Goal: Task Accomplishment & Management: Complete application form

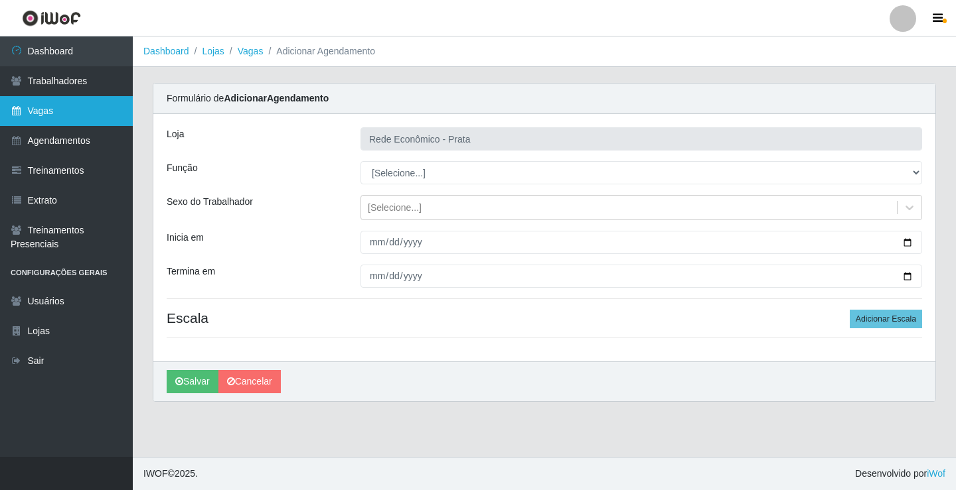
click at [52, 121] on link "Vagas" at bounding box center [66, 111] width 133 height 30
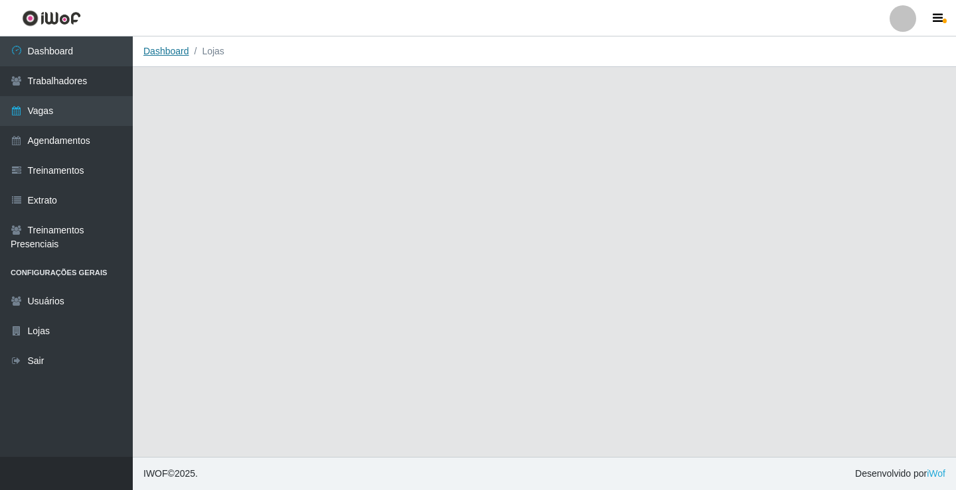
click at [164, 53] on link "Dashboard" at bounding box center [166, 51] width 46 height 11
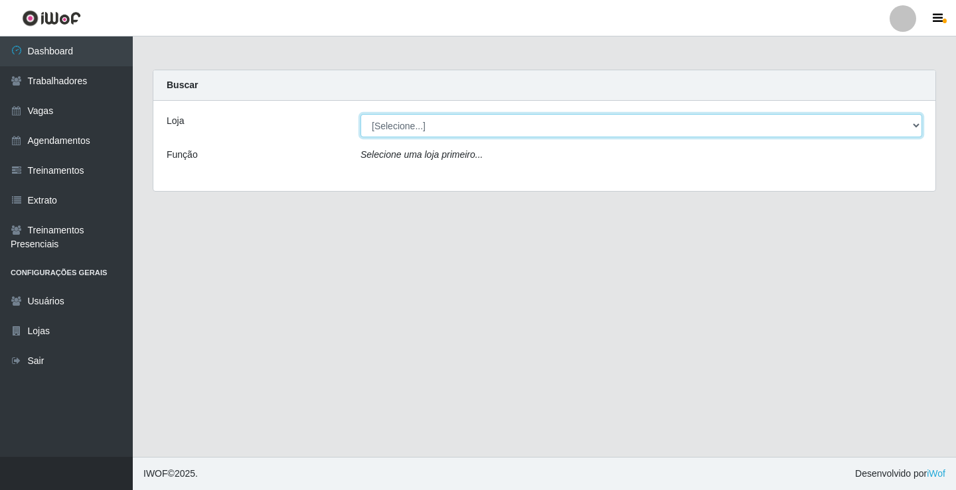
click at [403, 121] on select "[Selecione...] Rede Econômico - Prata" at bounding box center [640, 125] width 561 height 23
select select "192"
click at [360, 114] on select "[Selecione...] Rede Econômico - Prata" at bounding box center [640, 125] width 561 height 23
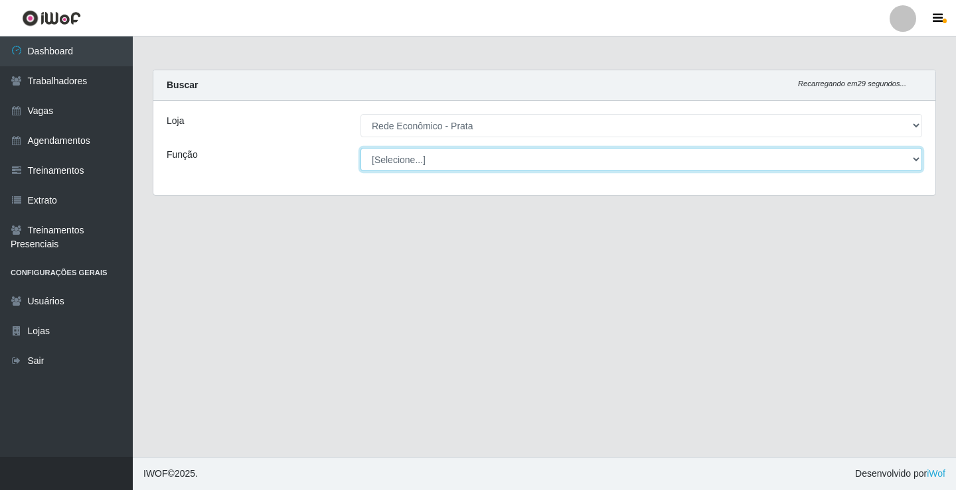
click at [410, 159] on select "[Selecione...] ASG ASG + ASG ++ Embalador Embalador + Embalador ++ Operador de …" at bounding box center [640, 159] width 561 height 23
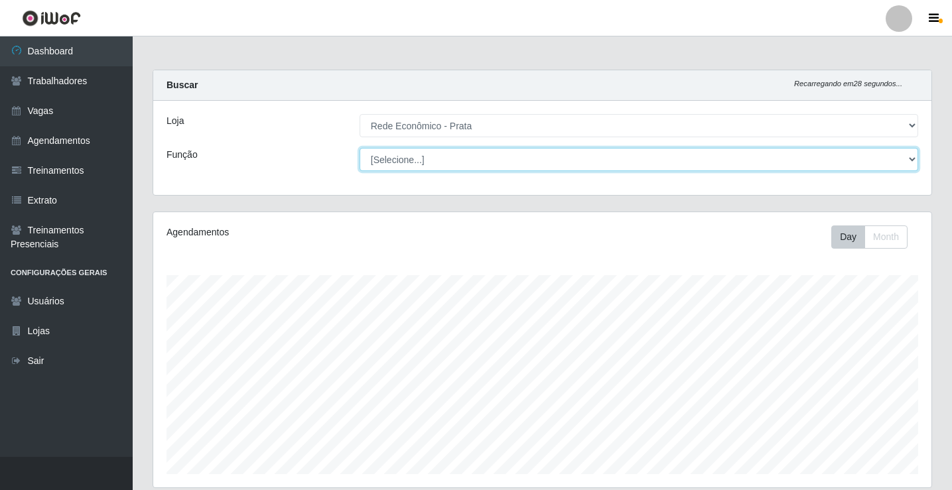
scroll to position [275, 778]
select select "1"
click at [360, 148] on select "[Selecione...] ASG ASG + ASG ++ Embalador Embalador + Embalador ++ Operador de …" at bounding box center [639, 159] width 559 height 23
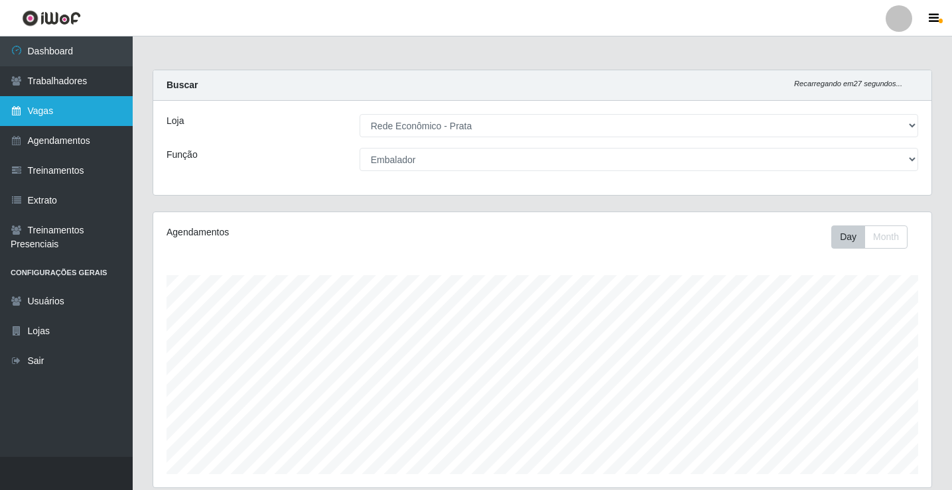
click at [71, 111] on link "Vagas" at bounding box center [66, 111] width 133 height 30
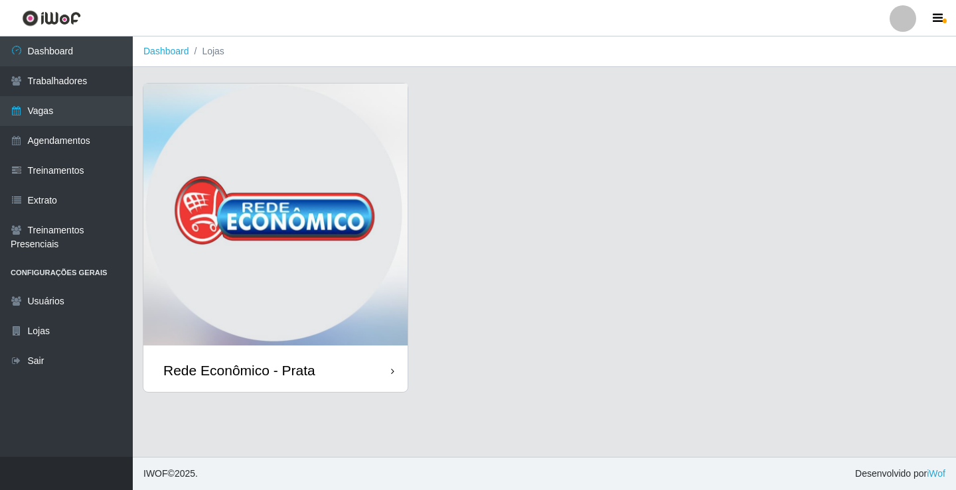
click at [305, 372] on div "Rede Econômico - Prata" at bounding box center [239, 370] width 152 height 17
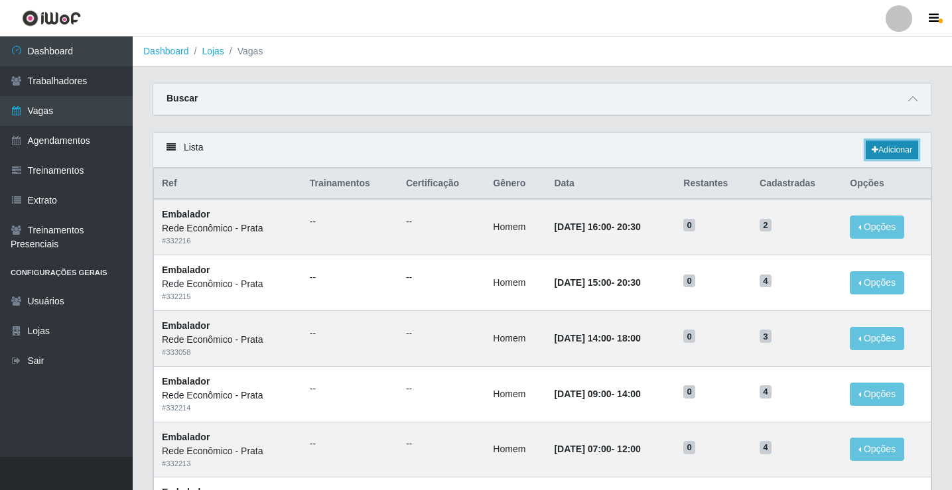
click at [889, 150] on link "Adicionar" at bounding box center [892, 150] width 52 height 19
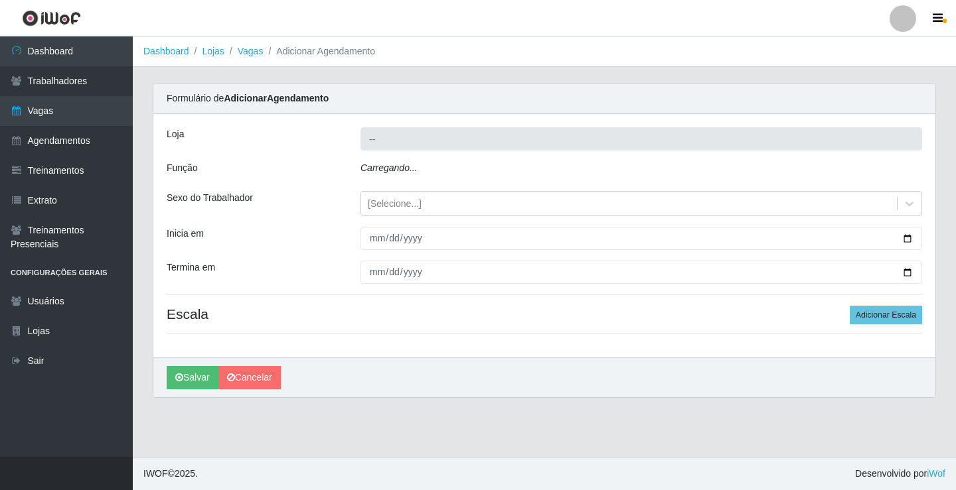
type input "Rede Econômico - Prata"
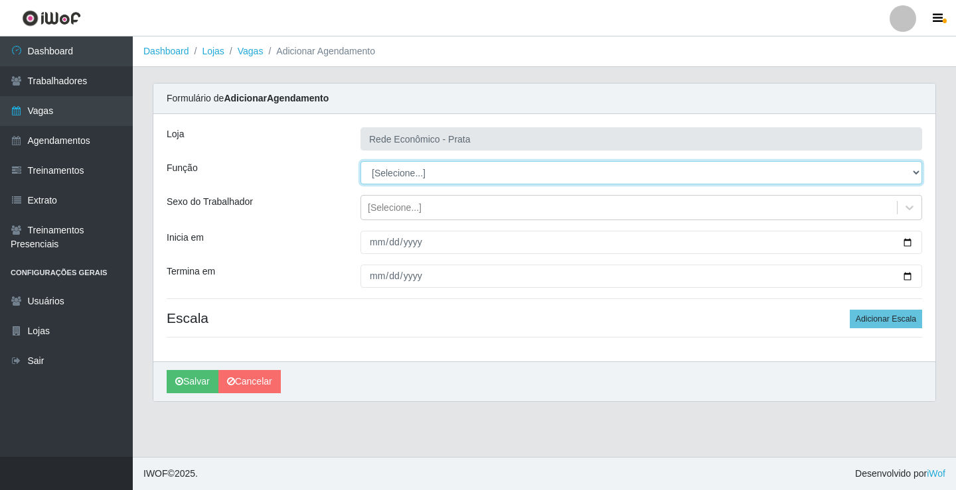
click at [388, 175] on select "[Selecione...] ASG ASG + ASG ++ Embalador Embalador + Embalador ++ Operador de …" at bounding box center [640, 172] width 561 height 23
select select "1"
click at [360, 161] on select "[Selecione...] ASG ASG + ASG ++ Embalador Embalador + Embalador ++ Operador de …" at bounding box center [640, 172] width 561 height 23
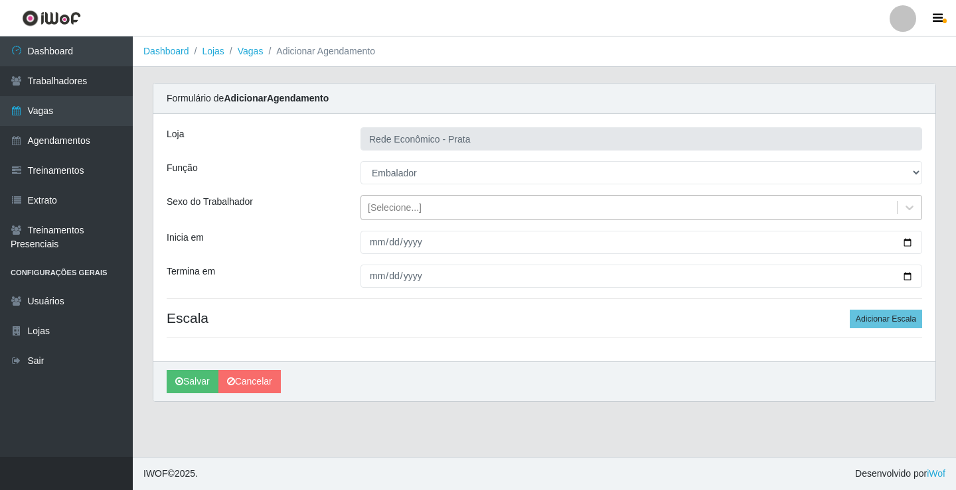
click at [393, 208] on div "[Selecione...]" at bounding box center [395, 208] width 54 height 14
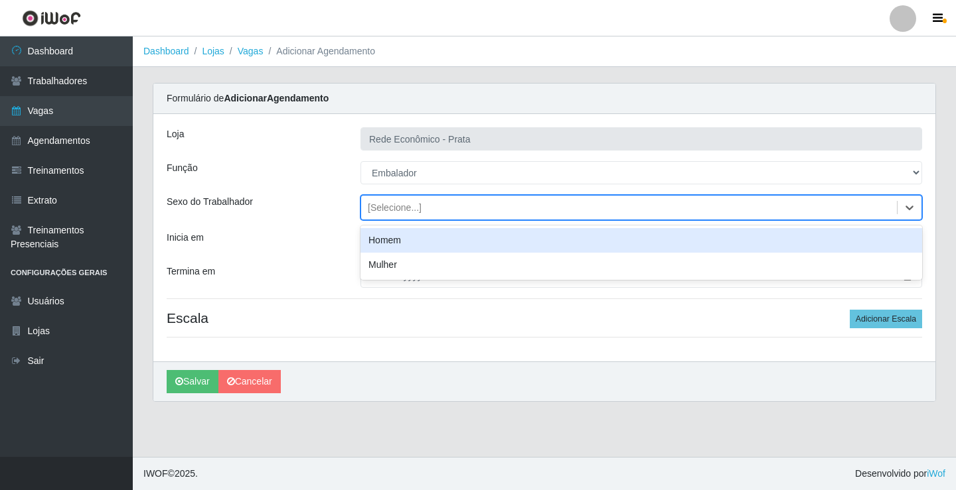
click at [410, 245] on div "Homem" at bounding box center [640, 240] width 561 height 25
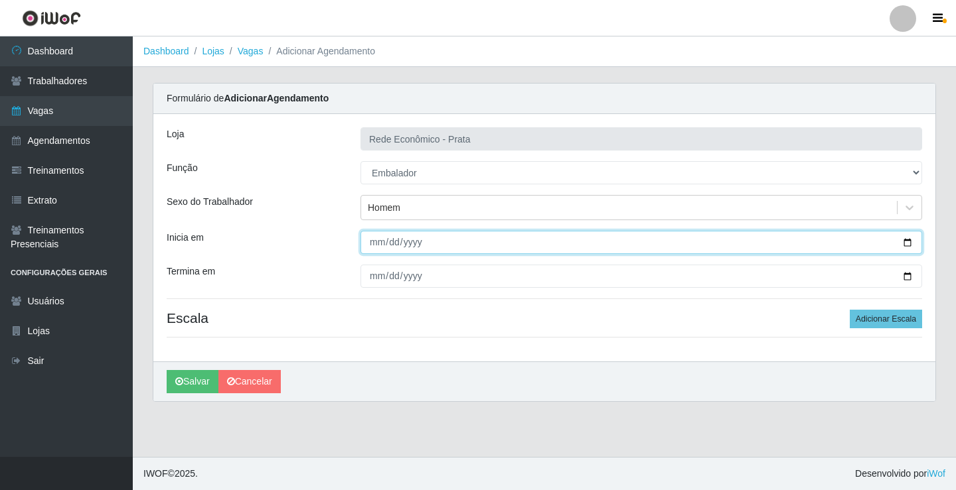
click at [377, 247] on input "Inicia em" at bounding box center [640, 242] width 561 height 23
click at [906, 242] on input "Inicia em" at bounding box center [640, 242] width 561 height 23
type input "[DATE]"
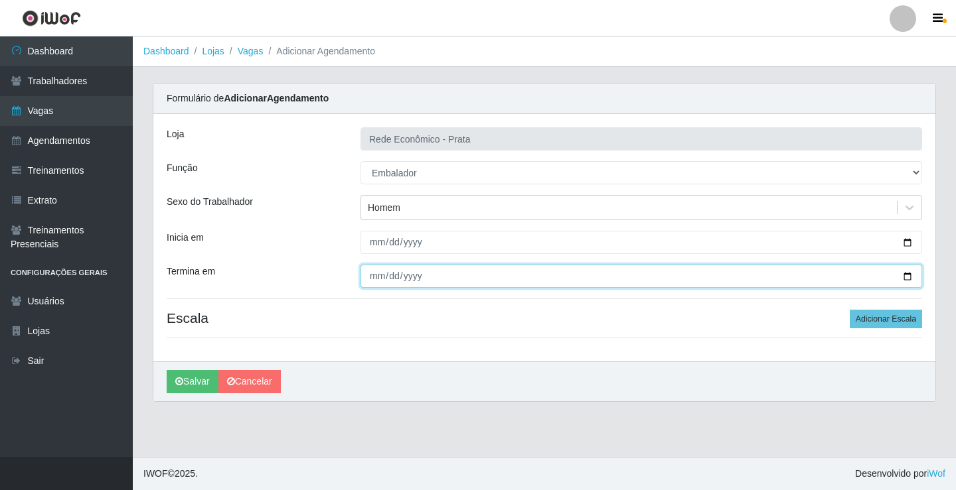
click at [911, 273] on input "Termina em" at bounding box center [640, 276] width 561 height 23
type input "[DATE]"
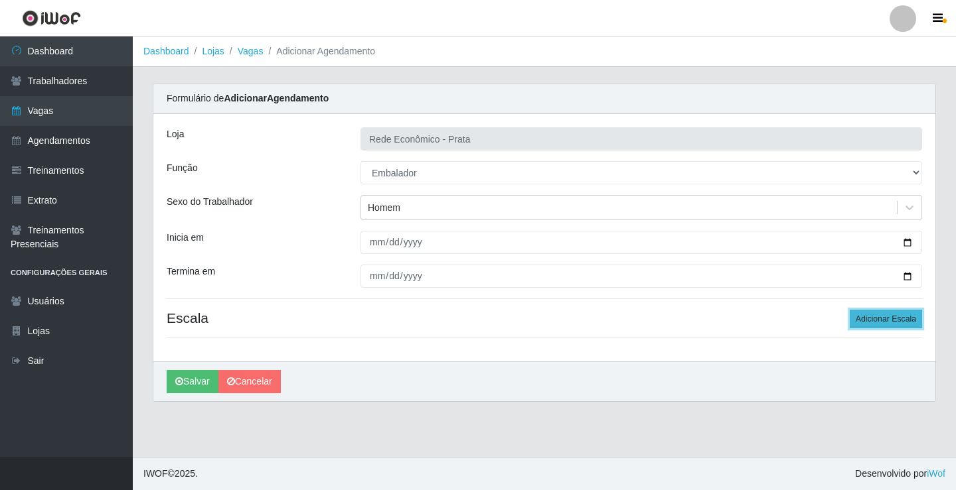
click at [883, 322] on button "Adicionar Escala" at bounding box center [885, 319] width 72 height 19
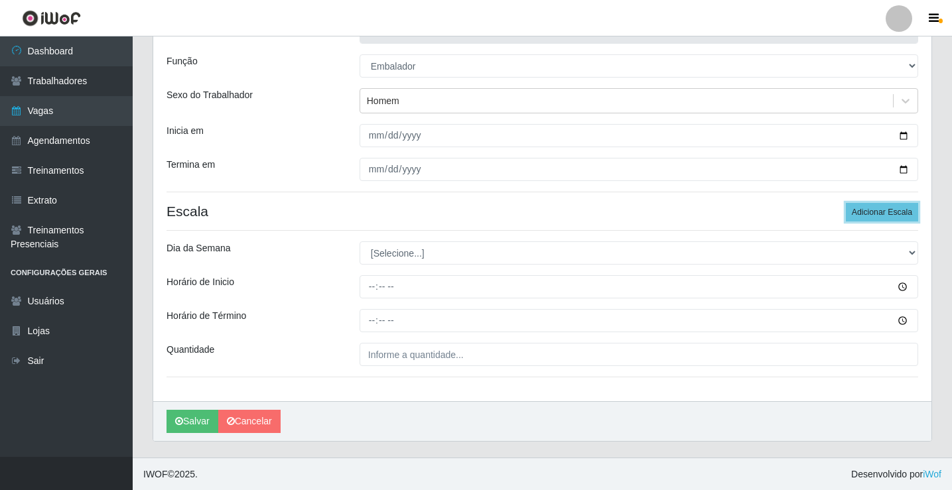
scroll to position [107, 0]
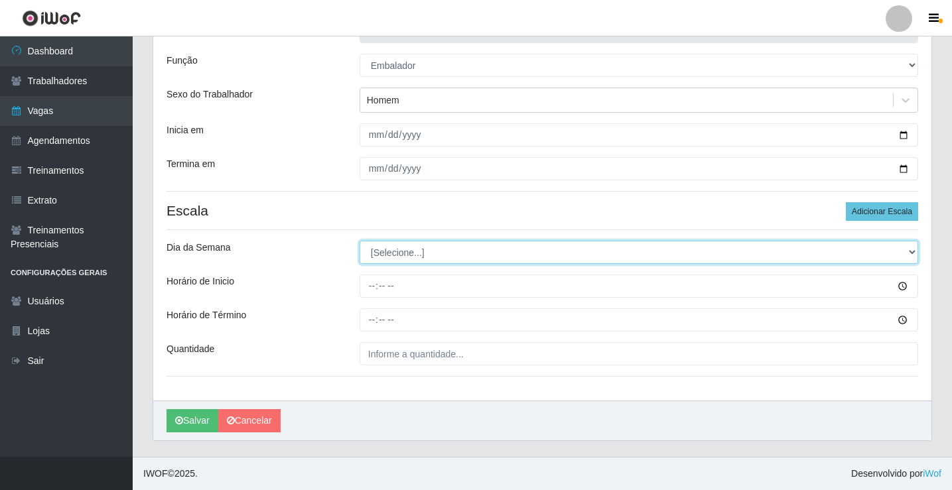
click at [393, 249] on select "[Selecione...] Segunda Terça Quarta Quinta Sexta Sábado Domingo" at bounding box center [639, 252] width 559 height 23
select select "1"
click at [360, 241] on select "[Selecione...] Segunda Terça Quarta Quinta Sexta Sábado Domingo" at bounding box center [639, 252] width 559 height 23
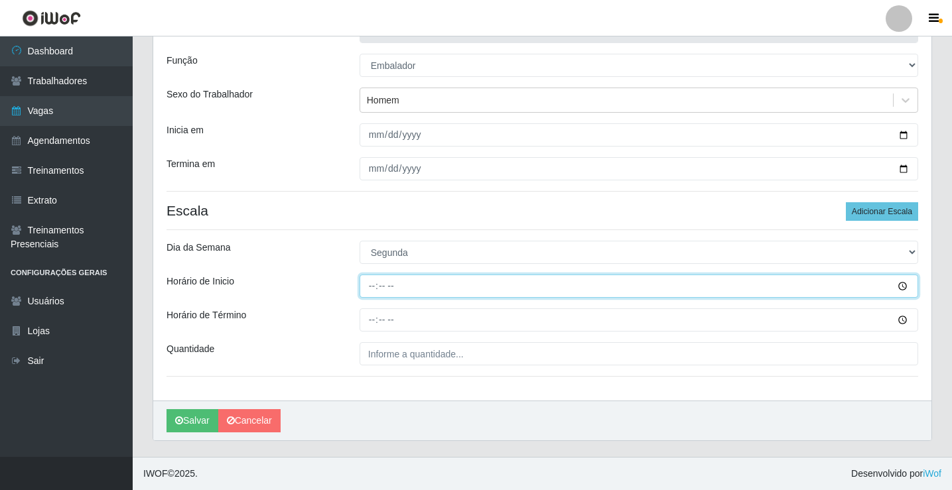
click at [369, 284] on input "Horário de Inicio" at bounding box center [639, 286] width 559 height 23
type input "07:00"
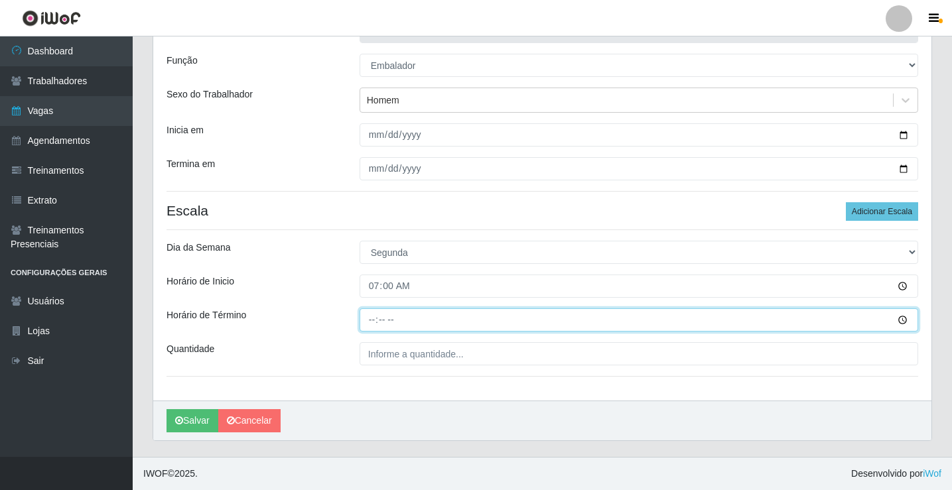
click at [372, 319] on input "Horário de Término" at bounding box center [639, 320] width 559 height 23
type input "12:00"
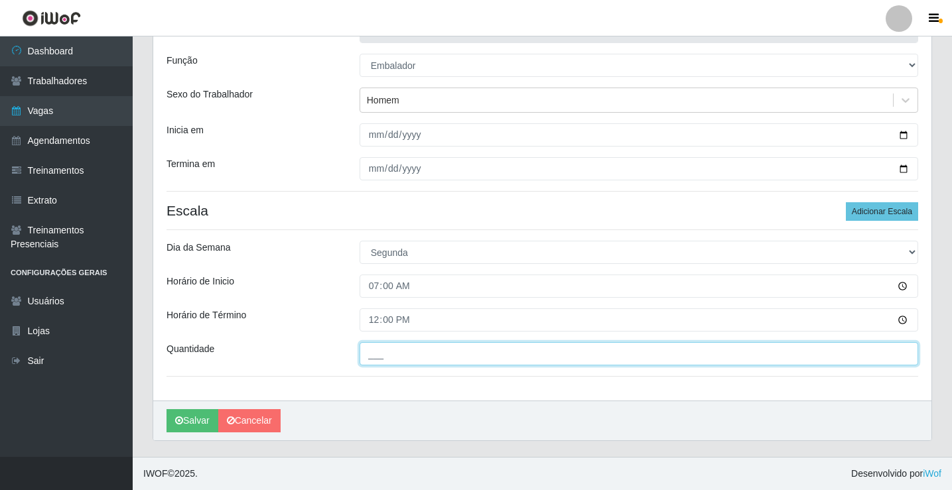
click at [395, 356] on input "___" at bounding box center [639, 353] width 559 height 23
type input "4__"
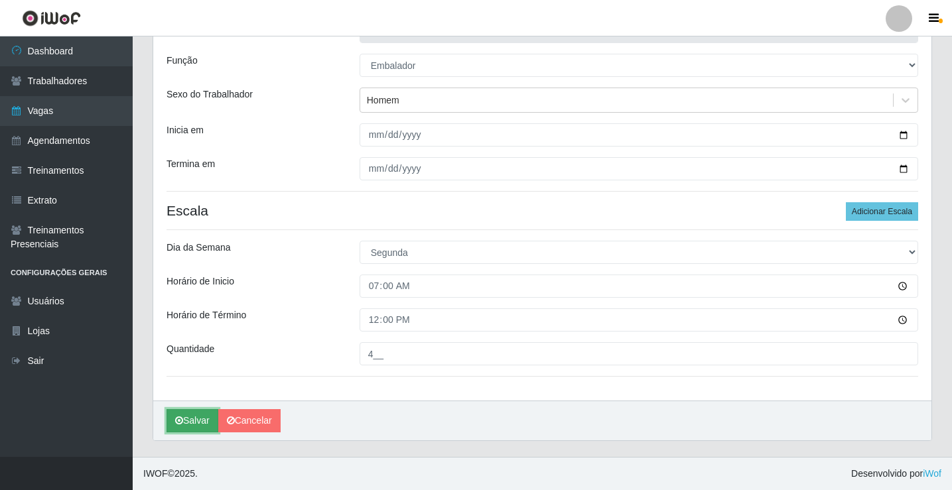
click at [190, 424] on button "Salvar" at bounding box center [193, 420] width 52 height 23
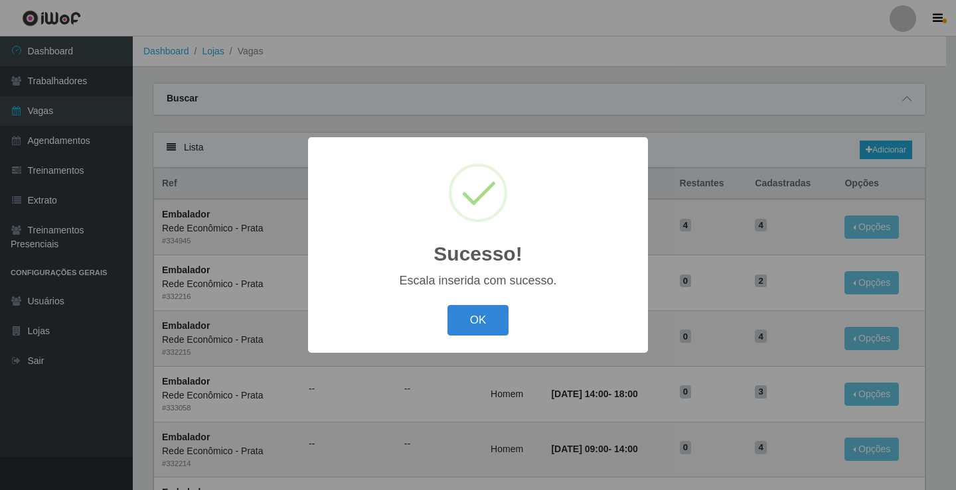
click at [471, 325] on button "OK" at bounding box center [478, 320] width 62 height 31
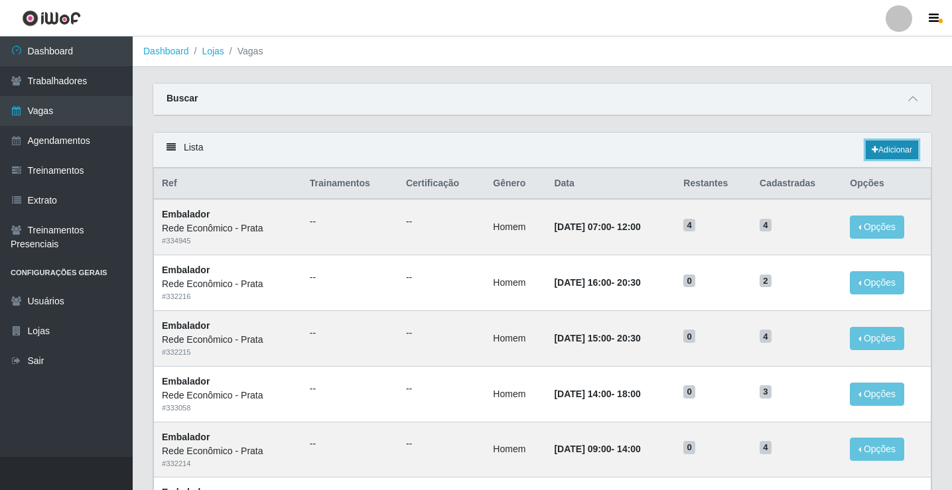
click at [890, 146] on link "Adicionar" at bounding box center [892, 150] width 52 height 19
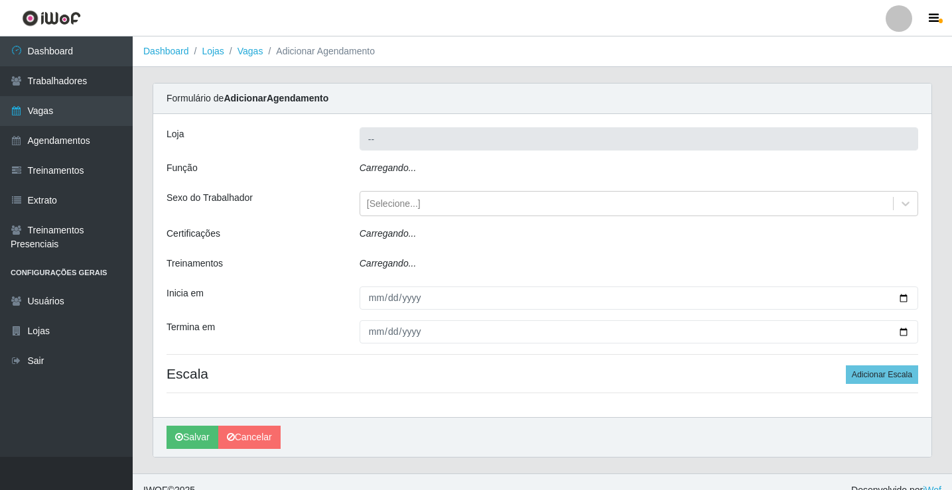
type input "Rede Econômico - Prata"
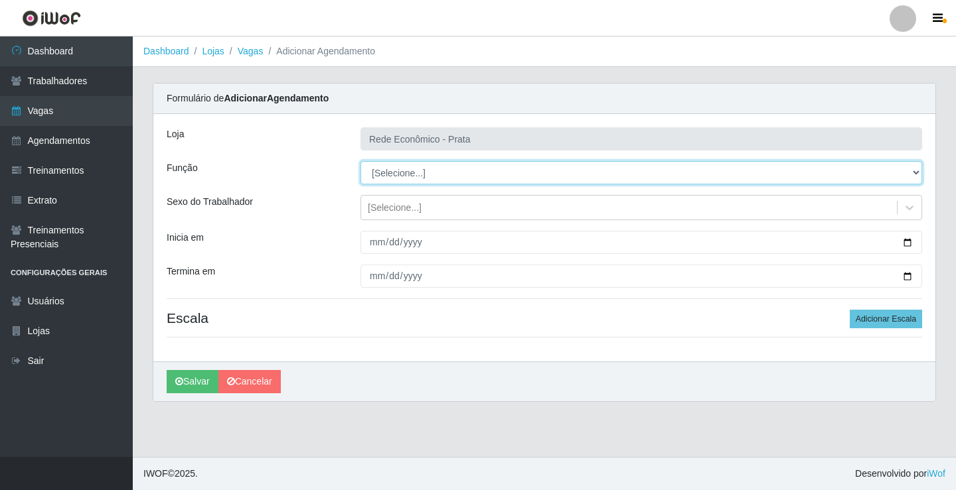
click at [407, 174] on select "[Selecione...] ASG ASG + ASG ++ Embalador Embalador + Embalador ++ Operador de …" at bounding box center [640, 172] width 561 height 23
select select "1"
click at [360, 161] on select "[Selecione...] ASG ASG + ASG ++ Embalador Embalador + Embalador ++ Operador de …" at bounding box center [640, 172] width 561 height 23
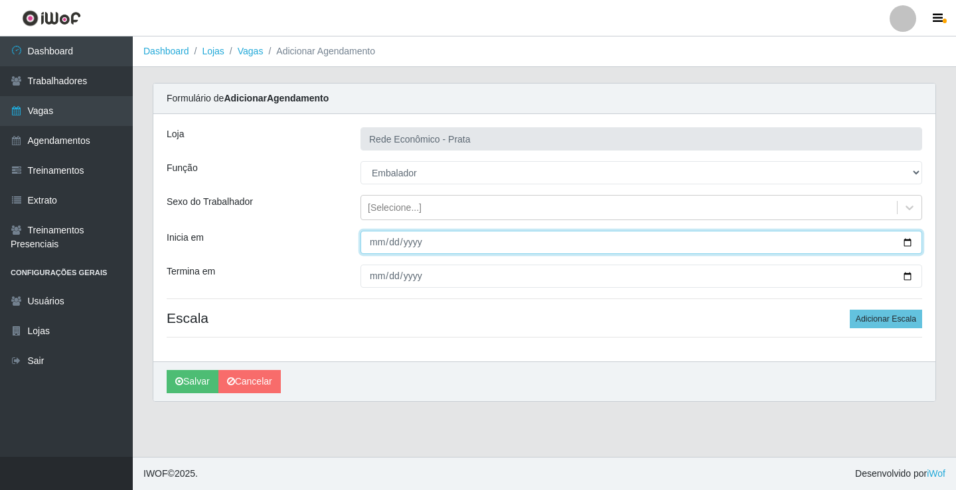
click at [380, 244] on input "Inicia em" at bounding box center [640, 242] width 561 height 23
click at [907, 246] on input "Inicia em" at bounding box center [640, 242] width 561 height 23
type input "[DATE]"
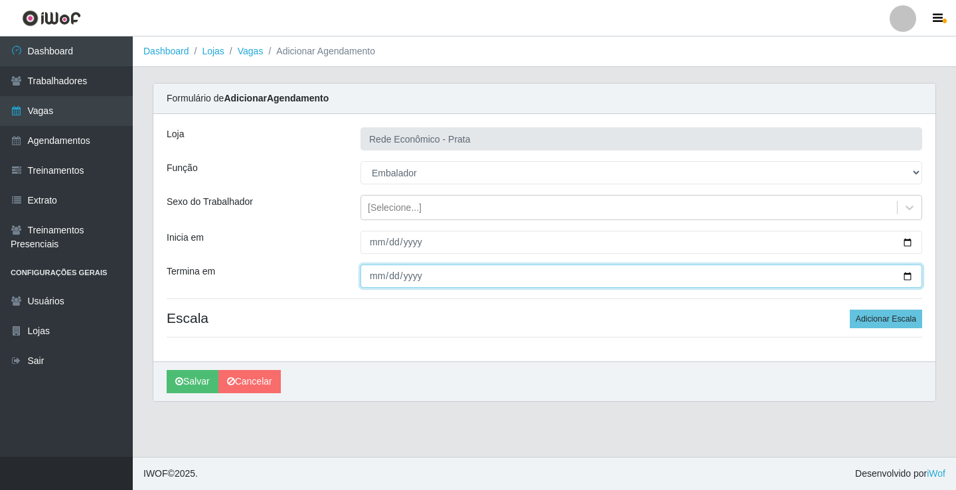
click at [908, 277] on input "Termina em" at bounding box center [640, 276] width 561 height 23
type input "[DATE]"
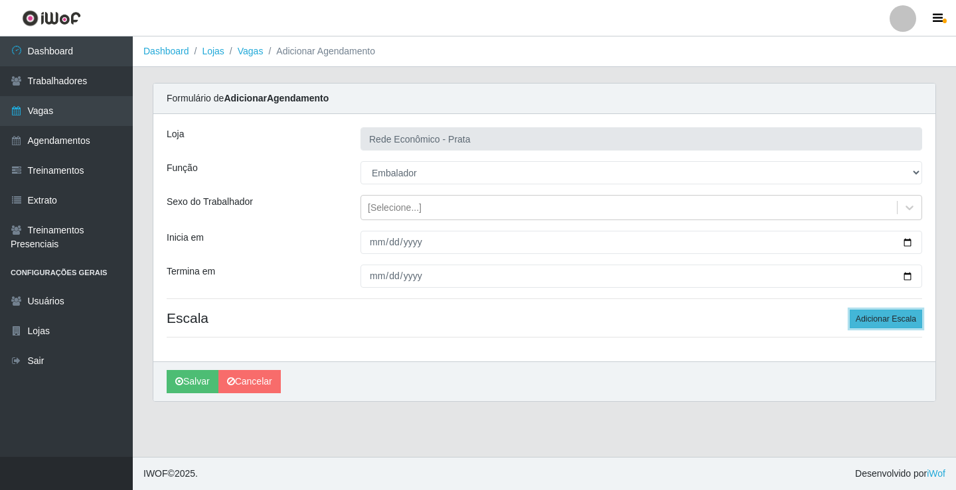
click at [894, 317] on button "Adicionar Escala" at bounding box center [885, 319] width 72 height 19
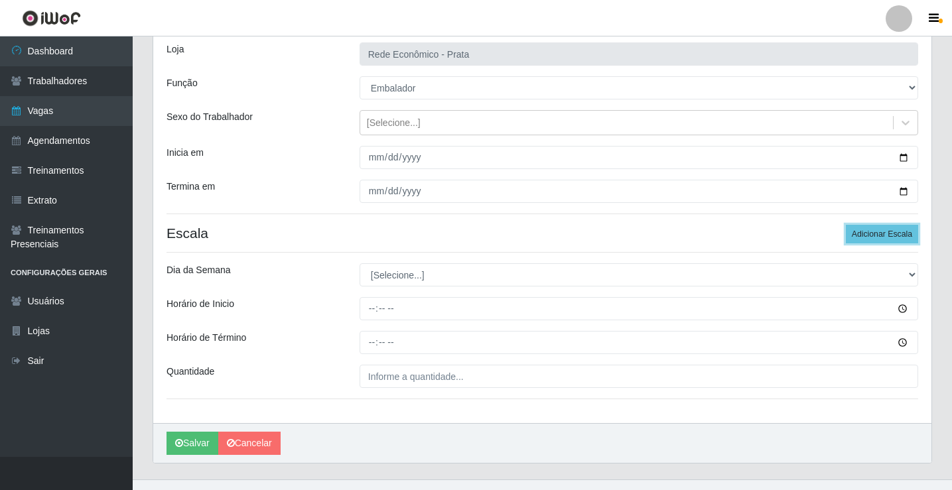
scroll to position [107, 0]
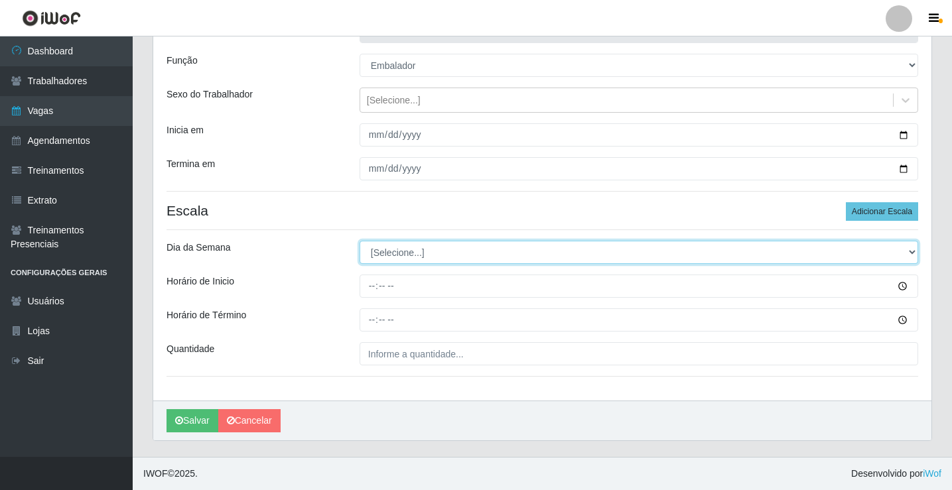
click at [398, 253] on select "[Selecione...] Segunda Terça Quarta Quinta Sexta Sábado Domingo" at bounding box center [639, 252] width 559 height 23
select select "1"
click at [360, 241] on select "[Selecione...] Segunda Terça Quarta Quinta Sexta Sábado Domingo" at bounding box center [639, 252] width 559 height 23
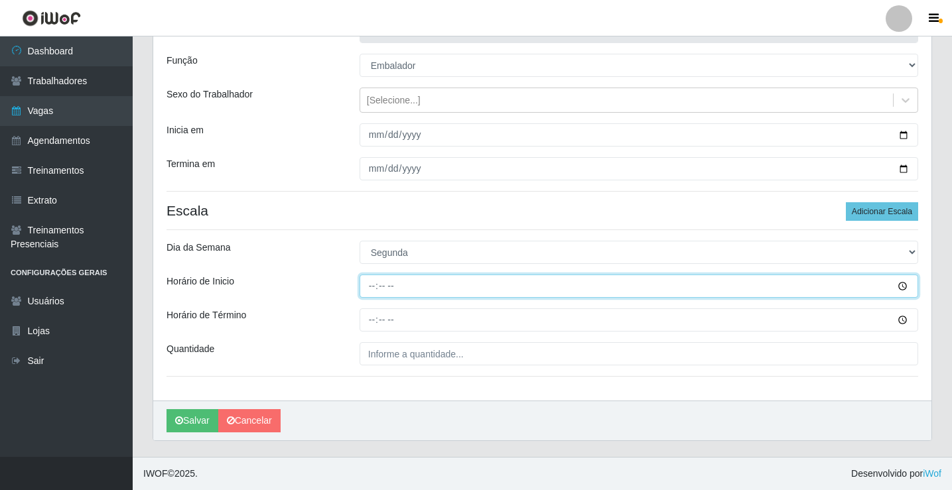
click at [369, 288] on input "Horário de Inicio" at bounding box center [639, 286] width 559 height 23
type input "09:00"
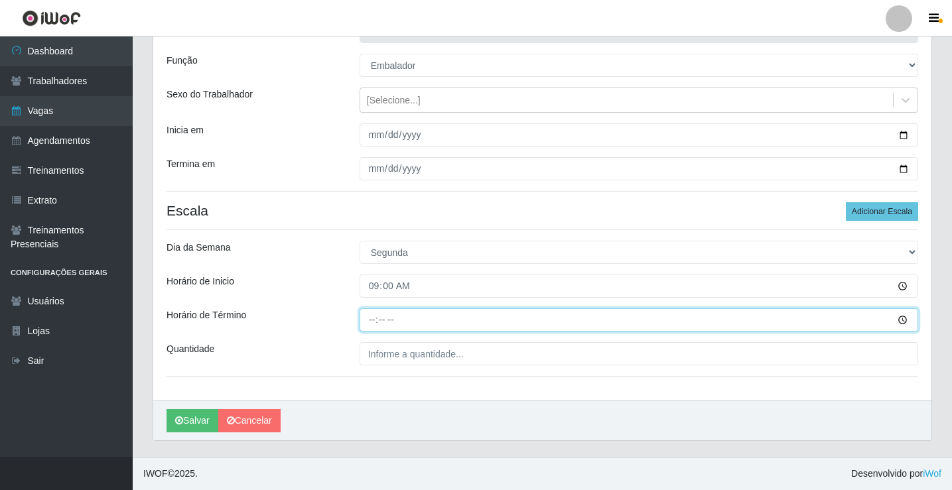
click at [372, 319] on input "Horário de Término" at bounding box center [639, 320] width 559 height 23
type input "14:00"
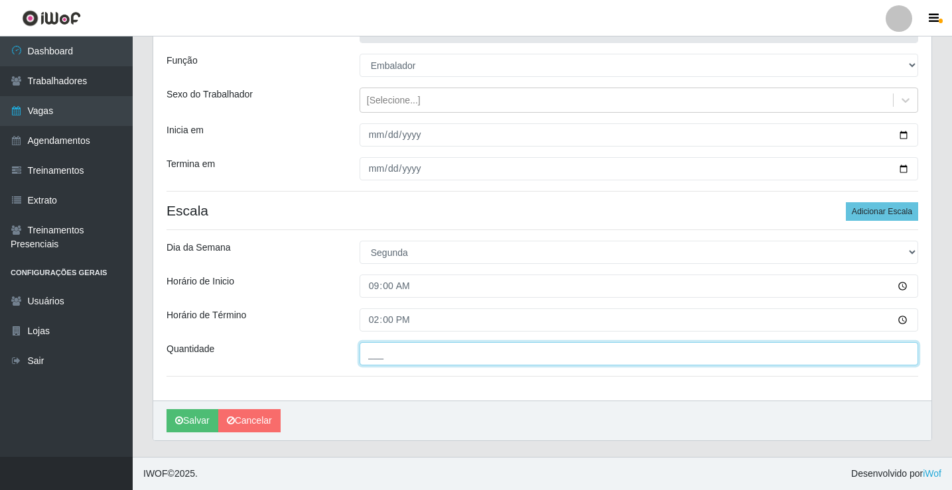
click at [393, 352] on input "___" at bounding box center [639, 353] width 559 height 23
type input "4__"
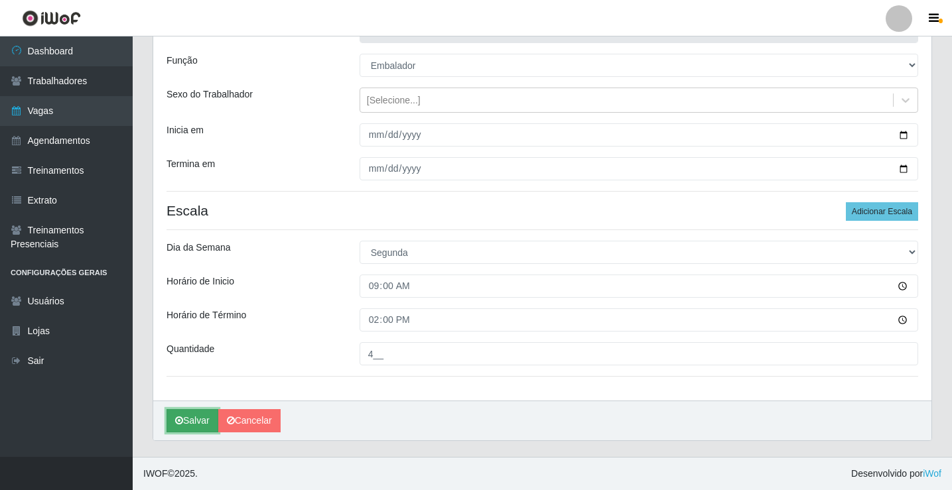
click at [202, 417] on button "Salvar" at bounding box center [193, 420] width 52 height 23
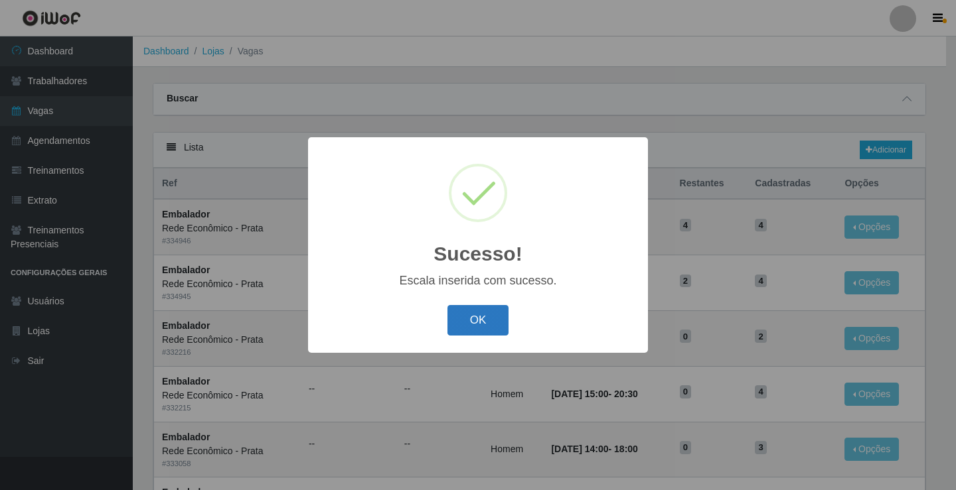
click at [478, 322] on button "OK" at bounding box center [478, 320] width 62 height 31
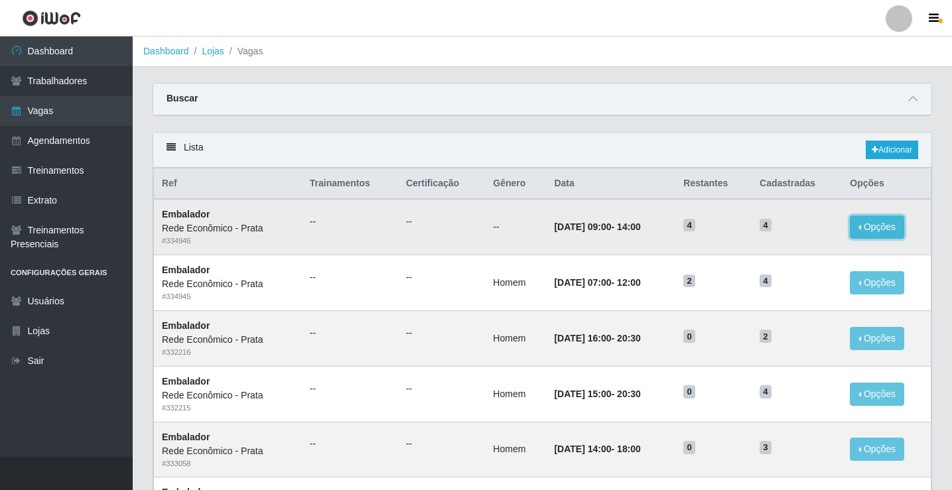
click at [865, 228] on button "Opções" at bounding box center [877, 227] width 54 height 23
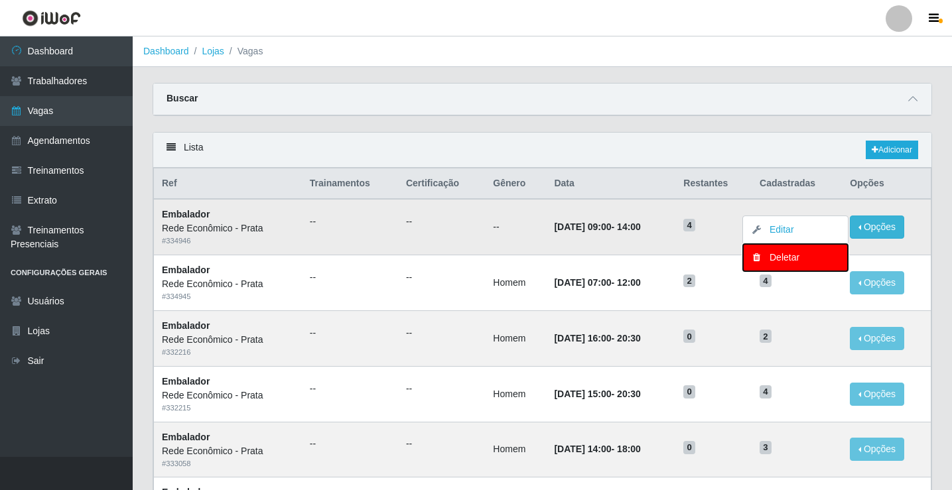
click at [797, 260] on div "Deletar" at bounding box center [795, 258] width 78 height 14
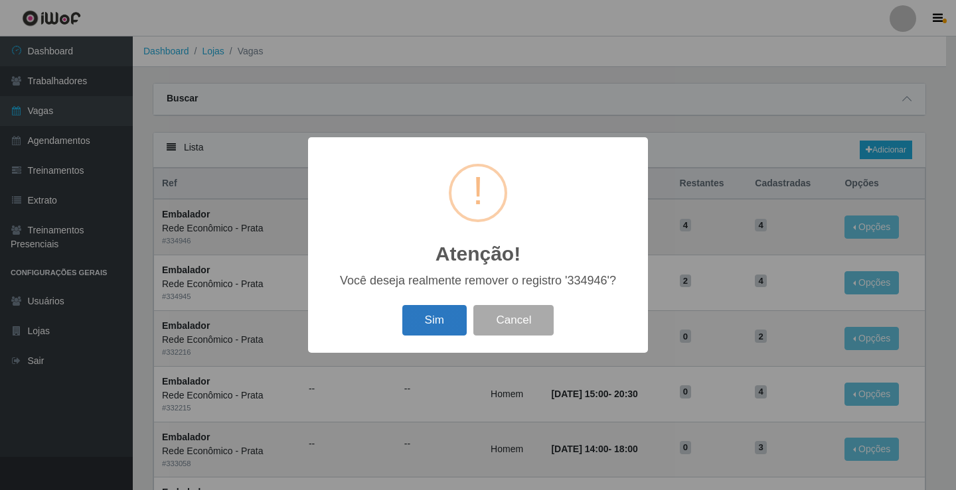
click at [425, 324] on button "Sim" at bounding box center [434, 320] width 64 height 31
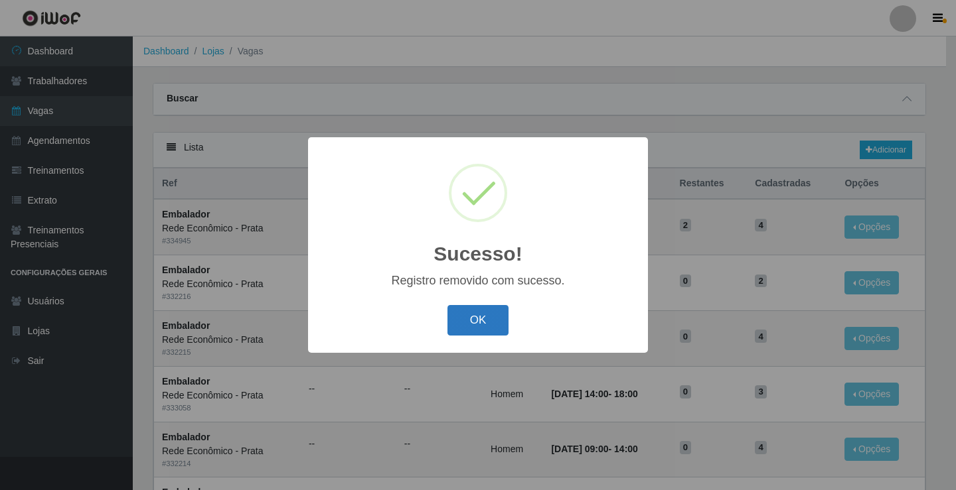
click at [468, 319] on button "OK" at bounding box center [478, 320] width 62 height 31
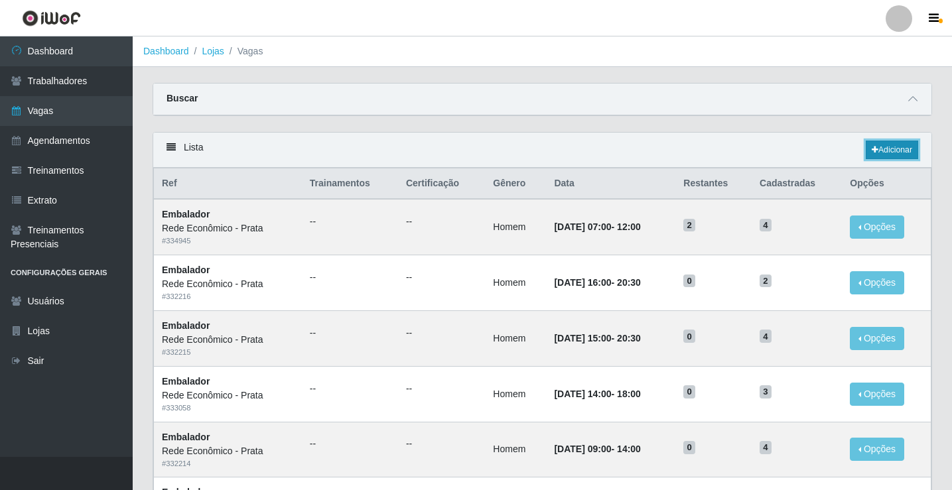
click at [893, 151] on link "Adicionar" at bounding box center [892, 150] width 52 height 19
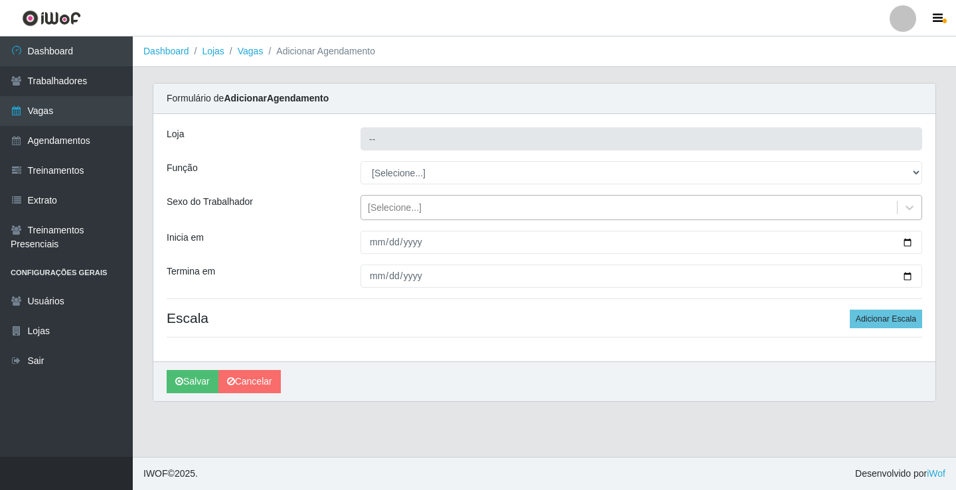
type input "Rede Econômico - Prata"
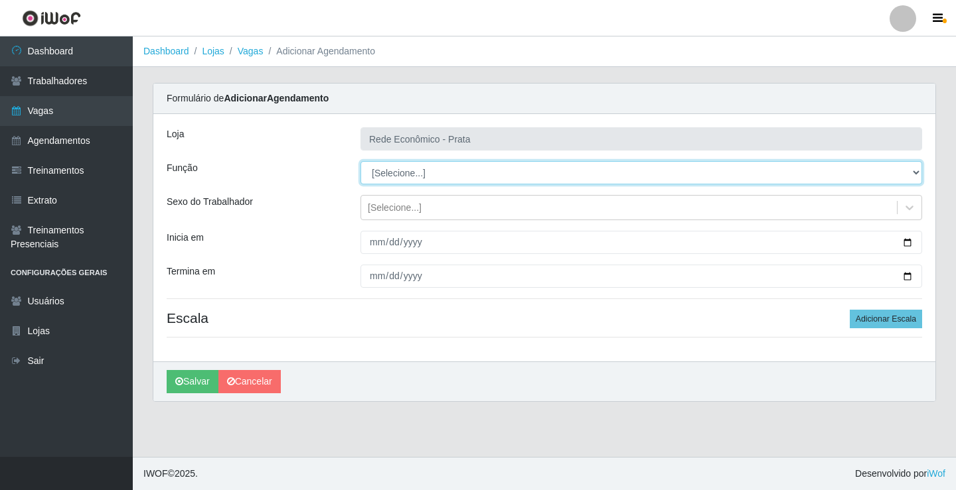
click at [400, 171] on select "[Selecione...] ASG ASG + ASG ++ Embalador Embalador + Embalador ++ Operador de …" at bounding box center [640, 172] width 561 height 23
select select "1"
click at [360, 161] on select "[Selecione...] ASG ASG + ASG ++ Embalador Embalador + Embalador ++ Operador de …" at bounding box center [640, 172] width 561 height 23
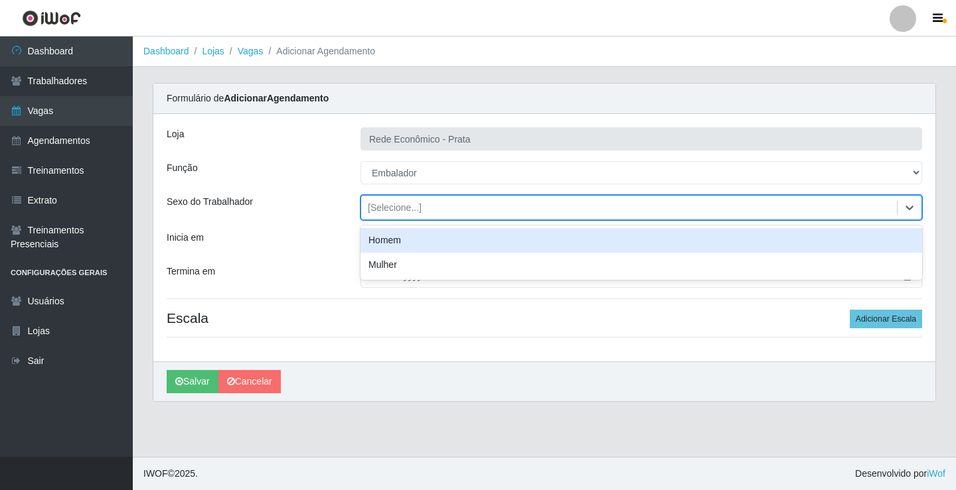
click at [395, 207] on div "[Selecione...]" at bounding box center [395, 208] width 54 height 14
click at [406, 240] on div "Homem" at bounding box center [640, 240] width 561 height 25
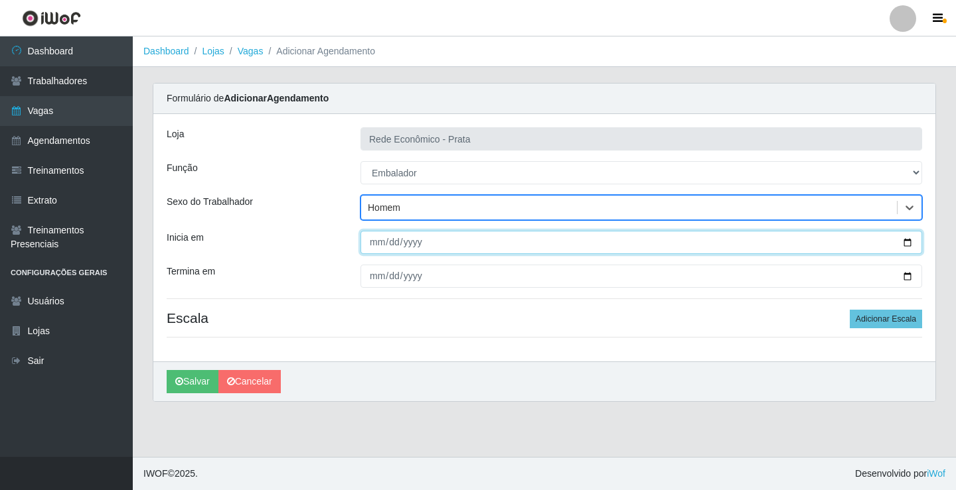
drag, startPoint x: 907, startPoint y: 240, endPoint x: 900, endPoint y: 241, distance: 6.8
click at [904, 240] on input "Inicia em" at bounding box center [640, 242] width 561 height 23
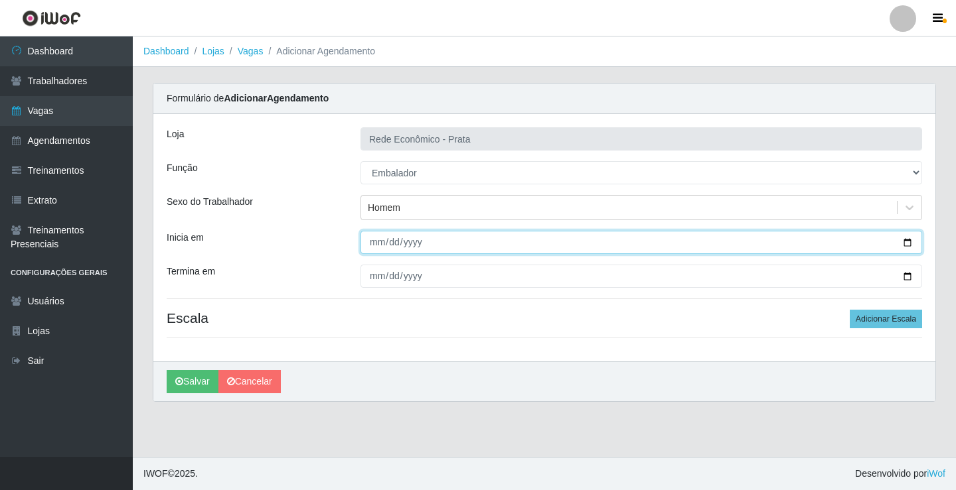
type input "[DATE]"
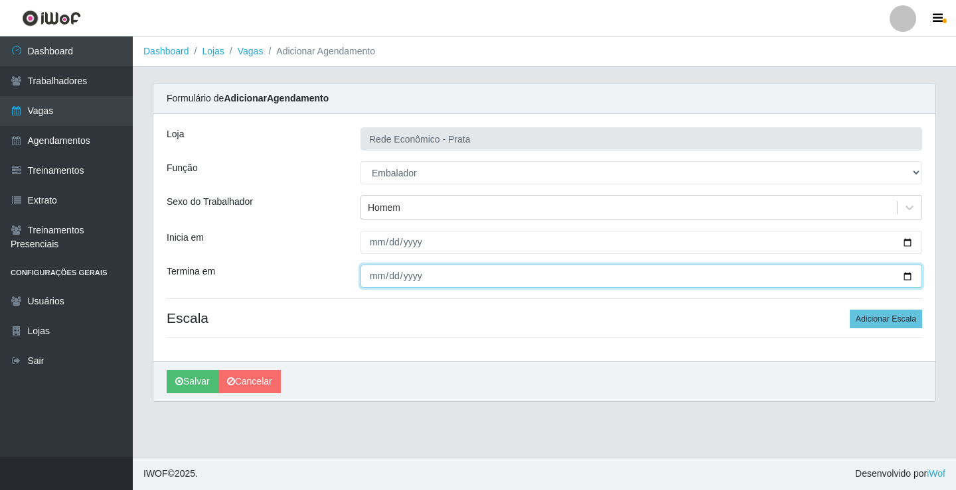
click at [906, 279] on input "Termina em" at bounding box center [640, 276] width 561 height 23
type input "[DATE]"
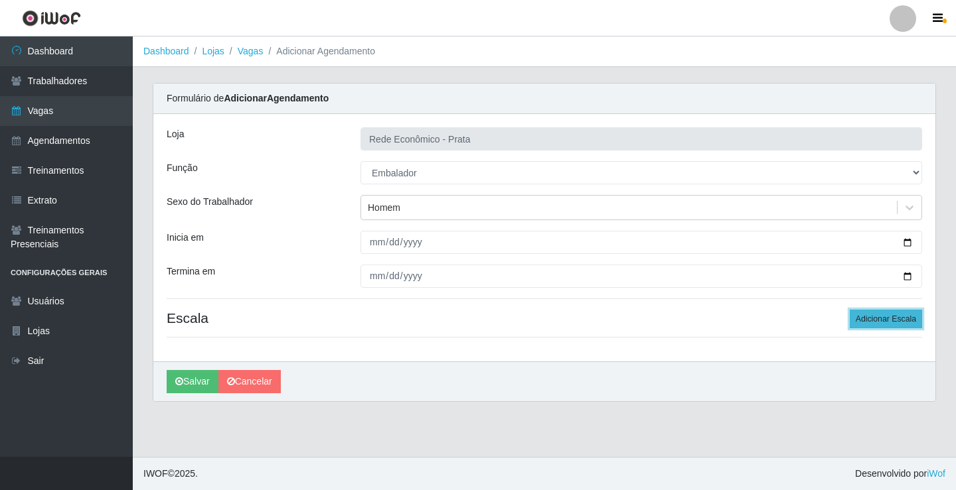
click at [881, 319] on button "Adicionar Escala" at bounding box center [885, 319] width 72 height 19
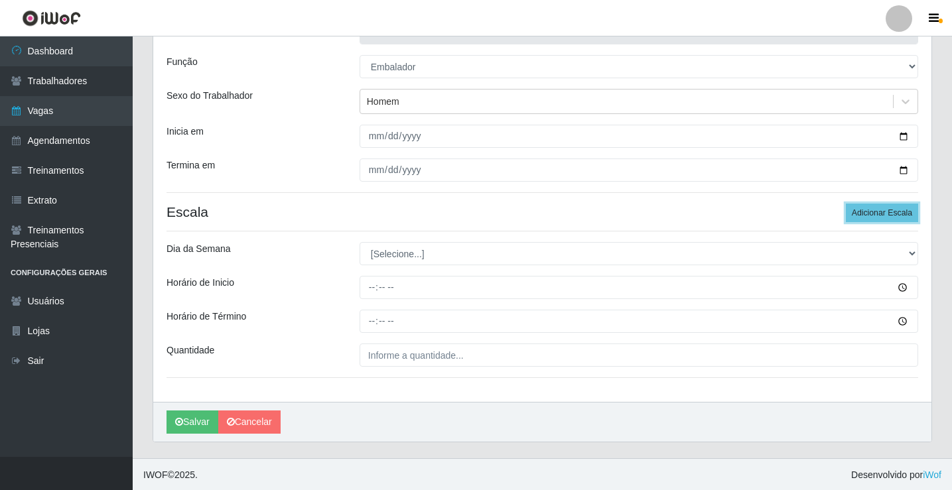
scroll to position [107, 0]
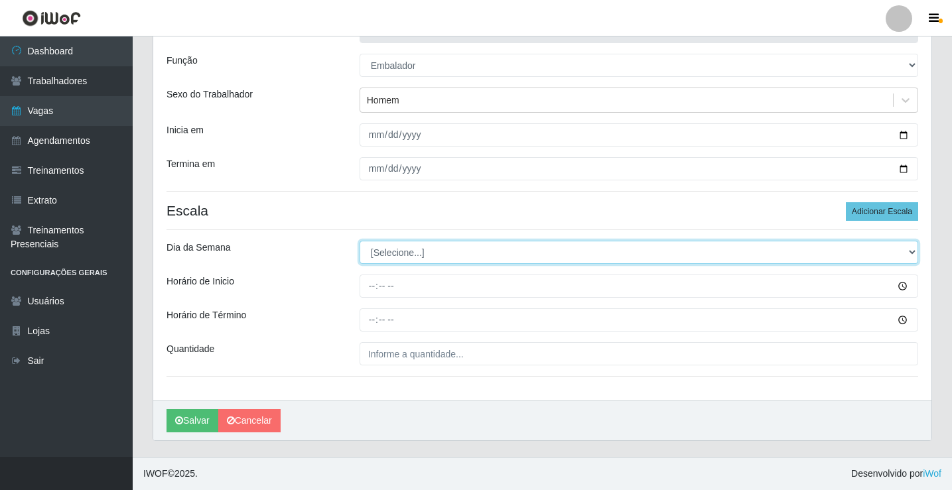
click at [401, 253] on select "[Selecione...] Segunda Terça Quarta Quinta Sexta Sábado Domingo" at bounding box center [639, 252] width 559 height 23
select select "1"
click at [360, 241] on select "[Selecione...] Segunda Terça Quarta Quinta Sexta Sábado Domingo" at bounding box center [639, 252] width 559 height 23
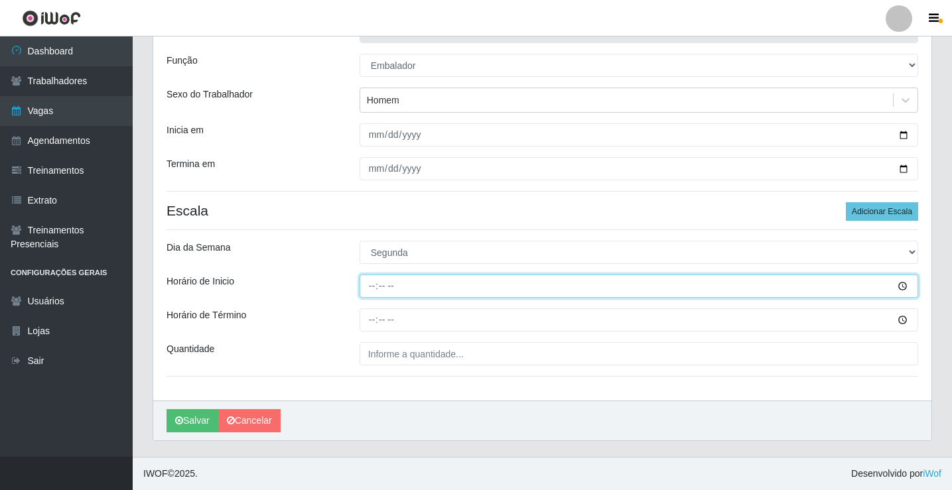
click at [374, 289] on input "Horário de Inicio" at bounding box center [639, 286] width 559 height 23
type input "09:00"
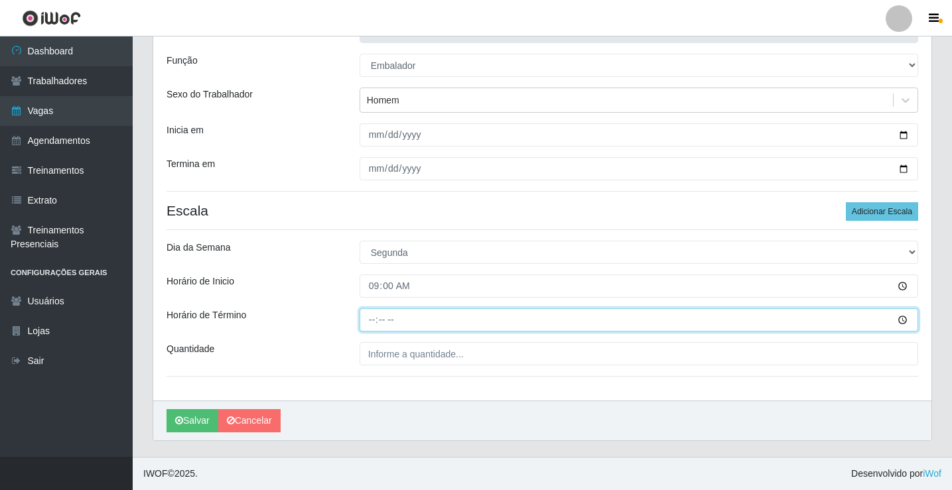
click at [374, 321] on input "Horário de Término" at bounding box center [639, 320] width 559 height 23
type input "14:00"
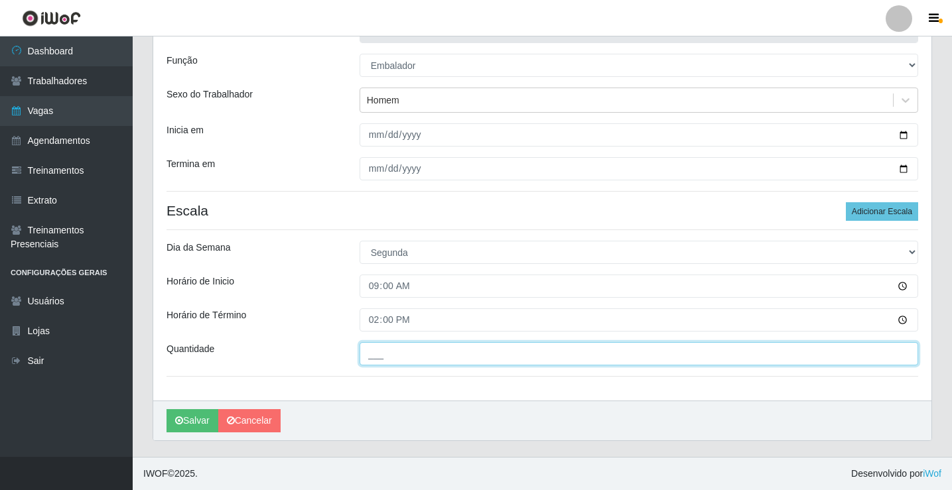
click at [385, 360] on input "___" at bounding box center [639, 353] width 559 height 23
type input "4__"
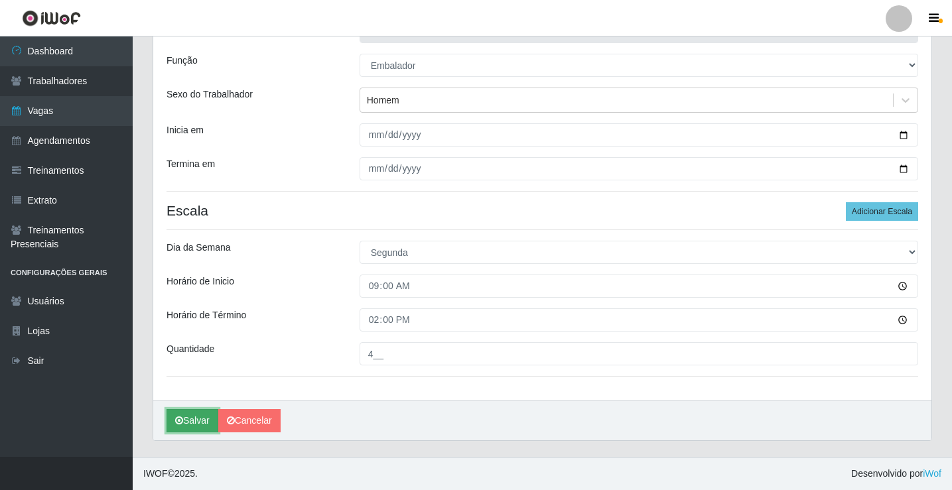
click at [214, 422] on button "Salvar" at bounding box center [193, 420] width 52 height 23
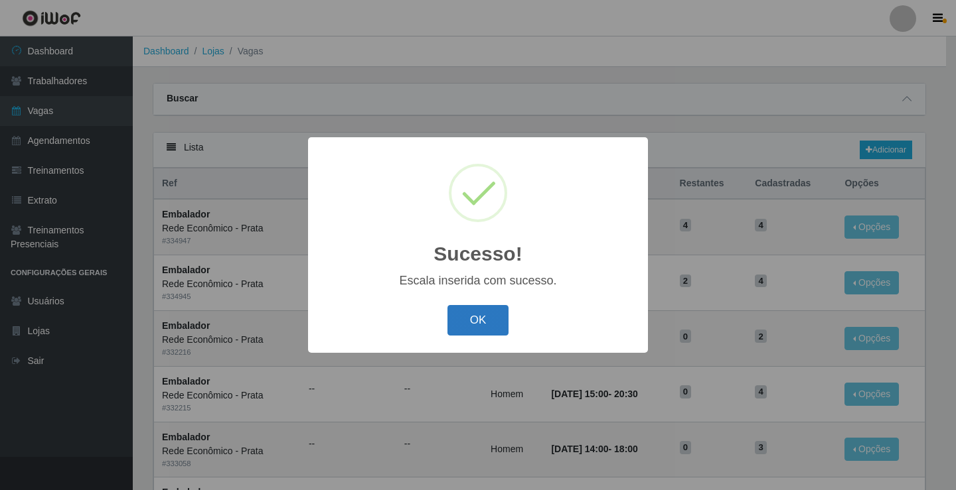
click at [467, 320] on button "OK" at bounding box center [478, 320] width 62 height 31
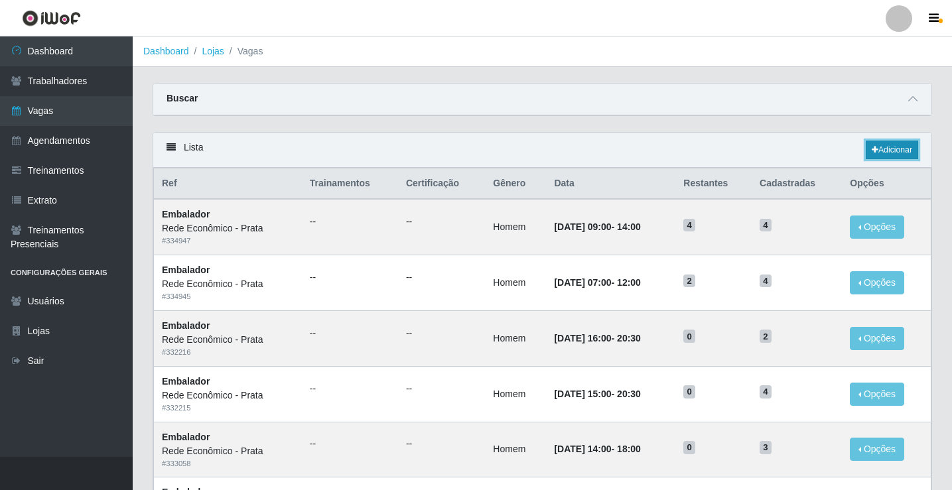
click at [879, 151] on link "Adicionar" at bounding box center [892, 150] width 52 height 19
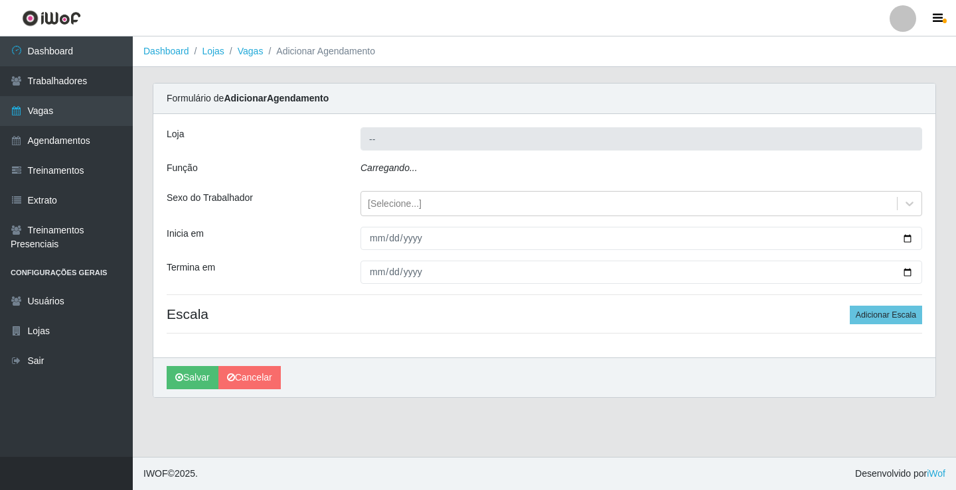
type input "Rede Econômico - Prata"
click at [388, 170] on icon "Carregando..." at bounding box center [388, 168] width 57 height 11
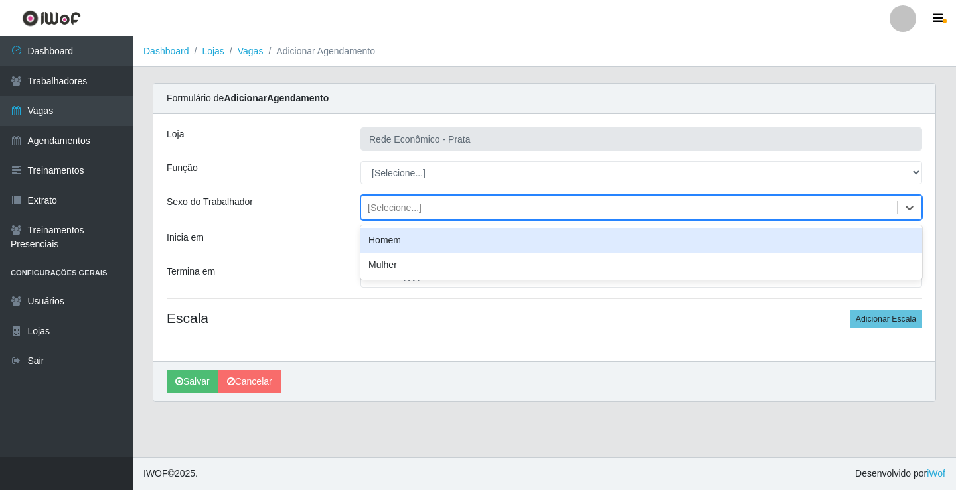
click at [402, 207] on div "[Selecione...]" at bounding box center [395, 208] width 54 height 14
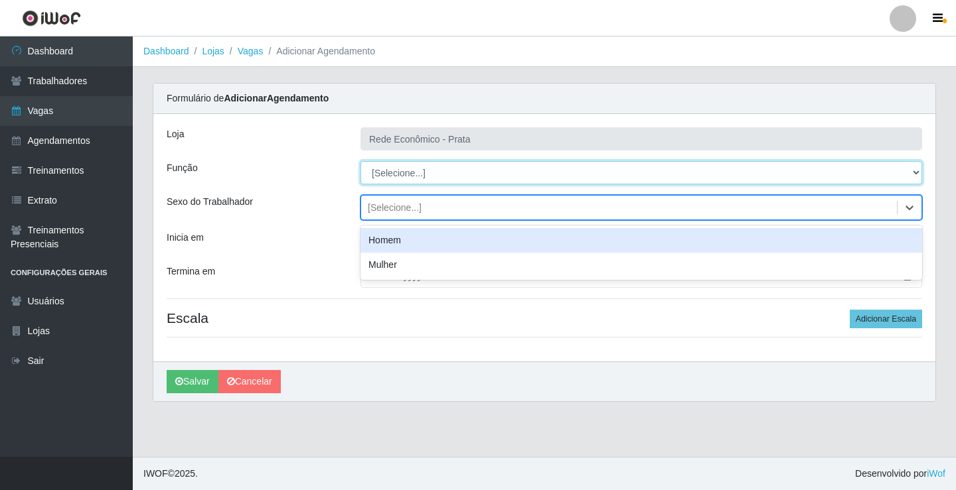
click at [398, 175] on select "[Selecione...] ASG ASG + ASG ++ Embalador Embalador + Embalador ++ Operador de …" at bounding box center [640, 172] width 561 height 23
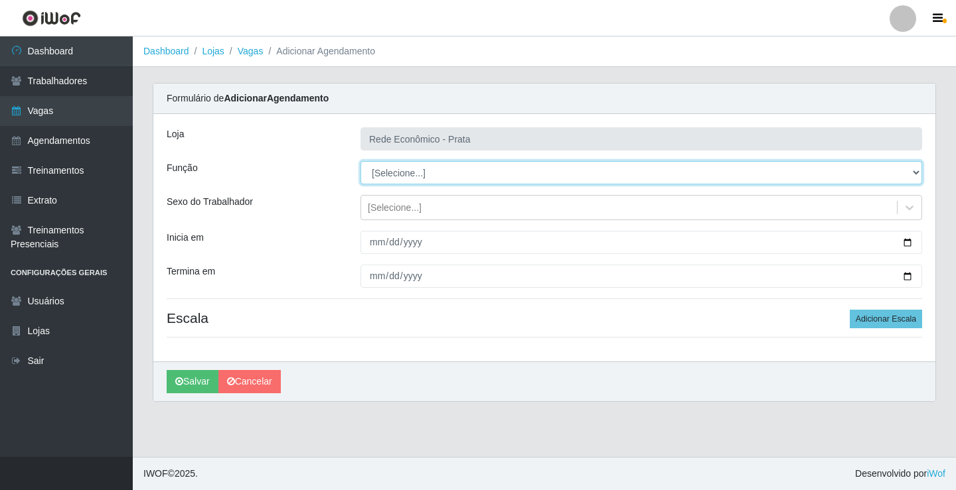
select select "1"
click at [360, 161] on select "[Selecione...] ASG ASG + ASG ++ Embalador Embalador + Embalador ++ Operador de …" at bounding box center [640, 172] width 561 height 23
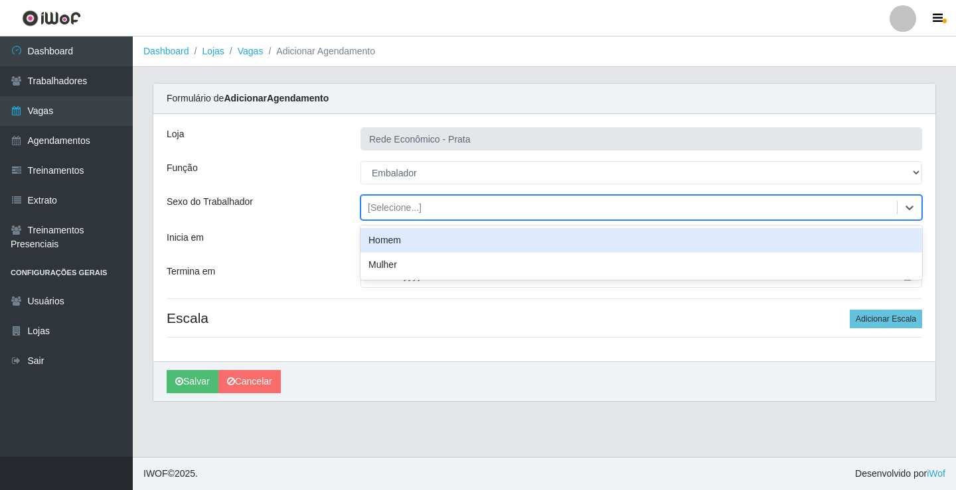
click at [386, 211] on div "[Selecione...]" at bounding box center [395, 208] width 54 height 14
click at [394, 240] on div "Homem" at bounding box center [640, 240] width 561 height 25
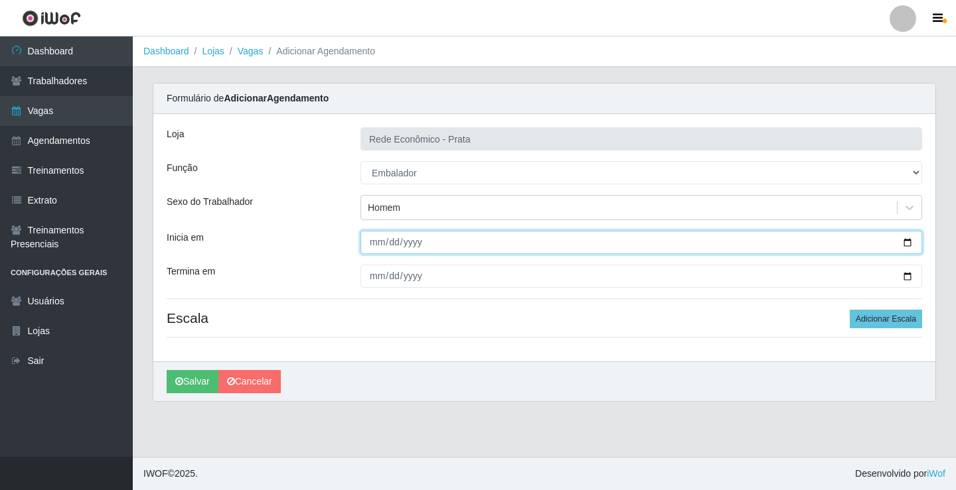
drag, startPoint x: 904, startPoint y: 244, endPoint x: 871, endPoint y: 246, distance: 33.9
click at [904, 244] on input "Inicia em" at bounding box center [640, 242] width 561 height 23
click at [905, 241] on input "[DATE]" at bounding box center [640, 242] width 561 height 23
type input "[DATE]"
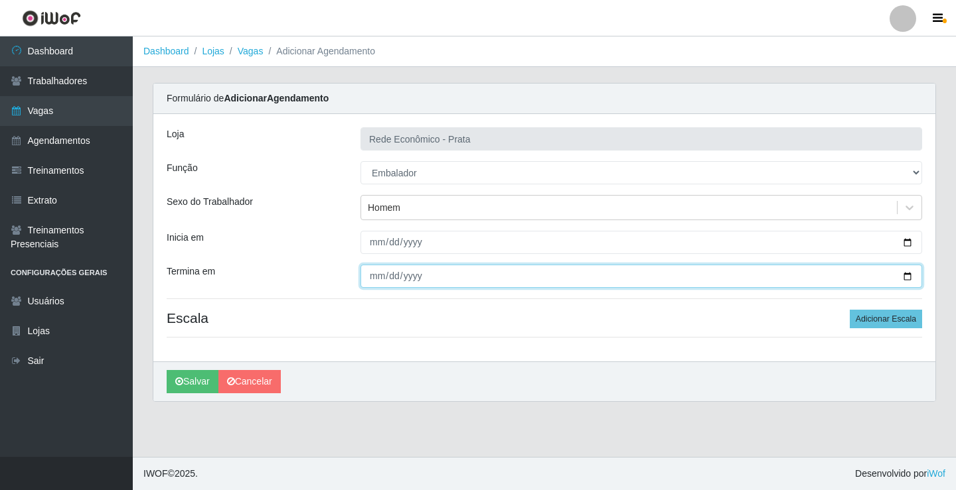
click at [905, 275] on input "Termina em" at bounding box center [640, 276] width 561 height 23
type input "[DATE]"
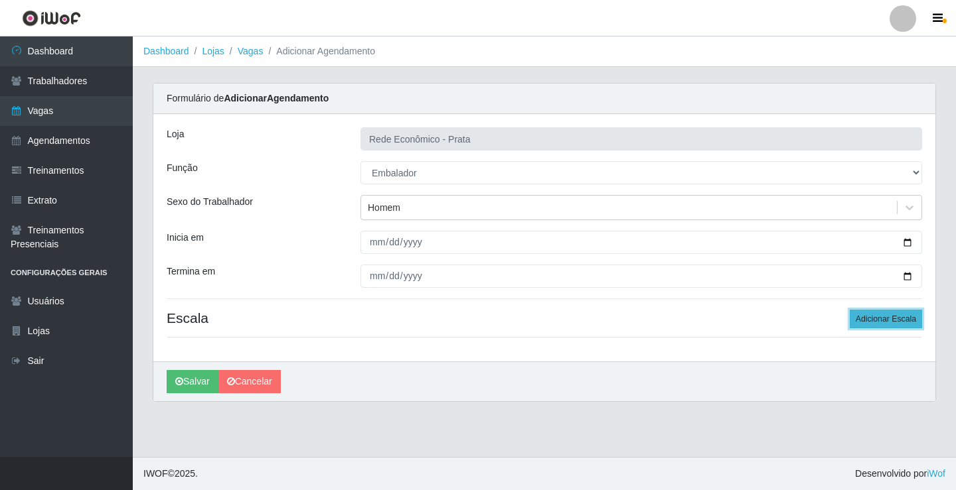
click at [887, 317] on button "Adicionar Escala" at bounding box center [885, 319] width 72 height 19
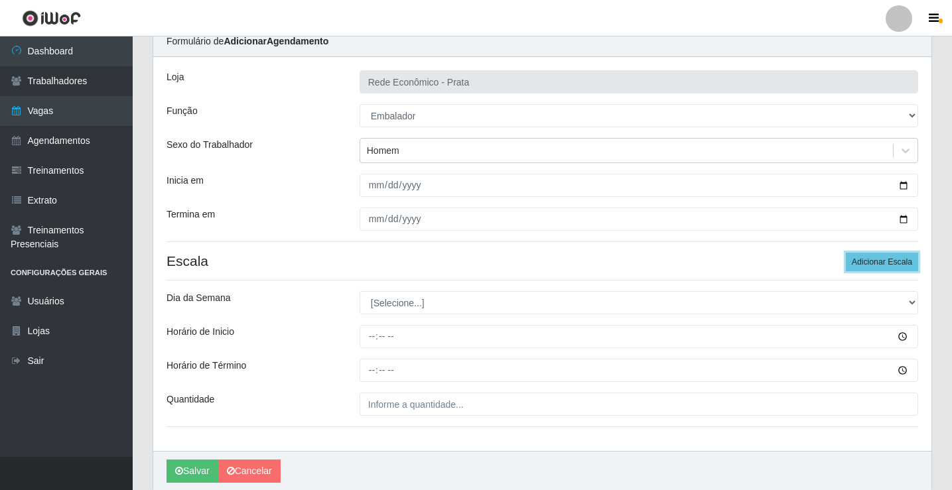
scroll to position [107, 0]
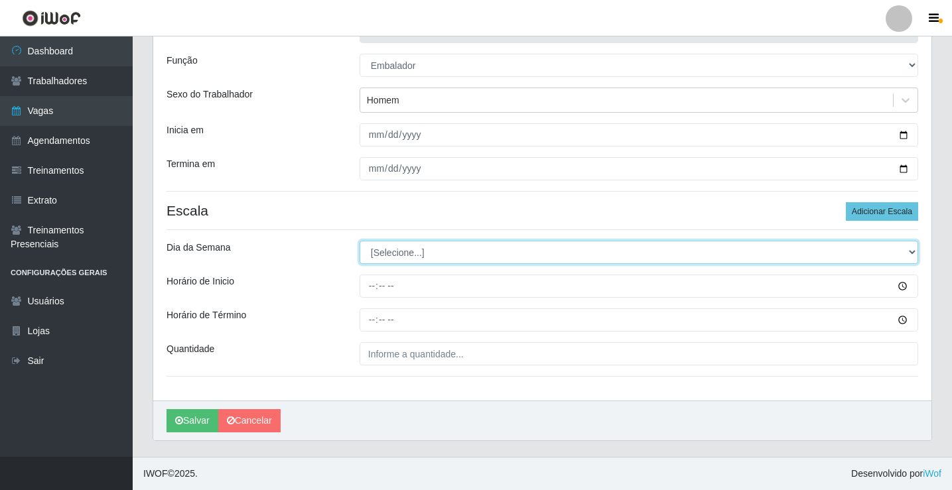
click at [404, 253] on select "[Selecione...] Segunda Terça Quarta Quinta Sexta Sábado Domingo" at bounding box center [639, 252] width 559 height 23
select select "1"
click at [360, 241] on select "[Selecione...] Segunda Terça Quarta Quinta Sexta Sábado Domingo" at bounding box center [639, 252] width 559 height 23
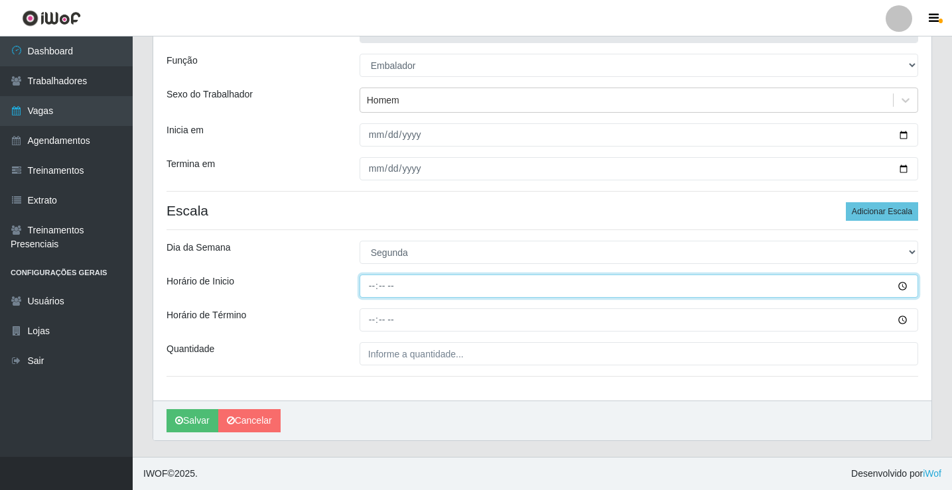
click at [370, 289] on input "Horário de Inicio" at bounding box center [639, 286] width 559 height 23
type input "10:30"
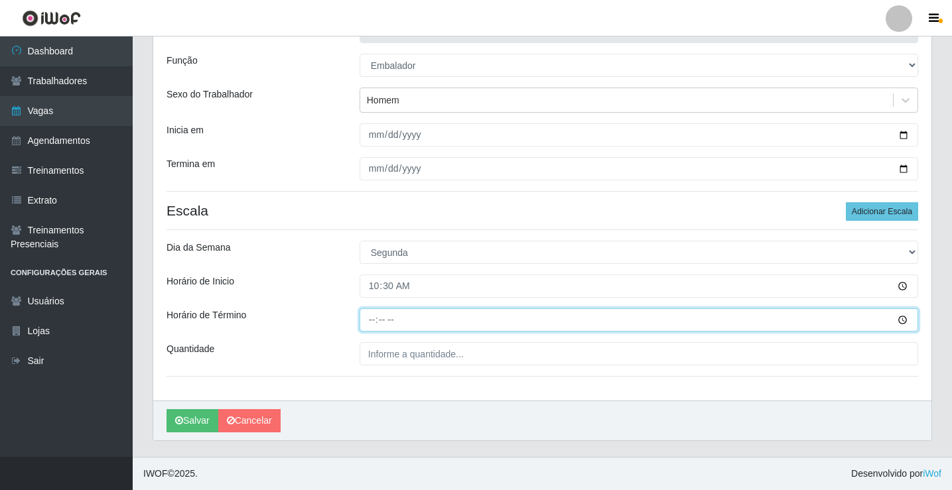
click at [377, 320] on input "Horário de Término" at bounding box center [639, 320] width 559 height 23
type input "16:00"
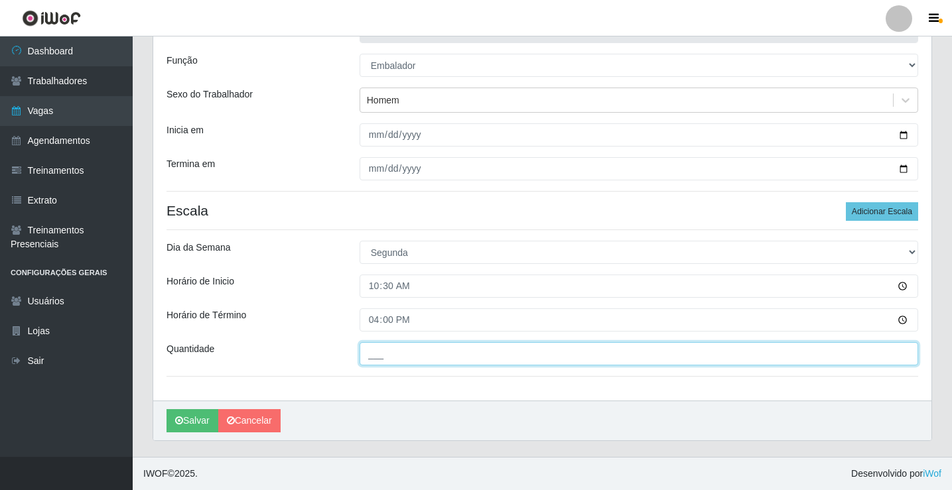
click at [397, 352] on input "___" at bounding box center [639, 353] width 559 height 23
type input "3__"
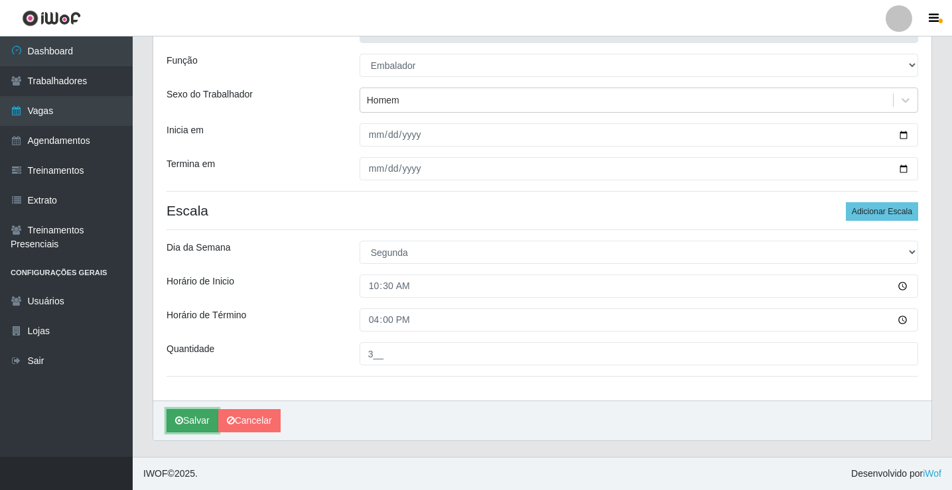
click at [195, 421] on button "Salvar" at bounding box center [193, 420] width 52 height 23
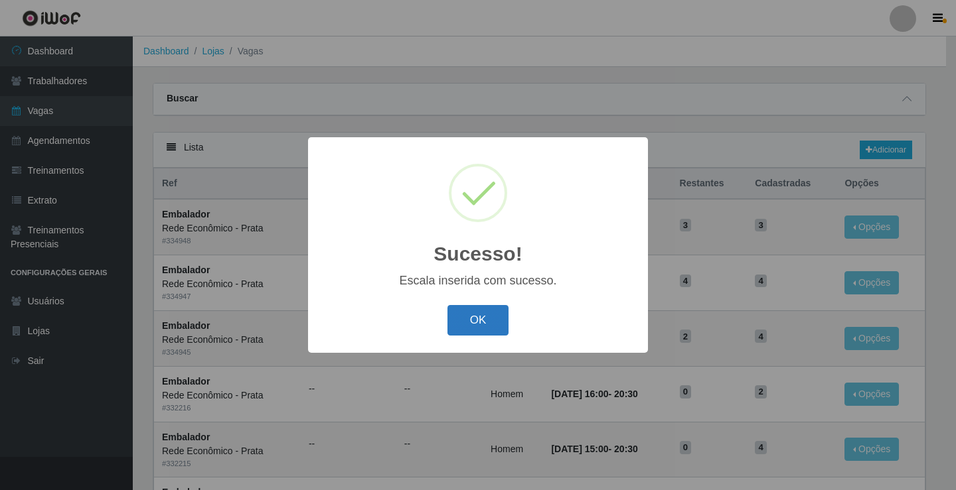
click at [482, 315] on button "OK" at bounding box center [478, 320] width 62 height 31
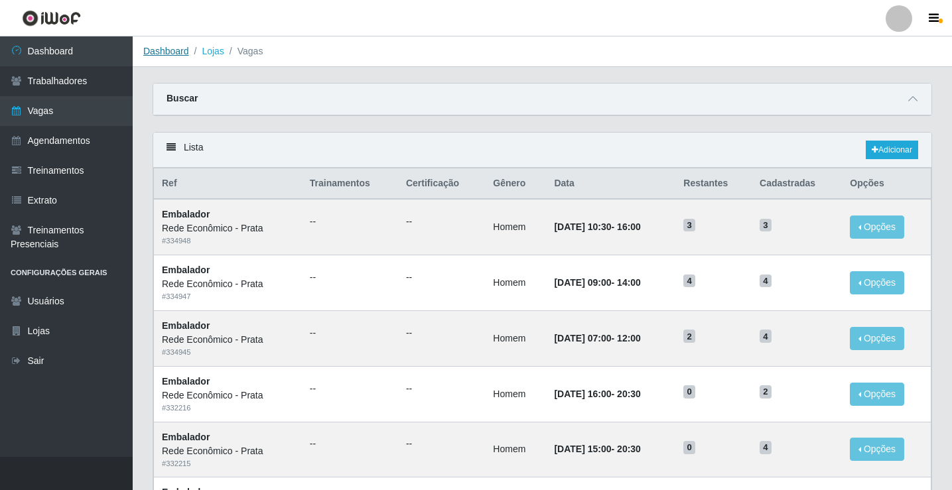
click at [163, 49] on link "Dashboard" at bounding box center [166, 51] width 46 height 11
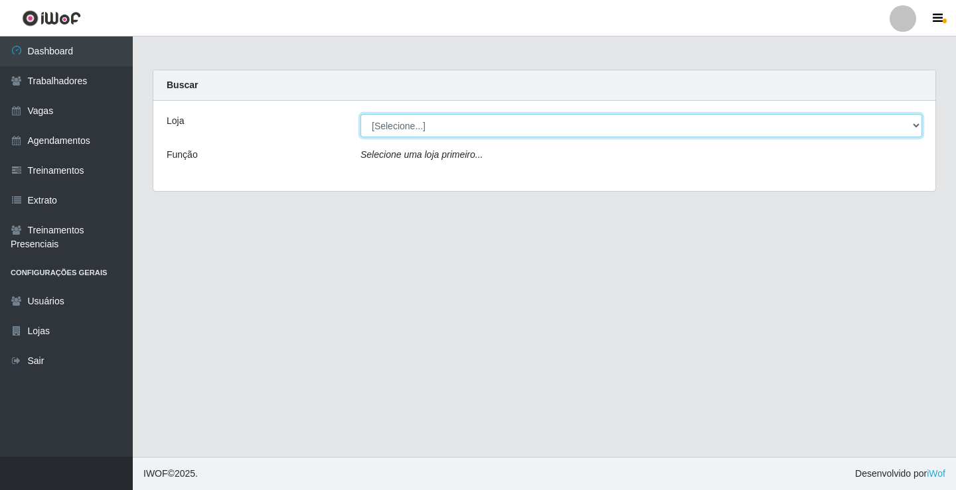
click at [401, 125] on select "[Selecione...] Rede Econômico - Prata" at bounding box center [640, 125] width 561 height 23
select select "192"
click at [360, 114] on select "[Selecione...] Rede Econômico - Prata" at bounding box center [640, 125] width 561 height 23
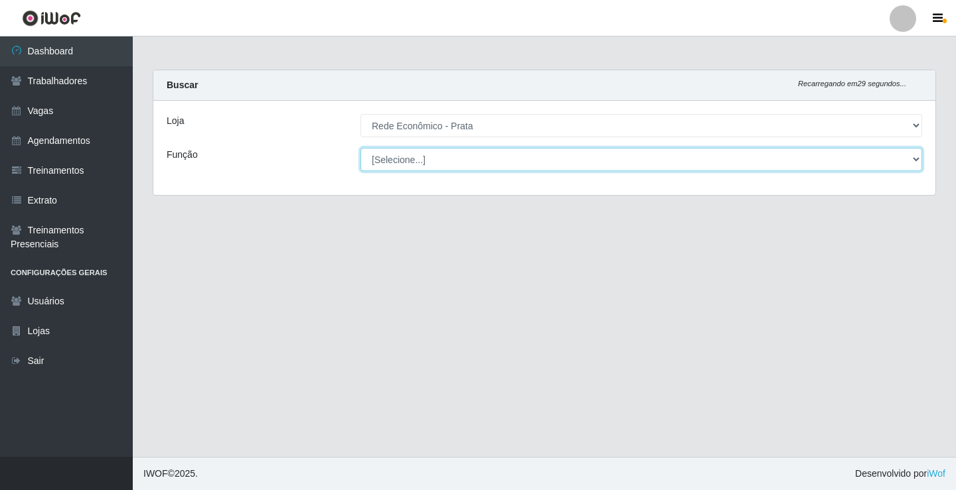
click at [400, 158] on select "[Selecione...] ASG ASG + ASG ++ Embalador Embalador + Embalador ++ Operador de …" at bounding box center [640, 159] width 561 height 23
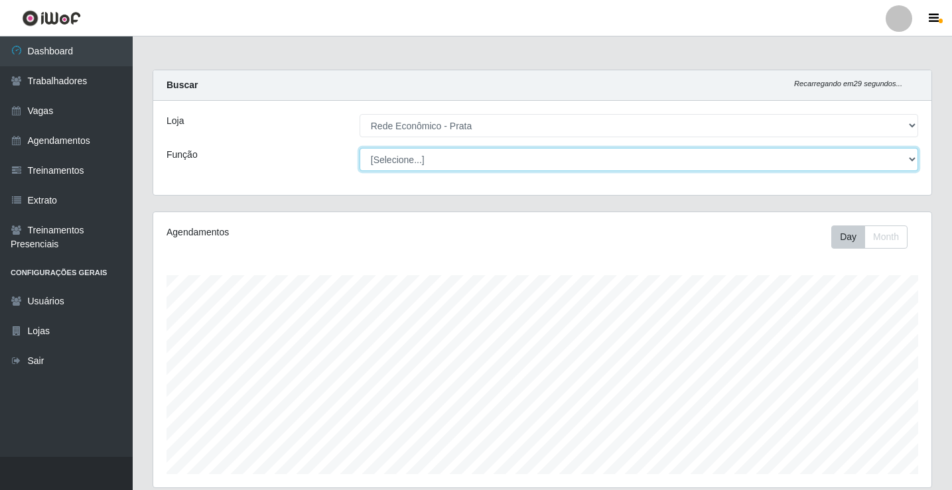
scroll to position [275, 778]
select select "1"
click at [360, 148] on select "[Selecione...] ASG ASG + ASG ++ Embalador Embalador + Embalador ++ Operador de …" at bounding box center [639, 159] width 559 height 23
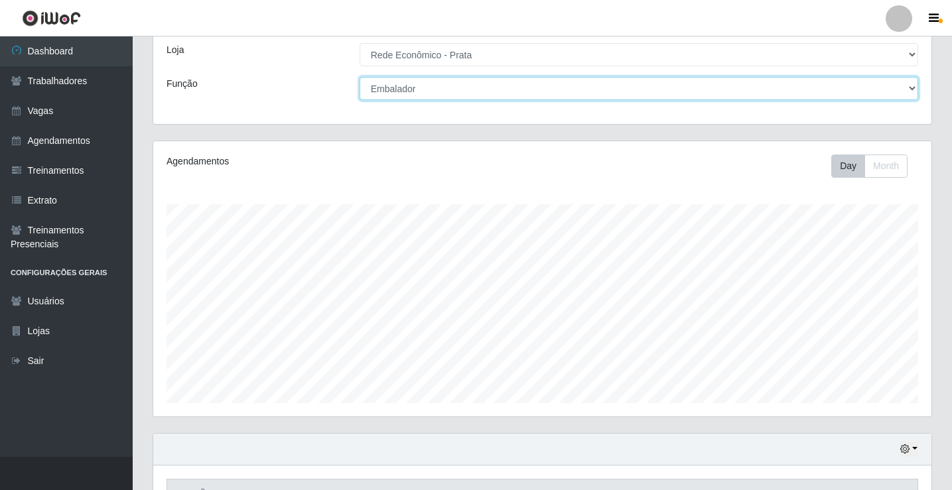
scroll to position [155, 0]
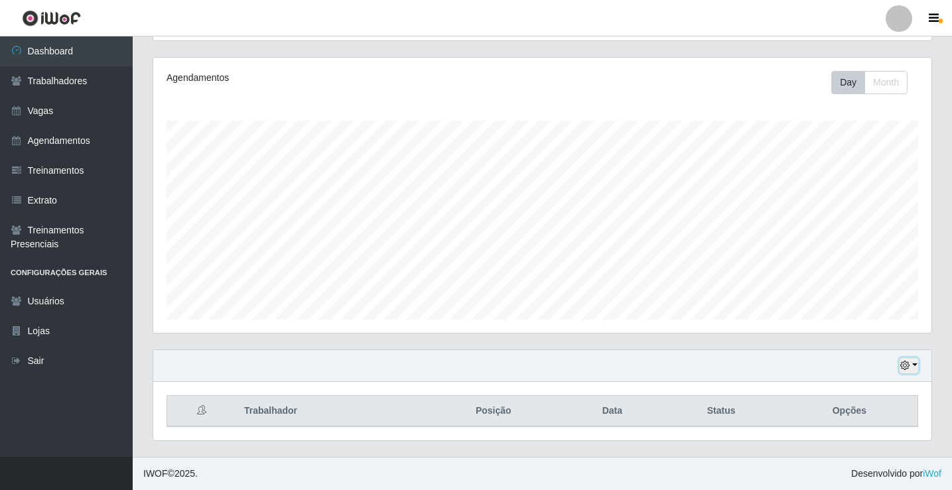
click at [915, 367] on button "button" at bounding box center [909, 365] width 19 height 15
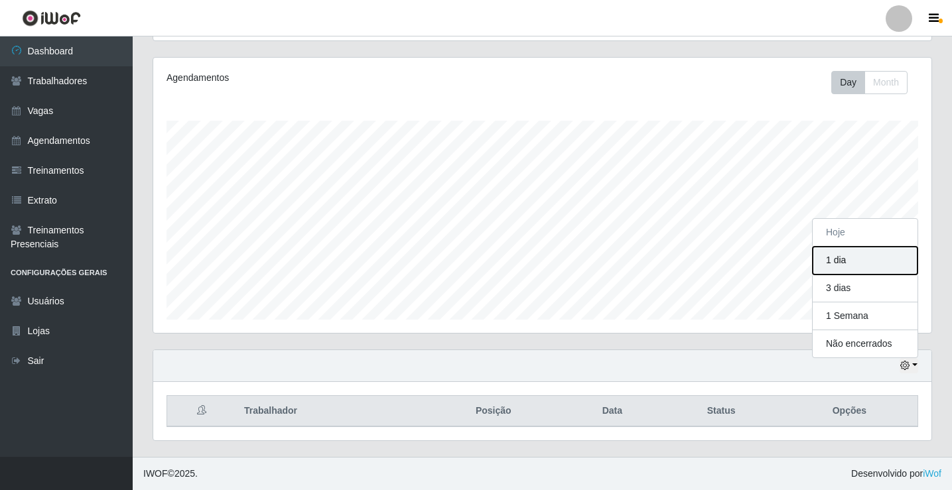
click at [843, 260] on button "1 dia" at bounding box center [865, 261] width 105 height 28
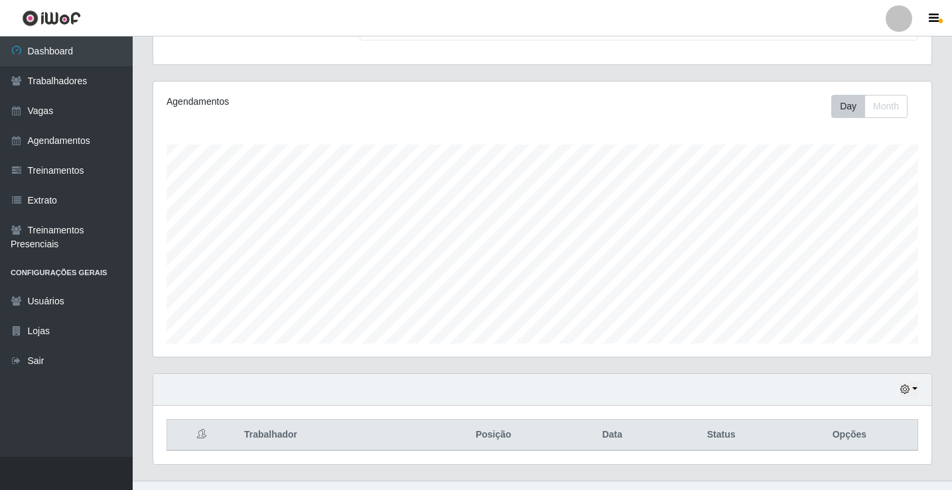
scroll to position [155, 0]
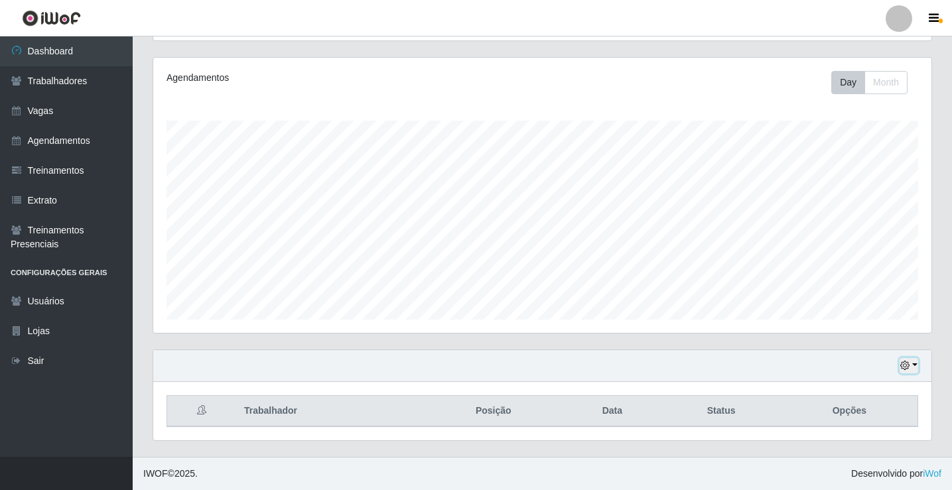
click at [918, 364] on button "button" at bounding box center [909, 365] width 19 height 15
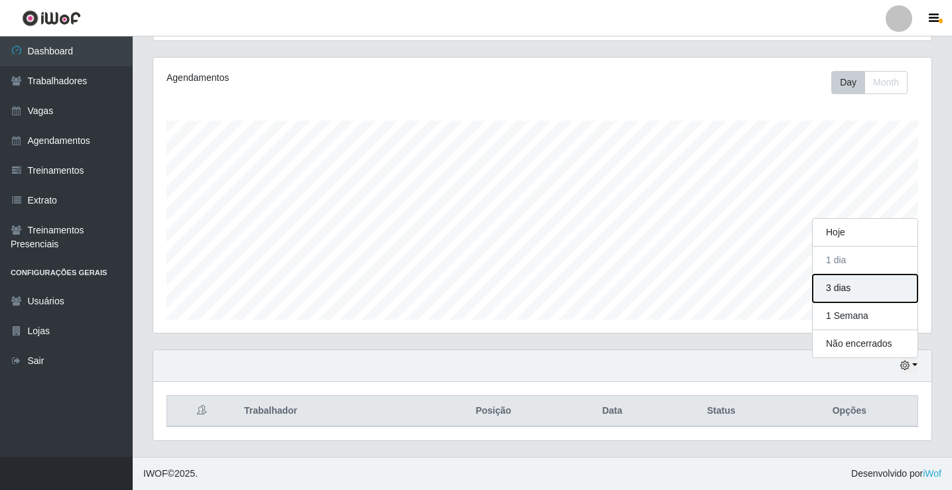
click at [843, 290] on button "3 dias" at bounding box center [865, 289] width 105 height 28
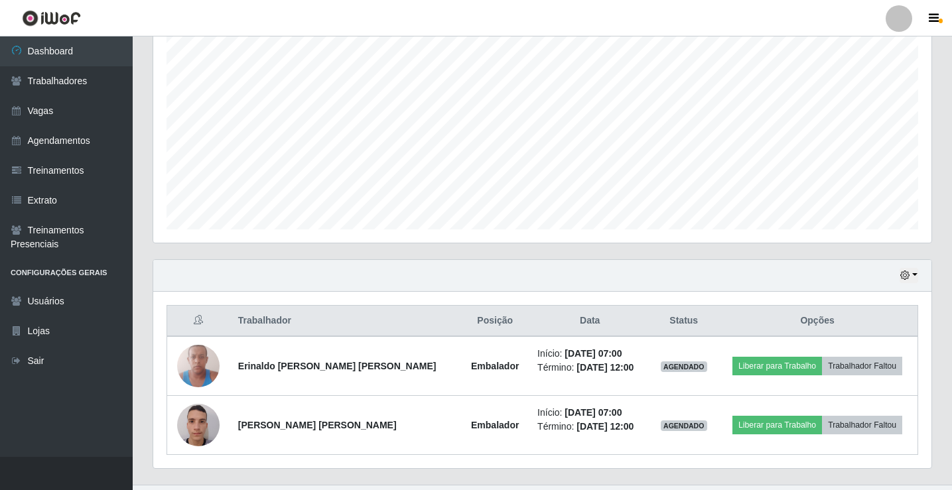
scroll to position [273, 0]
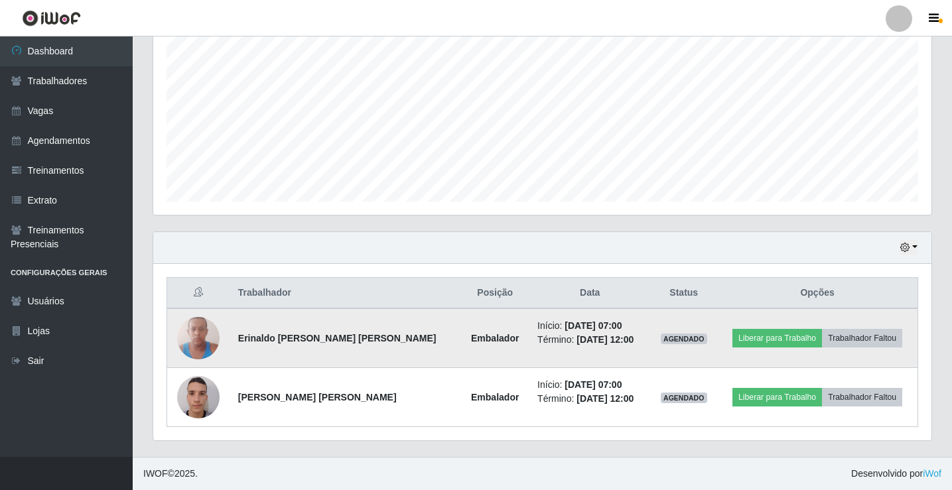
click at [200, 342] on img at bounding box center [198, 338] width 42 height 56
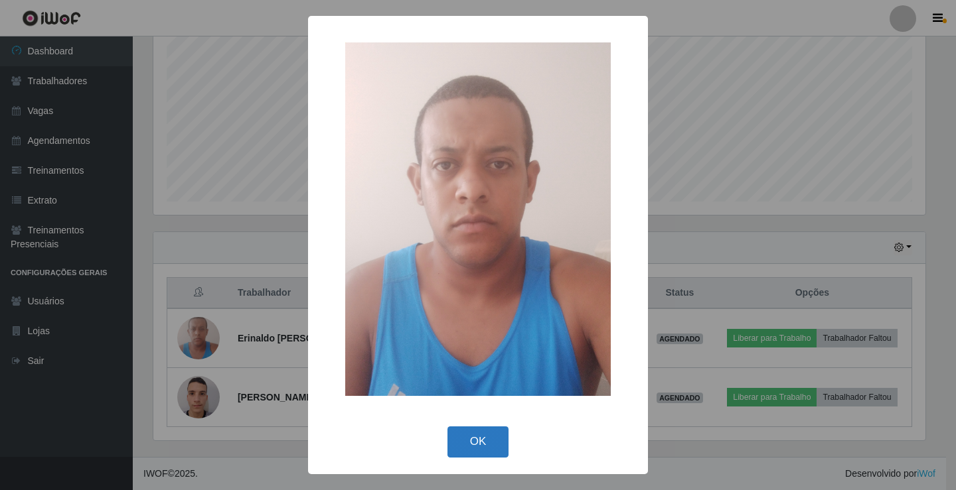
click at [476, 446] on button "OK" at bounding box center [478, 442] width 62 height 31
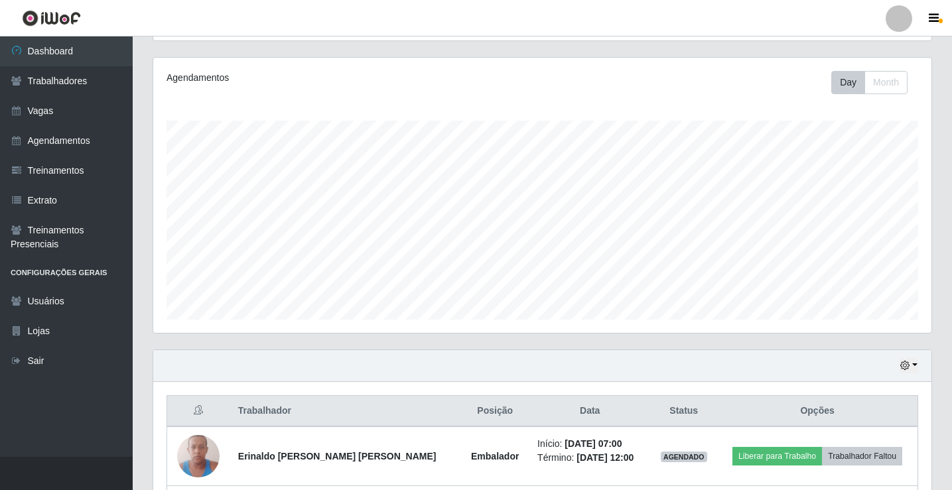
scroll to position [273, 0]
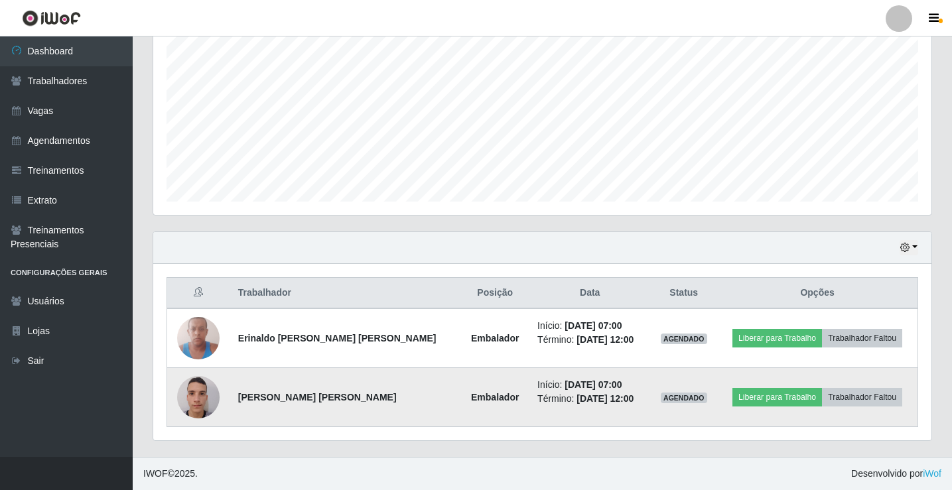
click at [196, 400] on img at bounding box center [198, 397] width 42 height 56
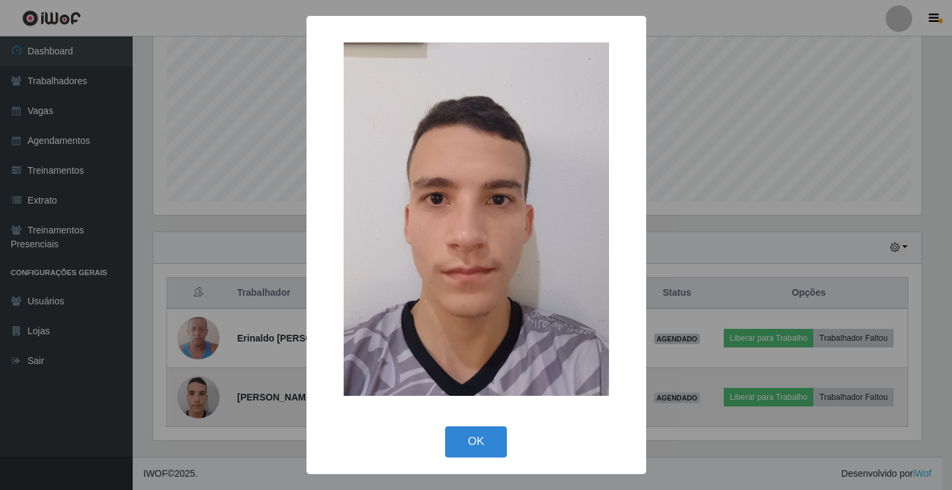
scroll to position [275, 772]
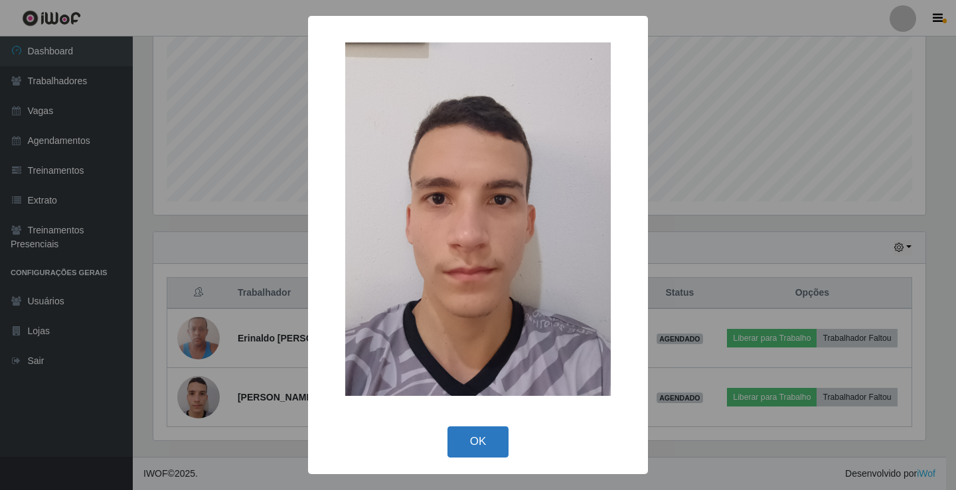
click at [475, 439] on button "OK" at bounding box center [478, 442] width 62 height 31
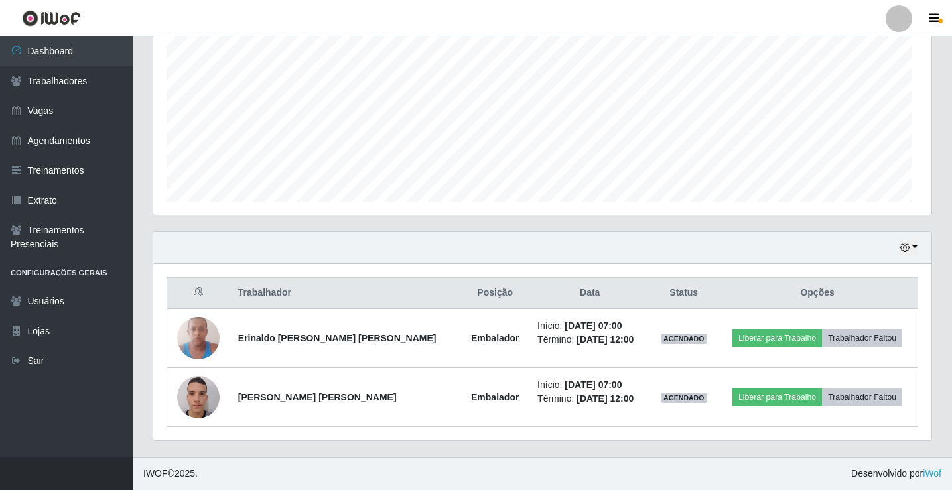
scroll to position [275, 778]
click at [40, 107] on link "Vagas" at bounding box center [66, 111] width 133 height 30
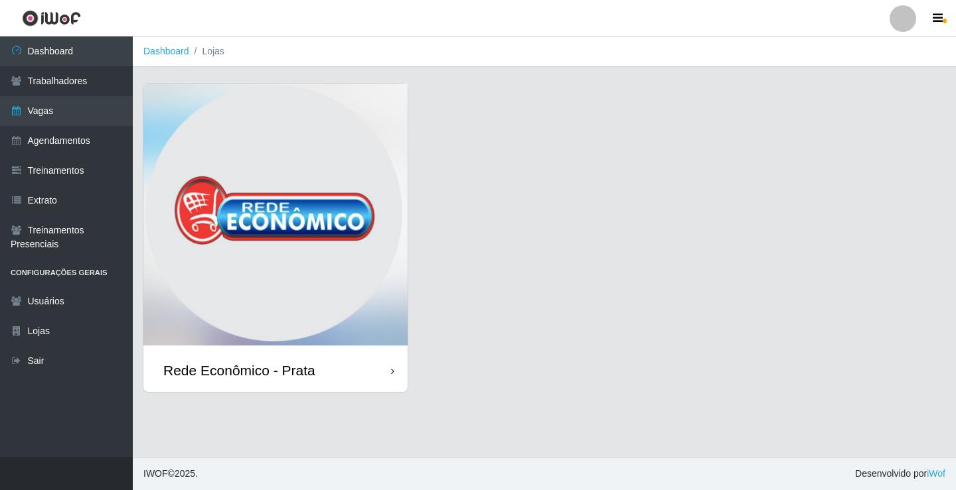
click at [324, 369] on div "Rede Econômico - Prata" at bounding box center [275, 370] width 264 height 43
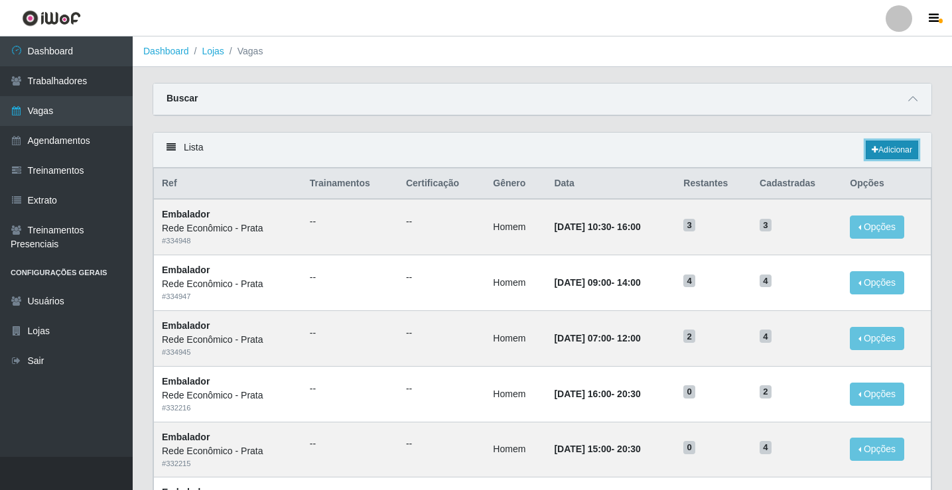
click at [877, 147] on link "Adicionar" at bounding box center [892, 150] width 52 height 19
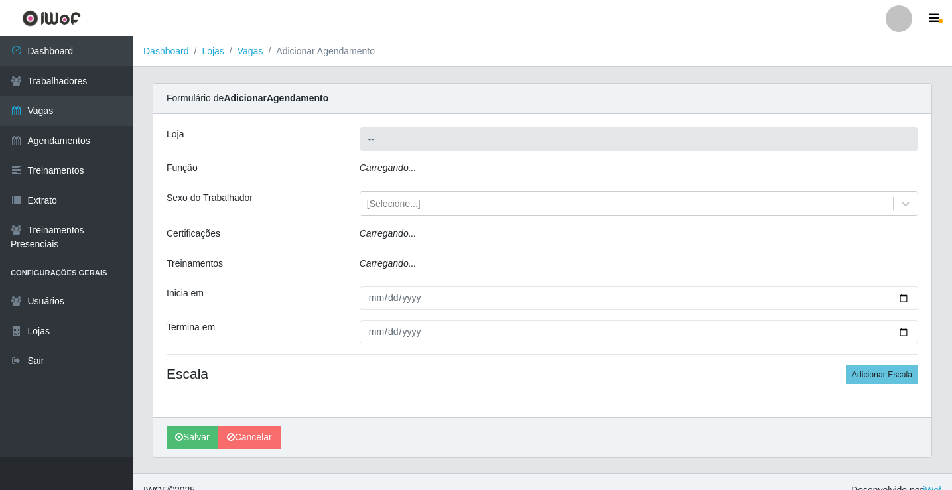
type input "Rede Econômico - Prata"
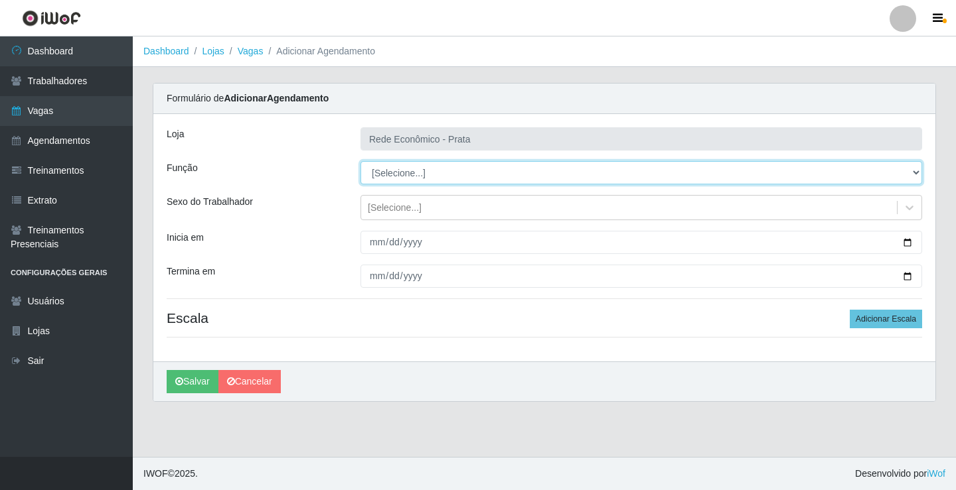
click at [396, 174] on select "[Selecione...] ASG ASG + ASG ++ Embalador Embalador + Embalador ++ Operador de …" at bounding box center [640, 172] width 561 height 23
select select "1"
click at [360, 161] on select "[Selecione...] ASG ASG + ASG ++ Embalador Embalador + Embalador ++ Operador de …" at bounding box center [640, 172] width 561 height 23
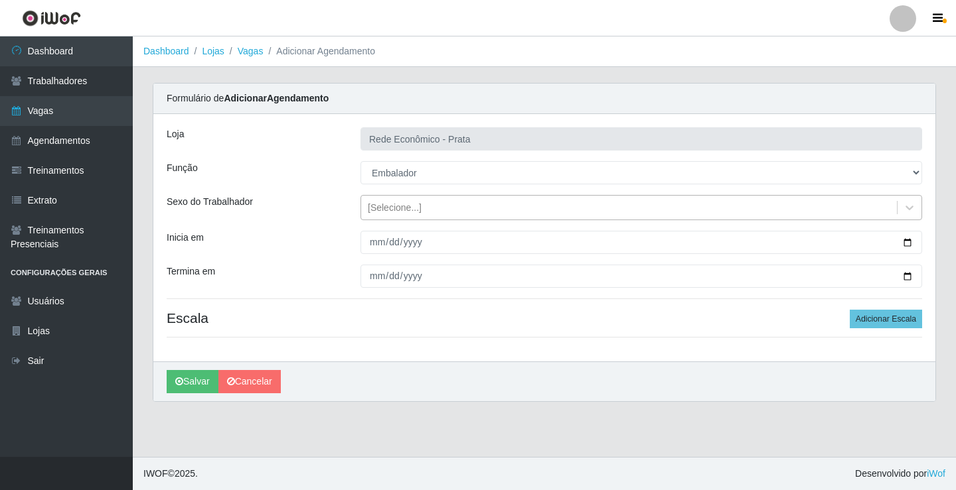
click at [387, 209] on div "[Selecione...]" at bounding box center [395, 208] width 54 height 14
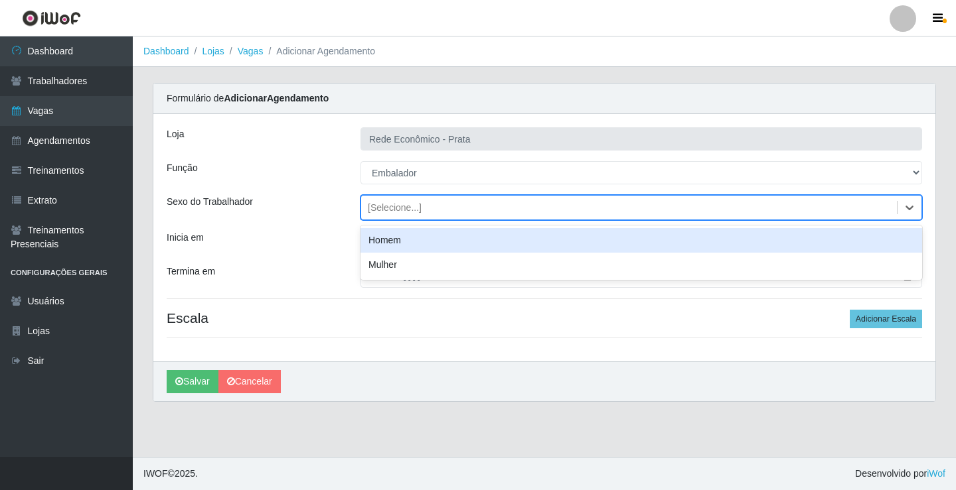
click at [397, 242] on div "Homem" at bounding box center [640, 240] width 561 height 25
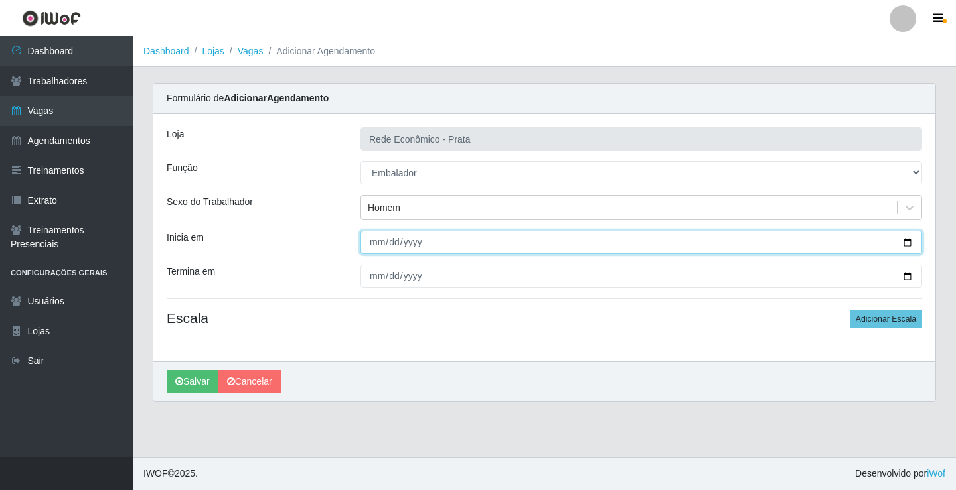
click at [902, 237] on input "Inicia em" at bounding box center [640, 242] width 561 height 23
type input "[DATE]"
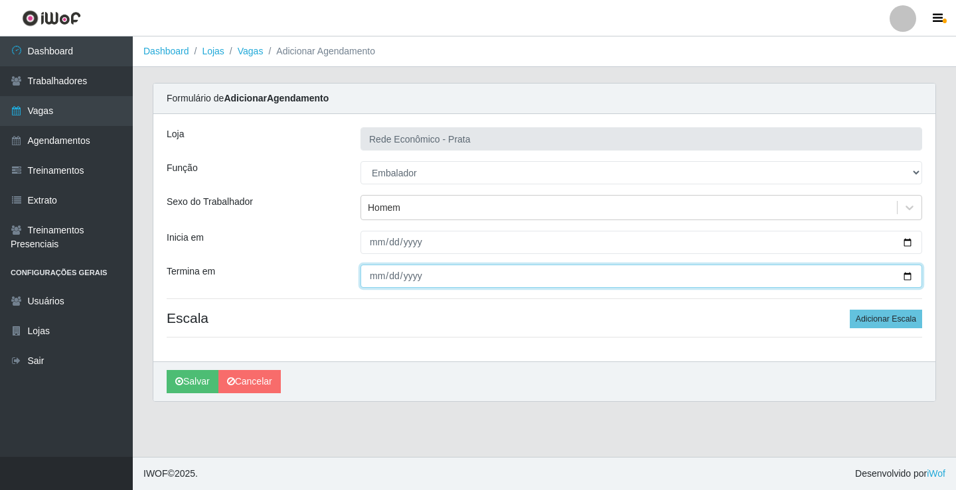
click at [906, 273] on input "Termina em" at bounding box center [640, 276] width 561 height 23
type input "[DATE]"
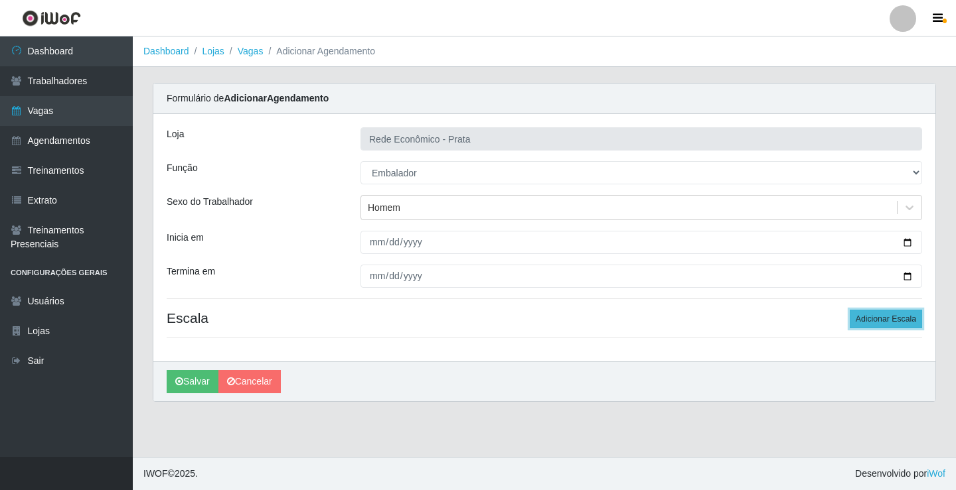
click at [892, 323] on button "Adicionar Escala" at bounding box center [885, 319] width 72 height 19
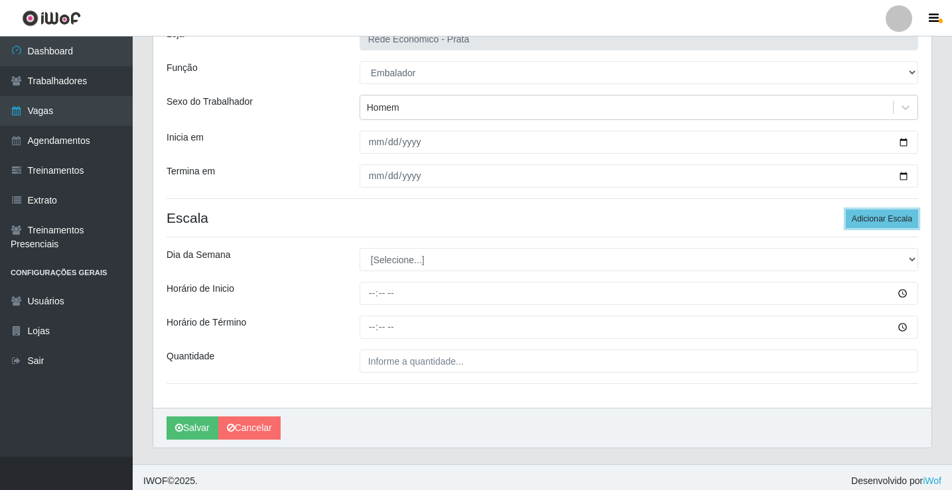
scroll to position [107, 0]
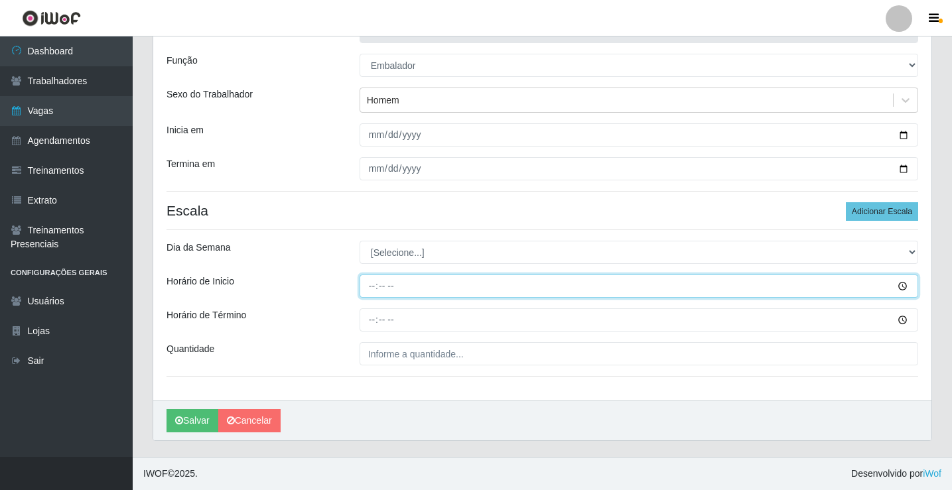
click at [372, 289] on input "Horário de Inicio" at bounding box center [639, 286] width 559 height 23
type input "14:00"
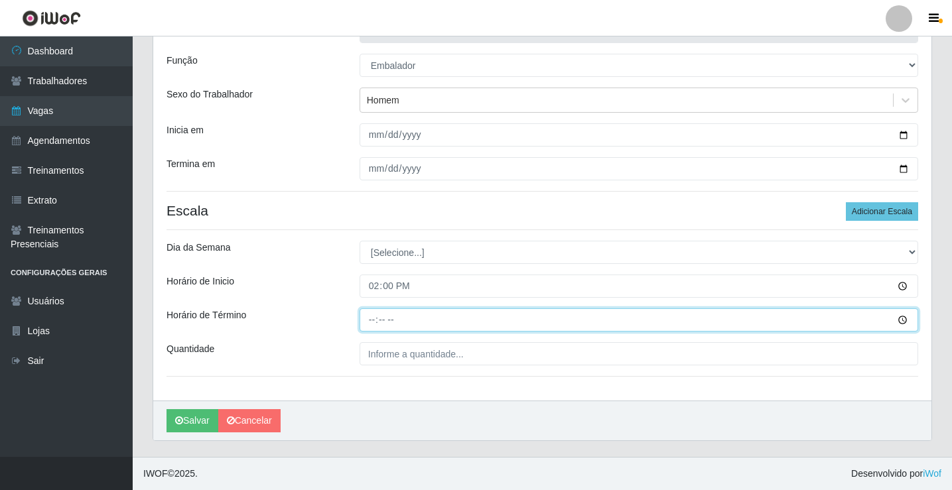
click at [371, 318] on input "Horário de Término" at bounding box center [639, 320] width 559 height 23
type input "18:00"
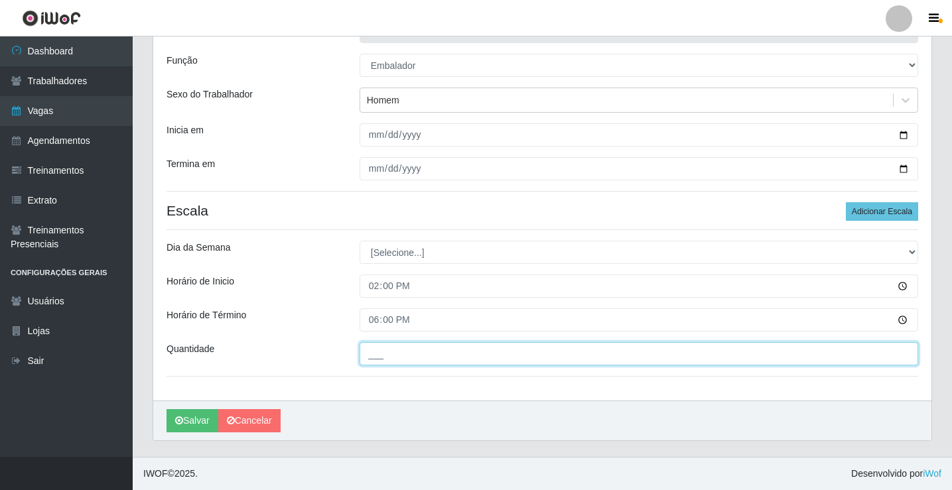
click at [386, 355] on input "___" at bounding box center [639, 353] width 559 height 23
type input "2__"
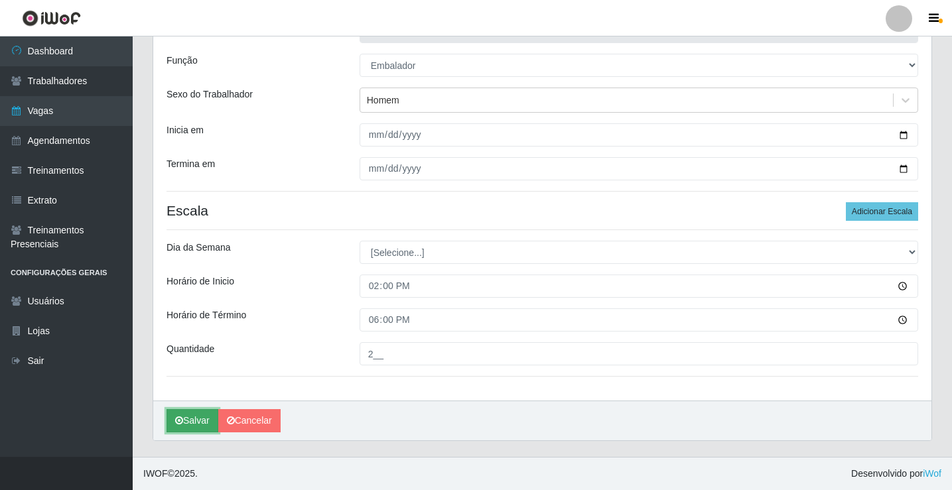
click at [204, 417] on button "Salvar" at bounding box center [193, 420] width 52 height 23
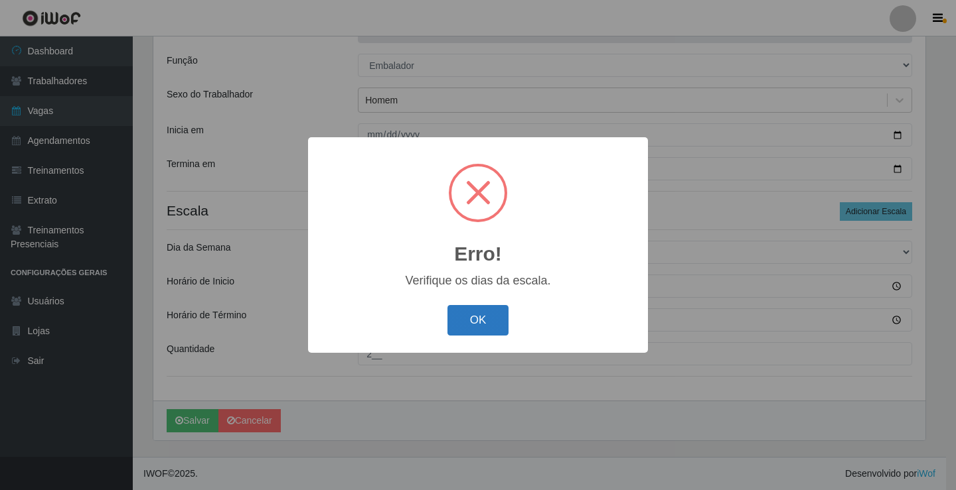
click at [477, 323] on button "OK" at bounding box center [478, 320] width 62 height 31
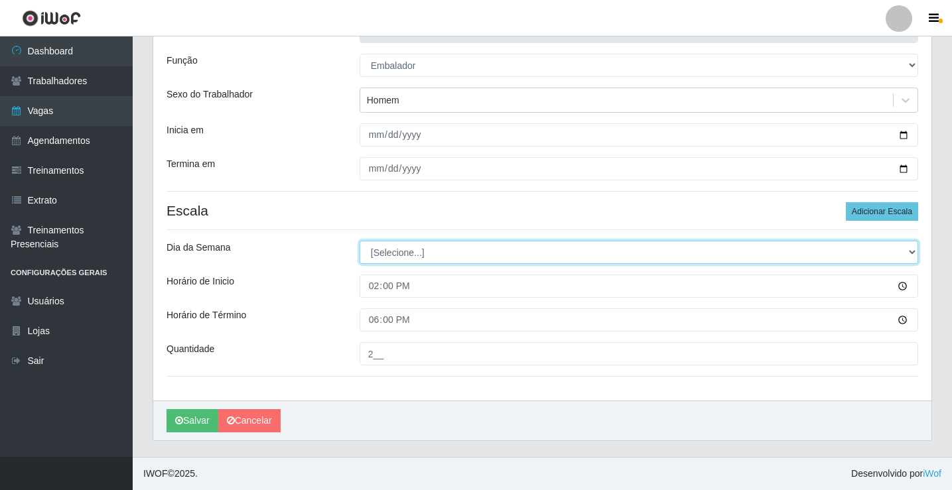
click at [382, 252] on select "[Selecione...] Segunda Terça Quarta Quinta Sexta Sábado Domingo" at bounding box center [639, 252] width 559 height 23
select select "1"
click at [360, 241] on select "[Selecione...] Segunda Terça Quarta Quinta Sexta Sábado Domingo" at bounding box center [639, 252] width 559 height 23
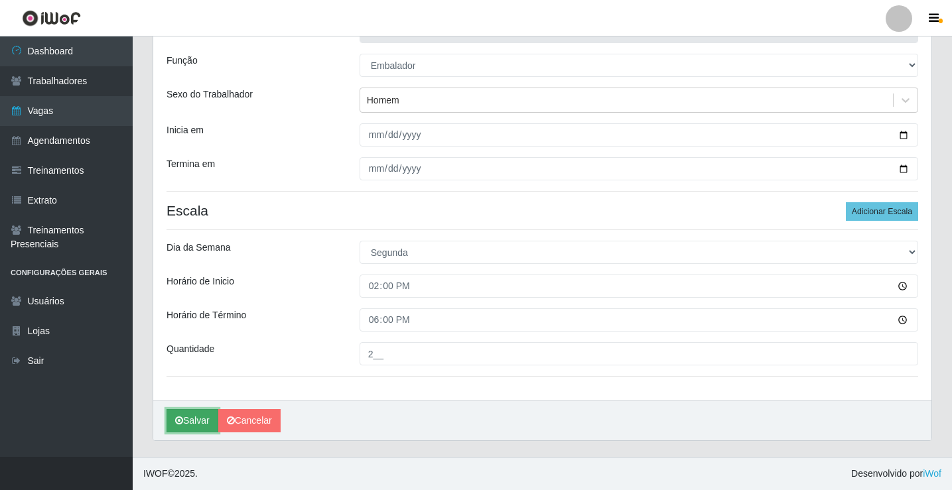
click at [196, 417] on button "Salvar" at bounding box center [193, 420] width 52 height 23
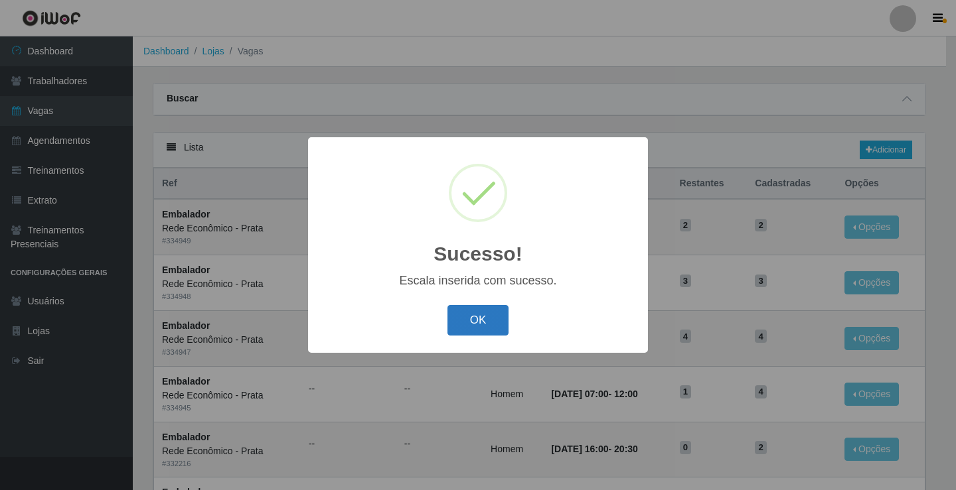
click at [474, 322] on button "OK" at bounding box center [478, 320] width 62 height 31
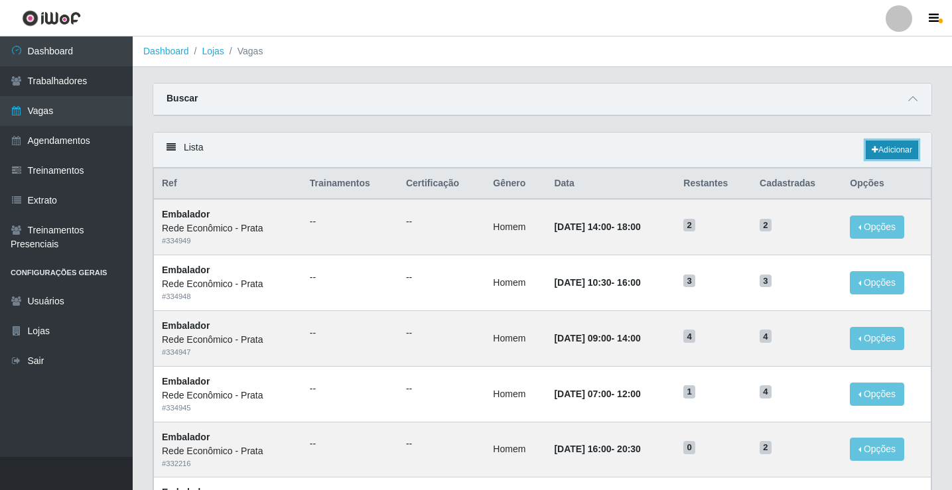
click at [896, 151] on link "Adicionar" at bounding box center [892, 150] width 52 height 19
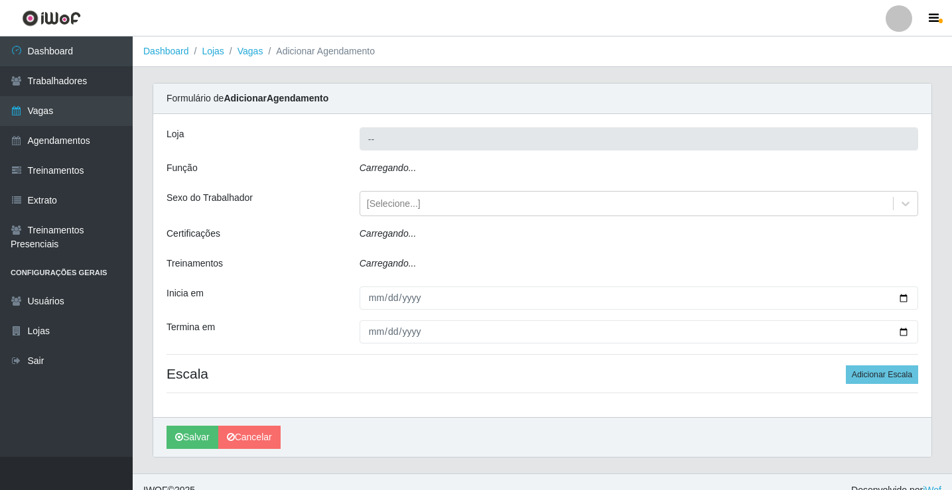
type input "Rede Econômico - Prata"
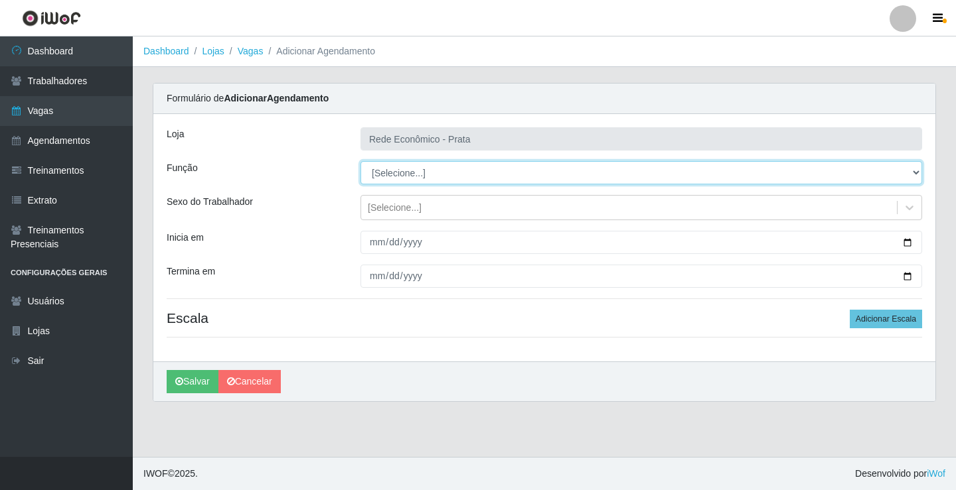
click at [401, 171] on select "[Selecione...] ASG ASG + ASG ++ Embalador Embalador + Embalador ++ Operador de …" at bounding box center [640, 172] width 561 height 23
select select "1"
click at [360, 161] on select "[Selecione...] ASG ASG + ASG ++ Embalador Embalador + Embalador ++ Operador de …" at bounding box center [640, 172] width 561 height 23
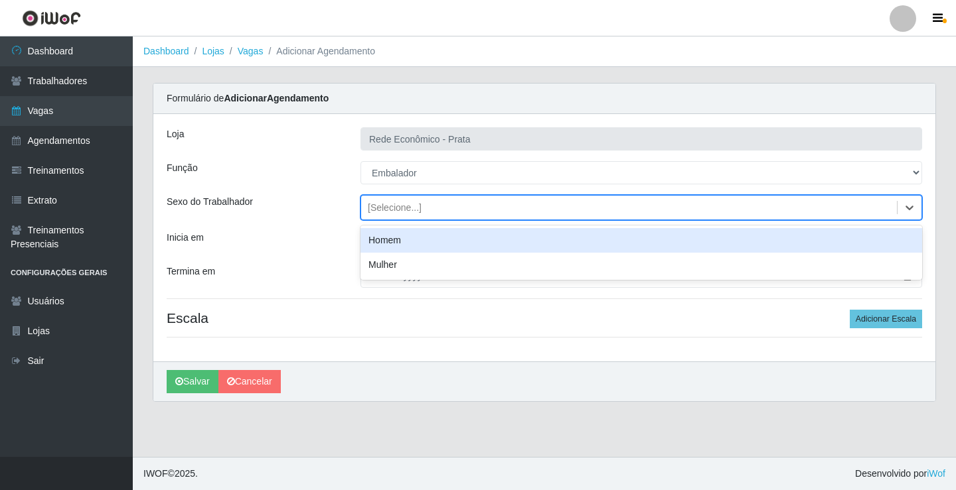
click at [386, 206] on div "[Selecione...]" at bounding box center [395, 208] width 54 height 14
click at [397, 238] on div "Homem" at bounding box center [640, 240] width 561 height 25
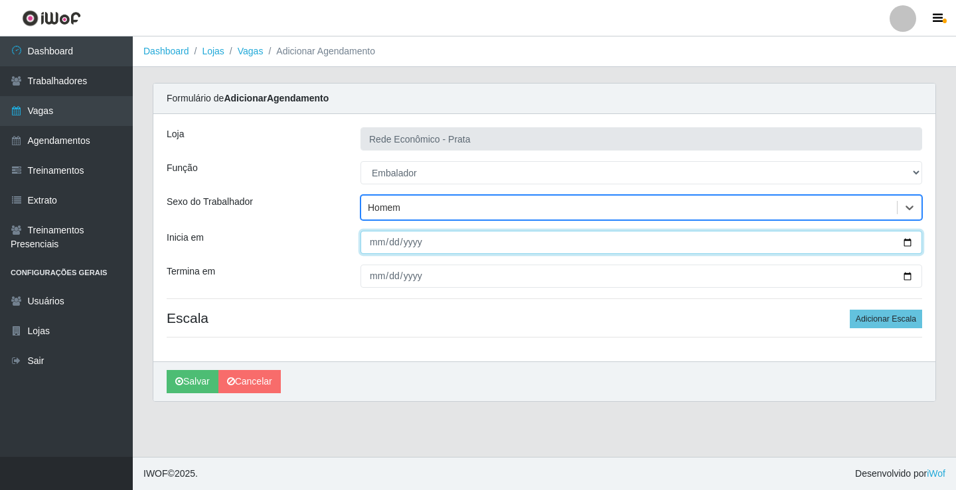
click at [910, 244] on input "Inicia em" at bounding box center [640, 242] width 561 height 23
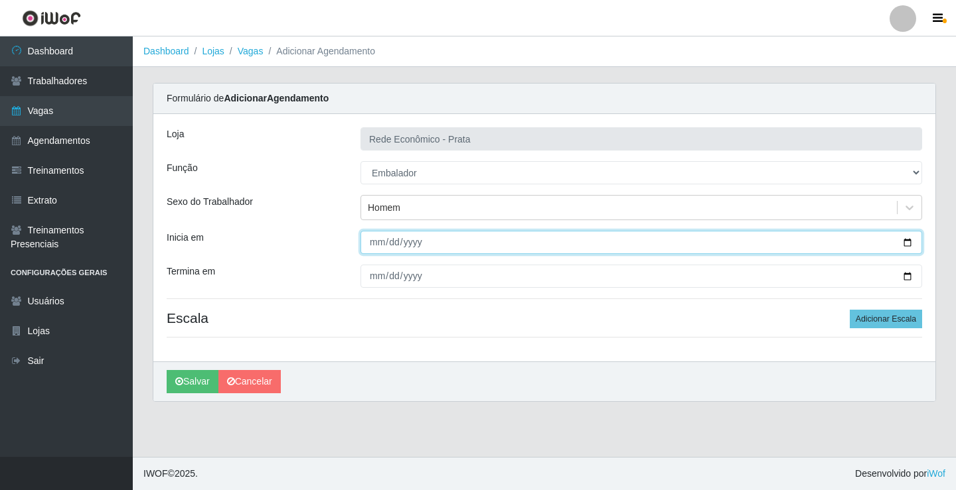
type input "[DATE]"
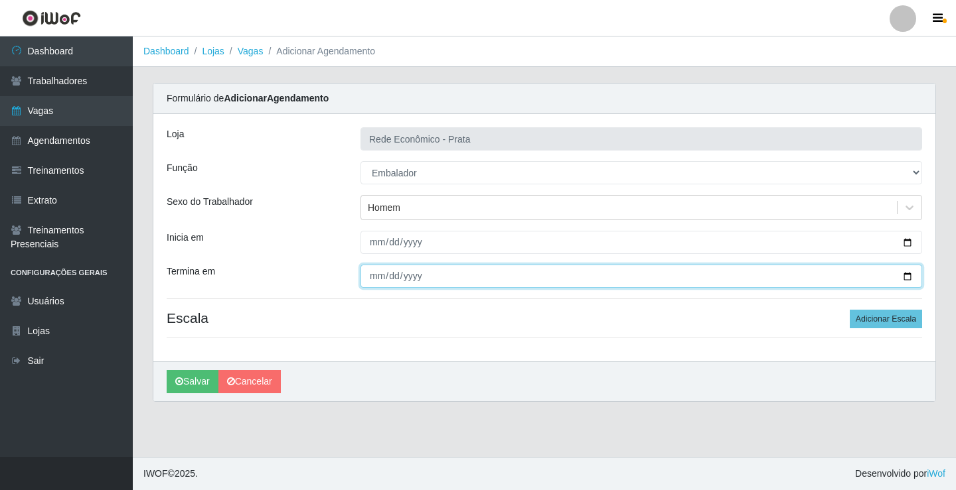
click at [904, 277] on input "Termina em" at bounding box center [640, 276] width 561 height 23
type input "[DATE]"
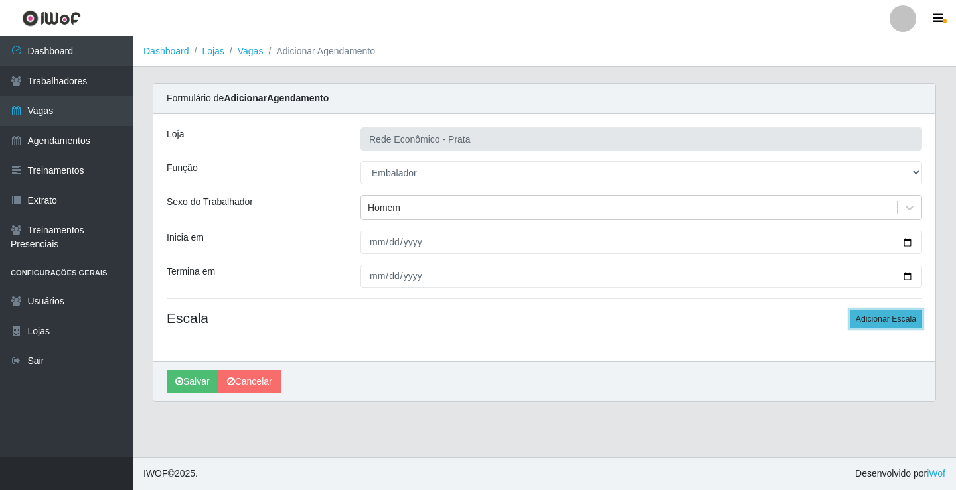
click at [886, 320] on button "Adicionar Escala" at bounding box center [885, 319] width 72 height 19
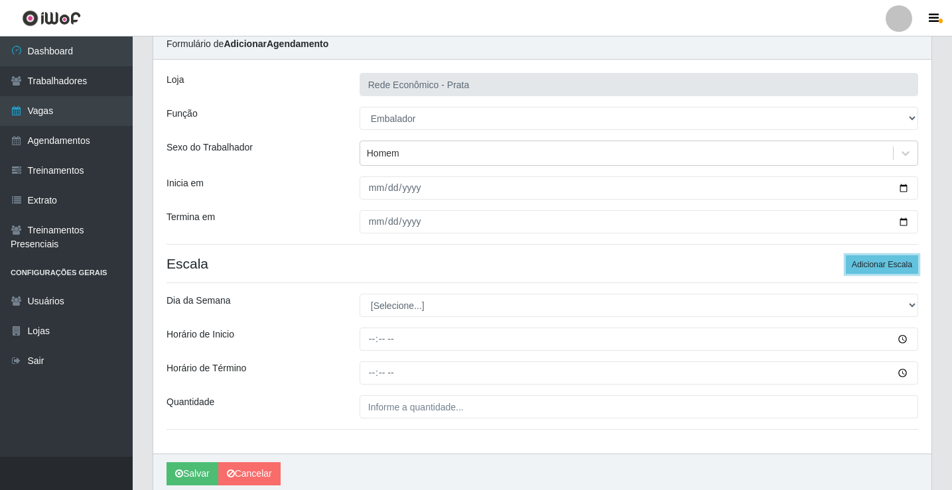
scroll to position [107, 0]
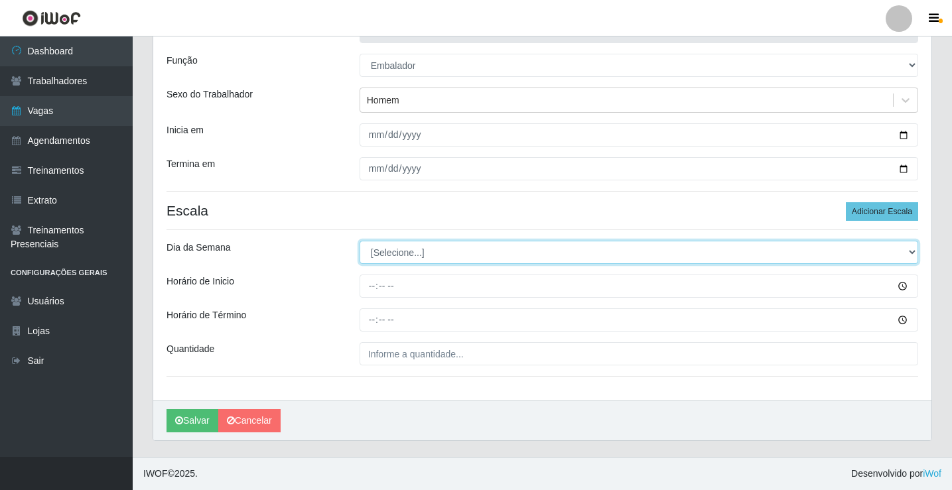
click at [390, 253] on select "[Selecione...] Segunda Terça Quarta Quinta Sexta Sábado Domingo" at bounding box center [639, 252] width 559 height 23
select select "1"
click at [360, 241] on select "[Selecione...] Segunda Terça Quarta Quinta Sexta Sábado Domingo" at bounding box center [639, 252] width 559 height 23
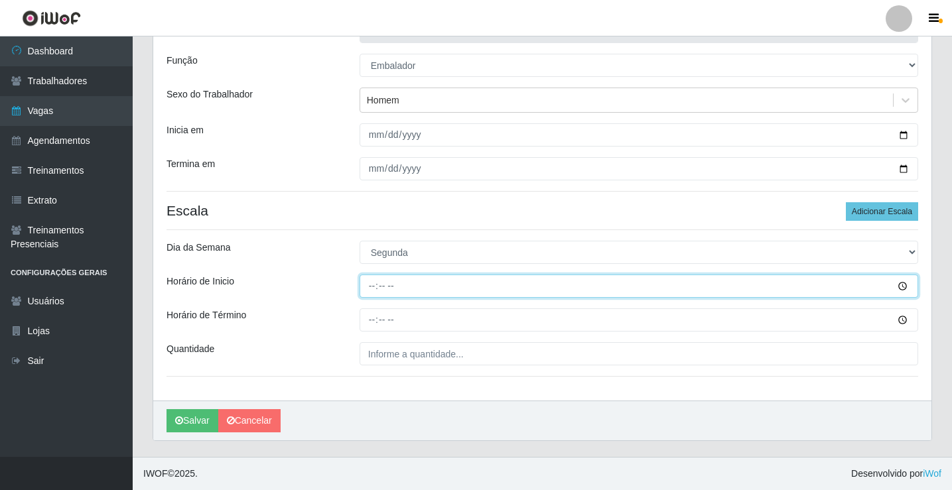
click at [370, 288] on input "Horário de Inicio" at bounding box center [639, 286] width 559 height 23
type input "15:00"
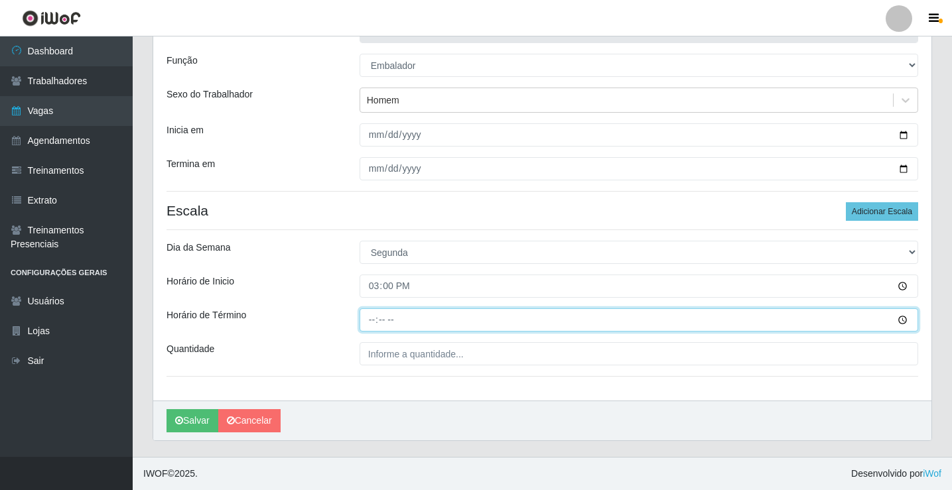
click at [371, 320] on input "Horário de Término" at bounding box center [639, 320] width 559 height 23
type input "20:30"
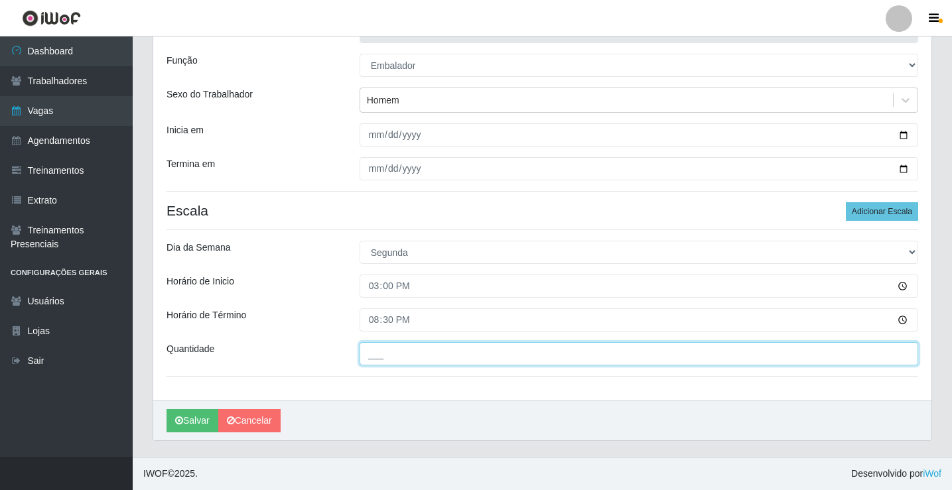
click at [369, 356] on input "___" at bounding box center [639, 353] width 559 height 23
type input "3__"
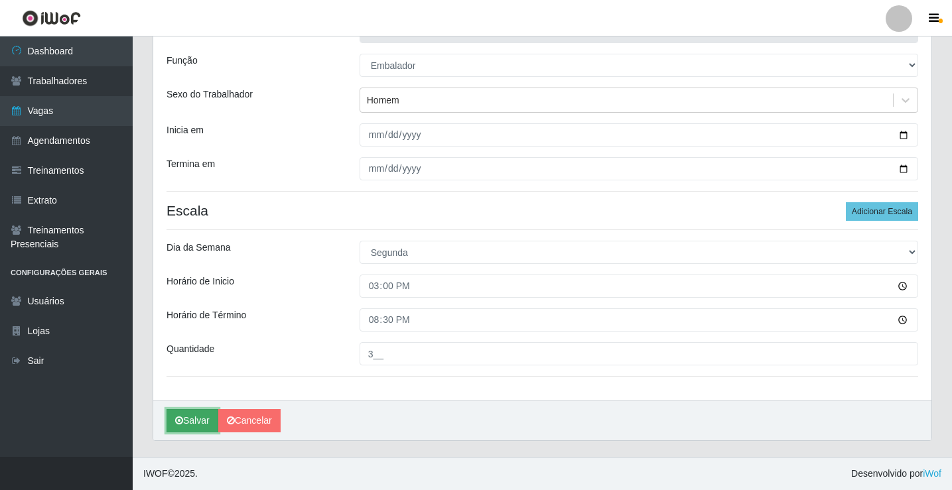
click at [197, 417] on button "Salvar" at bounding box center [193, 420] width 52 height 23
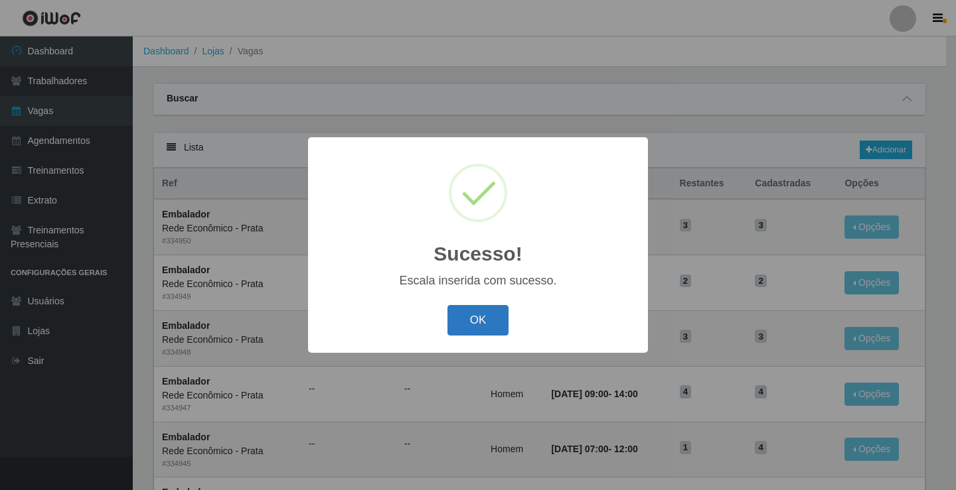
click at [472, 317] on button "OK" at bounding box center [478, 320] width 62 height 31
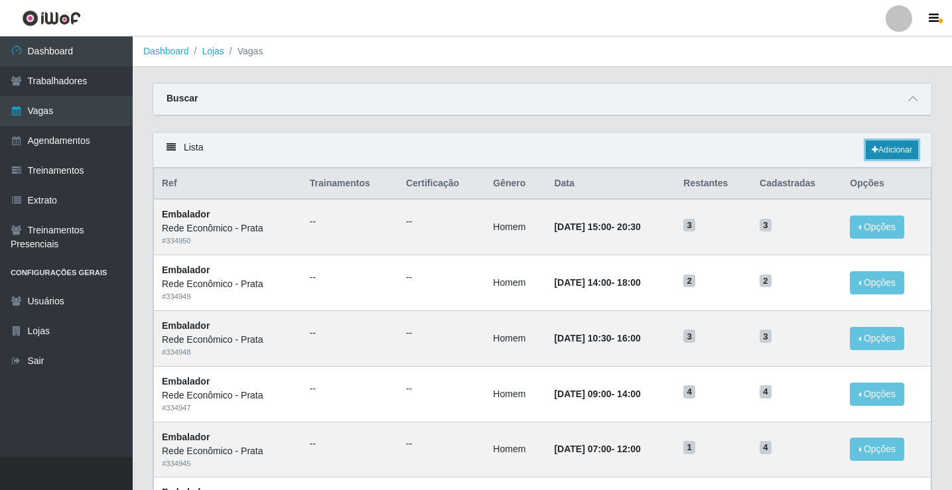
click at [887, 147] on link "Adicionar" at bounding box center [892, 150] width 52 height 19
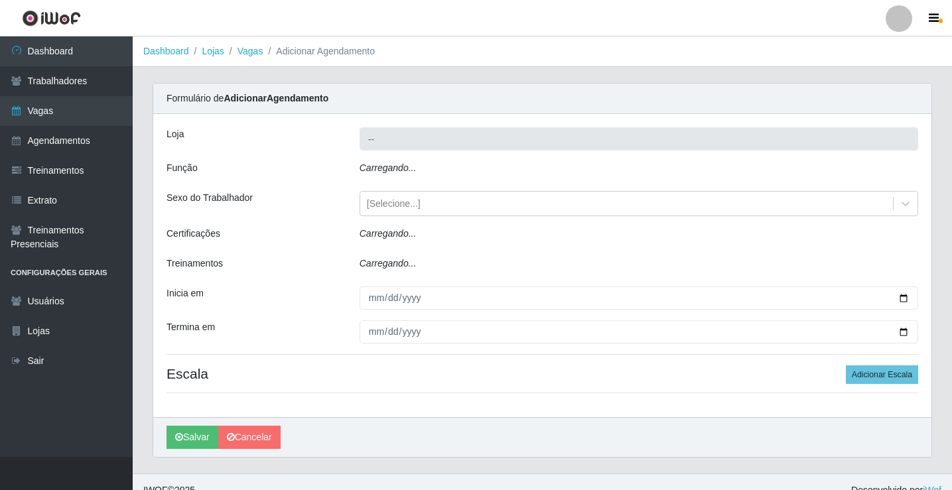
type input "Rede Econômico - Prata"
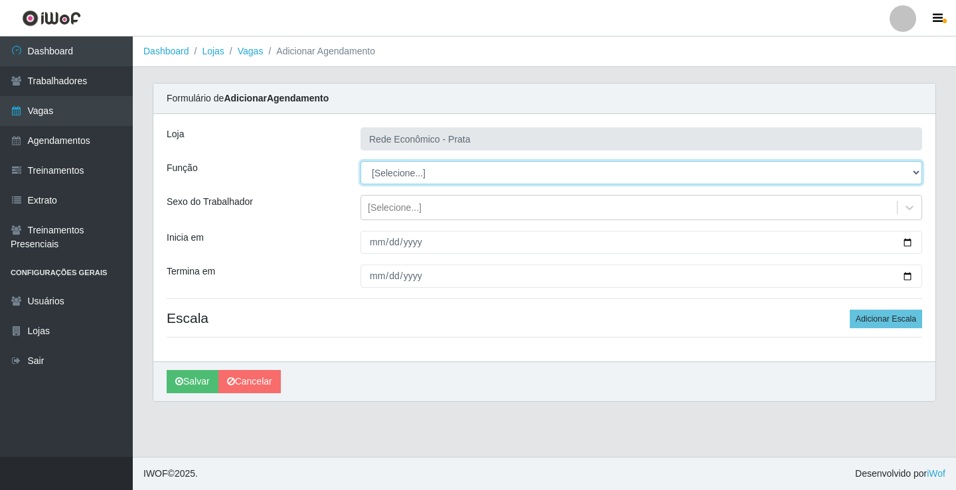
click at [399, 168] on select "[Selecione...] ASG ASG + ASG ++ Embalador Embalador + Embalador ++ Operador de …" at bounding box center [640, 172] width 561 height 23
select select "1"
click at [360, 161] on select "[Selecione...] ASG ASG + ASG ++ Embalador Embalador + Embalador ++ Operador de …" at bounding box center [640, 172] width 561 height 23
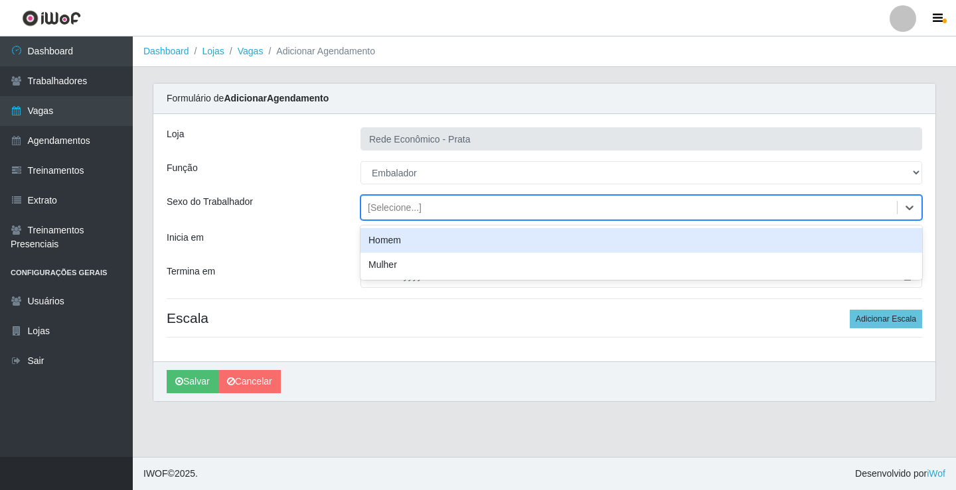
click at [391, 209] on div "[Selecione...]" at bounding box center [395, 208] width 54 height 14
click at [393, 243] on div "Homem" at bounding box center [640, 240] width 561 height 25
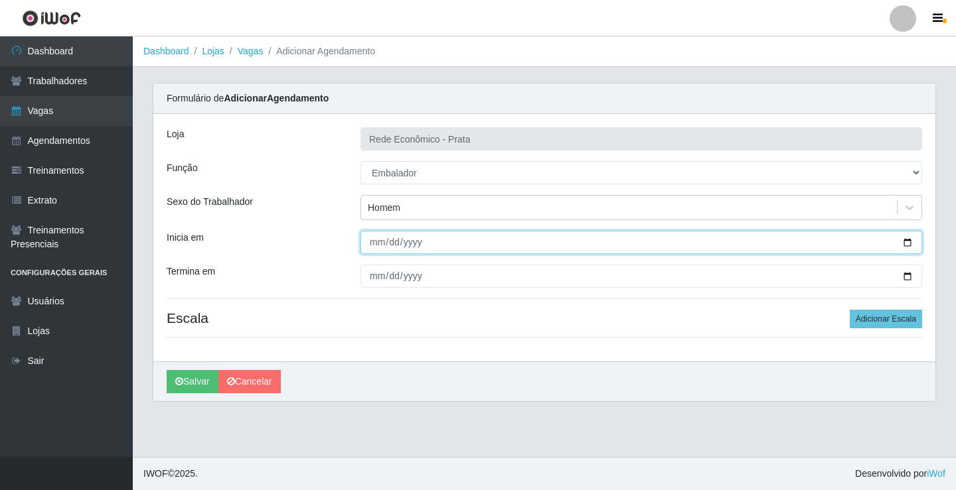
click at [907, 242] on input "Inicia em" at bounding box center [640, 242] width 561 height 23
type input "[DATE]"
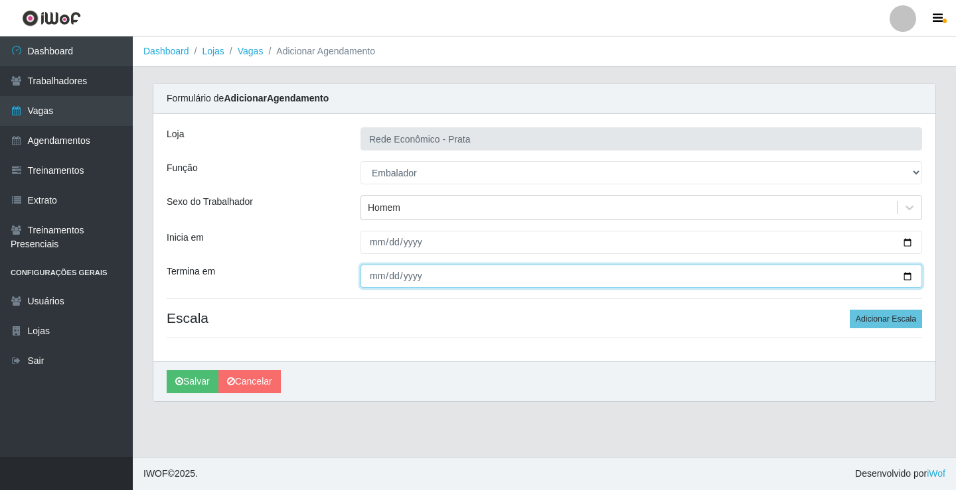
drag, startPoint x: 911, startPoint y: 277, endPoint x: 567, endPoint y: 323, distance: 347.4
click at [910, 277] on input "Termina em" at bounding box center [640, 276] width 561 height 23
type input "[DATE]"
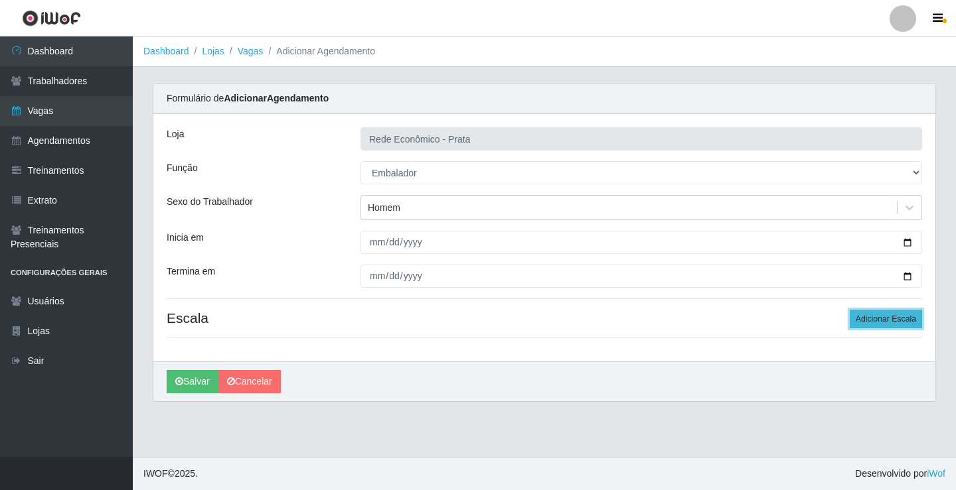
click at [885, 323] on button "Adicionar Escala" at bounding box center [885, 319] width 72 height 19
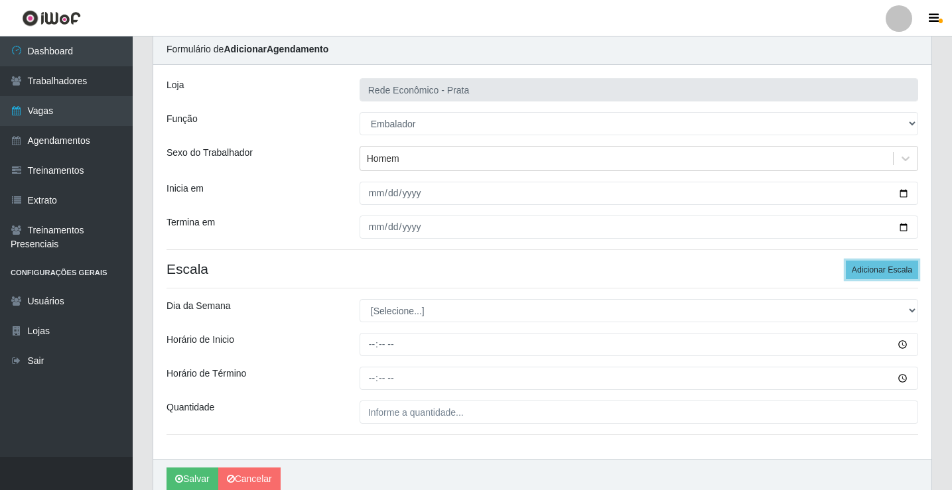
scroll to position [107, 0]
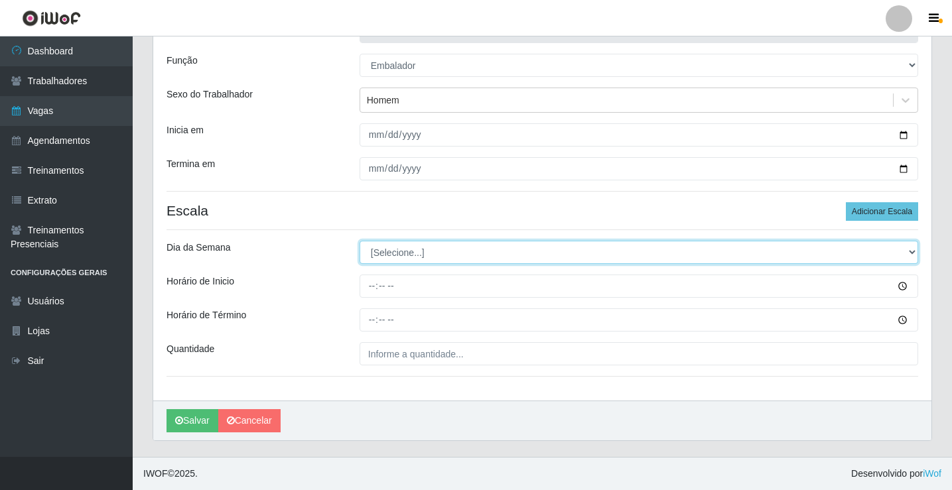
click at [395, 255] on select "[Selecione...] Segunda Terça Quarta Quinta Sexta Sábado Domingo" at bounding box center [639, 252] width 559 height 23
select select "1"
click at [360, 241] on select "[Selecione...] Segunda Terça Quarta Quinta Sexta Sábado Domingo" at bounding box center [639, 252] width 559 height 23
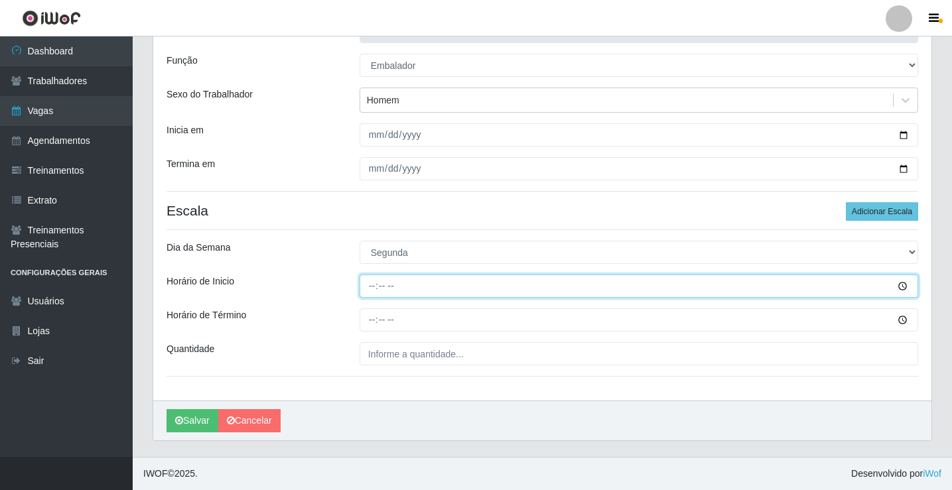
click at [366, 285] on input "Horário de Inicio" at bounding box center [639, 286] width 559 height 23
type input "16:00"
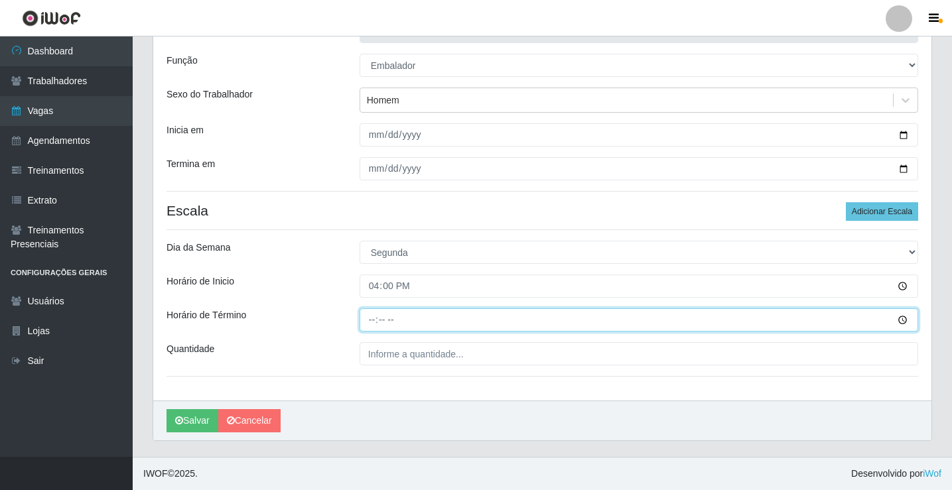
click at [374, 320] on input "Horário de Término" at bounding box center [639, 320] width 559 height 23
type input "20:30"
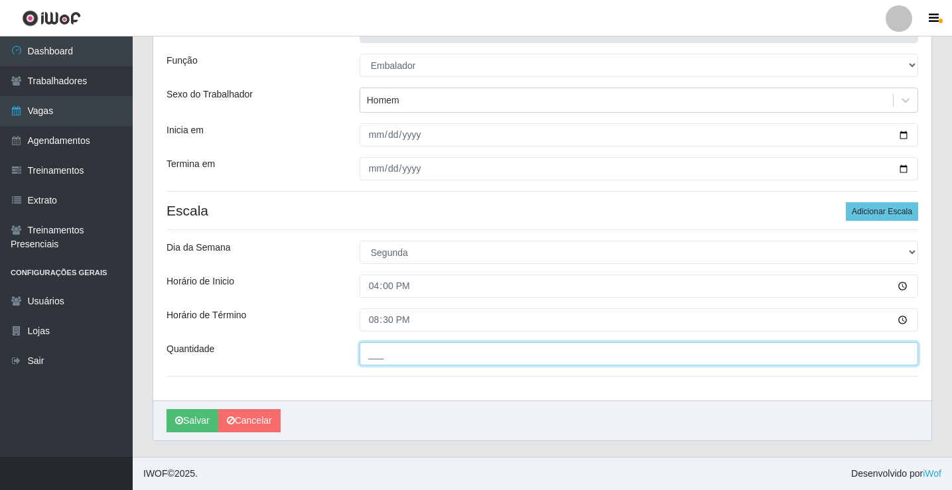
click at [388, 354] on input "___" at bounding box center [639, 353] width 559 height 23
type input "3__"
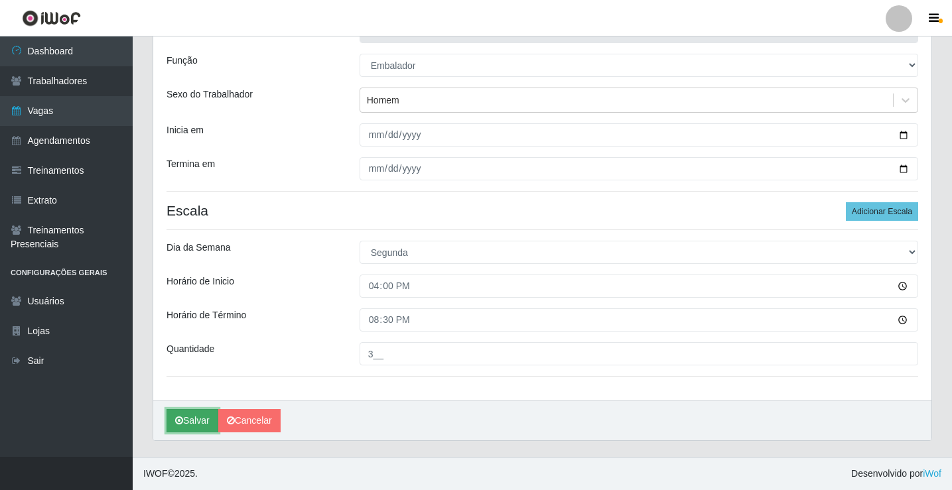
click at [195, 423] on button "Salvar" at bounding box center [193, 420] width 52 height 23
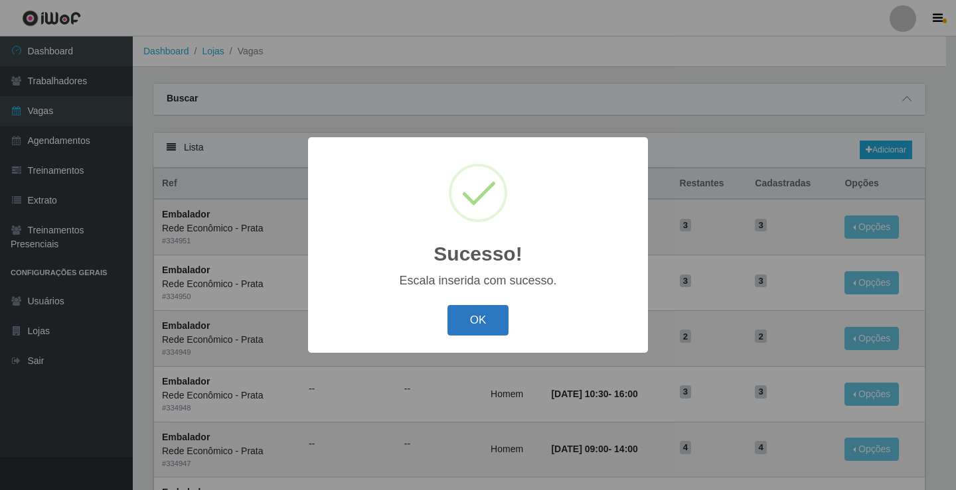
click at [484, 320] on button "OK" at bounding box center [478, 320] width 62 height 31
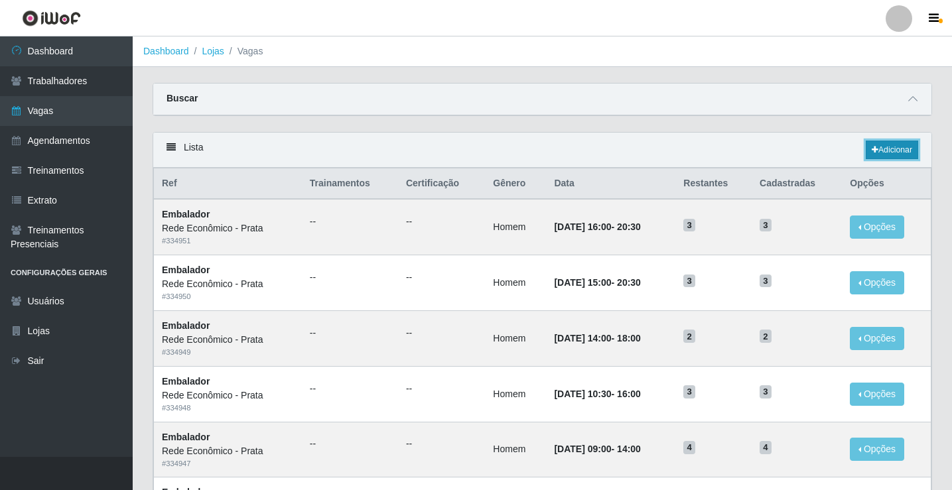
click at [888, 149] on link "Adicionar" at bounding box center [892, 150] width 52 height 19
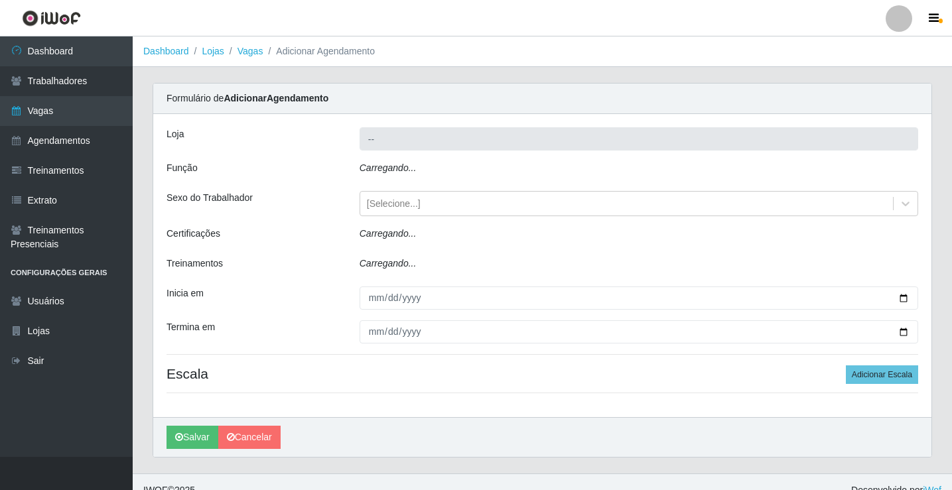
type input "Rede Econômico - Prata"
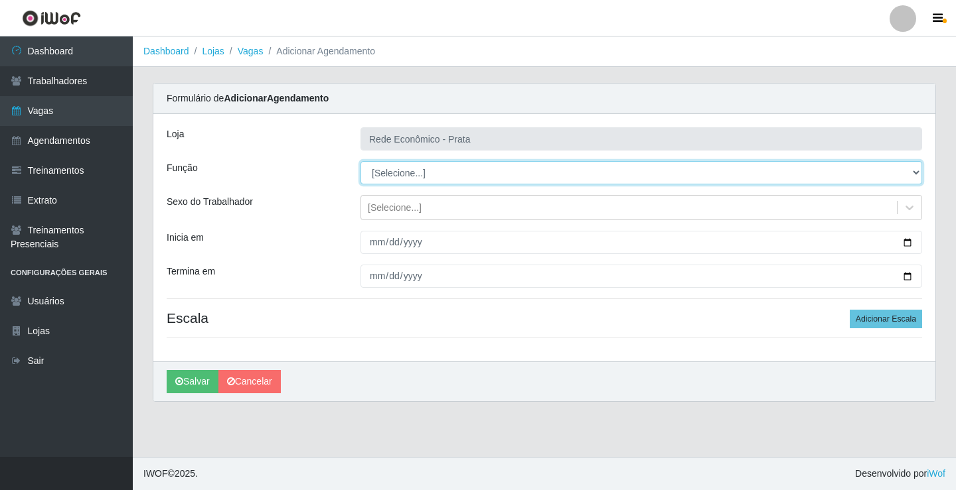
click at [402, 177] on select "[Selecione...] ASG ASG + ASG ++ Embalador Embalador + Embalador ++ Operador de …" at bounding box center [640, 172] width 561 height 23
select select "1"
click at [360, 161] on select "[Selecione...] ASG ASG + ASG ++ Embalador Embalador + Embalador ++ Operador de …" at bounding box center [640, 172] width 561 height 23
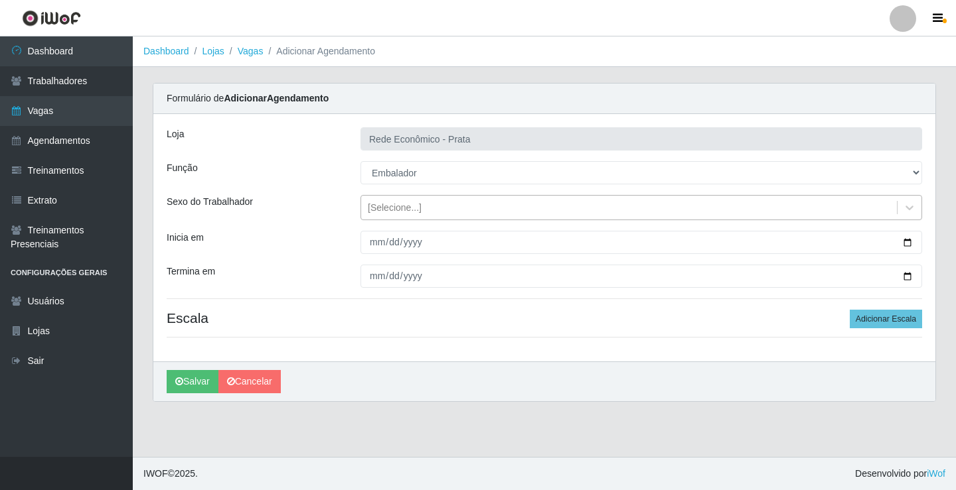
click at [407, 208] on div "[Selecione...]" at bounding box center [395, 208] width 54 height 14
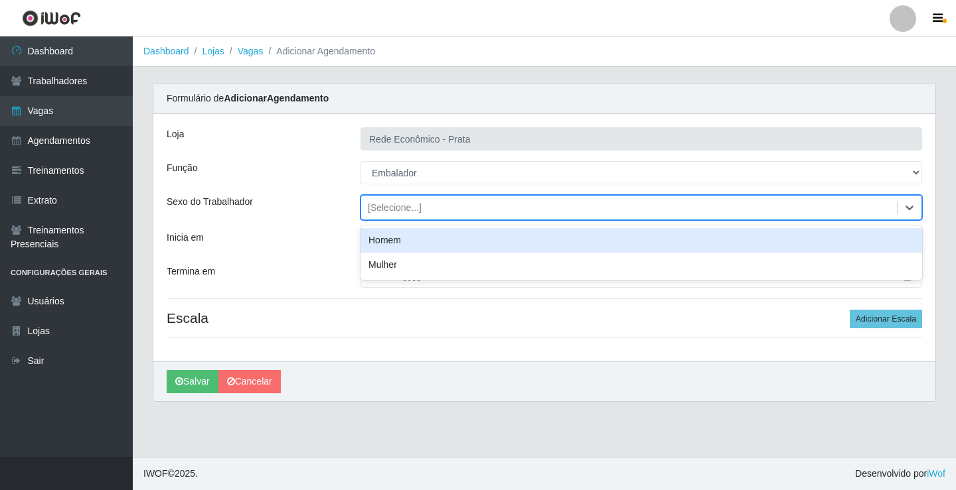
click at [398, 244] on div "Homem" at bounding box center [640, 240] width 561 height 25
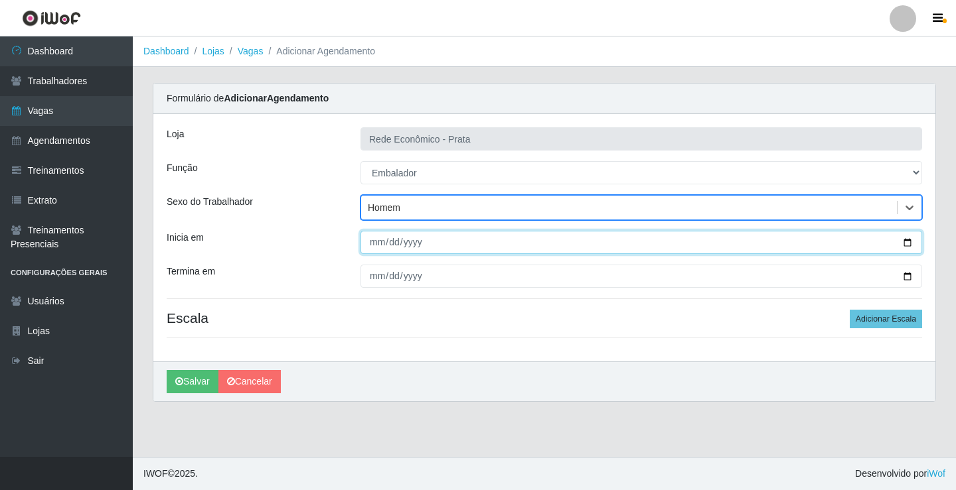
click at [906, 244] on input "Inicia em" at bounding box center [640, 242] width 561 height 23
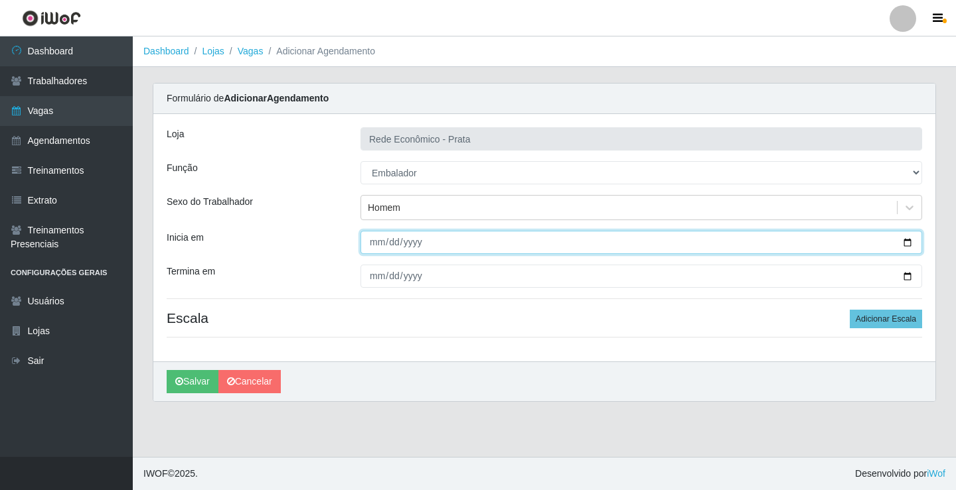
type input "[DATE]"
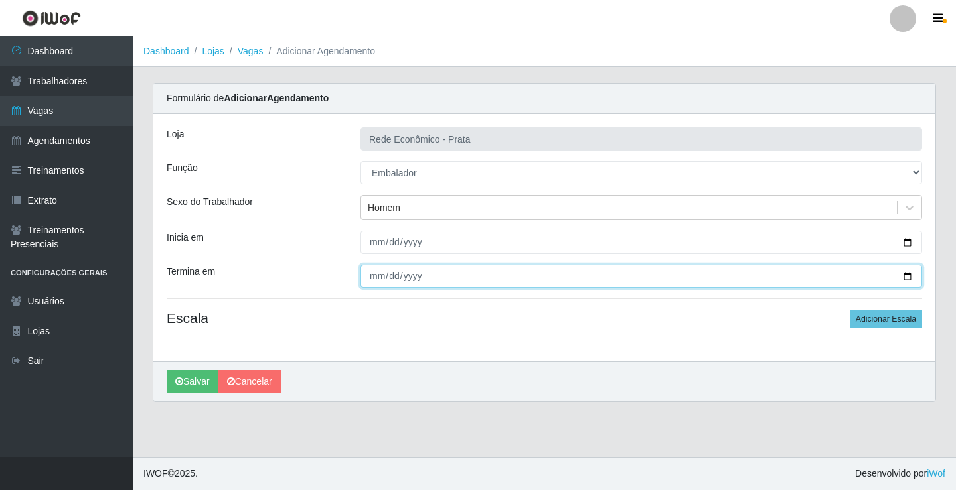
click at [909, 277] on input "Termina em" at bounding box center [640, 276] width 561 height 23
type input "[DATE]"
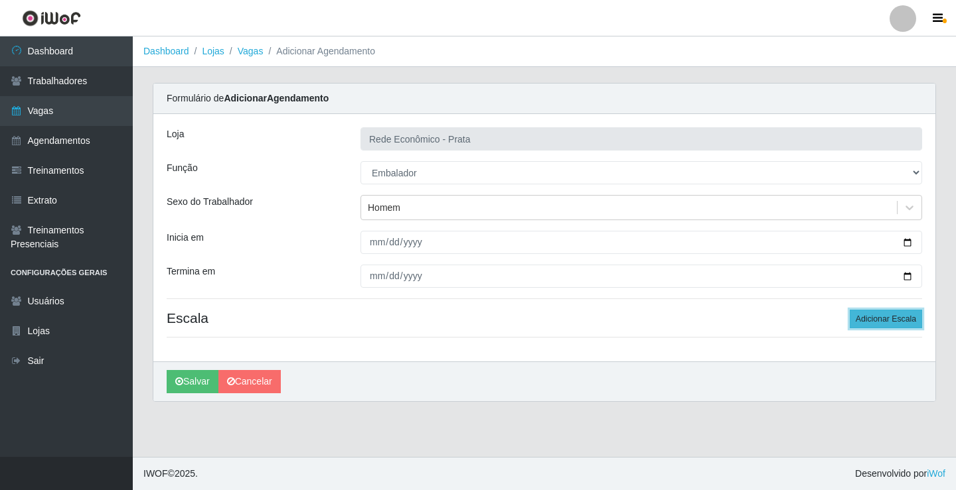
click at [881, 316] on button "Adicionar Escala" at bounding box center [885, 319] width 72 height 19
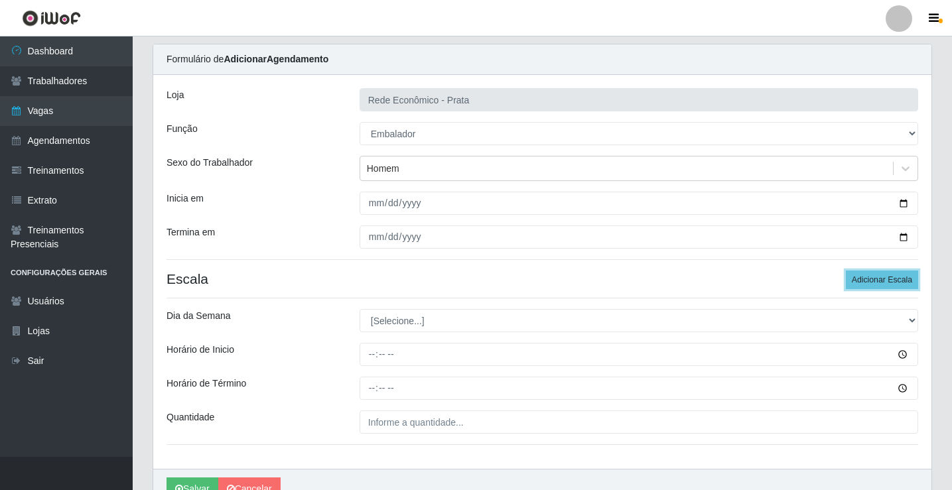
scroll to position [107, 0]
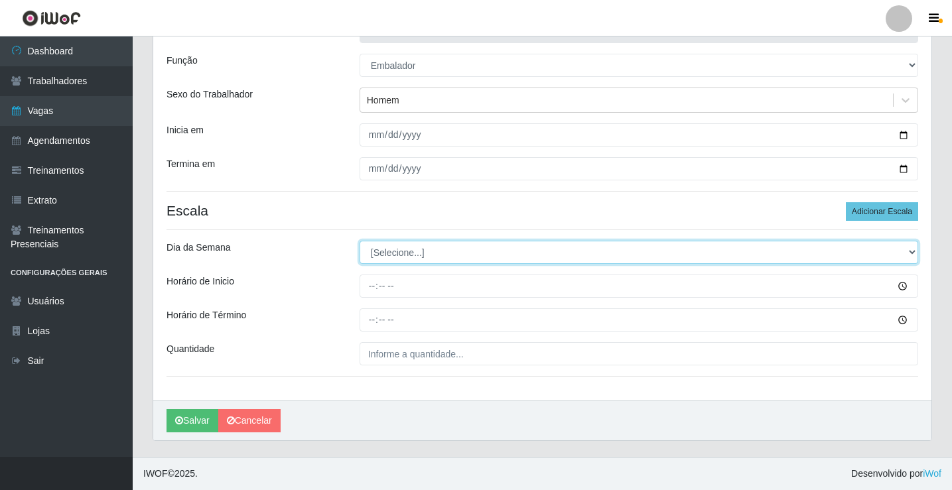
click at [399, 255] on select "[Selecione...] Segunda Terça Quarta Quinta Sexta Sábado Domingo" at bounding box center [639, 252] width 559 height 23
select select "2"
click at [360, 241] on select "[Selecione...] Segunda Terça Quarta Quinta Sexta Sábado Domingo" at bounding box center [639, 252] width 559 height 23
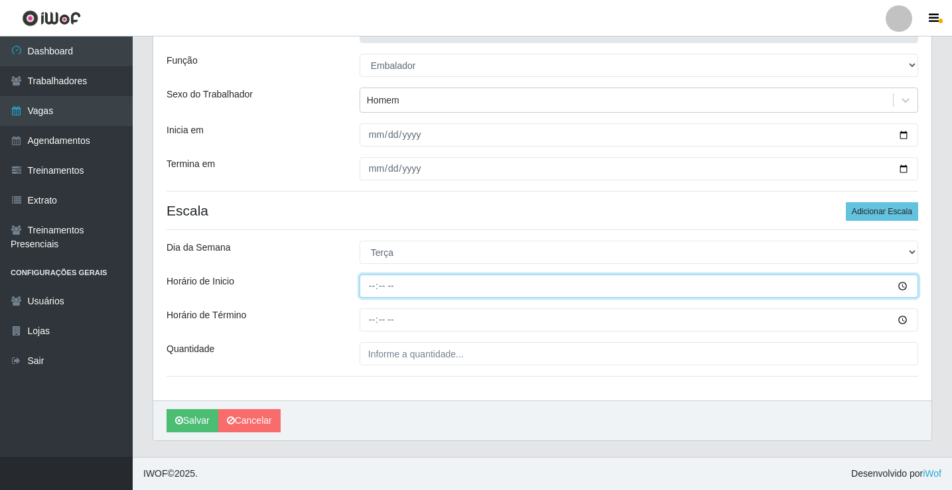
click at [375, 284] on input "Horário de Inicio" at bounding box center [639, 286] width 559 height 23
type input "07:00"
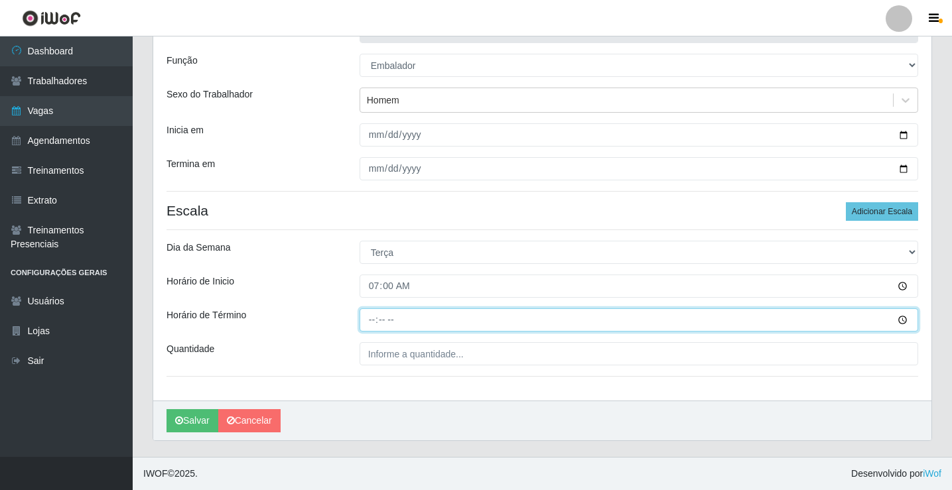
click at [374, 319] on input "Horário de Término" at bounding box center [639, 320] width 559 height 23
type input "12:00"
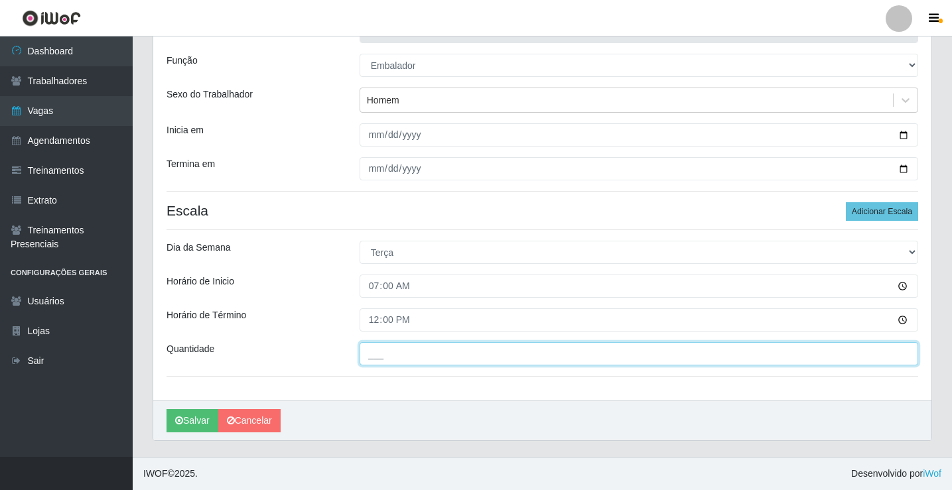
click at [392, 358] on input "___" at bounding box center [639, 353] width 559 height 23
type input "3__"
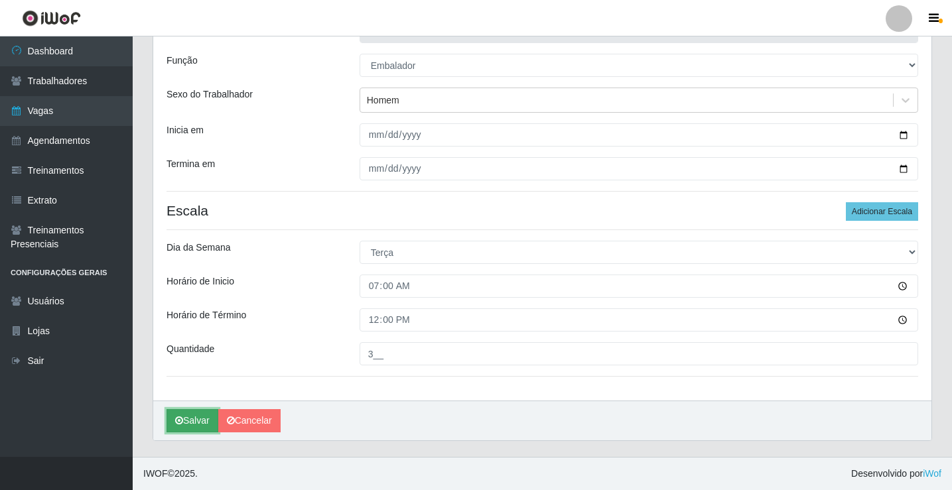
click at [200, 419] on button "Salvar" at bounding box center [193, 420] width 52 height 23
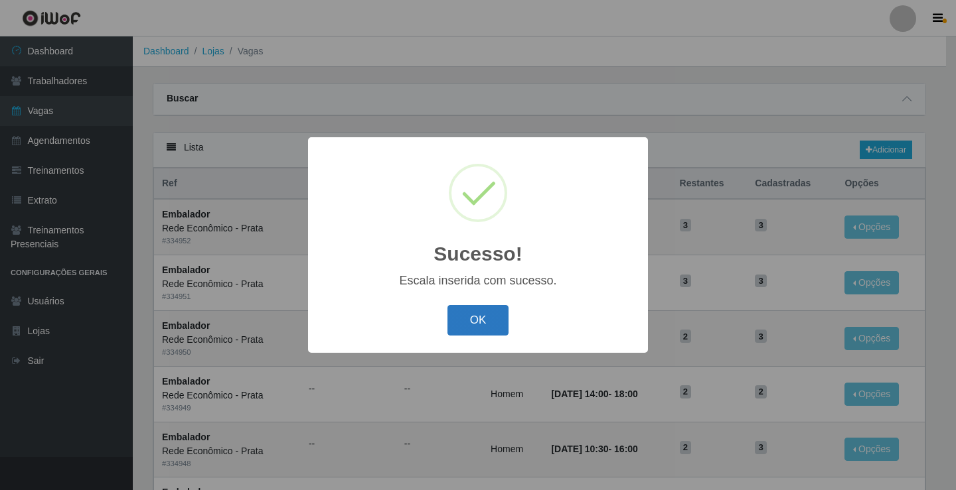
click at [480, 333] on button "OK" at bounding box center [478, 320] width 62 height 31
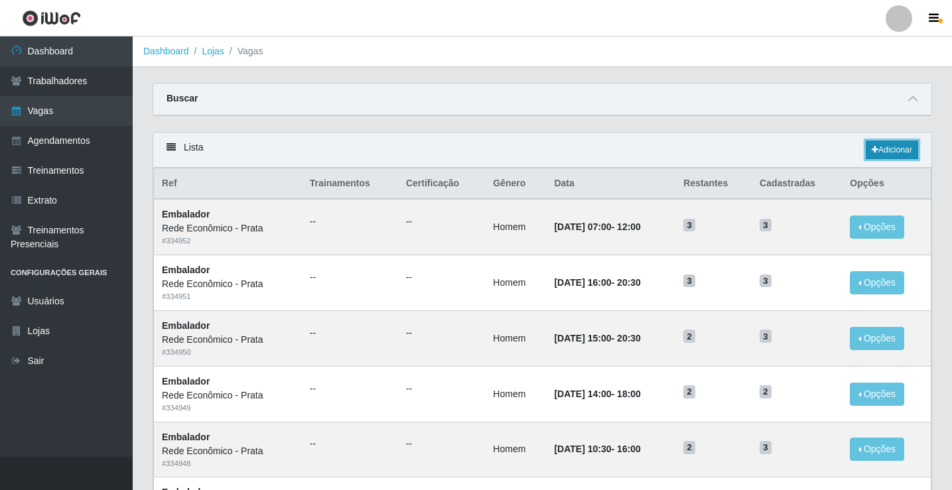
click at [891, 149] on link "Adicionar" at bounding box center [892, 150] width 52 height 19
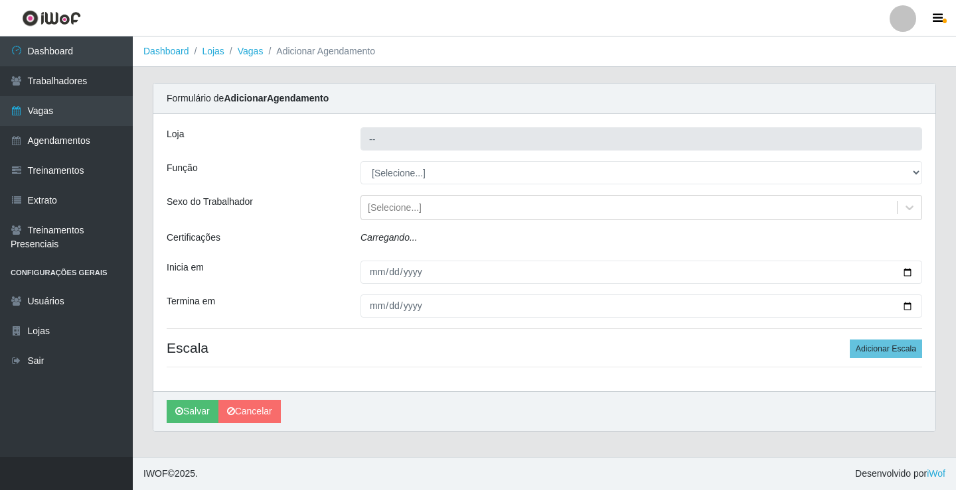
type input "Rede Econômico - Prata"
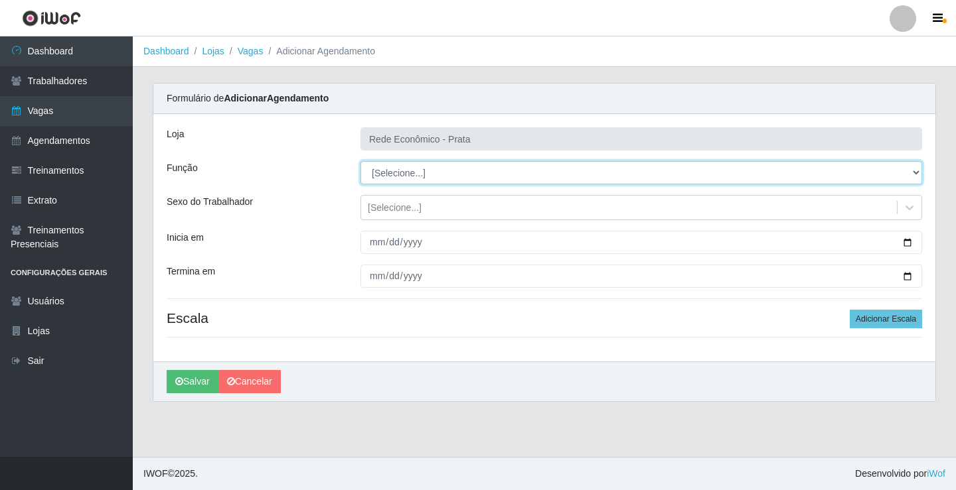
click at [397, 169] on select "[Selecione...] ASG ASG + ASG ++ Embalador Embalador + Embalador ++ Operador de …" at bounding box center [640, 172] width 561 height 23
select select "1"
click at [360, 161] on select "[Selecione...] ASG ASG + ASG ++ Embalador Embalador + Embalador ++ Operador de …" at bounding box center [640, 172] width 561 height 23
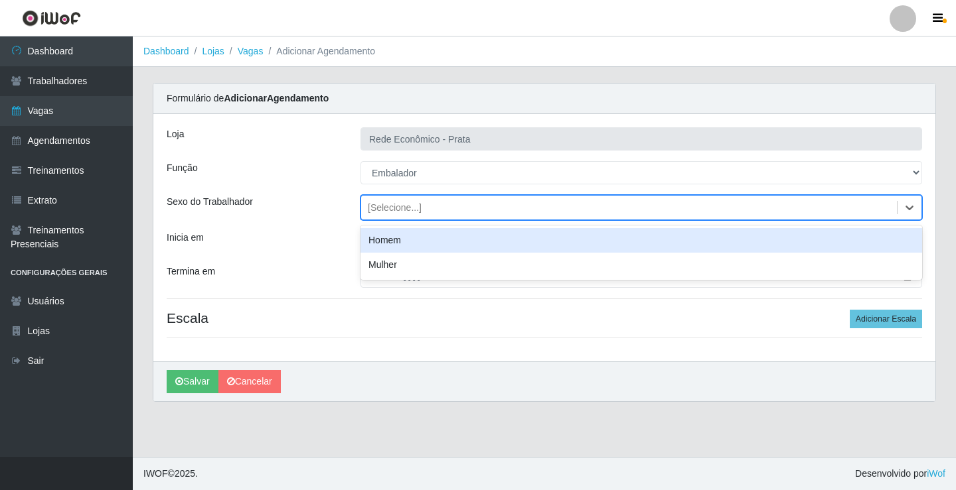
click at [386, 207] on div "[Selecione...]" at bounding box center [395, 208] width 54 height 14
click at [393, 242] on div "Homem" at bounding box center [640, 240] width 561 height 25
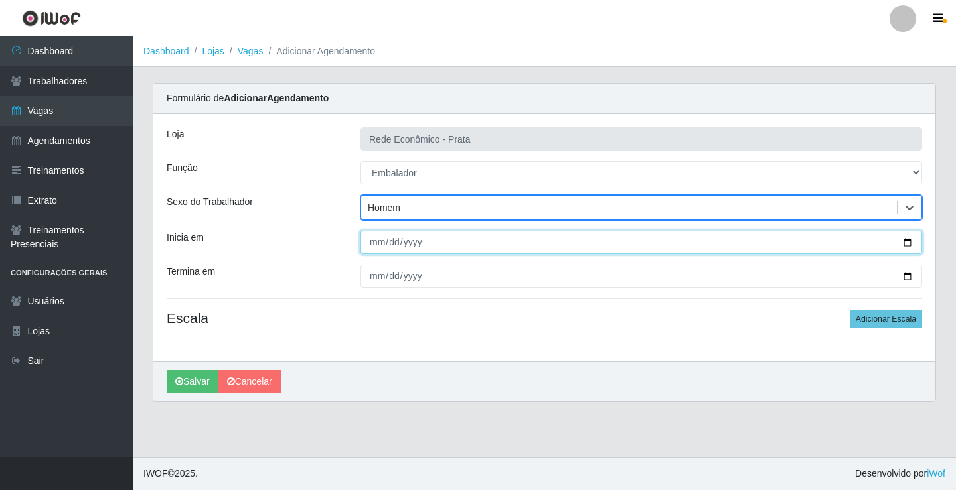
click at [910, 242] on input "Inicia em" at bounding box center [640, 242] width 561 height 23
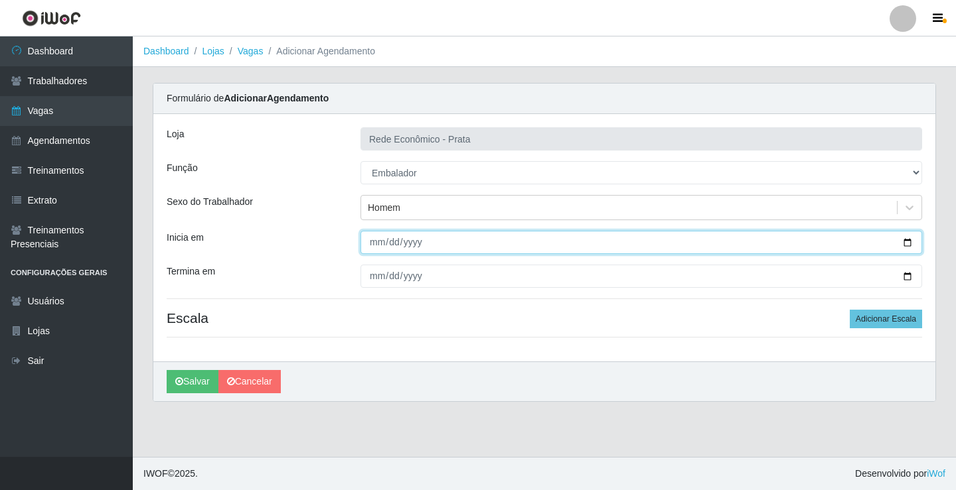
type input "[DATE]"
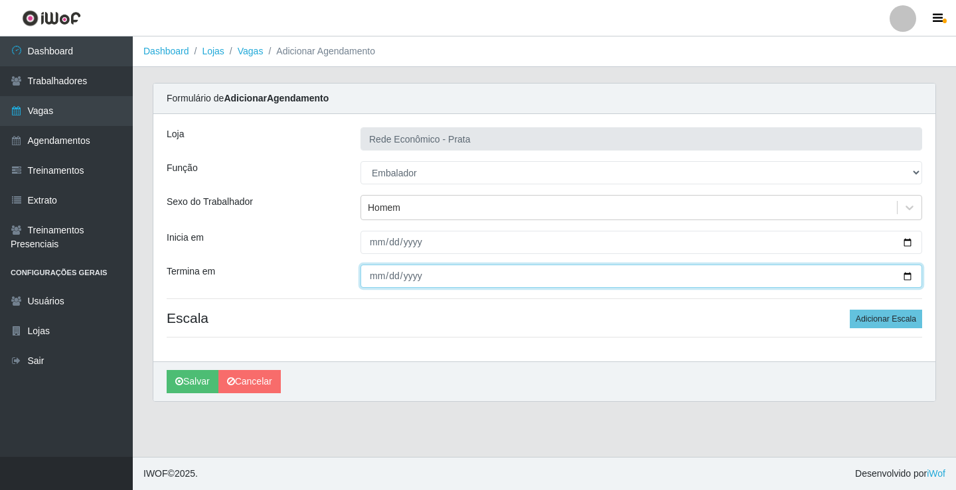
click at [903, 278] on input "Termina em" at bounding box center [640, 276] width 561 height 23
type input "[DATE]"
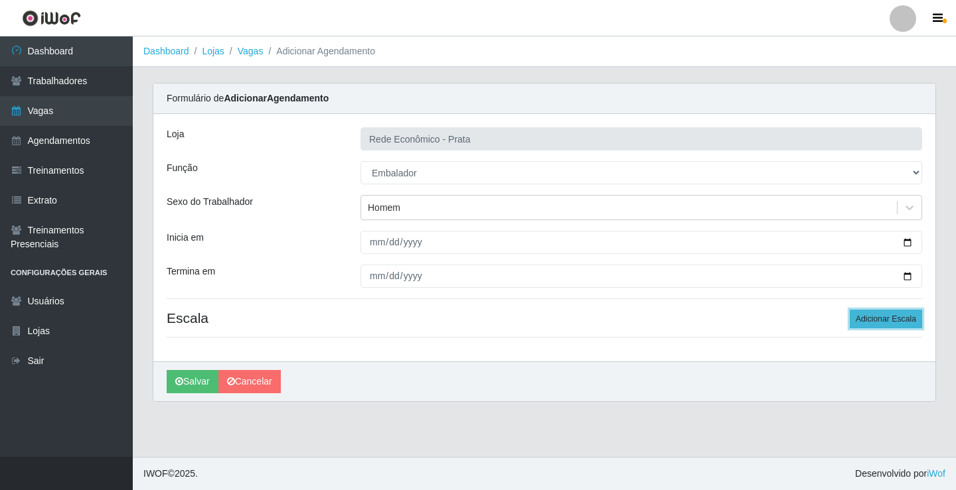
click at [889, 322] on button "Adicionar Escala" at bounding box center [885, 319] width 72 height 19
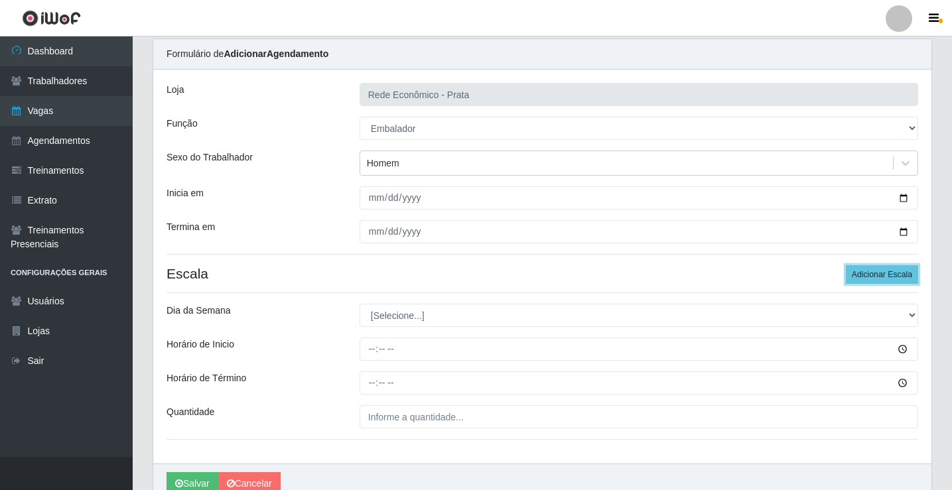
scroll to position [107, 0]
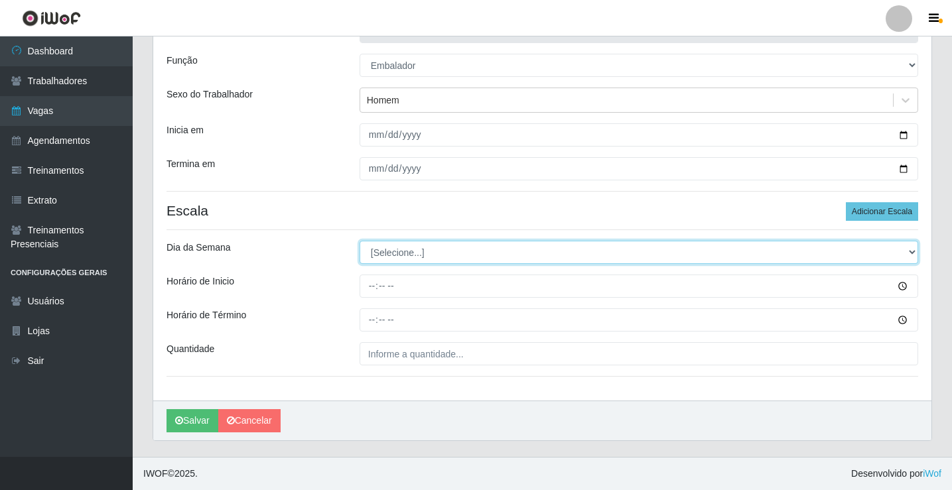
click at [401, 252] on select "[Selecione...] Segunda Terça Quarta Quinta Sexta Sábado Domingo" at bounding box center [639, 252] width 559 height 23
select select "2"
click at [360, 241] on select "[Selecione...] Segunda Terça Quarta Quinta Sexta Sábado Domingo" at bounding box center [639, 252] width 559 height 23
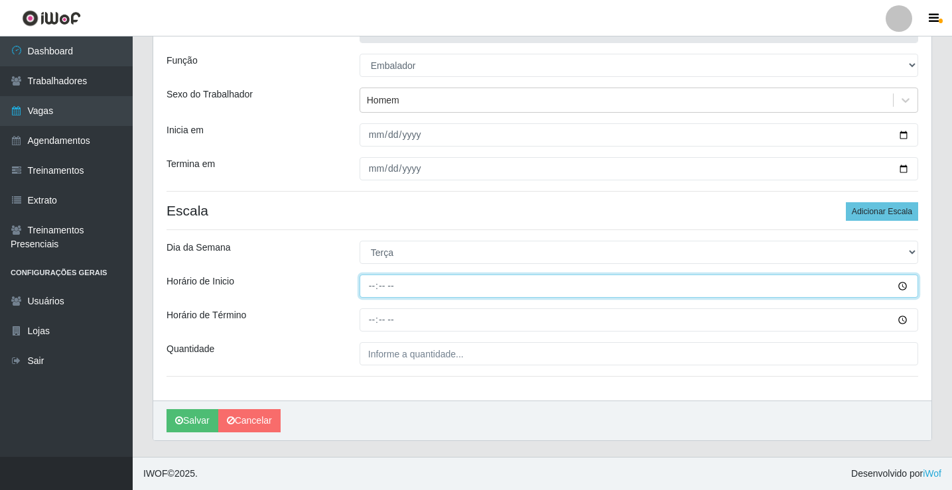
click at [372, 286] on input "Horário de Inicio" at bounding box center [639, 286] width 559 height 23
type input "09:00"
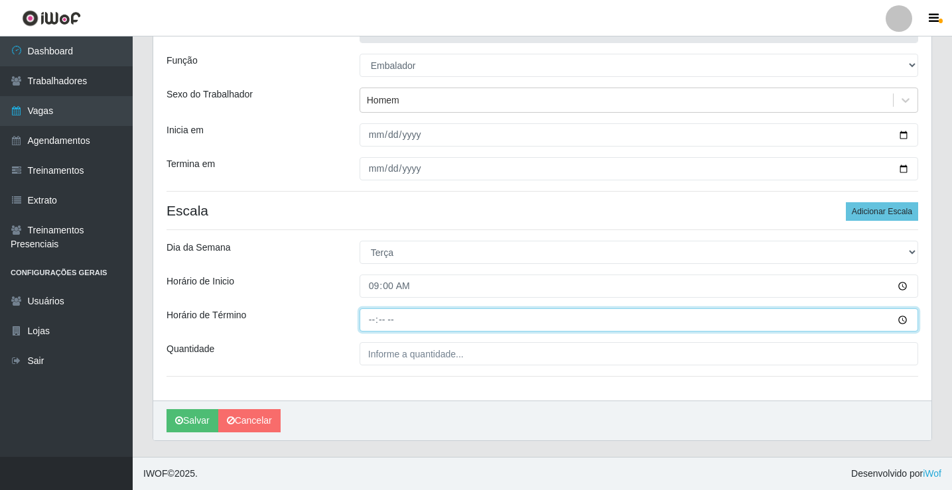
click at [373, 319] on input "Horário de Término" at bounding box center [639, 320] width 559 height 23
type input "14:00"
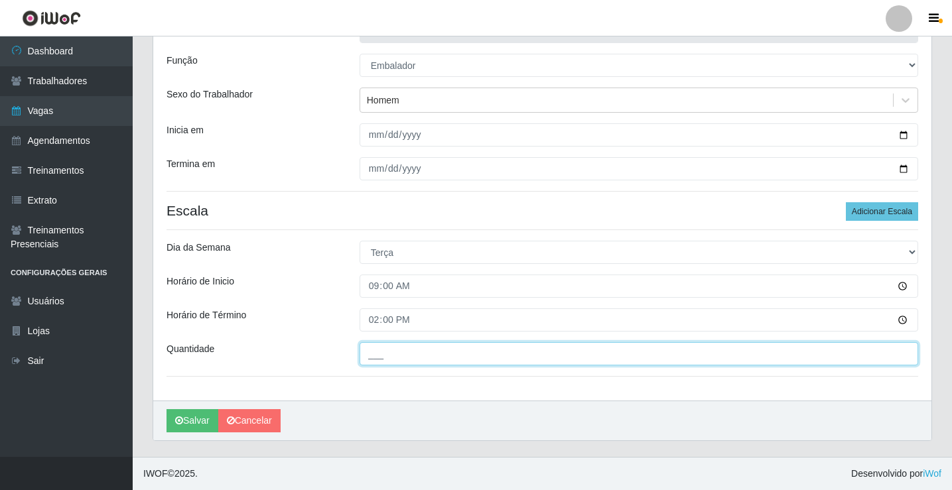
click at [400, 356] on input "___" at bounding box center [639, 353] width 559 height 23
type input "3__"
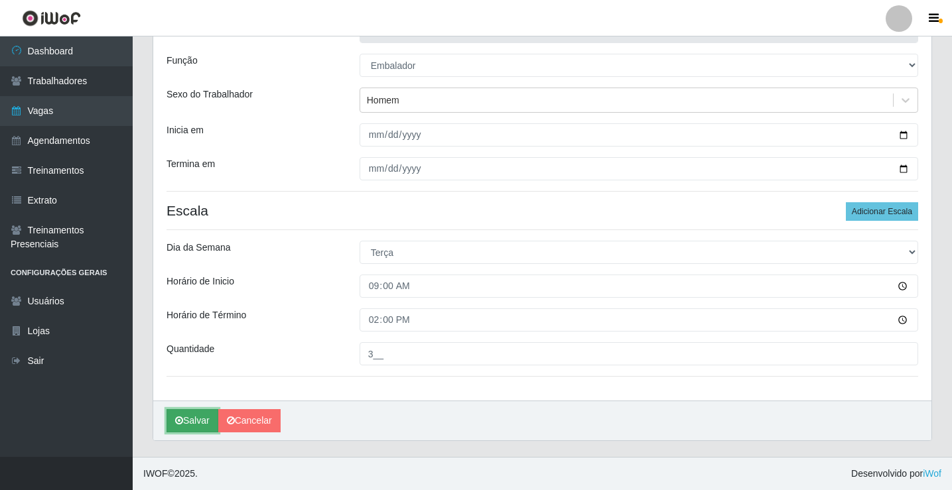
click at [197, 417] on button "Salvar" at bounding box center [193, 420] width 52 height 23
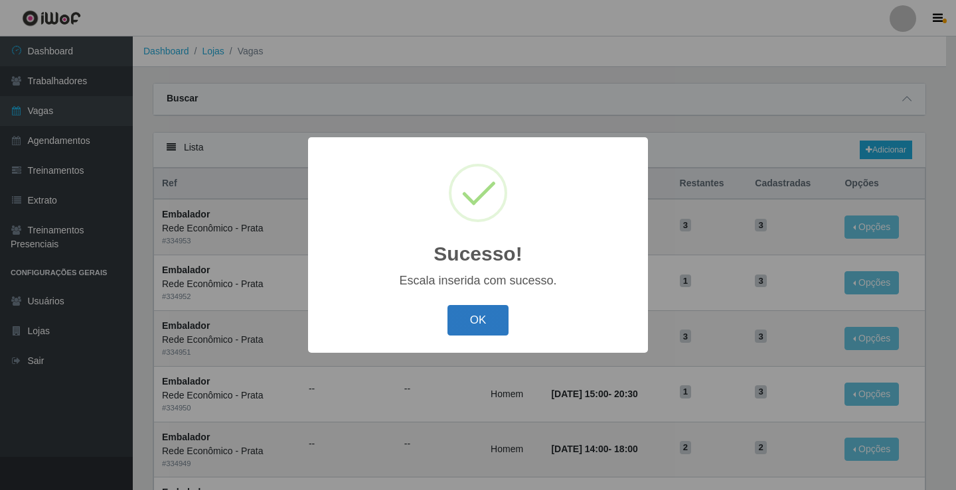
click at [478, 324] on button "OK" at bounding box center [478, 320] width 62 height 31
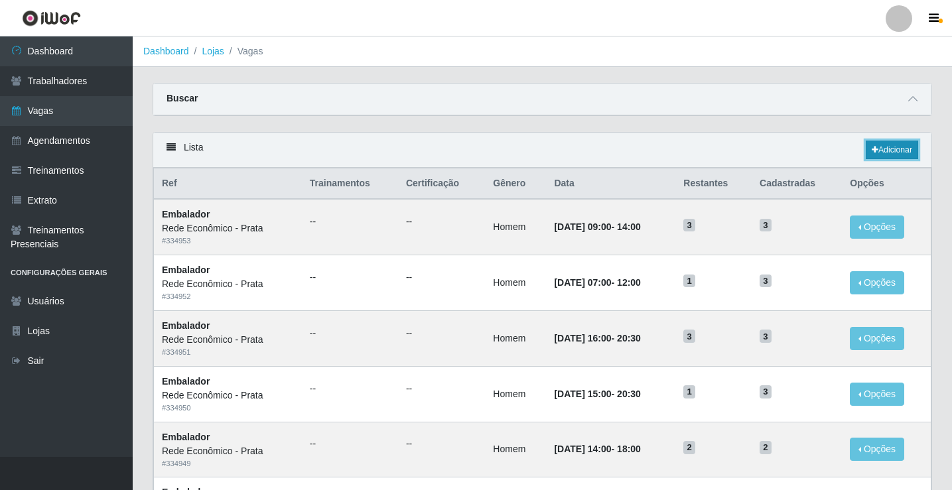
click at [889, 143] on link "Adicionar" at bounding box center [892, 150] width 52 height 19
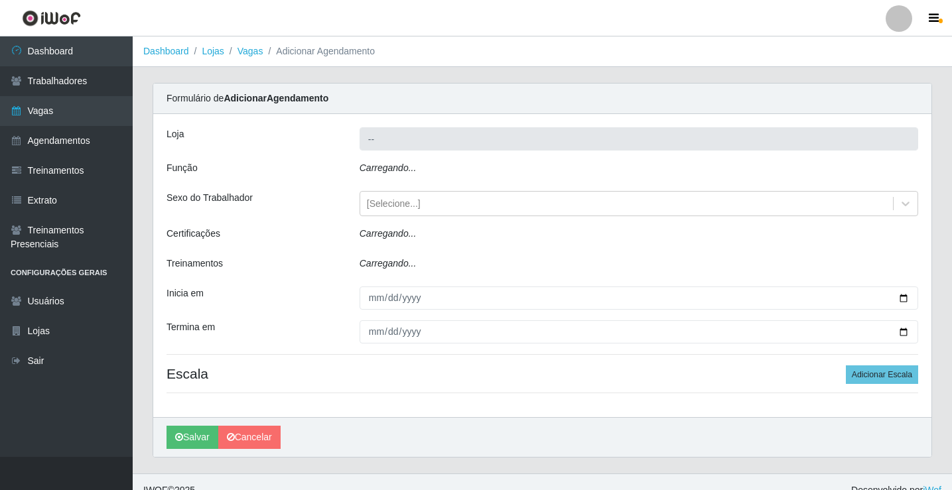
type input "Rede Econômico - Prata"
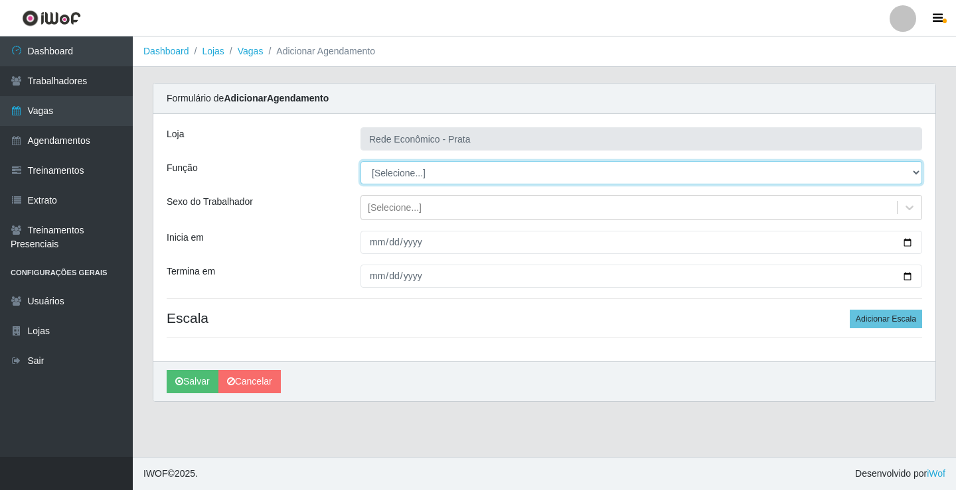
click at [393, 173] on select "[Selecione...] ASG ASG + ASG ++ Embalador Embalador + Embalador ++ Operador de …" at bounding box center [640, 172] width 561 height 23
select select "1"
click at [360, 161] on select "[Selecione...] ASG ASG + ASG ++ Embalador Embalador + Embalador ++ Operador de …" at bounding box center [640, 172] width 561 height 23
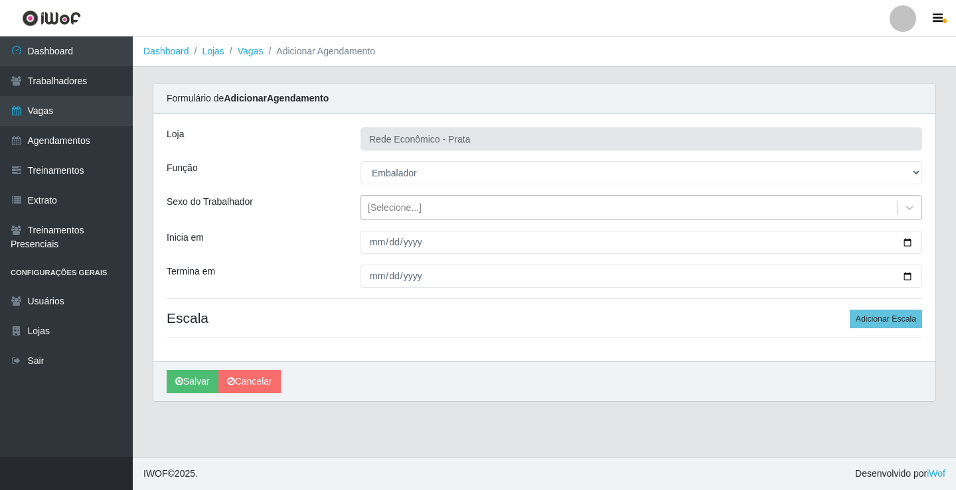
click at [393, 209] on div "[Selecione...]" at bounding box center [395, 208] width 54 height 14
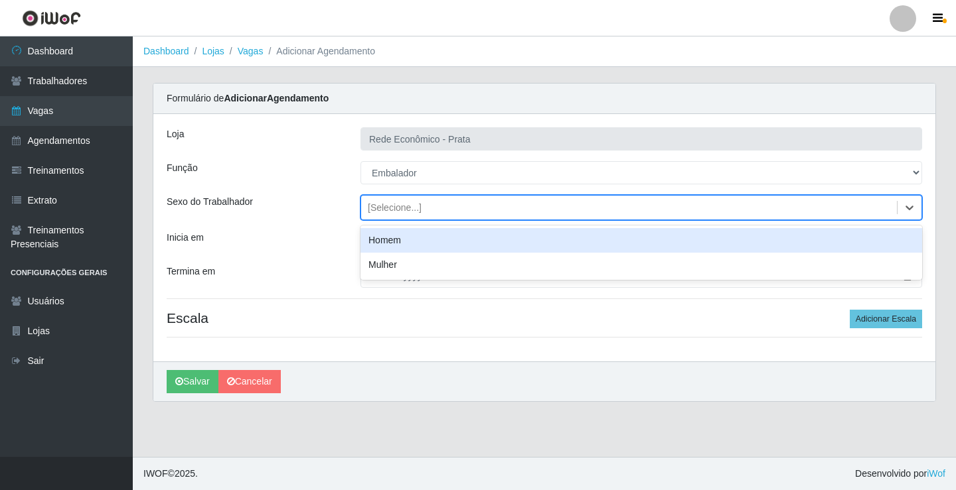
click at [411, 242] on div "Homem" at bounding box center [640, 240] width 561 height 25
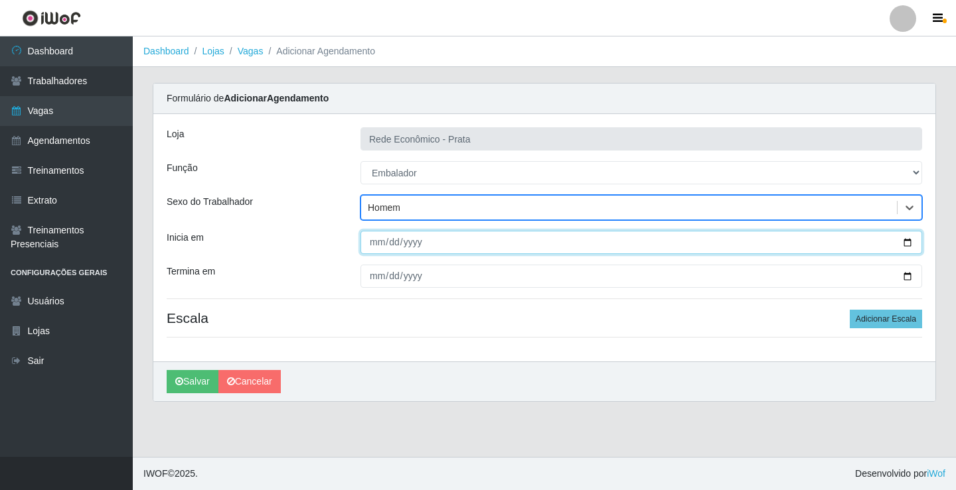
click at [903, 244] on input "Inicia em" at bounding box center [640, 242] width 561 height 23
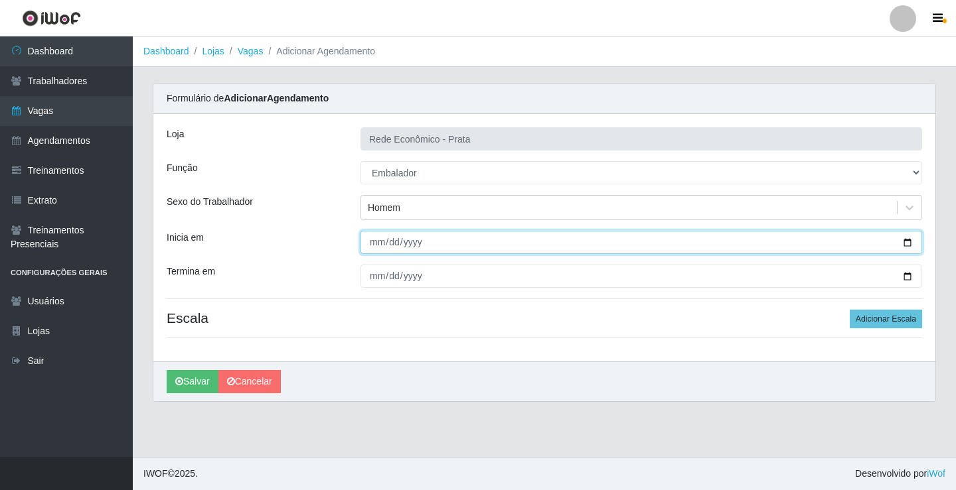
type input "[DATE]"
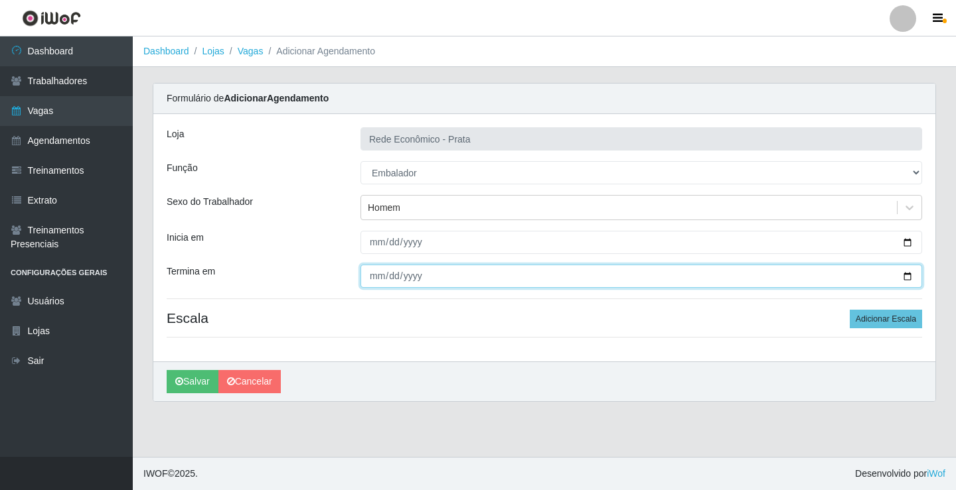
click at [907, 276] on input "Termina em" at bounding box center [640, 276] width 561 height 23
type input "[DATE]"
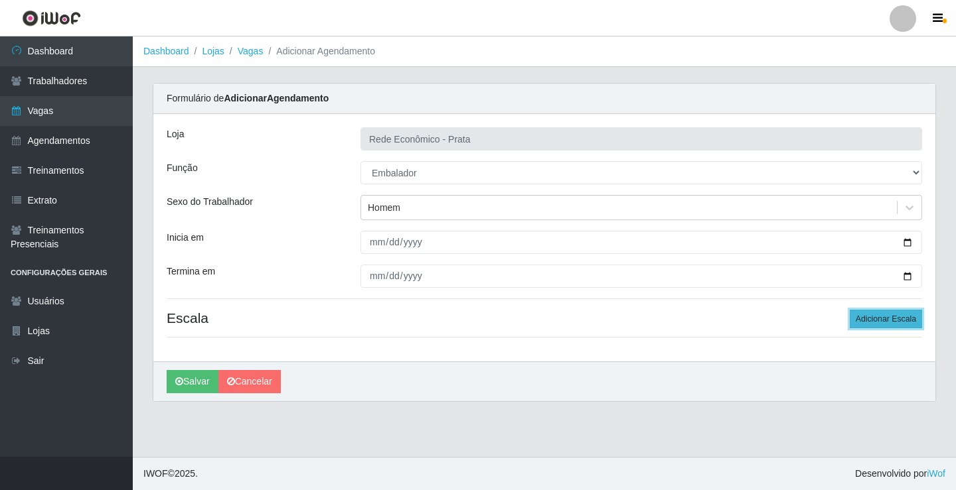
click at [875, 320] on button "Adicionar Escala" at bounding box center [885, 319] width 72 height 19
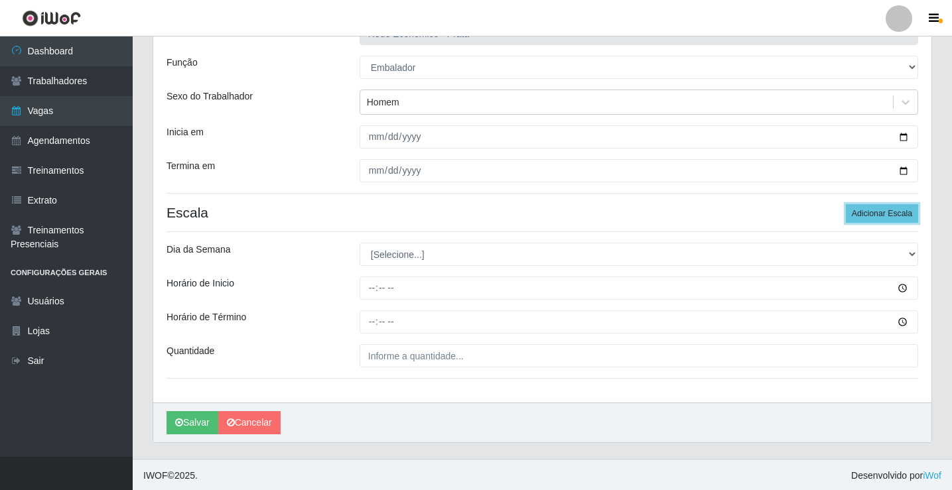
scroll to position [107, 0]
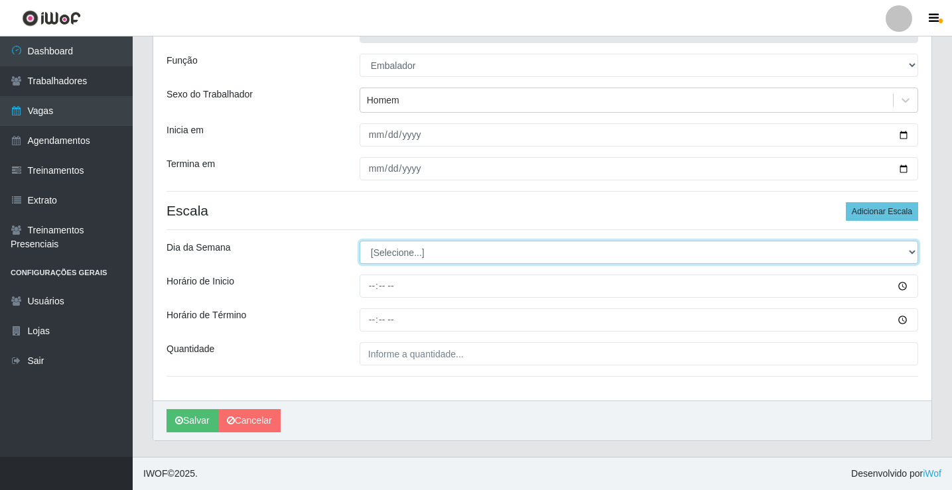
click at [387, 256] on select "[Selecione...] Segunda Terça Quarta Quinta Sexta Sábado Domingo" at bounding box center [639, 252] width 559 height 23
select select "2"
click at [360, 241] on select "[Selecione...] Segunda Terça Quarta Quinta Sexta Sábado Domingo" at bounding box center [639, 252] width 559 height 23
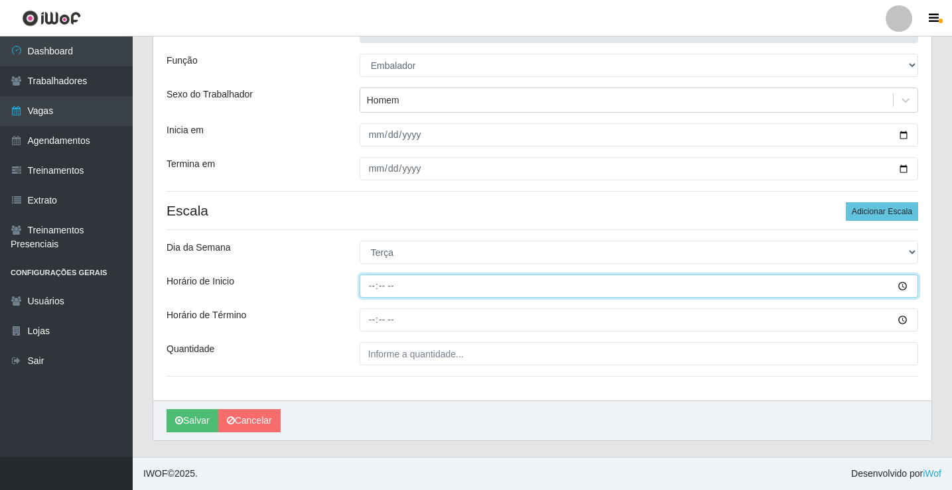
click at [374, 283] on input "Horário de Inicio" at bounding box center [639, 286] width 559 height 23
type input "10:30"
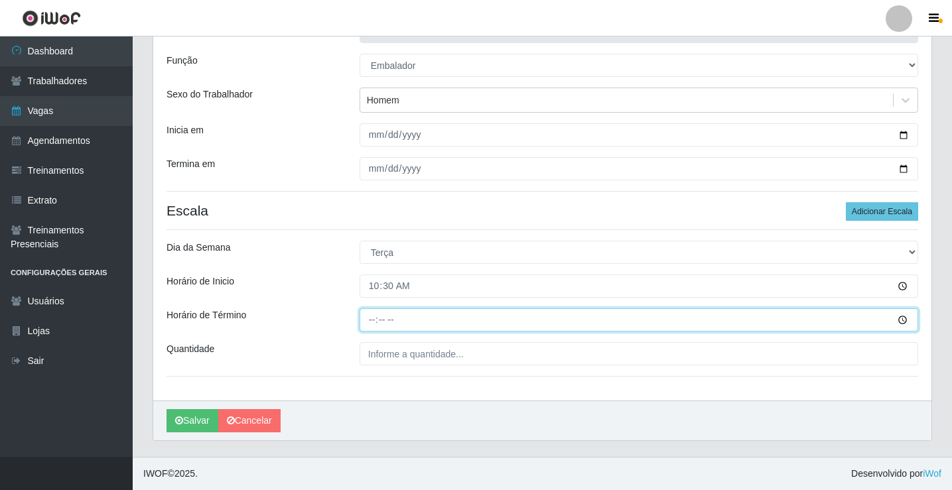
click at [366, 320] on input "Horário de Término" at bounding box center [639, 320] width 559 height 23
type input "16:00"
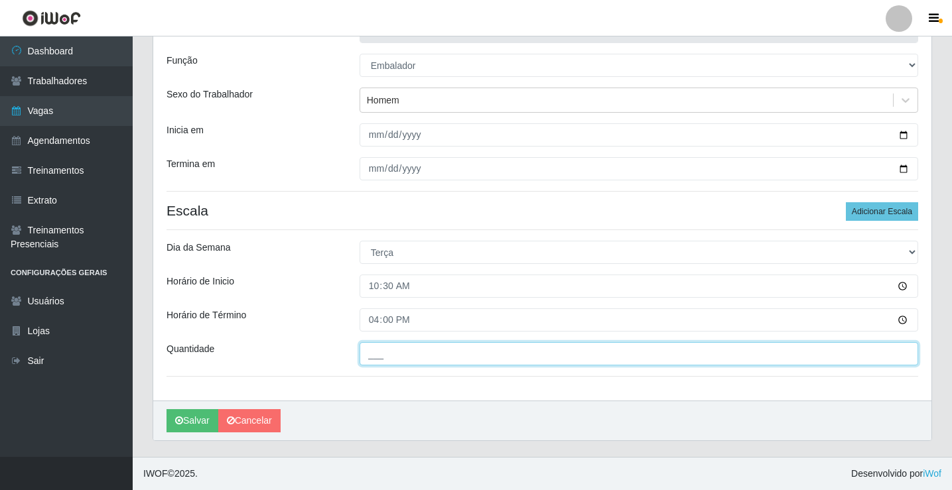
click at [401, 356] on input "___" at bounding box center [639, 353] width 559 height 23
type input "3__"
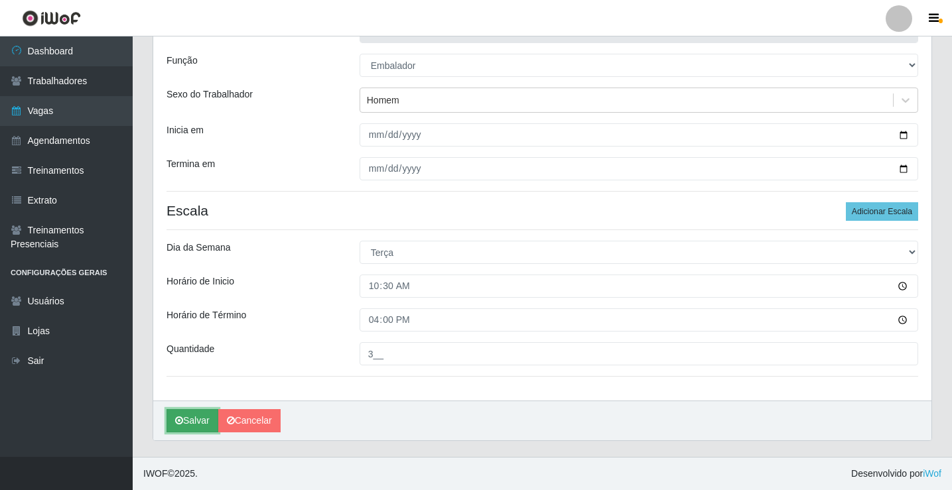
click at [199, 425] on button "Salvar" at bounding box center [193, 420] width 52 height 23
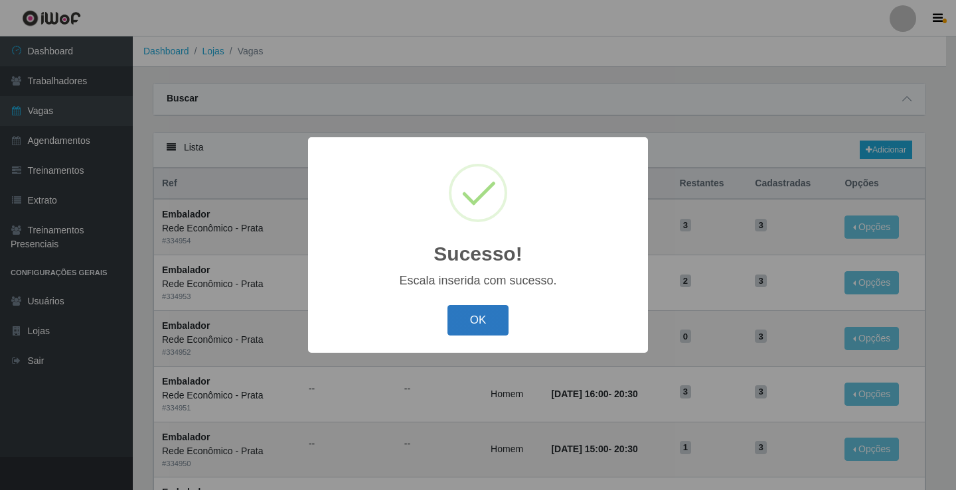
click at [482, 332] on button "OK" at bounding box center [478, 320] width 62 height 31
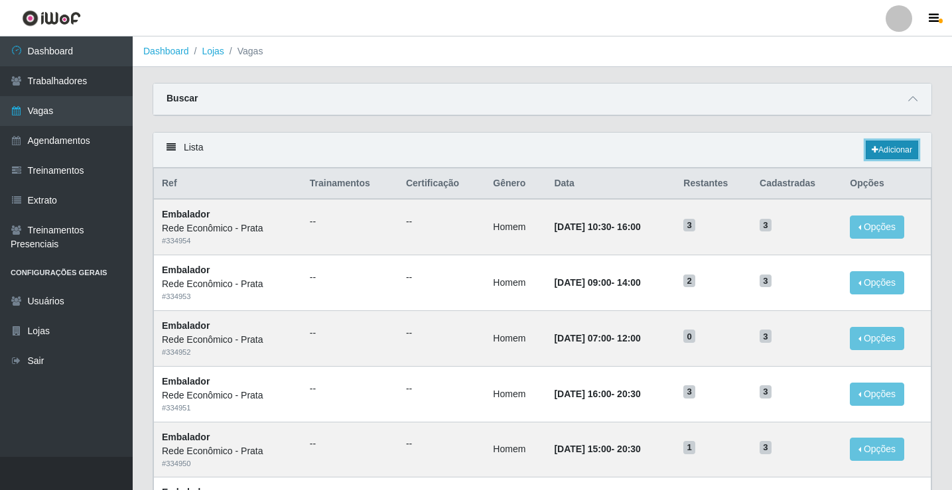
click at [894, 151] on link "Adicionar" at bounding box center [892, 150] width 52 height 19
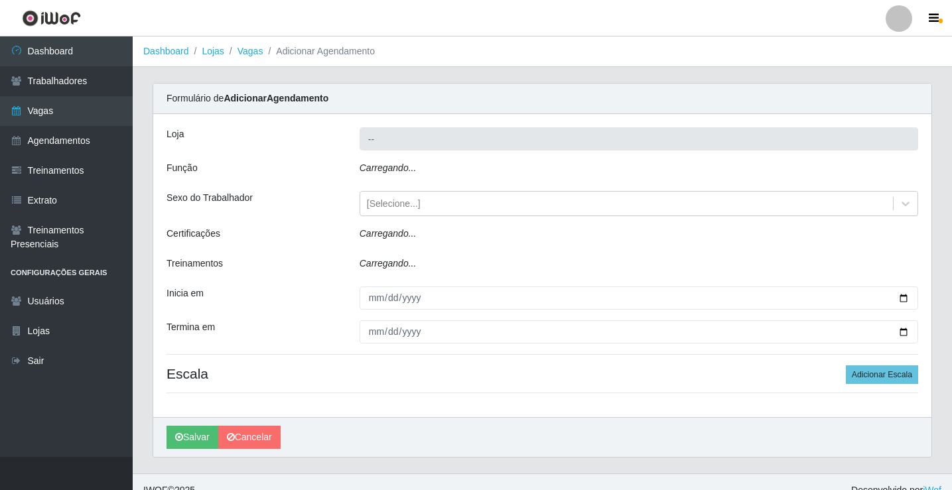
type input "Rede Econômico - Prata"
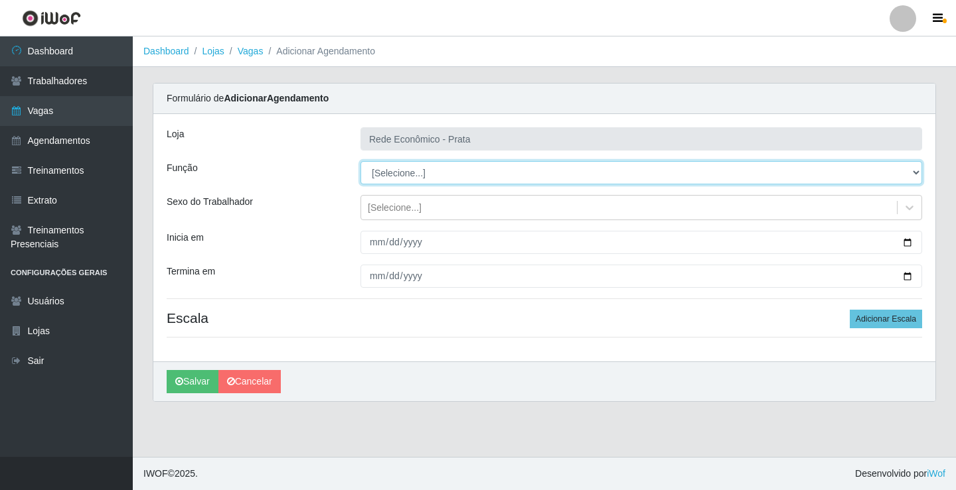
click at [397, 169] on select "[Selecione...] ASG ASG + ASG ++ Embalador Embalador + Embalador ++ Operador de …" at bounding box center [640, 172] width 561 height 23
select select "1"
click at [360, 161] on select "[Selecione...] ASG ASG + ASG ++ Embalador Embalador + Embalador ++ Operador de …" at bounding box center [640, 172] width 561 height 23
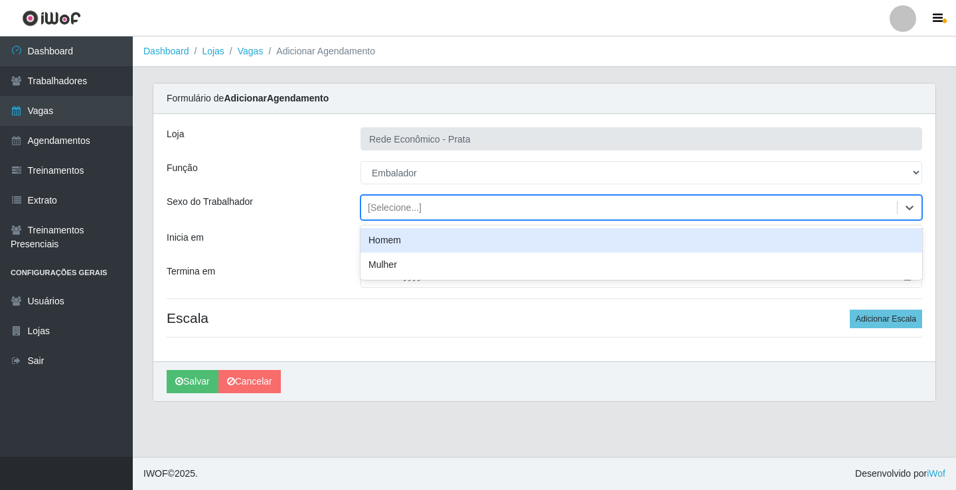
click at [391, 208] on div "[Selecione...]" at bounding box center [395, 208] width 54 height 14
click at [396, 239] on div "Homem" at bounding box center [640, 240] width 561 height 25
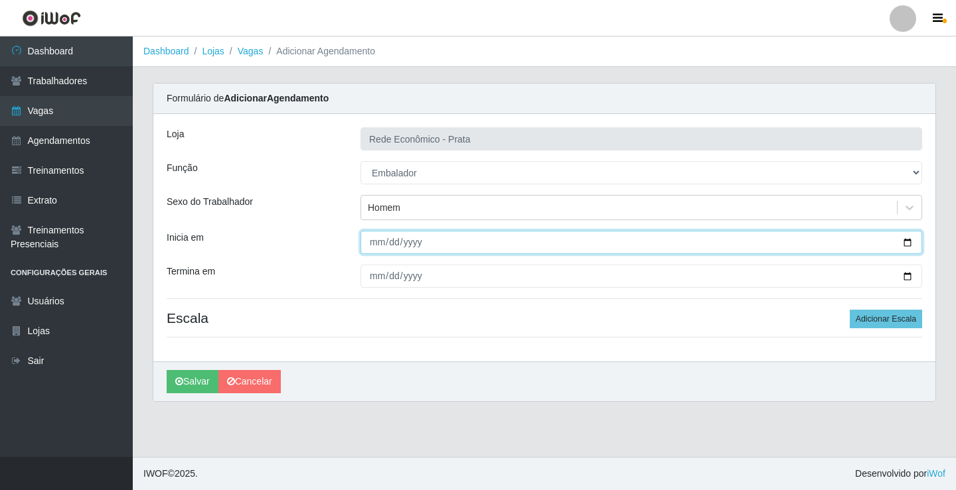
drag, startPoint x: 909, startPoint y: 244, endPoint x: 814, endPoint y: 257, distance: 96.4
click at [908, 244] on input "Inicia em" at bounding box center [640, 242] width 561 height 23
type input "[DATE]"
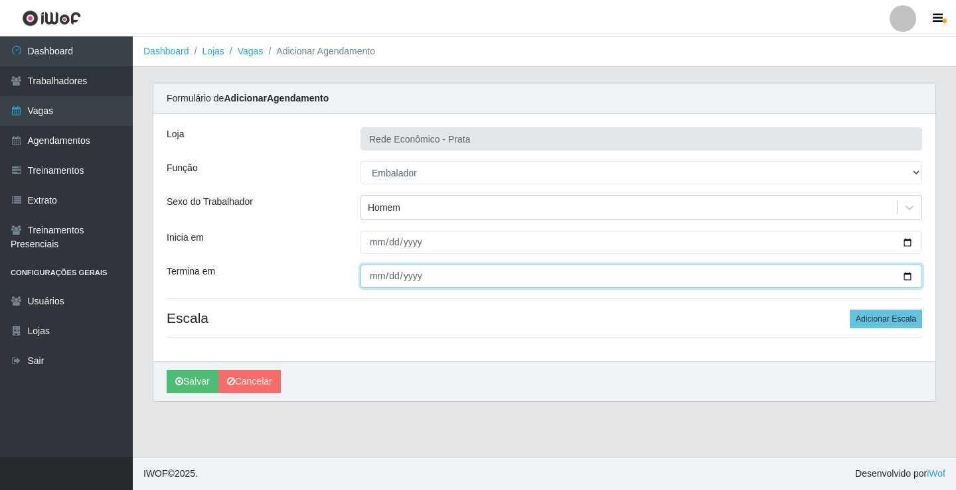
click at [906, 276] on input "Termina em" at bounding box center [640, 276] width 561 height 23
type input "[DATE]"
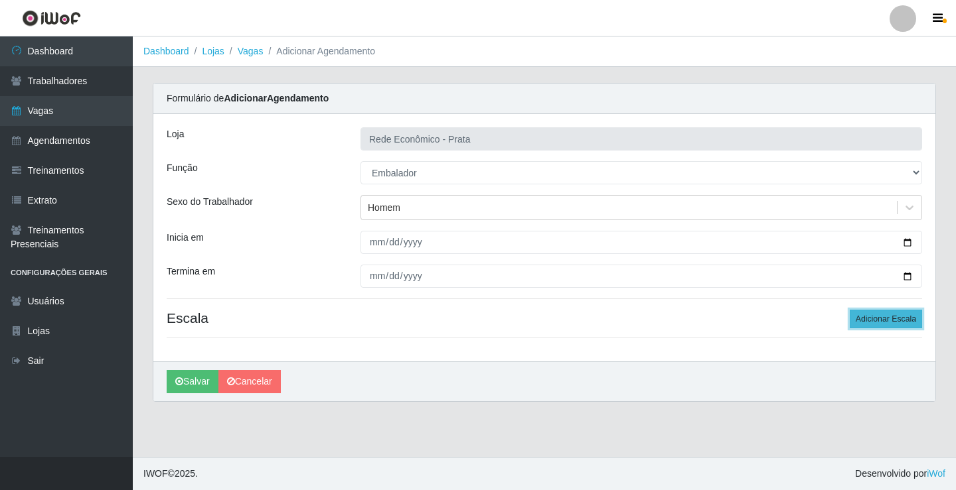
click at [884, 320] on button "Adicionar Escala" at bounding box center [885, 319] width 72 height 19
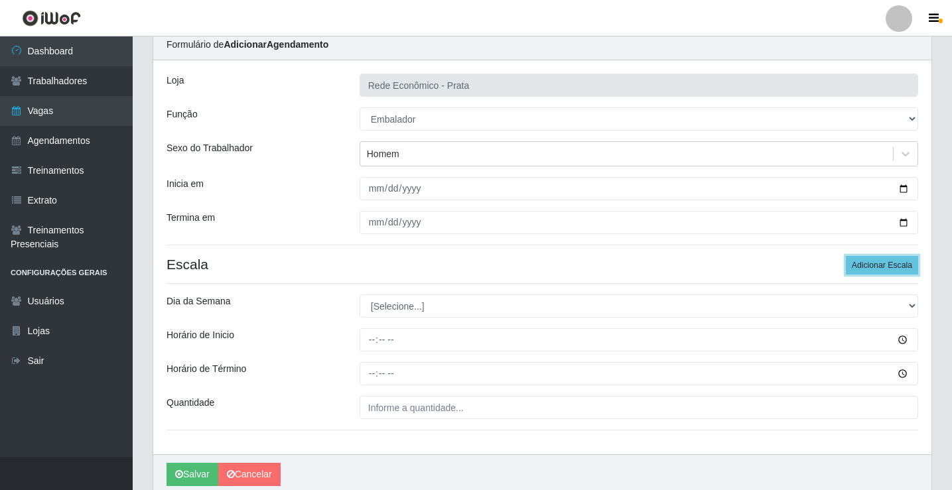
scroll to position [107, 0]
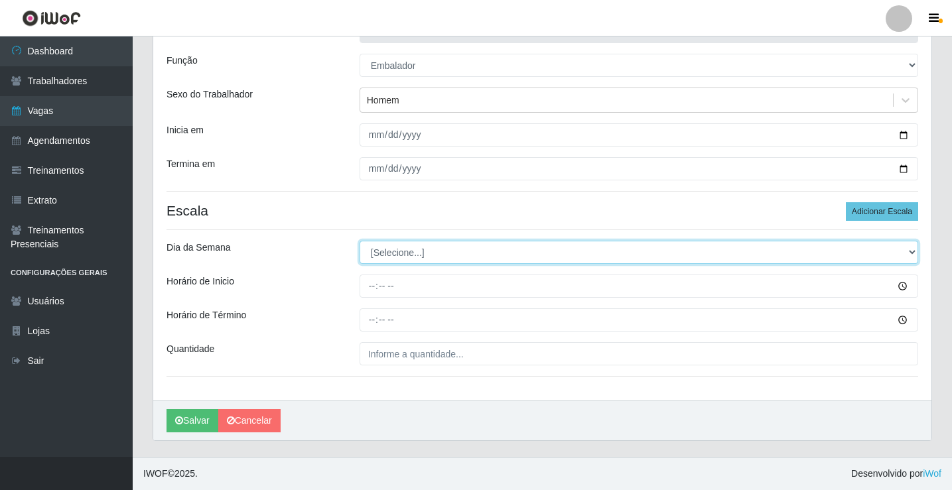
click at [391, 255] on select "[Selecione...] Segunda Terça Quarta Quinta Sexta Sábado Domingo" at bounding box center [639, 252] width 559 height 23
select select "2"
click at [360, 241] on select "[Selecione...] Segunda Terça Quarta Quinta Sexta Sábado Domingo" at bounding box center [639, 252] width 559 height 23
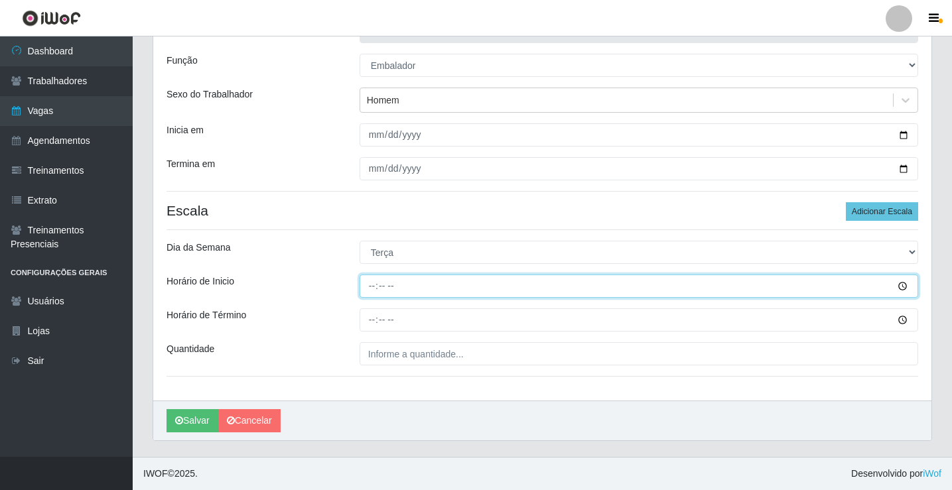
click at [370, 286] on input "Horário de Inicio" at bounding box center [639, 286] width 559 height 23
type input "14:00"
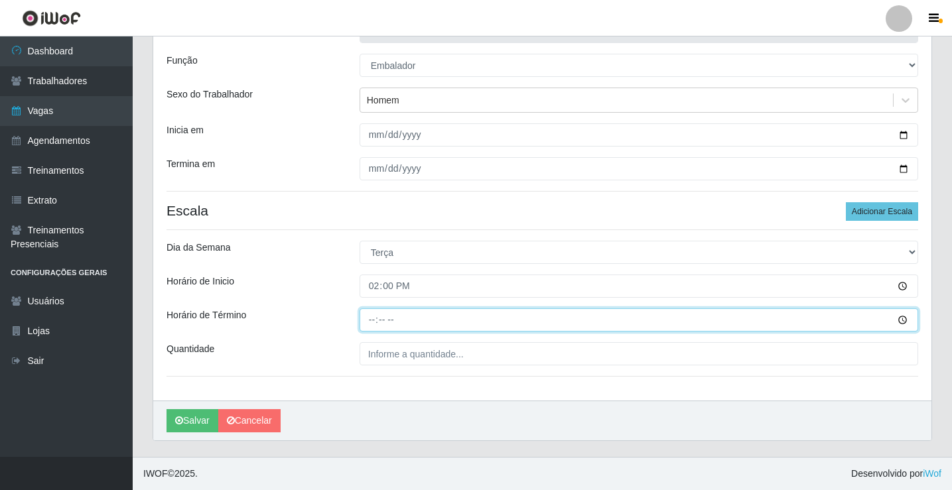
click at [371, 320] on input "Horário de Término" at bounding box center [639, 320] width 559 height 23
type input "18:00"
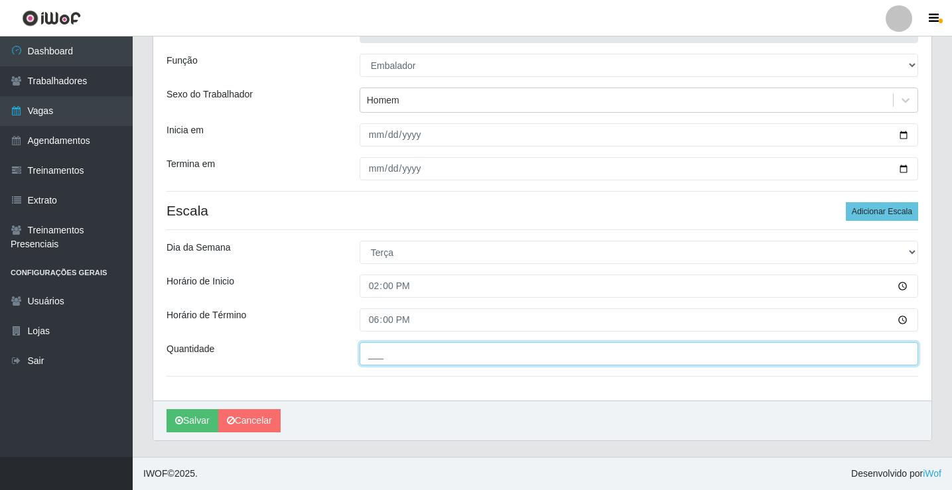
click at [386, 358] on input "___" at bounding box center [639, 353] width 559 height 23
type input "2__"
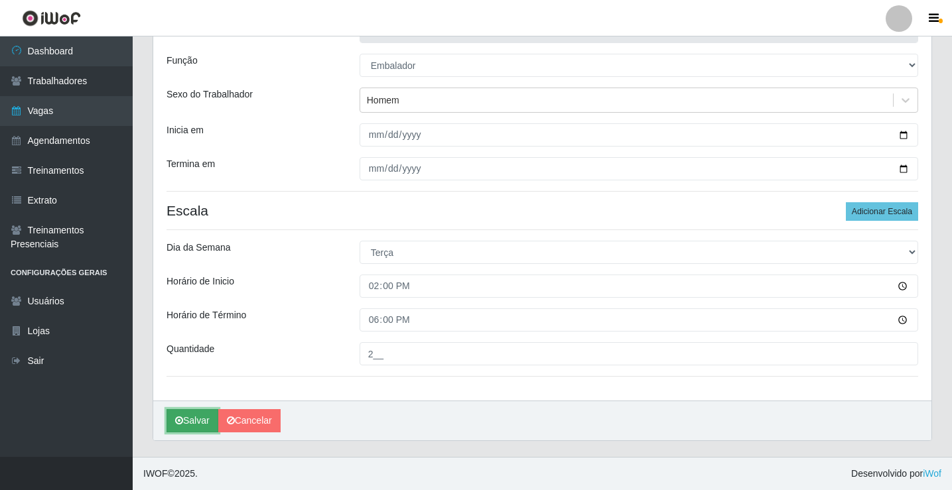
click at [200, 421] on button "Salvar" at bounding box center [193, 420] width 52 height 23
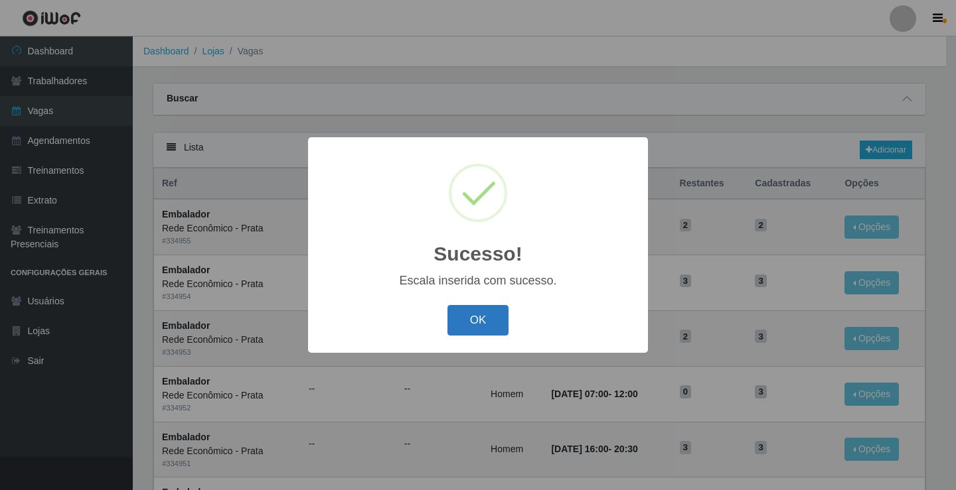
click at [486, 322] on button "OK" at bounding box center [478, 320] width 62 height 31
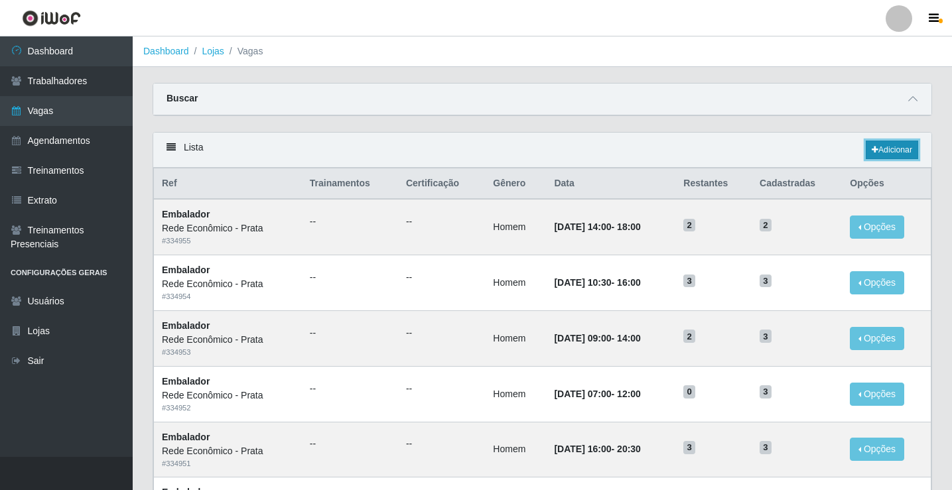
click at [892, 147] on link "Adicionar" at bounding box center [892, 150] width 52 height 19
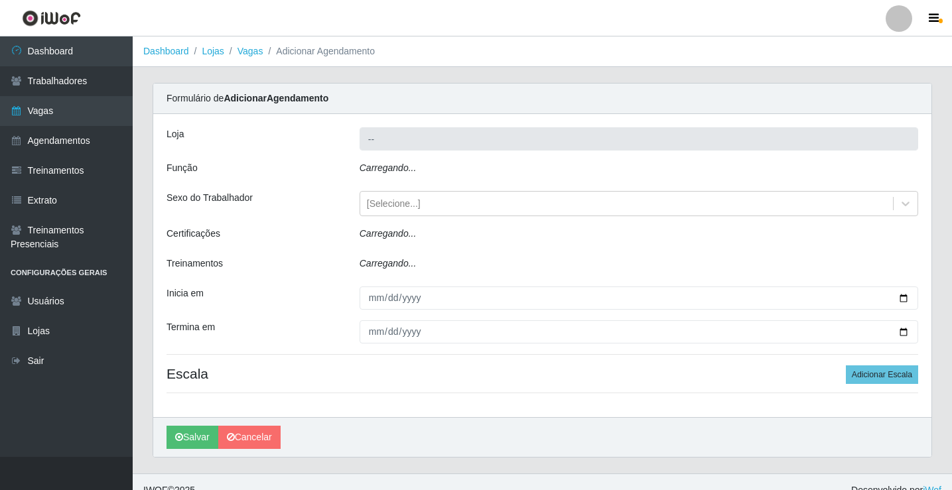
type input "Rede Econômico - Prata"
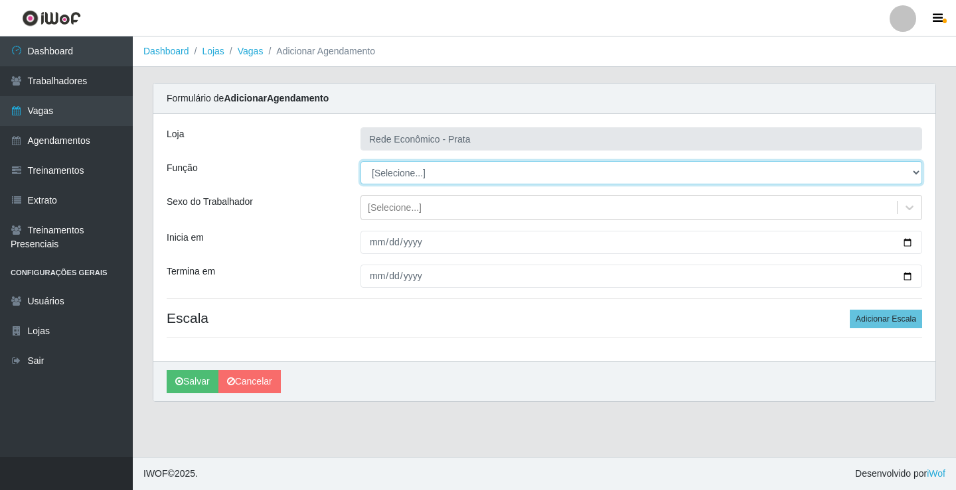
click at [394, 171] on select "[Selecione...] ASG ASG + ASG ++ Embalador Embalador + Embalador ++ Operador de …" at bounding box center [640, 172] width 561 height 23
select select "1"
click at [360, 161] on select "[Selecione...] ASG ASG + ASG ++ Embalador Embalador + Embalador ++ Operador de …" at bounding box center [640, 172] width 561 height 23
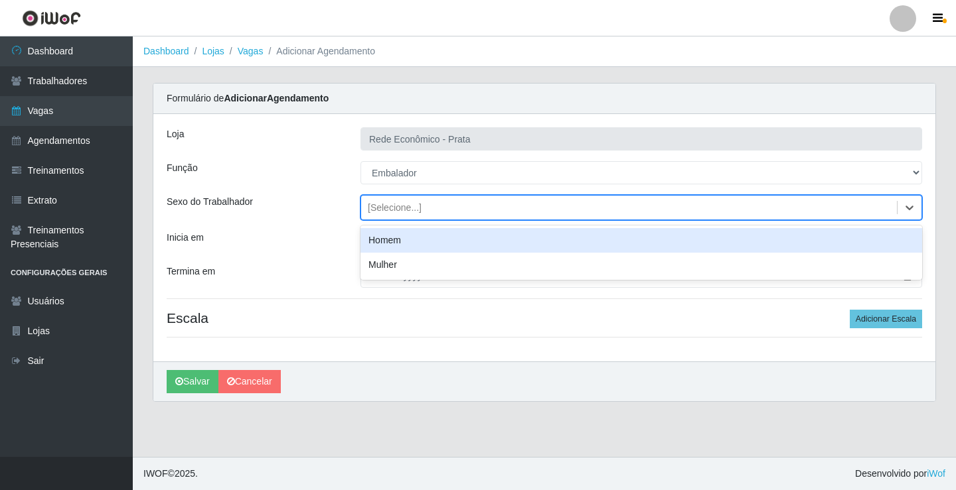
click at [383, 207] on div "[Selecione...]" at bounding box center [395, 208] width 54 height 14
click at [387, 243] on div "Homem" at bounding box center [640, 240] width 561 height 25
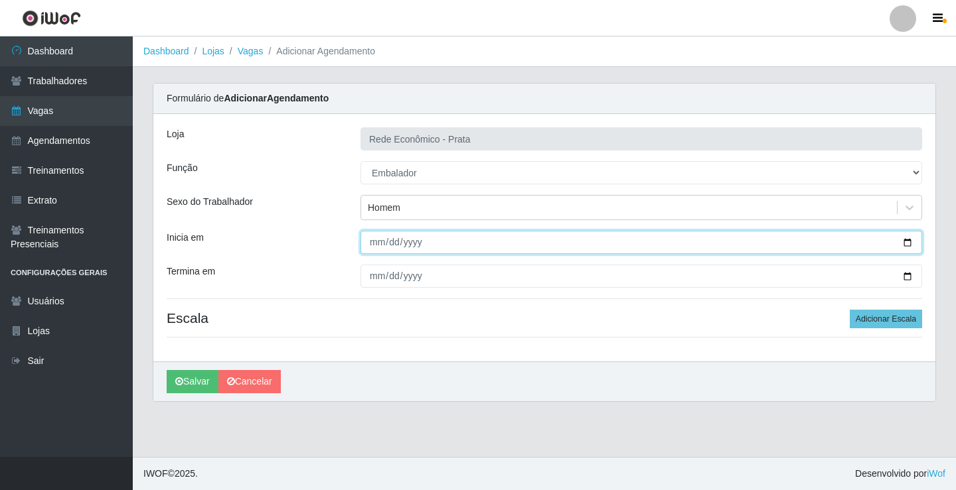
drag, startPoint x: 908, startPoint y: 241, endPoint x: 897, endPoint y: 245, distance: 12.0
click at [908, 242] on input "Inicia em" at bounding box center [640, 242] width 561 height 23
type input "[DATE]"
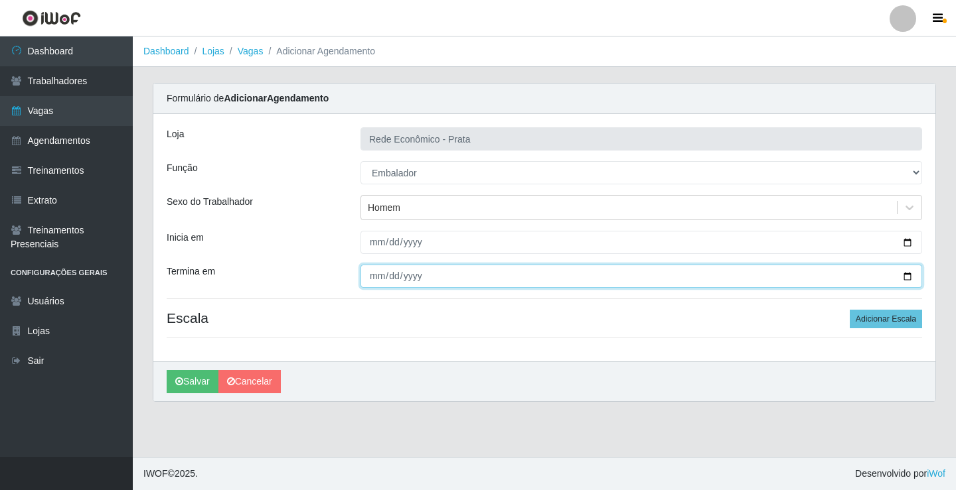
click at [906, 275] on input "Termina em" at bounding box center [640, 276] width 561 height 23
type input "[DATE]"
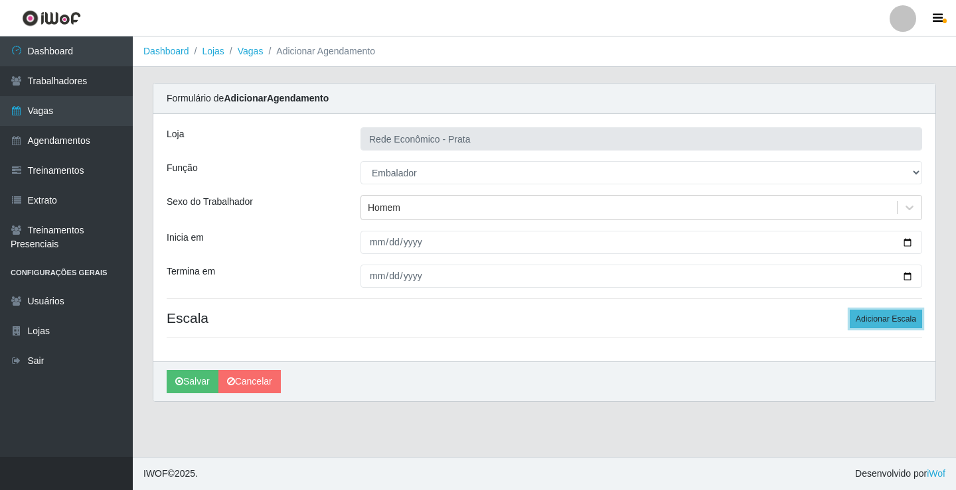
click at [890, 320] on button "Adicionar Escala" at bounding box center [885, 319] width 72 height 19
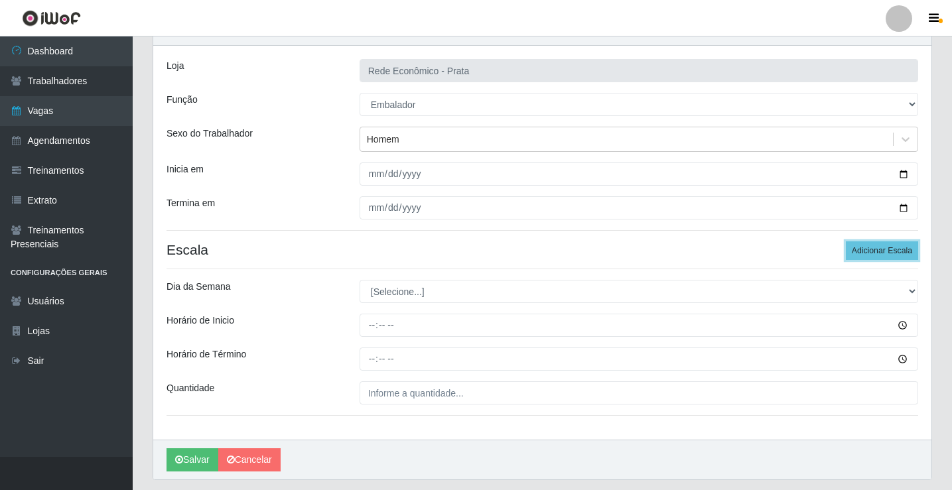
scroll to position [107, 0]
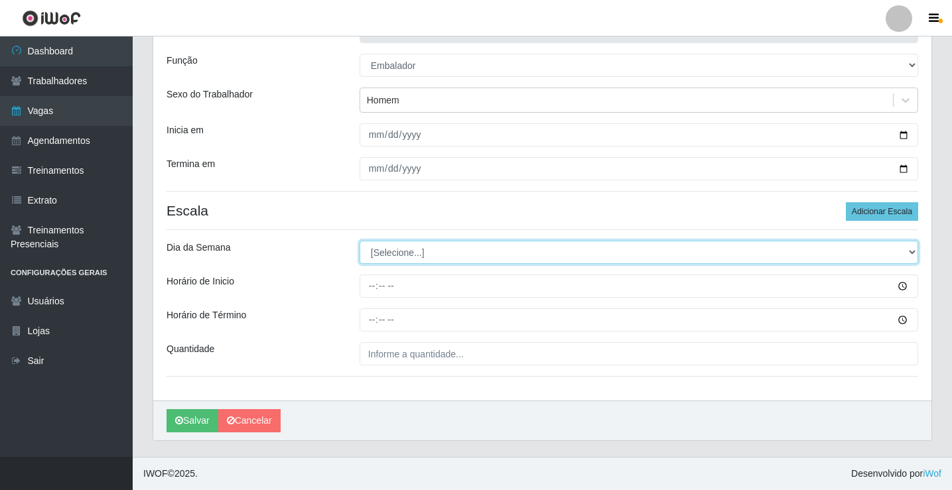
click at [388, 254] on select "[Selecione...] Segunda Terça Quarta Quinta Sexta Sábado Domingo" at bounding box center [639, 252] width 559 height 23
select select "2"
click at [360, 241] on select "[Selecione...] Segunda Terça Quarta Quinta Sexta Sábado Domingo" at bounding box center [639, 252] width 559 height 23
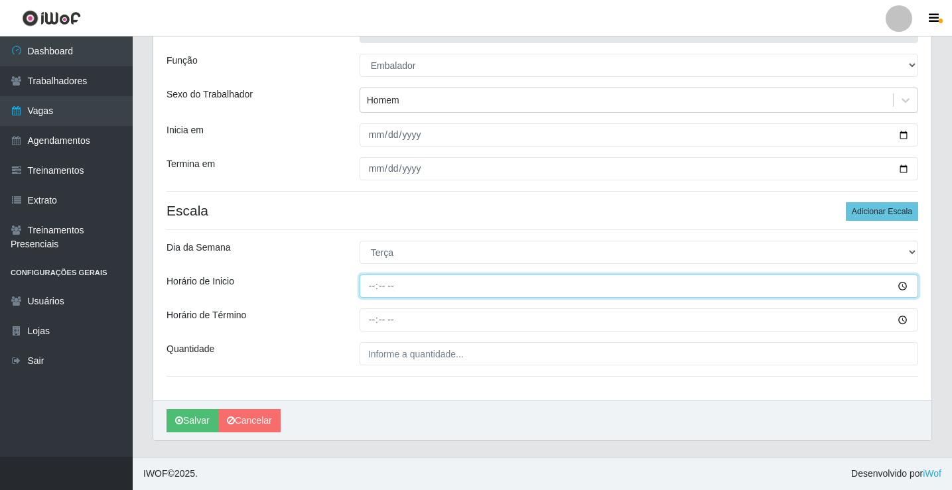
click at [364, 287] on input "Horário de Inicio" at bounding box center [639, 286] width 559 height 23
type input "15:00"
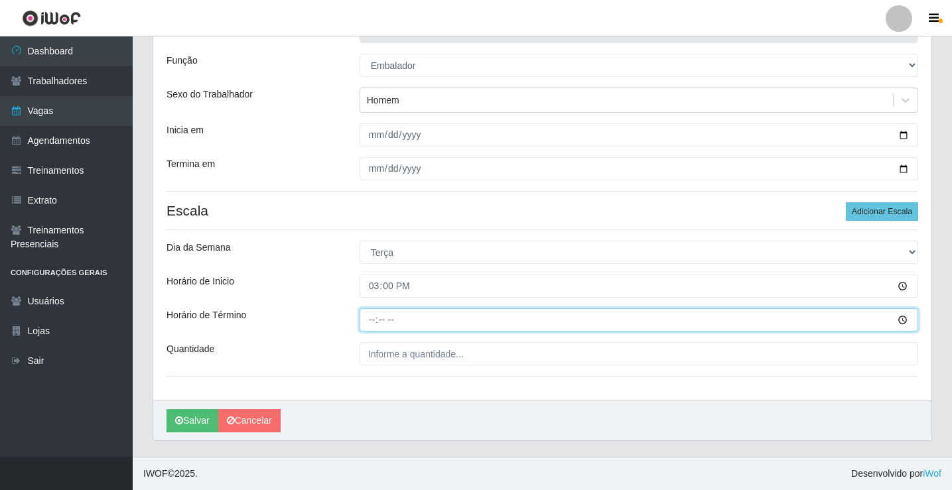
click at [375, 319] on input "Horário de Término" at bounding box center [639, 320] width 559 height 23
type input "20:30"
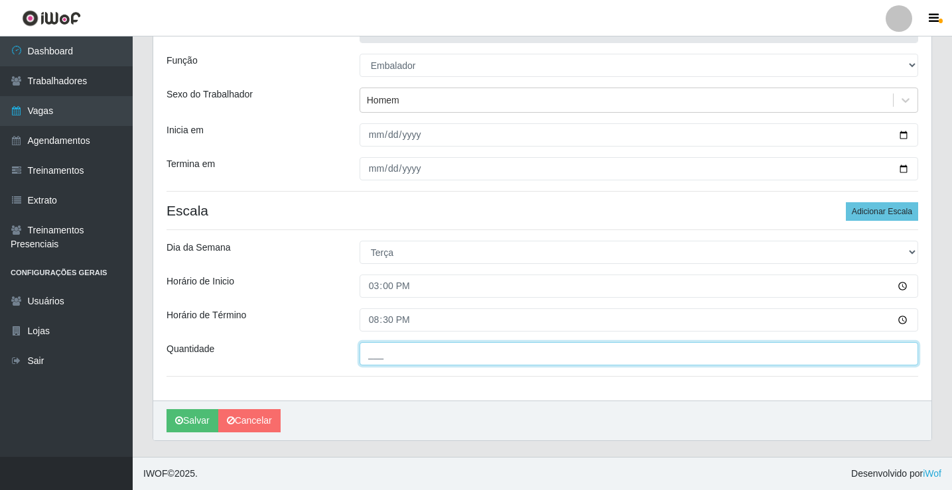
click at [378, 358] on input "___" at bounding box center [639, 353] width 559 height 23
type input "3__"
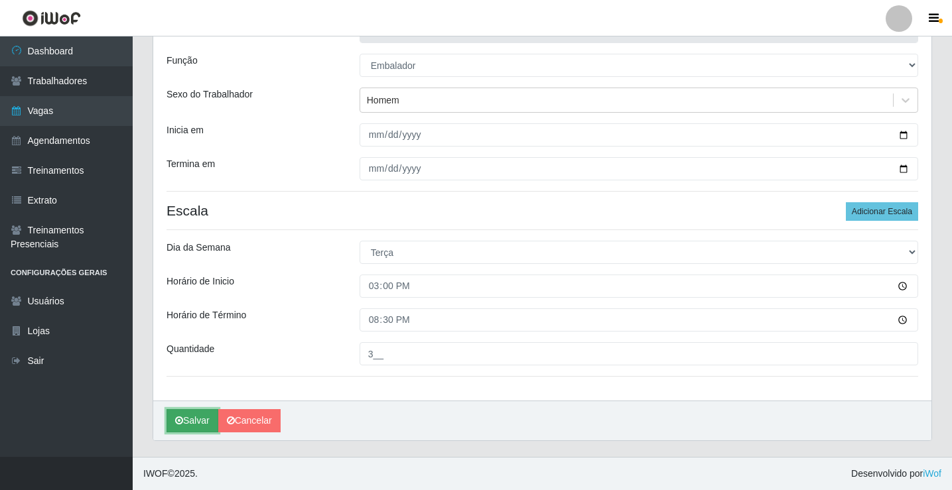
click at [206, 421] on button "Salvar" at bounding box center [193, 420] width 52 height 23
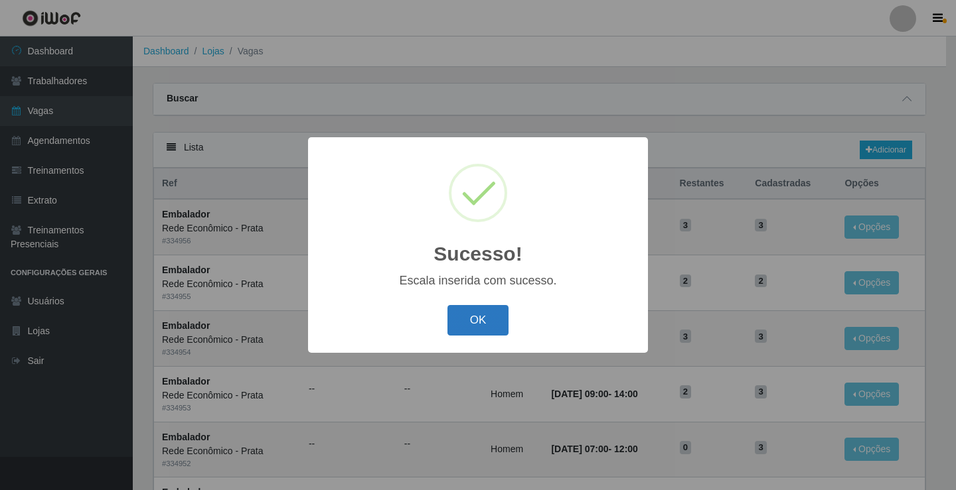
click at [481, 328] on button "OK" at bounding box center [478, 320] width 62 height 31
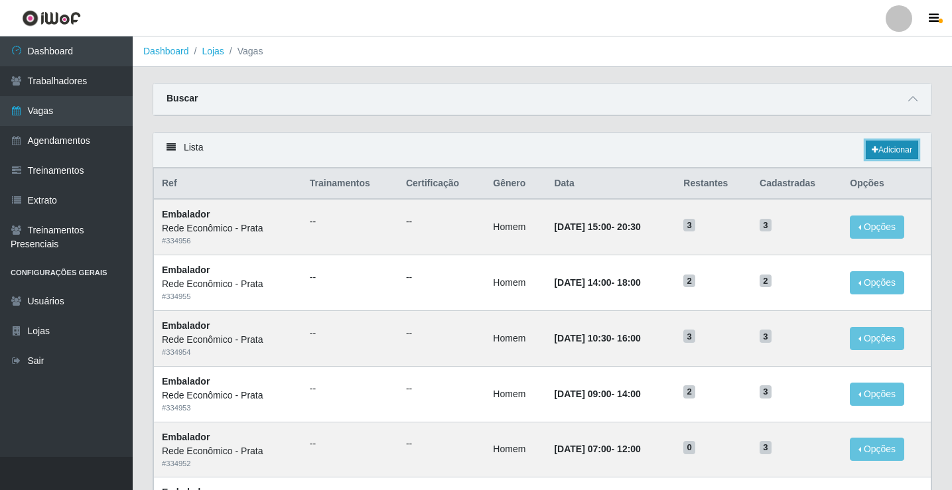
click at [886, 154] on link "Adicionar" at bounding box center [892, 150] width 52 height 19
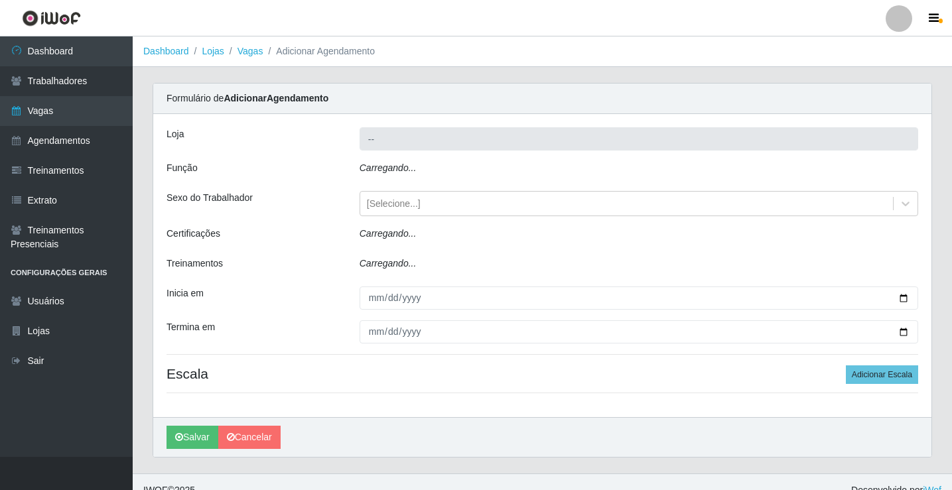
type input "Rede Econômico - Prata"
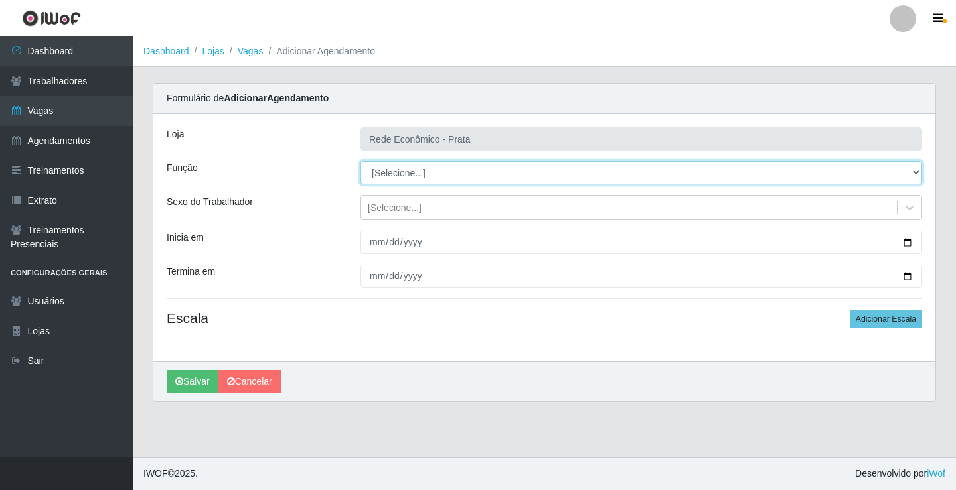
click at [399, 173] on select "[Selecione...] ASG ASG + ASG ++ Embalador Embalador + Embalador ++ Operador de …" at bounding box center [640, 172] width 561 height 23
select select "1"
click at [360, 161] on select "[Selecione...] ASG ASG + ASG ++ Embalador Embalador + Embalador ++ Operador de …" at bounding box center [640, 172] width 561 height 23
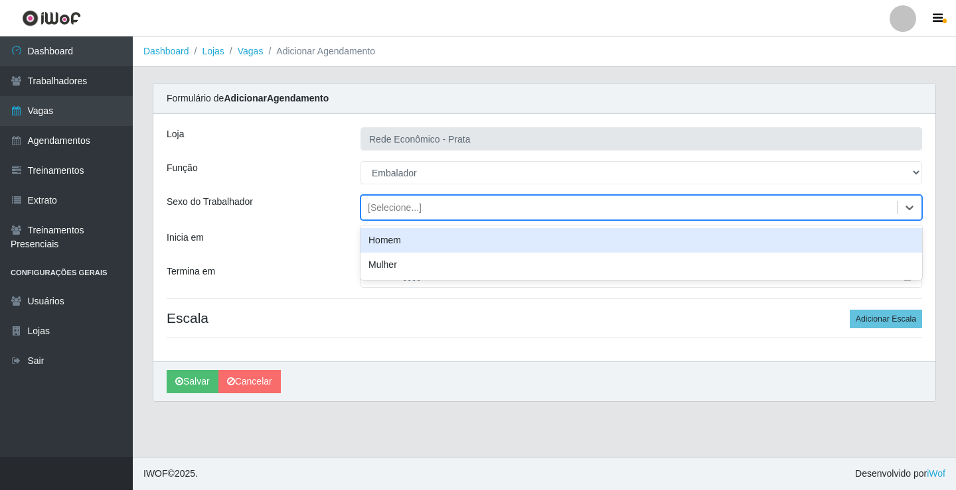
click at [396, 206] on div "[Selecione...]" at bounding box center [395, 208] width 54 height 14
click at [415, 241] on div "Homem" at bounding box center [640, 240] width 561 height 25
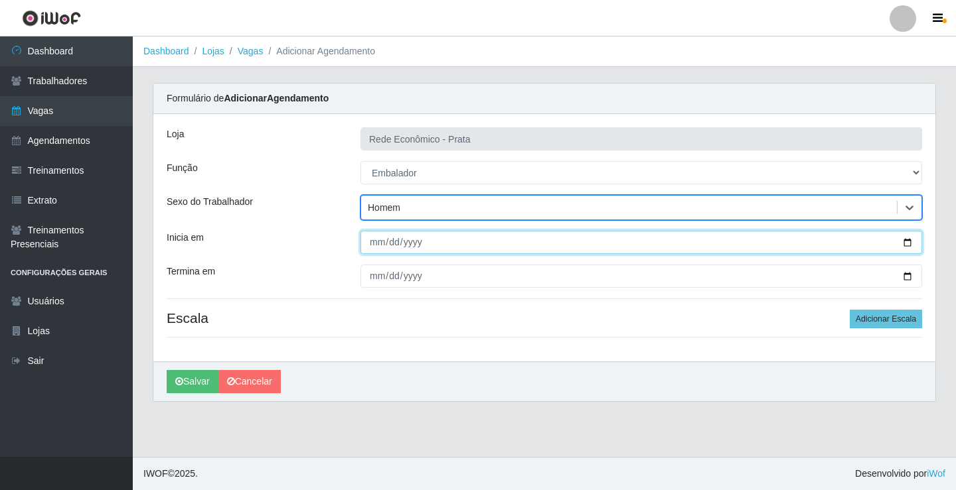
click at [906, 241] on input "Inicia em" at bounding box center [640, 242] width 561 height 23
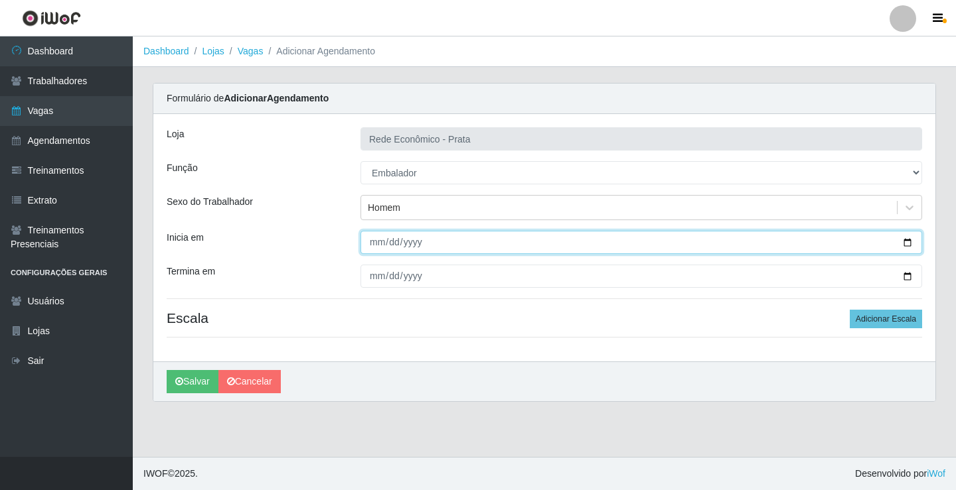
type input "[DATE]"
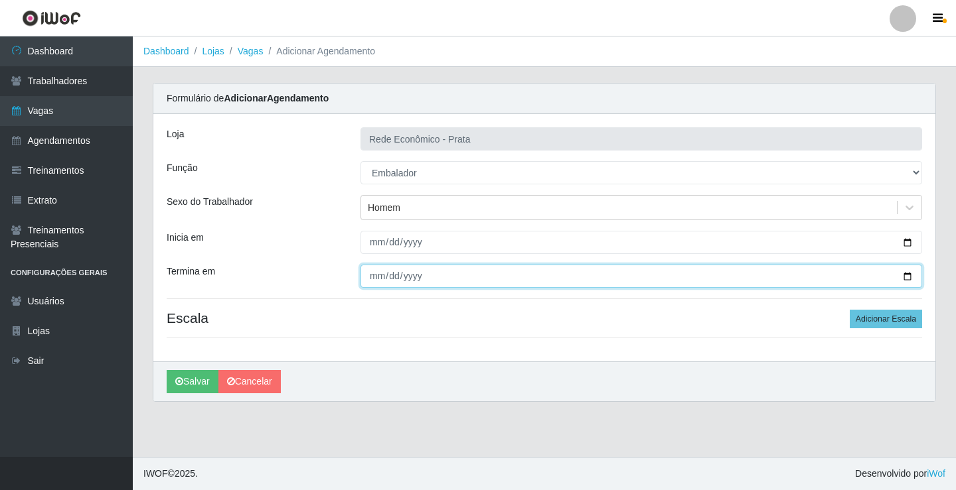
click at [906, 276] on input "Termina em" at bounding box center [640, 276] width 561 height 23
type input "[DATE]"
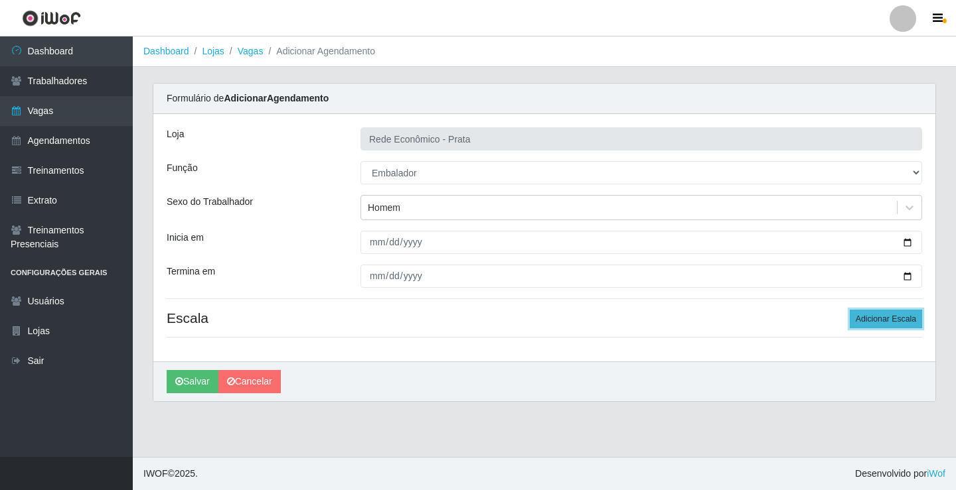
click at [868, 319] on button "Adicionar Escala" at bounding box center [885, 319] width 72 height 19
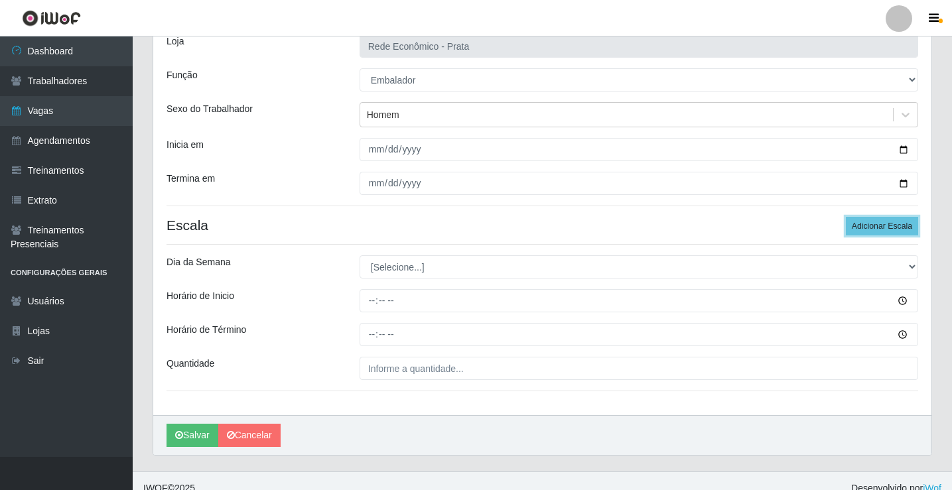
scroll to position [107, 0]
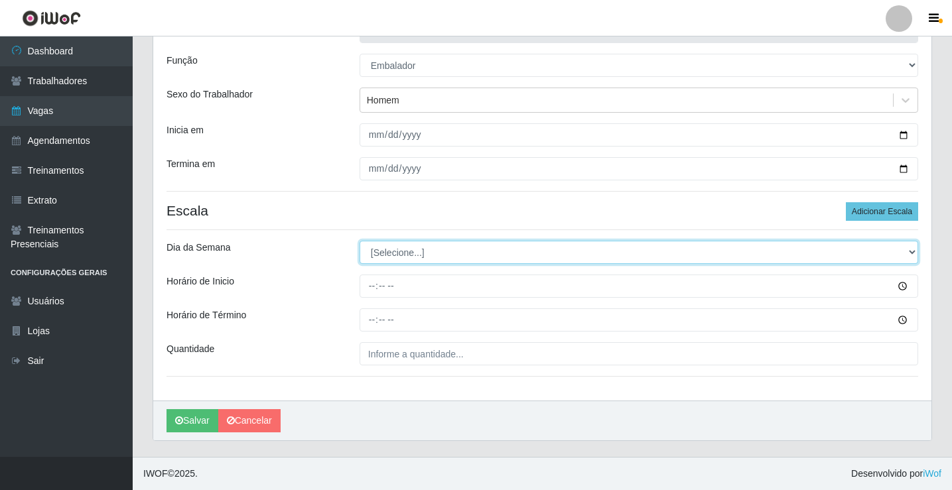
click at [405, 252] on select "[Selecione...] Segunda Terça Quarta Quinta Sexta Sábado Domingo" at bounding box center [639, 252] width 559 height 23
select select "2"
click at [360, 241] on select "[Selecione...] Segunda Terça Quarta Quinta Sexta Sábado Domingo" at bounding box center [639, 252] width 559 height 23
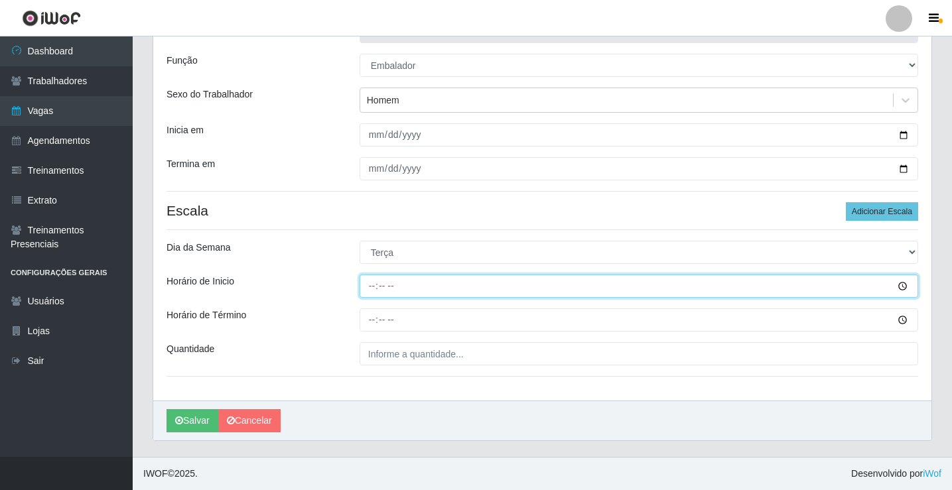
click at [375, 285] on input "Horário de Inicio" at bounding box center [639, 286] width 559 height 23
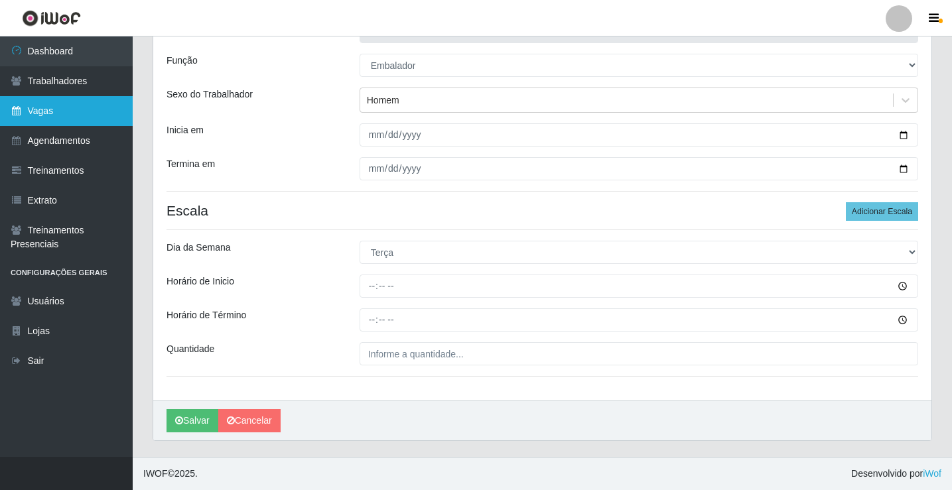
click at [64, 117] on link "Vagas" at bounding box center [66, 111] width 133 height 30
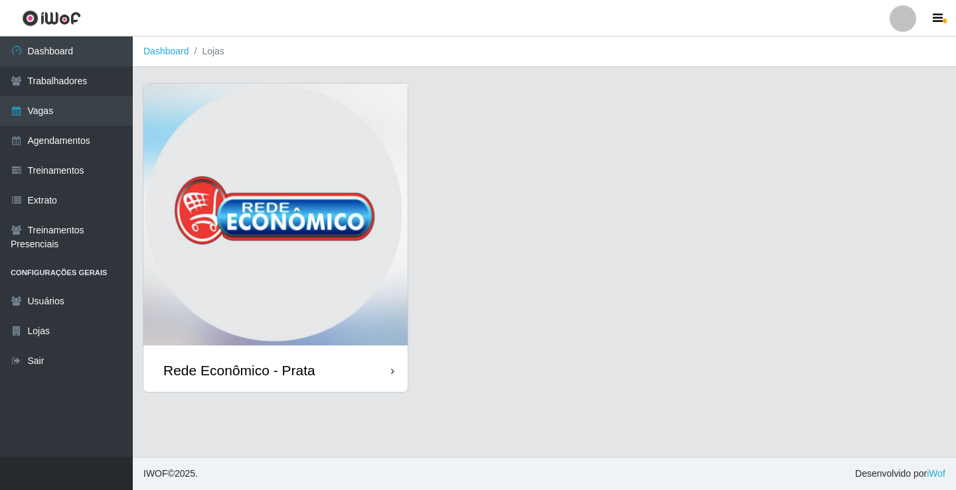
click at [313, 374] on div "Rede Econômico - Prata" at bounding box center [239, 370] width 152 height 17
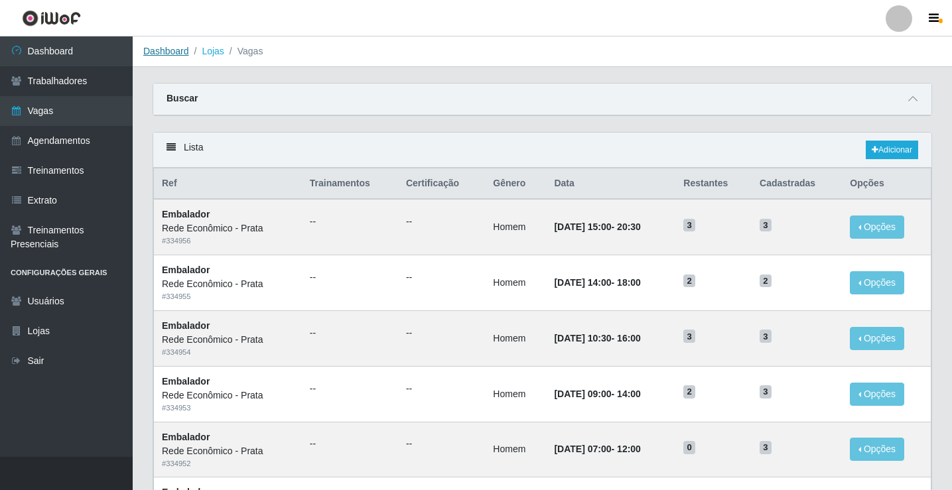
click at [172, 51] on link "Dashboard" at bounding box center [166, 51] width 46 height 11
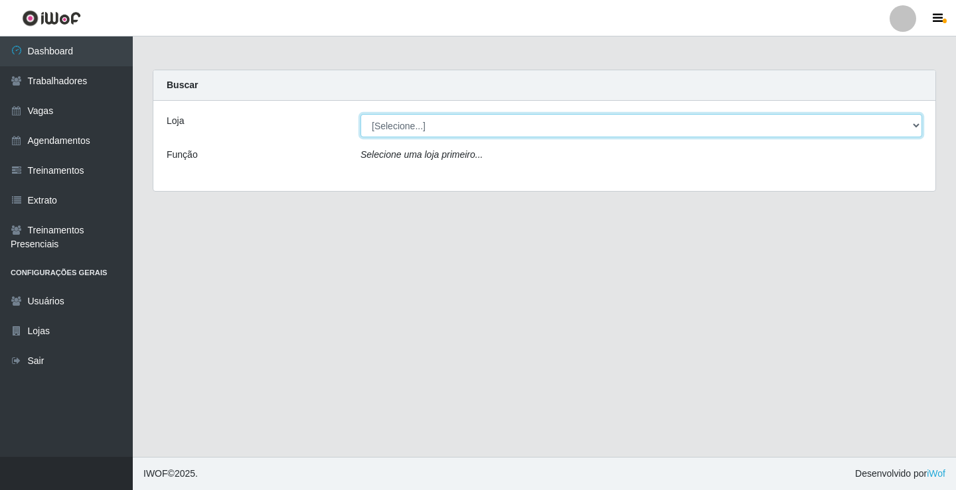
click at [402, 121] on select "[Selecione...] Rede Econômico - Prata" at bounding box center [640, 125] width 561 height 23
select select "192"
click at [360, 114] on select "[Selecione...] Rede Econômico - Prata" at bounding box center [640, 125] width 561 height 23
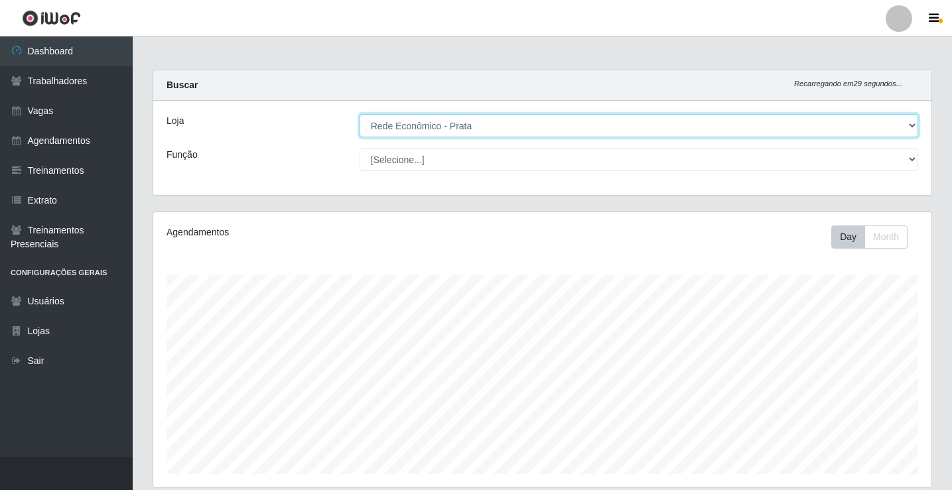
scroll to position [275, 778]
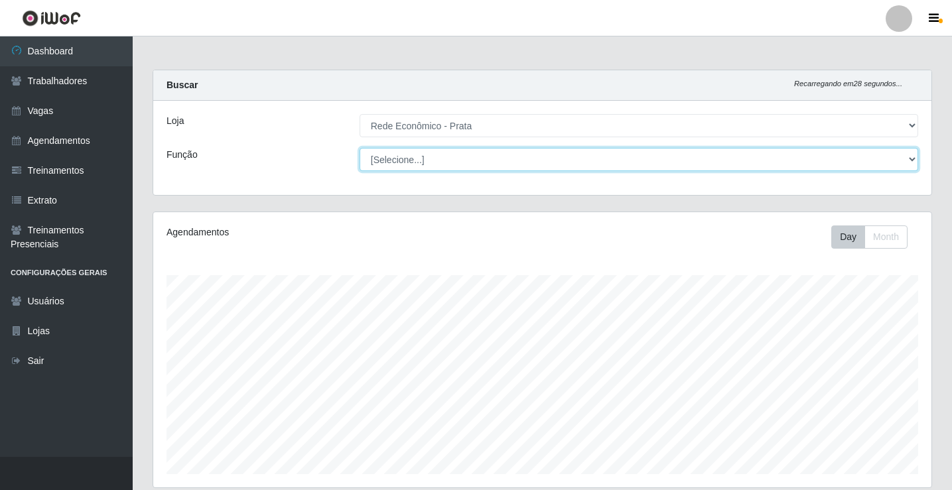
click at [417, 160] on select "[Selecione...] ASG ASG + ASG ++ Embalador Embalador + Embalador ++ Operador de …" at bounding box center [639, 159] width 559 height 23
select select "1"
click at [360, 148] on select "[Selecione...] ASG ASG + ASG ++ Embalador Embalador + Embalador ++ Operador de …" at bounding box center [639, 159] width 559 height 23
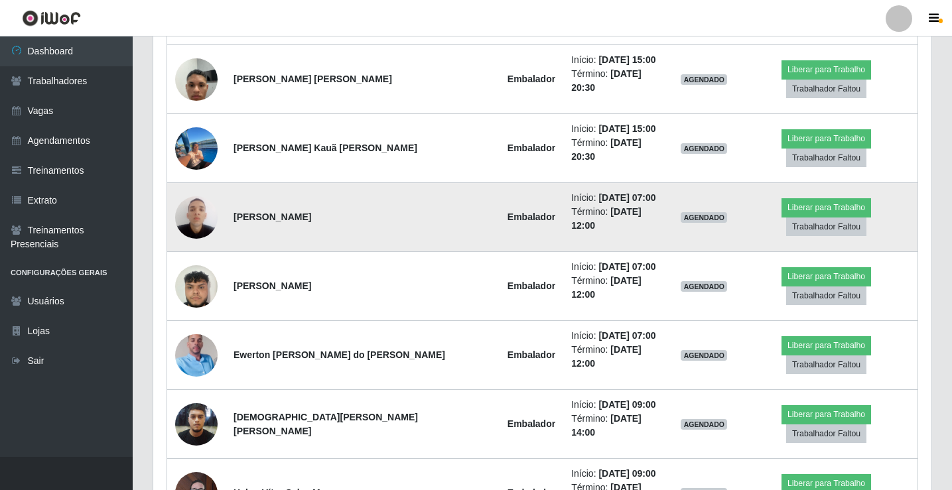
scroll to position [981, 0]
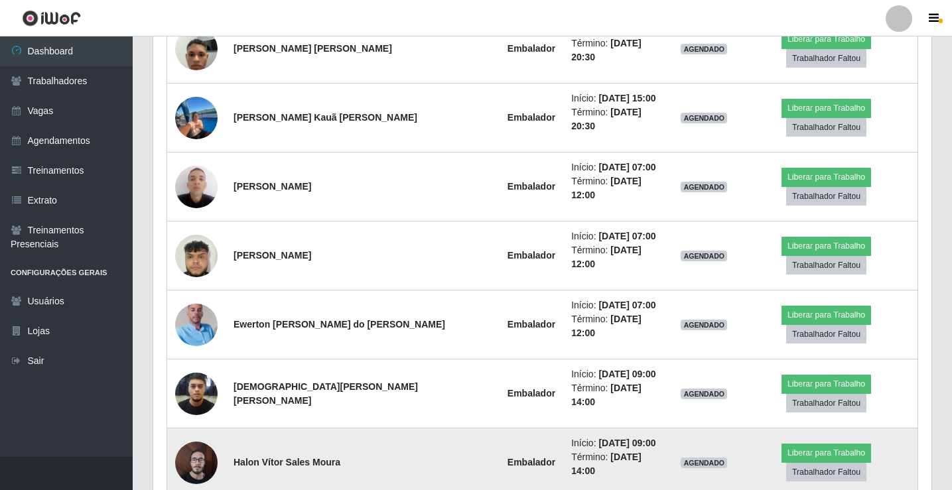
click at [197, 435] on img at bounding box center [196, 463] width 42 height 56
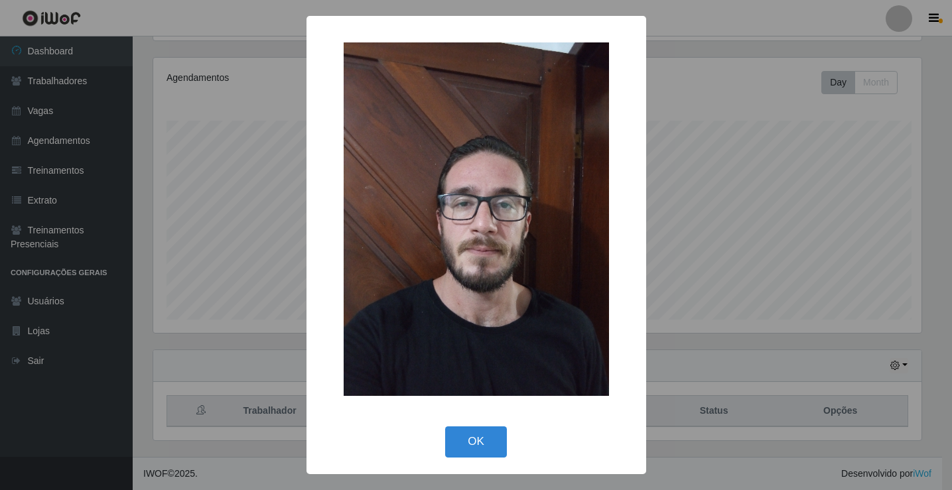
scroll to position [155, 0]
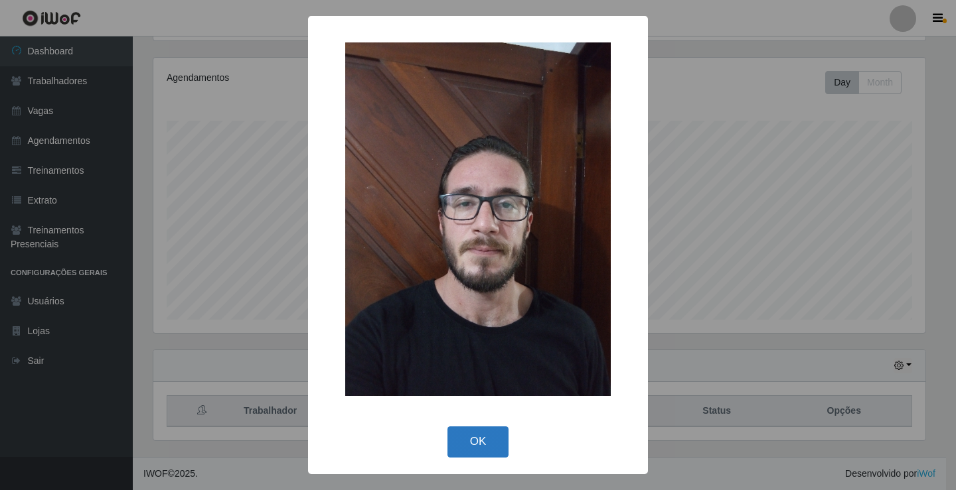
click at [481, 440] on button "OK" at bounding box center [478, 442] width 62 height 31
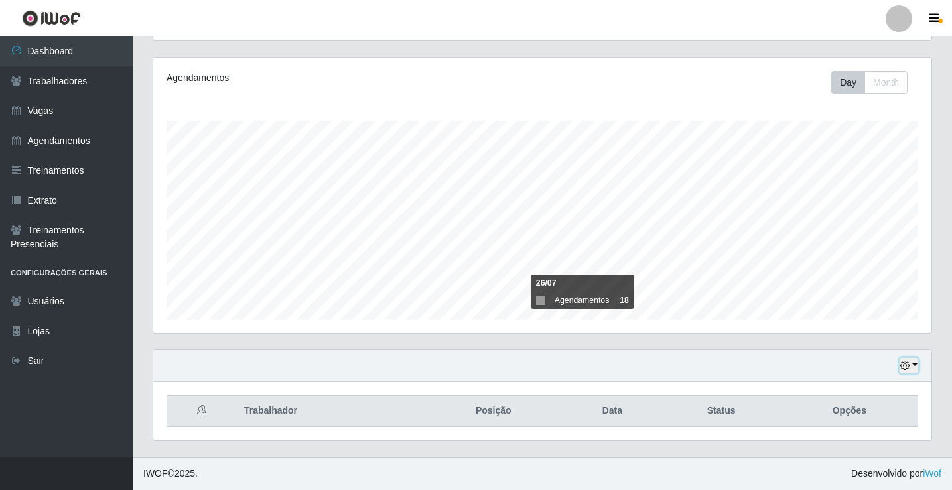
click at [915, 364] on button "button" at bounding box center [909, 365] width 19 height 15
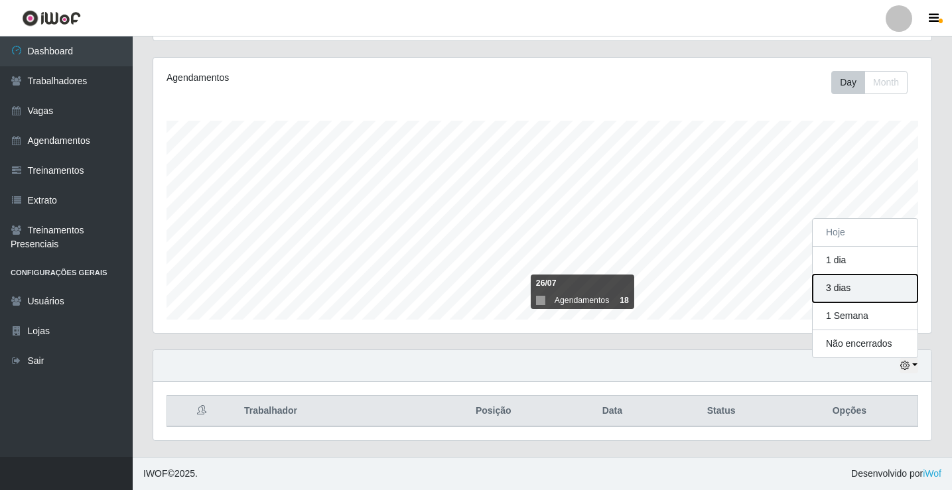
click at [837, 285] on button "3 dias" at bounding box center [865, 289] width 105 height 28
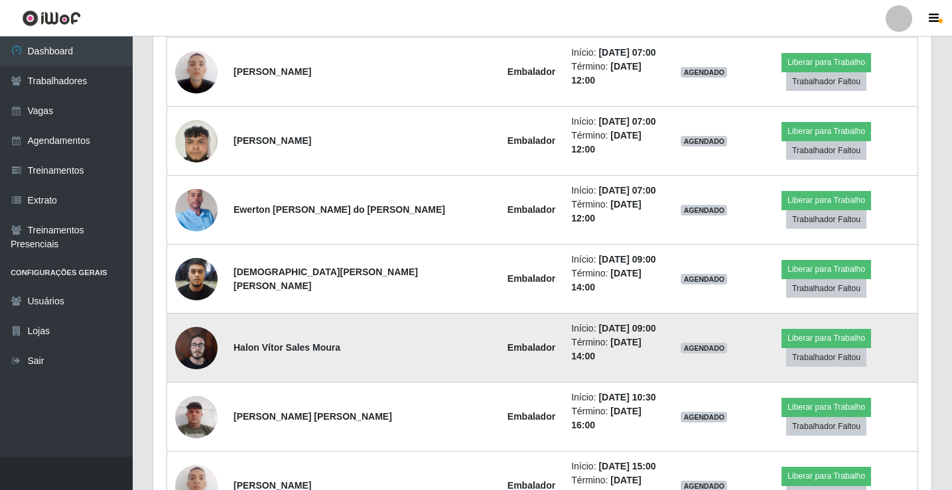
scroll to position [1099, 0]
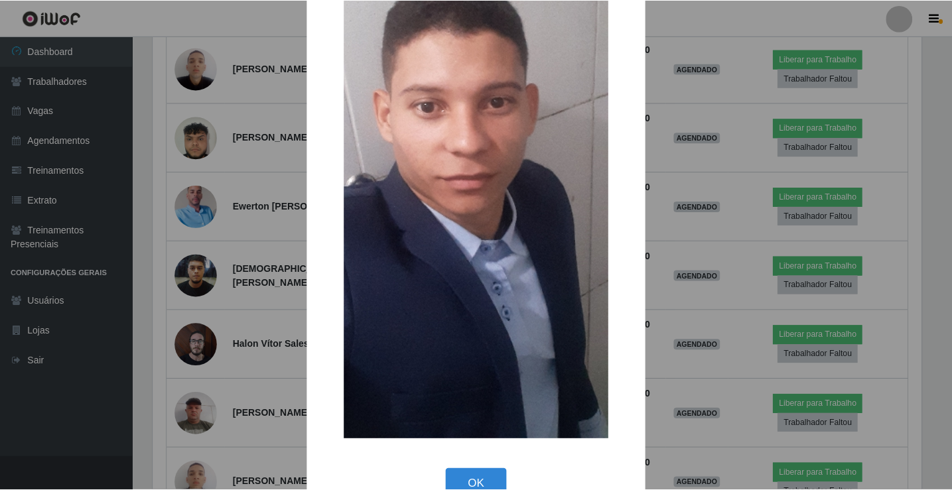
scroll to position [202, 0]
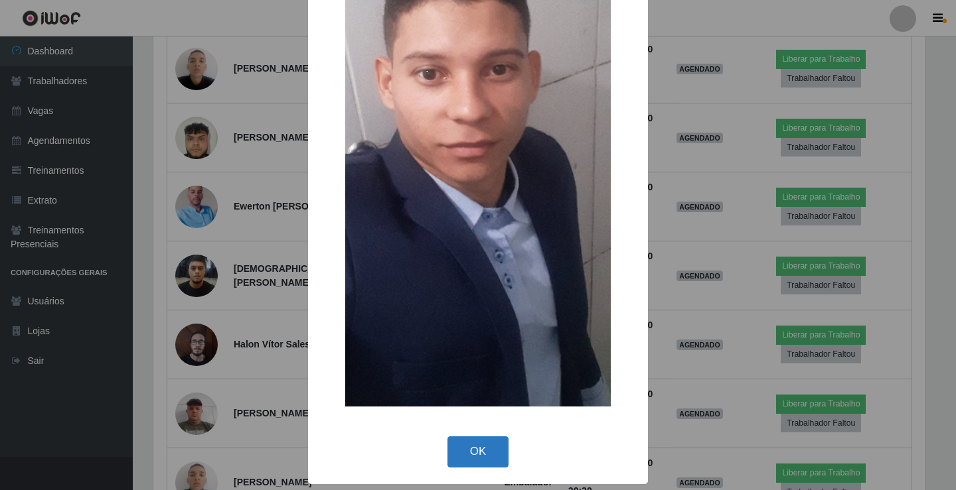
click at [470, 454] on button "OK" at bounding box center [478, 452] width 62 height 31
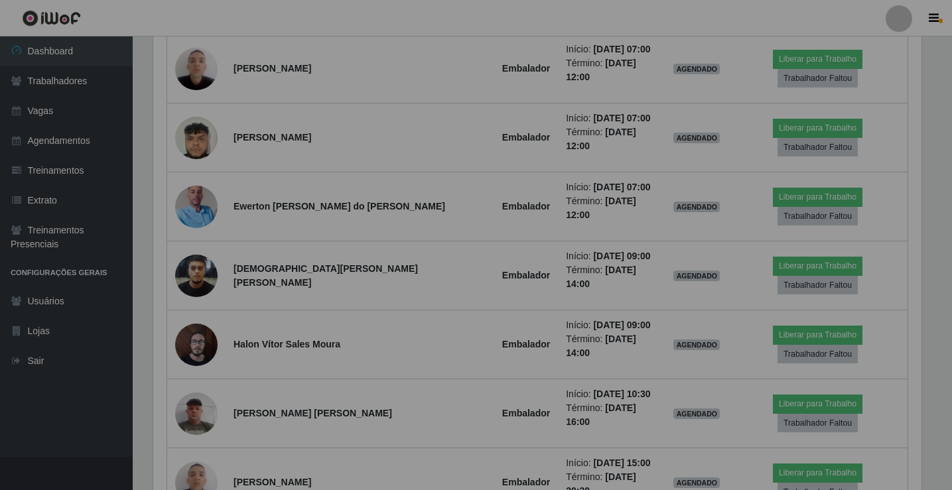
scroll to position [275, 778]
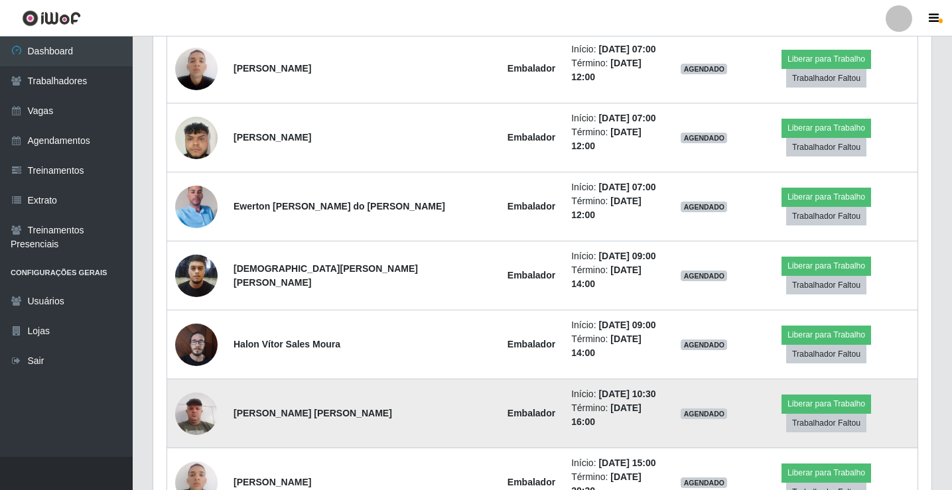
click at [200, 386] on img at bounding box center [196, 414] width 42 height 56
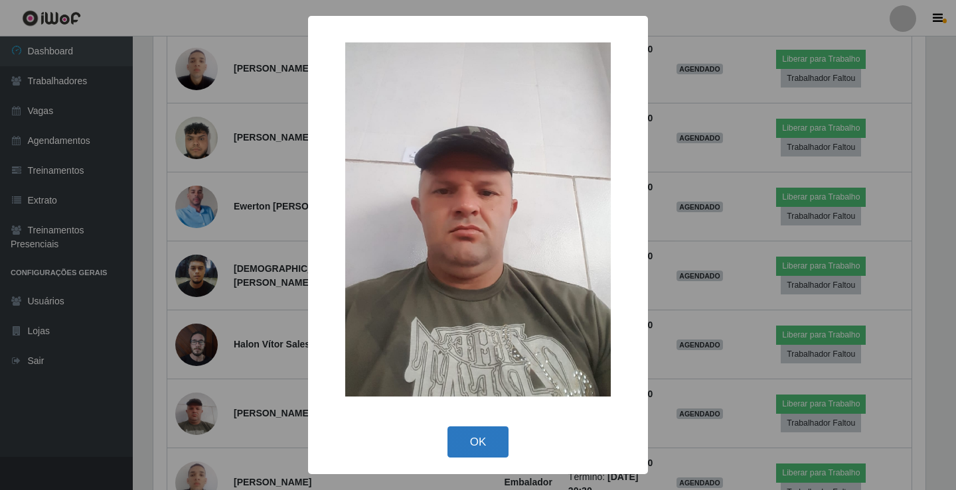
click at [488, 443] on button "OK" at bounding box center [478, 442] width 62 height 31
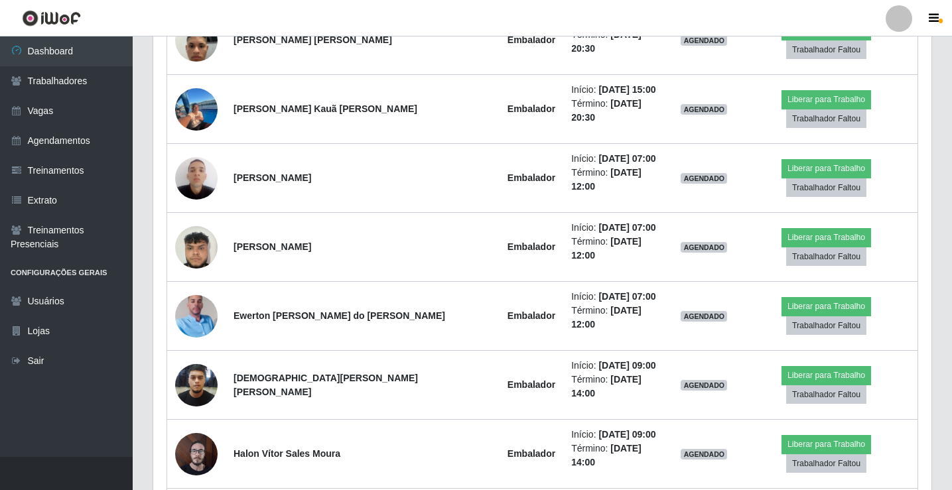
scroll to position [0, 0]
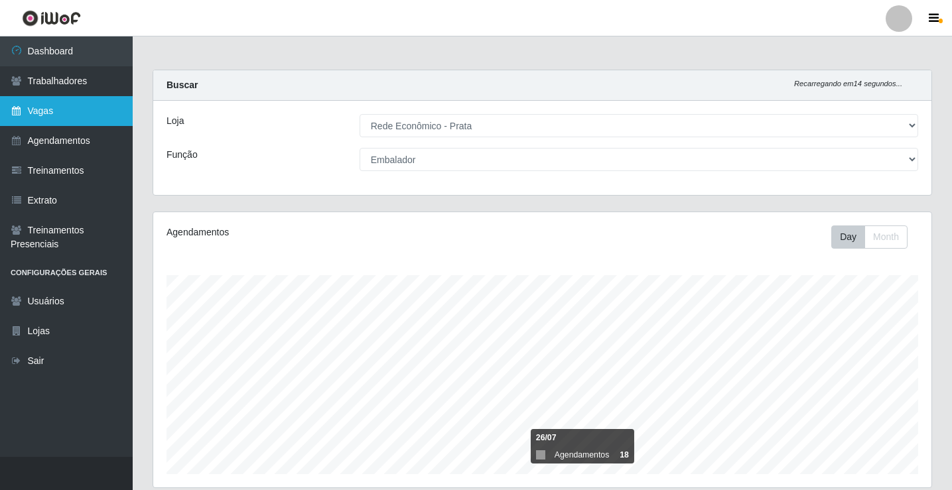
click at [84, 115] on link "Vagas" at bounding box center [66, 111] width 133 height 30
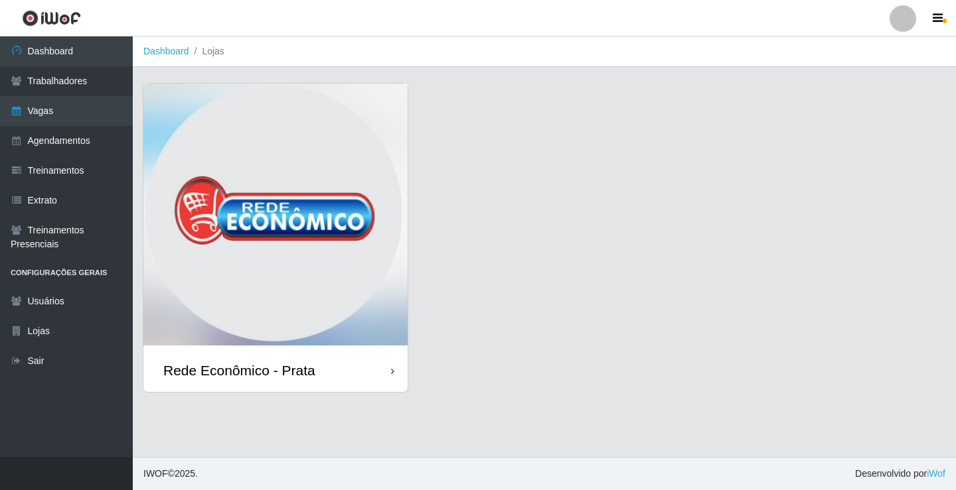
click at [360, 372] on div "Rede Econômico - Prata" at bounding box center [275, 370] width 264 height 43
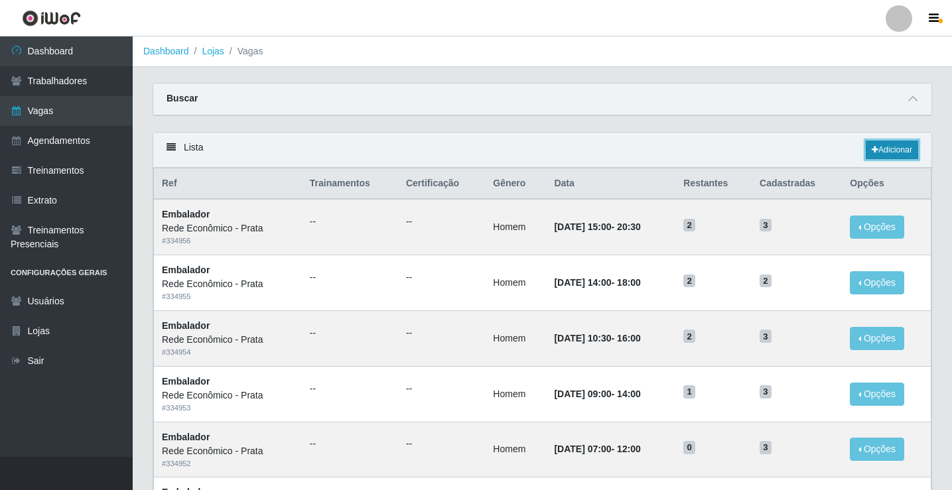
click at [892, 150] on link "Adicionar" at bounding box center [892, 150] width 52 height 19
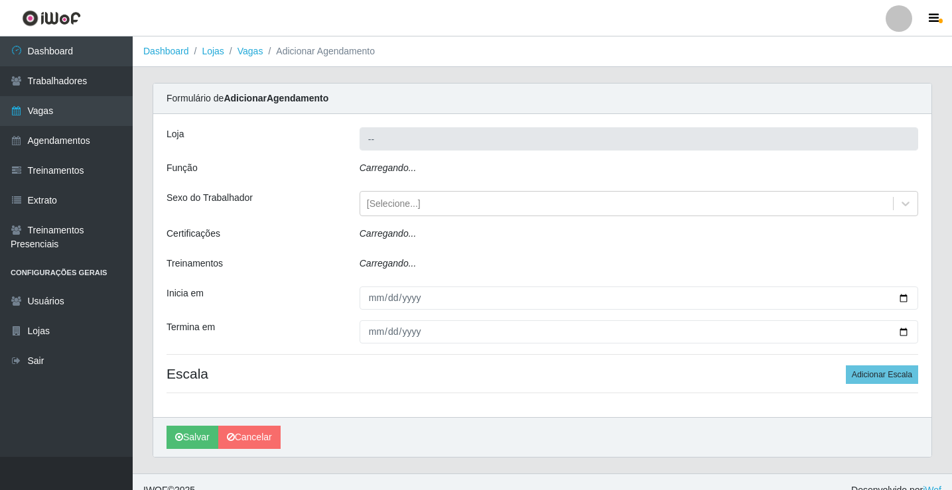
type input "Rede Econômico - Prata"
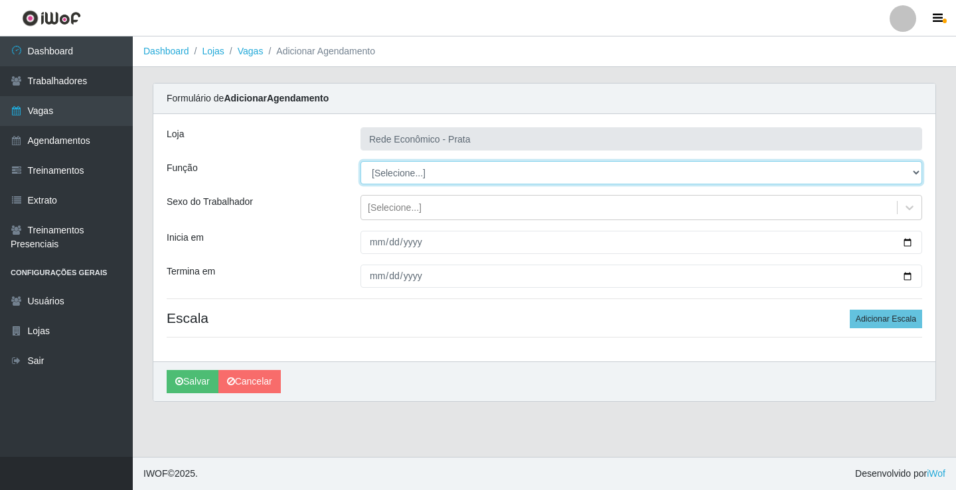
click at [389, 172] on select "[Selecione...] ASG ASG + ASG ++ Embalador Embalador + Embalador ++ Operador de …" at bounding box center [640, 172] width 561 height 23
select select "1"
click at [360, 161] on select "[Selecione...] ASG ASG + ASG ++ Embalador Embalador + Embalador ++ Operador de …" at bounding box center [640, 172] width 561 height 23
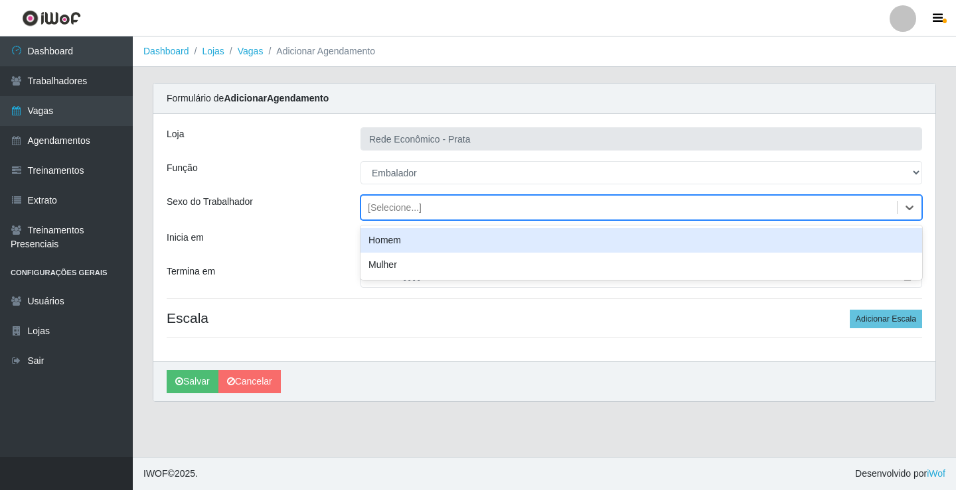
click at [392, 209] on div "[Selecione...]" at bounding box center [395, 208] width 54 height 14
click at [410, 241] on div "Homem" at bounding box center [640, 240] width 561 height 25
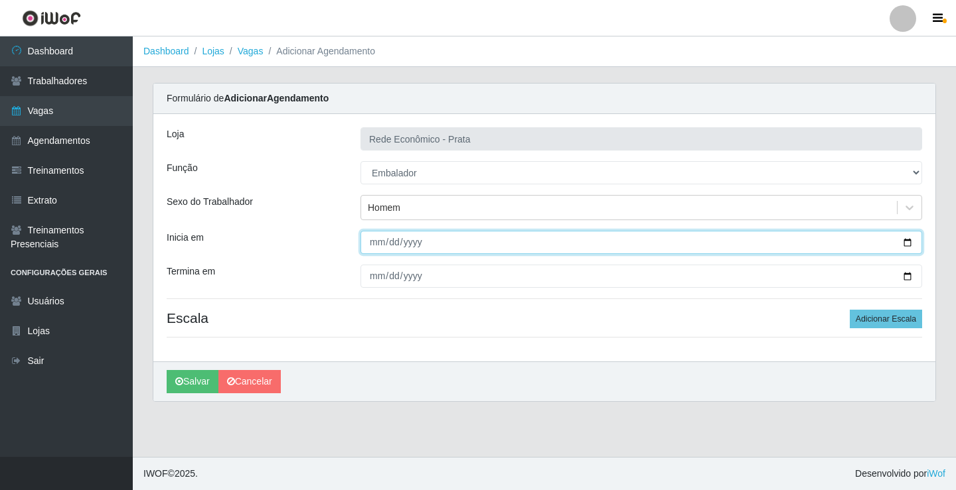
click at [906, 246] on input "Inicia em" at bounding box center [640, 242] width 561 height 23
type input "[DATE]"
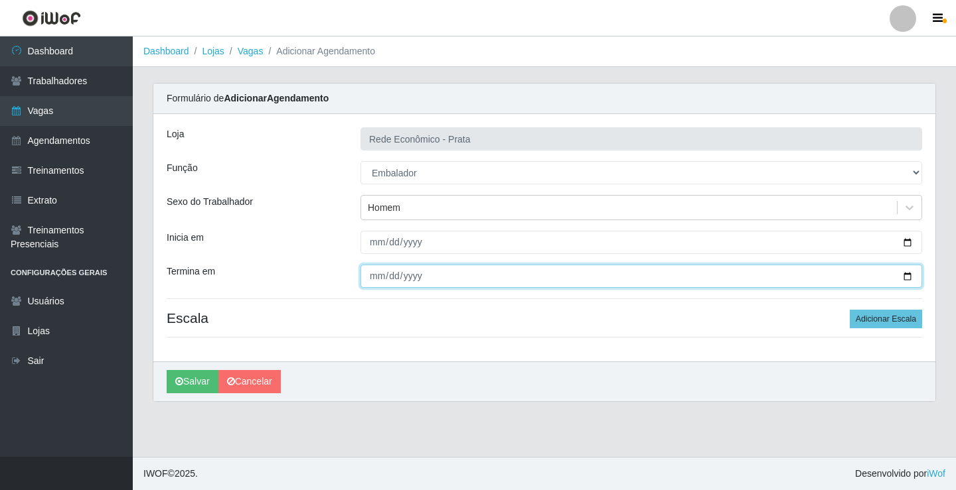
click at [906, 277] on input "Termina em" at bounding box center [640, 276] width 561 height 23
type input "[DATE]"
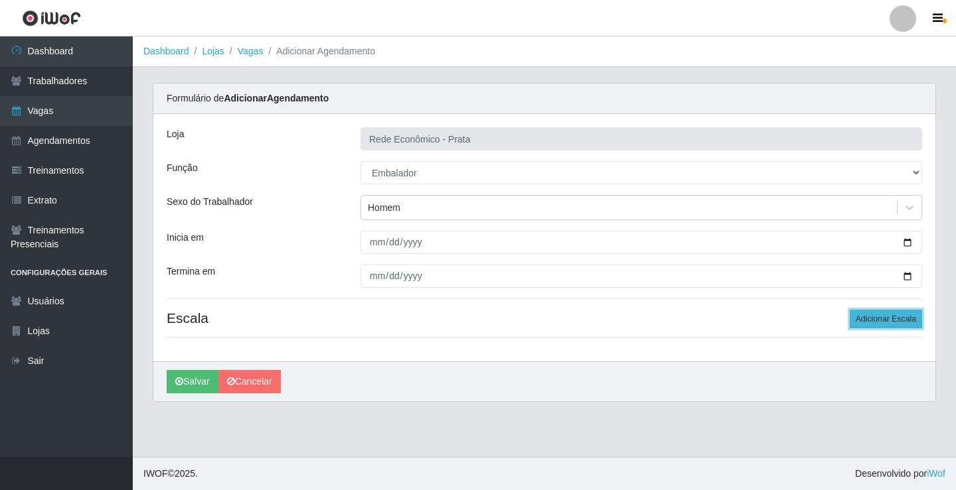
click at [879, 320] on button "Adicionar Escala" at bounding box center [885, 319] width 72 height 19
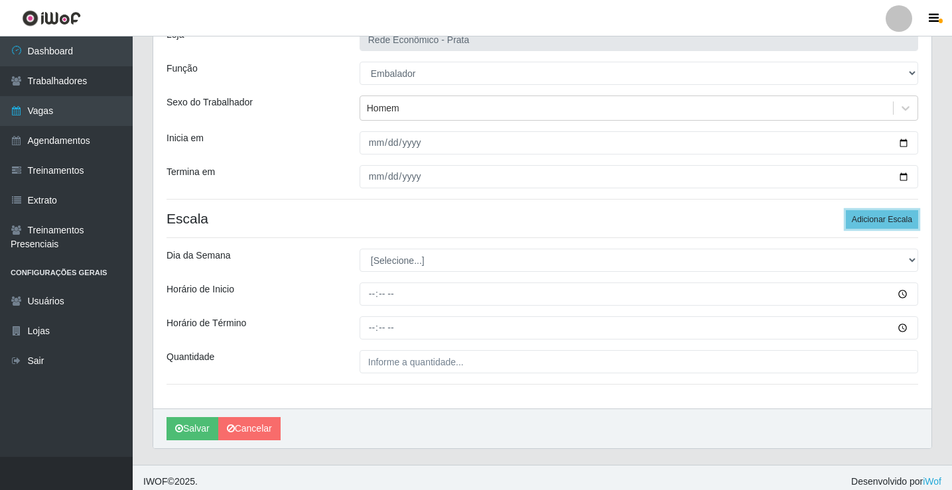
scroll to position [107, 0]
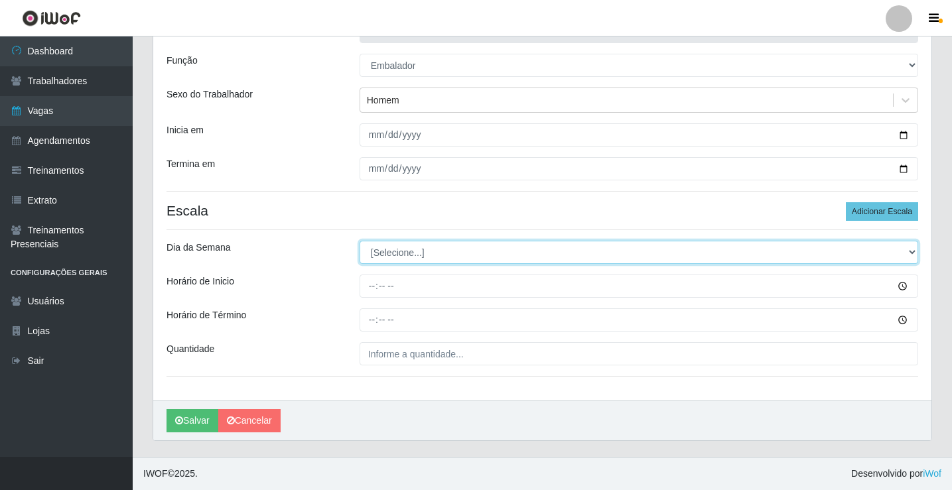
click at [402, 253] on select "[Selecione...] Segunda Terça Quarta Quinta Sexta Sábado Domingo" at bounding box center [639, 252] width 559 height 23
select select "2"
click at [360, 241] on select "[Selecione...] Segunda Terça Quarta Quinta Sexta Sábado Domingo" at bounding box center [639, 252] width 559 height 23
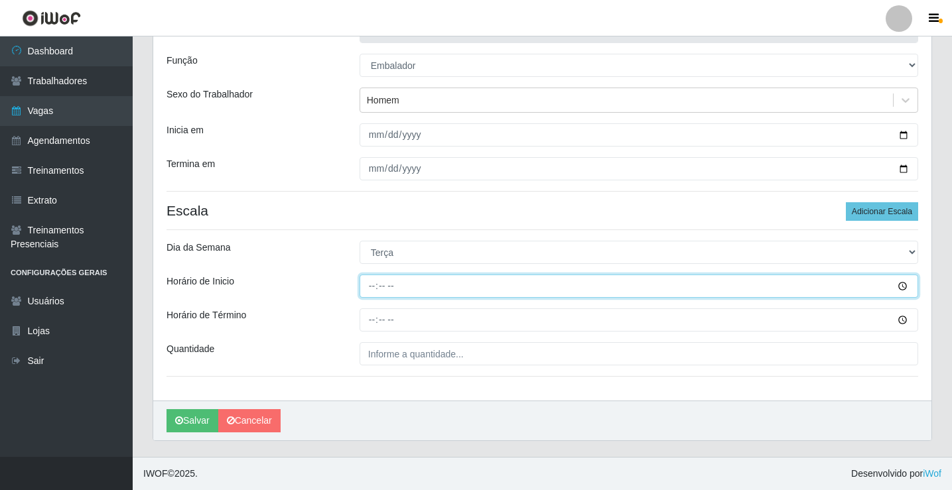
click at [372, 287] on input "Horário de Inicio" at bounding box center [639, 286] width 559 height 23
type input "16:00"
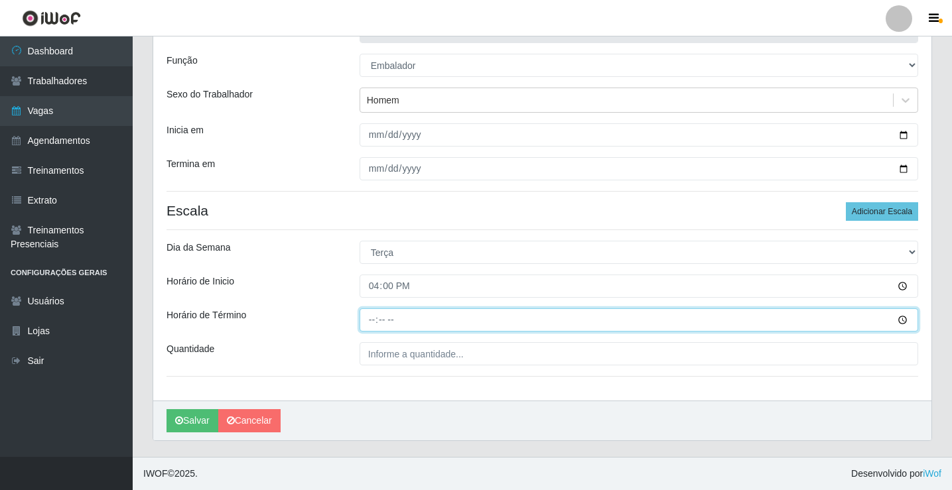
click at [375, 320] on input "Horário de Término" at bounding box center [639, 320] width 559 height 23
type input "20:30"
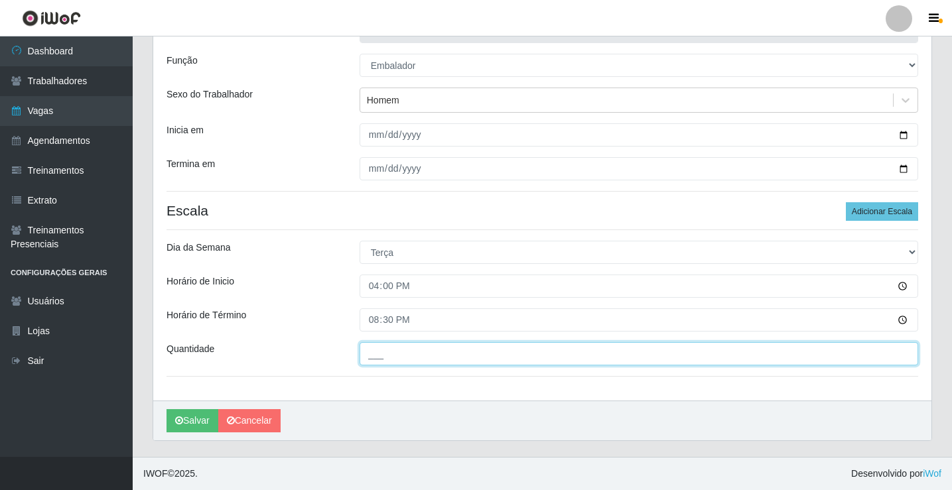
click at [382, 353] on input "___" at bounding box center [639, 353] width 559 height 23
type input "2__"
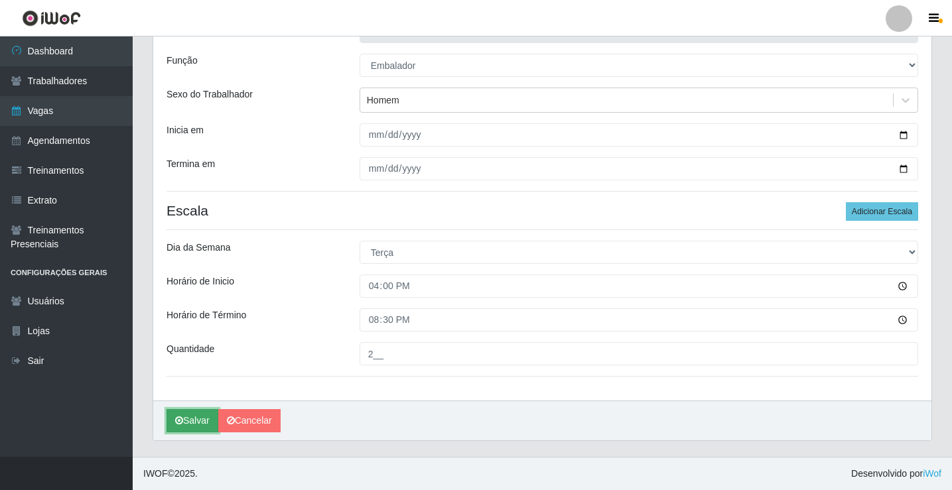
click at [199, 421] on button "Salvar" at bounding box center [193, 420] width 52 height 23
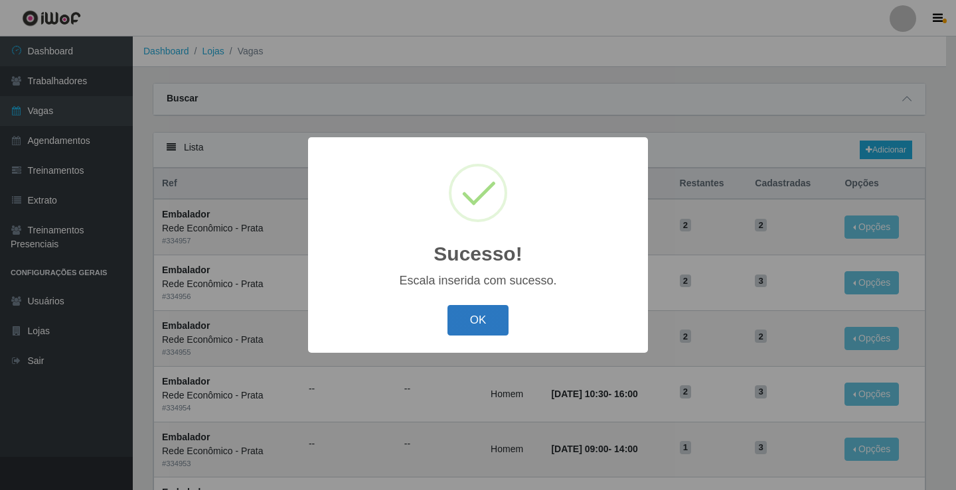
click at [478, 320] on button "OK" at bounding box center [478, 320] width 62 height 31
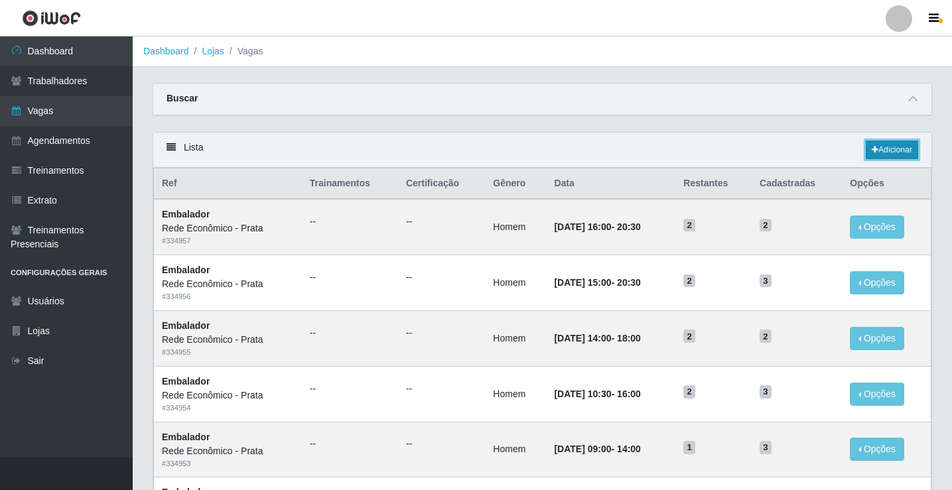
click at [888, 146] on link "Adicionar" at bounding box center [892, 150] width 52 height 19
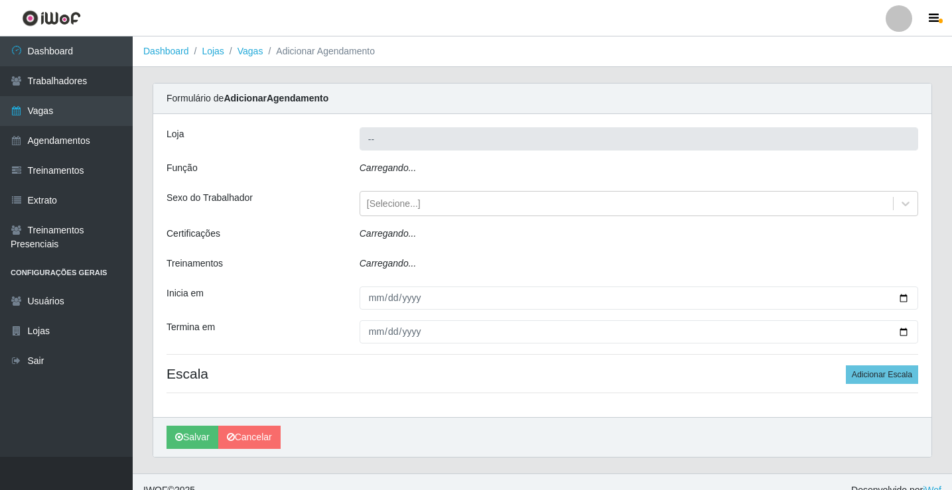
type input "Rede Econômico - Prata"
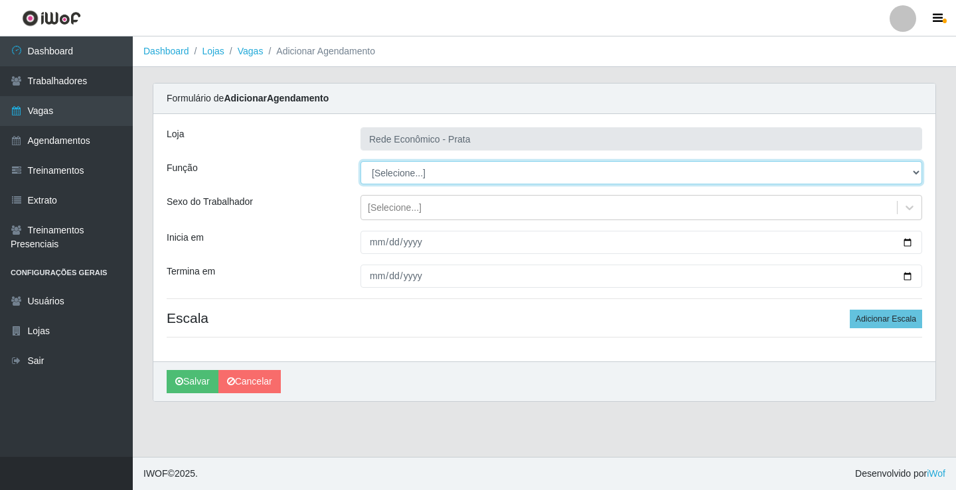
click at [401, 173] on select "[Selecione...] ASG ASG + ASG ++ Embalador Embalador + Embalador ++ Operador de …" at bounding box center [640, 172] width 561 height 23
select select "1"
click at [360, 161] on select "[Selecione...] ASG ASG + ASG ++ Embalador Embalador + Embalador ++ Operador de …" at bounding box center [640, 172] width 561 height 23
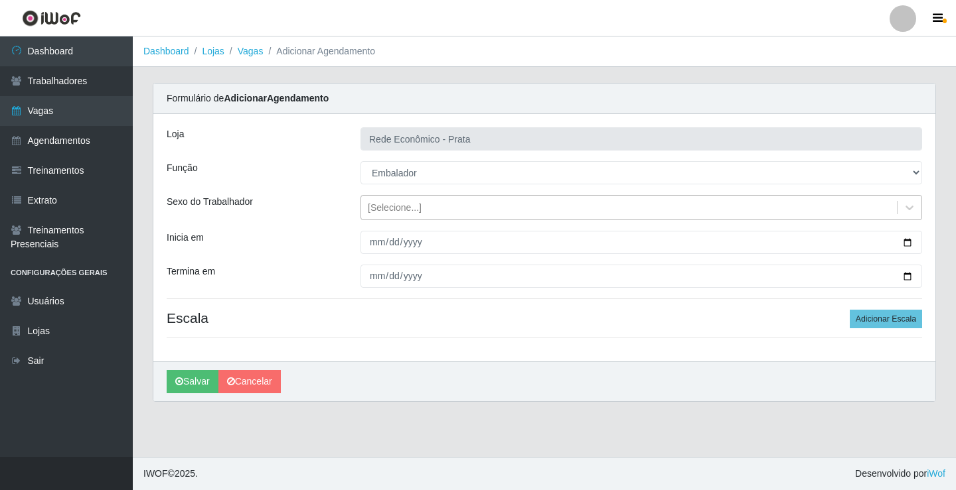
click at [388, 211] on div "[Selecione...]" at bounding box center [395, 208] width 54 height 14
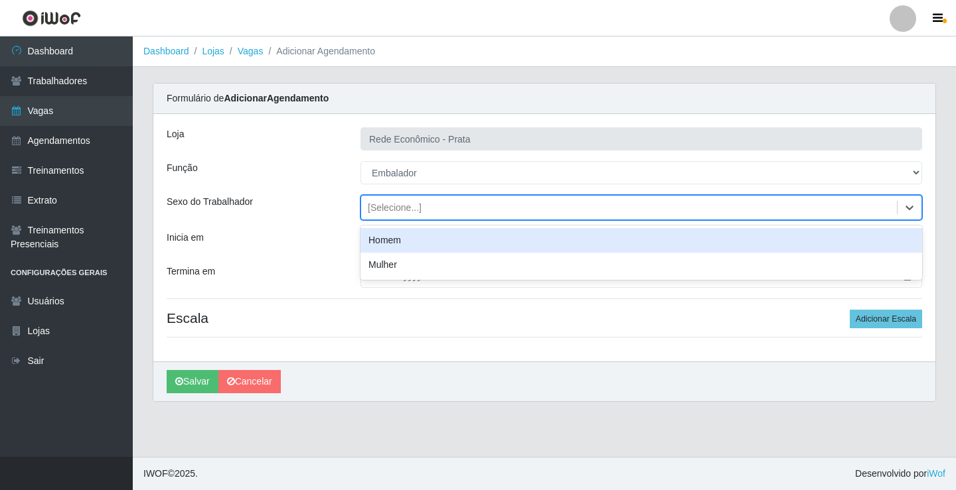
click at [399, 244] on div "Homem" at bounding box center [640, 240] width 561 height 25
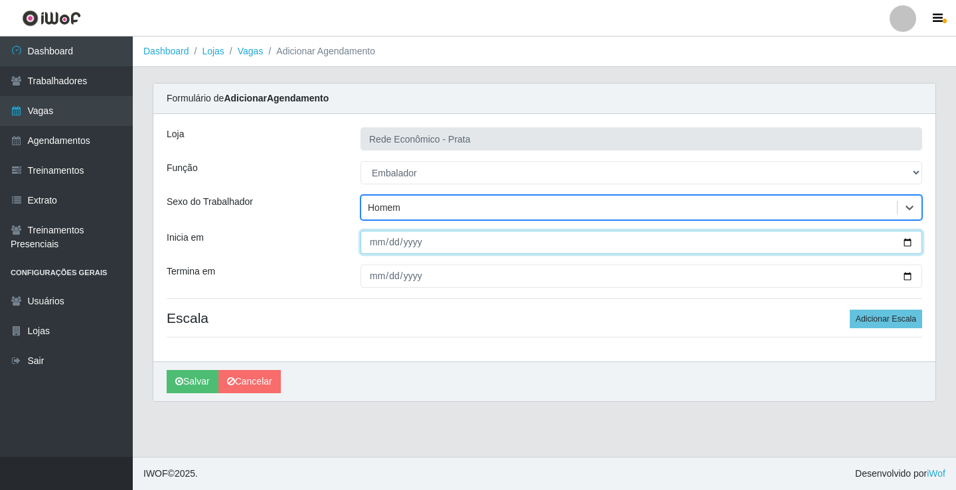
click at [906, 241] on input "Inicia em" at bounding box center [640, 242] width 561 height 23
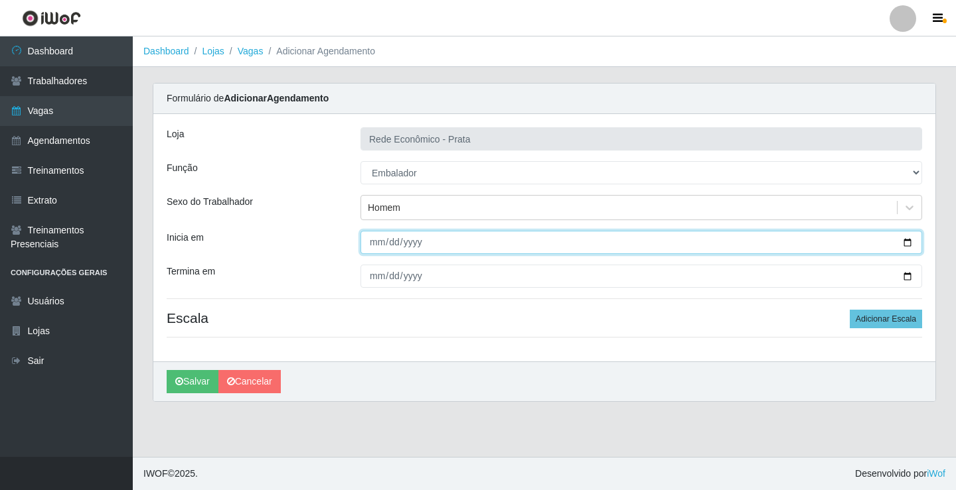
type input "[DATE]"
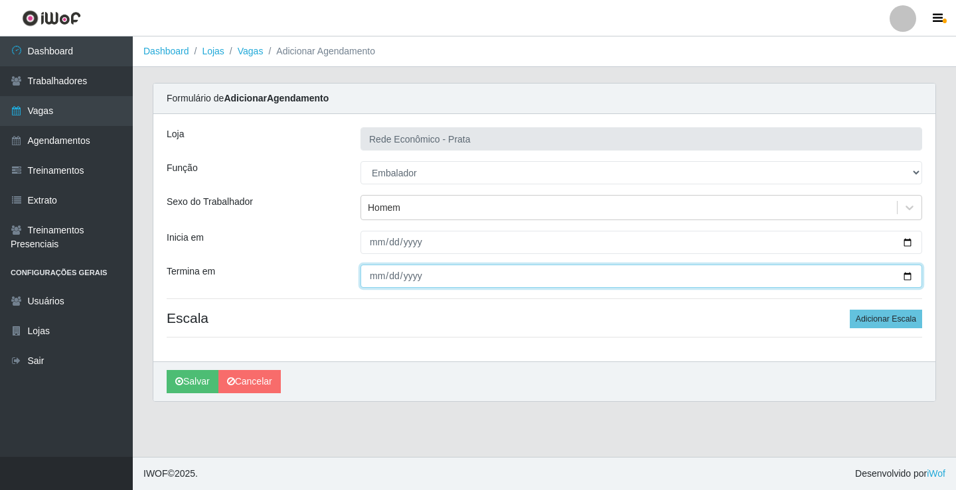
click at [909, 277] on input "Termina em" at bounding box center [640, 276] width 561 height 23
type input "[DATE]"
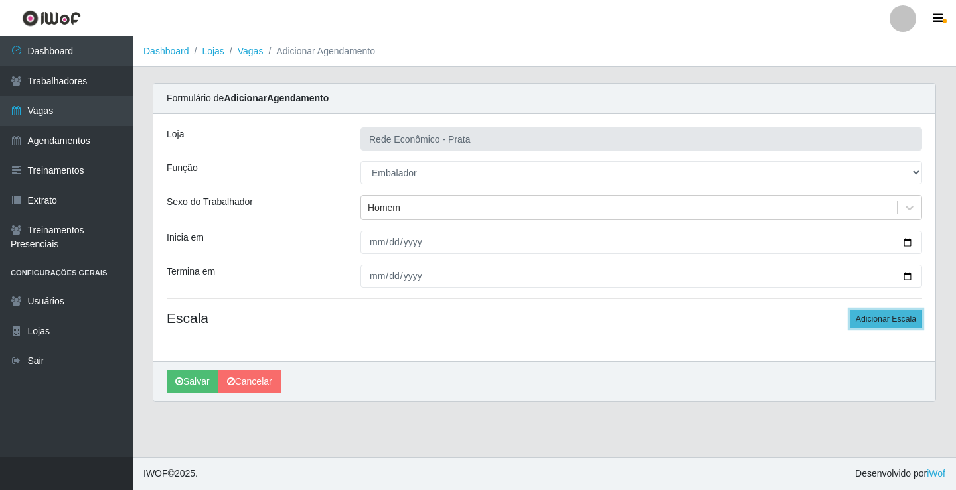
click at [871, 322] on button "Adicionar Escala" at bounding box center [885, 319] width 72 height 19
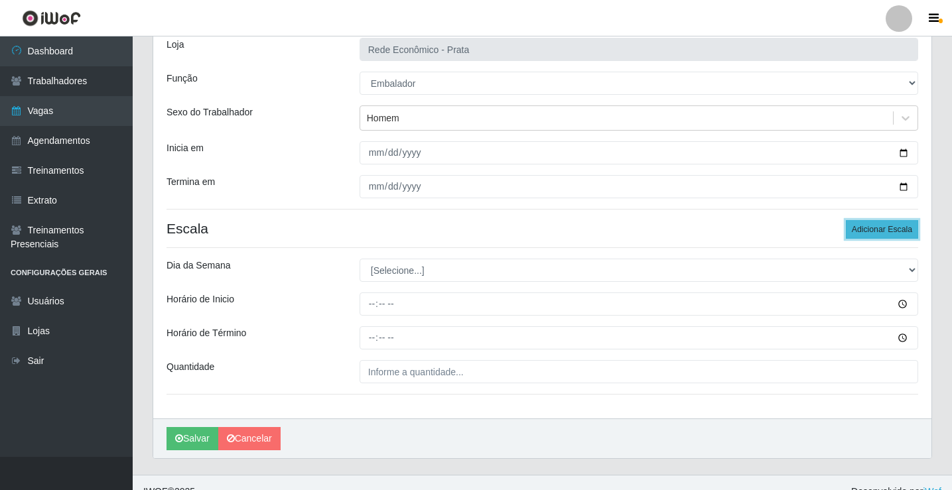
scroll to position [107, 0]
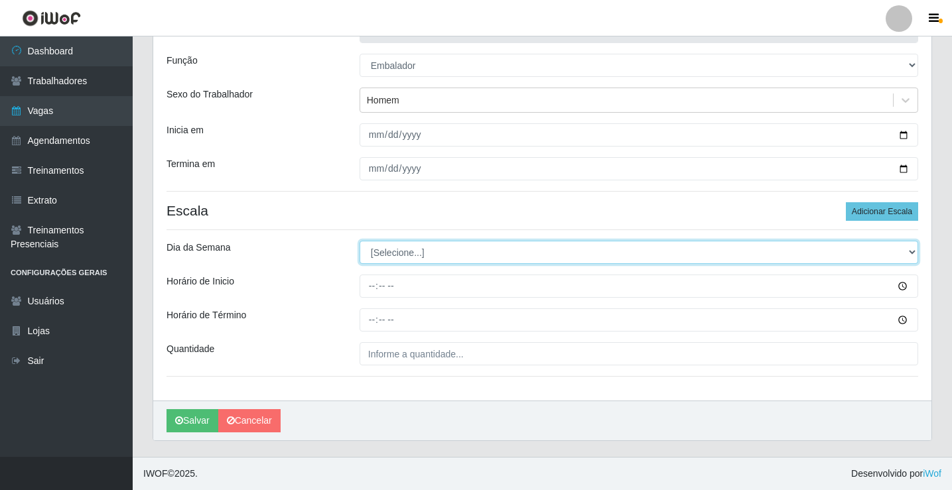
click at [378, 250] on select "[Selecione...] Segunda Terça Quarta Quinta Sexta Sábado Domingo" at bounding box center [639, 252] width 559 height 23
select select "3"
click at [360, 241] on select "[Selecione...] Segunda Terça Quarta Quinta Sexta Sábado Domingo" at bounding box center [639, 252] width 559 height 23
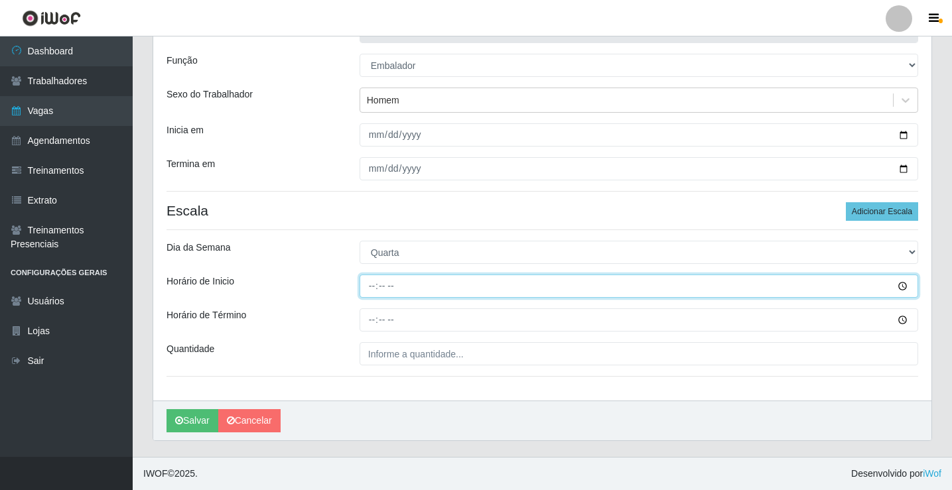
click at [377, 287] on input "Horário de Inicio" at bounding box center [639, 286] width 559 height 23
type input "07:00"
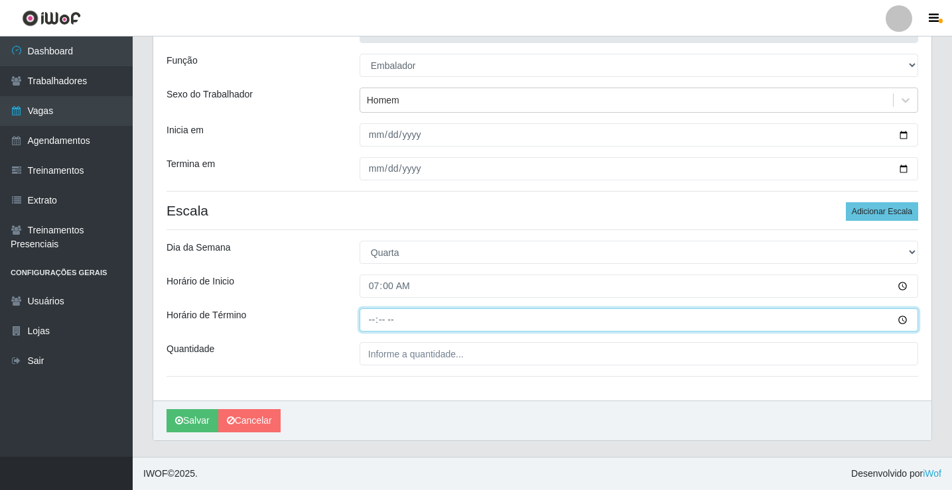
click at [368, 321] on input "Horário de Término" at bounding box center [639, 320] width 559 height 23
type input "12:00"
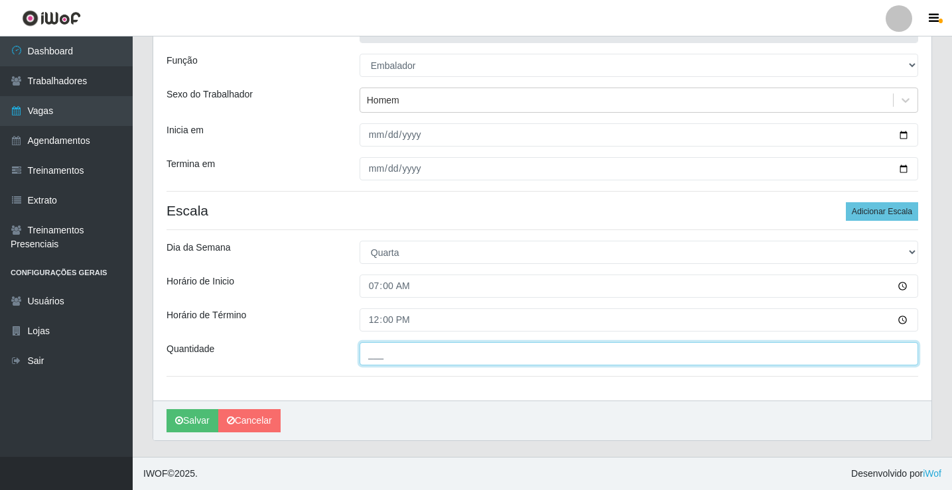
click at [382, 350] on input "___" at bounding box center [639, 353] width 559 height 23
type input "4__"
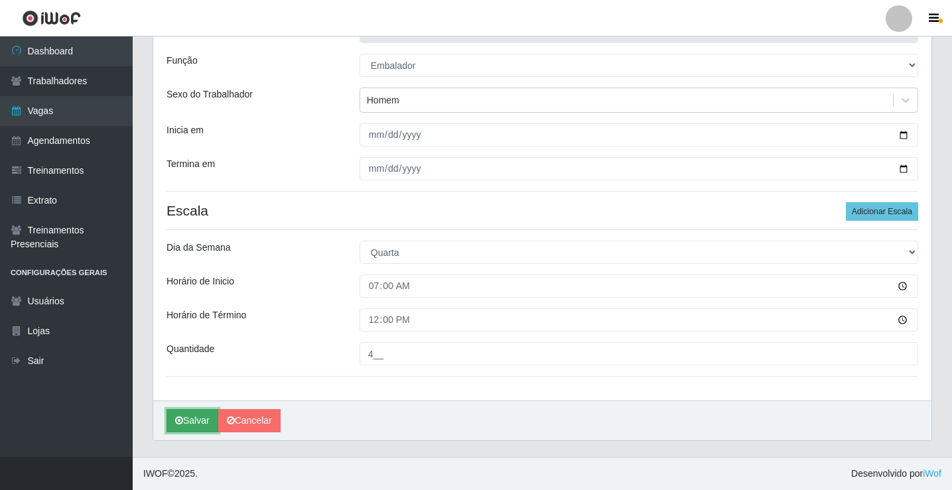
click at [196, 421] on button "Salvar" at bounding box center [193, 420] width 52 height 23
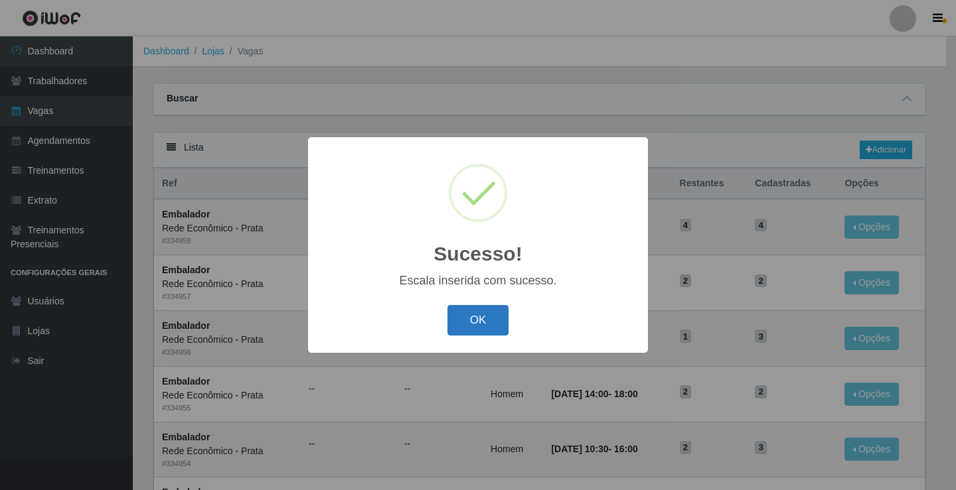
click at [486, 319] on button "OK" at bounding box center [478, 320] width 62 height 31
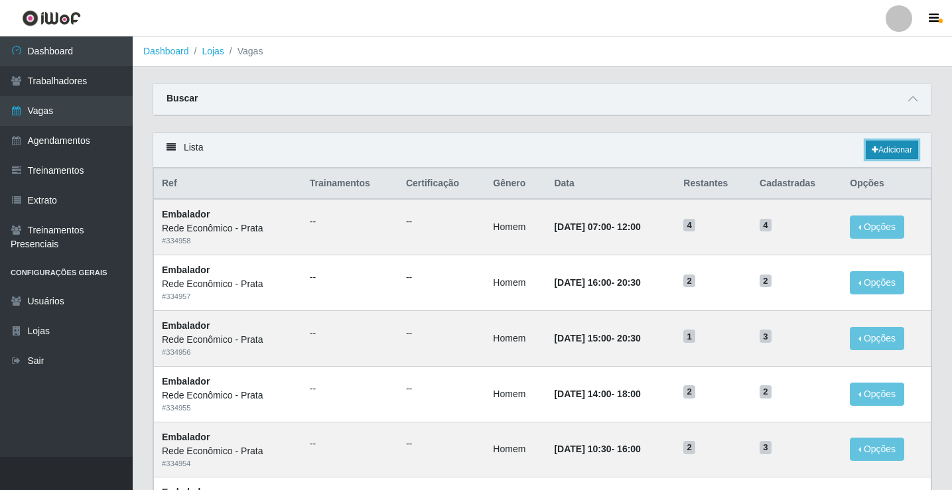
click at [885, 149] on link "Adicionar" at bounding box center [892, 150] width 52 height 19
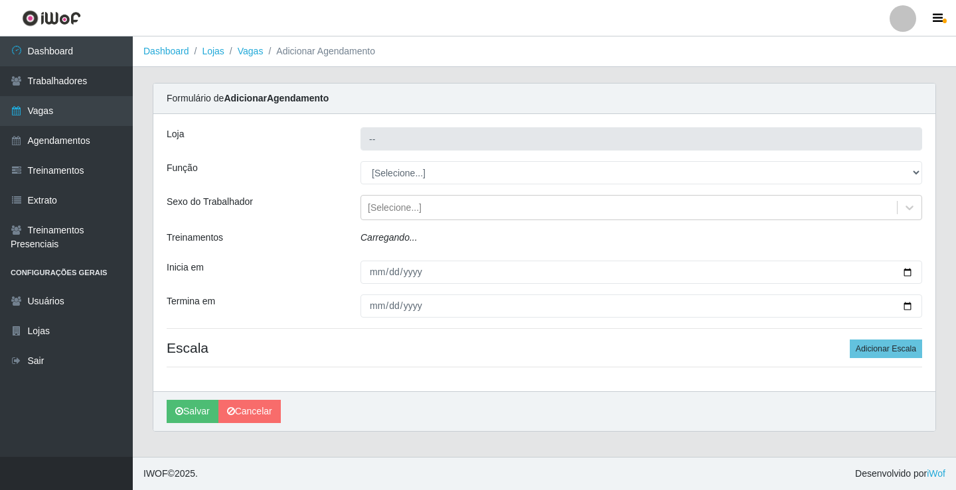
type input "Rede Econômico - Prata"
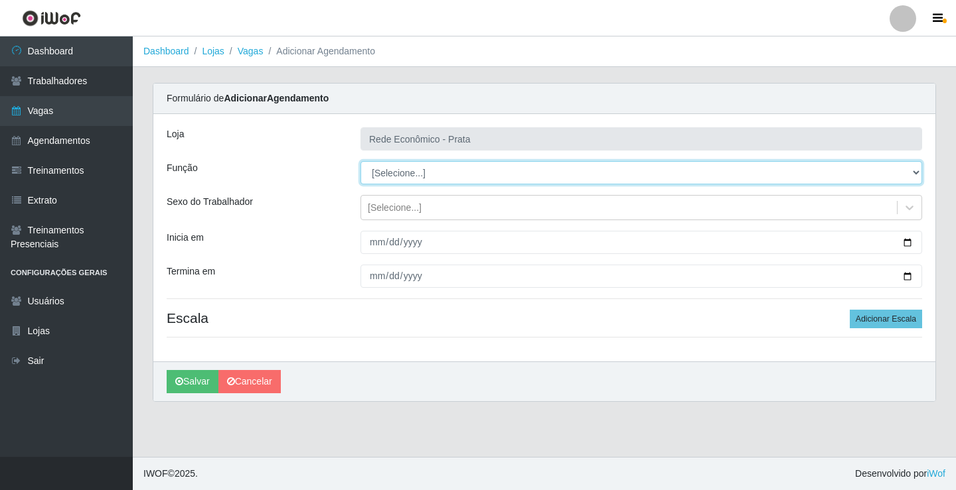
click at [390, 177] on select "[Selecione...] ASG ASG + ASG ++ Embalador Embalador + Embalador ++ Operador de …" at bounding box center [640, 172] width 561 height 23
select select "1"
click at [360, 161] on select "[Selecione...] ASG ASG + ASG ++ Embalador Embalador + Embalador ++ Operador de …" at bounding box center [640, 172] width 561 height 23
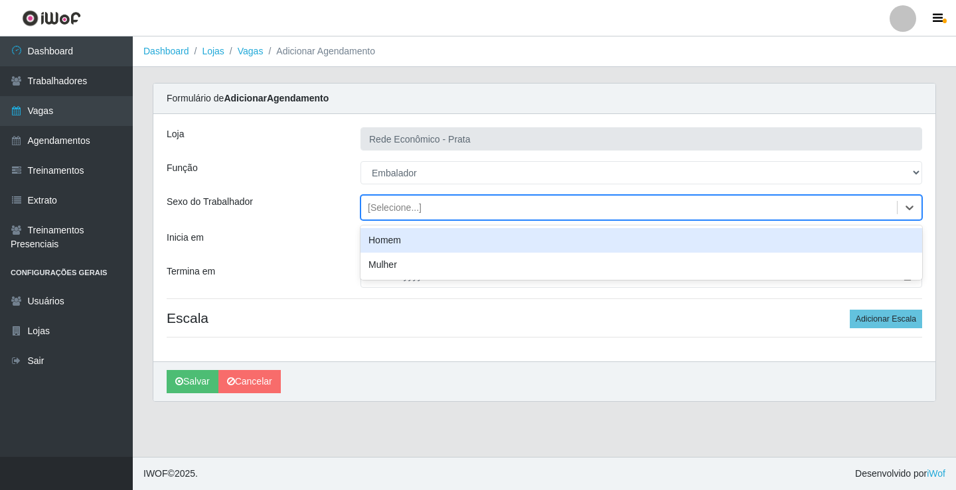
click at [390, 209] on div "[Selecione...]" at bounding box center [395, 208] width 54 height 14
click at [395, 240] on div "Homem" at bounding box center [640, 240] width 561 height 25
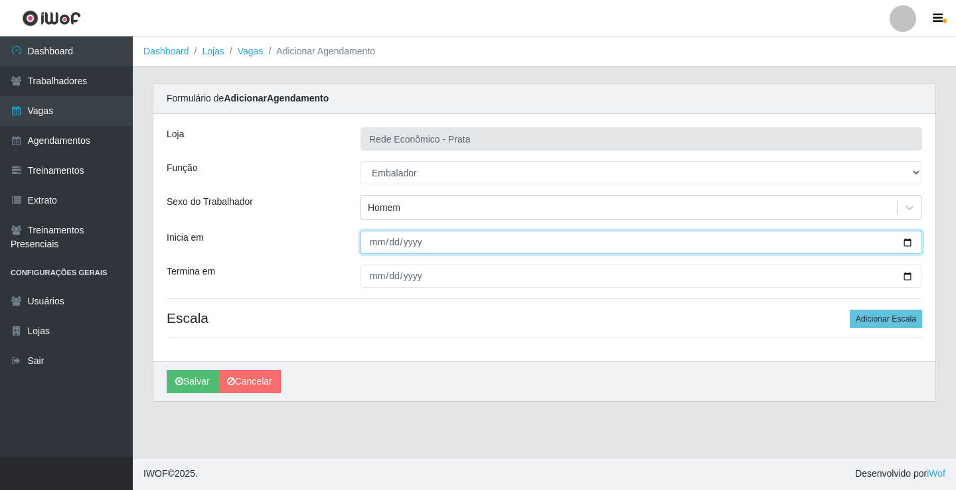
click at [904, 242] on input "Inicia em" at bounding box center [640, 242] width 561 height 23
type input "[DATE]"
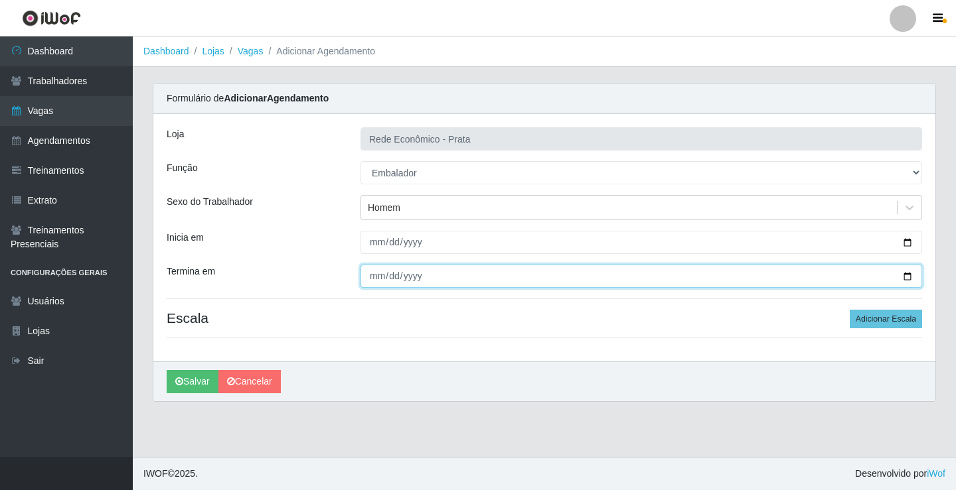
click at [910, 275] on input "Termina em" at bounding box center [640, 276] width 561 height 23
type input "[DATE]"
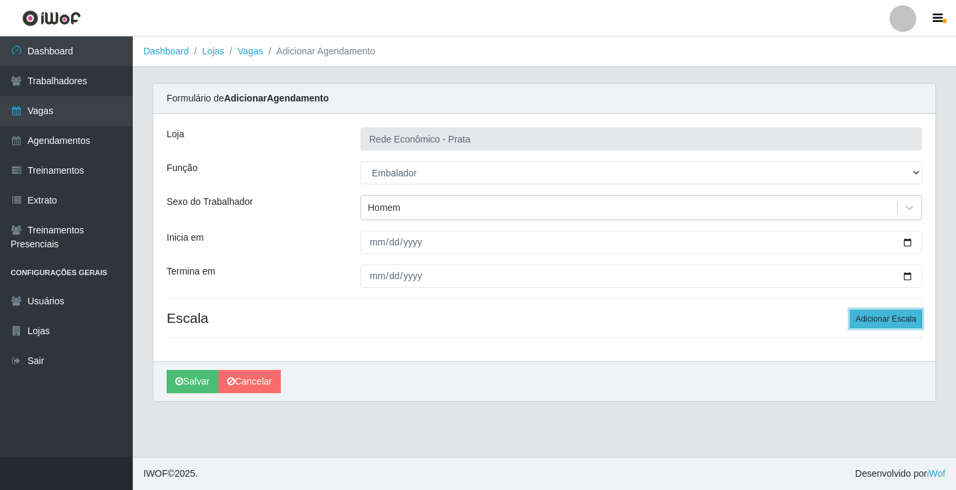
click at [881, 324] on button "Adicionar Escala" at bounding box center [885, 319] width 72 height 19
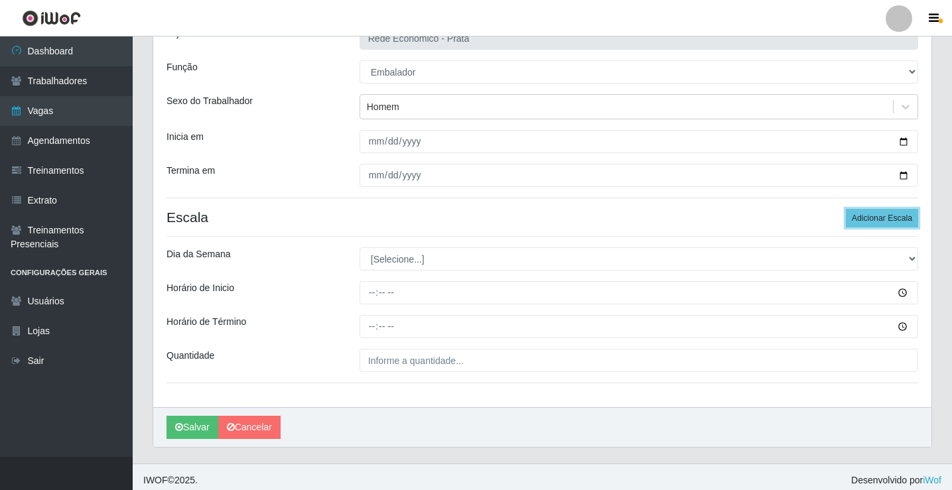
scroll to position [107, 0]
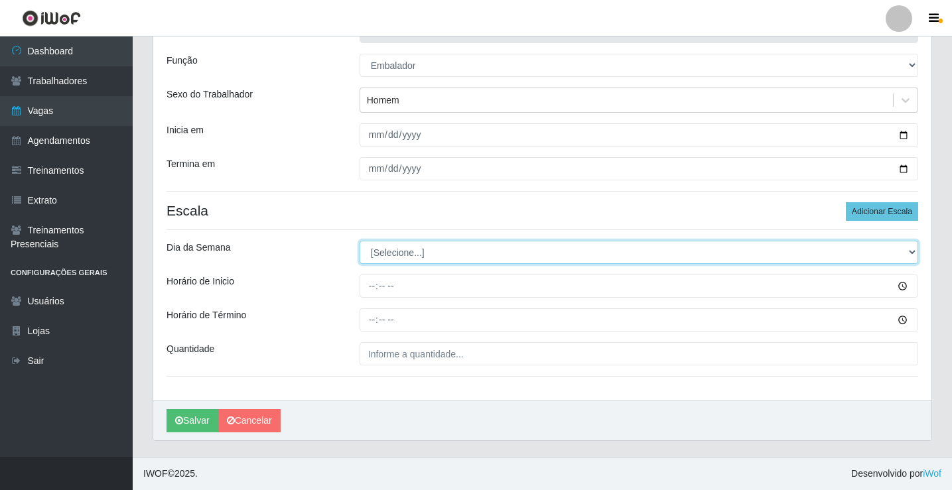
click at [397, 250] on select "[Selecione...] Segunda Terça Quarta Quinta Sexta Sábado Domingo" at bounding box center [639, 252] width 559 height 23
select select "3"
click at [360, 241] on select "[Selecione...] Segunda Terça Quarta Quinta Sexta Sábado Domingo" at bounding box center [639, 252] width 559 height 23
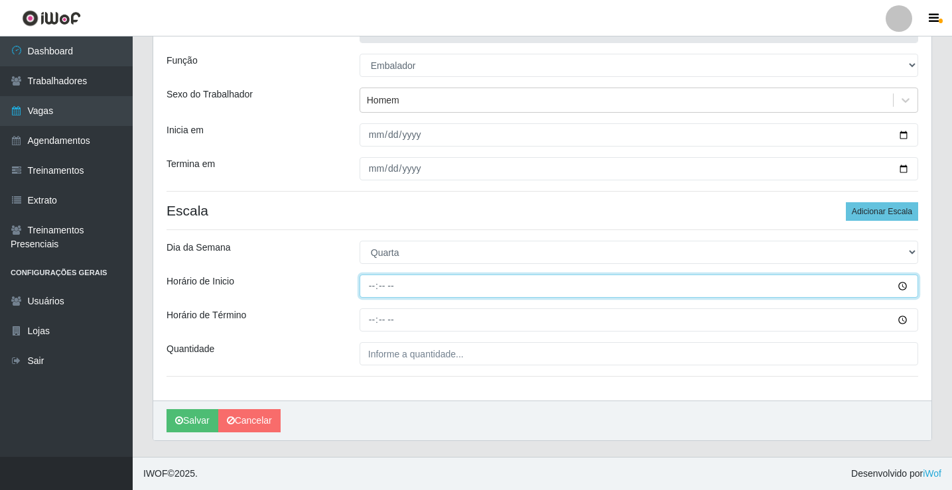
click at [372, 286] on input "Horário de Inicio" at bounding box center [639, 286] width 559 height 23
type input "09:00"
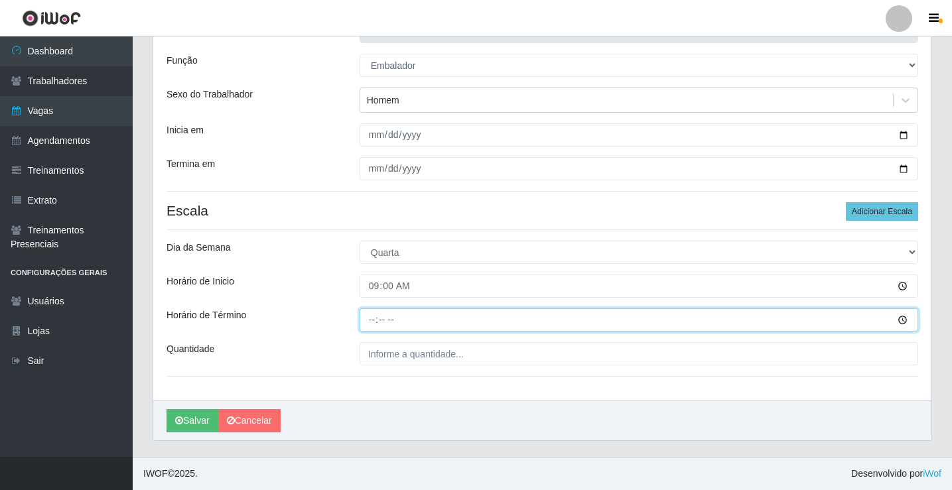
click at [371, 321] on input "Horário de Término" at bounding box center [639, 320] width 559 height 23
type input "14:00"
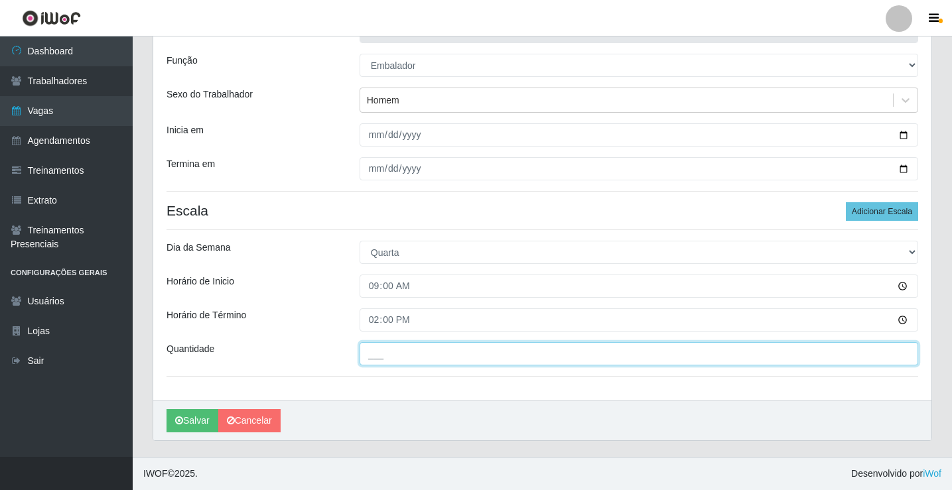
click at [399, 358] on input "___" at bounding box center [639, 353] width 559 height 23
type input "3__"
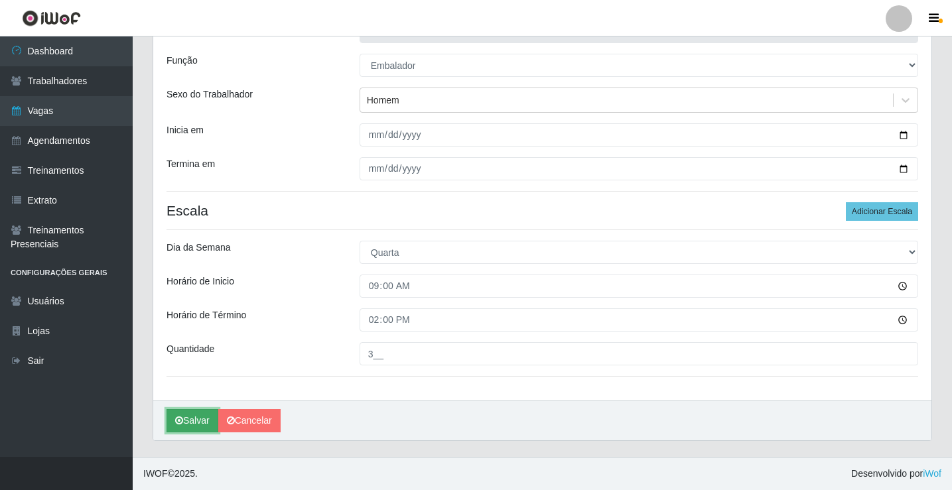
click at [198, 423] on button "Salvar" at bounding box center [193, 420] width 52 height 23
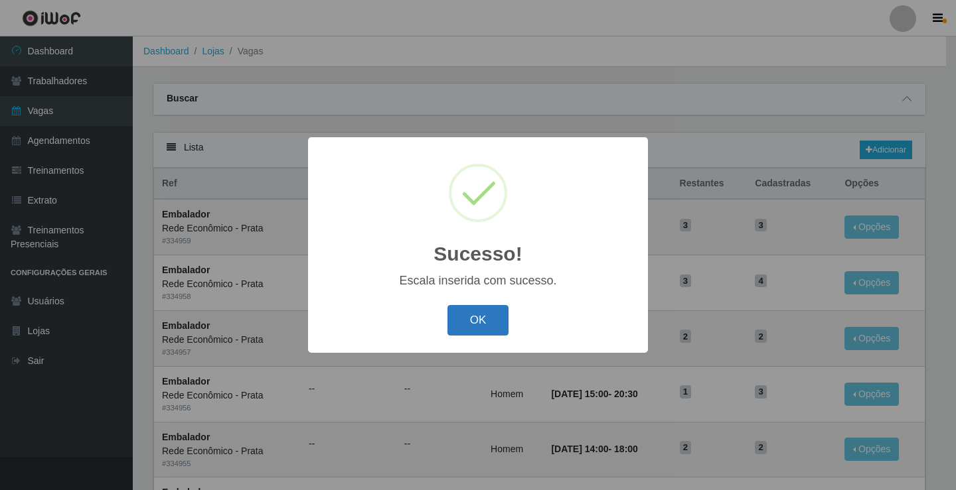
click at [486, 326] on button "OK" at bounding box center [478, 320] width 62 height 31
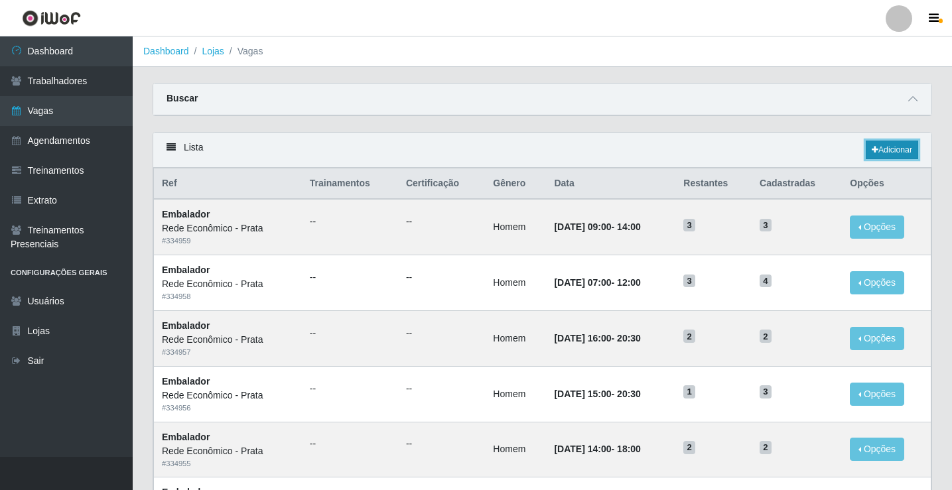
click at [897, 149] on link "Adicionar" at bounding box center [892, 150] width 52 height 19
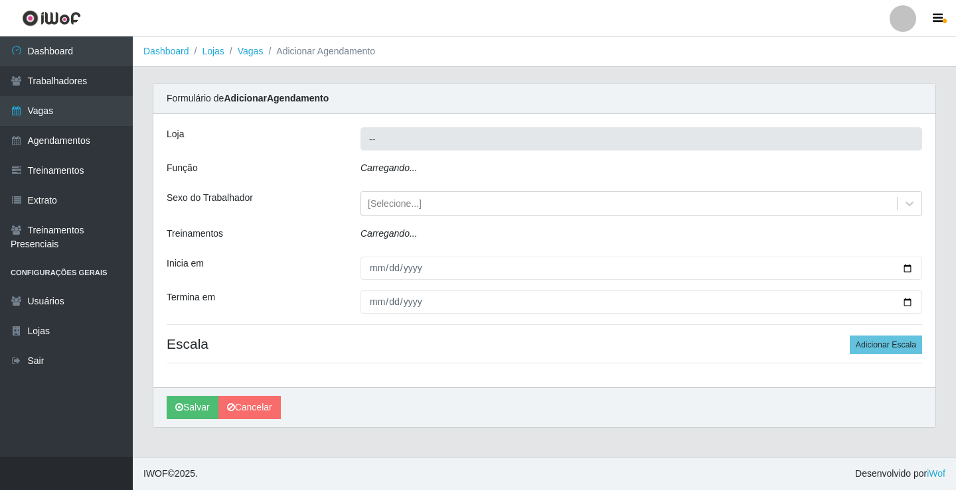
type input "Rede Econômico - Prata"
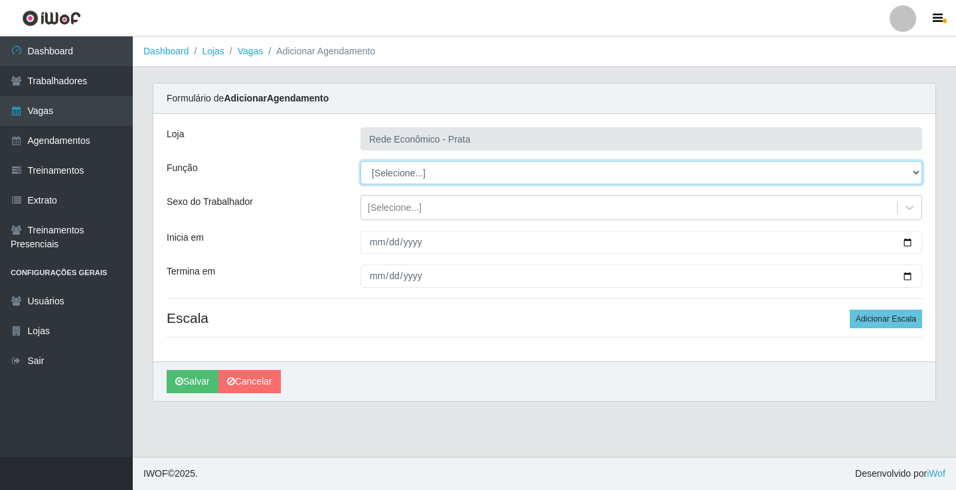
click at [386, 171] on select "[Selecione...] ASG ASG + ASG ++ Embalador Embalador + Embalador ++ Operador de …" at bounding box center [640, 172] width 561 height 23
select select "1"
click at [360, 161] on select "[Selecione...] ASG ASG + ASG ++ Embalador Embalador + Embalador ++ Operador de …" at bounding box center [640, 172] width 561 height 23
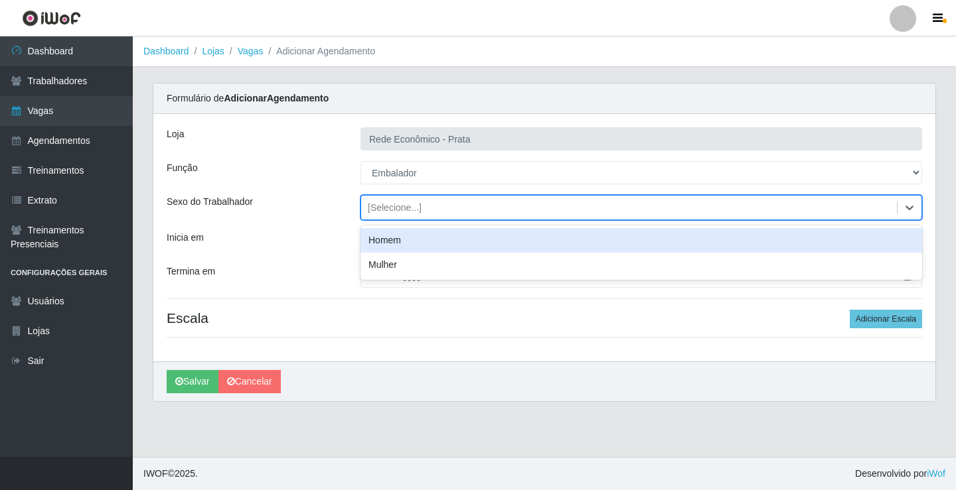
click at [384, 206] on div "[Selecione...]" at bounding box center [395, 208] width 54 height 14
click at [391, 238] on div "Homem" at bounding box center [640, 240] width 561 height 25
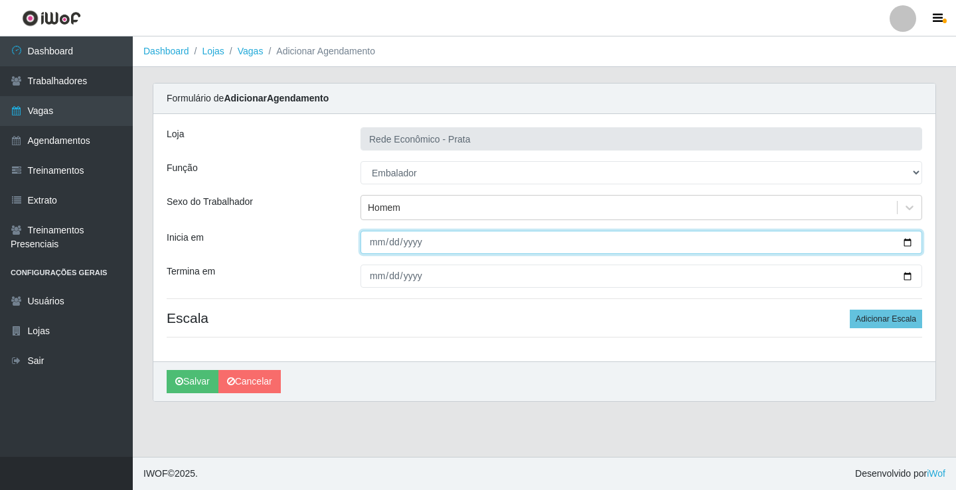
drag, startPoint x: 904, startPoint y: 244, endPoint x: 764, endPoint y: 305, distance: 152.5
click at [903, 244] on input "Inicia em" at bounding box center [640, 242] width 561 height 23
type input "[DATE]"
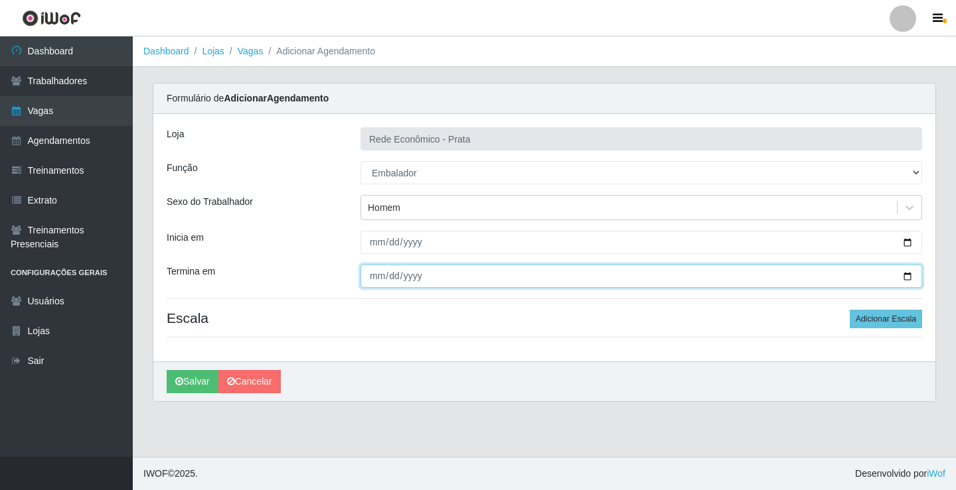
click at [909, 277] on input "Termina em" at bounding box center [640, 276] width 561 height 23
type input "[DATE]"
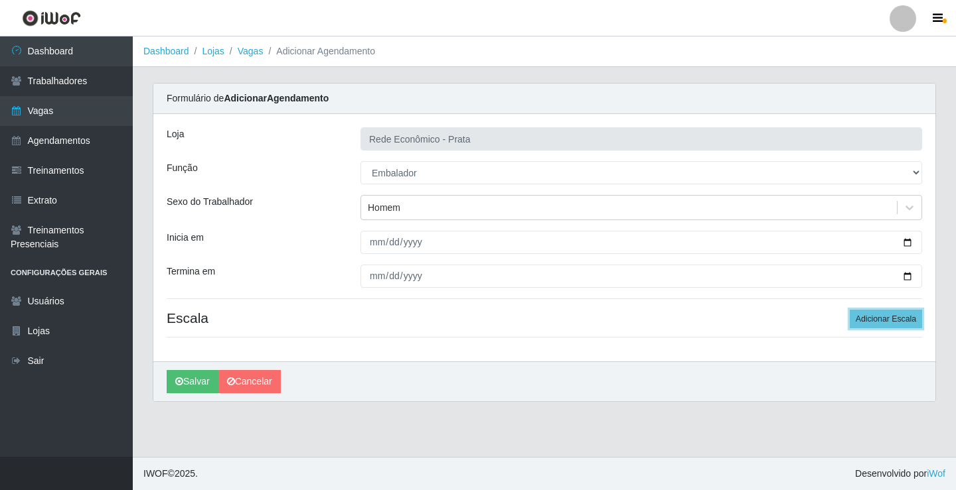
drag, startPoint x: 890, startPoint y: 319, endPoint x: 703, endPoint y: 337, distance: 188.7
click at [888, 320] on button "Adicionar Escala" at bounding box center [885, 319] width 72 height 19
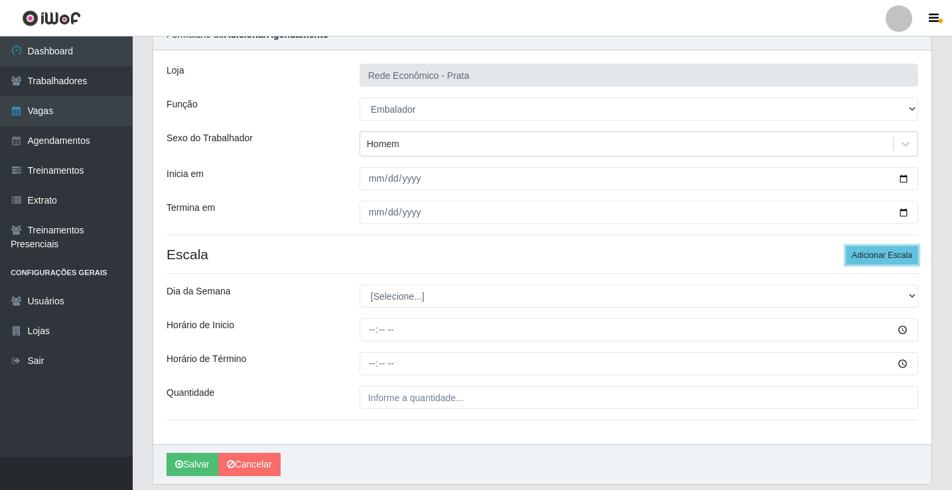
scroll to position [107, 0]
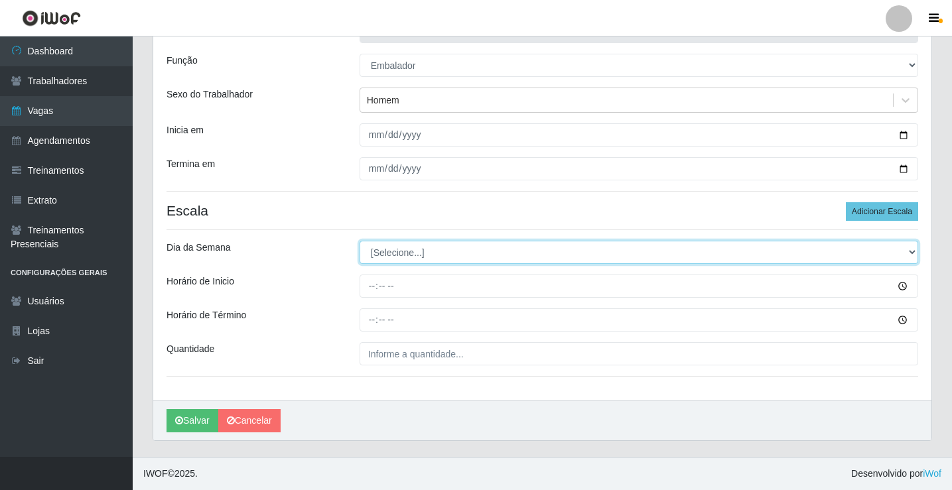
click at [395, 253] on select "[Selecione...] Segunda Terça Quarta Quinta Sexta Sábado Domingo" at bounding box center [639, 252] width 559 height 23
select select "3"
click at [360, 241] on select "[Selecione...] Segunda Terça Quarta Quinta Sexta Sábado Domingo" at bounding box center [639, 252] width 559 height 23
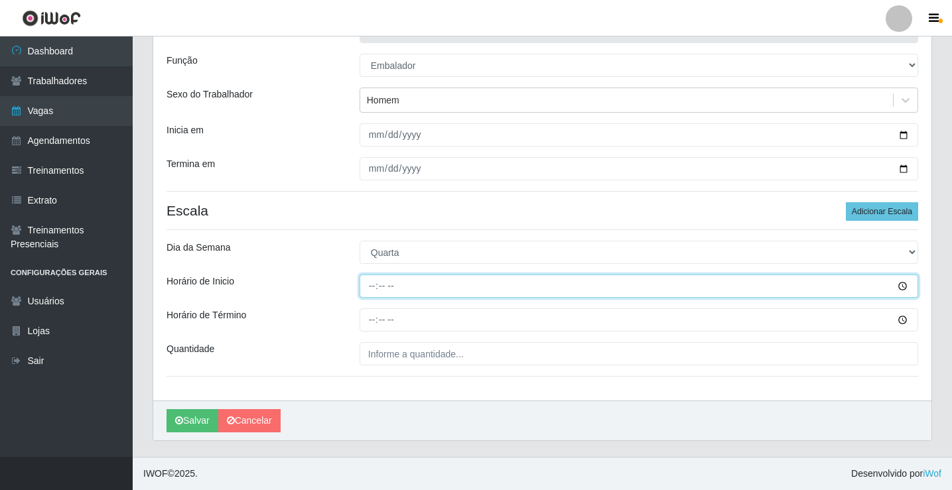
click at [376, 288] on input "Horário de Inicio" at bounding box center [639, 286] width 559 height 23
type input "10:30"
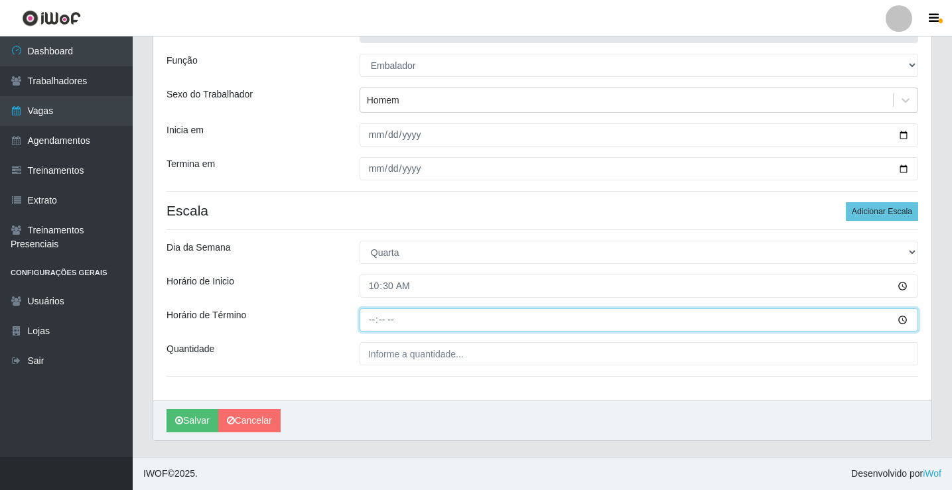
click at [374, 320] on input "Horário de Término" at bounding box center [639, 320] width 559 height 23
type input "16:00"
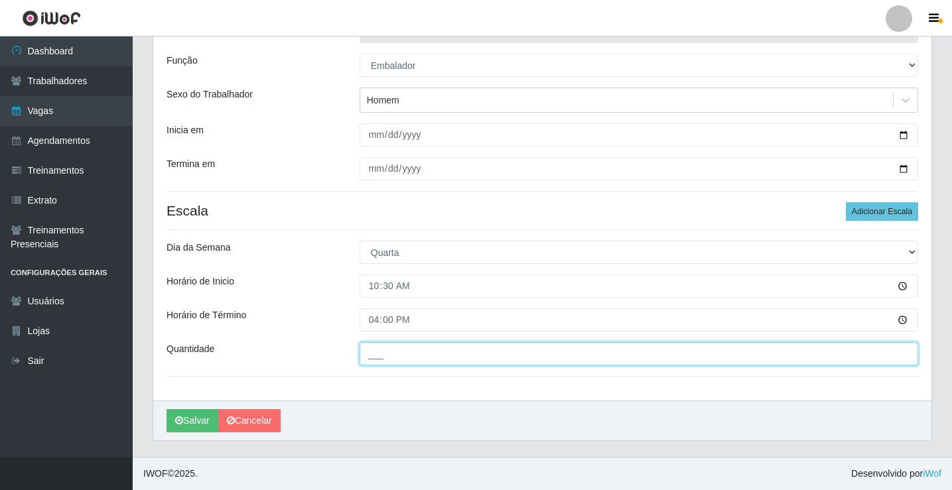
click at [400, 358] on input "___" at bounding box center [639, 353] width 559 height 23
type input "3__"
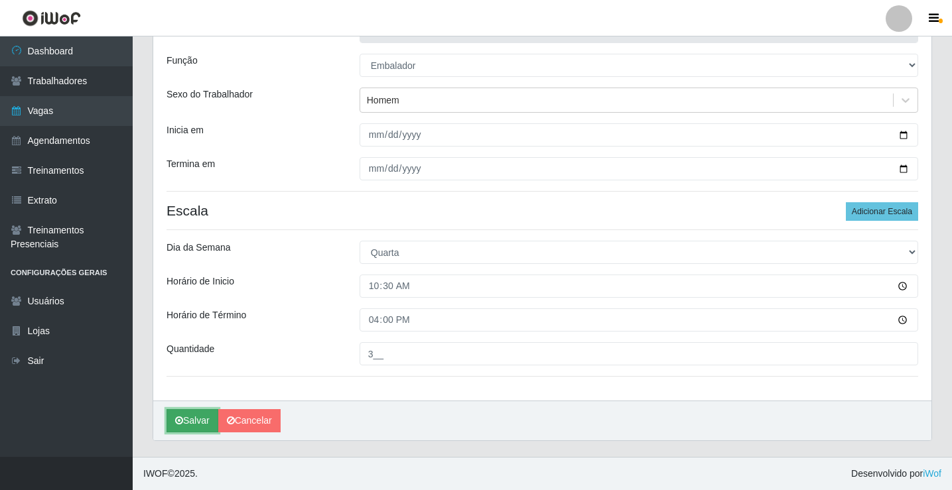
click at [196, 421] on button "Salvar" at bounding box center [193, 420] width 52 height 23
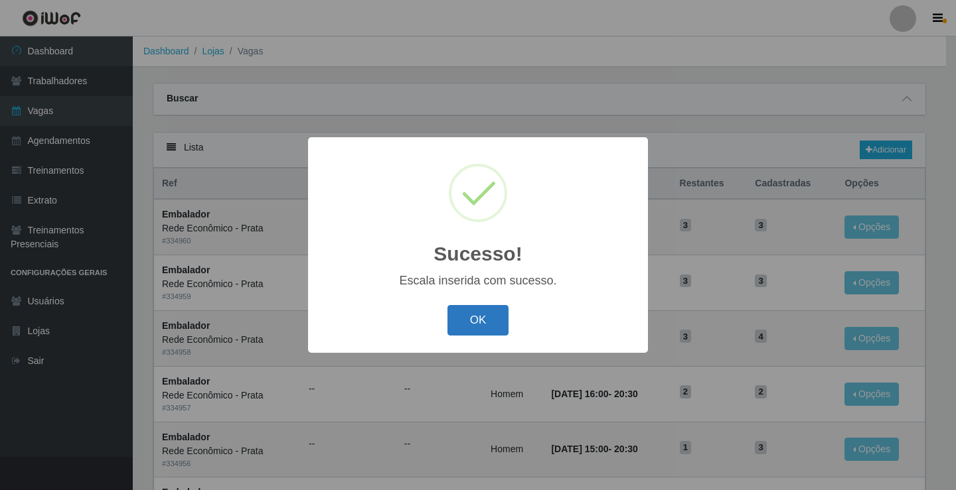
click at [484, 321] on button "OK" at bounding box center [478, 320] width 62 height 31
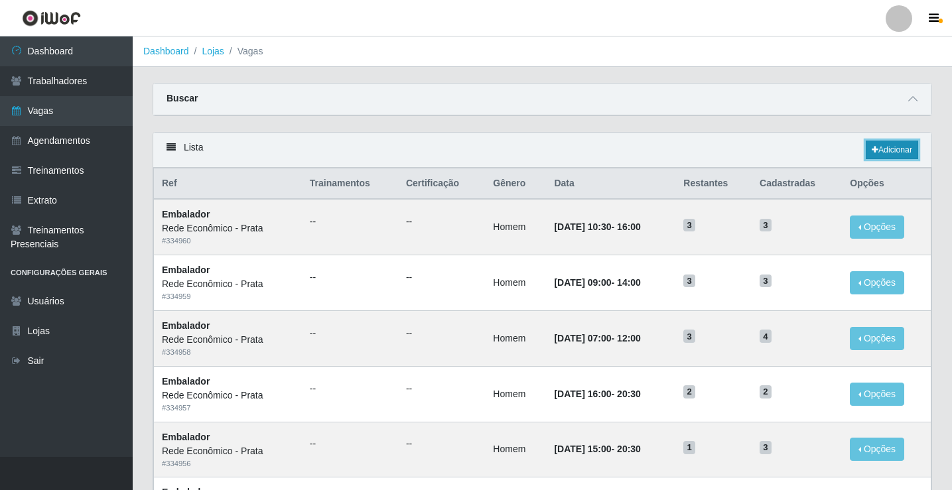
click at [894, 149] on link "Adicionar" at bounding box center [892, 150] width 52 height 19
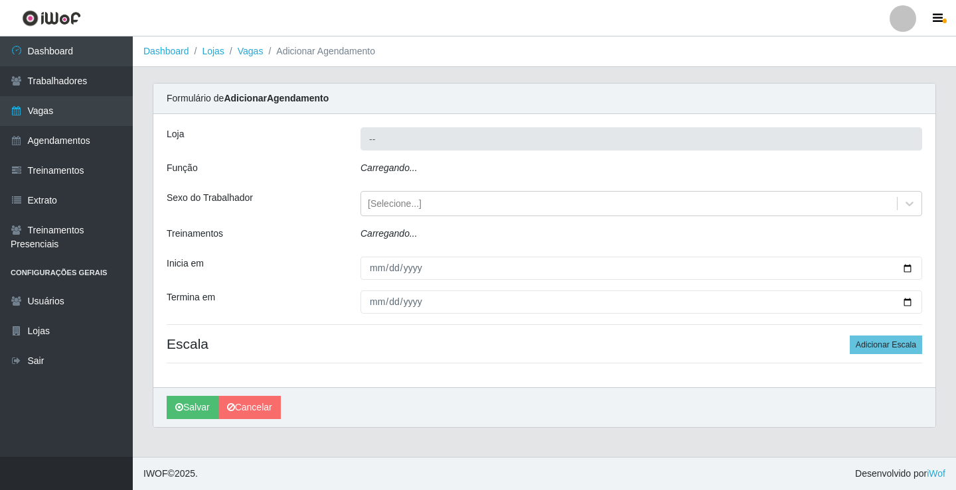
type input "Rede Econômico - Prata"
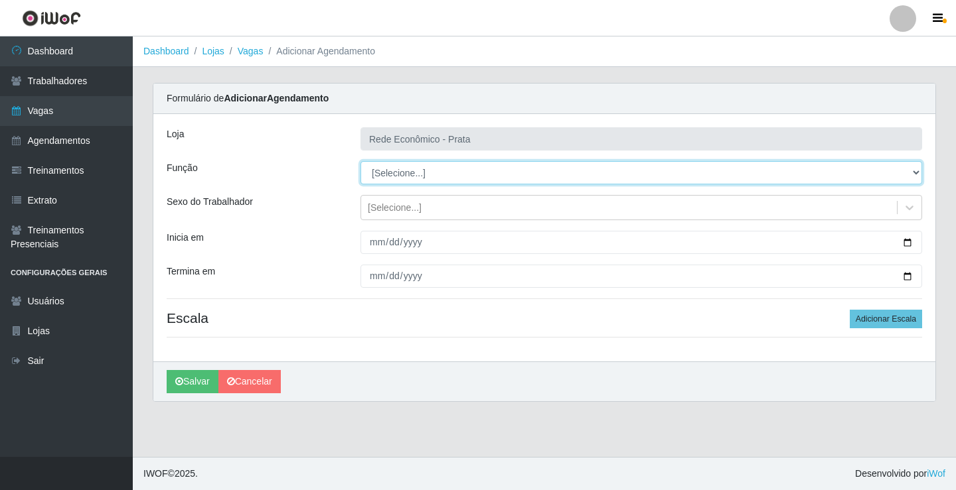
click at [403, 172] on select "[Selecione...] ASG ASG + ASG ++ Embalador Embalador + Embalador ++ Operador de …" at bounding box center [640, 172] width 561 height 23
select select "1"
click at [360, 161] on select "[Selecione...] ASG ASG + ASG ++ Embalador Embalador + Embalador ++ Operador de …" at bounding box center [640, 172] width 561 height 23
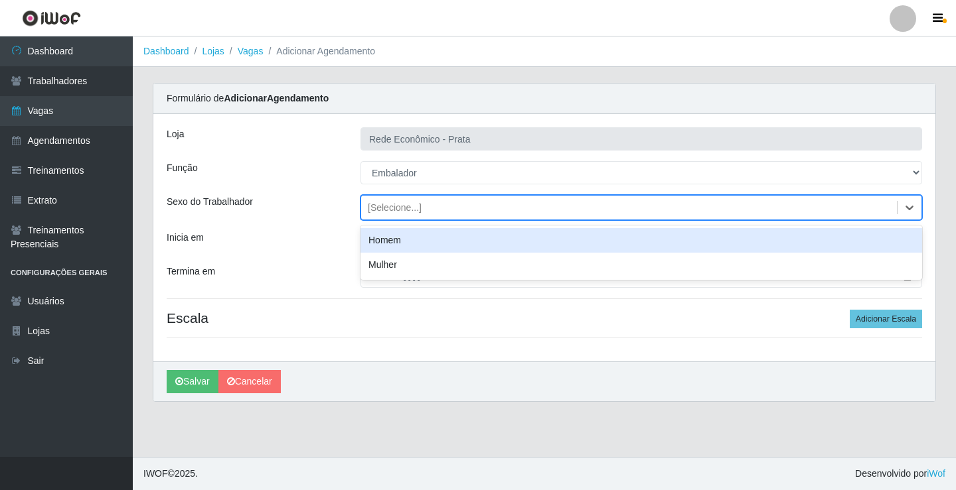
click at [399, 210] on div "[Selecione...]" at bounding box center [395, 208] width 54 height 14
click at [411, 244] on div "Homem" at bounding box center [640, 240] width 561 height 25
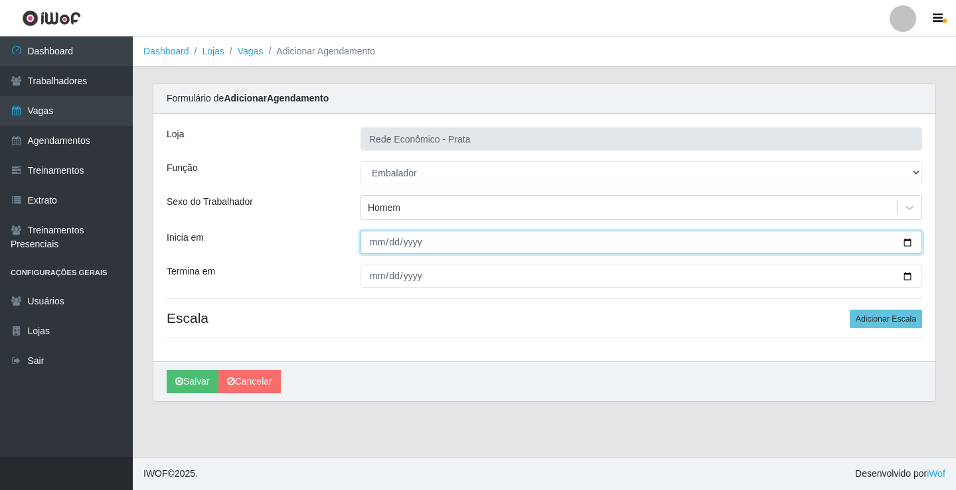
click at [906, 242] on input "Inicia em" at bounding box center [640, 242] width 561 height 23
type input "[DATE]"
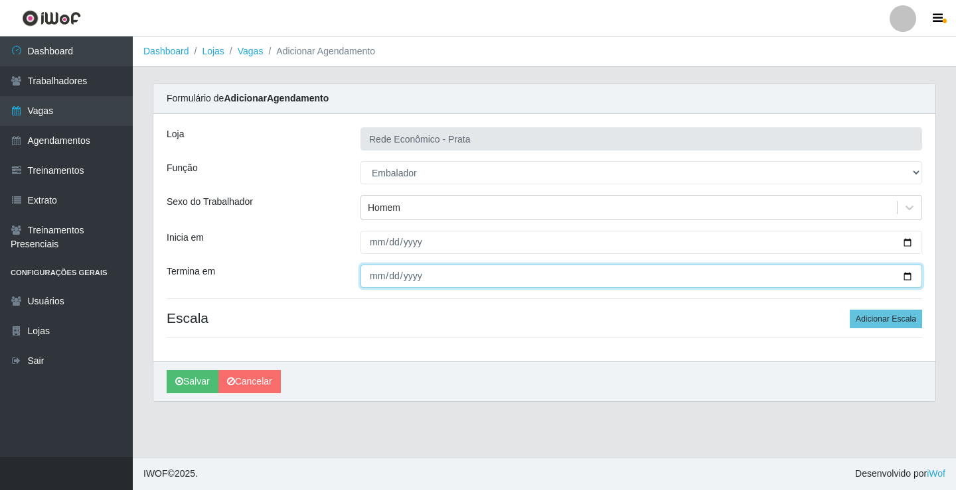
click at [902, 273] on input "Termina em" at bounding box center [640, 276] width 561 height 23
type input "[DATE]"
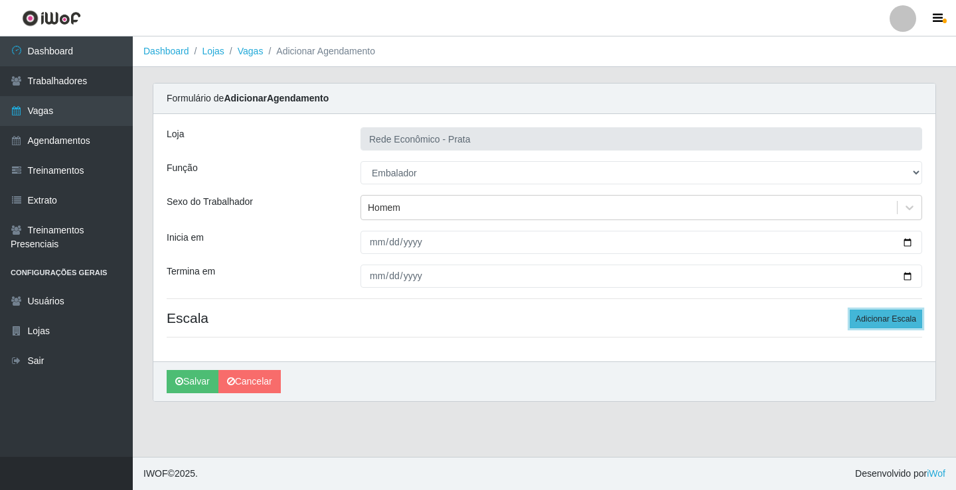
click at [875, 319] on button "Adicionar Escala" at bounding box center [885, 319] width 72 height 19
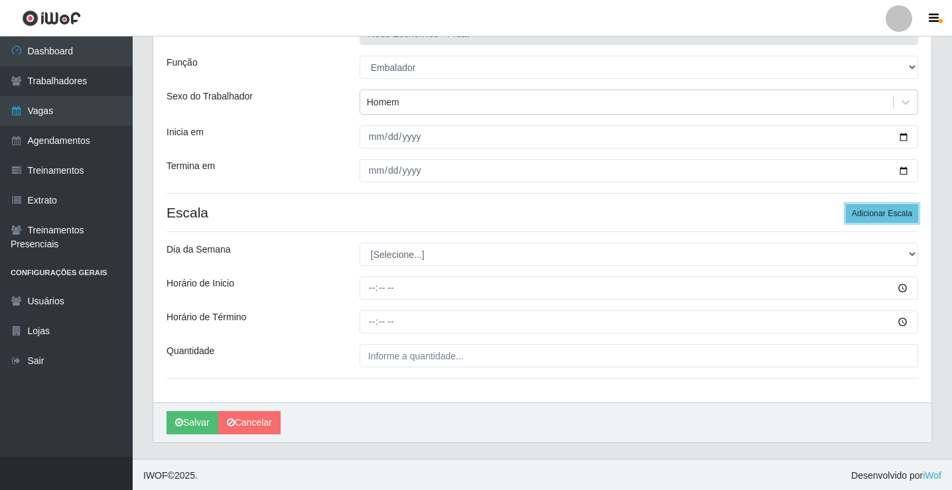
scroll to position [107, 0]
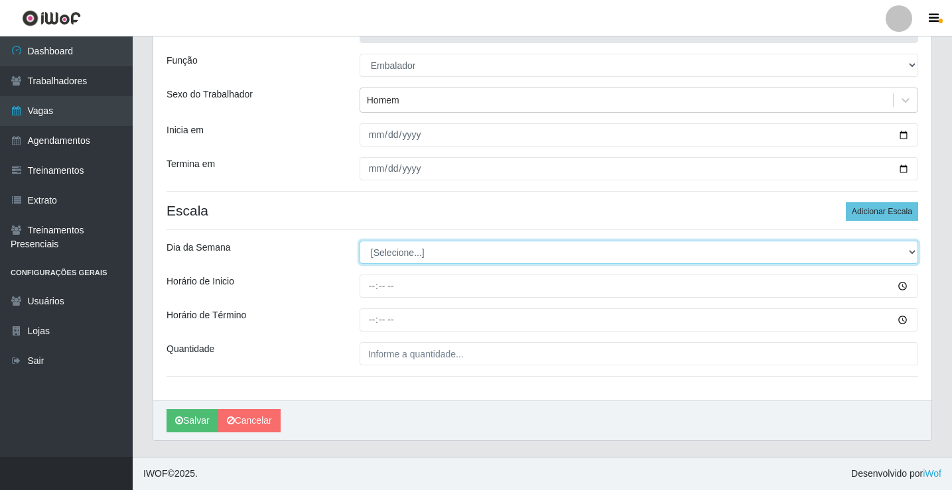
click at [393, 256] on select "[Selecione...] Segunda Terça Quarta Quinta Sexta Sábado Domingo" at bounding box center [639, 252] width 559 height 23
select select "3"
click at [360, 241] on select "[Selecione...] Segunda Terça Quarta Quinta Sexta Sábado Domingo" at bounding box center [639, 252] width 559 height 23
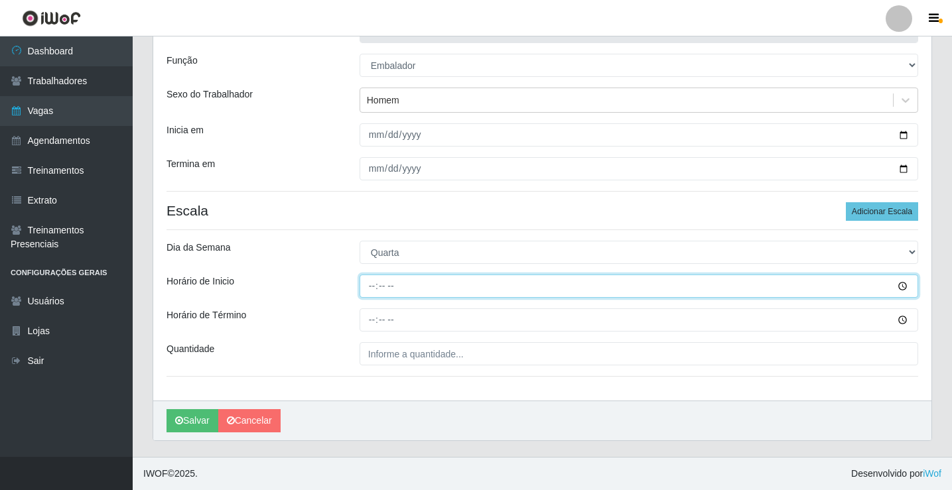
click at [373, 289] on input "Horário de Inicio" at bounding box center [639, 286] width 559 height 23
type input "14:00"
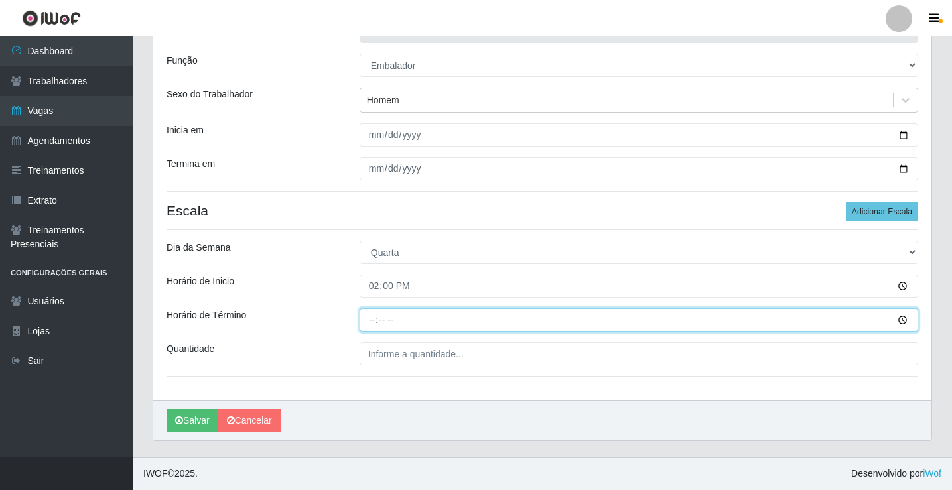
click at [372, 320] on input "Horário de Término" at bounding box center [639, 320] width 559 height 23
type input "18:00"
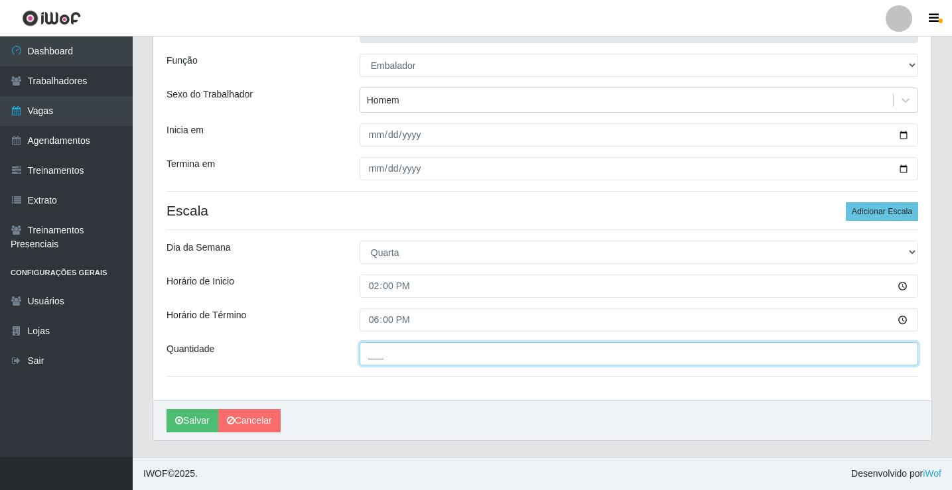
click at [388, 355] on input "___" at bounding box center [639, 353] width 559 height 23
type input "2__"
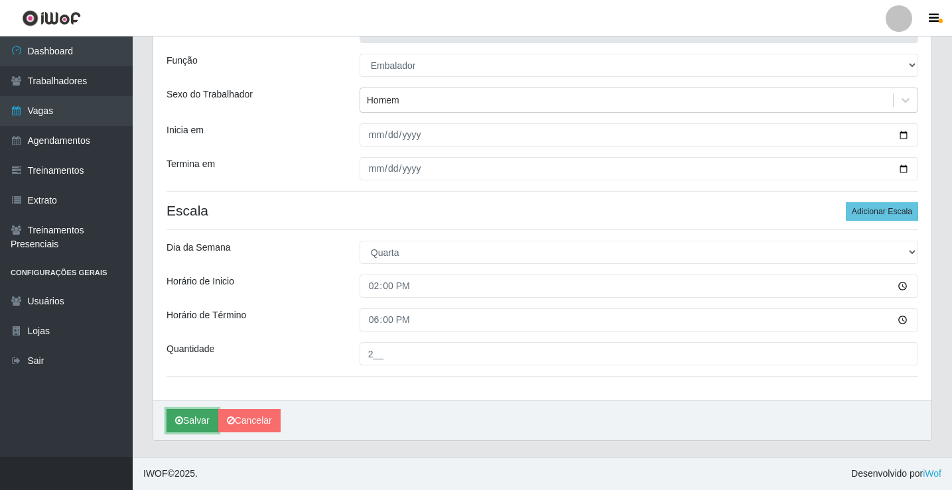
click at [196, 419] on button "Salvar" at bounding box center [193, 420] width 52 height 23
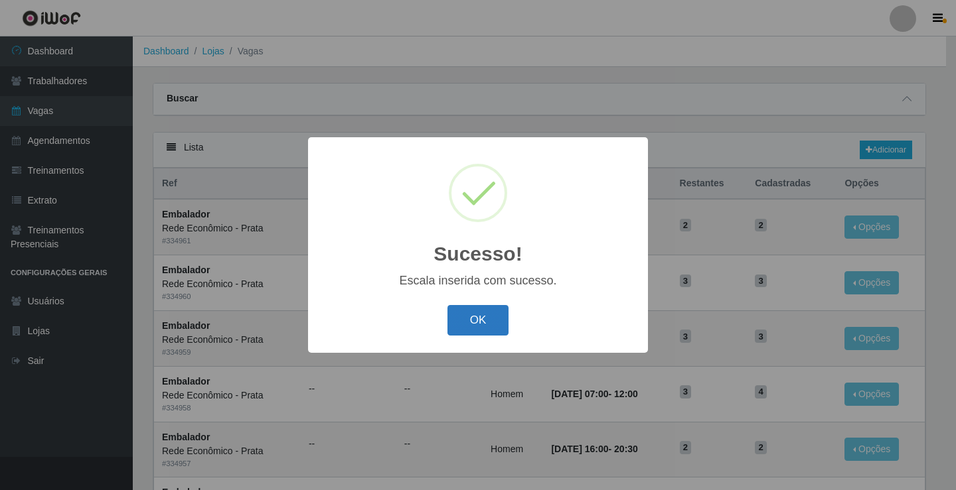
click at [478, 322] on button "OK" at bounding box center [478, 320] width 62 height 31
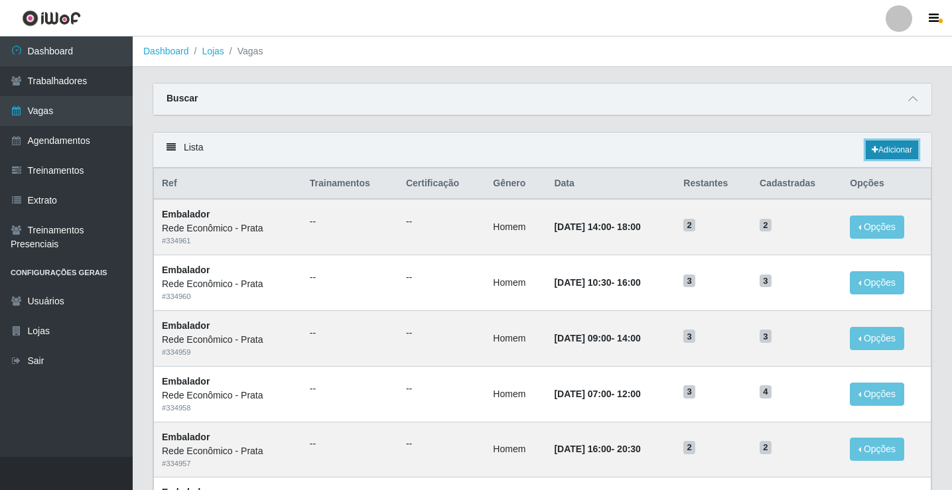
click at [894, 147] on link "Adicionar" at bounding box center [892, 150] width 52 height 19
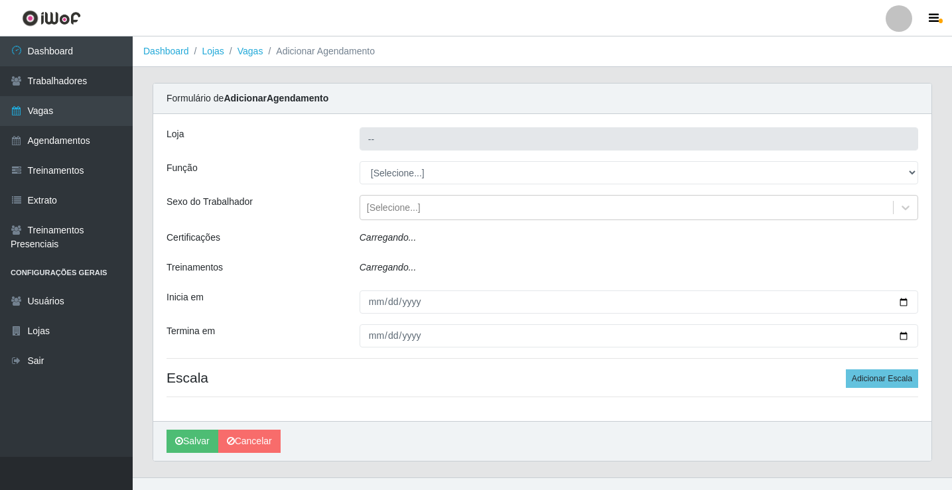
type input "Rede Econômico - Prata"
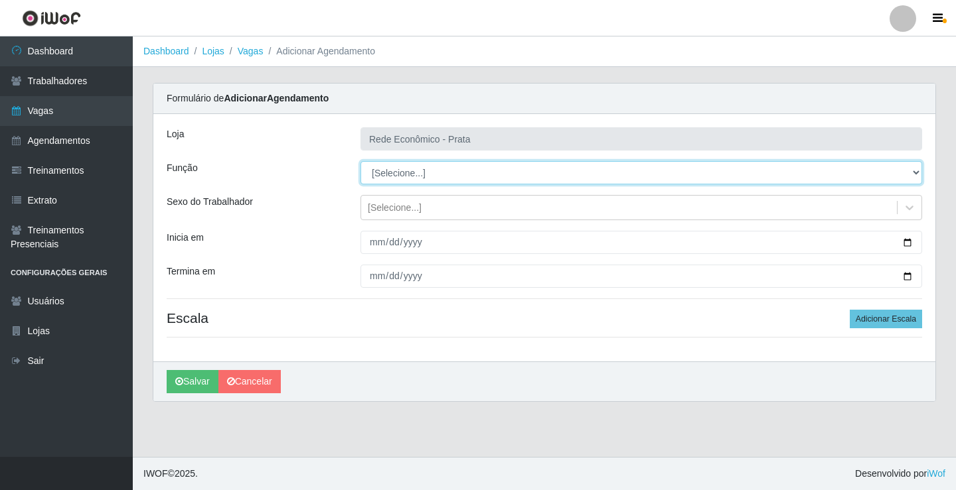
click at [396, 175] on select "[Selecione...] ASG ASG + ASG ++ Embalador Embalador + Embalador ++ Operador de …" at bounding box center [640, 172] width 561 height 23
select select "1"
click at [360, 161] on select "[Selecione...] ASG ASG + ASG ++ Embalador Embalador + Embalador ++ Operador de …" at bounding box center [640, 172] width 561 height 23
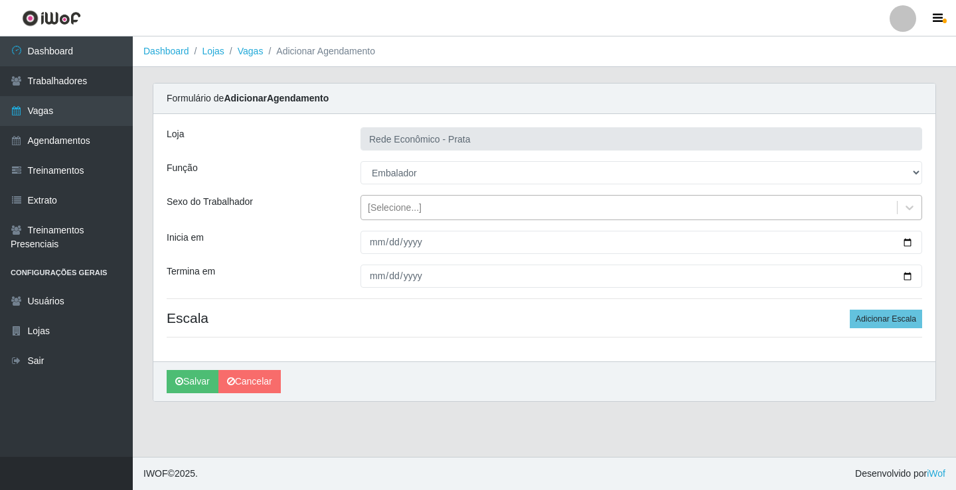
click at [393, 203] on div "[Selecione...]" at bounding box center [395, 208] width 54 height 14
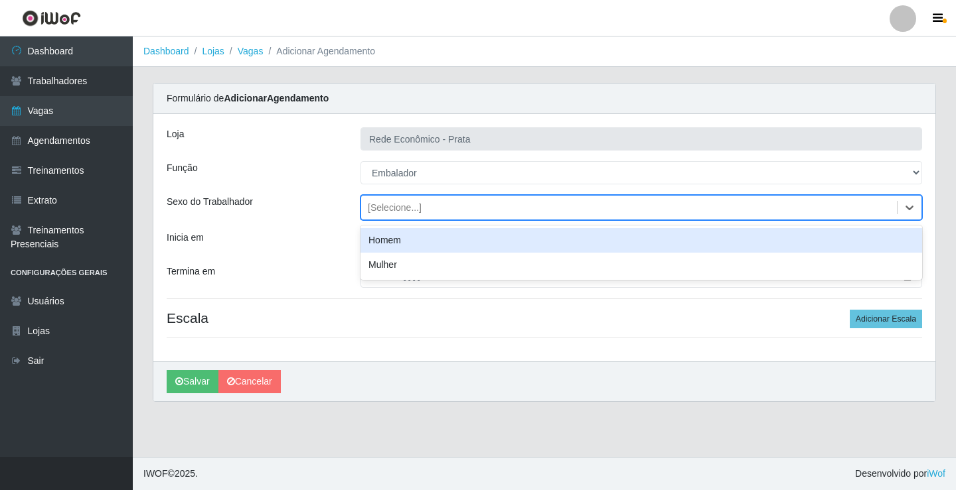
click at [405, 242] on div "Homem" at bounding box center [640, 240] width 561 height 25
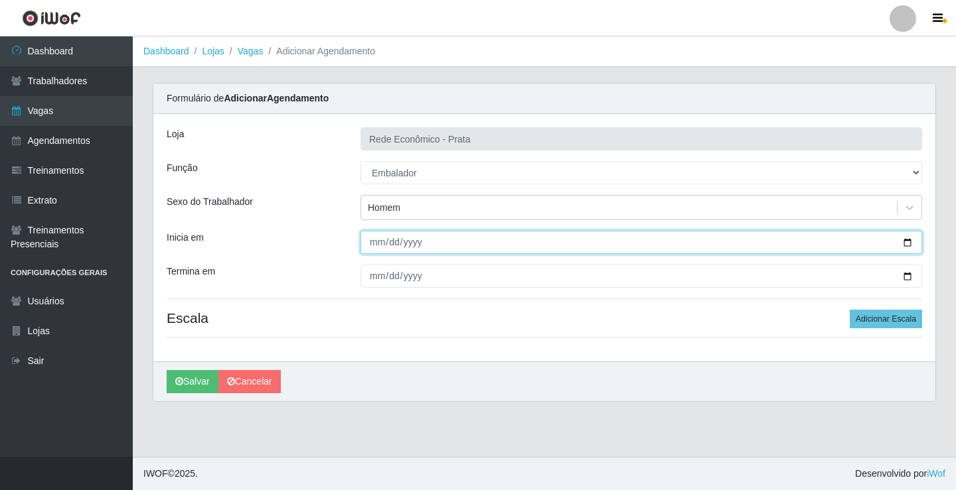
click at [905, 244] on input "Inicia em" at bounding box center [640, 242] width 561 height 23
type input "[DATE]"
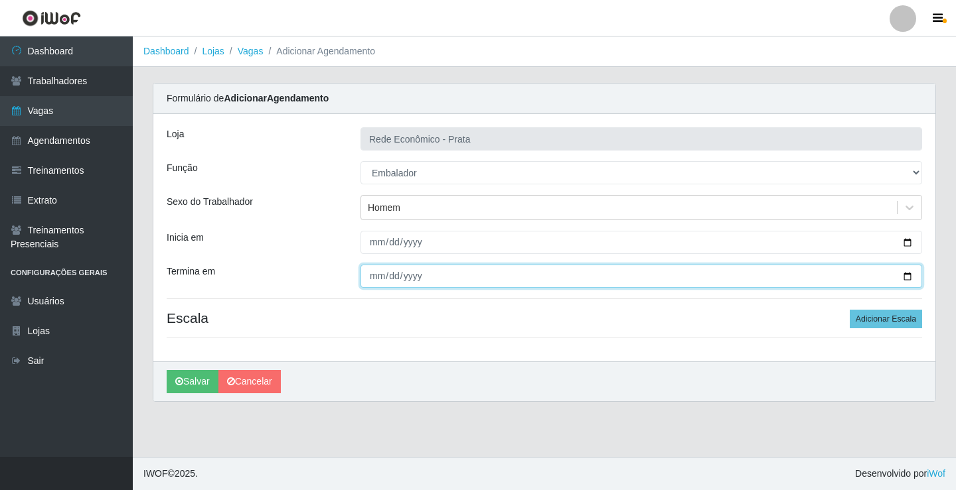
click at [907, 277] on input "Termina em" at bounding box center [640, 276] width 561 height 23
type input "[DATE]"
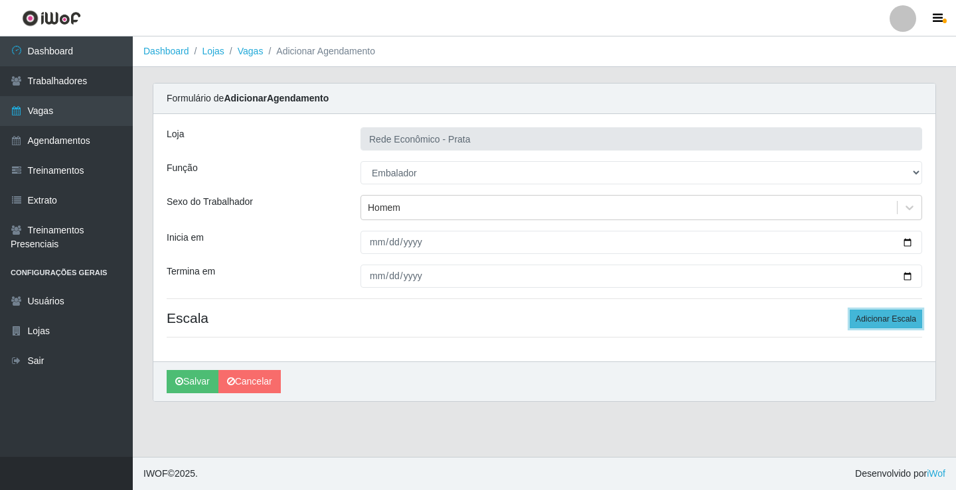
click at [887, 321] on button "Adicionar Escala" at bounding box center [885, 319] width 72 height 19
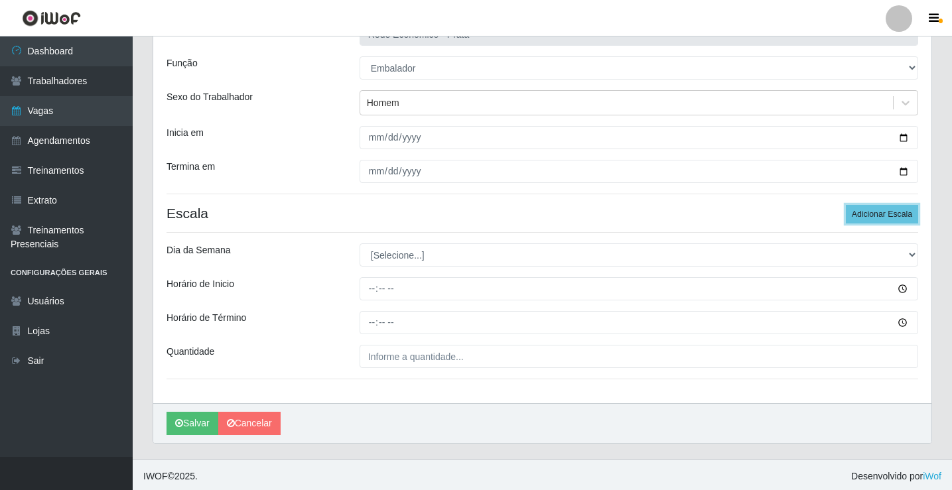
scroll to position [107, 0]
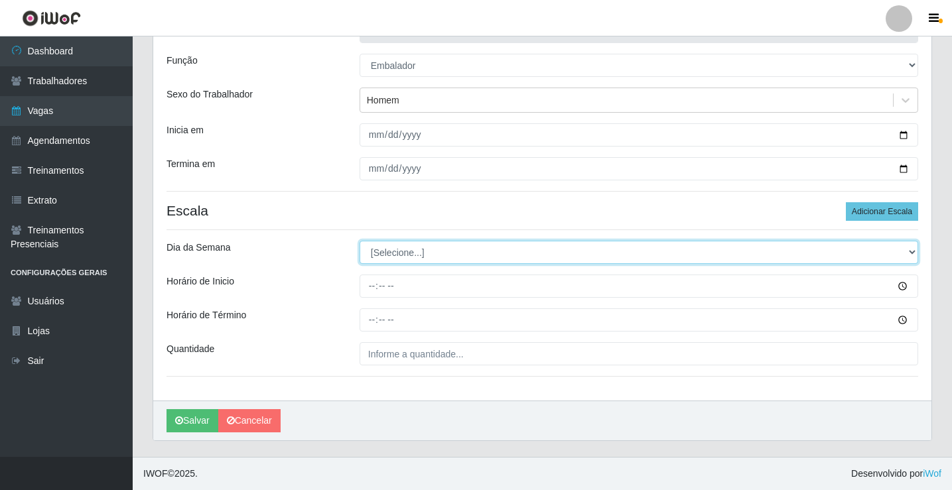
click at [398, 253] on select "[Selecione...] Segunda Terça Quarta Quinta Sexta Sábado Domingo" at bounding box center [639, 252] width 559 height 23
select select "3"
click at [360, 241] on select "[Selecione...] Segunda Terça Quarta Quinta Sexta Sábado Domingo" at bounding box center [639, 252] width 559 height 23
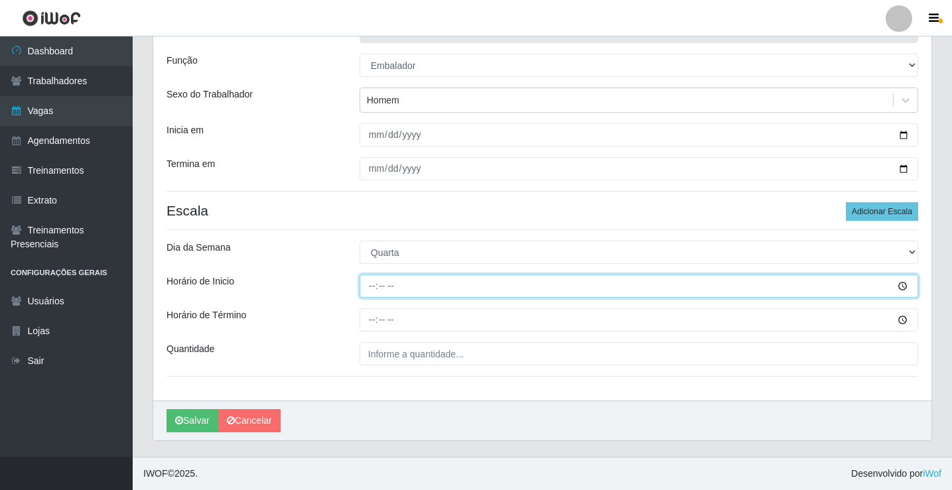
click at [374, 288] on input "Horário de Inicio" at bounding box center [639, 286] width 559 height 23
type input "15:00"
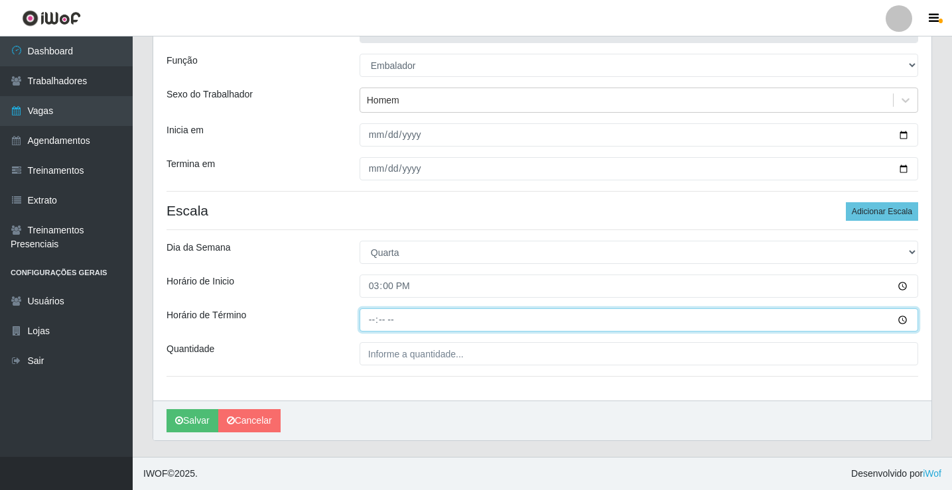
click at [372, 322] on input "Horário de Término" at bounding box center [639, 320] width 559 height 23
type input "20:30"
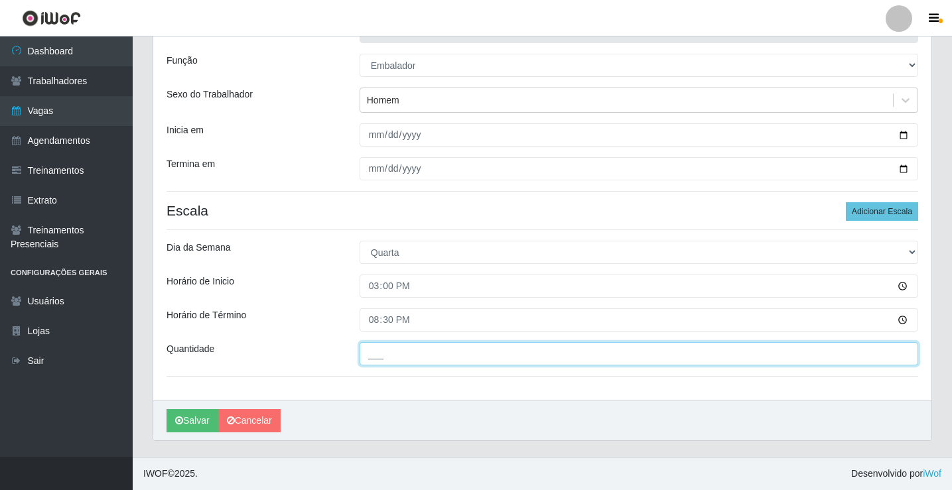
click at [394, 360] on input "___" at bounding box center [639, 353] width 559 height 23
type input "3__"
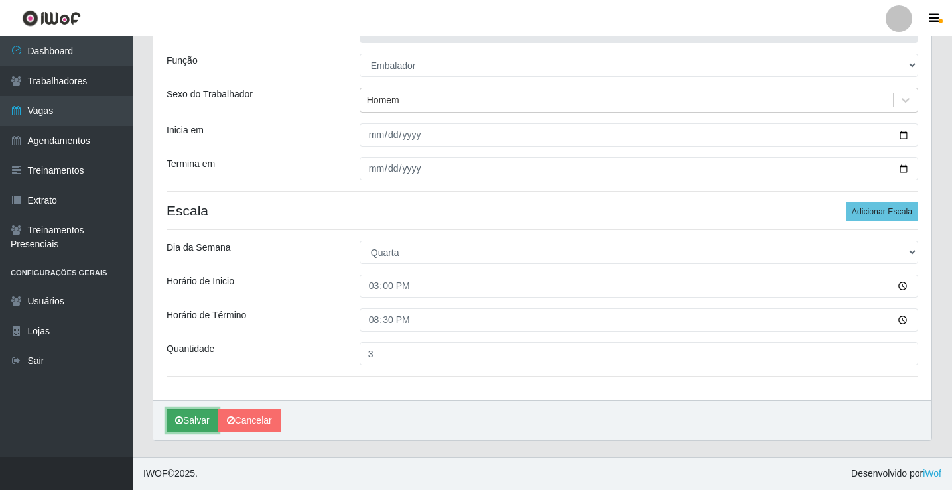
click at [196, 419] on button "Salvar" at bounding box center [193, 420] width 52 height 23
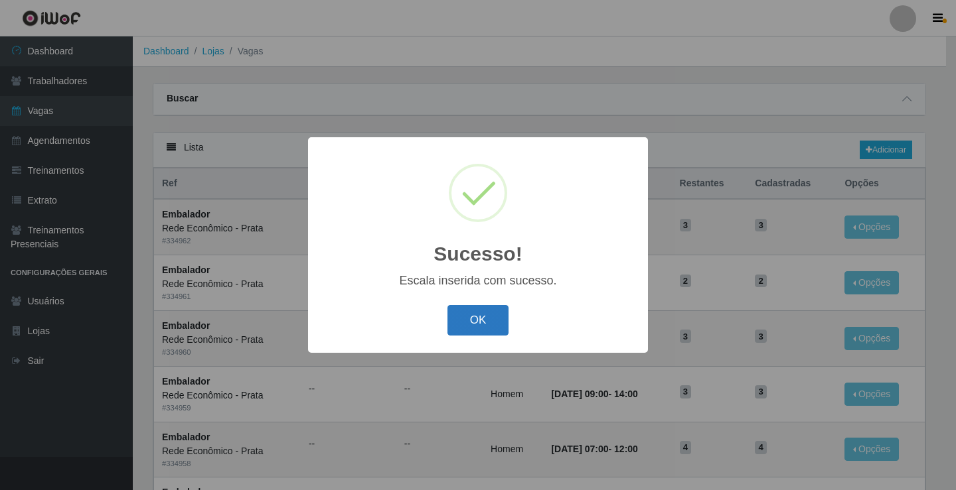
click at [487, 326] on button "OK" at bounding box center [478, 320] width 62 height 31
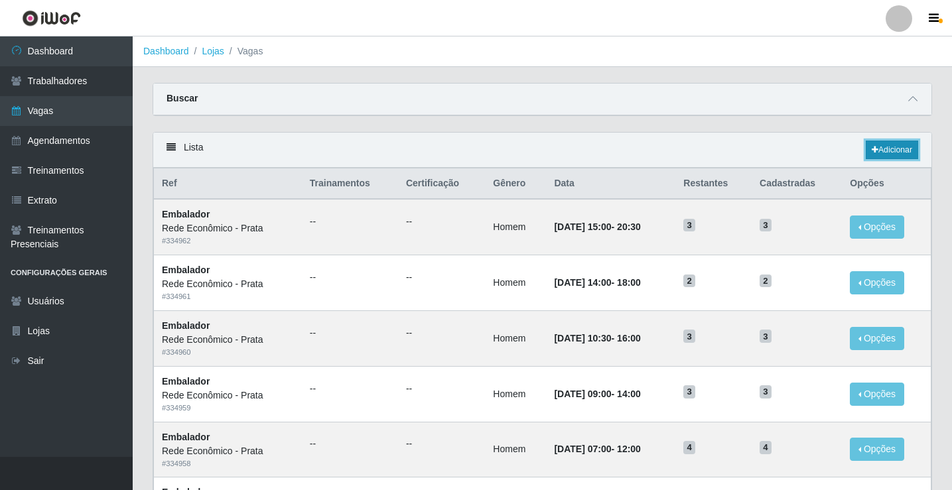
click at [892, 151] on link "Adicionar" at bounding box center [892, 150] width 52 height 19
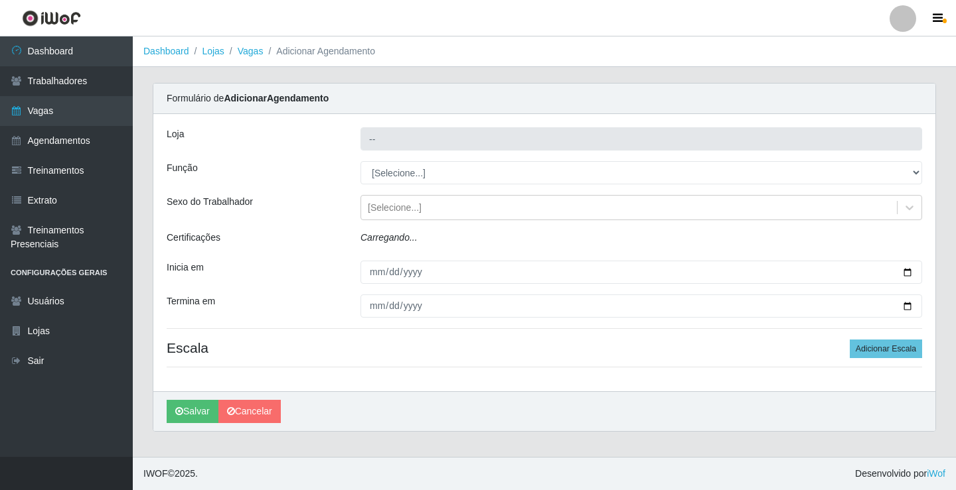
type input "Rede Econômico - Prata"
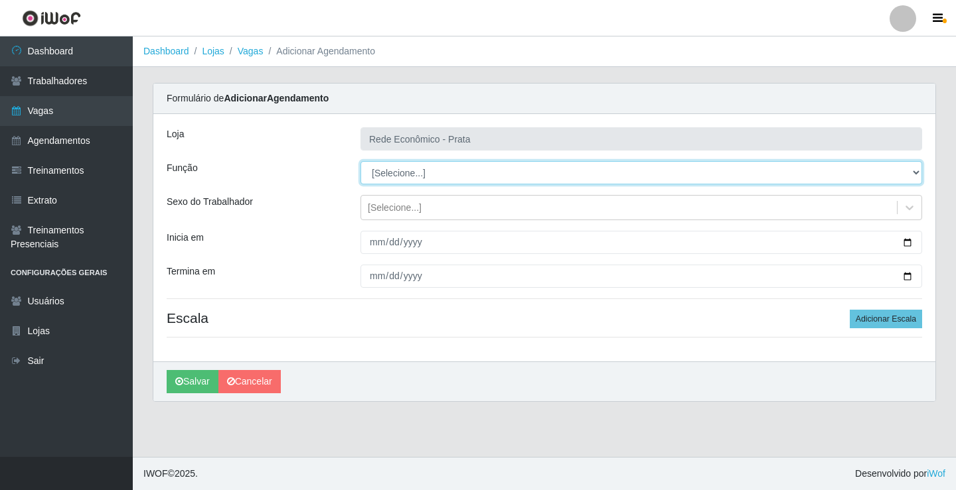
click at [393, 172] on select "[Selecione...] ASG ASG + ASG ++ Embalador Embalador + Embalador ++ Operador de …" at bounding box center [640, 172] width 561 height 23
select select "1"
click at [360, 161] on select "[Selecione...] ASG ASG + ASG ++ Embalador Embalador + Embalador ++ Operador de …" at bounding box center [640, 172] width 561 height 23
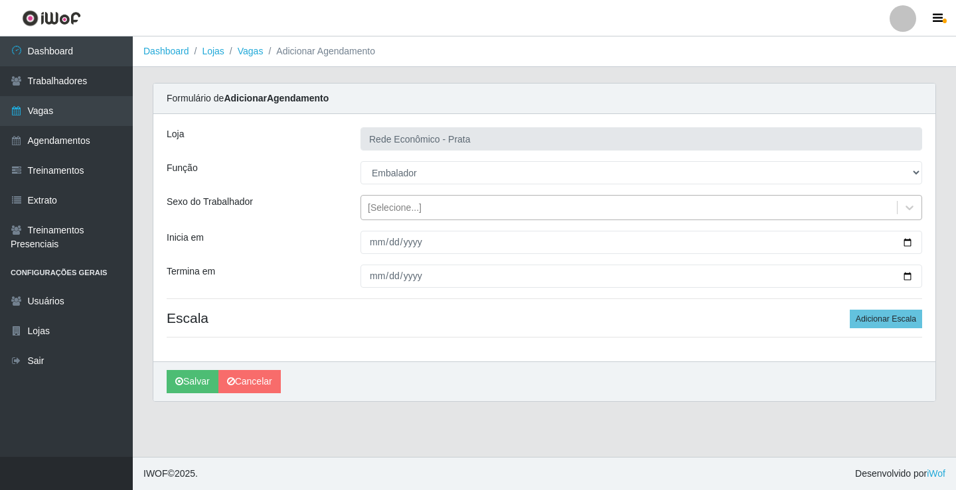
click at [385, 204] on div "[Selecione...]" at bounding box center [395, 208] width 54 height 14
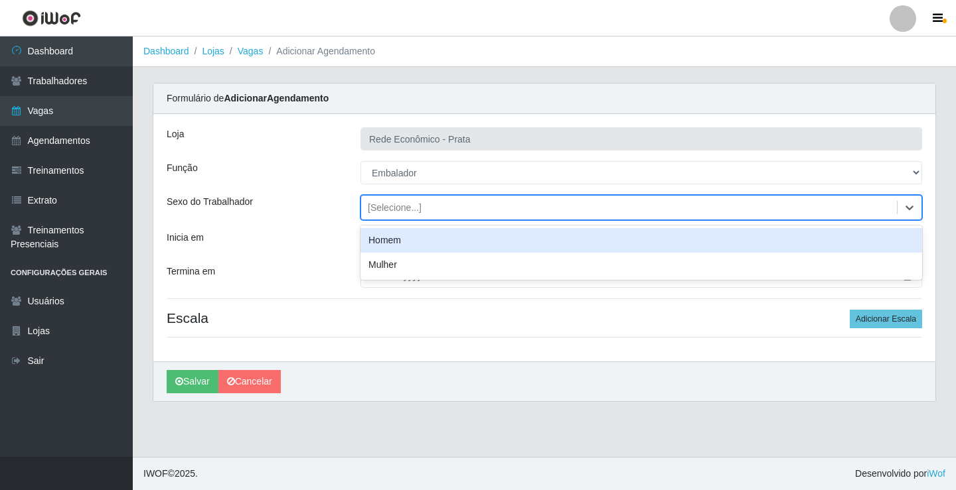
click at [396, 240] on div "Homem" at bounding box center [640, 240] width 561 height 25
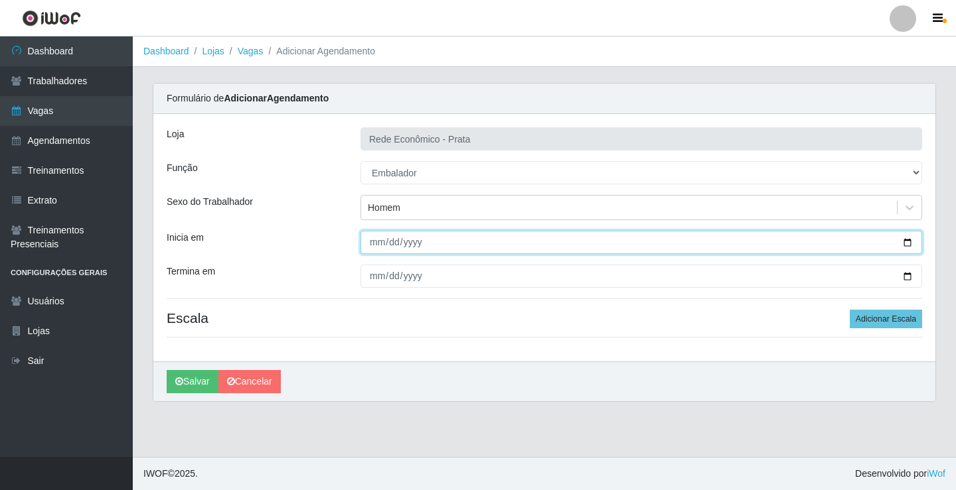
click at [905, 243] on input "Inicia em" at bounding box center [640, 242] width 561 height 23
type input "[DATE]"
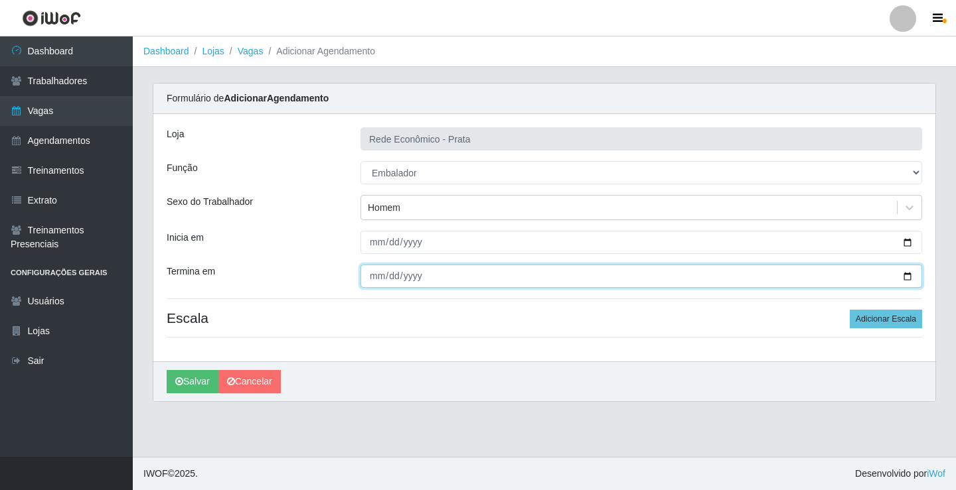
click at [910, 279] on input "Termina em" at bounding box center [640, 276] width 561 height 23
type input "[DATE]"
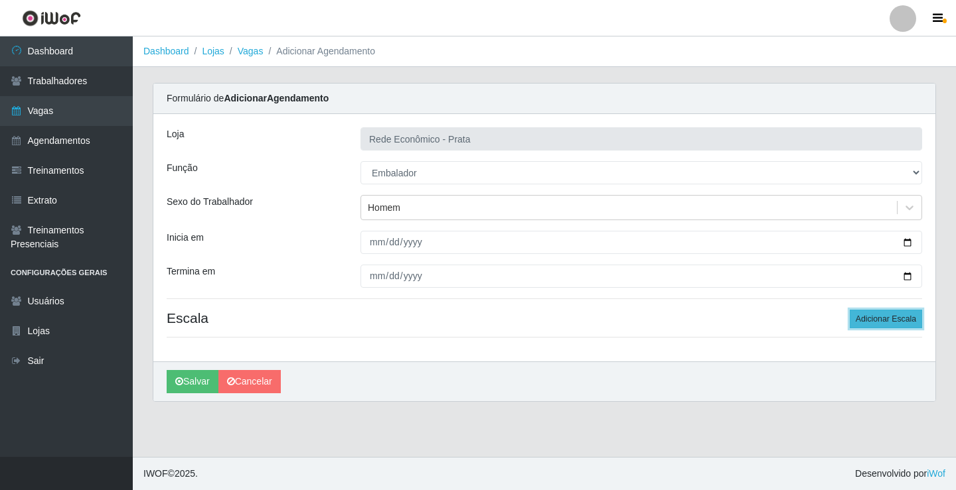
click at [878, 316] on button "Adicionar Escala" at bounding box center [885, 319] width 72 height 19
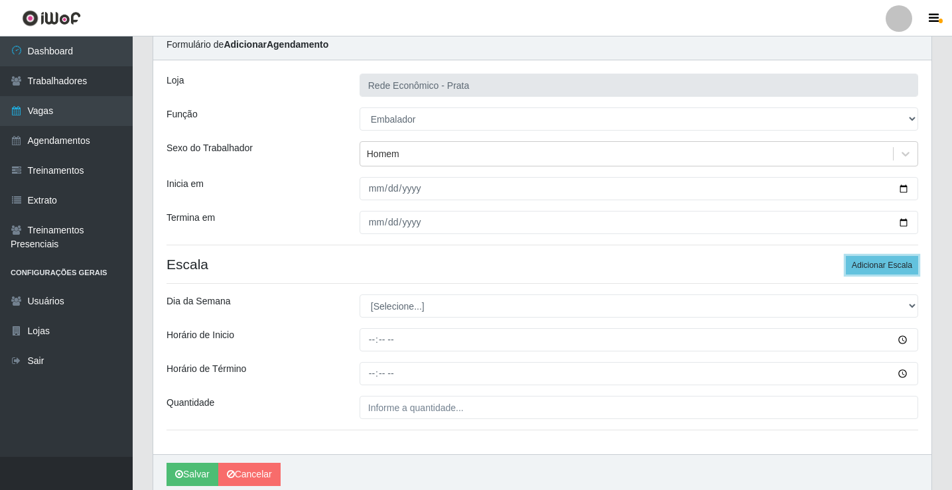
scroll to position [107, 0]
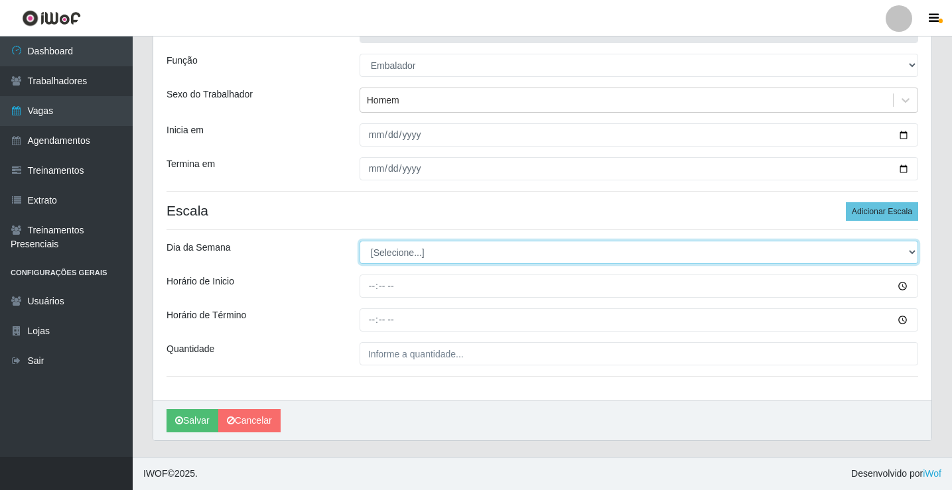
click at [396, 253] on select "[Selecione...] Segunda Terça Quarta Quinta Sexta Sábado Domingo" at bounding box center [639, 252] width 559 height 23
select select "3"
click at [360, 241] on select "[Selecione...] Segunda Terça Quarta Quinta Sexta Sábado Domingo" at bounding box center [639, 252] width 559 height 23
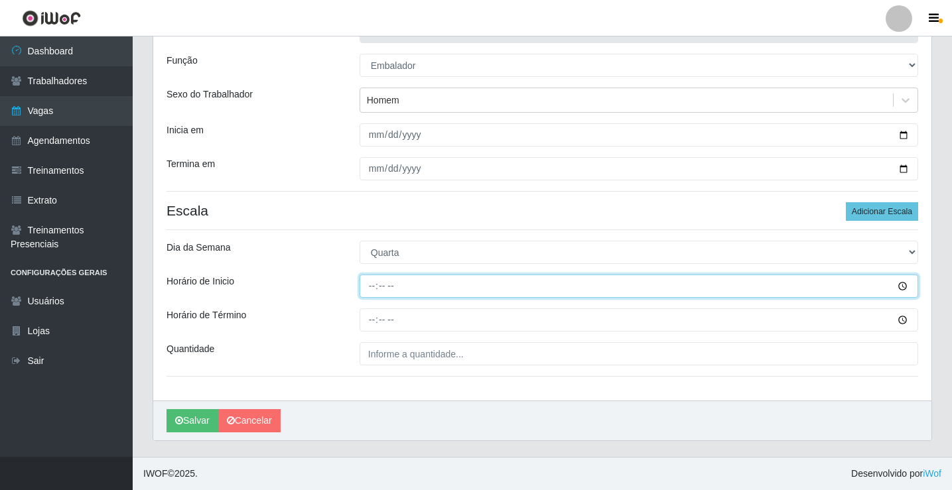
click at [371, 287] on input "Horário de Inicio" at bounding box center [639, 286] width 559 height 23
type input "16:00"
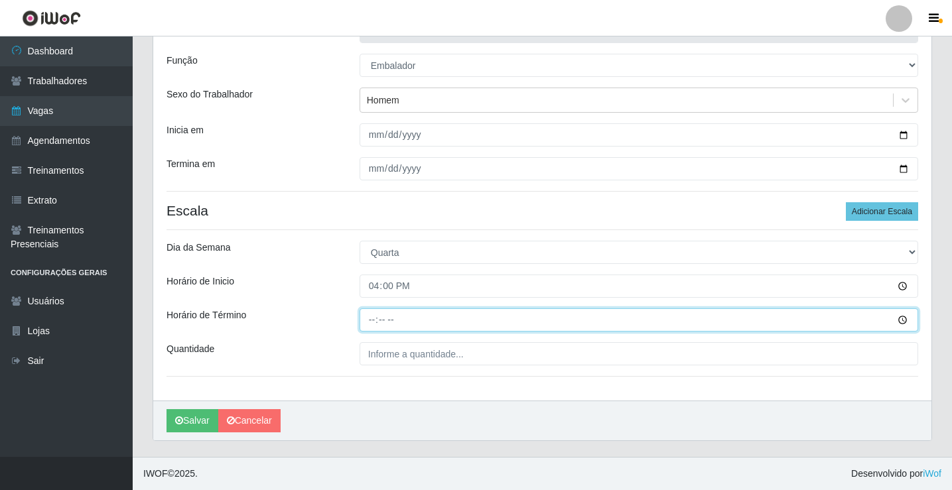
click at [372, 323] on input "Horário de Término" at bounding box center [639, 320] width 559 height 23
type input "20:30"
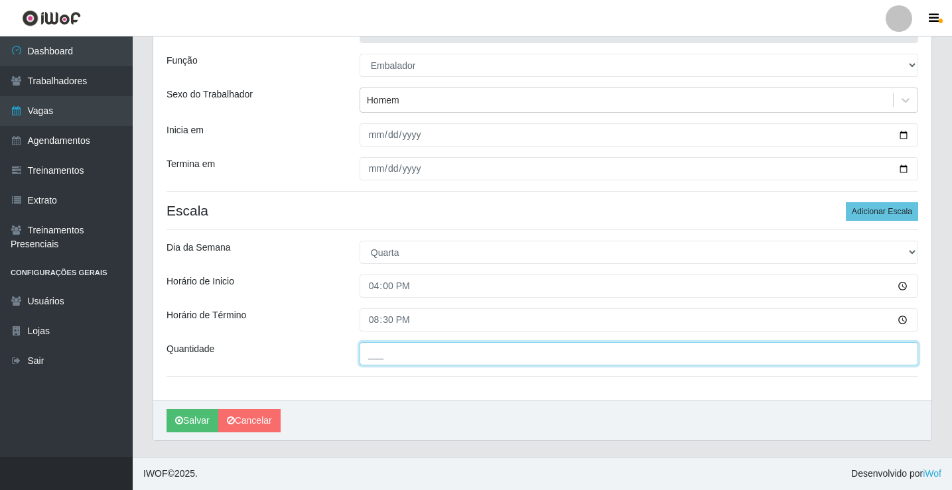
click at [381, 355] on input "___" at bounding box center [639, 353] width 559 height 23
type input "2__"
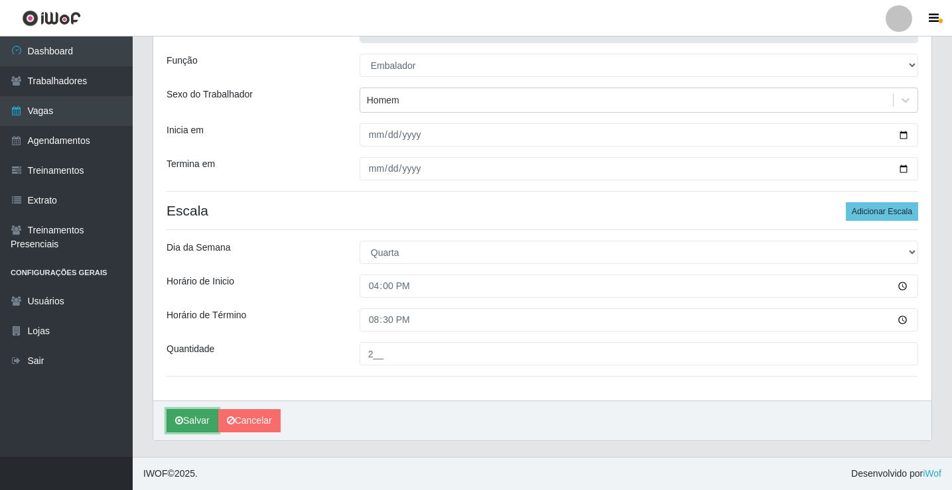
click at [196, 423] on button "Salvar" at bounding box center [193, 420] width 52 height 23
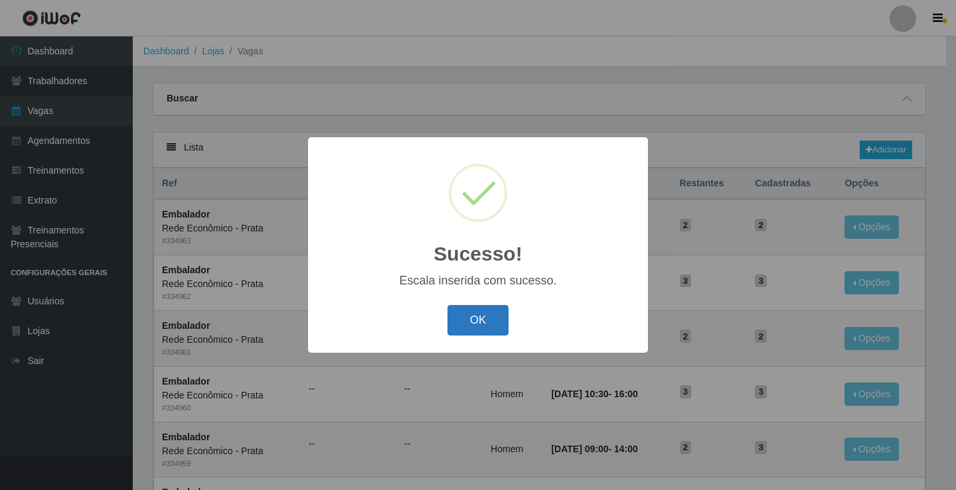
click at [481, 323] on button "OK" at bounding box center [478, 320] width 62 height 31
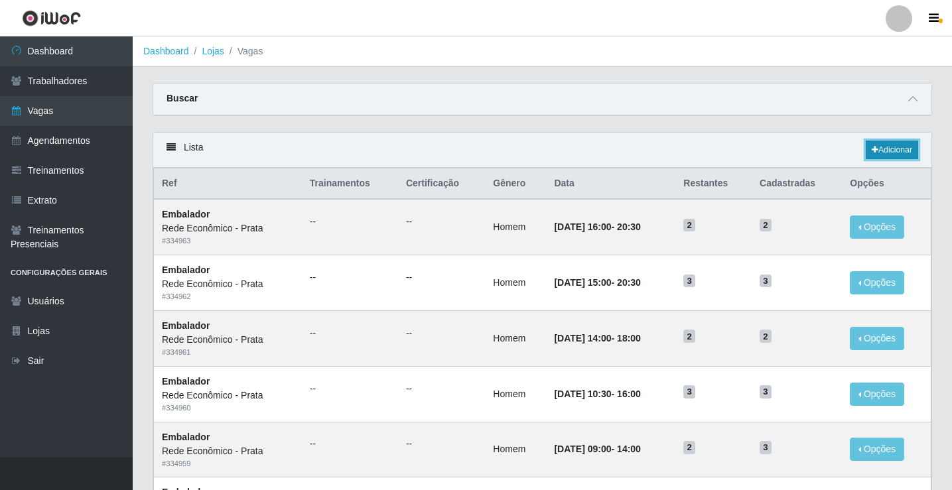
click at [895, 149] on link "Adicionar" at bounding box center [892, 150] width 52 height 19
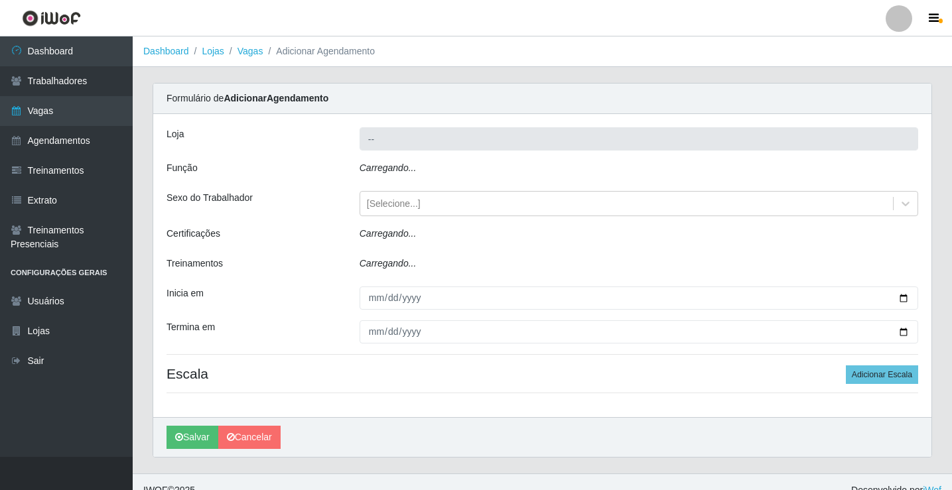
type input "Rede Econômico - Prata"
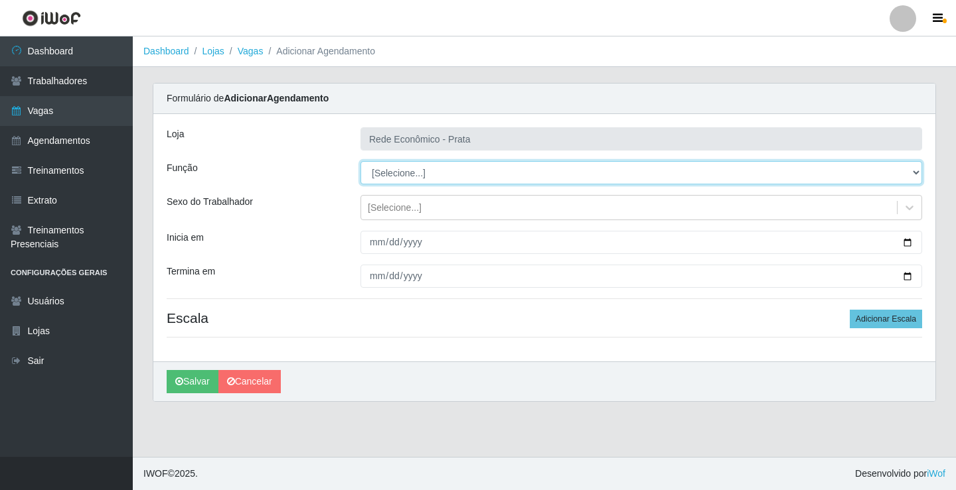
click at [383, 171] on select "[Selecione...] ASG ASG + ASG ++ Embalador Embalador + Embalador ++ Operador de …" at bounding box center [640, 172] width 561 height 23
select select "1"
click at [360, 161] on select "[Selecione...] ASG ASG + ASG ++ Embalador Embalador + Embalador ++ Operador de …" at bounding box center [640, 172] width 561 height 23
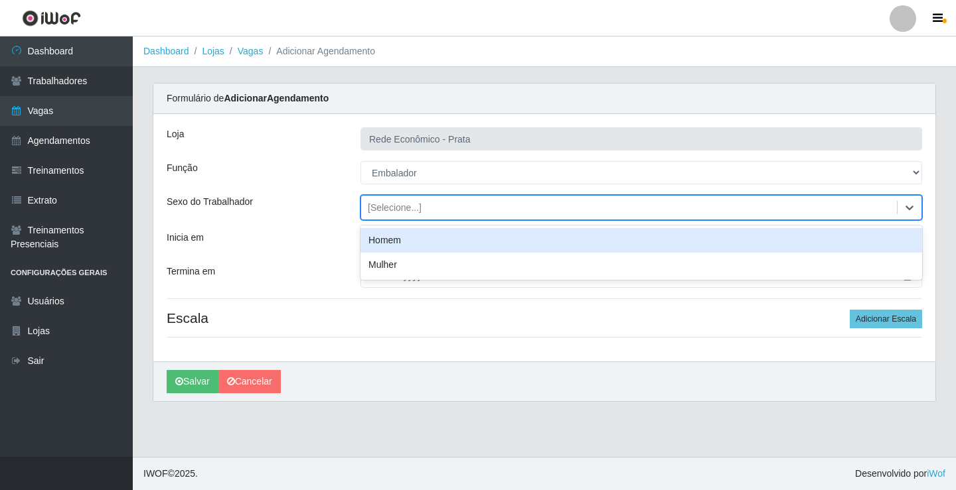
click at [389, 212] on div "[Selecione...]" at bounding box center [395, 208] width 54 height 14
click at [399, 240] on div "Homem" at bounding box center [640, 240] width 561 height 25
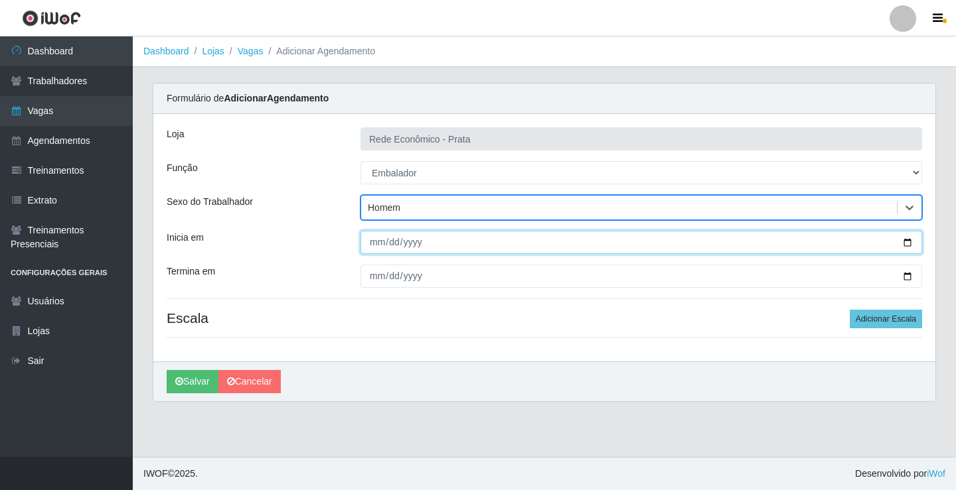
drag, startPoint x: 902, startPoint y: 244, endPoint x: 883, endPoint y: 252, distance: 20.8
click at [901, 244] on input "Inicia em" at bounding box center [640, 242] width 561 height 23
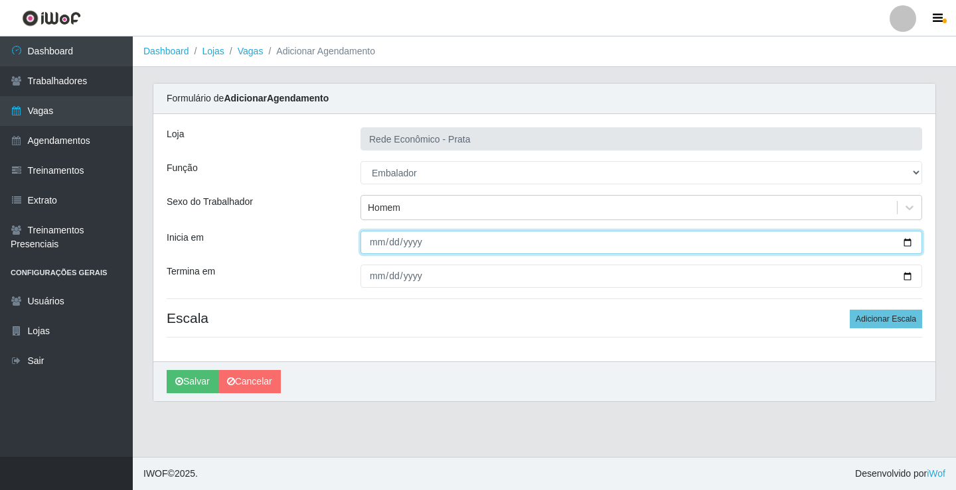
type input "[DATE]"
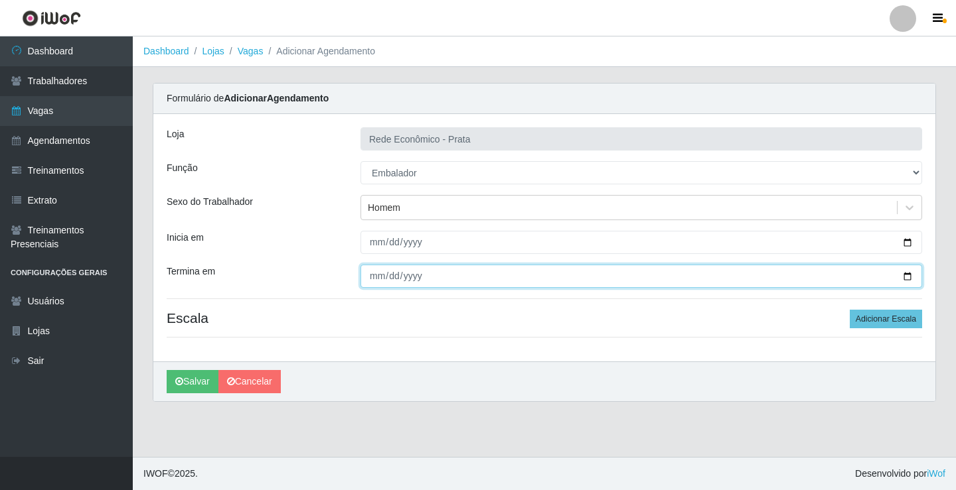
click at [909, 275] on input "Termina em" at bounding box center [640, 276] width 561 height 23
type input "[DATE]"
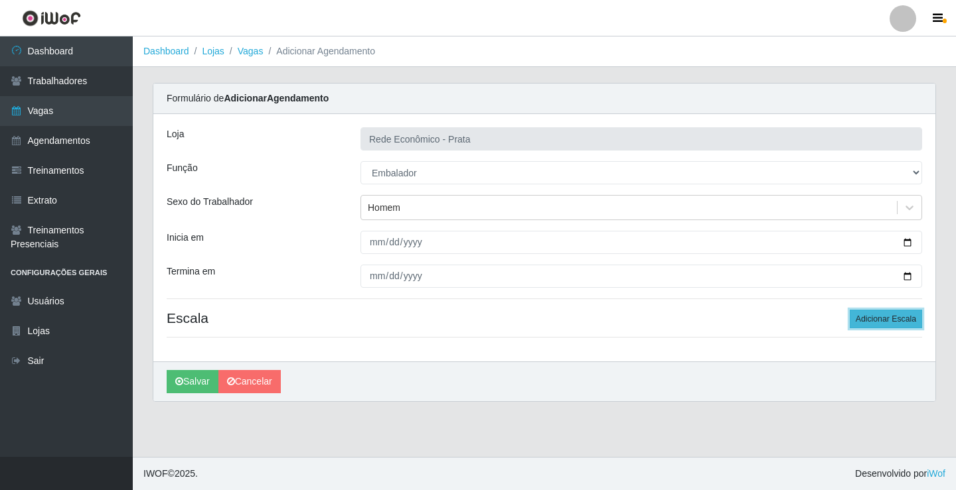
click at [888, 320] on button "Adicionar Escala" at bounding box center [885, 319] width 72 height 19
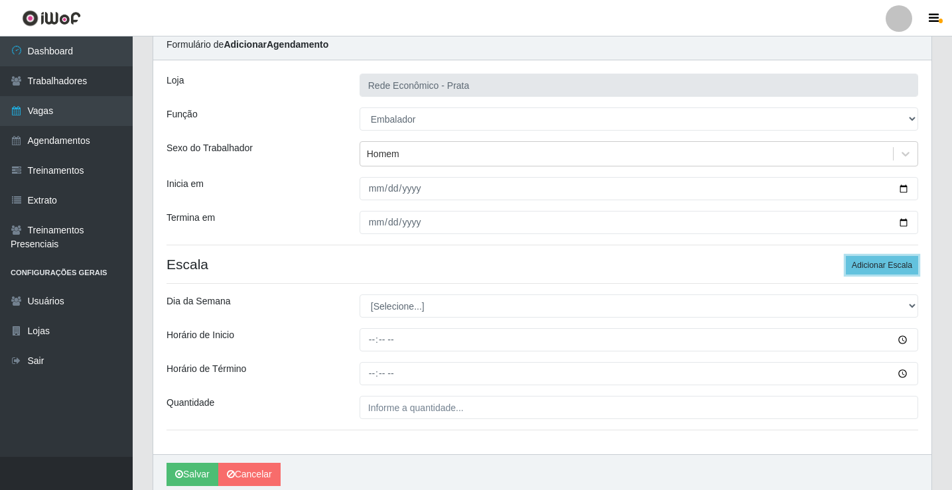
scroll to position [107, 0]
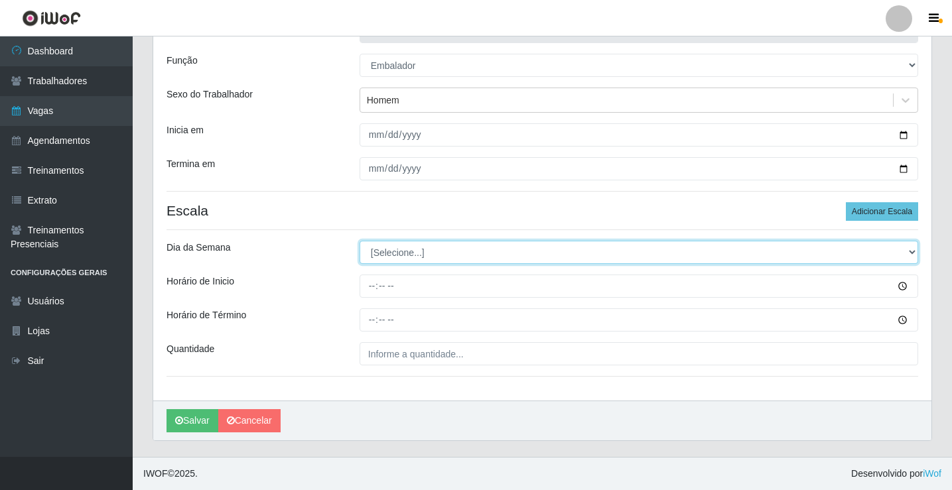
click at [407, 253] on select "[Selecione...] Segunda Terça Quarta Quinta Sexta Sábado Domingo" at bounding box center [639, 252] width 559 height 23
select select "4"
click at [360, 241] on select "[Selecione...] Segunda Terça Quarta Quinta Sexta Sábado Domingo" at bounding box center [639, 252] width 559 height 23
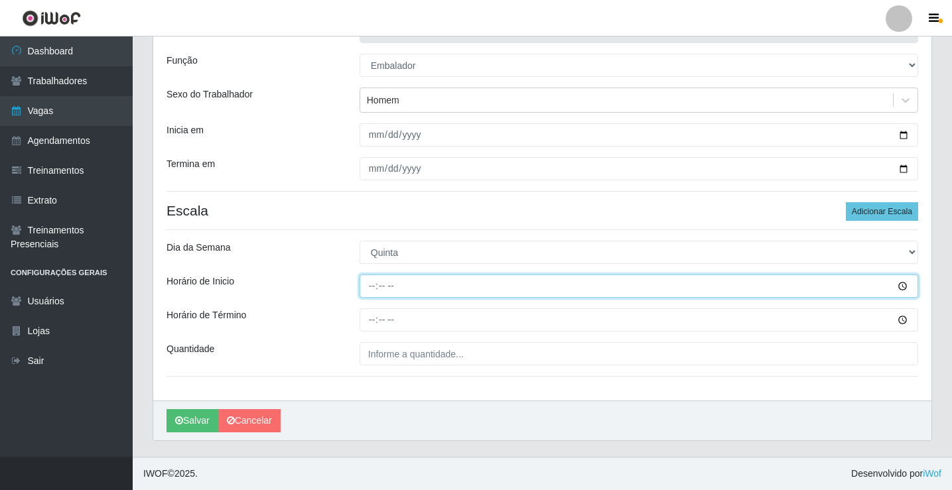
click at [371, 288] on input "Horário de Inicio" at bounding box center [639, 286] width 559 height 23
type input "07:00"
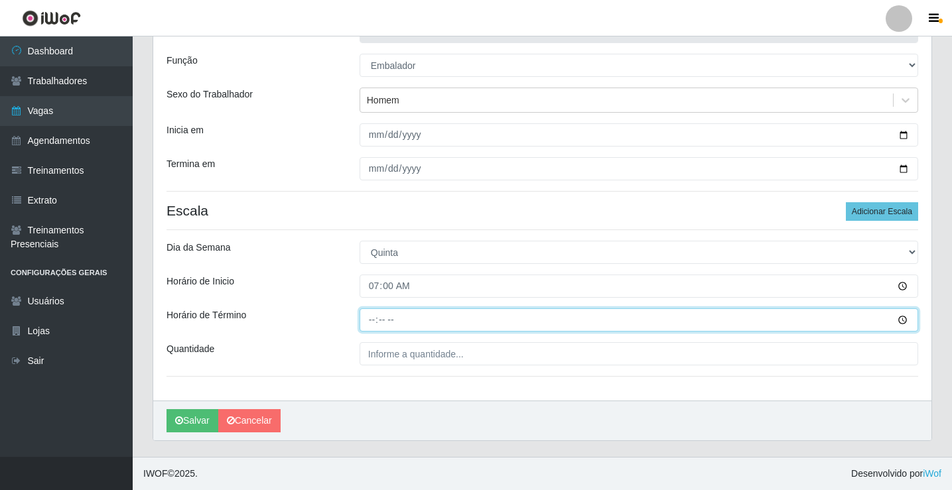
click at [372, 321] on input "Horário de Término" at bounding box center [639, 320] width 559 height 23
type input "12:00"
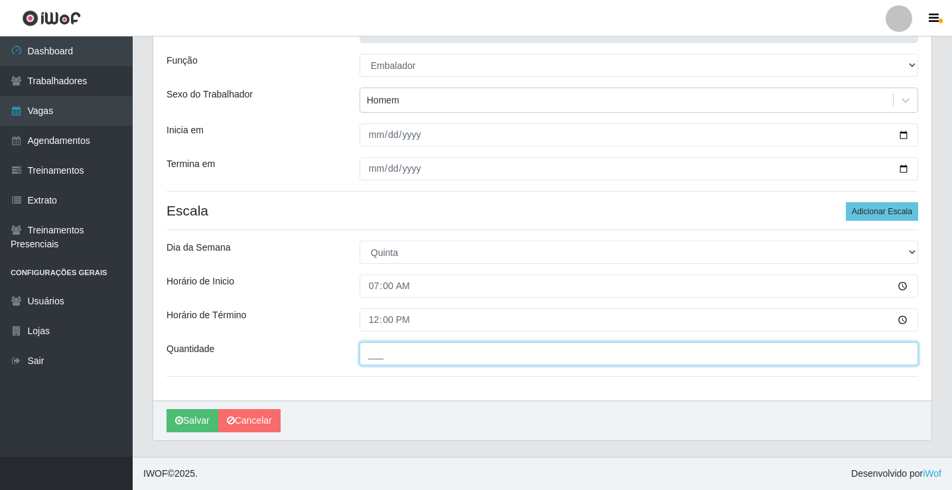
click at [401, 356] on input "___" at bounding box center [639, 353] width 559 height 23
type input "4__"
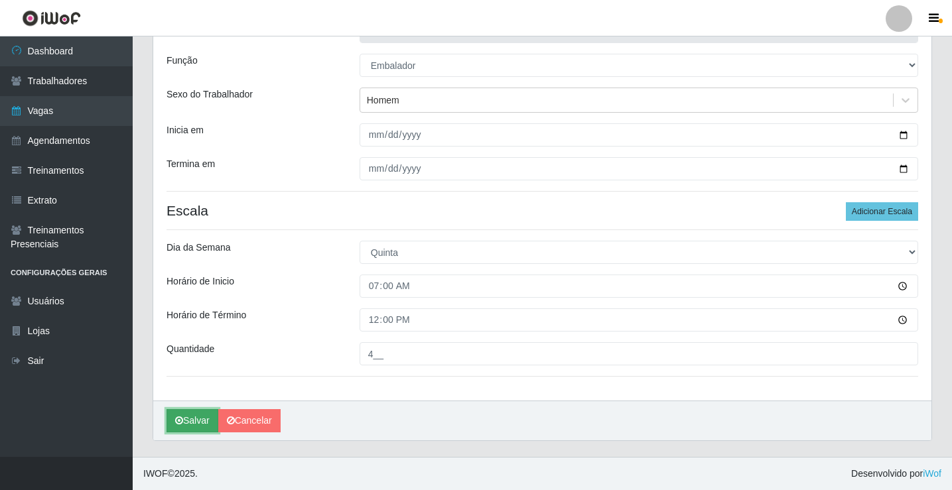
click at [200, 419] on button "Salvar" at bounding box center [193, 420] width 52 height 23
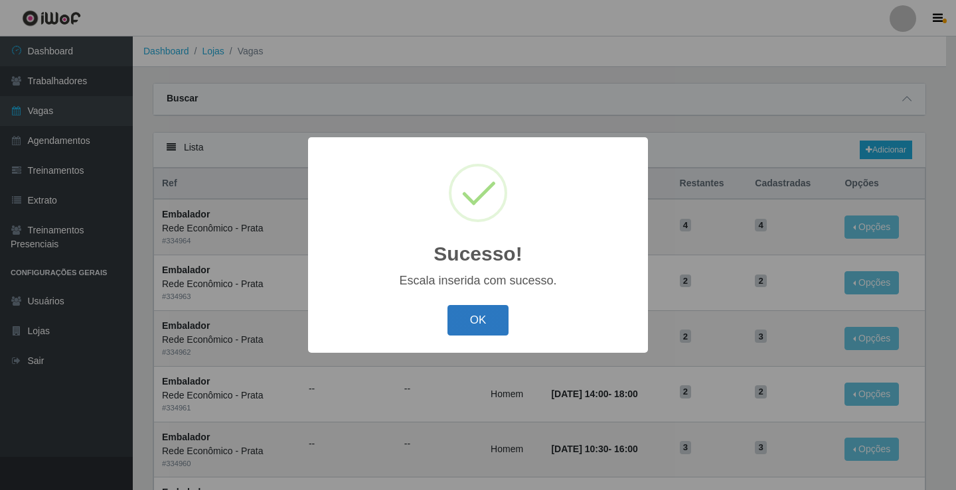
click at [476, 328] on button "OK" at bounding box center [478, 320] width 62 height 31
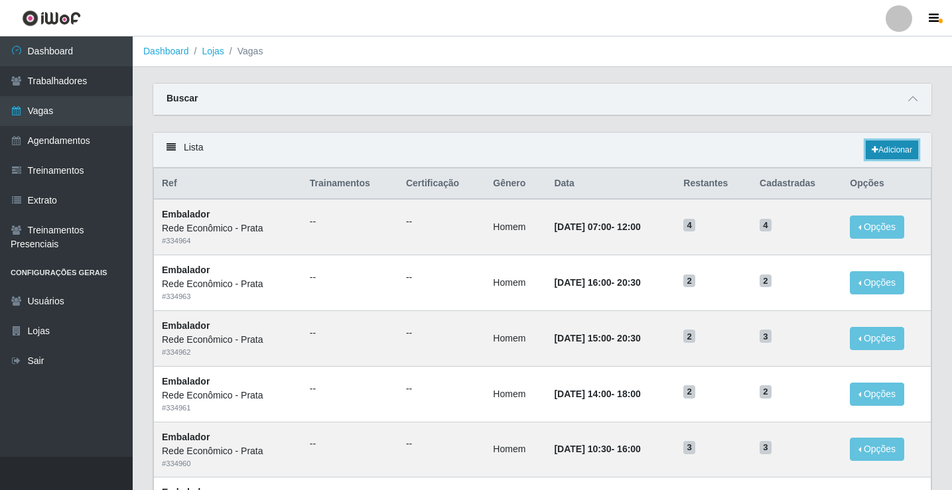
click at [896, 147] on link "Adicionar" at bounding box center [892, 150] width 52 height 19
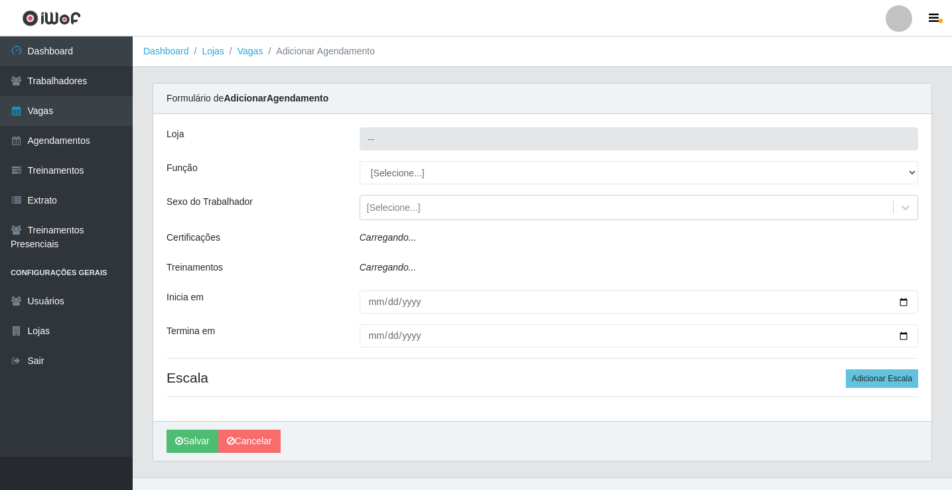
type input "Rede Econômico - Prata"
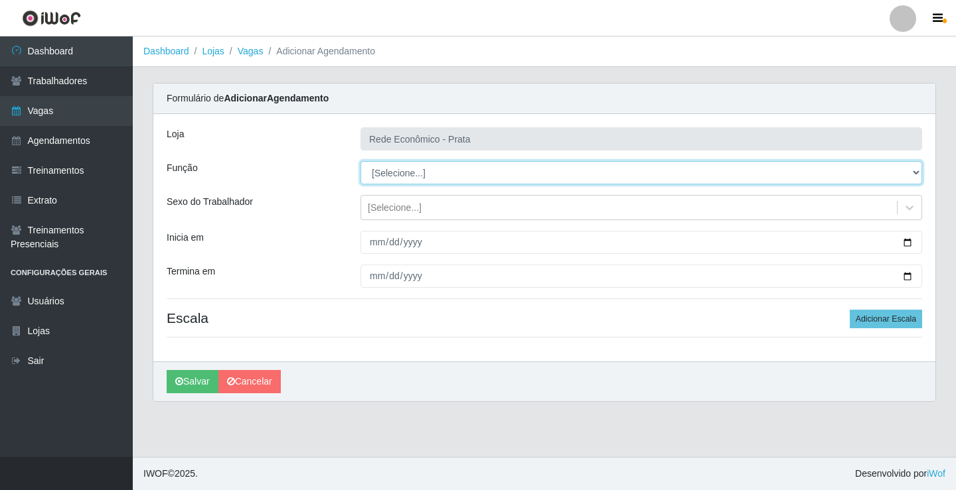
click at [402, 172] on select "[Selecione...] ASG ASG + ASG ++ Embalador Embalador + Embalador ++ Operador de …" at bounding box center [640, 172] width 561 height 23
select select "1"
click at [360, 161] on select "[Selecione...] ASG ASG + ASG ++ Embalador Embalador + Embalador ++ Operador de …" at bounding box center [640, 172] width 561 height 23
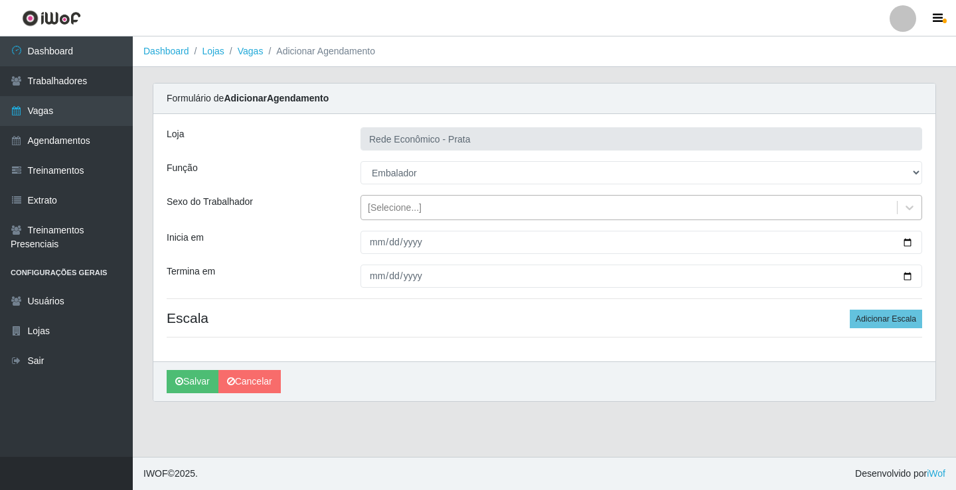
click at [386, 210] on div "[Selecione...]" at bounding box center [395, 208] width 54 height 14
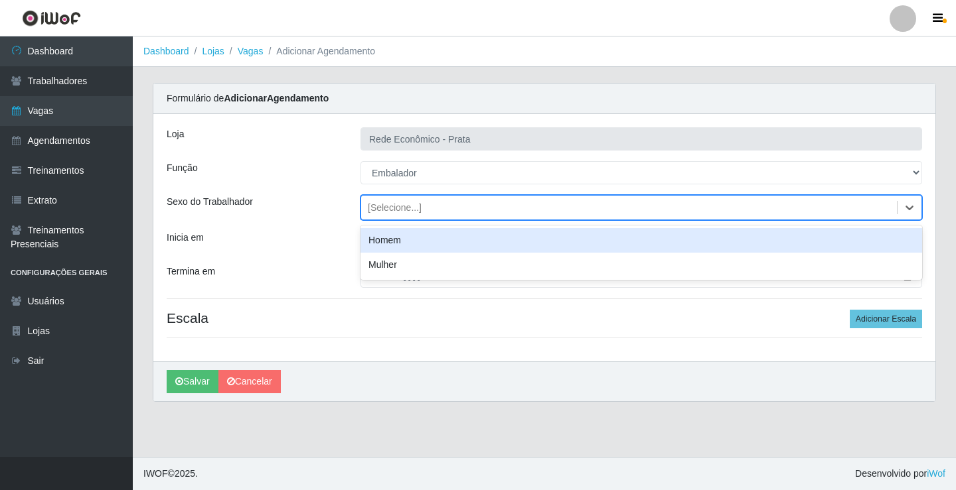
click at [406, 241] on div "Homem" at bounding box center [640, 240] width 561 height 25
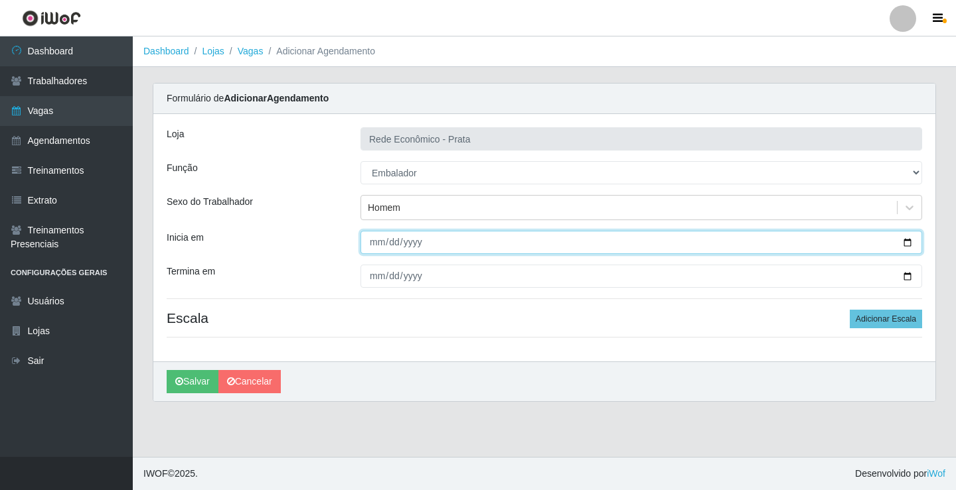
click at [909, 240] on input "Inicia em" at bounding box center [640, 242] width 561 height 23
type input "[DATE]"
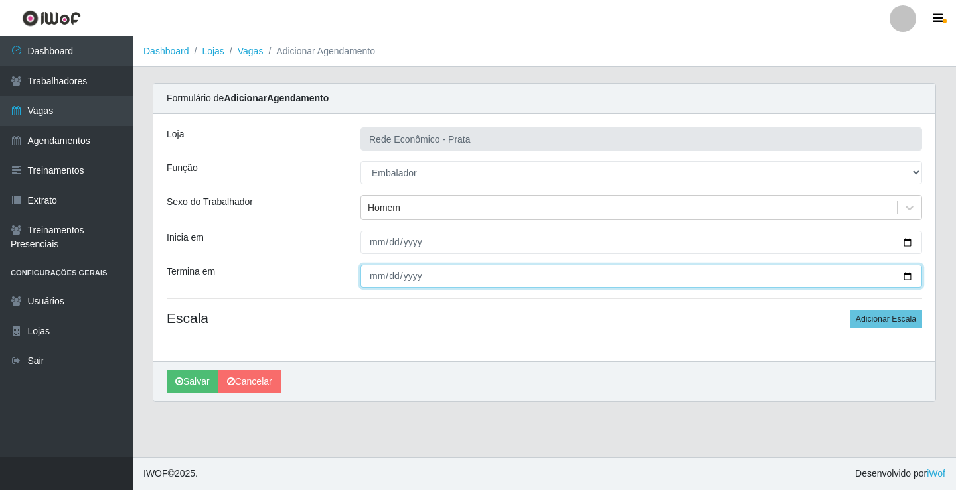
click at [908, 277] on input "Termina em" at bounding box center [640, 276] width 561 height 23
type input "[DATE]"
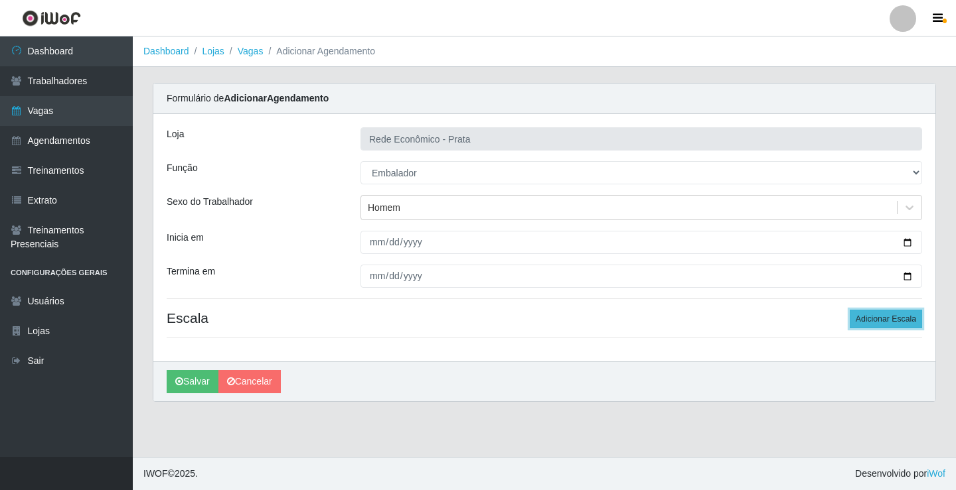
click at [878, 317] on button "Adicionar Escala" at bounding box center [885, 319] width 72 height 19
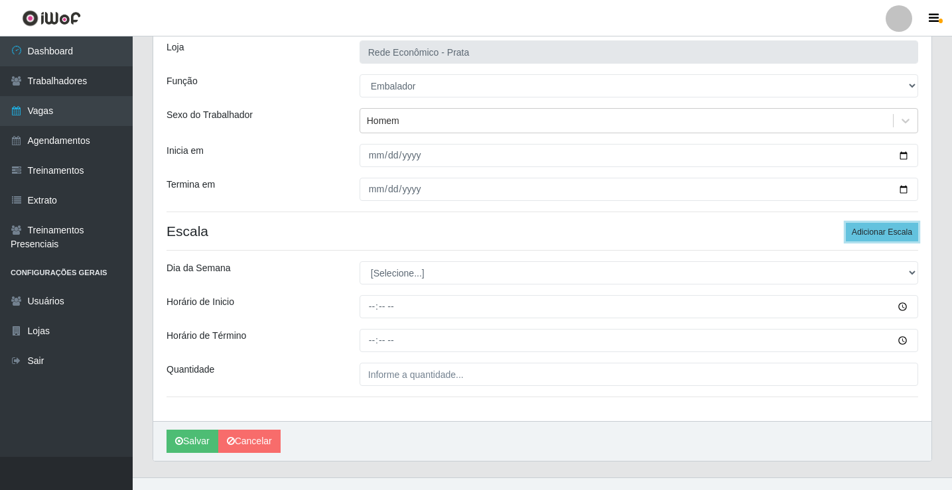
scroll to position [107, 0]
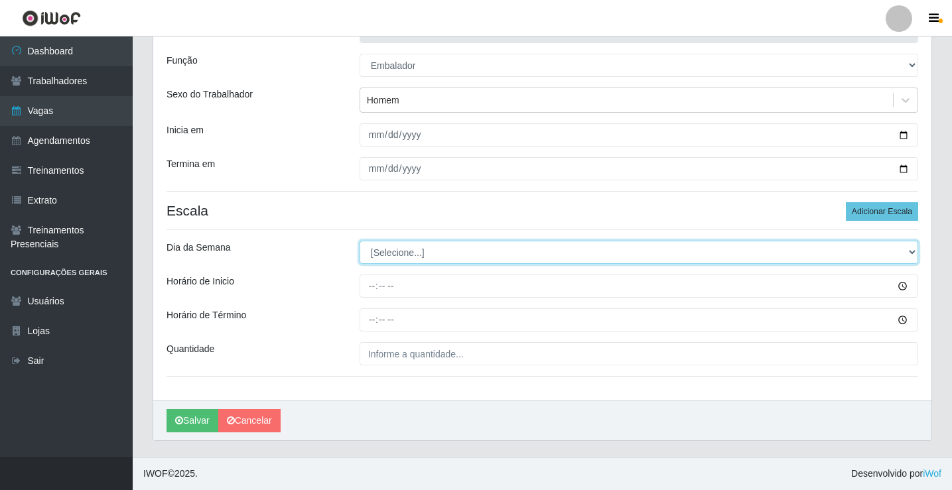
click at [388, 257] on select "[Selecione...] Segunda Terça Quarta Quinta Sexta Sábado Domingo" at bounding box center [639, 252] width 559 height 23
select select "4"
click at [360, 241] on select "[Selecione...] Segunda Terça Quarta Quinta Sexta Sábado Domingo" at bounding box center [639, 252] width 559 height 23
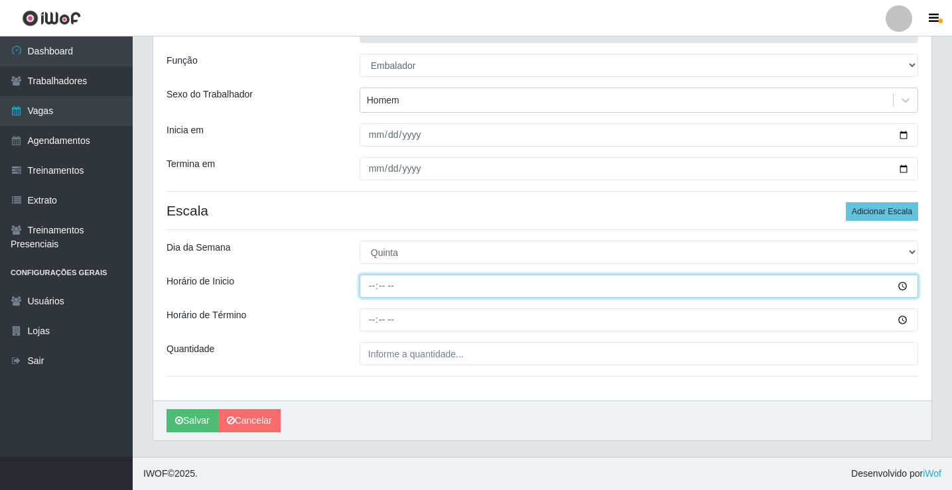
click at [373, 289] on input "Horário de Inicio" at bounding box center [639, 286] width 559 height 23
type input "09:00"
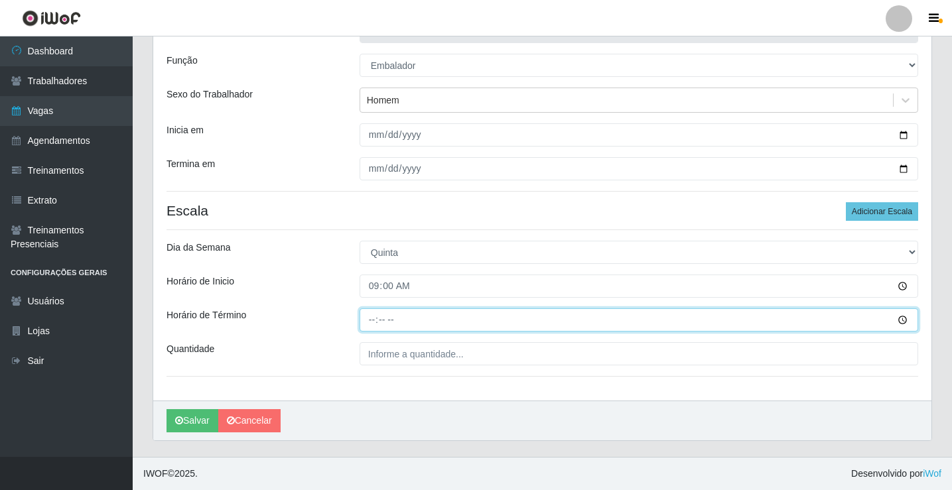
click at [374, 319] on input "Horário de Término" at bounding box center [639, 320] width 559 height 23
type input "14:00"
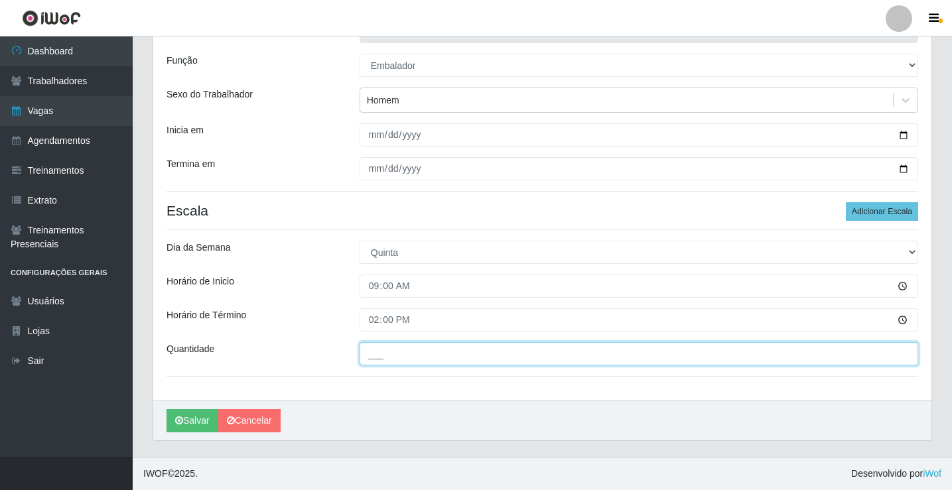
click at [384, 355] on input "___" at bounding box center [639, 353] width 559 height 23
type input "3__"
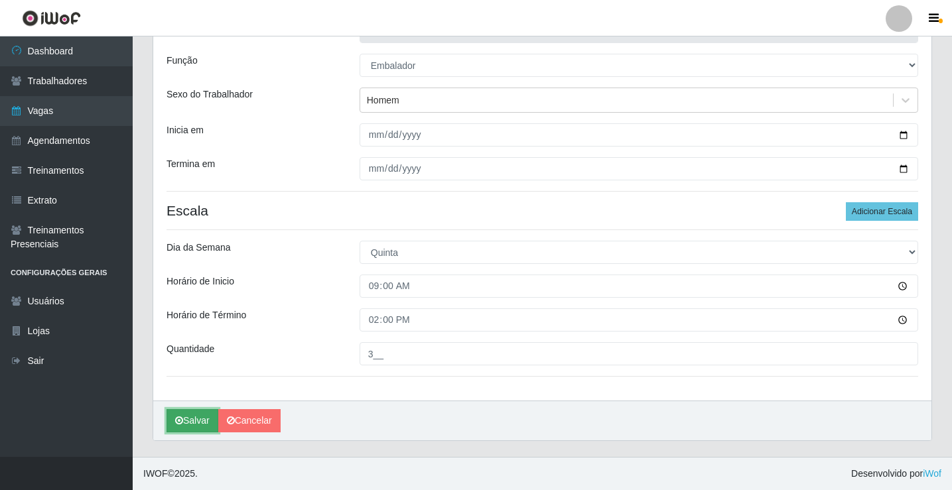
click at [199, 419] on button "Salvar" at bounding box center [193, 420] width 52 height 23
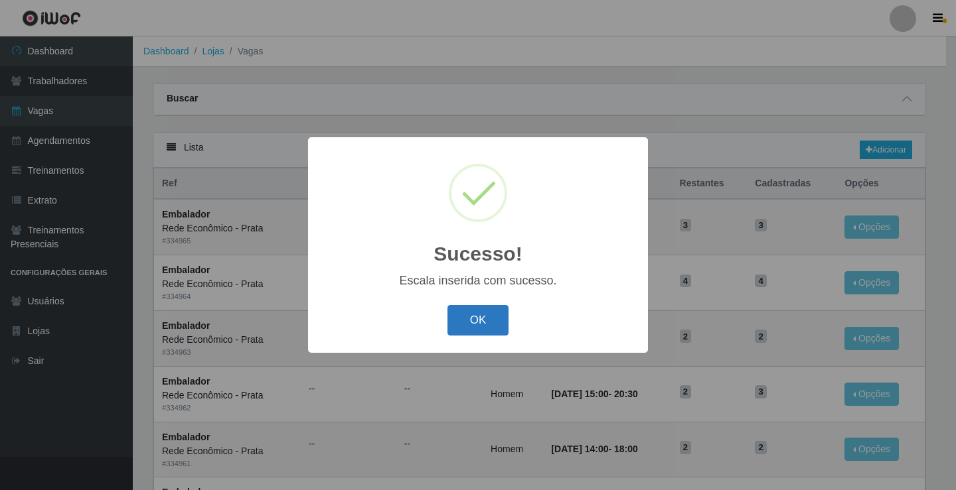
click at [475, 322] on button "OK" at bounding box center [478, 320] width 62 height 31
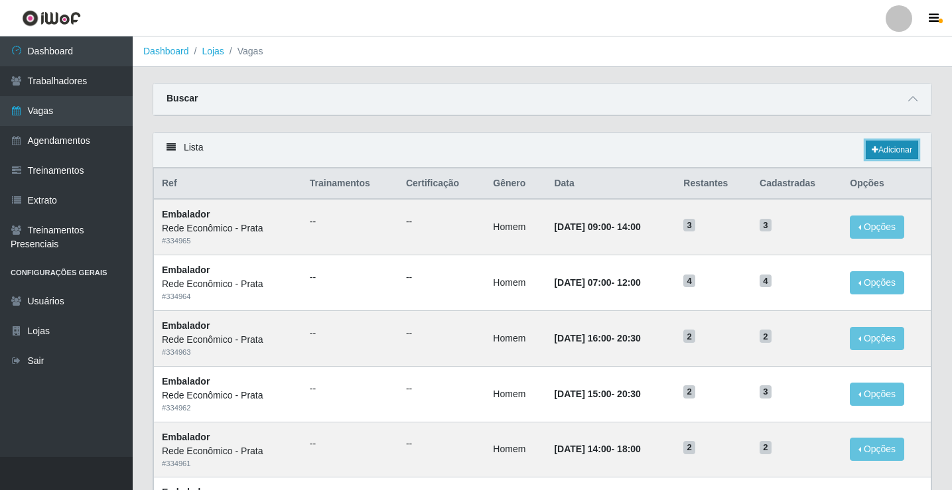
click at [885, 143] on link "Adicionar" at bounding box center [892, 150] width 52 height 19
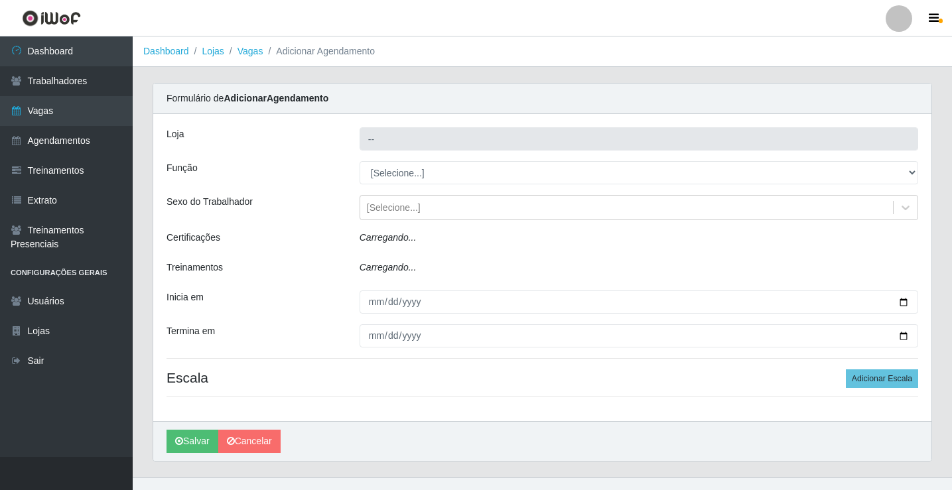
type input "Rede Econômico - Prata"
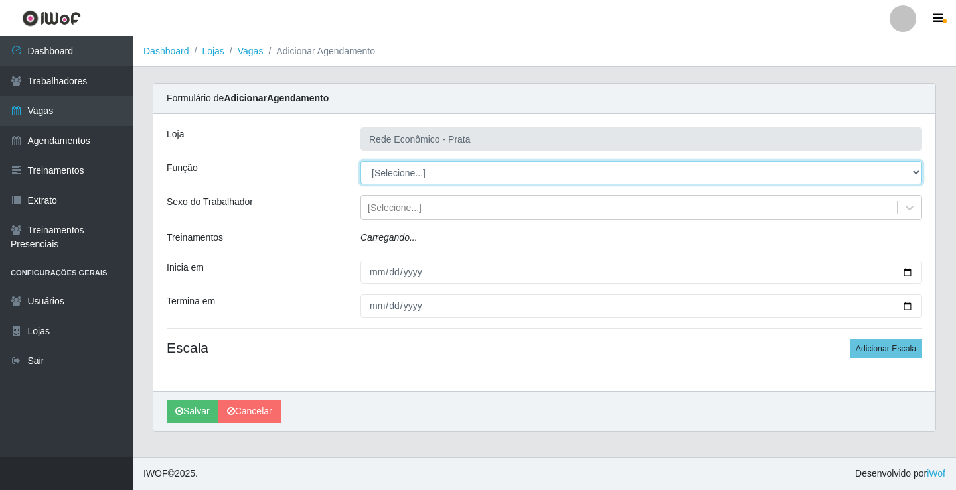
click at [389, 170] on select "[Selecione...] ASG ASG + ASG ++ Embalador Embalador + Embalador ++ Operador de …" at bounding box center [640, 172] width 561 height 23
select select "1"
click at [360, 161] on select "[Selecione...] ASG ASG + ASG ++ Embalador Embalador + Embalador ++ Operador de …" at bounding box center [640, 172] width 561 height 23
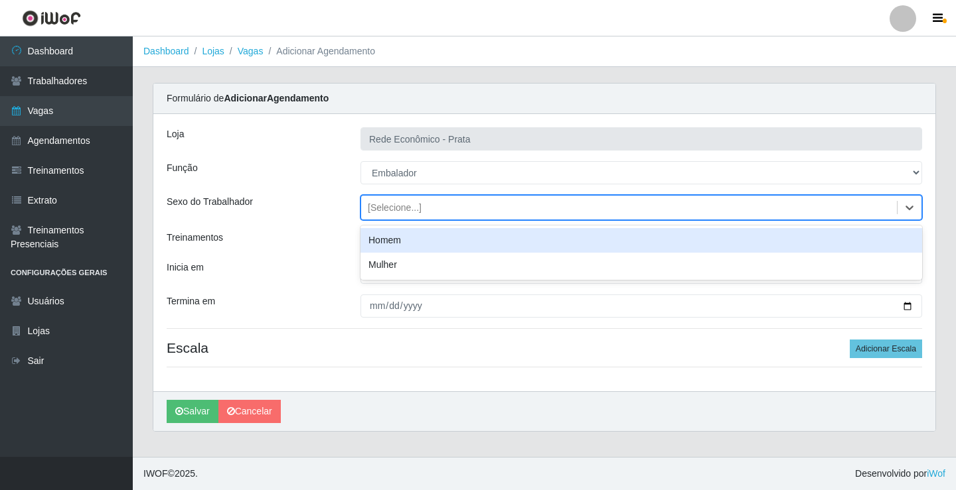
click at [391, 210] on div "[Selecione...]" at bounding box center [395, 208] width 54 height 14
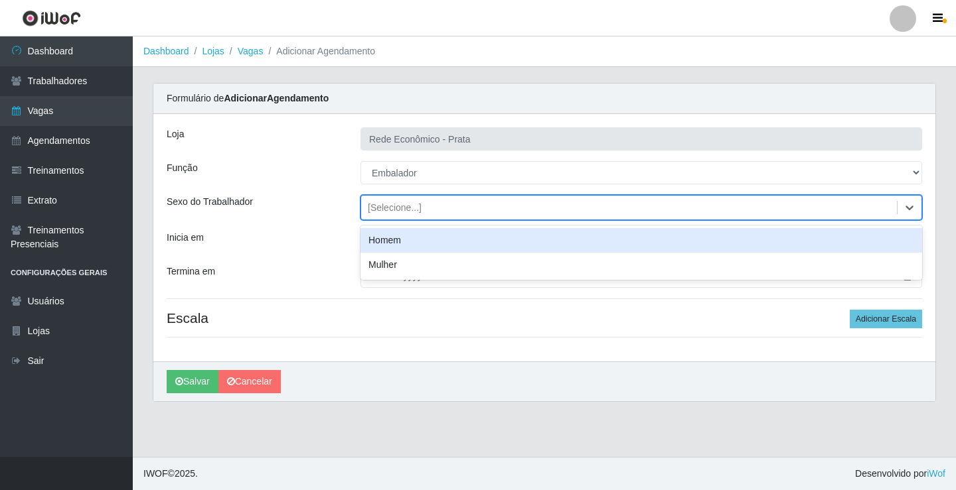
click at [401, 241] on div "Homem" at bounding box center [640, 240] width 561 height 25
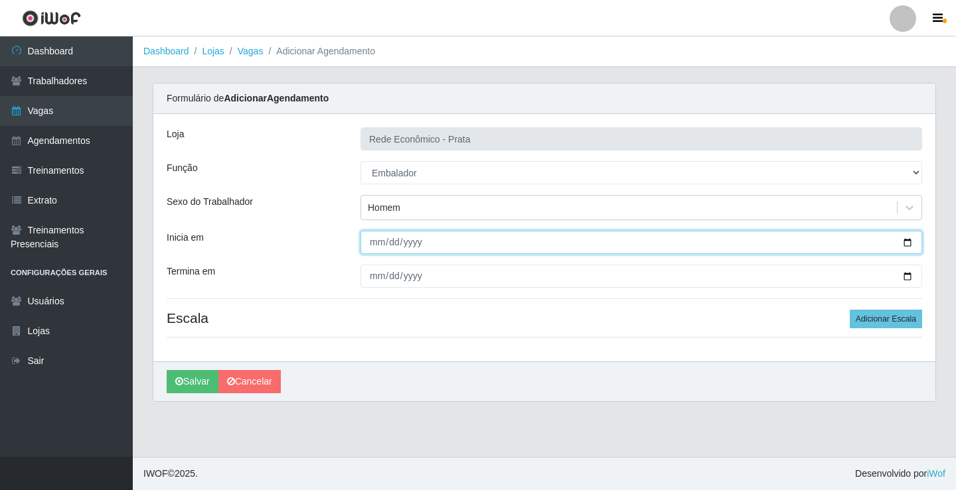
click at [903, 238] on input "Inicia em" at bounding box center [640, 242] width 561 height 23
type input "[DATE]"
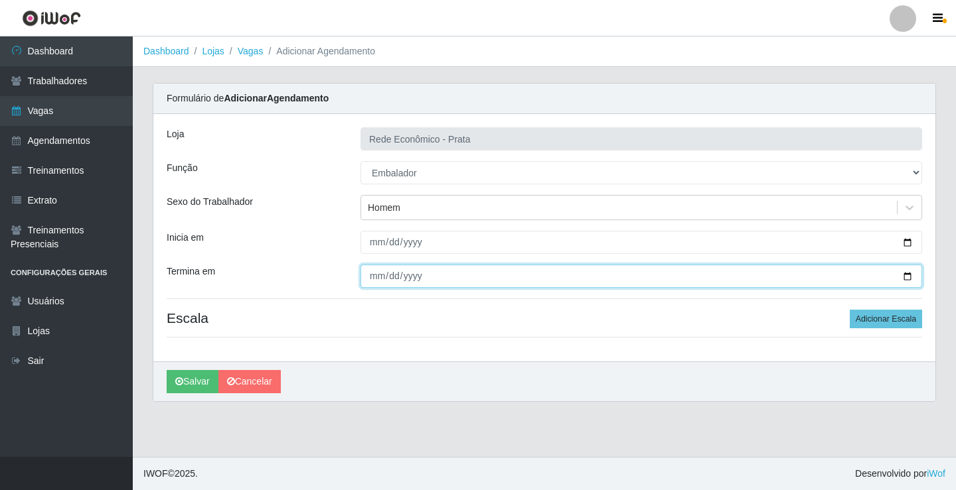
click at [910, 279] on input "Termina em" at bounding box center [640, 276] width 561 height 23
type input "[DATE]"
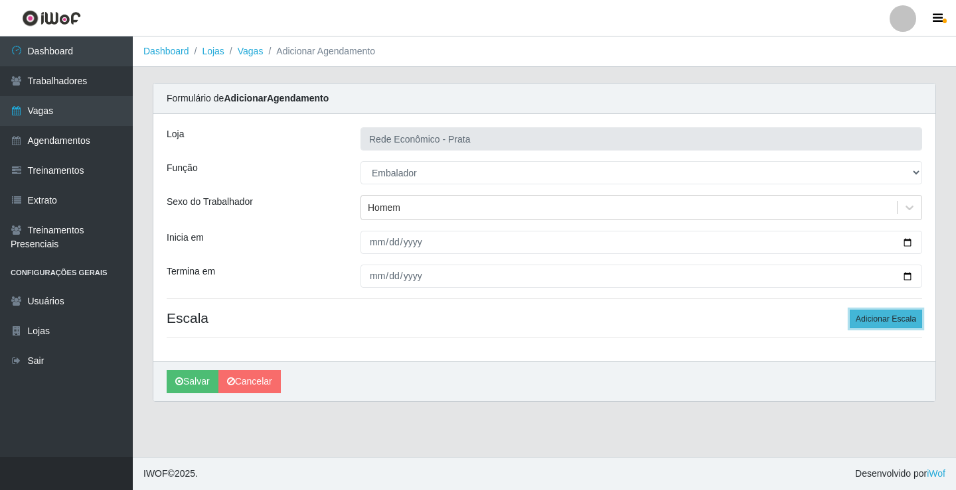
drag, startPoint x: 886, startPoint y: 320, endPoint x: 729, endPoint y: 300, distance: 158.5
click at [886, 319] on button "Adicionar Escala" at bounding box center [885, 319] width 72 height 19
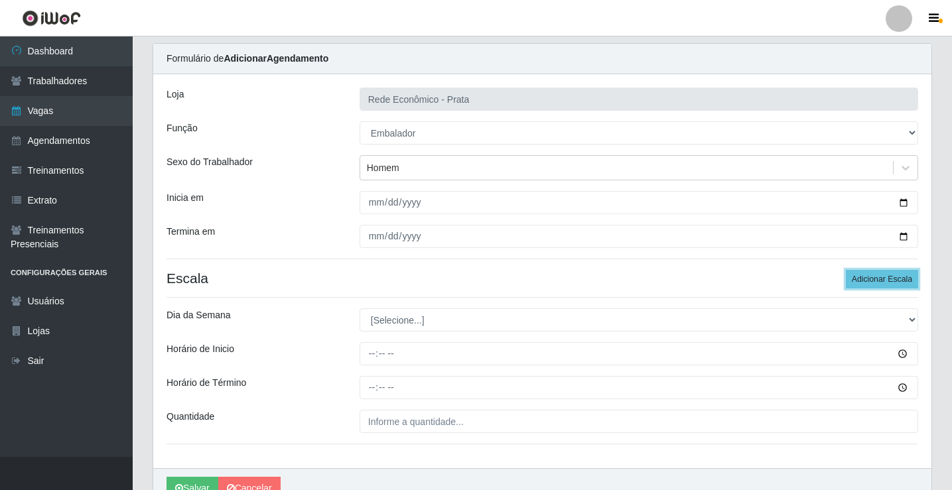
scroll to position [107, 0]
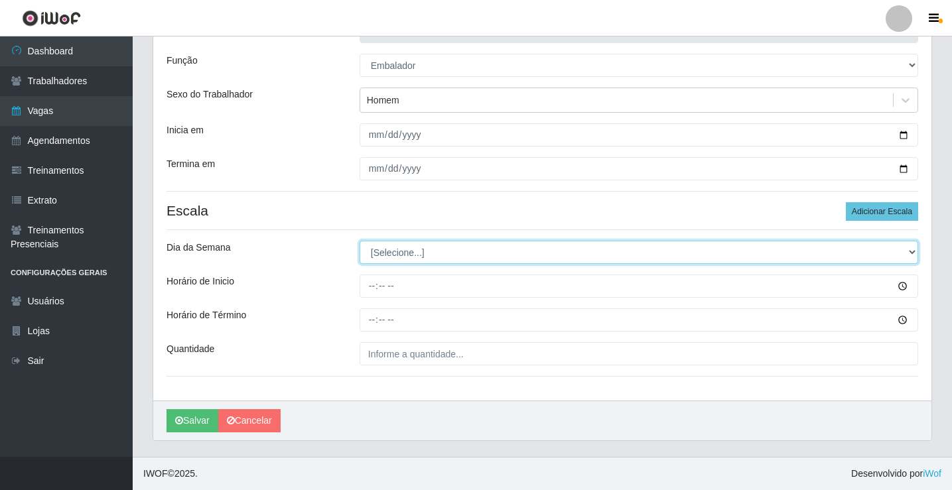
click at [384, 255] on select "[Selecione...] Segunda Terça Quarta Quinta Sexta Sábado Domingo" at bounding box center [639, 252] width 559 height 23
select select "4"
click at [360, 241] on select "[Selecione...] Segunda Terça Quarta Quinta Sexta Sábado Domingo" at bounding box center [639, 252] width 559 height 23
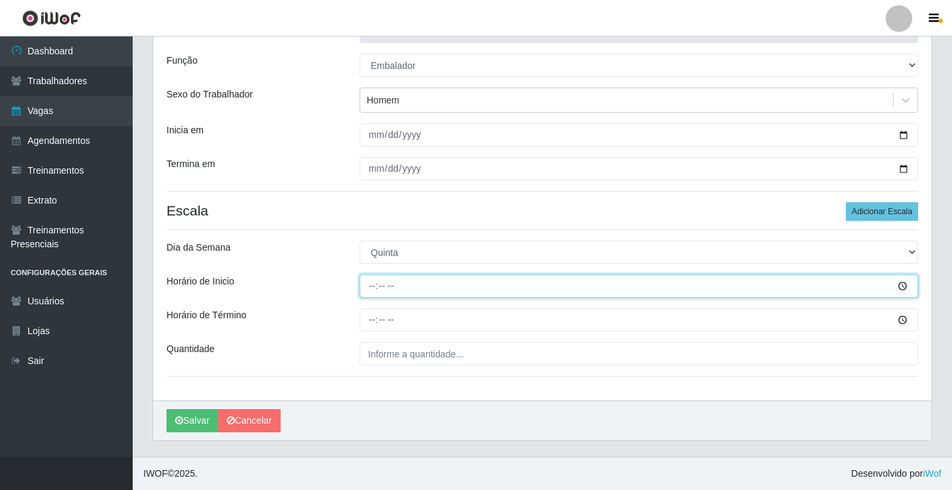
click at [375, 285] on input "Horário de Inicio" at bounding box center [639, 286] width 559 height 23
type input "10:30"
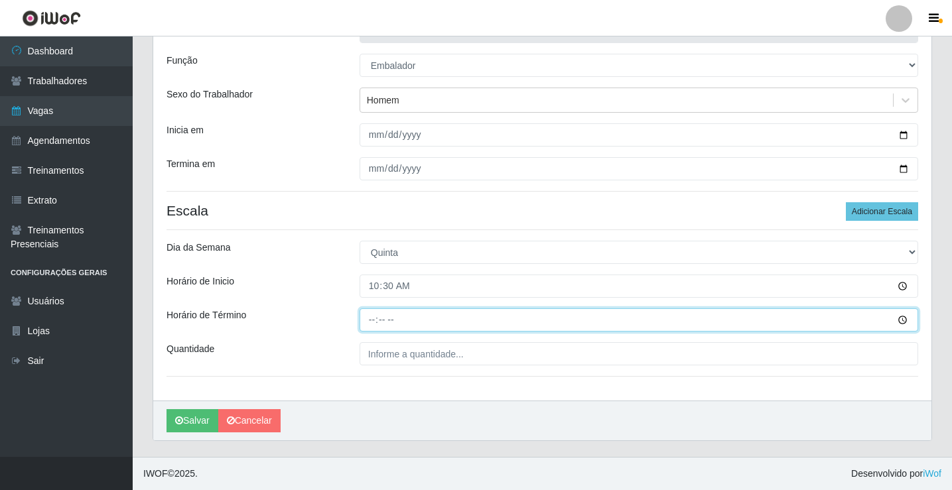
click at [372, 323] on input "Horário de Término" at bounding box center [639, 320] width 559 height 23
type input "16:00"
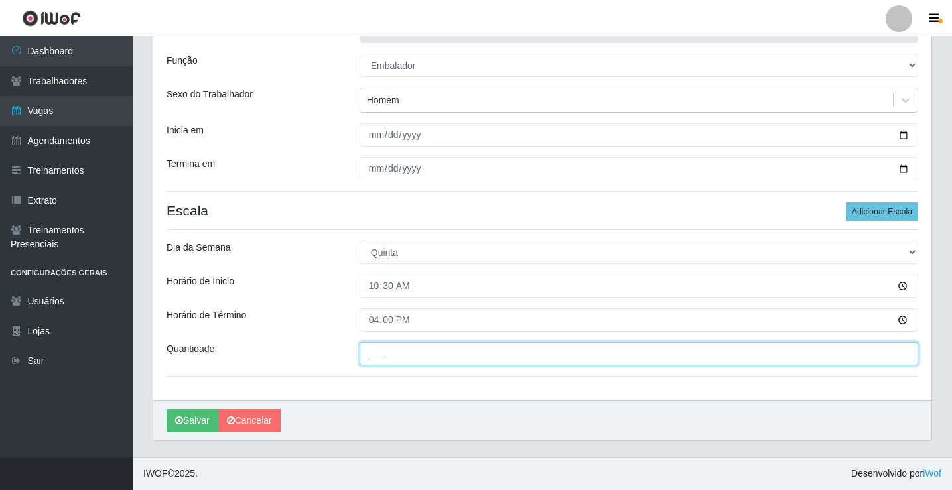
click at [378, 349] on input "___" at bounding box center [639, 353] width 559 height 23
type input "4__"
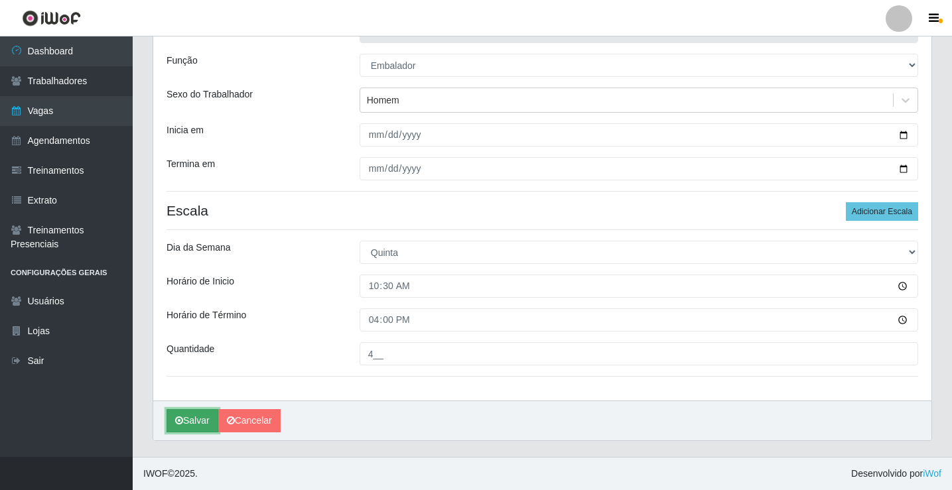
click at [196, 424] on button "Salvar" at bounding box center [193, 420] width 52 height 23
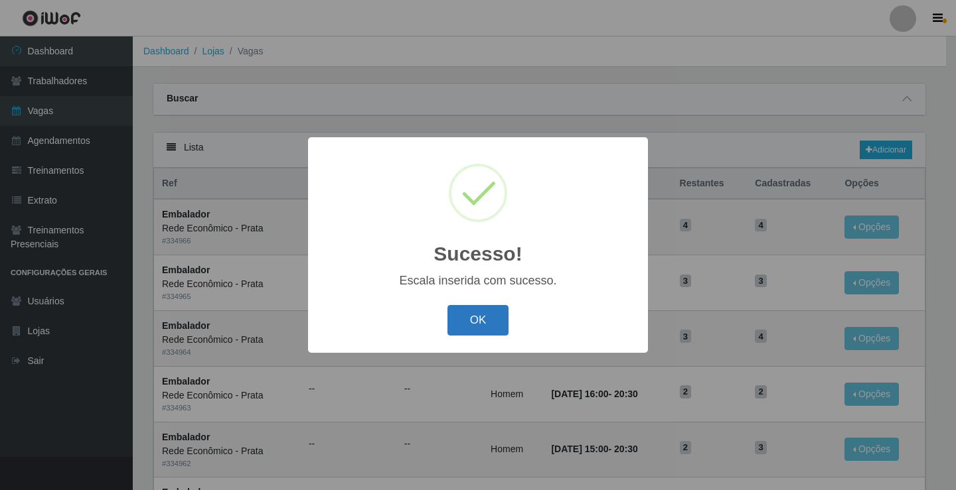
click at [477, 318] on button "OK" at bounding box center [478, 320] width 62 height 31
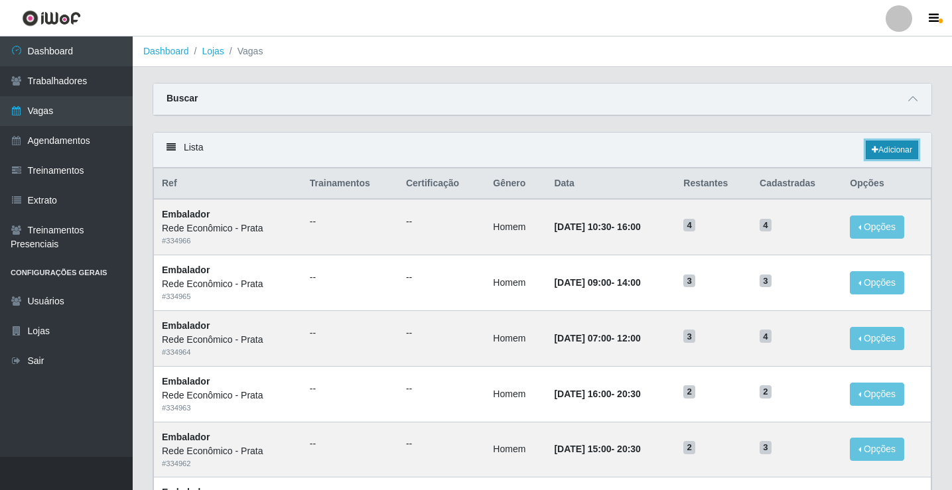
click at [894, 153] on link "Adicionar" at bounding box center [892, 150] width 52 height 19
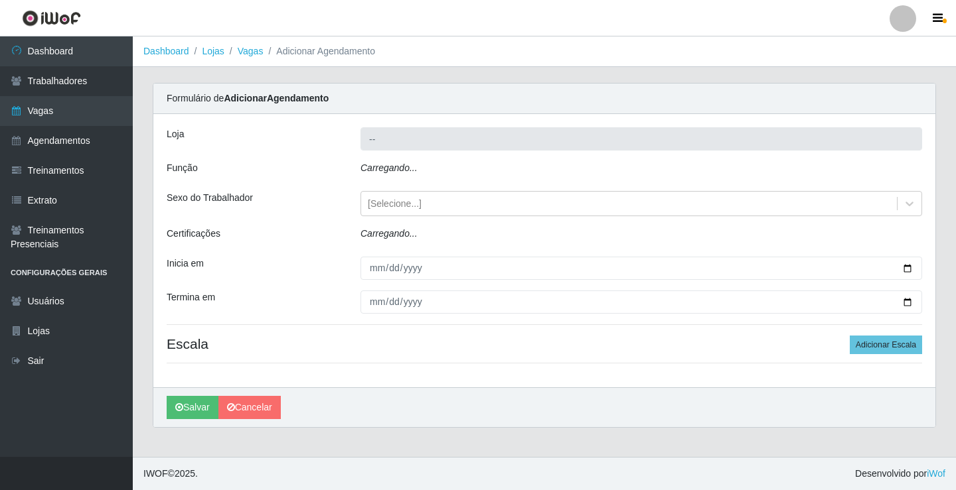
type input "Rede Econômico - Prata"
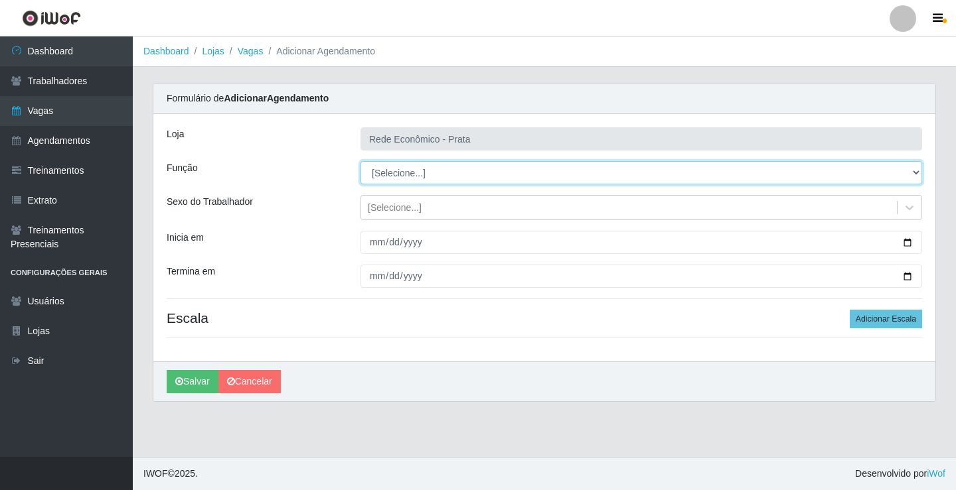
click at [393, 172] on select "[Selecione...] ASG ASG + ASG ++ Embalador Embalador + Embalador ++ Operador de …" at bounding box center [640, 172] width 561 height 23
select select "1"
click at [360, 161] on select "[Selecione...] ASG ASG + ASG ++ Embalador Embalador + Embalador ++ Operador de …" at bounding box center [640, 172] width 561 height 23
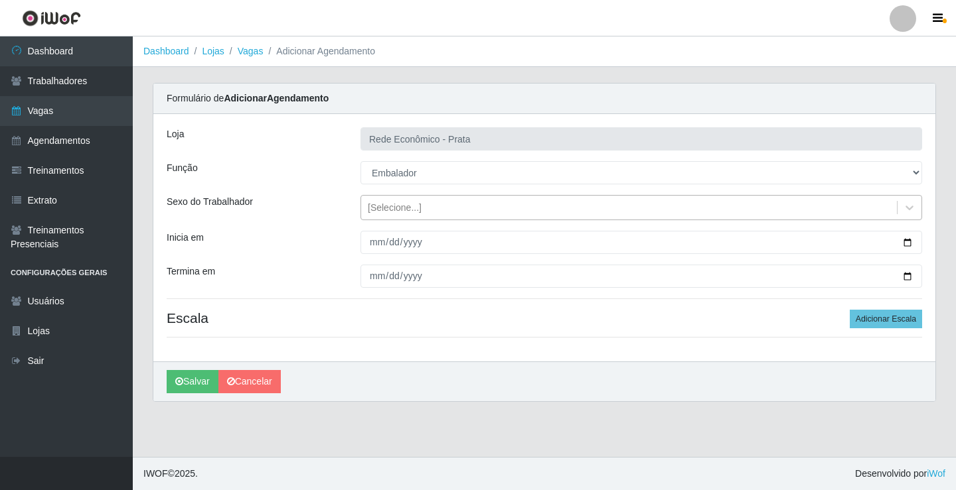
click at [395, 208] on div "[Selecione...]" at bounding box center [395, 208] width 54 height 14
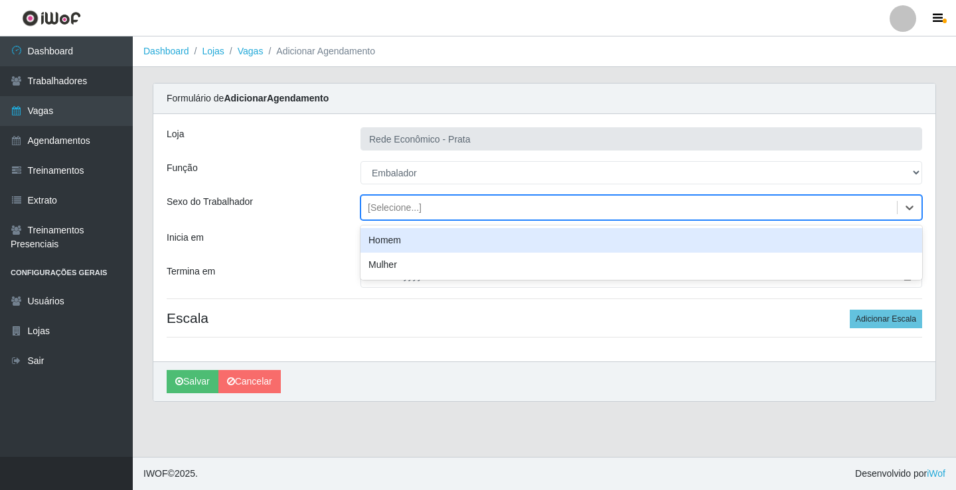
click at [417, 238] on div "Homem" at bounding box center [640, 240] width 561 height 25
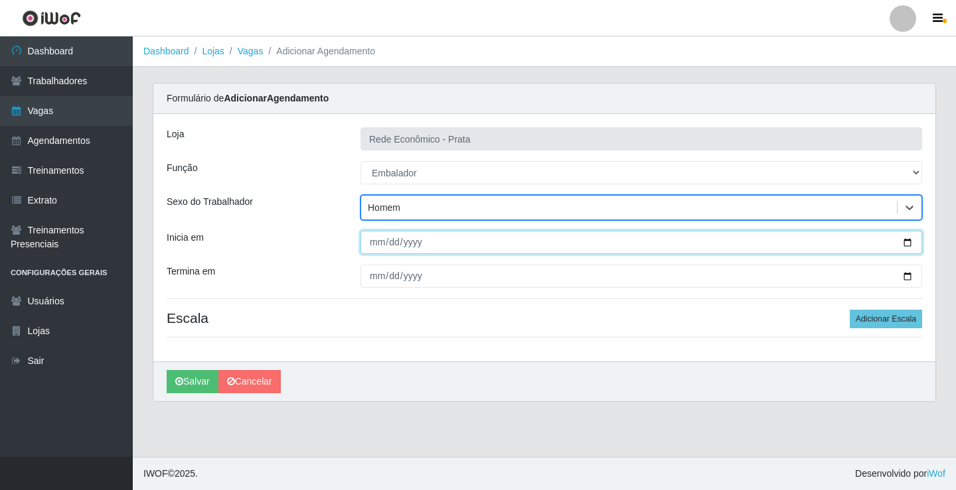
click at [905, 242] on input "Inicia em" at bounding box center [640, 242] width 561 height 23
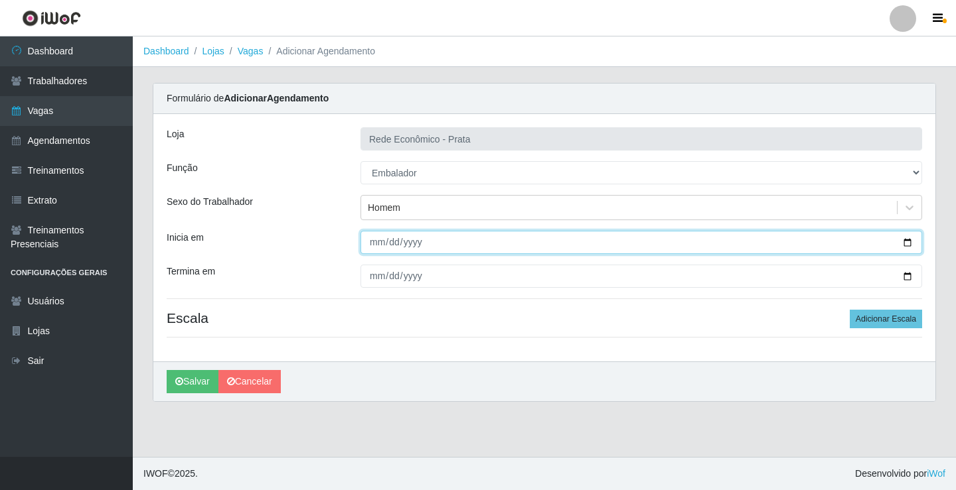
type input "[DATE]"
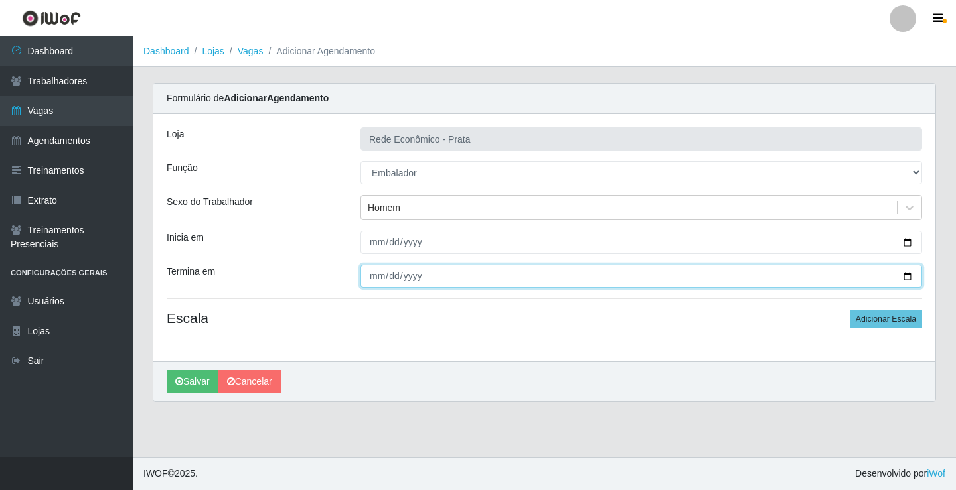
drag, startPoint x: 907, startPoint y: 275, endPoint x: 825, endPoint y: 326, distance: 96.5
click at [905, 275] on input "Termina em" at bounding box center [640, 276] width 561 height 23
type input "[DATE]"
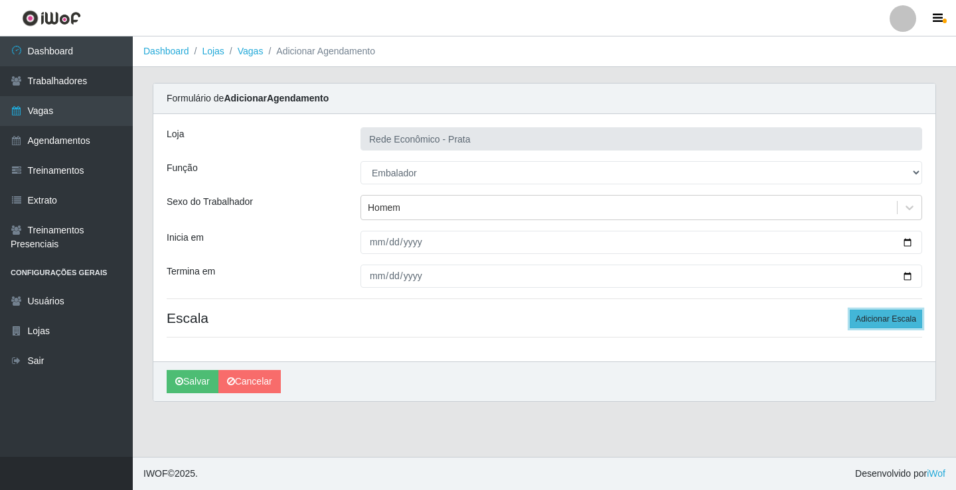
click at [871, 319] on button "Adicionar Escala" at bounding box center [885, 319] width 72 height 19
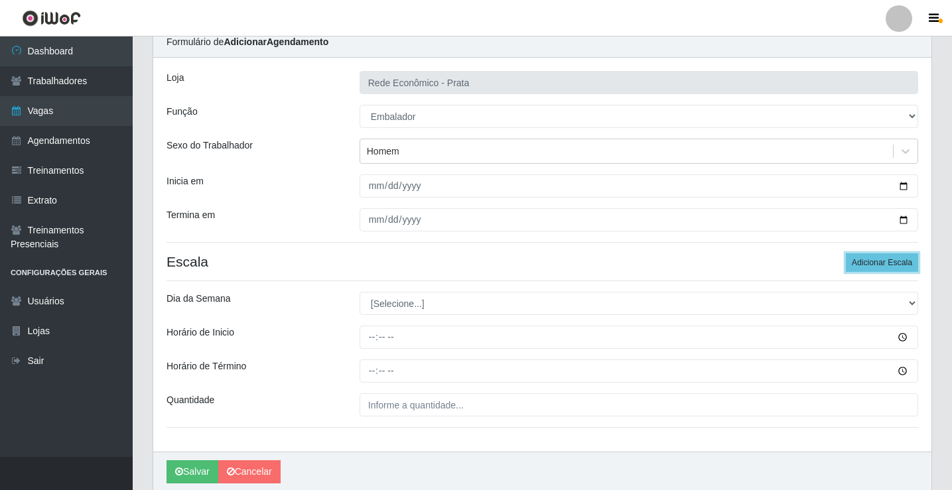
scroll to position [107, 0]
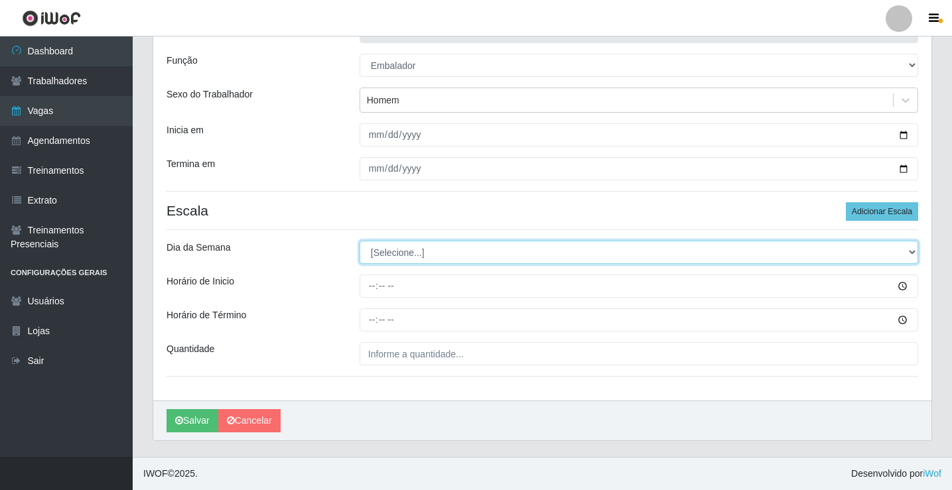
click at [395, 249] on select "[Selecione...] Segunda Terça Quarta Quinta Sexta Sábado Domingo" at bounding box center [639, 252] width 559 height 23
select select "4"
click at [360, 241] on select "[Selecione...] Segunda Terça Quarta Quinta Sexta Sábado Domingo" at bounding box center [639, 252] width 559 height 23
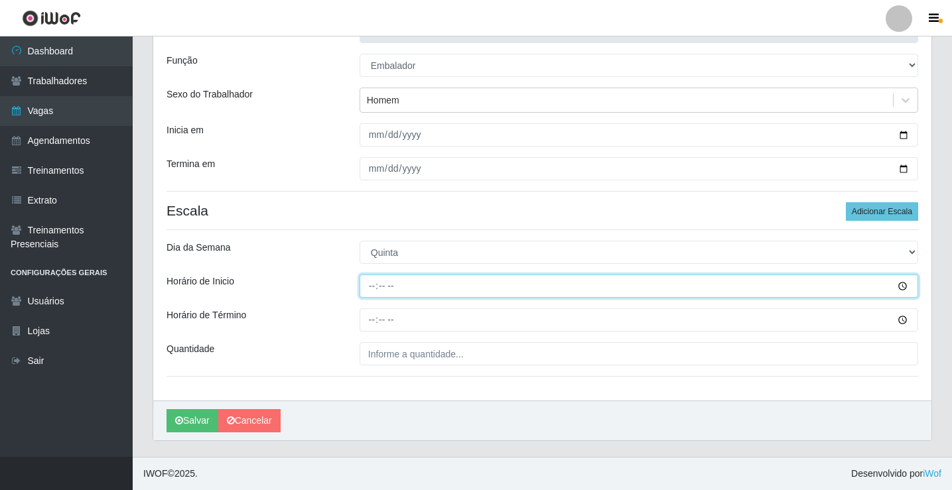
click at [370, 289] on input "Horário de Inicio" at bounding box center [639, 286] width 559 height 23
type input "15:00"
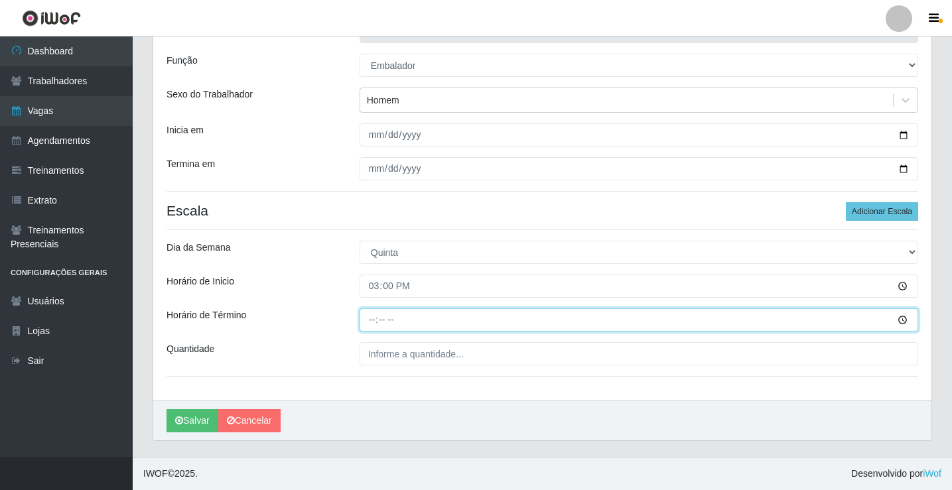
click at [376, 323] on input "Horário de Término" at bounding box center [639, 320] width 559 height 23
type input "20:30"
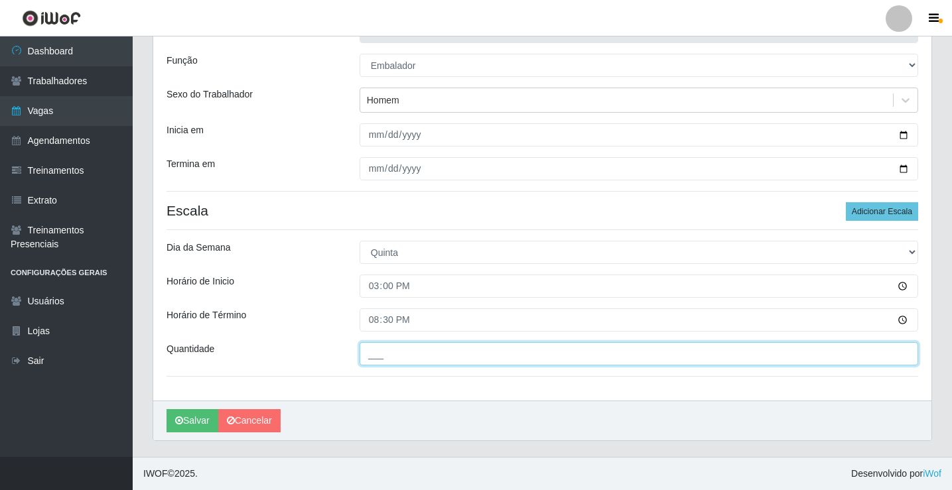
click at [394, 359] on input "___" at bounding box center [639, 353] width 559 height 23
type input "3__"
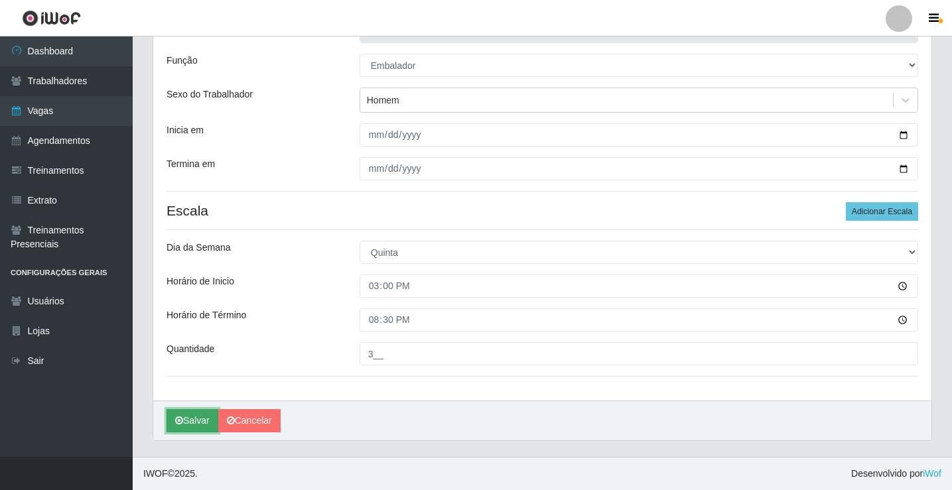
click at [202, 425] on button "Salvar" at bounding box center [193, 420] width 52 height 23
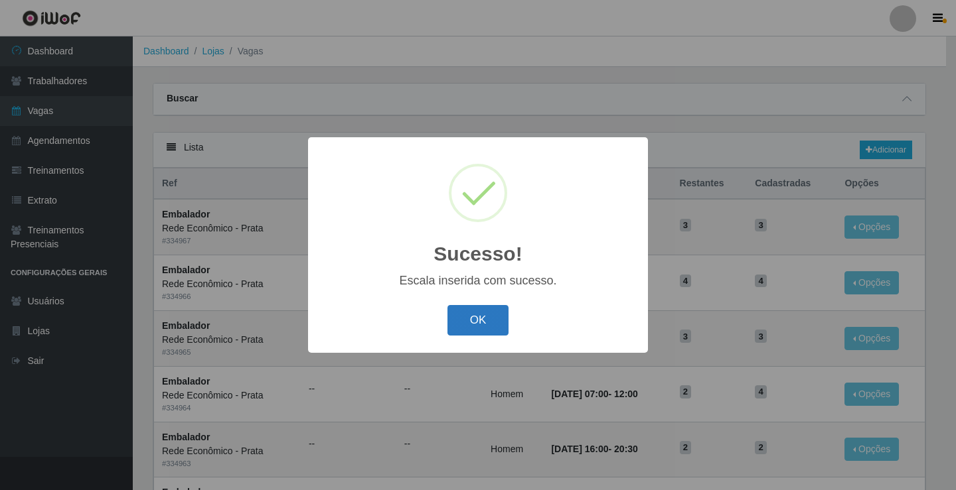
click at [474, 315] on button "OK" at bounding box center [478, 320] width 62 height 31
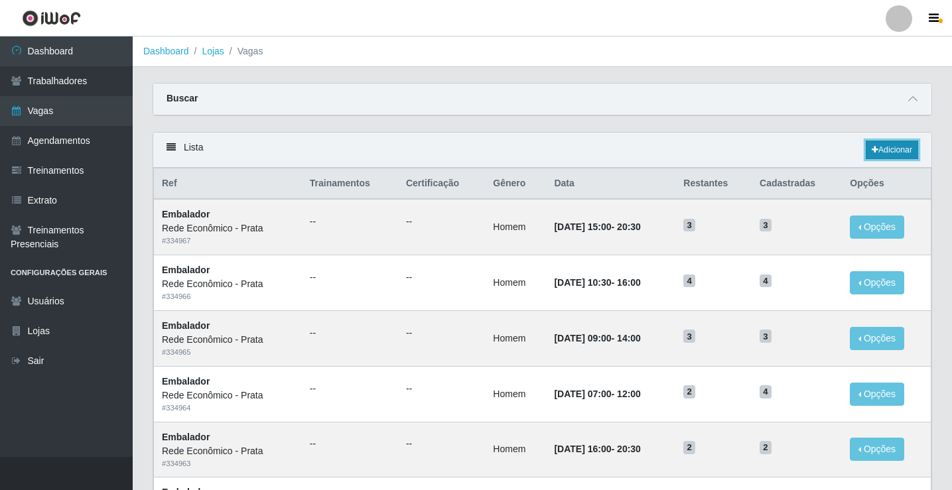
click at [885, 152] on link "Adicionar" at bounding box center [892, 150] width 52 height 19
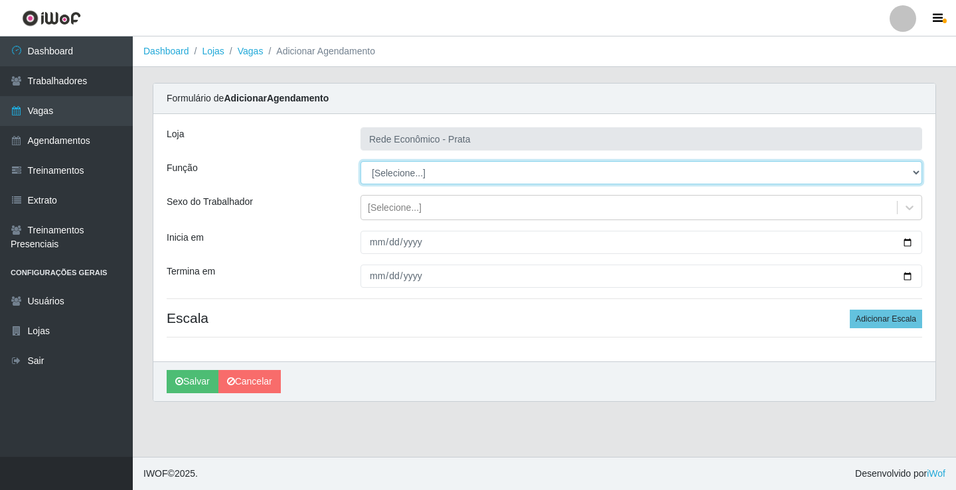
click at [402, 175] on select "[Selecione...] ASG ASG + ASG ++ Embalador Embalador + Embalador ++ Operador de …" at bounding box center [640, 172] width 561 height 23
select select "1"
click at [360, 161] on select "[Selecione...] ASG ASG + ASG ++ Embalador Embalador + Embalador ++ Operador de …" at bounding box center [640, 172] width 561 height 23
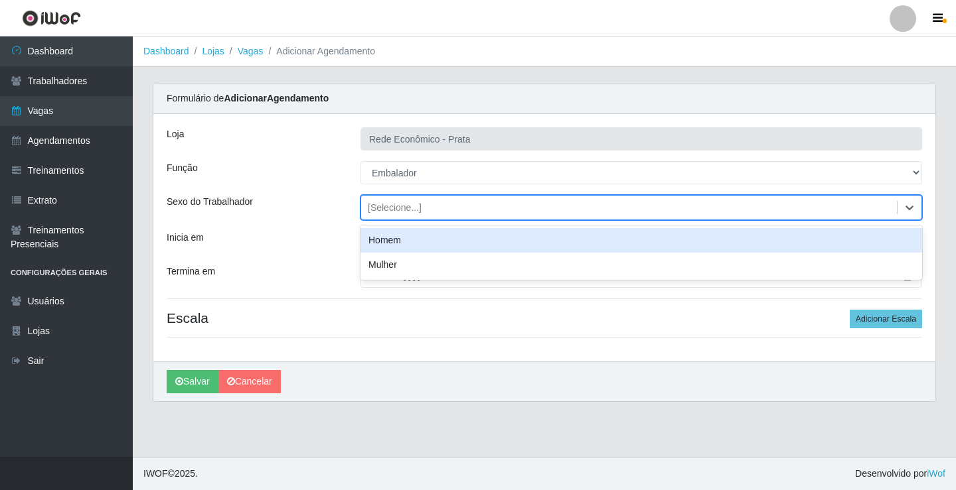
click at [402, 209] on div "[Selecione...]" at bounding box center [395, 208] width 54 height 14
click at [408, 238] on div "Homem" at bounding box center [640, 240] width 561 height 25
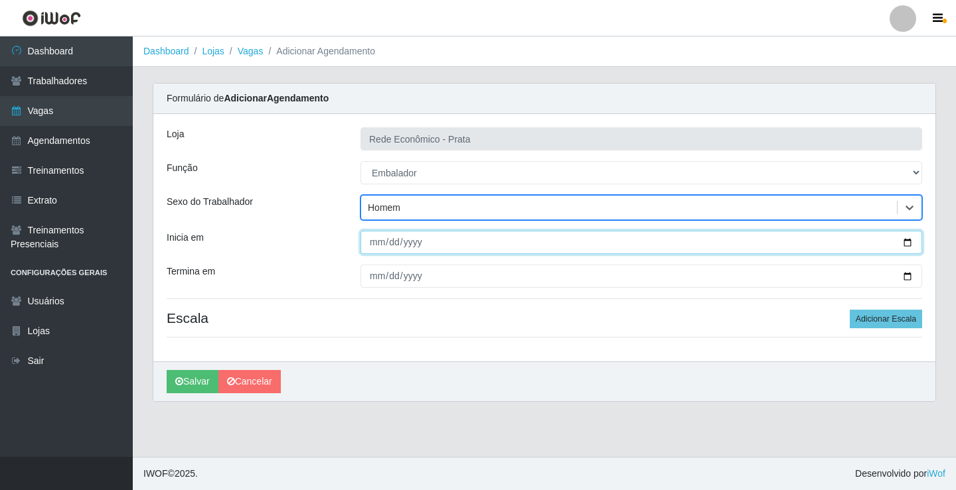
click at [907, 239] on input "Inicia em" at bounding box center [640, 242] width 561 height 23
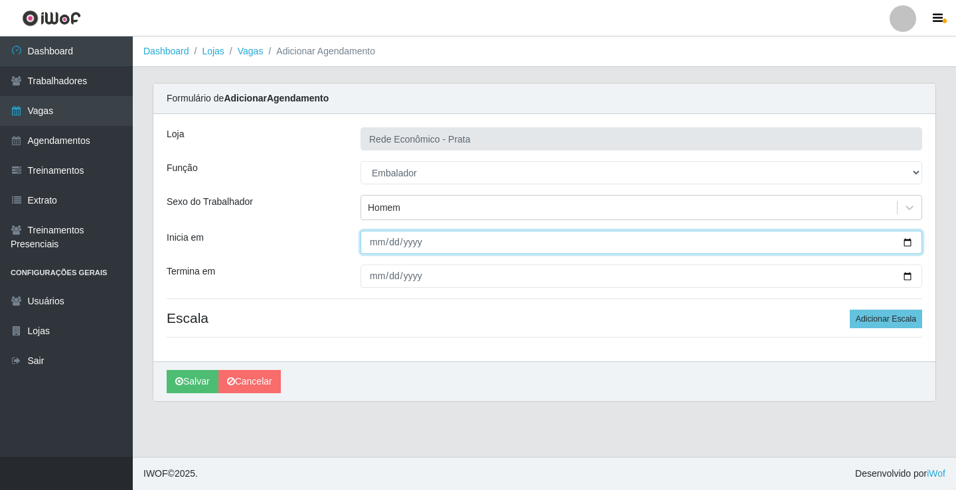
type input "[DATE]"
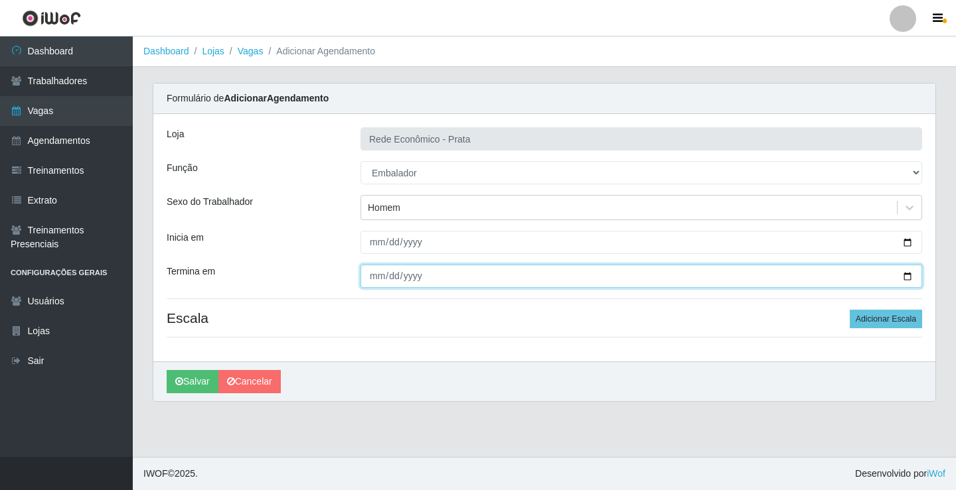
click at [911, 273] on input "Termina em" at bounding box center [640, 276] width 561 height 23
type input "[DATE]"
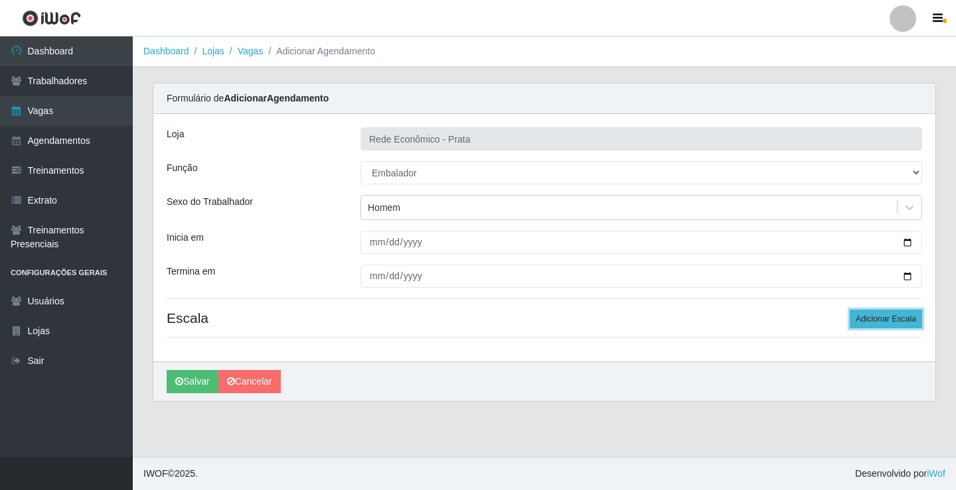
click at [882, 318] on button "Adicionar Escala" at bounding box center [885, 319] width 72 height 19
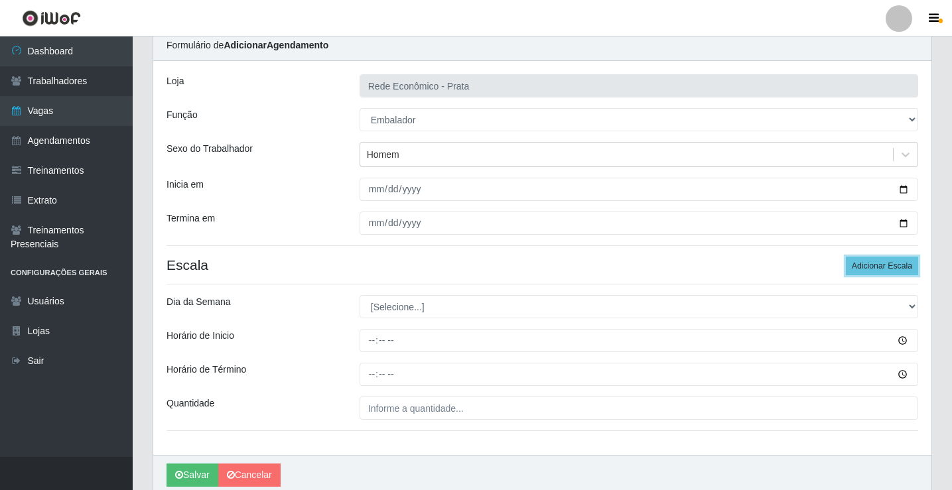
scroll to position [107, 0]
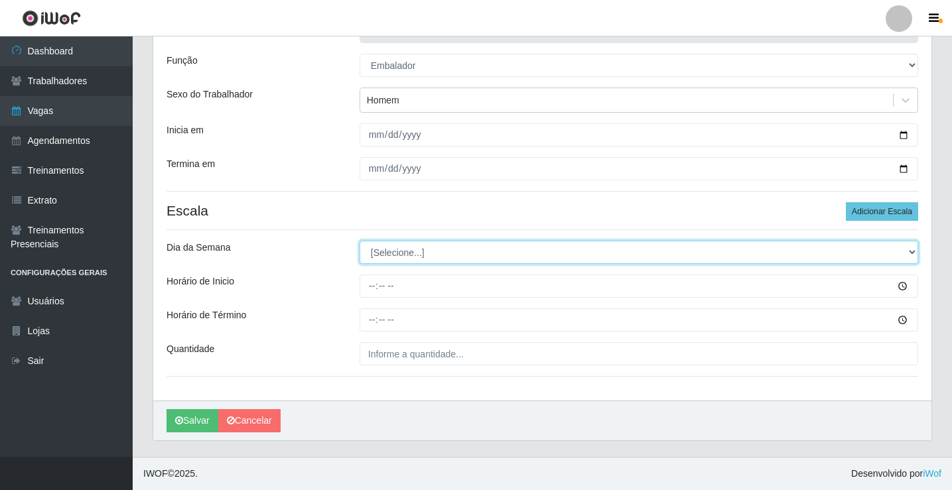
click at [394, 253] on select "[Selecione...] Segunda Terça Quarta Quinta Sexta Sábado Domingo" at bounding box center [639, 252] width 559 height 23
select select "4"
click at [360, 241] on select "[Selecione...] Segunda Terça Quarta Quinta Sexta Sábado Domingo" at bounding box center [639, 252] width 559 height 23
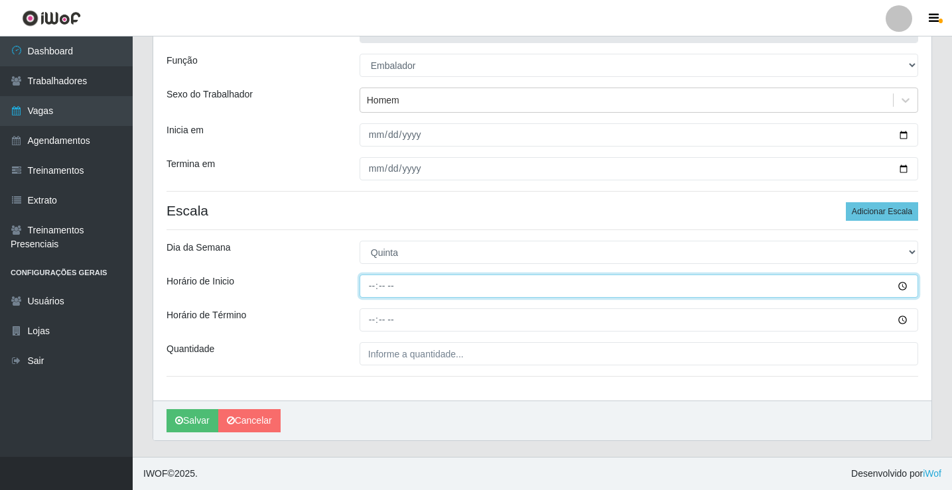
click at [376, 287] on input "Horário de Inicio" at bounding box center [639, 286] width 559 height 23
type input "14:00"
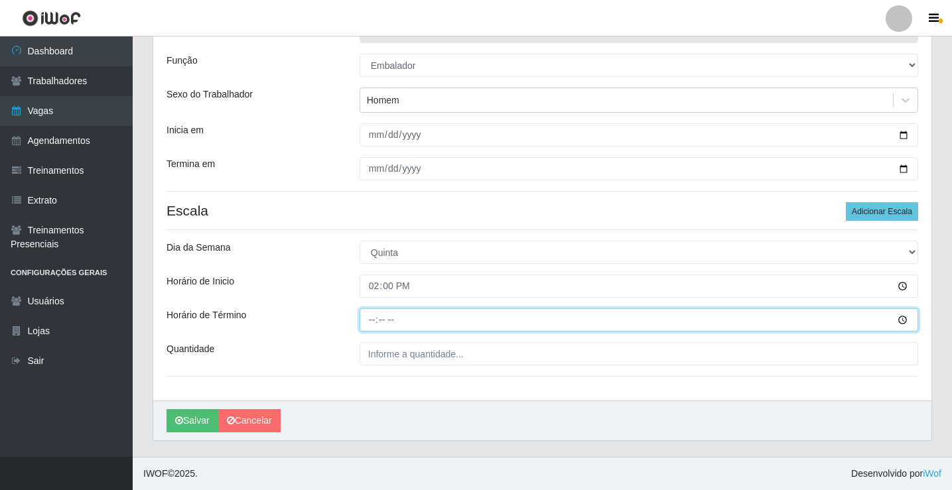
click at [374, 320] on input "Horário de Término" at bounding box center [639, 320] width 559 height 23
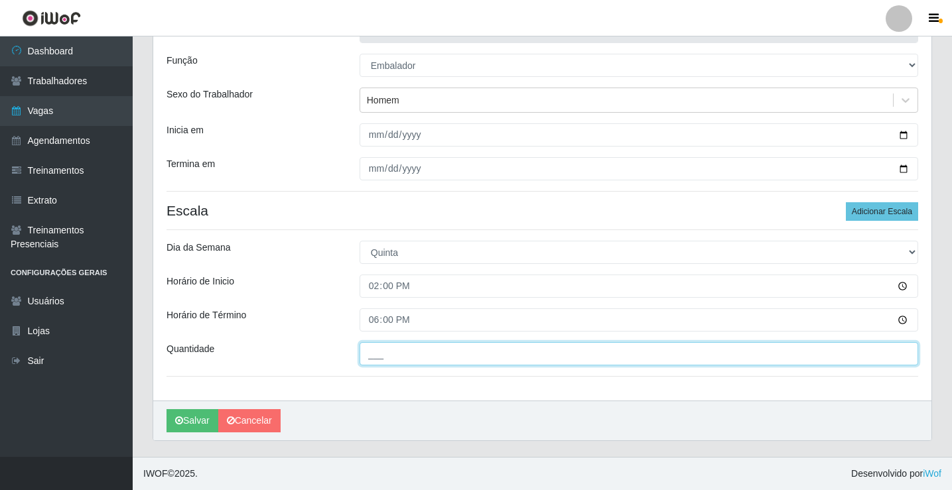
click at [392, 357] on input "___" at bounding box center [639, 353] width 559 height 23
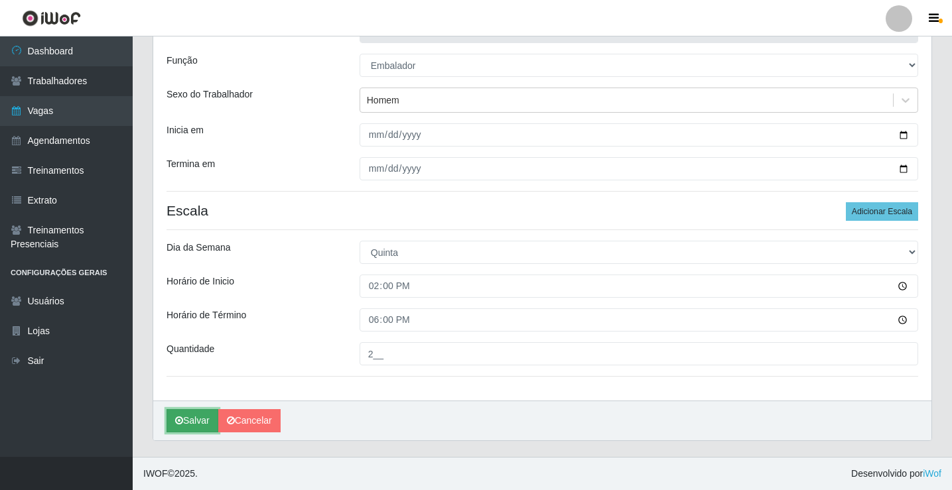
click at [198, 421] on button "Salvar" at bounding box center [193, 420] width 52 height 23
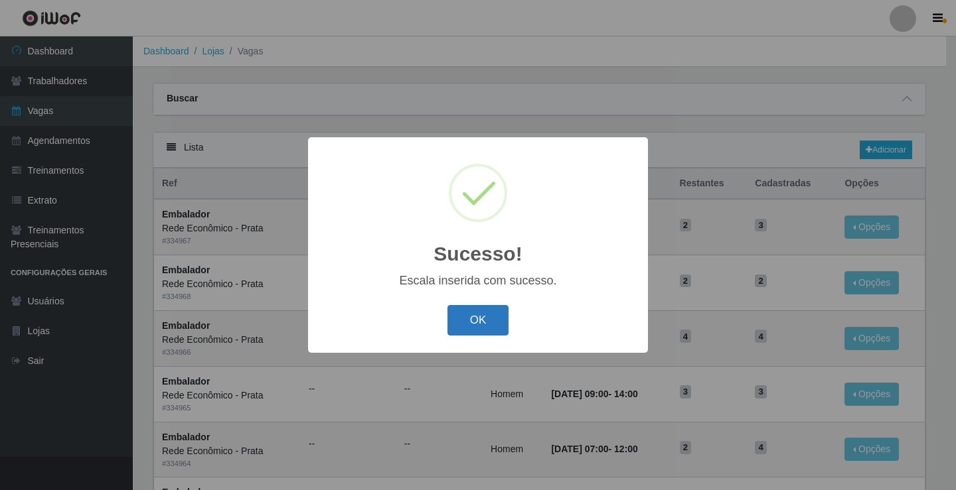
click at [486, 317] on button "OK" at bounding box center [478, 320] width 62 height 31
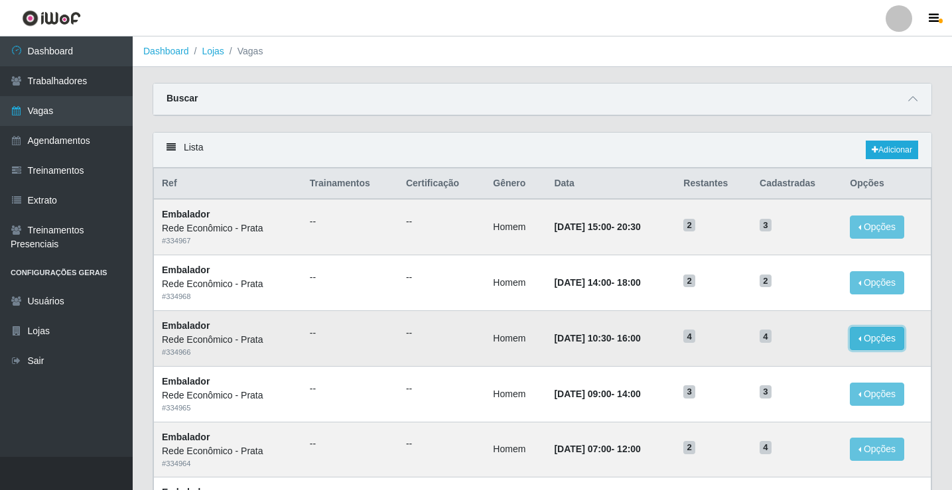
click at [866, 340] on button "Opções" at bounding box center [877, 338] width 54 height 23
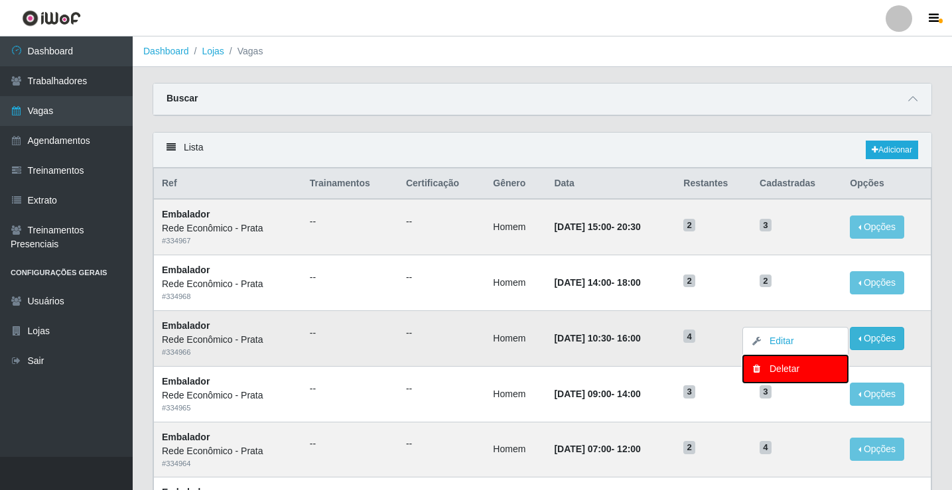
click at [793, 368] on div "Deletar" at bounding box center [795, 369] width 78 height 14
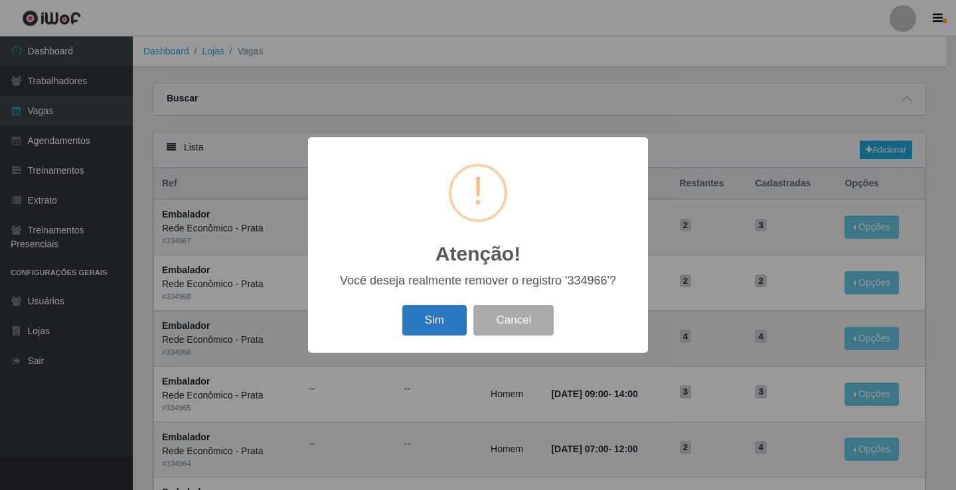
click at [436, 316] on button "Sim" at bounding box center [434, 320] width 64 height 31
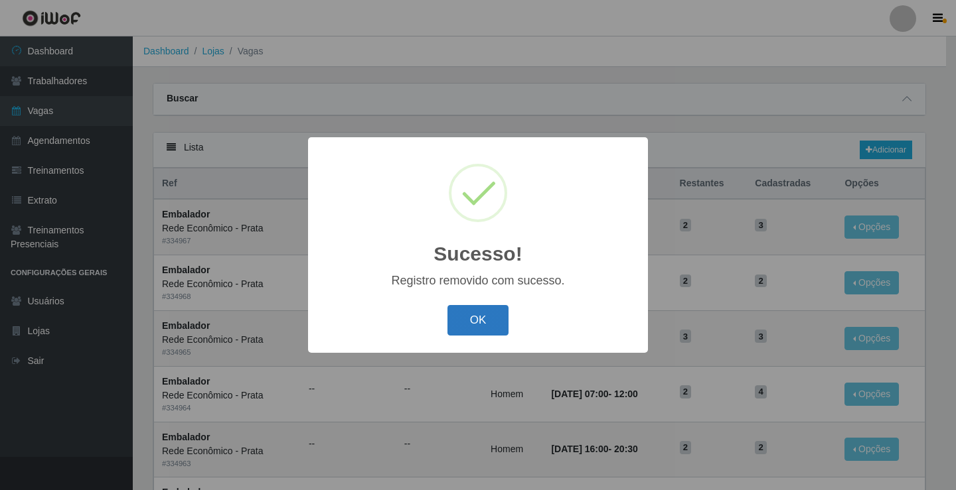
click at [472, 316] on button "OK" at bounding box center [478, 320] width 62 height 31
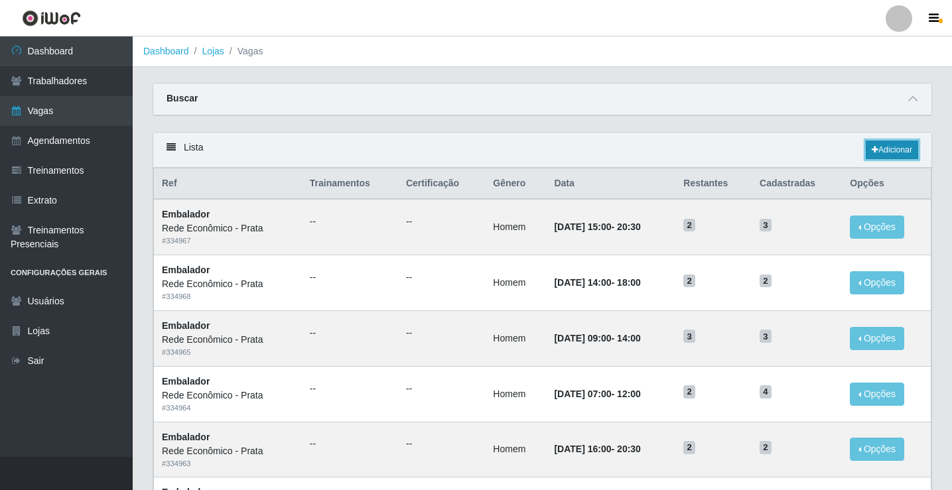
click at [890, 151] on link "Adicionar" at bounding box center [892, 150] width 52 height 19
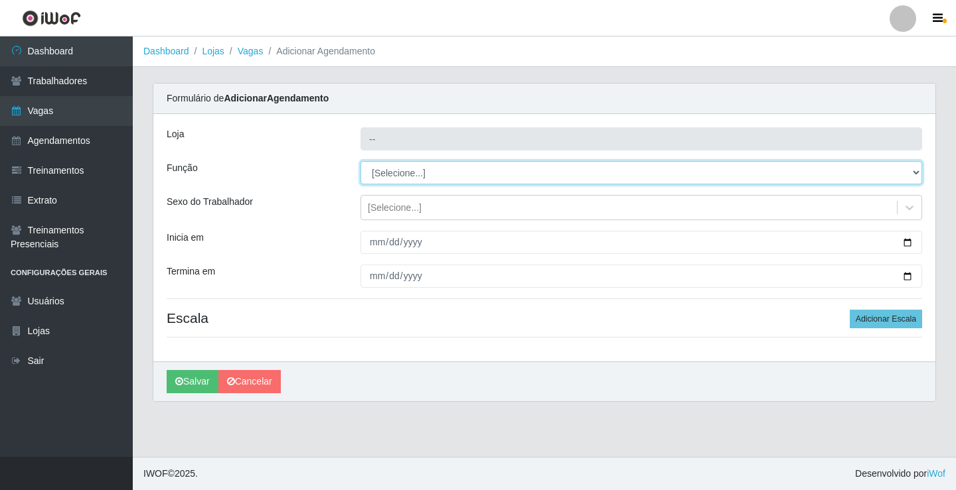
click at [401, 171] on select "[Selecione...] ASG ASG + ASG ++ Embalador Embalador + Embalador ++ Operador de …" at bounding box center [640, 172] width 561 height 23
click at [360, 161] on select "[Selecione...] ASG ASG + ASG ++ Embalador Embalador + Embalador ++ Operador de …" at bounding box center [640, 172] width 561 height 23
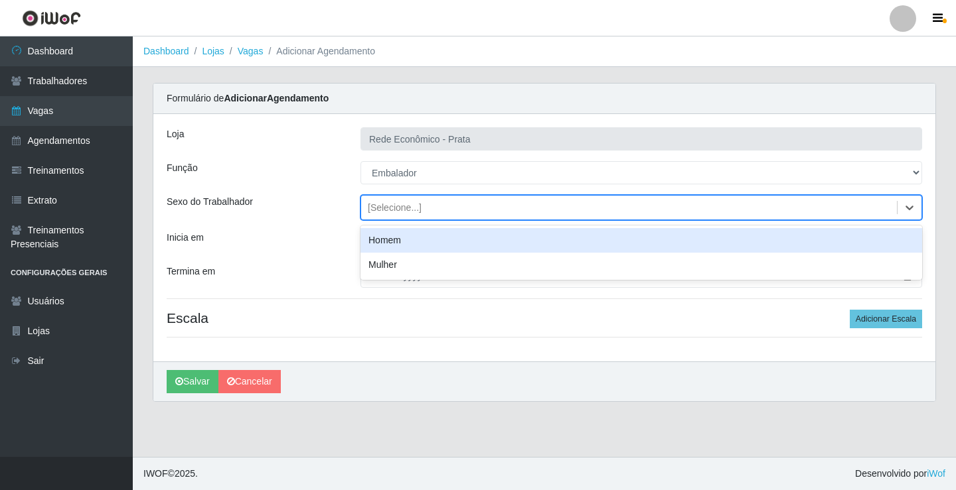
click at [393, 209] on div "[Selecione...]" at bounding box center [395, 208] width 54 height 14
click at [408, 240] on div "Homem" at bounding box center [640, 240] width 561 height 25
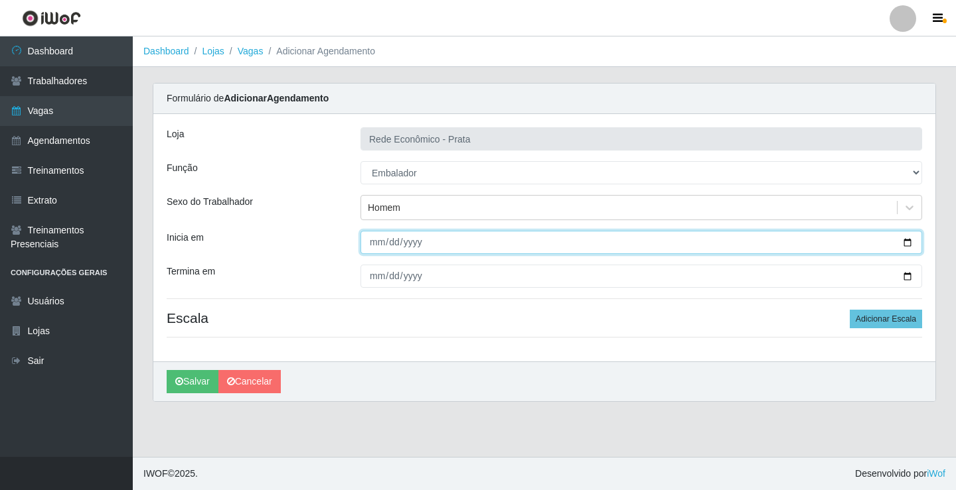
click at [906, 241] on input "Inicia em" at bounding box center [640, 242] width 561 height 23
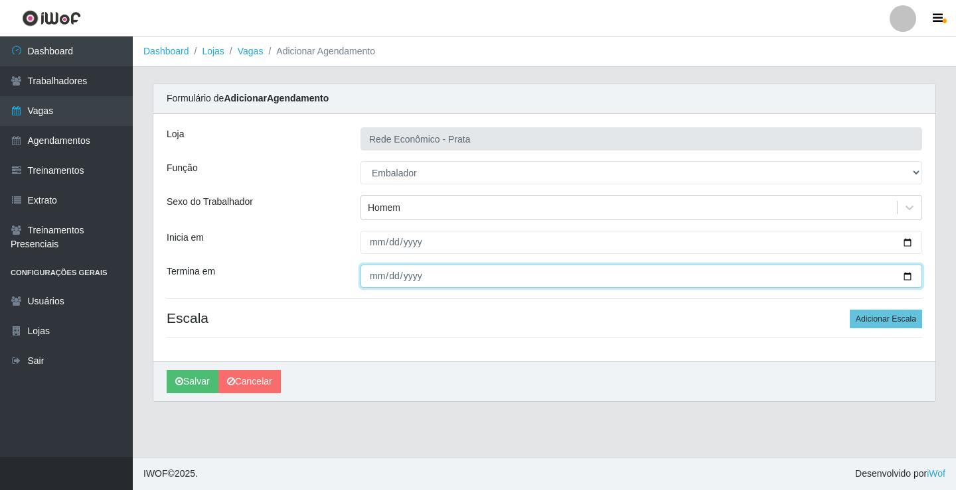
click at [908, 275] on input "Termina em" at bounding box center [640, 276] width 561 height 23
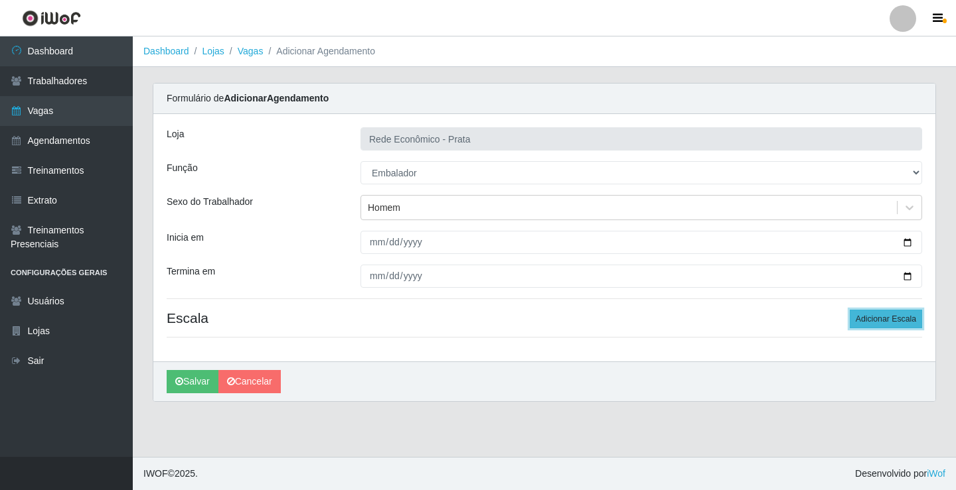
click at [875, 317] on button "Adicionar Escala" at bounding box center [885, 319] width 72 height 19
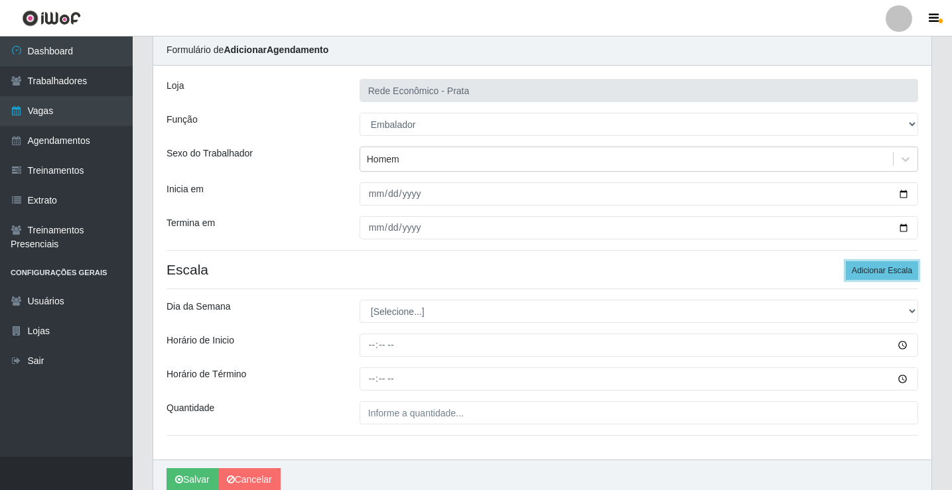
scroll to position [107, 0]
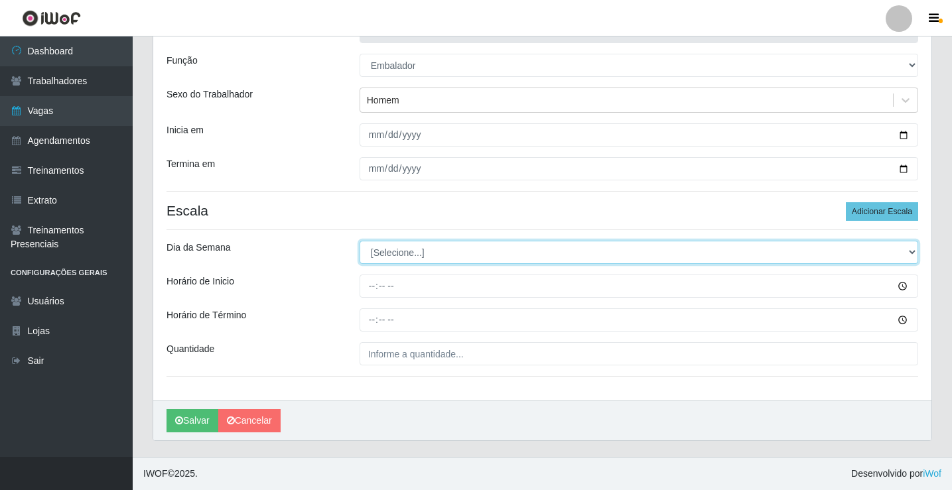
click at [405, 251] on select "[Selecione...] Segunda Terça Quarta Quinta Sexta Sábado Domingo" at bounding box center [639, 252] width 559 height 23
click at [360, 241] on select "[Selecione...] Segunda Terça Quarta Quinta Sexta Sábado Domingo" at bounding box center [639, 252] width 559 height 23
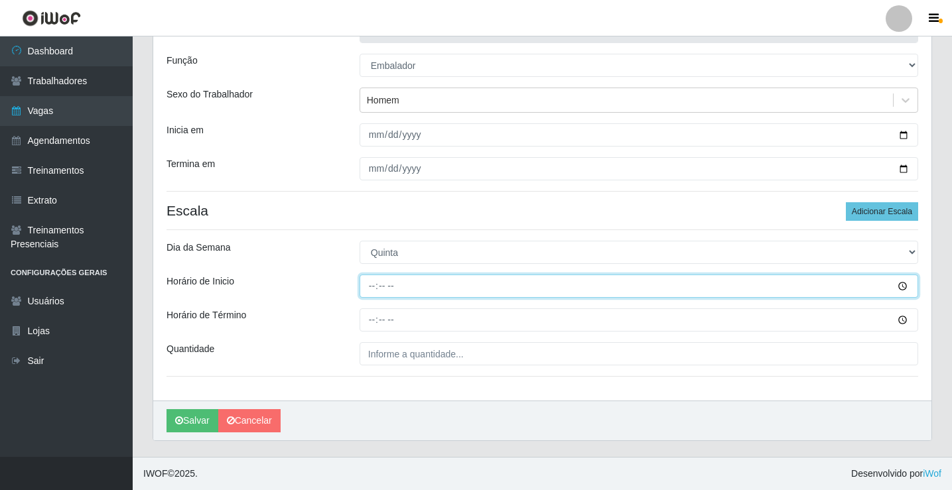
click at [372, 285] on input "Horário de Inicio" at bounding box center [639, 286] width 559 height 23
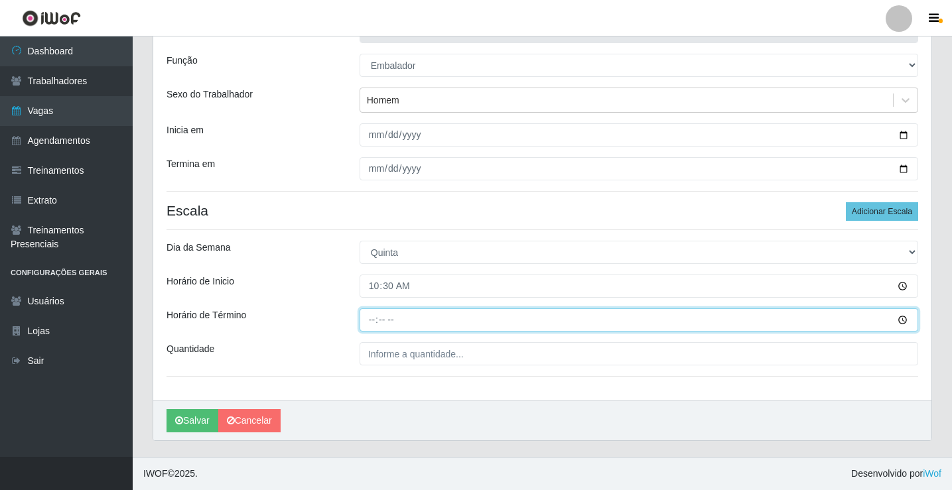
click at [371, 325] on input "Horário de Término" at bounding box center [639, 320] width 559 height 23
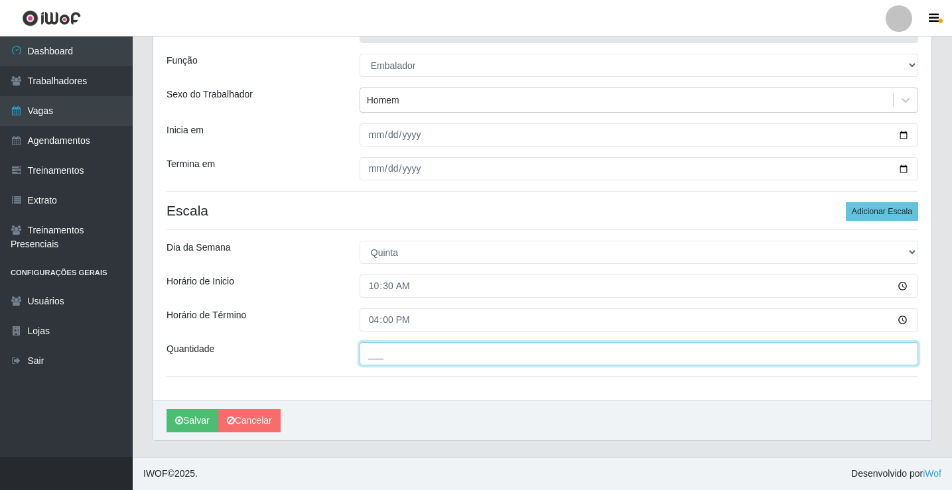
click at [374, 353] on input "___" at bounding box center [639, 353] width 559 height 23
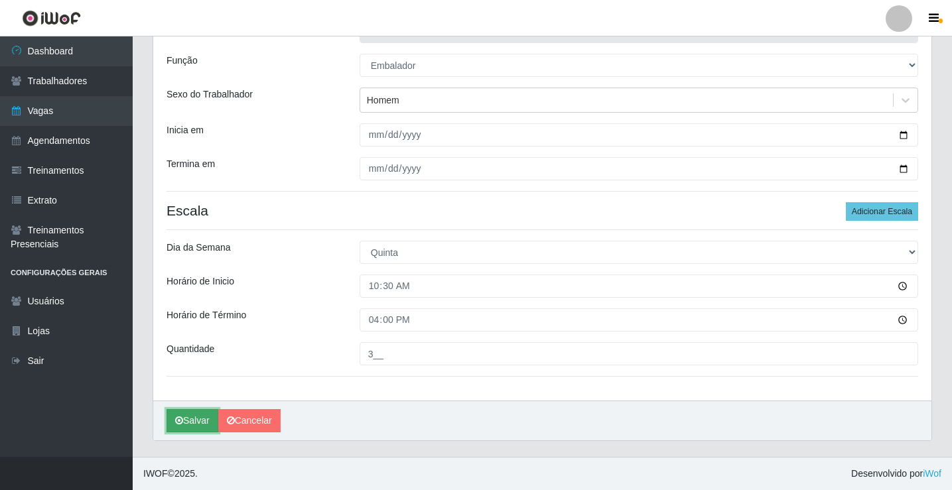
click at [187, 423] on button "Salvar" at bounding box center [193, 420] width 52 height 23
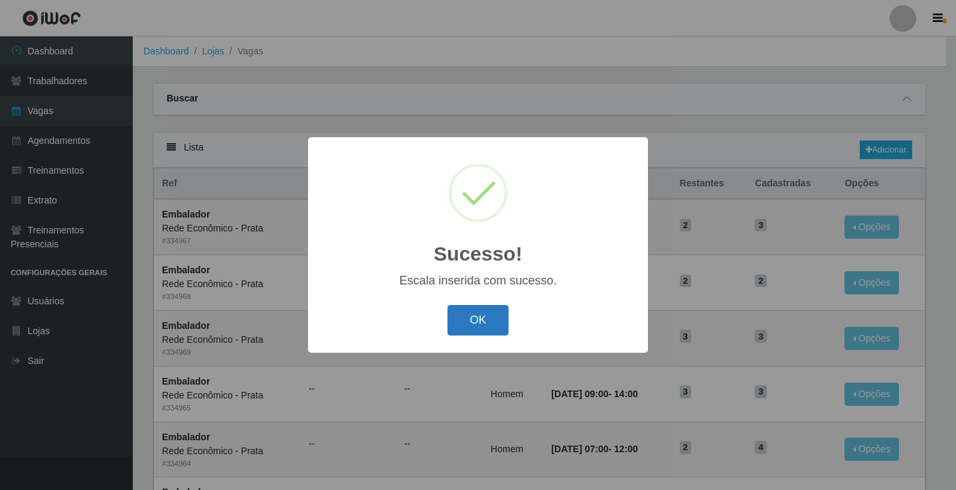
click at [451, 320] on button "OK" at bounding box center [478, 320] width 62 height 31
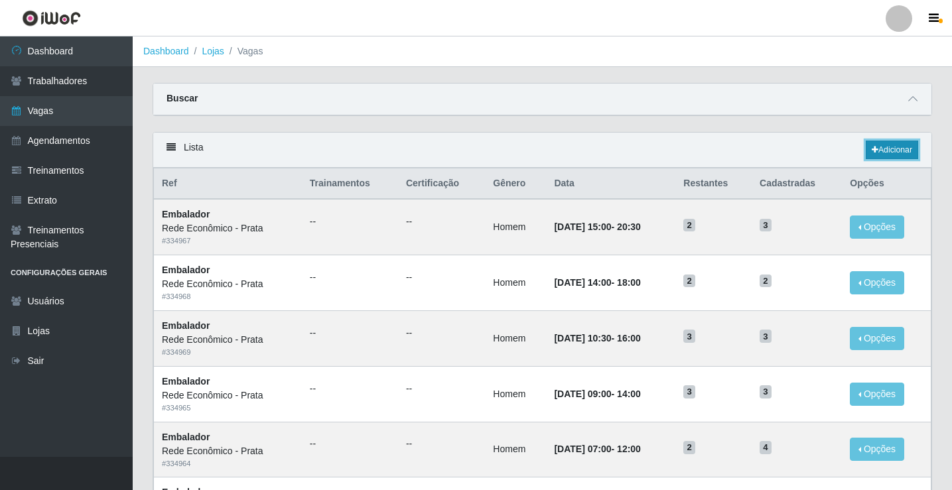
click at [897, 152] on link "Adicionar" at bounding box center [892, 150] width 52 height 19
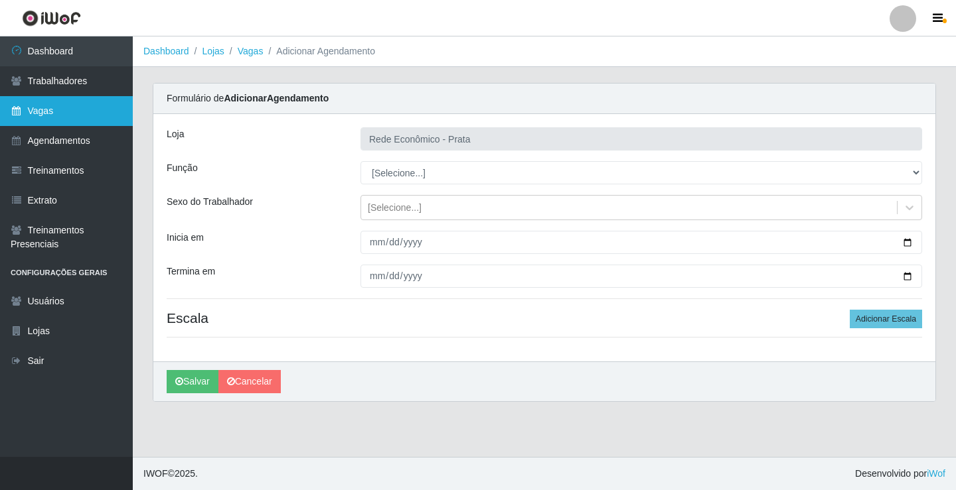
click at [58, 113] on link "Vagas" at bounding box center [66, 111] width 133 height 30
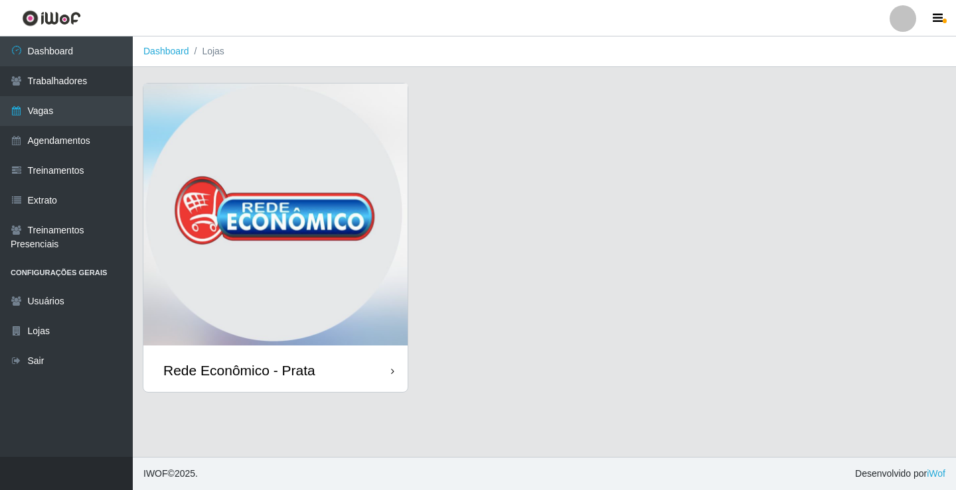
click at [290, 374] on div "Rede Econômico - Prata" at bounding box center [239, 370] width 152 height 17
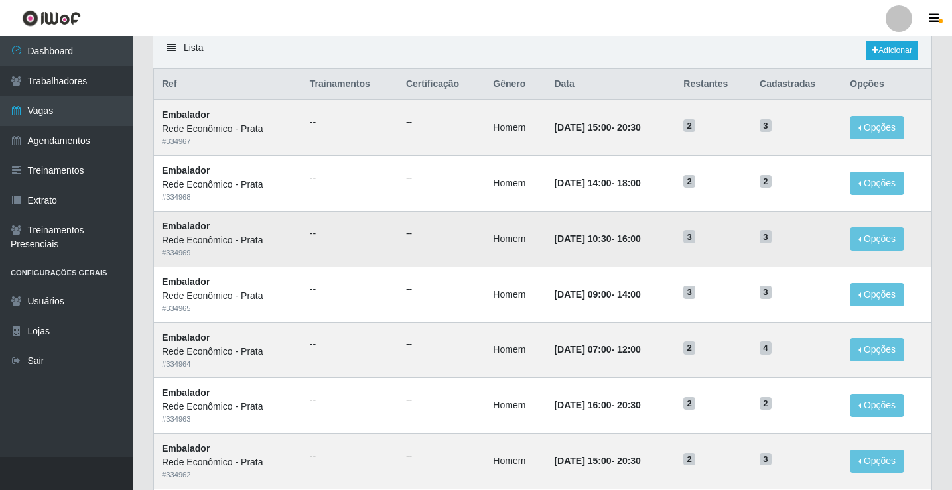
scroll to position [66, 0]
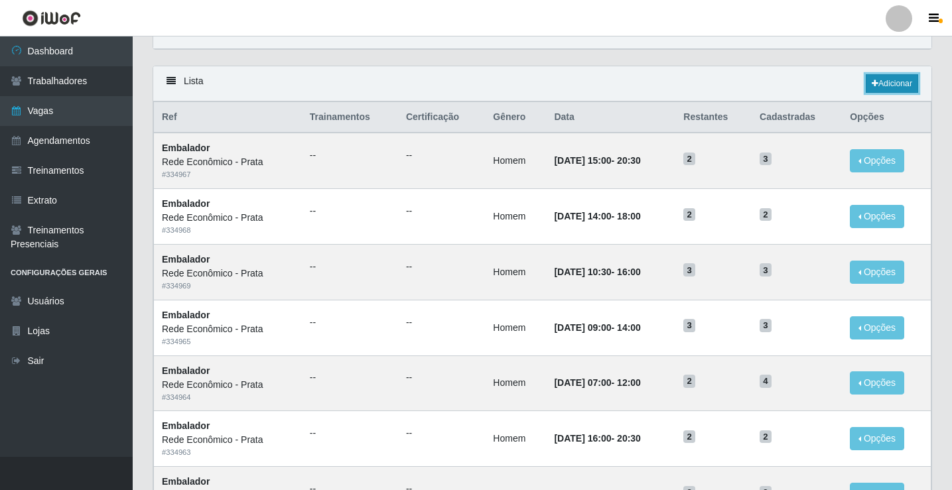
click at [899, 81] on link "Adicionar" at bounding box center [892, 83] width 52 height 19
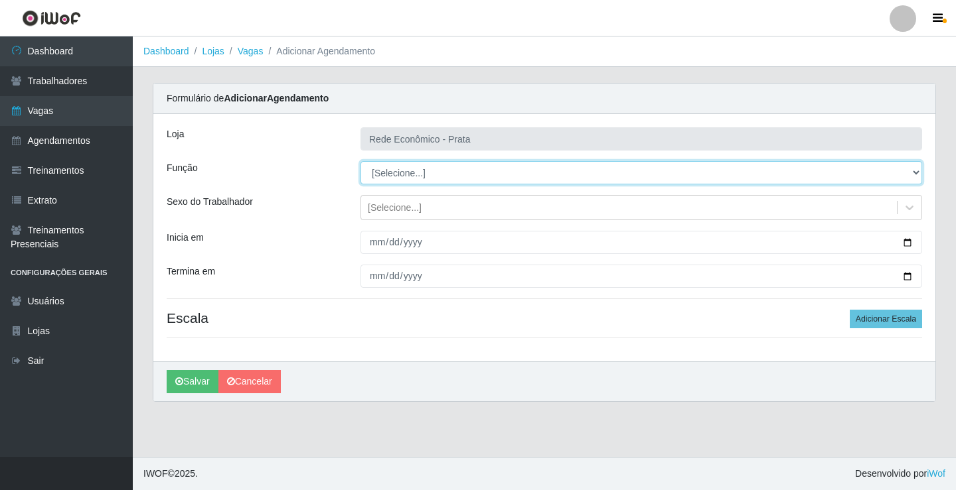
click at [388, 171] on select "[Selecione...] ASG ASG + ASG ++ Embalador Embalador + Embalador ++ Operador de …" at bounding box center [640, 172] width 561 height 23
click at [360, 161] on select "[Selecione...] ASG ASG + ASG ++ Embalador Embalador + Embalador ++ Operador de …" at bounding box center [640, 172] width 561 height 23
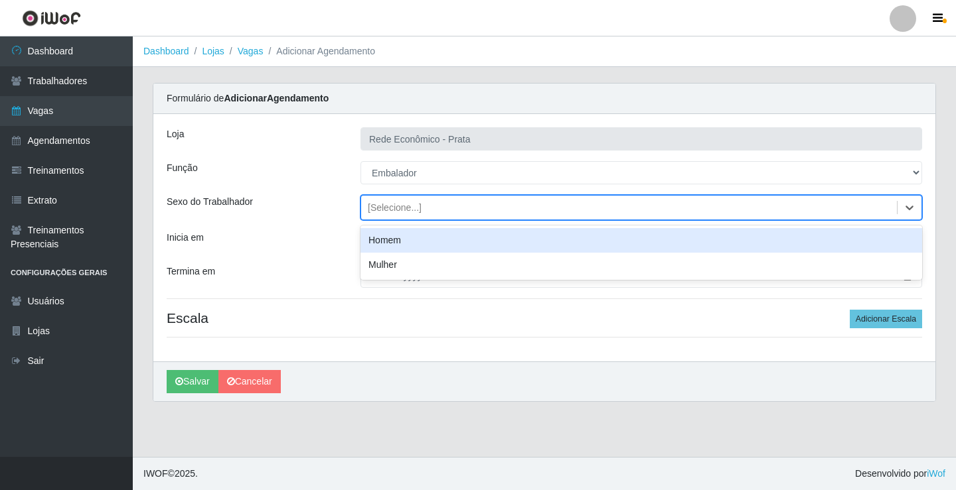
click at [386, 210] on div "[Selecione...]" at bounding box center [395, 208] width 54 height 14
click at [388, 238] on div "Homem" at bounding box center [640, 240] width 561 height 25
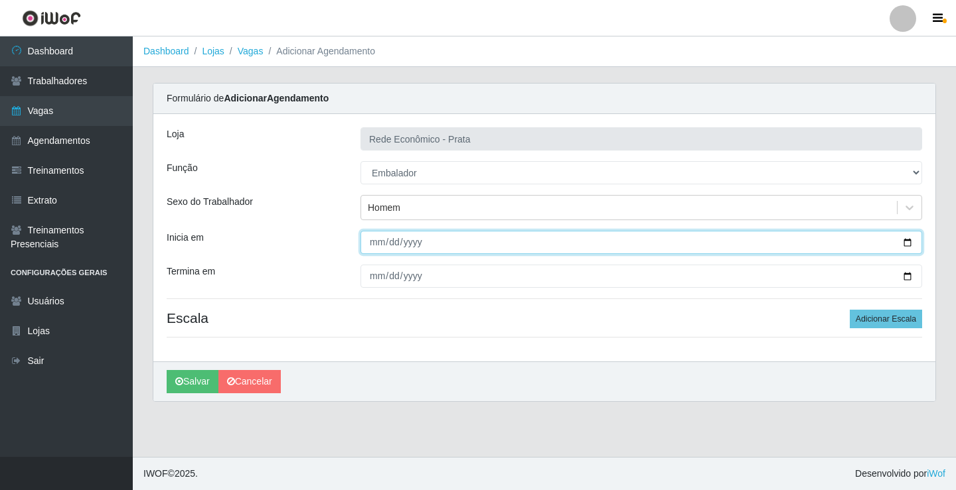
drag, startPoint x: 907, startPoint y: 240, endPoint x: 602, endPoint y: 344, distance: 321.7
click at [906, 240] on input "Inicia em" at bounding box center [640, 242] width 561 height 23
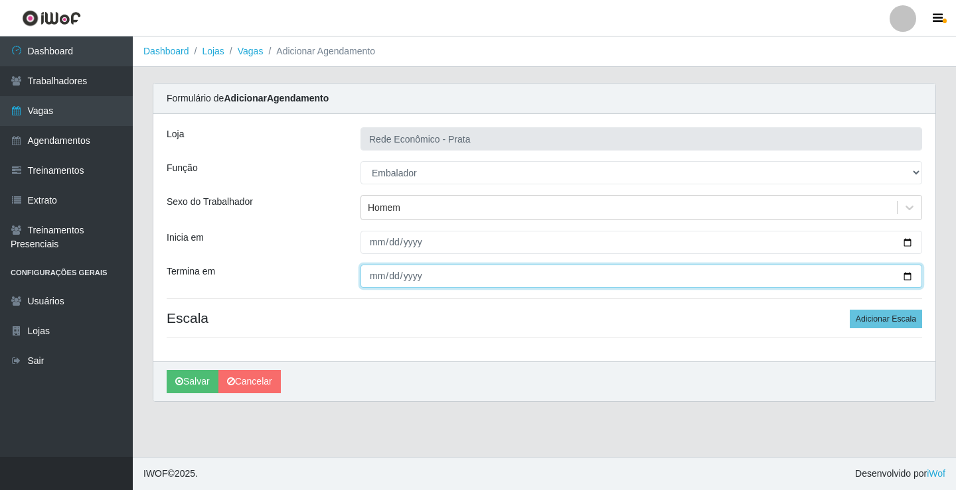
click at [907, 275] on input "Termina em" at bounding box center [640, 276] width 561 height 23
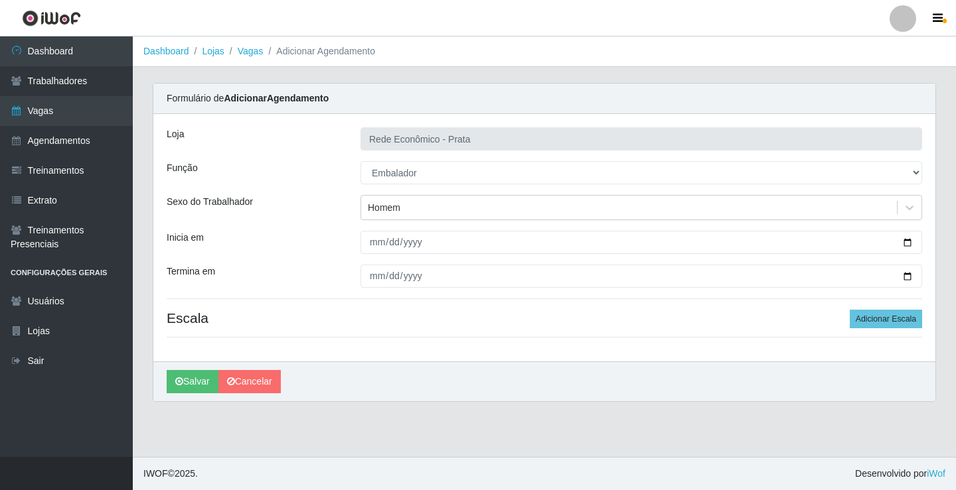
click at [895, 304] on div "Loja Rede Econômico - Prata Função [Selecione...] ASG ASG + ASG ++ Embalador Em…" at bounding box center [544, 238] width 782 height 248
click at [898, 320] on button "Adicionar Escala" at bounding box center [885, 319] width 72 height 19
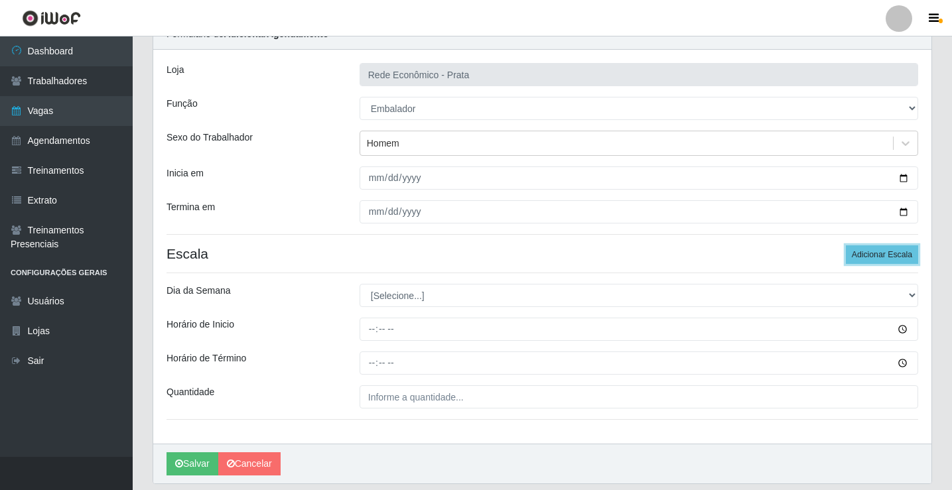
scroll to position [107, 0]
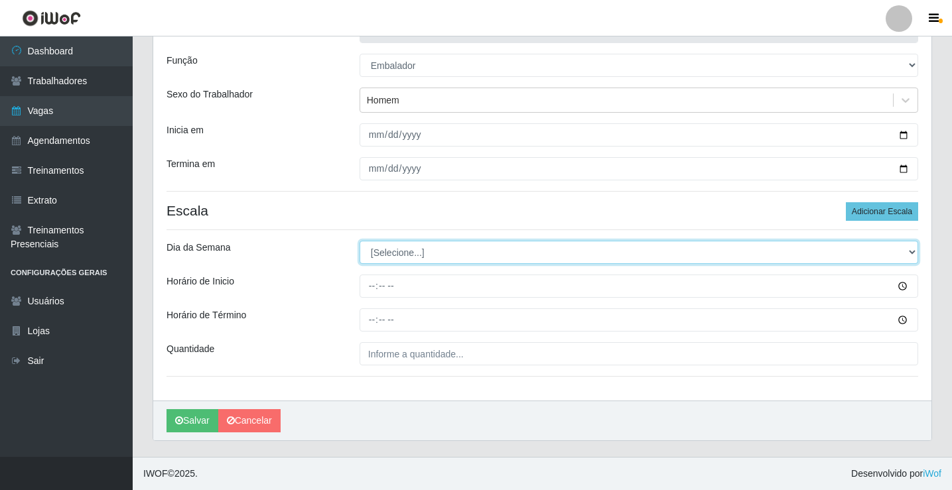
click at [393, 253] on select "[Selecione...] Segunda Terça Quarta Quinta Sexta Sábado Domingo" at bounding box center [639, 252] width 559 height 23
click at [360, 241] on select "[Selecione...] Segunda Terça Quarta Quinta Sexta Sábado Domingo" at bounding box center [639, 252] width 559 height 23
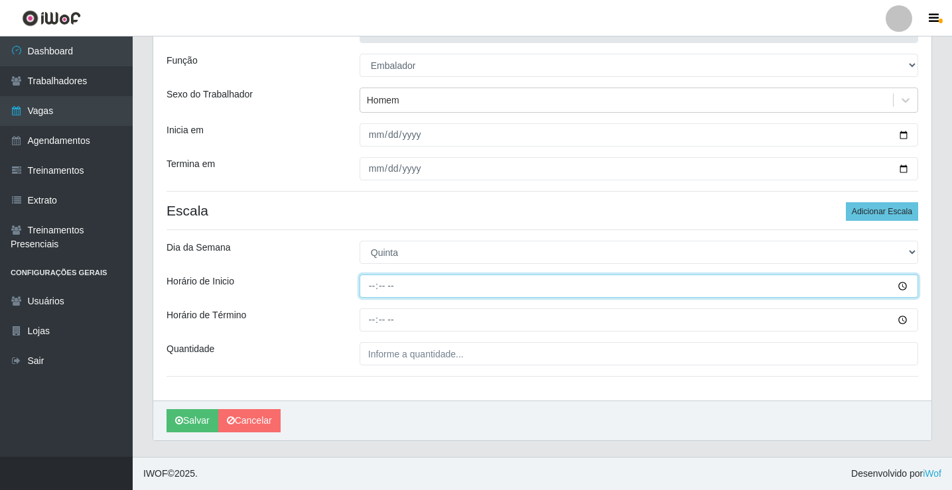
click at [378, 289] on input "Horário de Inicio" at bounding box center [639, 286] width 559 height 23
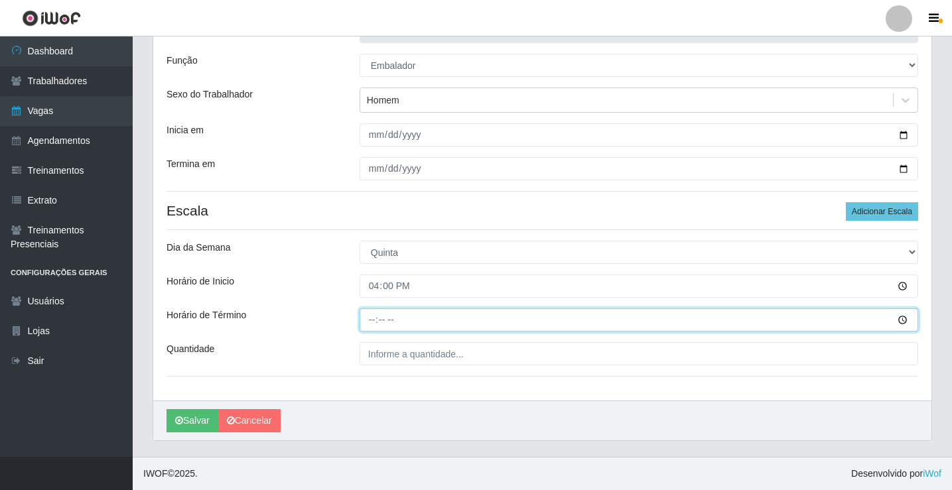
click at [381, 322] on input "Horário de Término" at bounding box center [639, 320] width 559 height 23
click at [367, 320] on input "Horário de Término" at bounding box center [639, 320] width 559 height 23
click at [371, 319] on input "Horário de Término" at bounding box center [639, 320] width 559 height 23
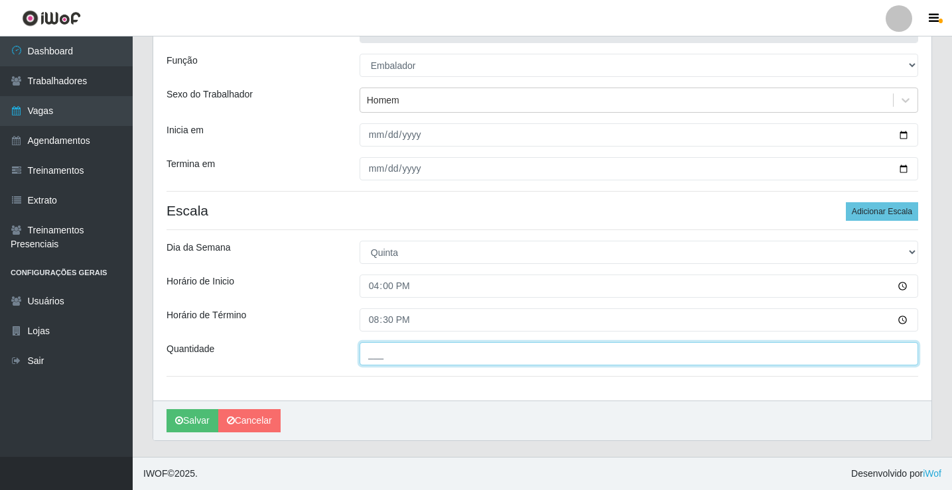
click at [383, 352] on input "___" at bounding box center [639, 353] width 559 height 23
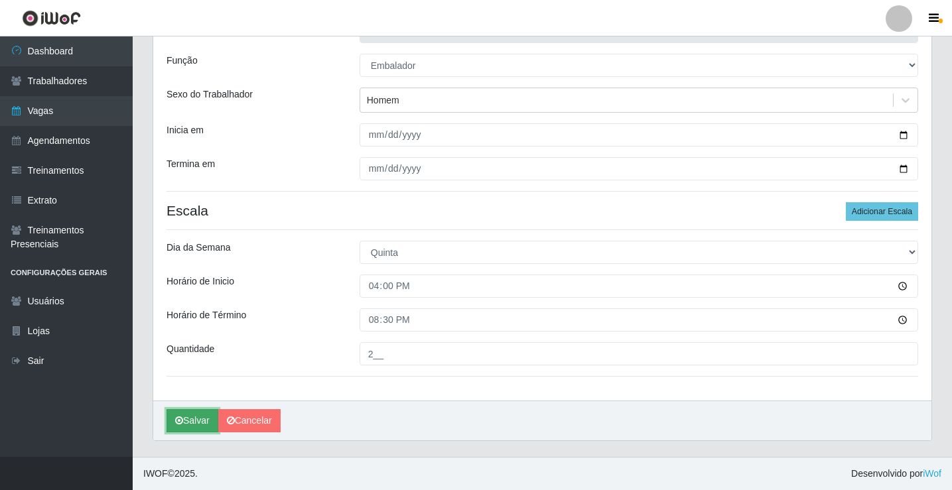
click at [197, 423] on button "Salvar" at bounding box center [193, 420] width 52 height 23
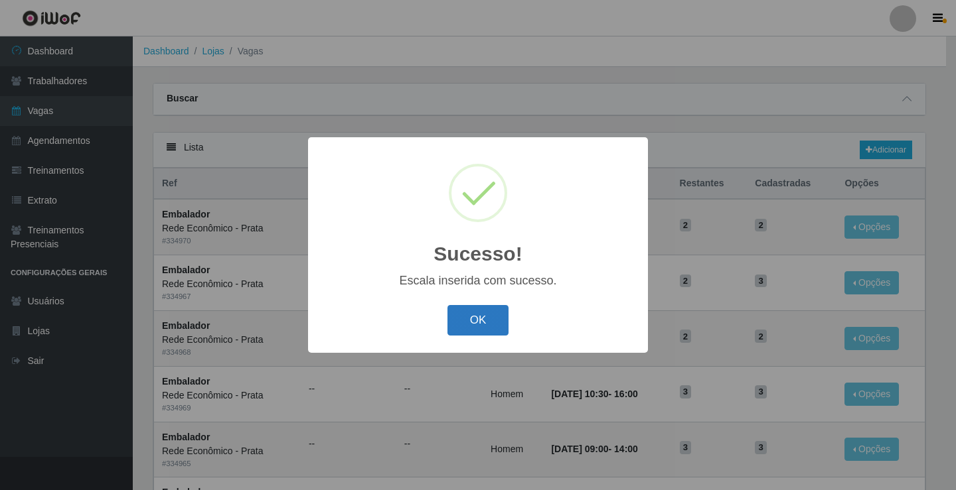
click at [472, 320] on button "OK" at bounding box center [478, 320] width 62 height 31
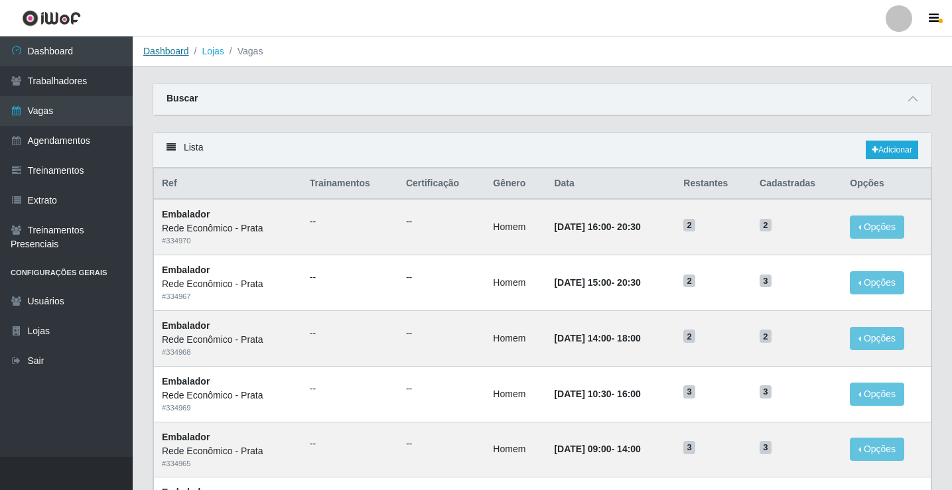
click at [171, 52] on link "Dashboard" at bounding box center [166, 51] width 46 height 11
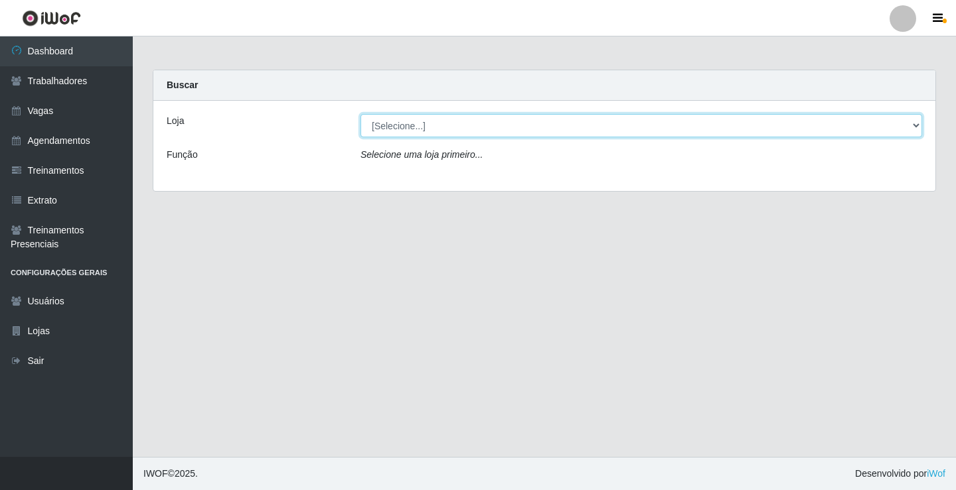
click at [395, 125] on select "[Selecione...] Rede Econômico - Prata" at bounding box center [640, 125] width 561 height 23
click at [360, 114] on select "[Selecione...] Rede Econômico - Prata" at bounding box center [640, 125] width 561 height 23
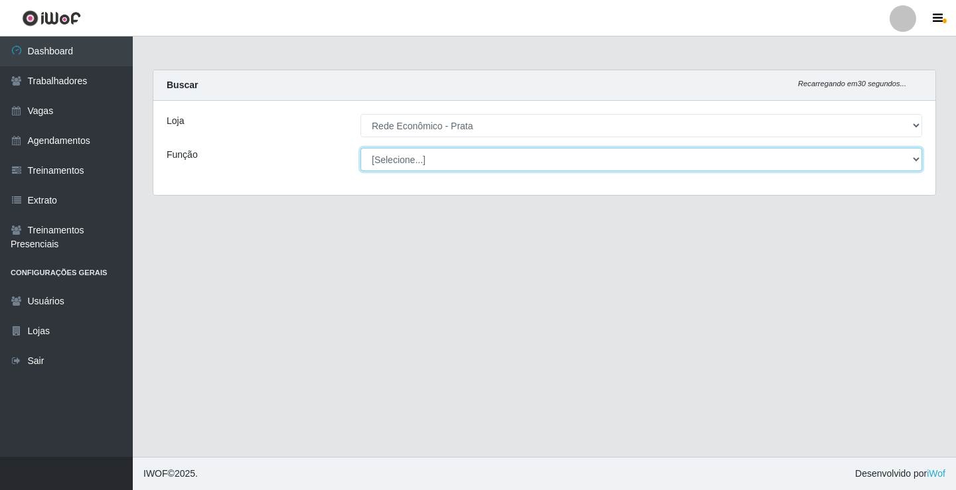
click at [402, 157] on select "[Selecione...] ASG ASG + ASG ++ Embalador Embalador + Embalador ++ Operador de …" at bounding box center [640, 159] width 561 height 23
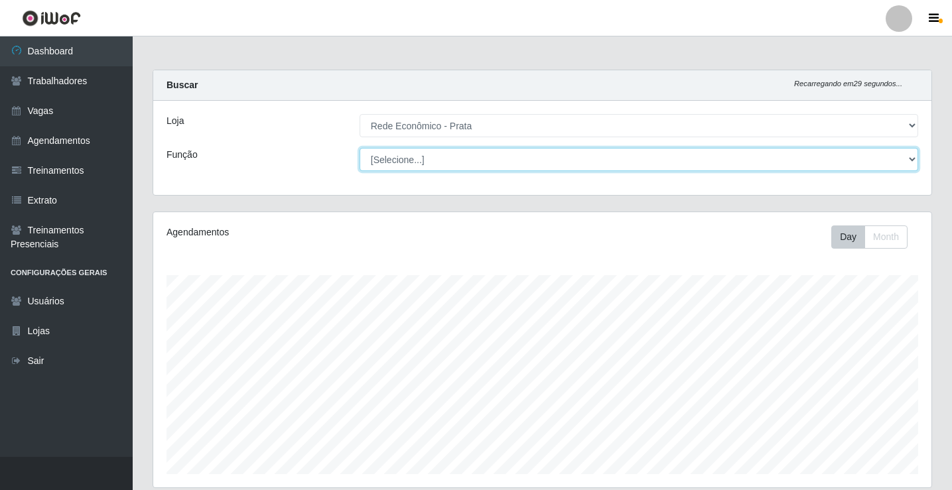
scroll to position [275, 778]
click at [360, 148] on select "[Selecione...] ASG ASG + ASG ++ Embalador Embalador + Embalador ++ Operador de …" at bounding box center [639, 159] width 559 height 23
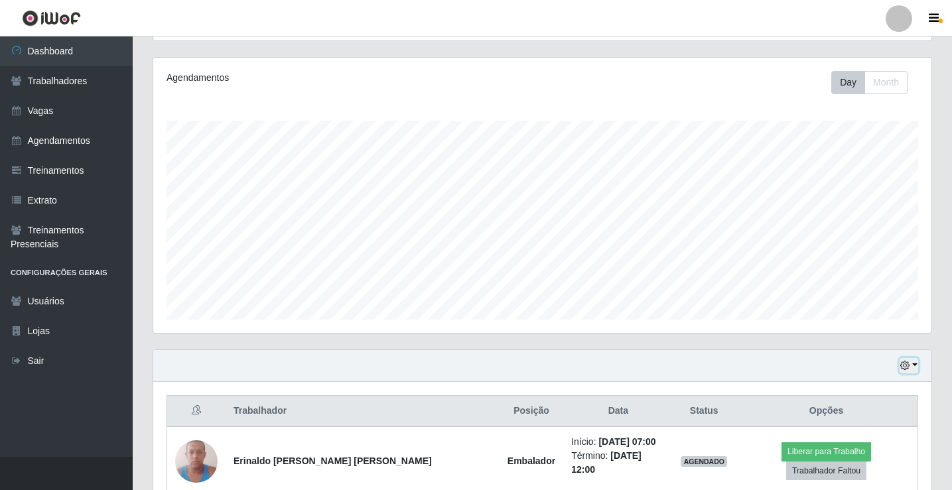
click at [915, 366] on button "button" at bounding box center [909, 365] width 19 height 15
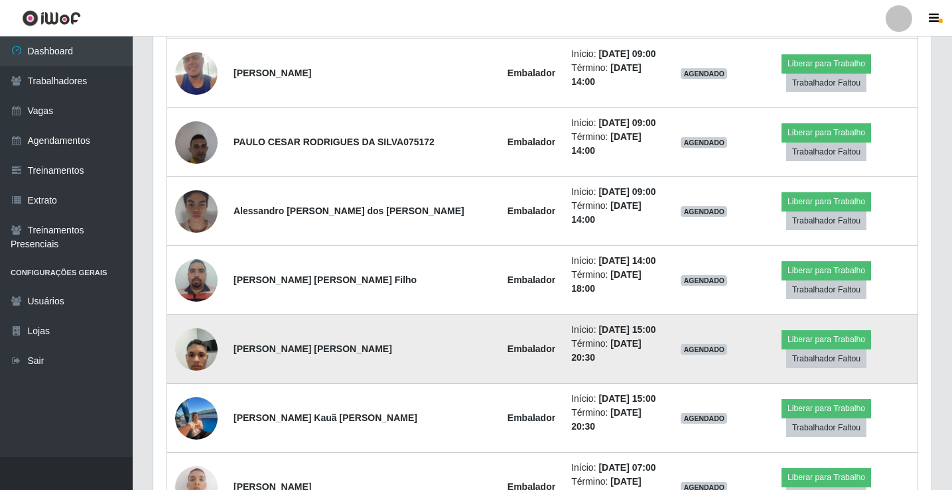
scroll to position [885, 0]
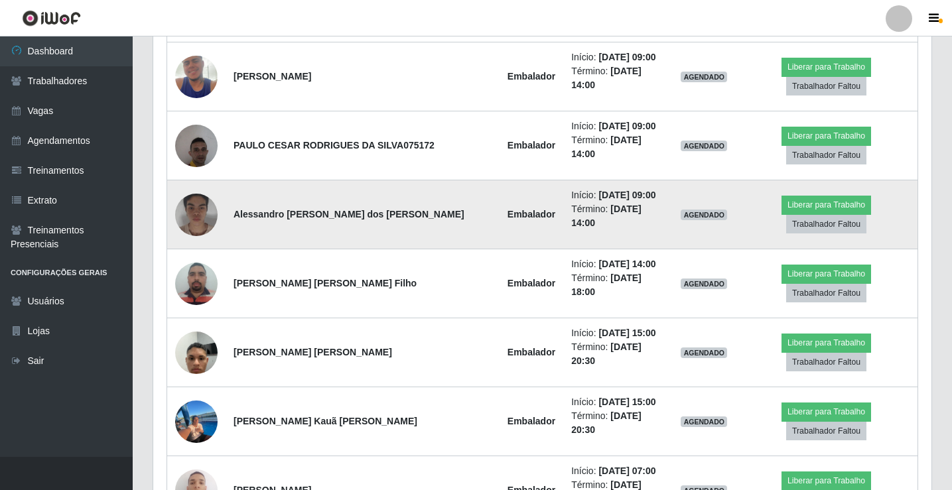
click at [194, 188] on img at bounding box center [196, 214] width 42 height 53
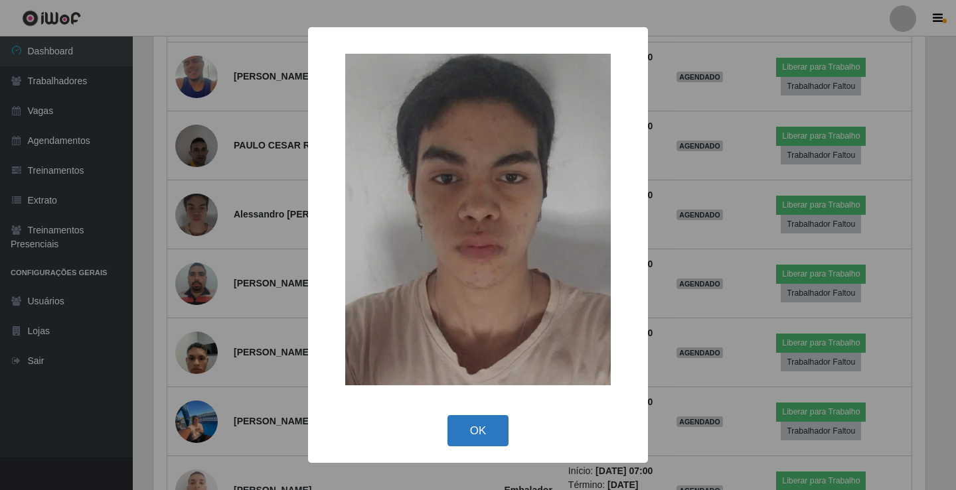
click at [477, 441] on button "OK" at bounding box center [478, 430] width 62 height 31
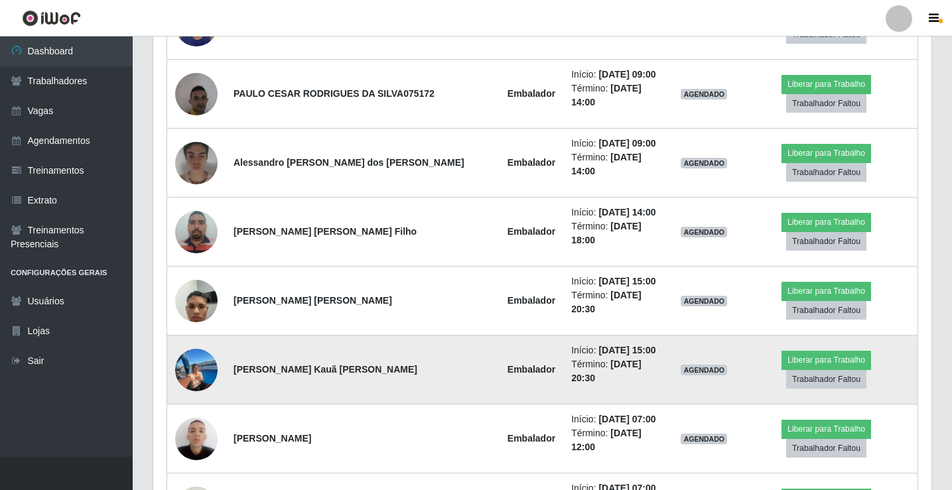
scroll to position [951, 0]
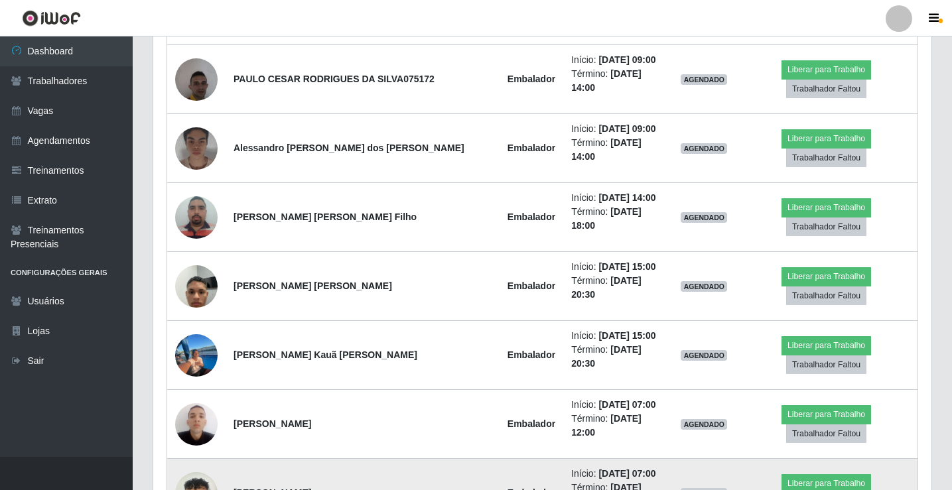
click at [189, 465] on img at bounding box center [196, 493] width 42 height 56
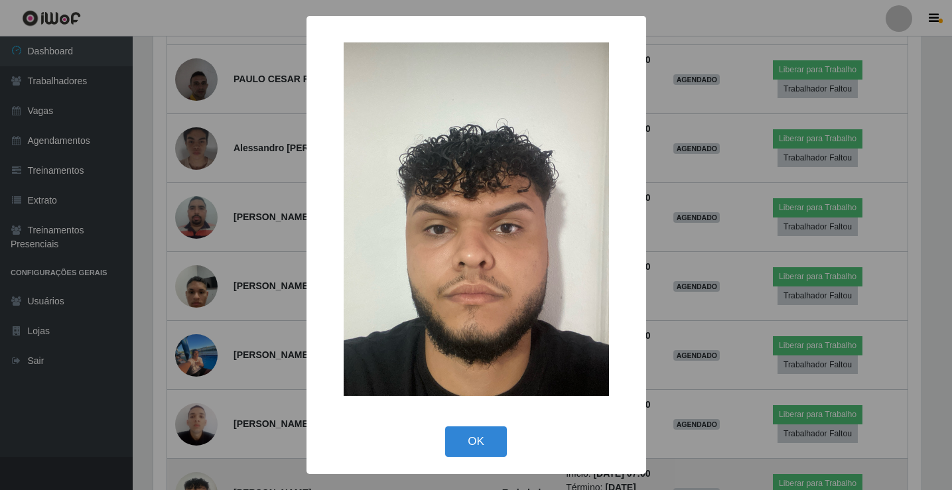
scroll to position [275, 772]
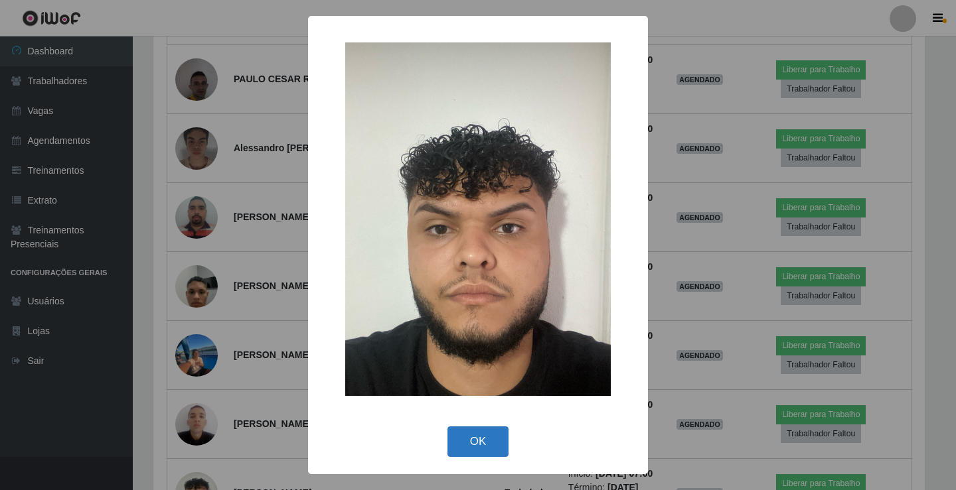
click at [480, 437] on button "OK" at bounding box center [478, 442] width 62 height 31
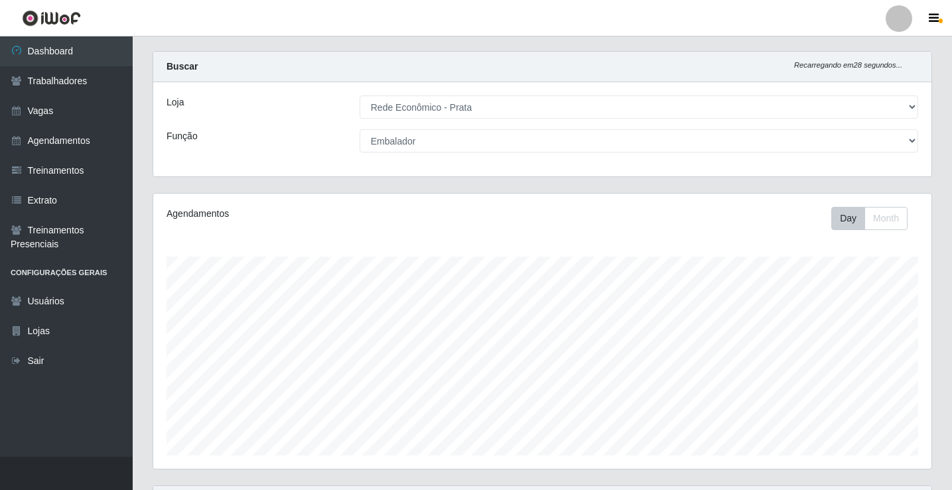
scroll to position [0, 0]
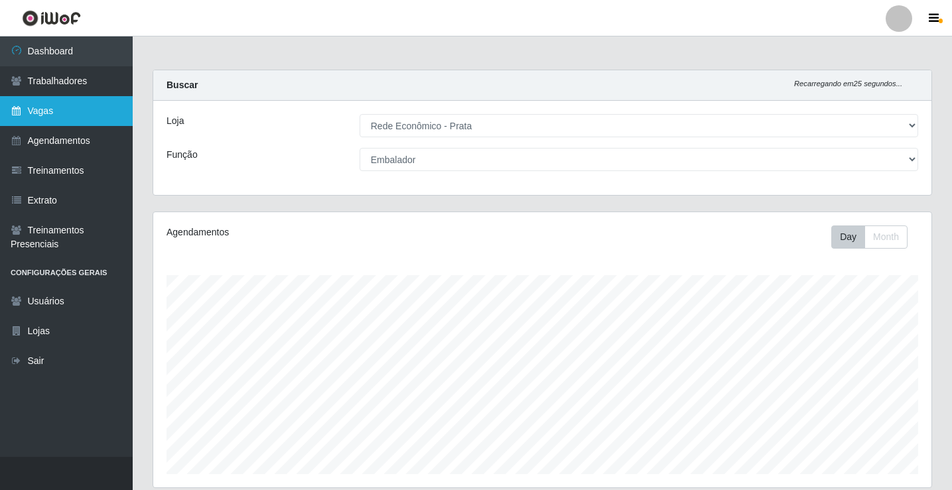
click at [43, 114] on link "Vagas" at bounding box center [66, 111] width 133 height 30
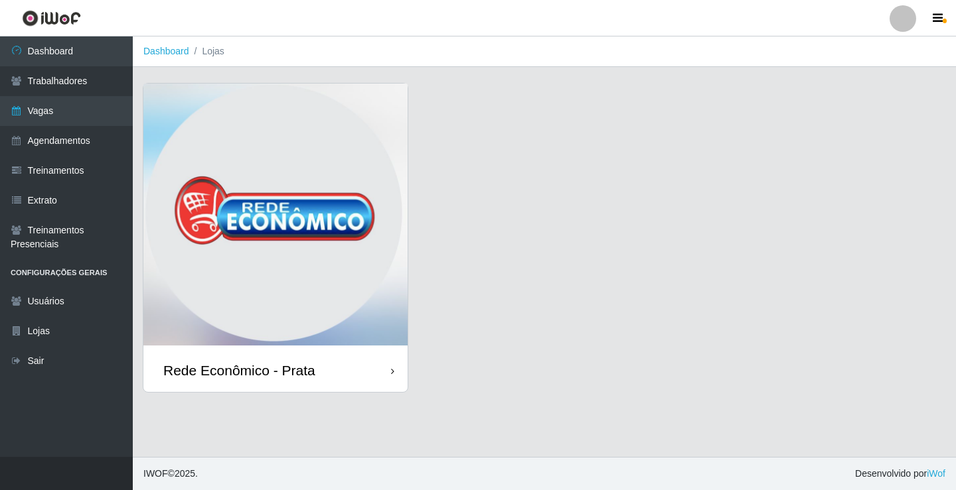
click at [336, 377] on div "Rede Econômico - Prata" at bounding box center [275, 370] width 264 height 43
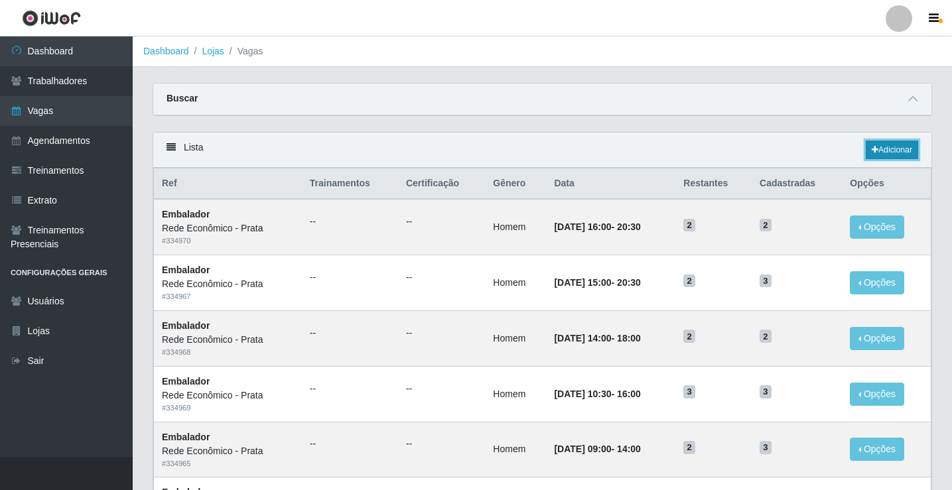
click at [896, 149] on link "Adicionar" at bounding box center [892, 150] width 52 height 19
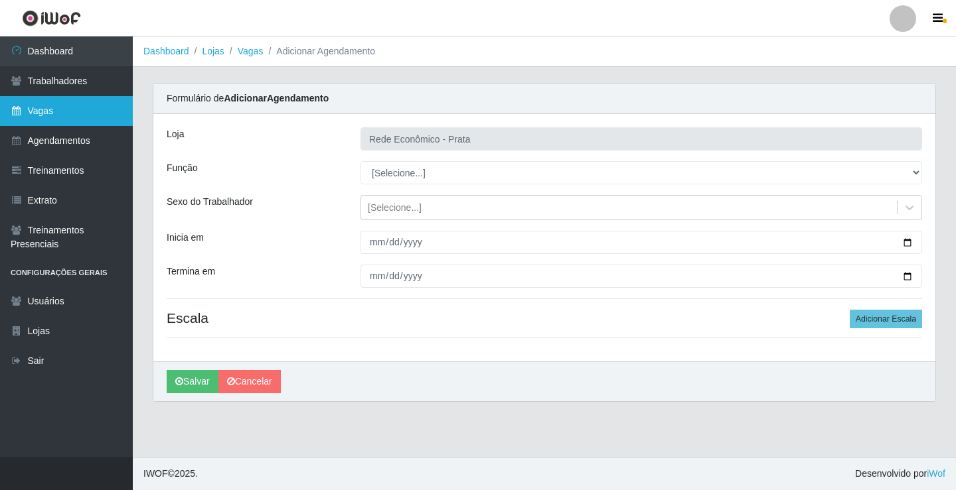
click at [53, 113] on link "Vagas" at bounding box center [66, 111] width 133 height 30
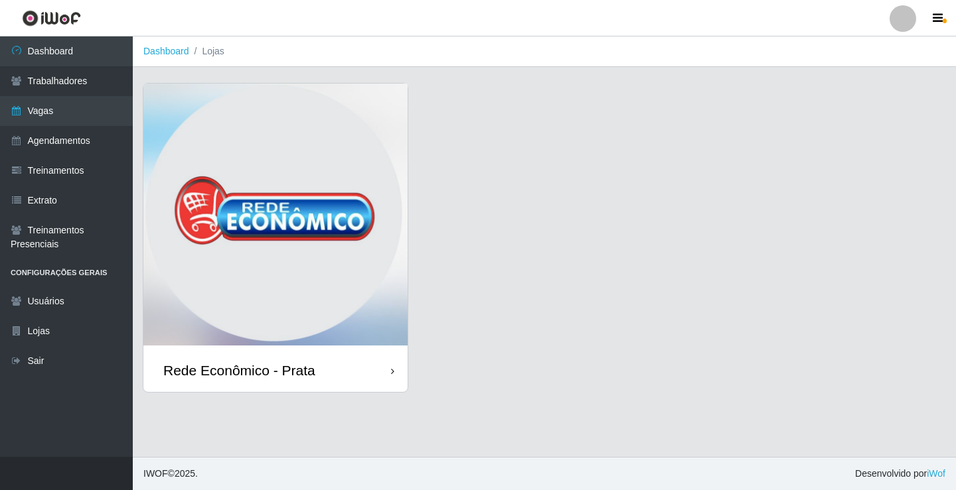
click at [297, 376] on div "Rede Econômico - Prata" at bounding box center [239, 370] width 152 height 17
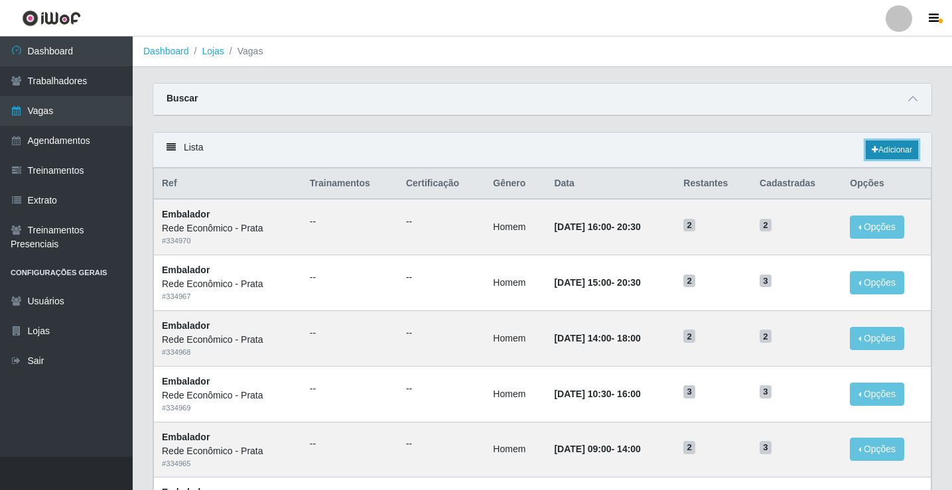
click at [898, 146] on link "Adicionar" at bounding box center [892, 150] width 52 height 19
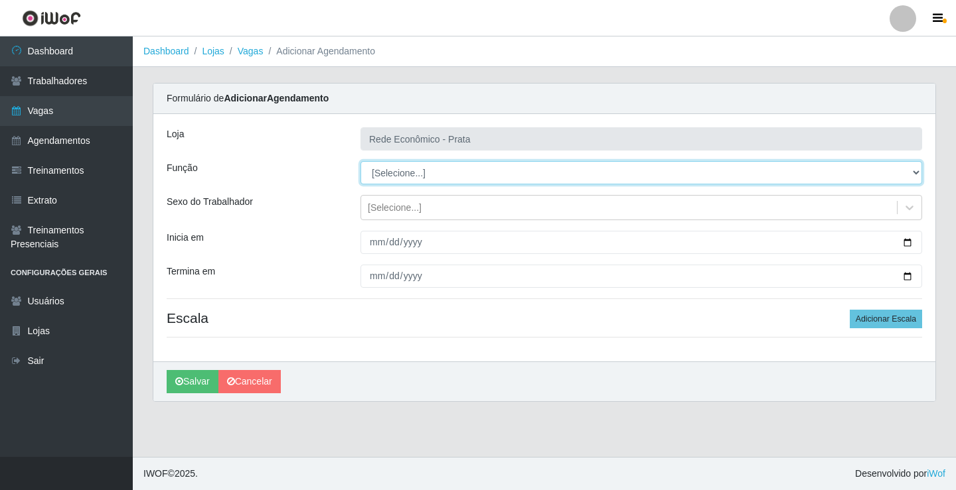
click at [403, 169] on select "[Selecione...] ASG ASG + ASG ++ Embalador Embalador + Embalador ++ Operador de …" at bounding box center [640, 172] width 561 height 23
click at [360, 161] on select "[Selecione...] ASG ASG + ASG ++ Embalador Embalador + Embalador ++ Operador de …" at bounding box center [640, 172] width 561 height 23
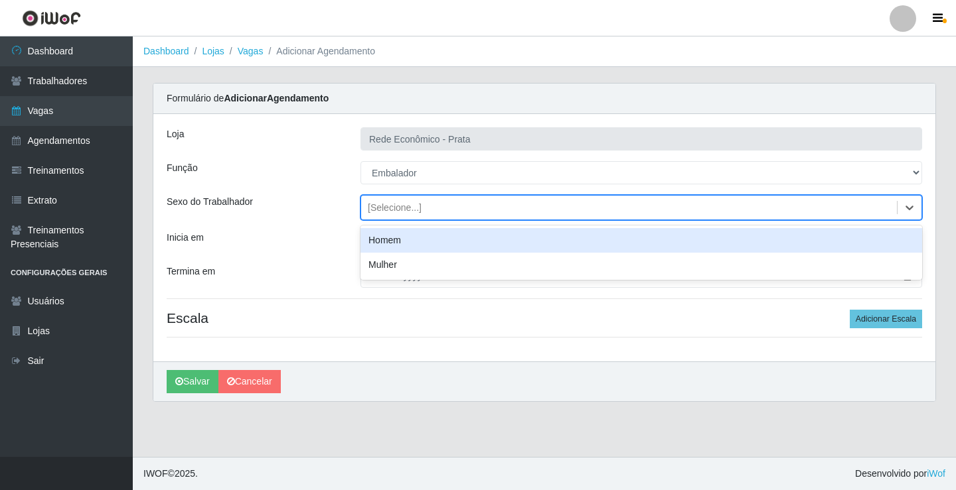
click at [395, 208] on div "[Selecione...]" at bounding box center [395, 208] width 54 height 14
click at [401, 242] on div "Homem" at bounding box center [640, 240] width 561 height 25
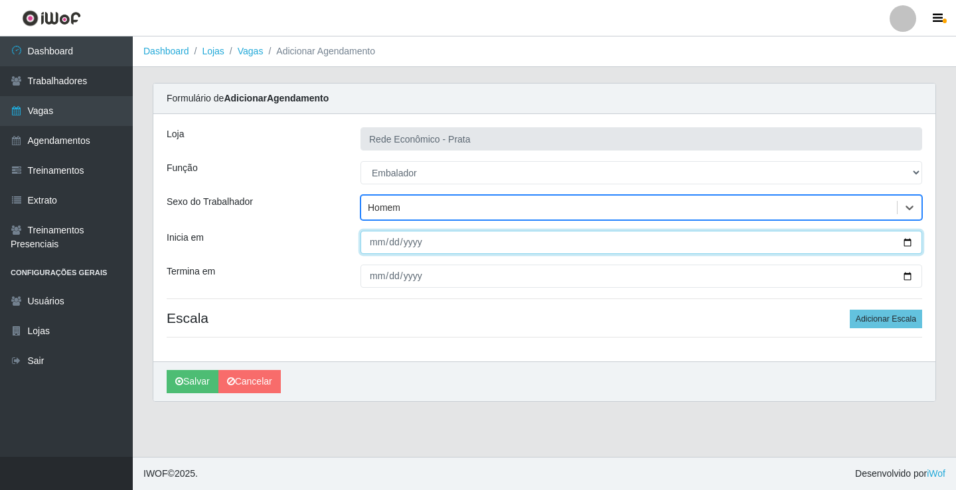
click at [904, 243] on input "Inicia em" at bounding box center [640, 242] width 561 height 23
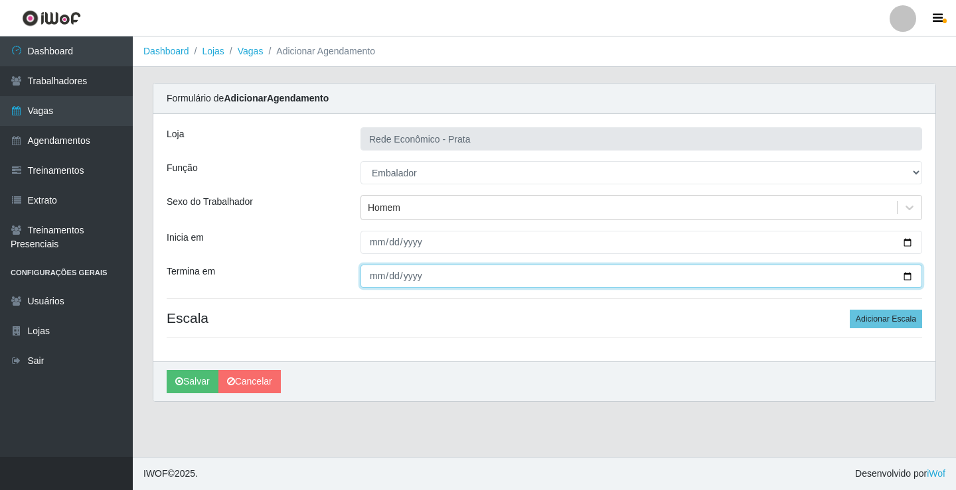
drag, startPoint x: 908, startPoint y: 275, endPoint x: 677, endPoint y: 340, distance: 240.5
click at [906, 275] on input "Termina em" at bounding box center [640, 276] width 561 height 23
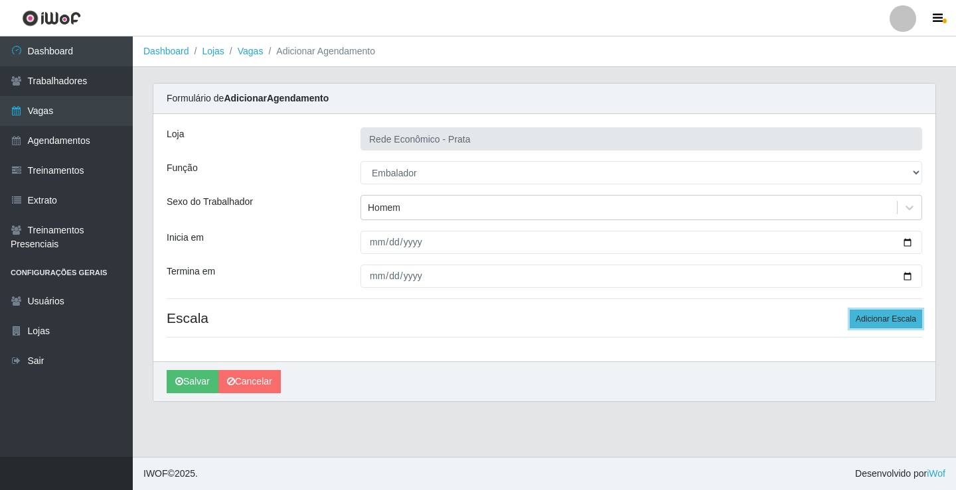
click at [884, 317] on button "Adicionar Escala" at bounding box center [885, 319] width 72 height 19
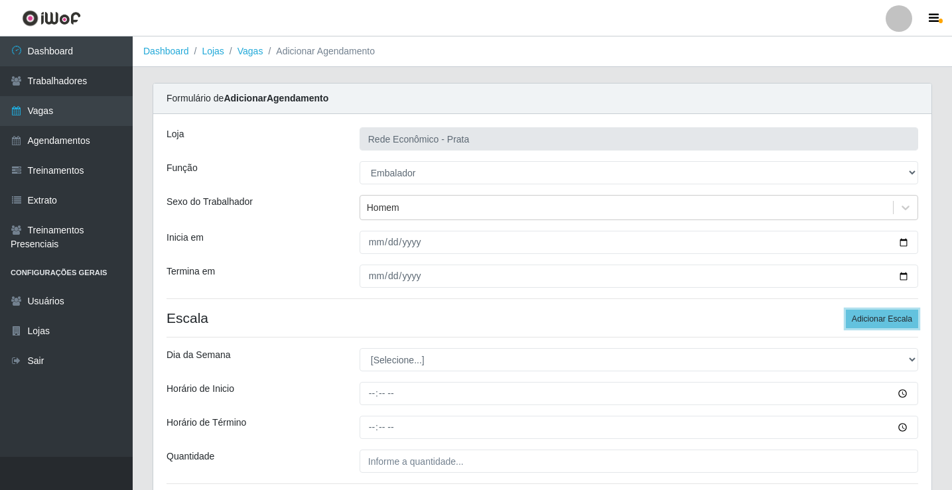
scroll to position [107, 0]
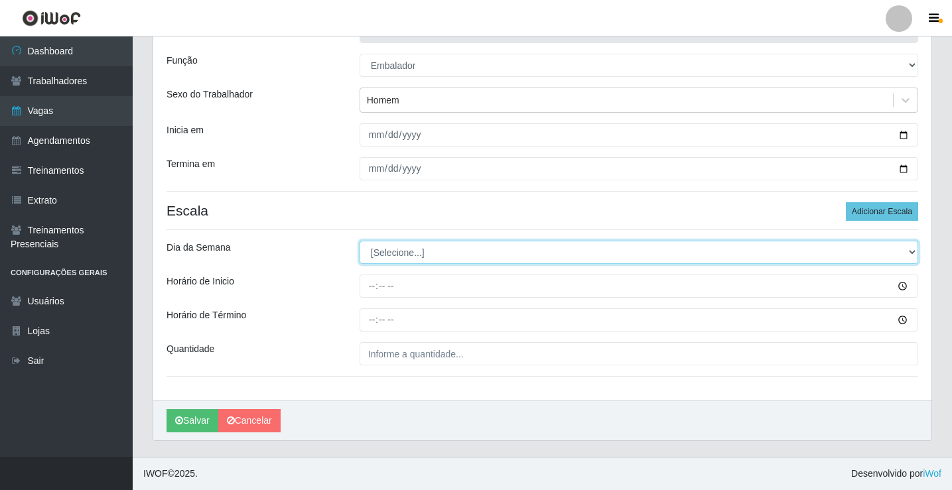
click at [400, 253] on select "[Selecione...] Segunda Terça Quarta Quinta Sexta Sábado Domingo" at bounding box center [639, 252] width 559 height 23
click at [360, 241] on select "[Selecione...] Segunda Terça Quarta Quinta Sexta Sábado Domingo" at bounding box center [639, 252] width 559 height 23
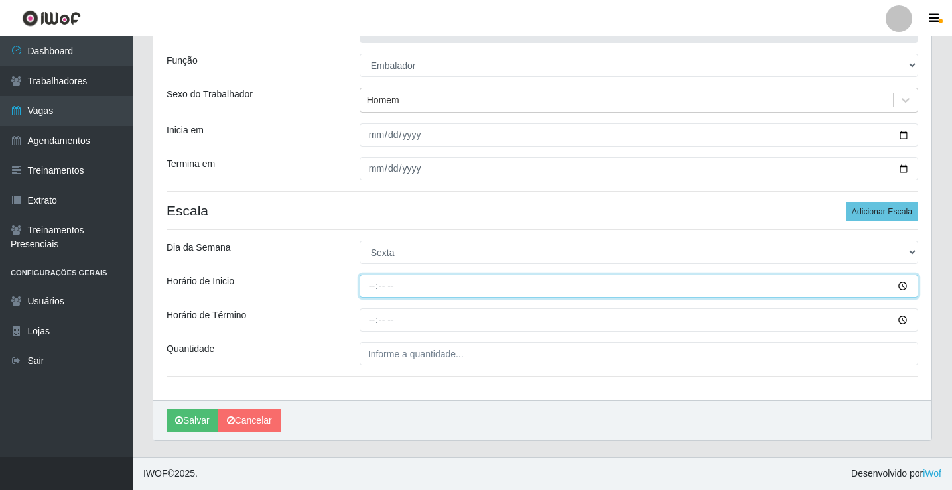
click at [376, 289] on input "Horário de Inicio" at bounding box center [639, 286] width 559 height 23
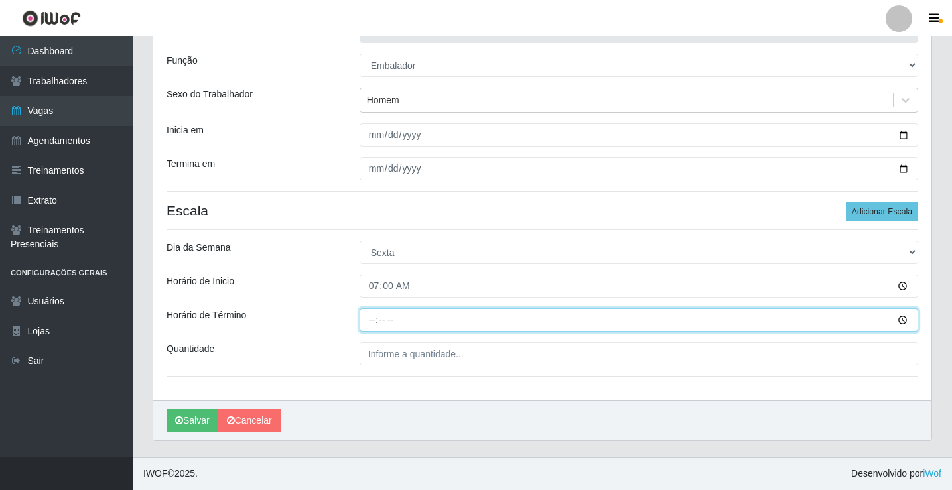
click at [372, 319] on input "Horário de Término" at bounding box center [639, 320] width 559 height 23
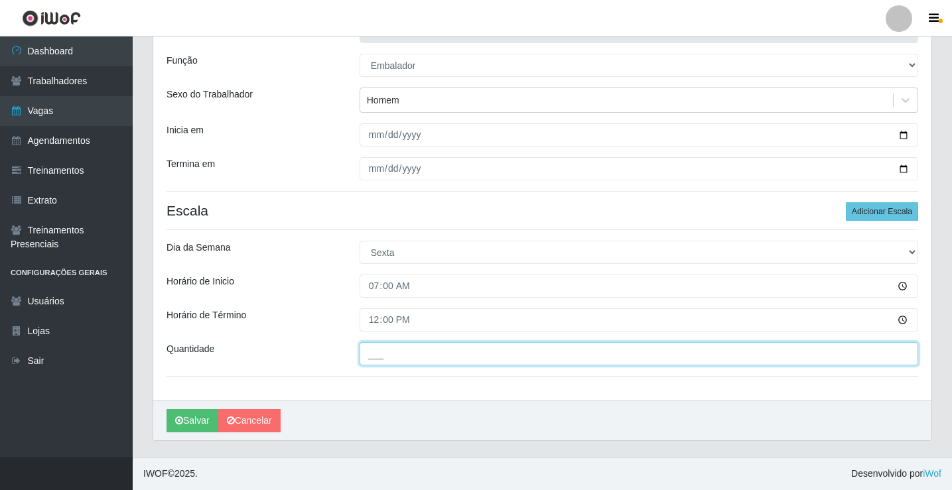
click at [393, 358] on input "___" at bounding box center [639, 353] width 559 height 23
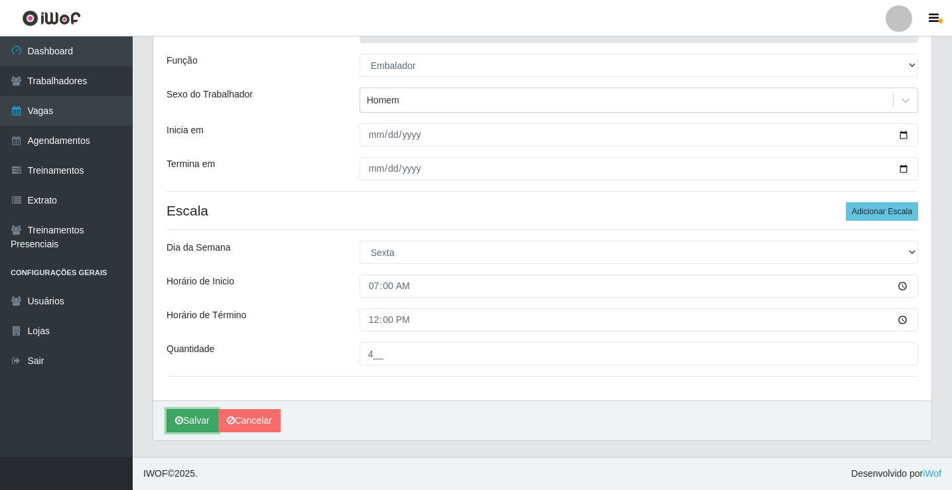
click at [196, 421] on button "Salvar" at bounding box center [193, 420] width 52 height 23
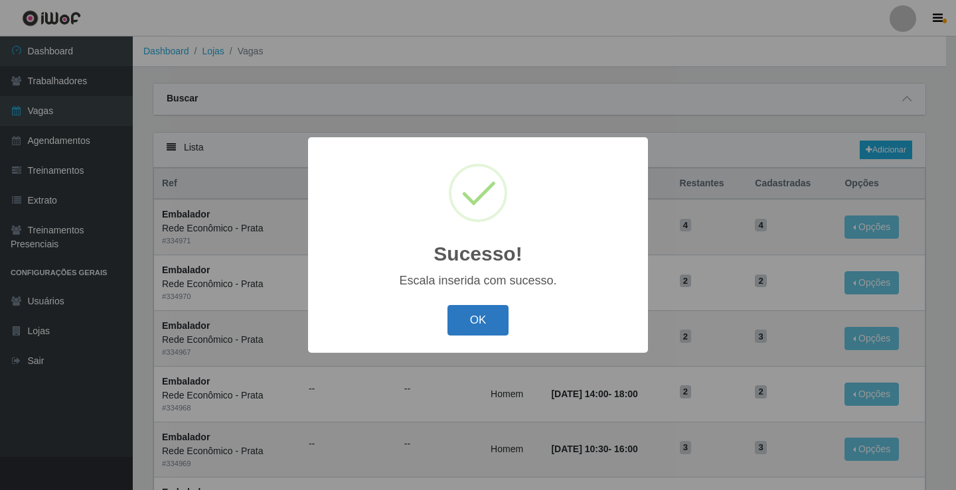
click at [490, 326] on button "OK" at bounding box center [478, 320] width 62 height 31
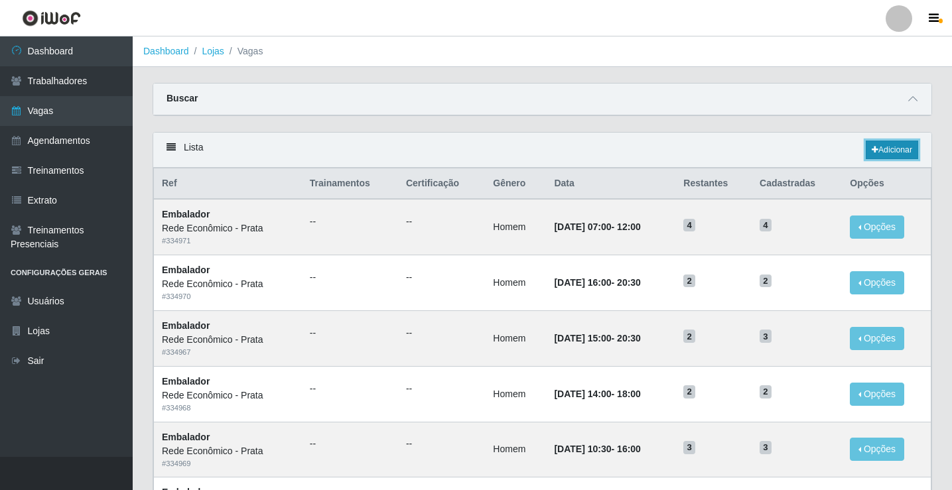
click at [890, 150] on link "Adicionar" at bounding box center [892, 150] width 52 height 19
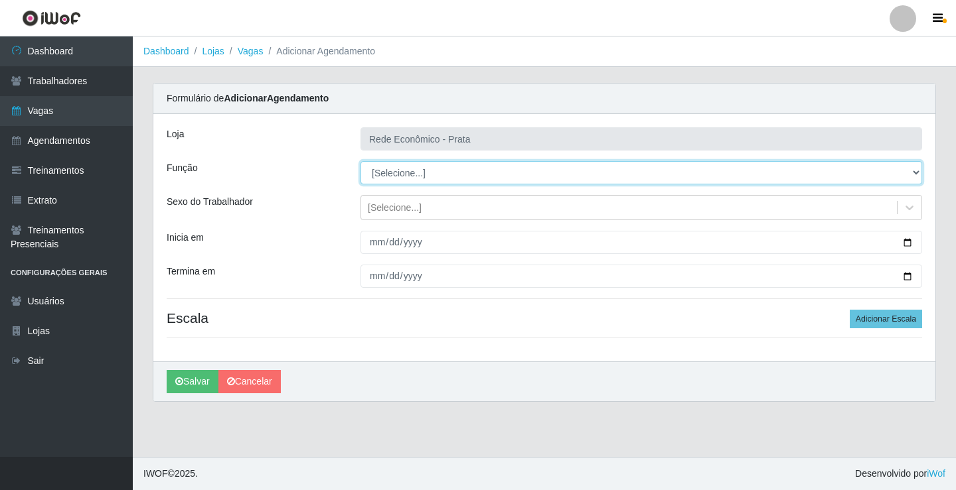
click at [398, 173] on select "[Selecione...] ASG ASG + ASG ++ Embalador Embalador + Embalador ++ Operador de …" at bounding box center [640, 172] width 561 height 23
click at [360, 161] on select "[Selecione...] ASG ASG + ASG ++ Embalador Embalador + Embalador ++ Operador de …" at bounding box center [640, 172] width 561 height 23
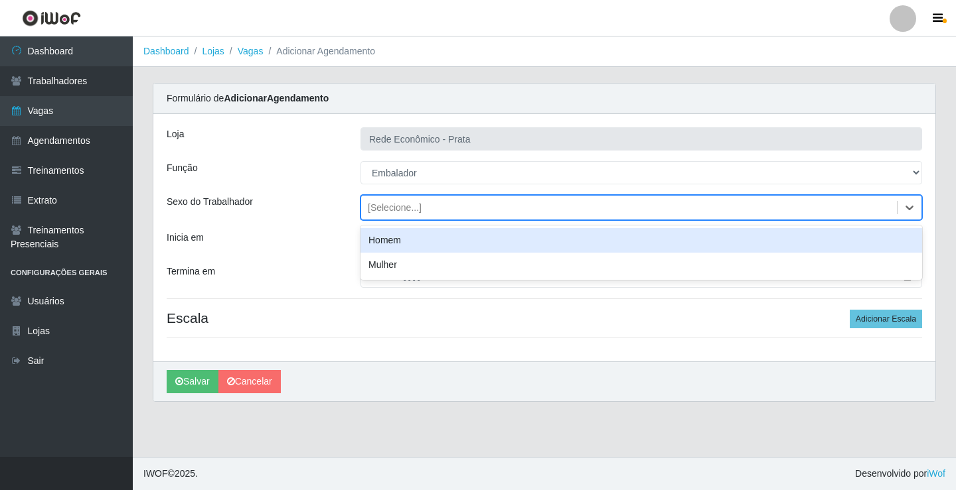
click at [391, 211] on div "[Selecione...]" at bounding box center [395, 208] width 54 height 14
click at [400, 243] on div "Homem" at bounding box center [640, 240] width 561 height 25
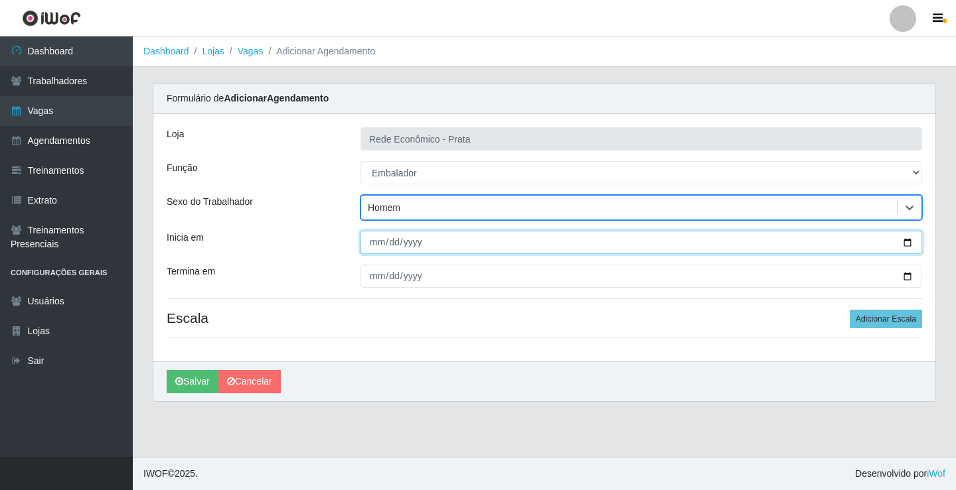
click at [902, 242] on input "Inicia em" at bounding box center [640, 242] width 561 height 23
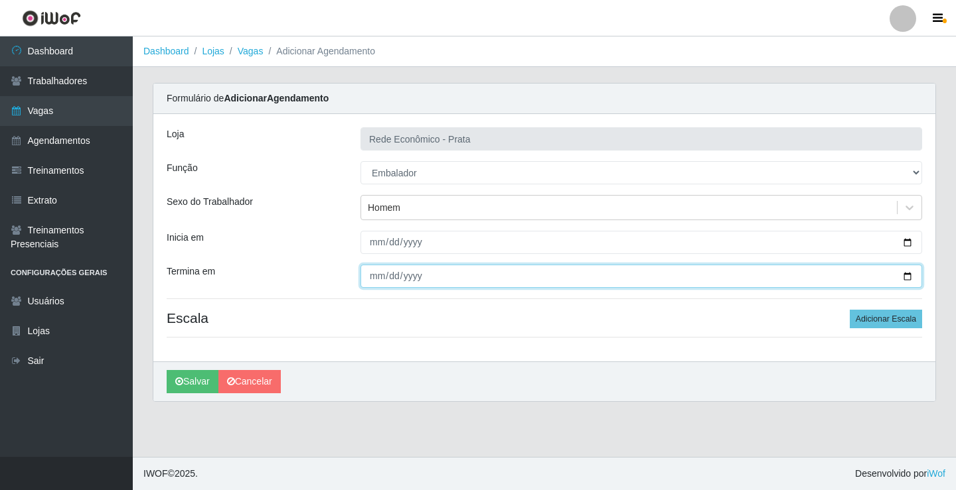
click at [903, 277] on input "Termina em" at bounding box center [640, 276] width 561 height 23
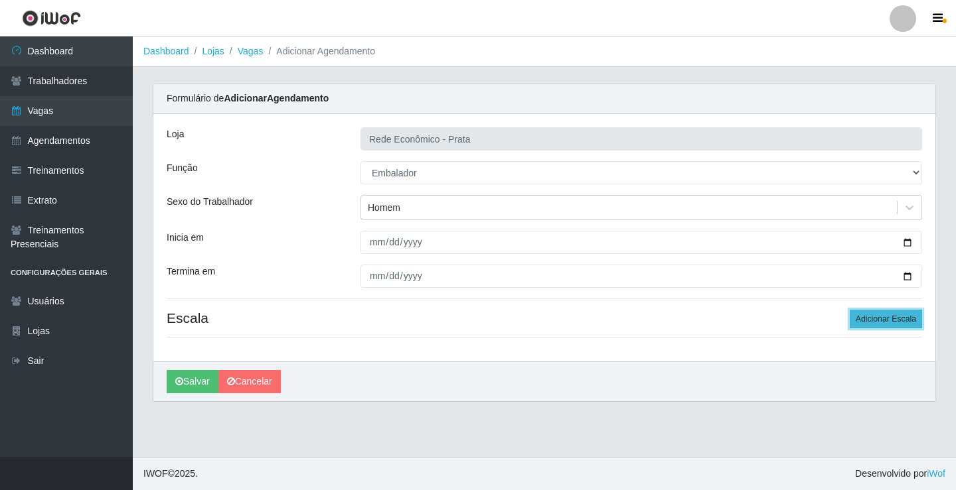
click at [888, 319] on button "Adicionar Escala" at bounding box center [885, 319] width 72 height 19
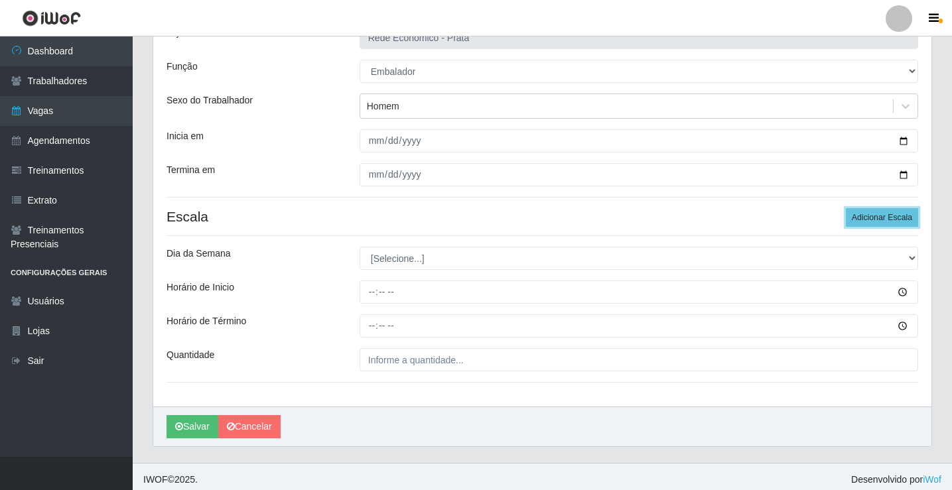
scroll to position [107, 0]
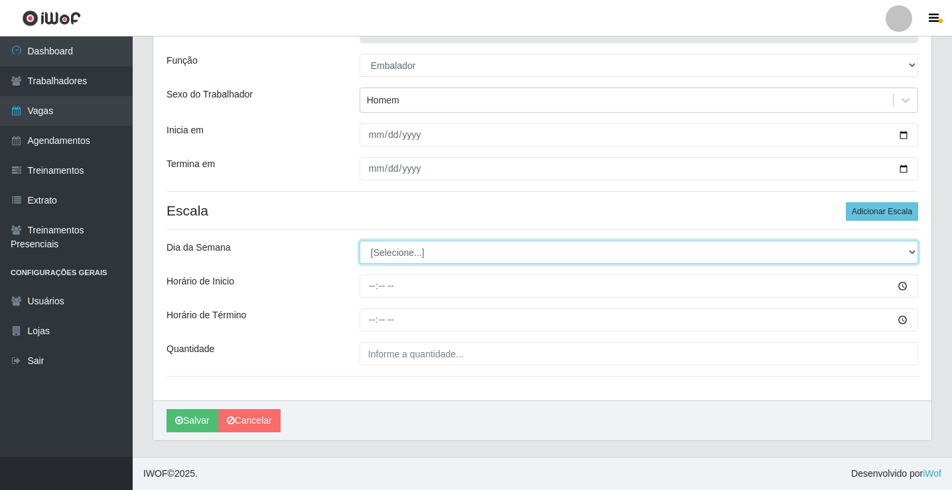
click at [399, 254] on select "[Selecione...] Segunda Terça Quarta Quinta Sexta Sábado Domingo" at bounding box center [639, 252] width 559 height 23
click at [360, 241] on select "[Selecione...] Segunda Terça Quarta Quinta Sexta Sábado Domingo" at bounding box center [639, 252] width 559 height 23
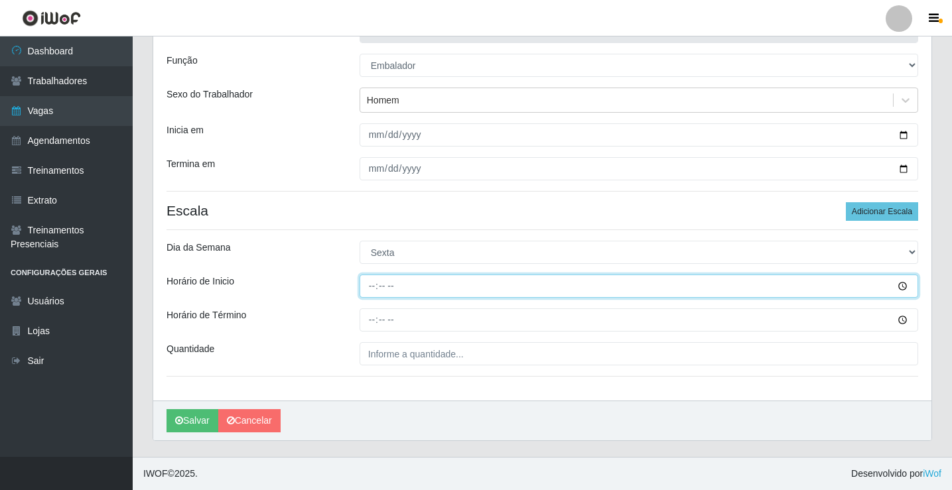
click at [369, 287] on input "Horário de Inicio" at bounding box center [639, 286] width 559 height 23
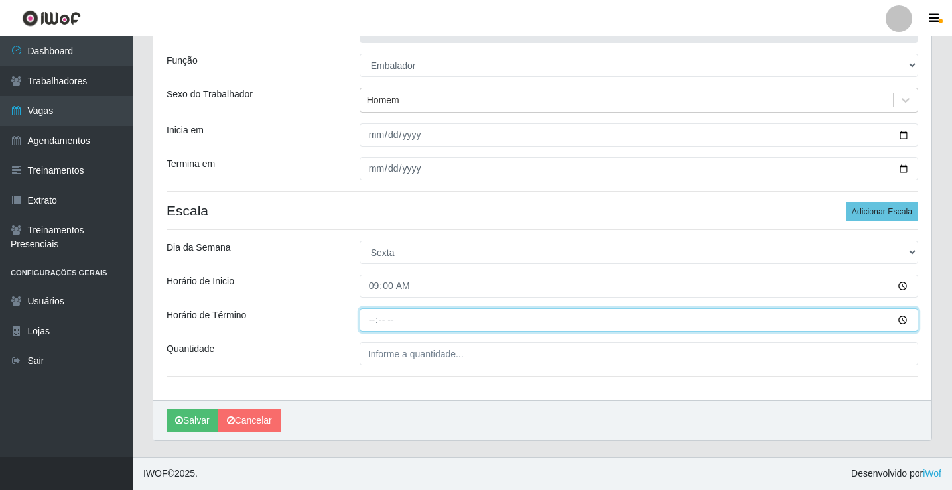
click at [371, 326] on input "Horário de Término" at bounding box center [639, 320] width 559 height 23
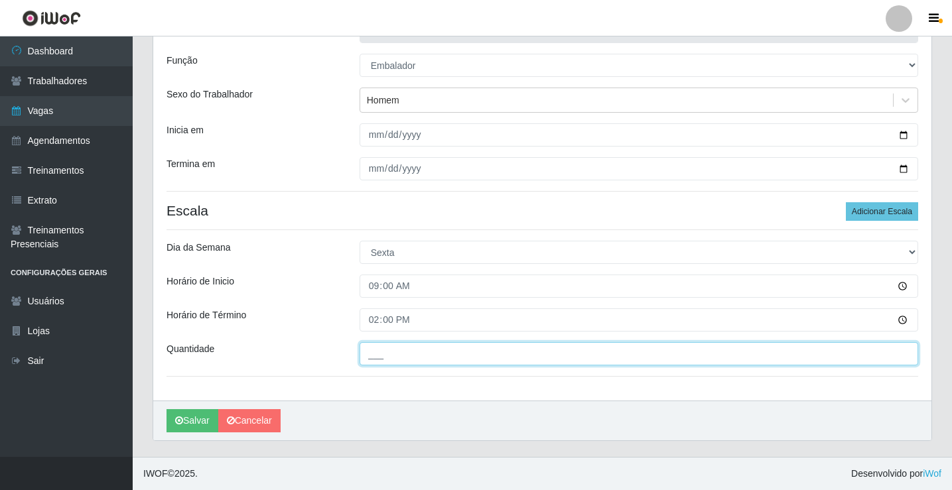
click at [386, 354] on input "___" at bounding box center [639, 353] width 559 height 23
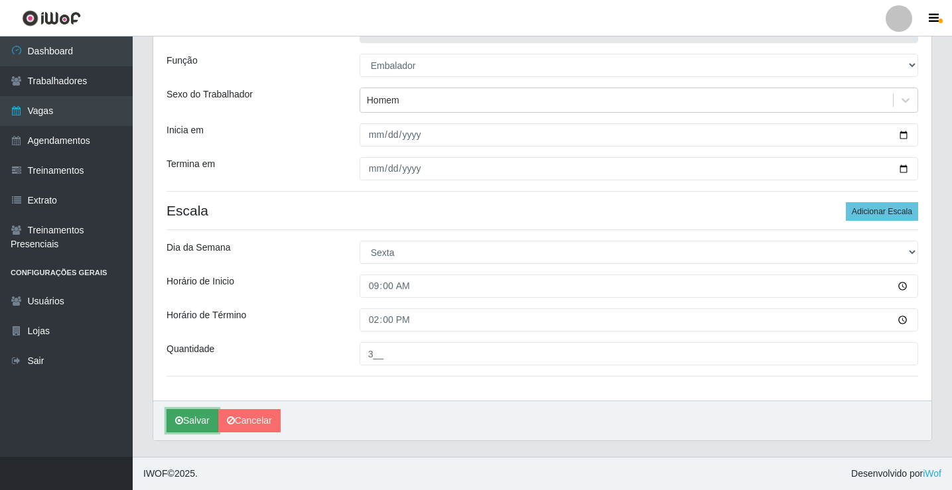
click at [201, 421] on button "Salvar" at bounding box center [193, 420] width 52 height 23
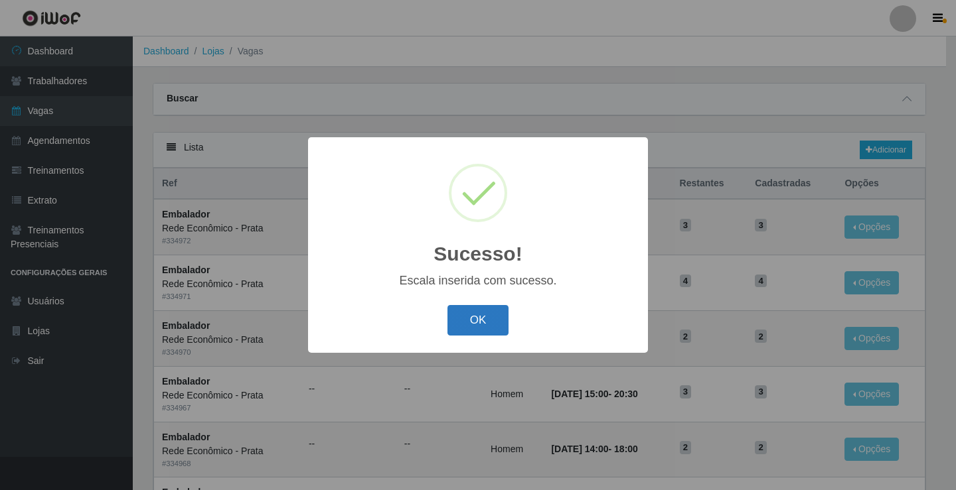
click at [479, 330] on button "OK" at bounding box center [478, 320] width 62 height 31
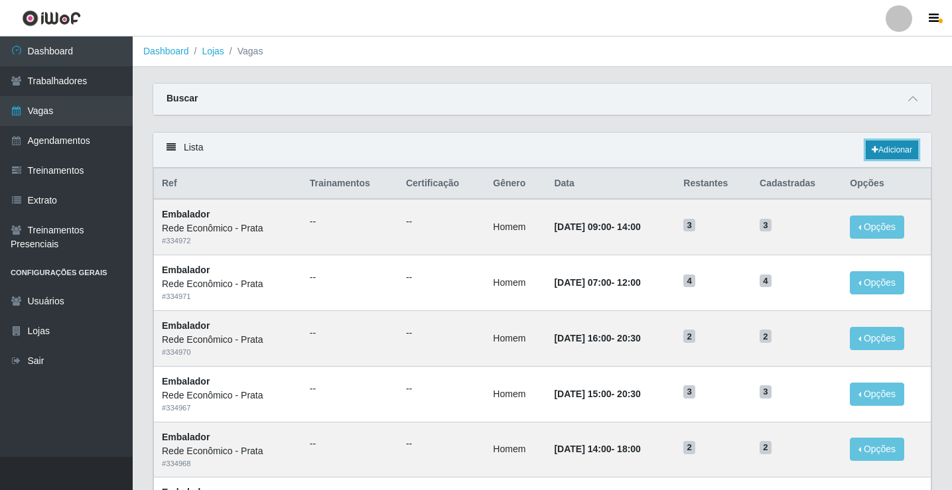
click at [887, 152] on link "Adicionar" at bounding box center [892, 150] width 52 height 19
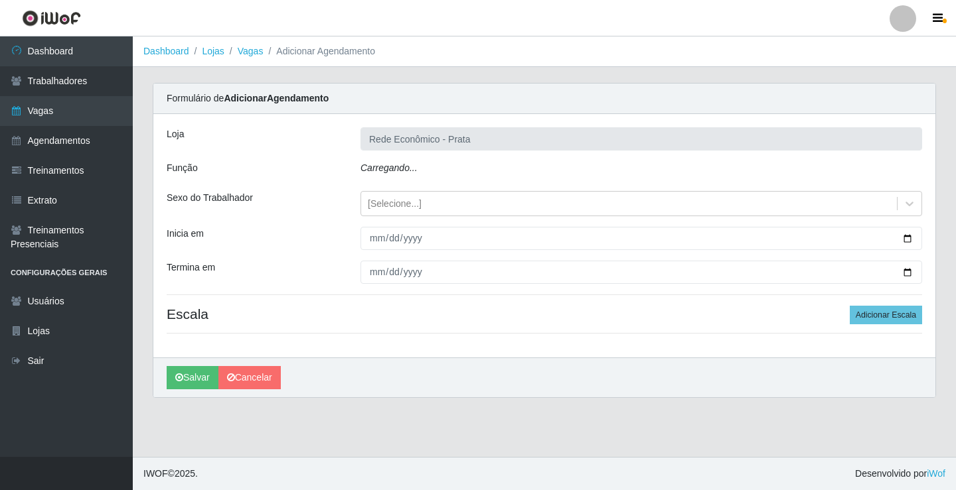
click at [386, 167] on icon "Carregando..." at bounding box center [388, 168] width 57 height 11
click at [393, 170] on icon "Carregando..." at bounding box center [388, 168] width 57 height 11
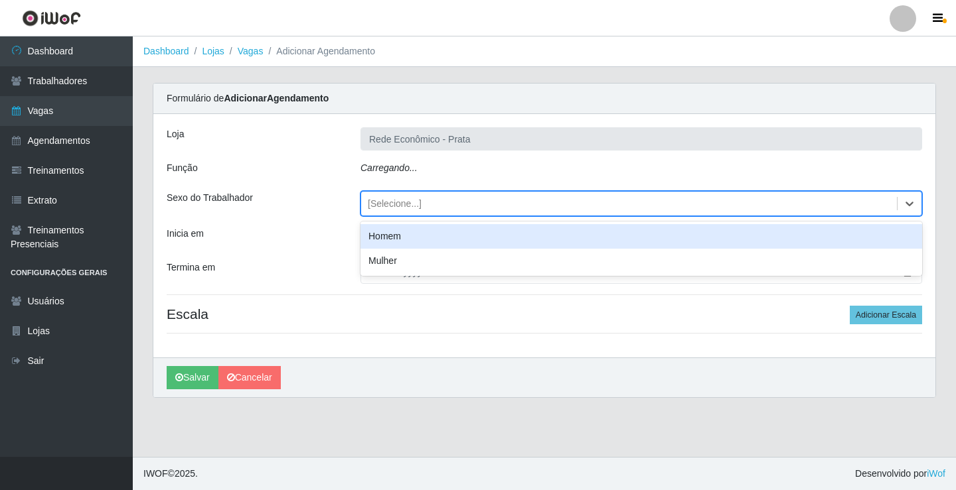
click at [401, 207] on div "[Selecione...]" at bounding box center [395, 204] width 54 height 14
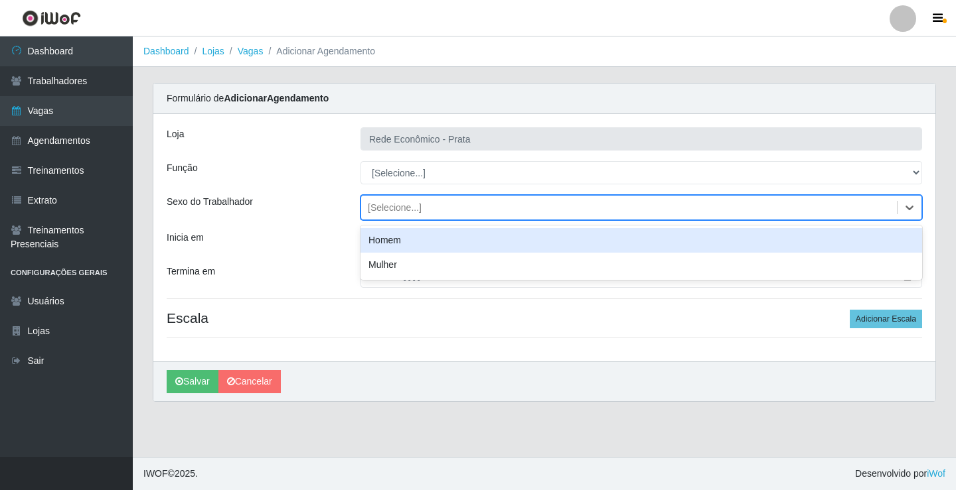
click at [396, 240] on div "Homem" at bounding box center [640, 240] width 561 height 25
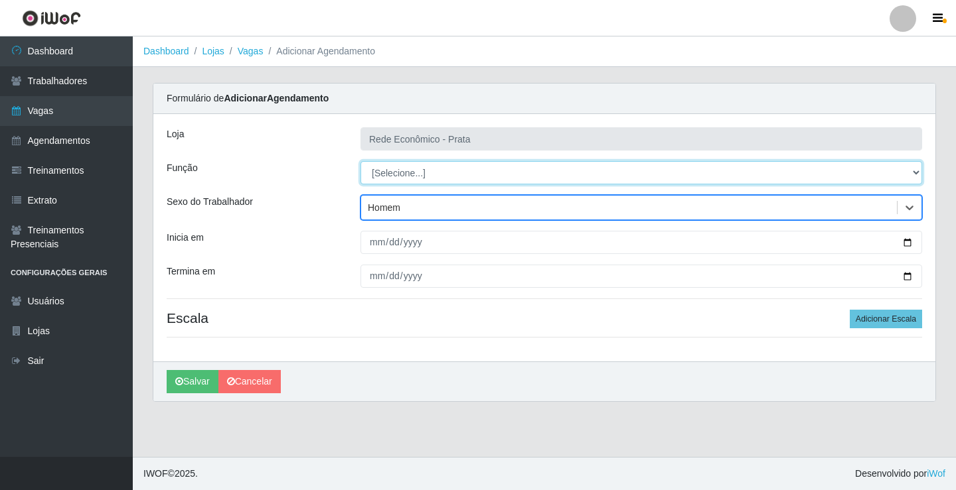
click at [405, 174] on select "[Selecione...] ASG ASG + ASG ++ Embalador Embalador + Embalador ++ Operador de …" at bounding box center [640, 172] width 561 height 23
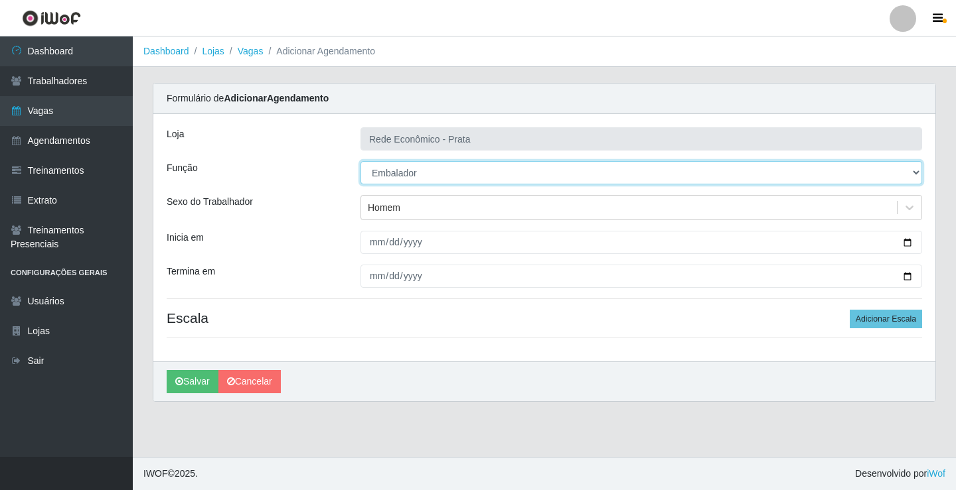
click at [360, 161] on select "[Selecione...] ASG ASG + ASG ++ Embalador Embalador + Embalador ++ Operador de …" at bounding box center [640, 172] width 561 height 23
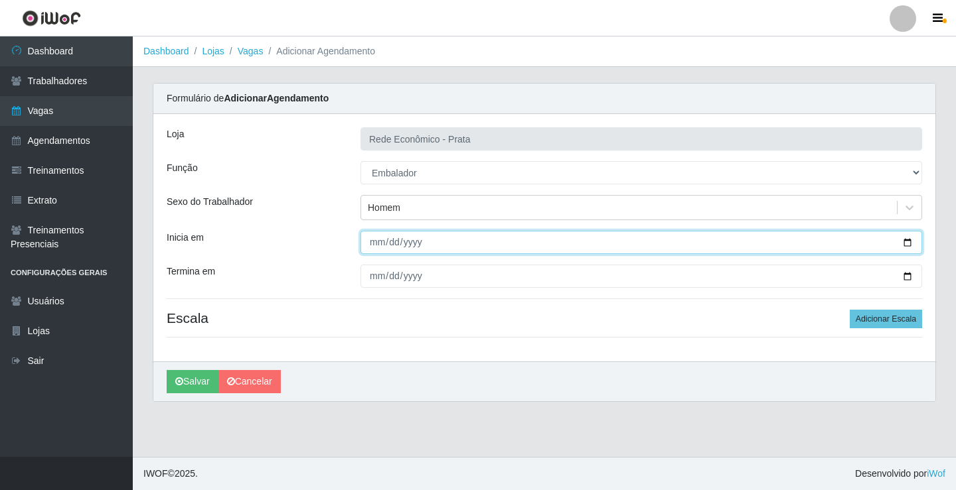
click at [908, 244] on input "Inicia em" at bounding box center [640, 242] width 561 height 23
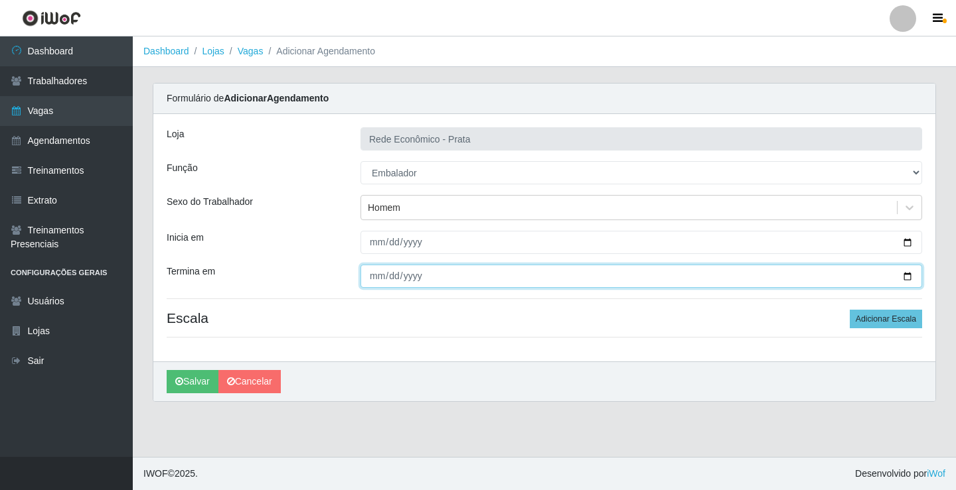
drag, startPoint x: 909, startPoint y: 277, endPoint x: 584, endPoint y: 377, distance: 340.2
click at [908, 277] on input "Termina em" at bounding box center [640, 276] width 561 height 23
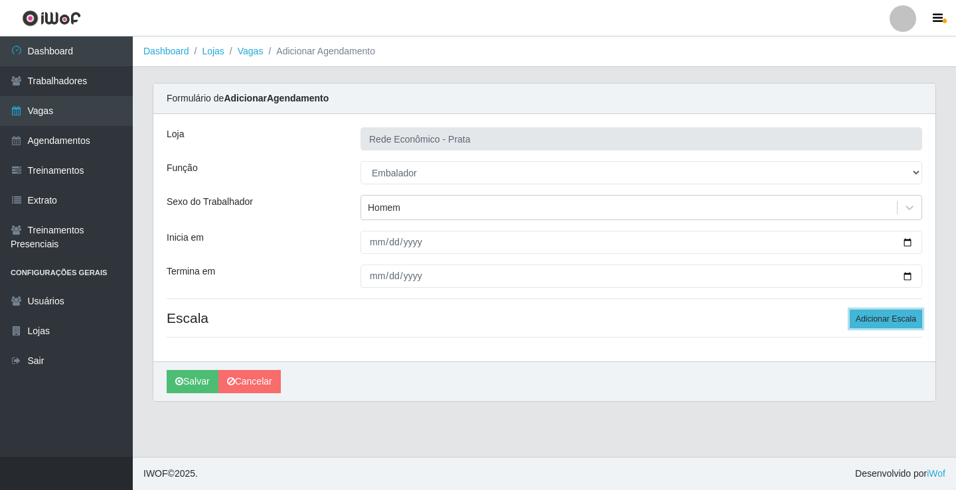
click at [883, 320] on button "Adicionar Escala" at bounding box center [885, 319] width 72 height 19
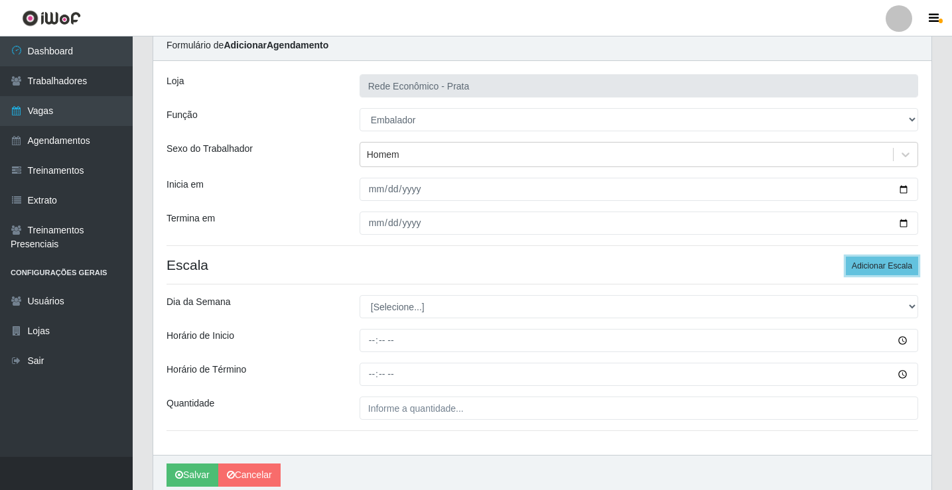
scroll to position [107, 0]
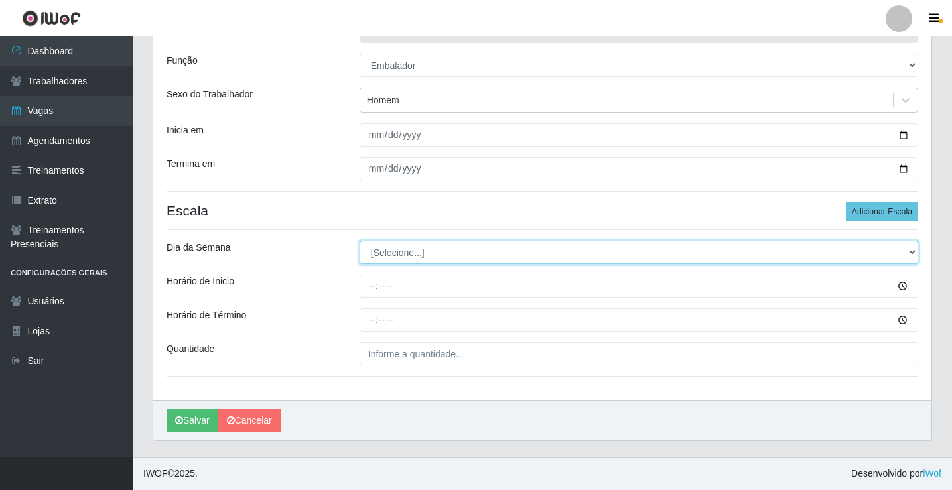
click at [397, 249] on select "[Selecione...] Segunda Terça Quarta Quinta Sexta Sábado Domingo" at bounding box center [639, 252] width 559 height 23
click at [360, 241] on select "[Selecione...] Segunda Terça Quarta Quinta Sexta Sábado Domingo" at bounding box center [639, 252] width 559 height 23
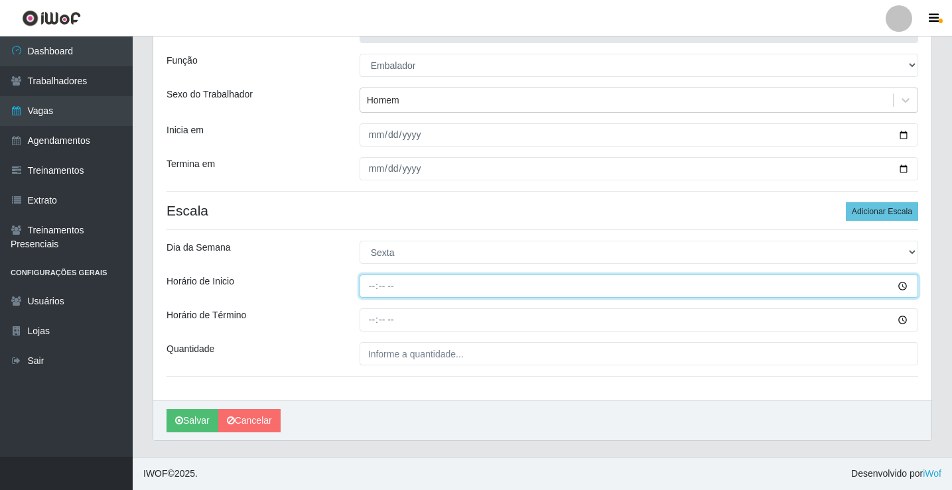
click at [374, 288] on input "Horário de Inicio" at bounding box center [639, 286] width 559 height 23
click at [167, 409] on button "Salvar" at bounding box center [193, 420] width 52 height 23
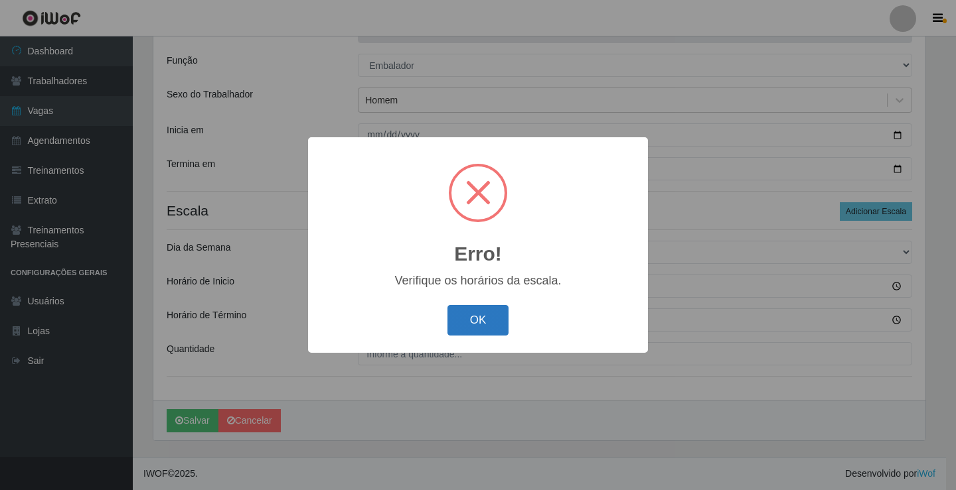
click at [473, 323] on button "OK" at bounding box center [478, 320] width 62 height 31
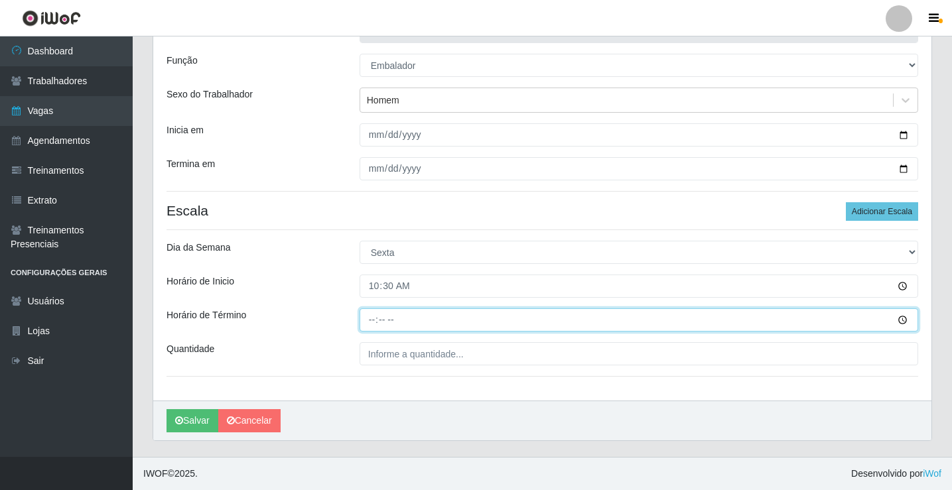
click at [366, 322] on input "Horário de Término" at bounding box center [639, 320] width 559 height 23
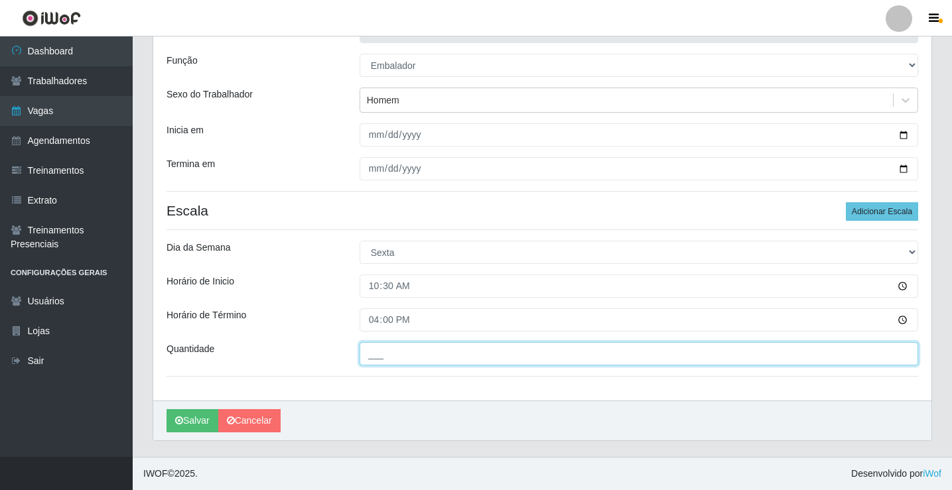
click at [381, 356] on input "___" at bounding box center [639, 353] width 559 height 23
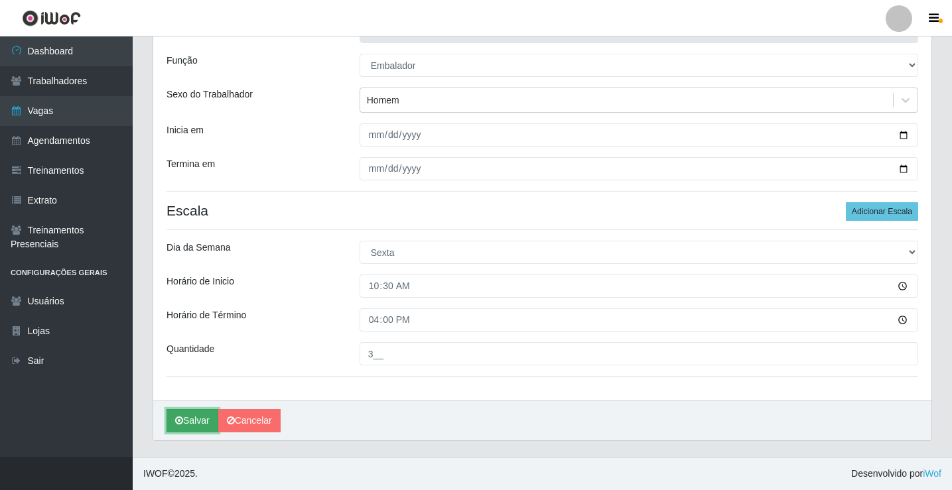
click at [193, 422] on button "Salvar" at bounding box center [193, 420] width 52 height 23
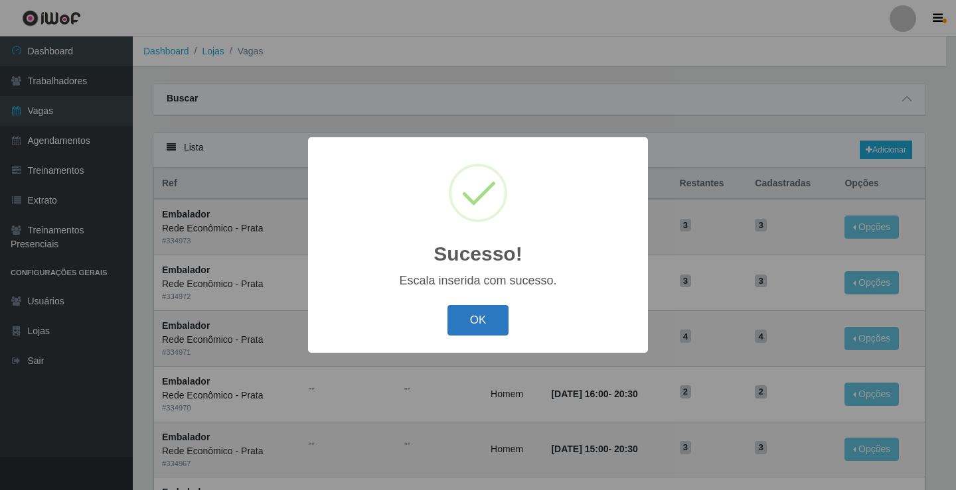
click at [469, 322] on button "OK" at bounding box center [478, 320] width 62 height 31
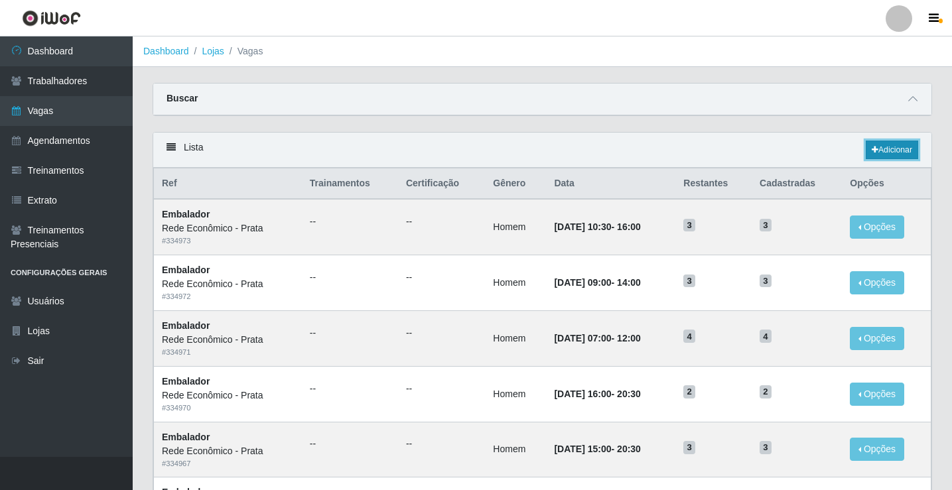
click at [897, 153] on link "Adicionar" at bounding box center [892, 150] width 52 height 19
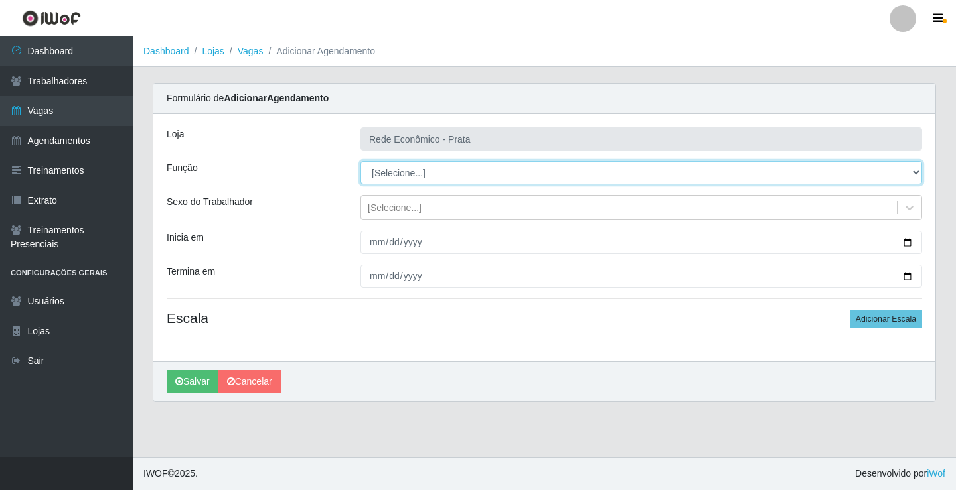
click at [406, 171] on select "[Selecione...] ASG ASG + ASG ++ Embalador Embalador + Embalador ++ Operador de …" at bounding box center [640, 172] width 561 height 23
click at [360, 161] on select "[Selecione...] ASG ASG + ASG ++ Embalador Embalador + Embalador ++ Operador de …" at bounding box center [640, 172] width 561 height 23
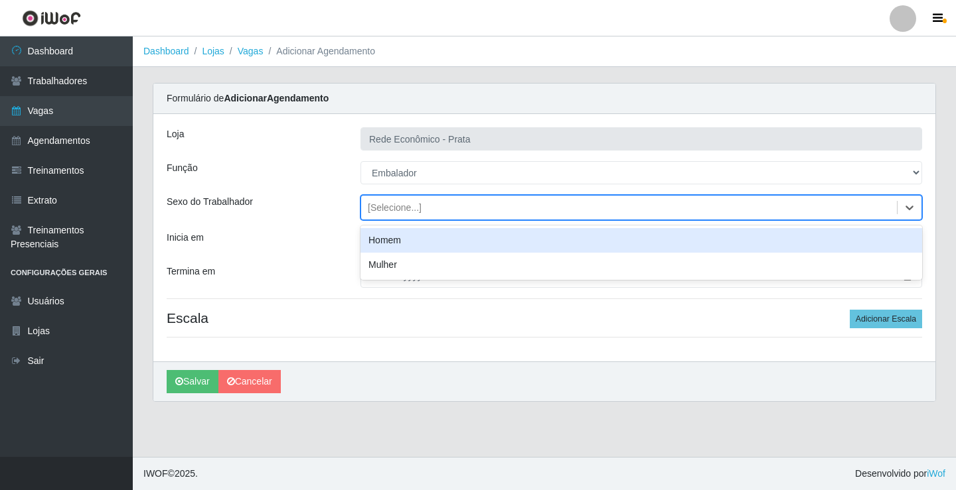
click at [392, 211] on div "[Selecione...]" at bounding box center [395, 208] width 54 height 14
click at [403, 240] on div "Homem" at bounding box center [640, 240] width 561 height 25
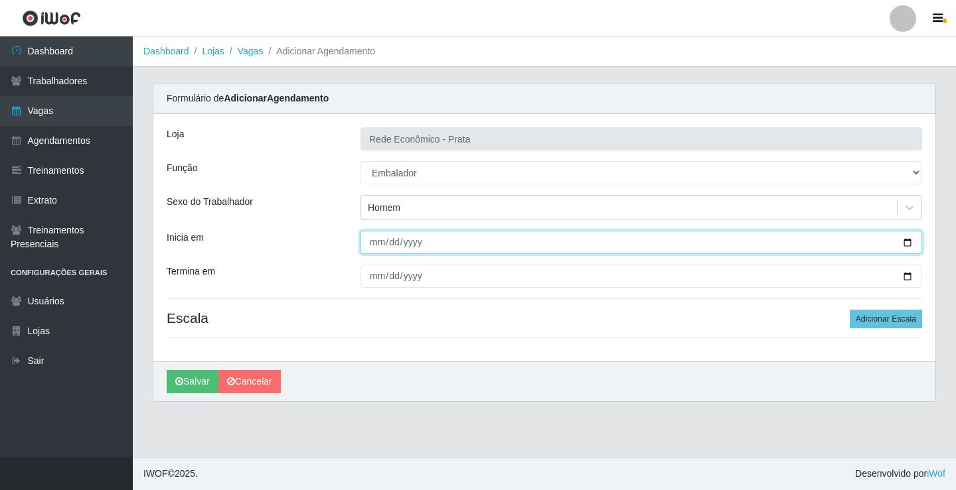
click at [908, 244] on input "Inicia em" at bounding box center [640, 242] width 561 height 23
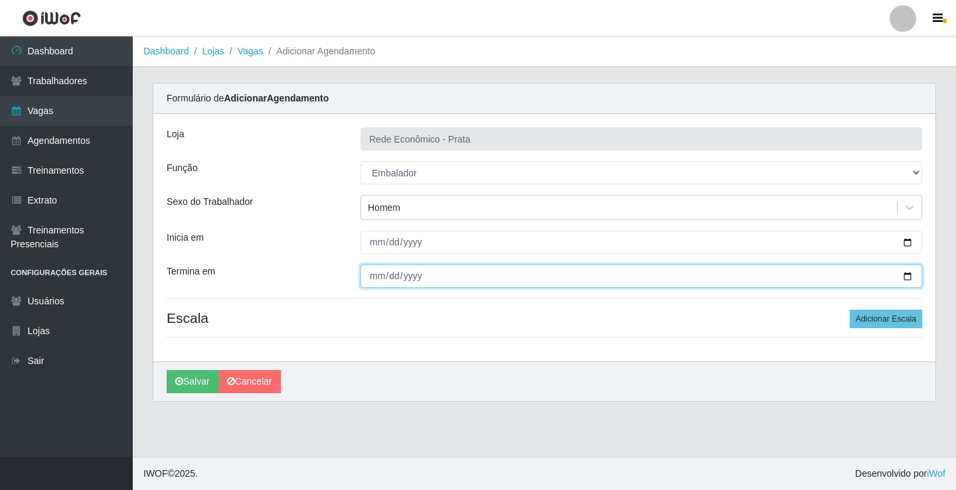
click at [904, 277] on input "Termina em" at bounding box center [640, 276] width 561 height 23
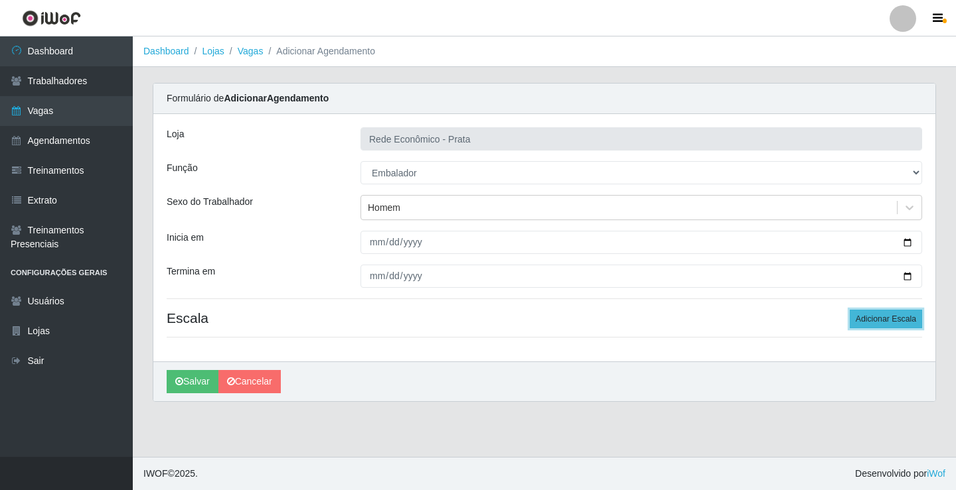
click at [881, 321] on button "Adicionar Escala" at bounding box center [885, 319] width 72 height 19
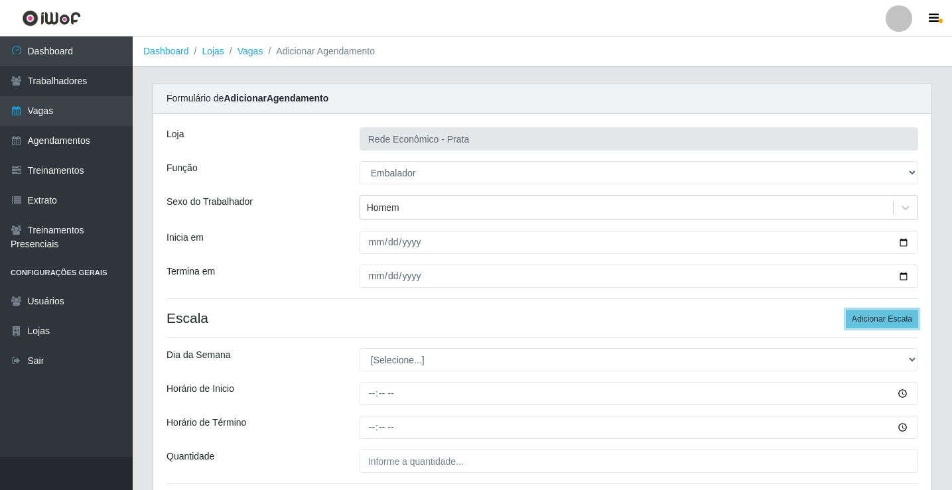
scroll to position [107, 0]
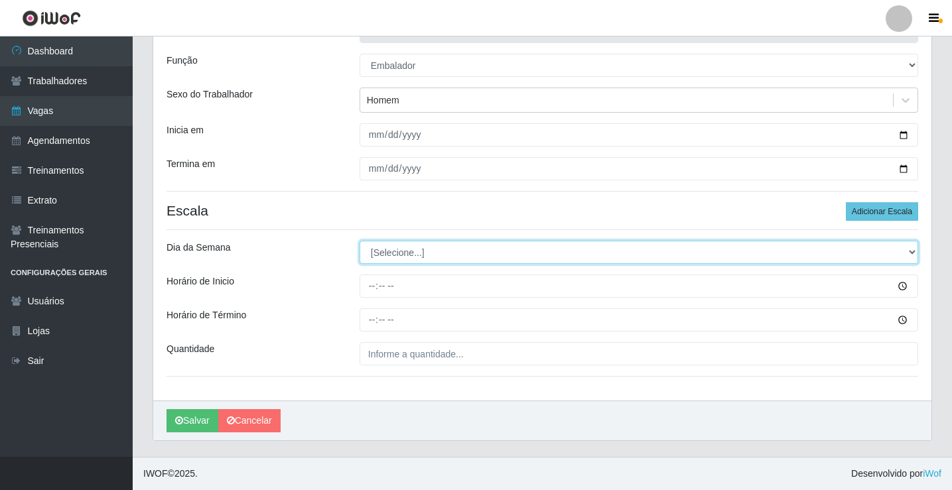
click at [403, 257] on select "[Selecione...] Segunda Terça Quarta Quinta Sexta Sábado Domingo" at bounding box center [639, 252] width 559 height 23
click at [360, 241] on select "[Selecione...] Segunda Terça Quarta Quinta Sexta Sábado Domingo" at bounding box center [639, 252] width 559 height 23
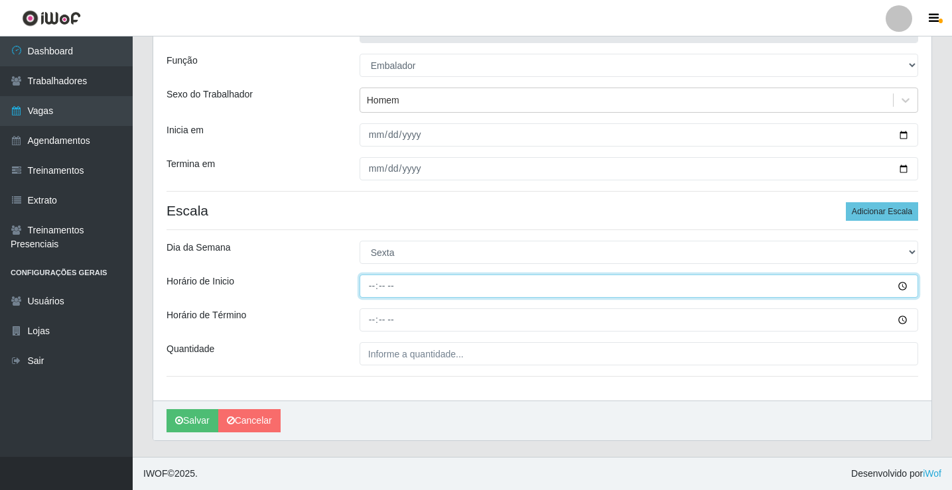
click at [370, 285] on input "Horário de Inicio" at bounding box center [639, 286] width 559 height 23
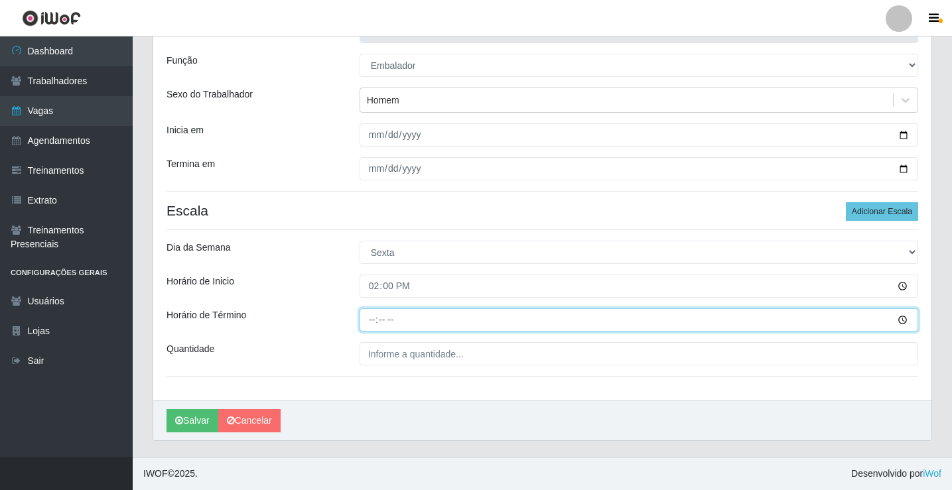
click at [370, 321] on input "Horário de Término" at bounding box center [639, 320] width 559 height 23
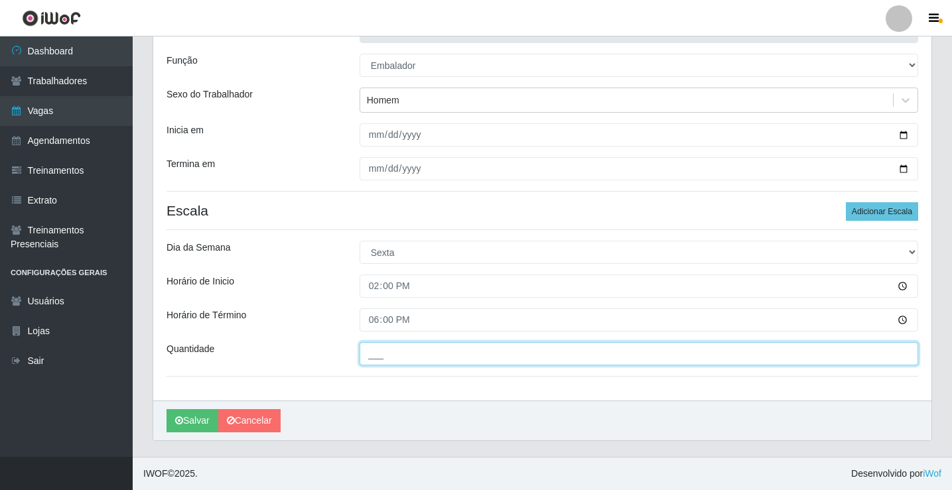
click at [393, 359] on input "___" at bounding box center [639, 353] width 559 height 23
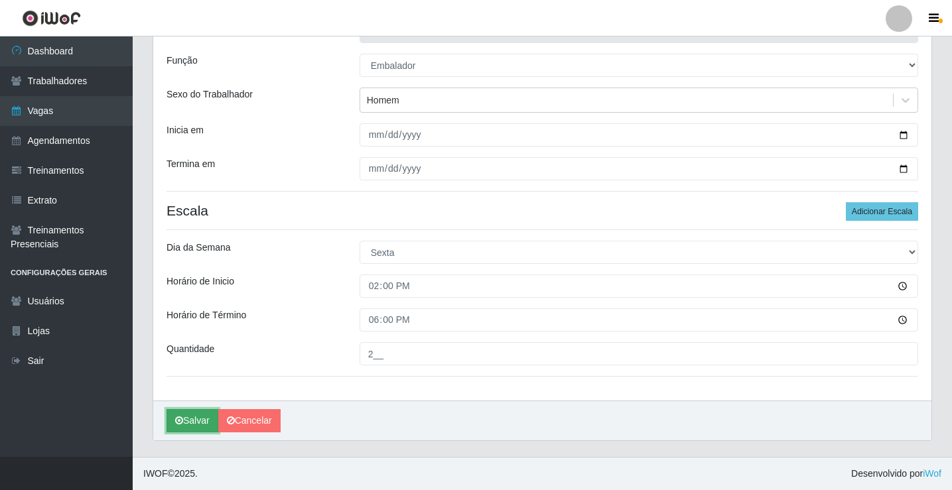
click at [212, 420] on button "Salvar" at bounding box center [193, 420] width 52 height 23
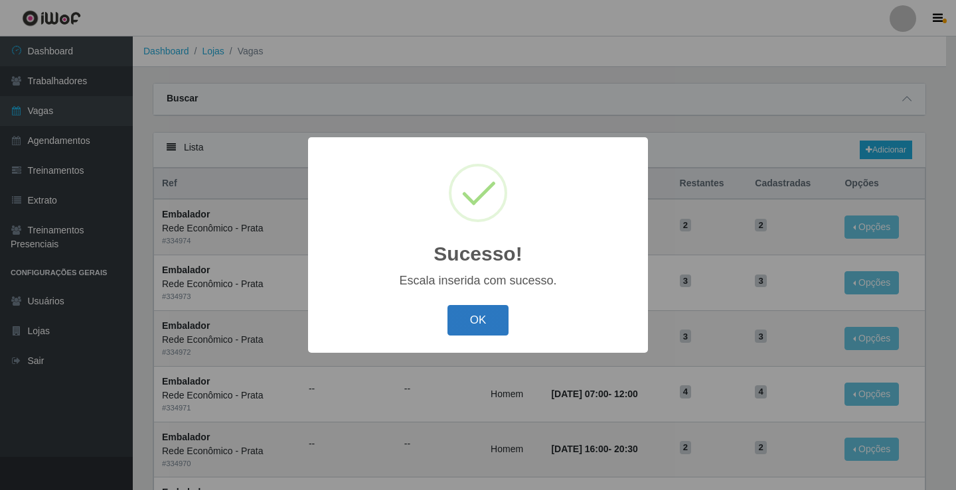
click at [478, 317] on button "OK" at bounding box center [478, 320] width 62 height 31
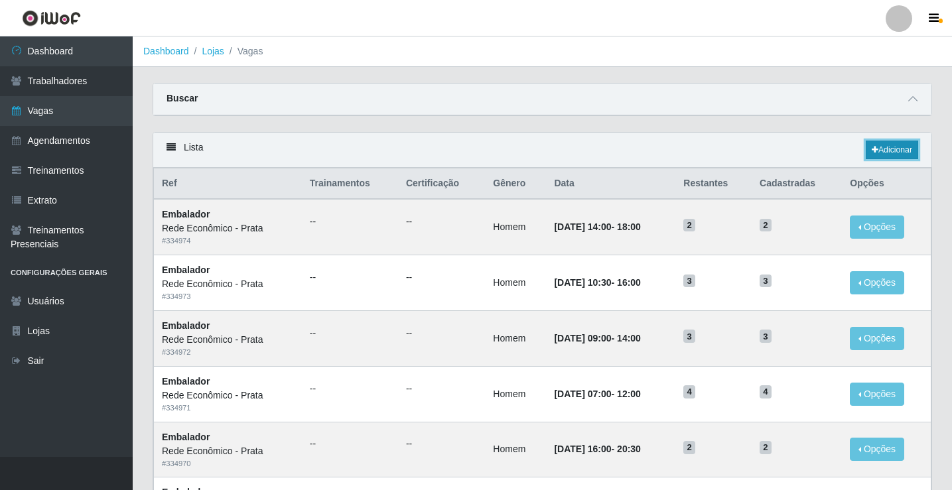
click at [878, 150] on link "Adicionar" at bounding box center [892, 150] width 52 height 19
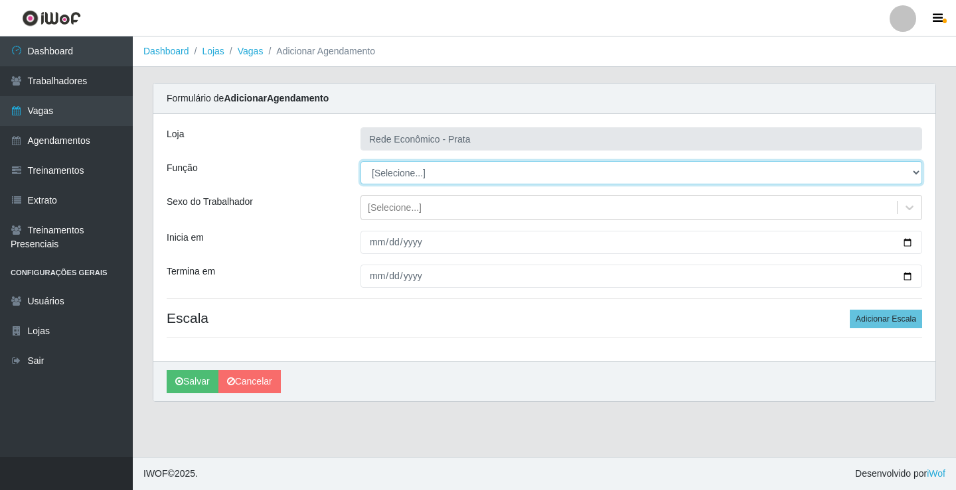
click at [390, 175] on select "[Selecione...] ASG ASG + ASG ++ Embalador Embalador + Embalador ++ Operador de …" at bounding box center [640, 172] width 561 height 23
click at [360, 161] on select "[Selecione...] ASG ASG + ASG ++ Embalador Embalador + Embalador ++ Operador de …" at bounding box center [640, 172] width 561 height 23
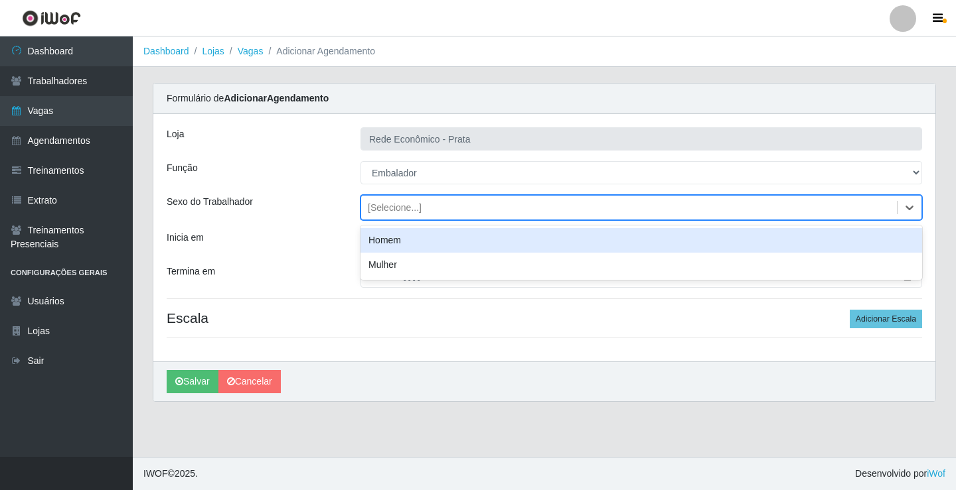
click at [393, 208] on div "[Selecione...]" at bounding box center [395, 208] width 54 height 14
click at [407, 243] on div "Homem" at bounding box center [640, 240] width 561 height 25
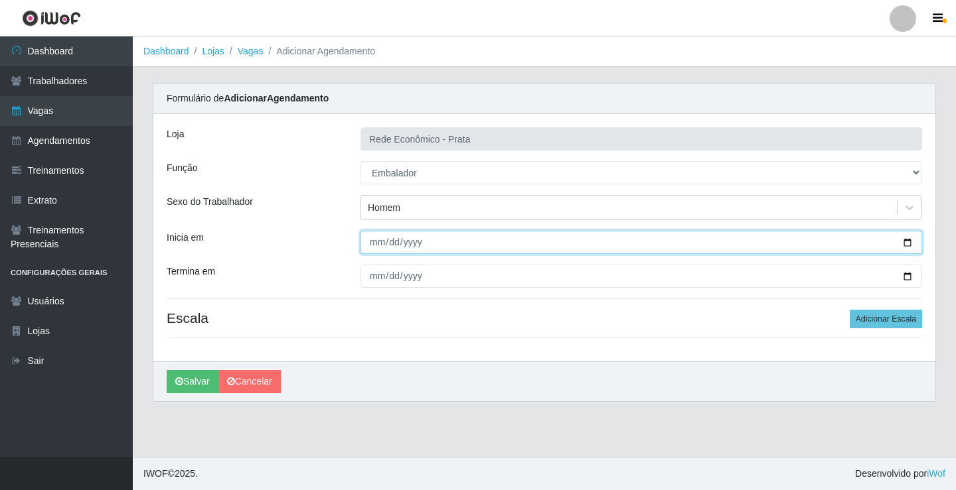
click at [903, 244] on input "Inicia em" at bounding box center [640, 242] width 561 height 23
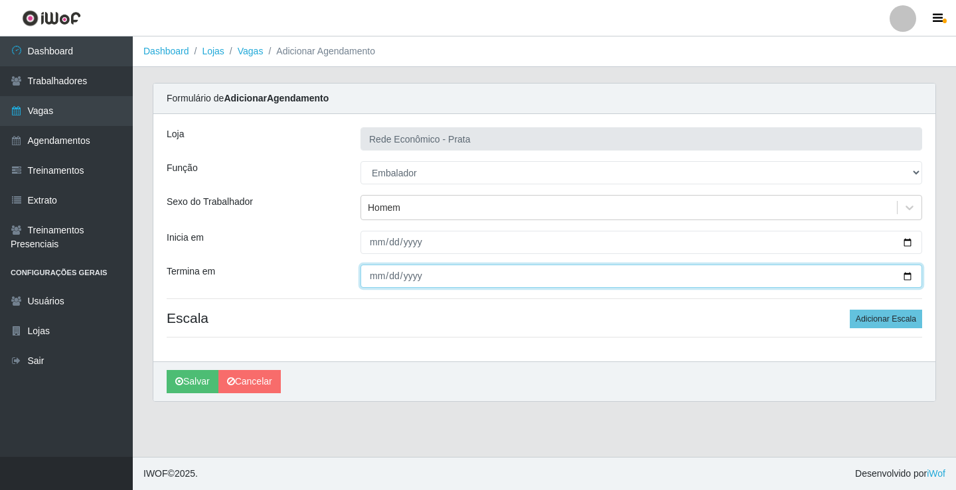
drag, startPoint x: 904, startPoint y: 275, endPoint x: 829, endPoint y: 325, distance: 90.4
click at [904, 275] on input "Termina em" at bounding box center [640, 276] width 561 height 23
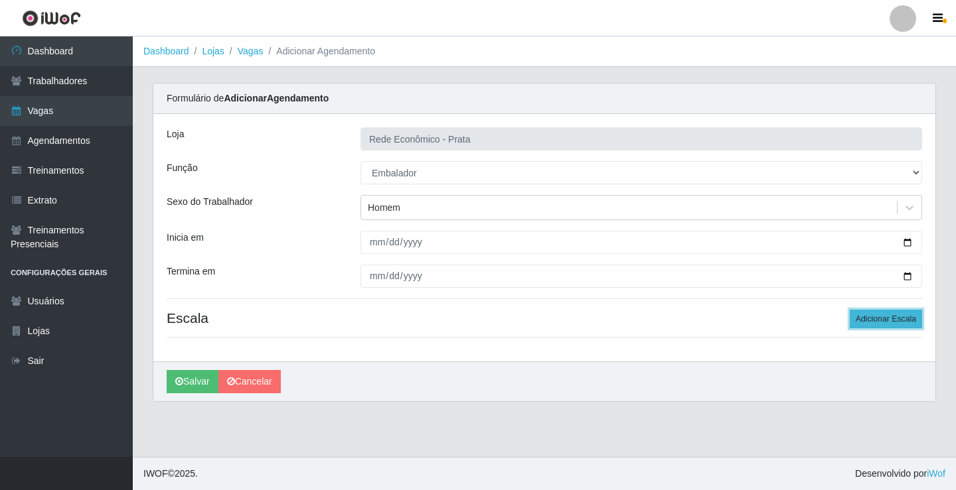
click at [876, 320] on button "Adicionar Escala" at bounding box center [885, 319] width 72 height 19
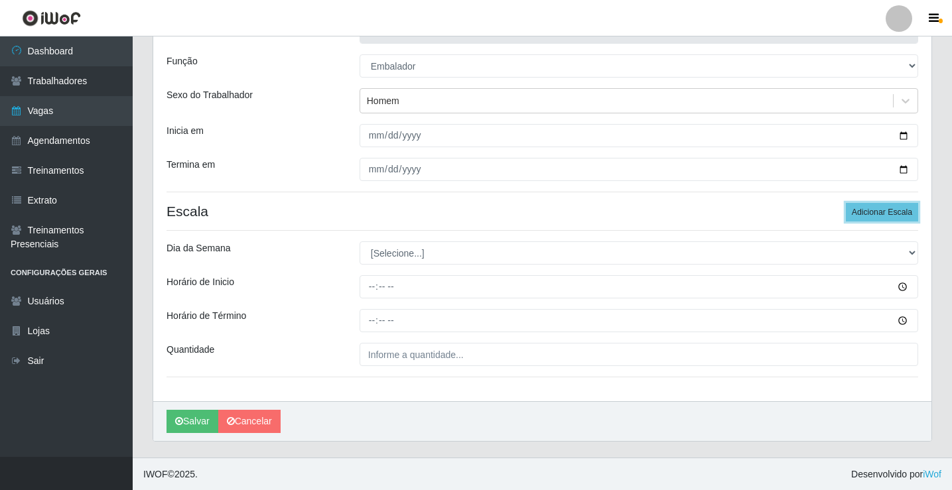
scroll to position [107, 0]
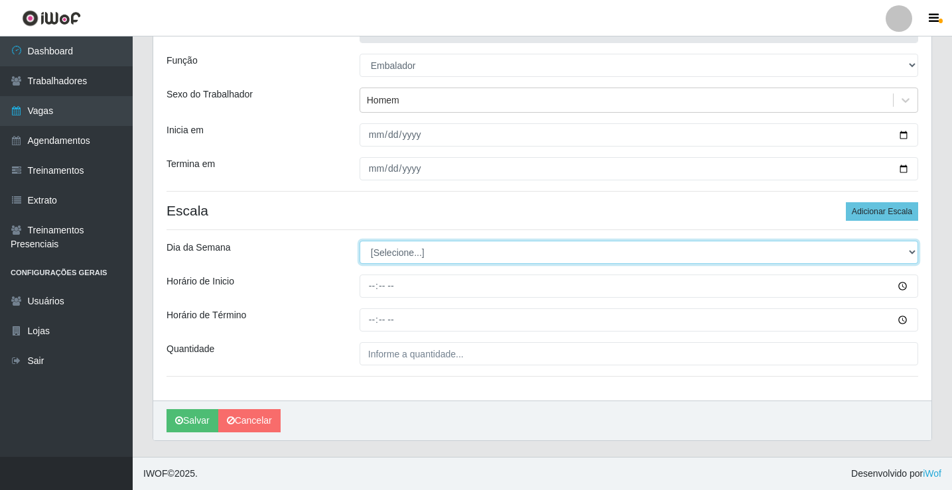
click at [400, 255] on select "[Selecione...] Segunda Terça Quarta Quinta Sexta Sábado Domingo" at bounding box center [639, 252] width 559 height 23
click at [360, 241] on select "[Selecione...] Segunda Terça Quarta Quinta Sexta Sábado Domingo" at bounding box center [639, 252] width 559 height 23
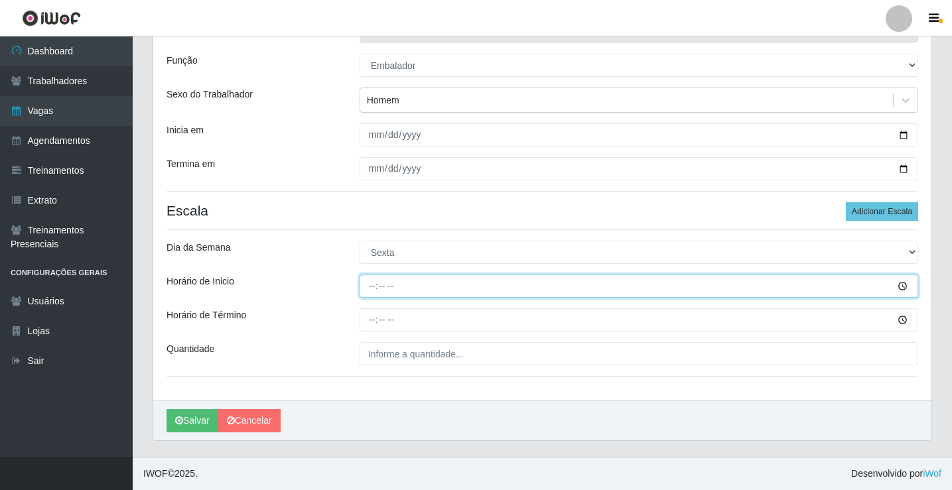
click at [374, 285] on input "Horário de Inicio" at bounding box center [639, 286] width 559 height 23
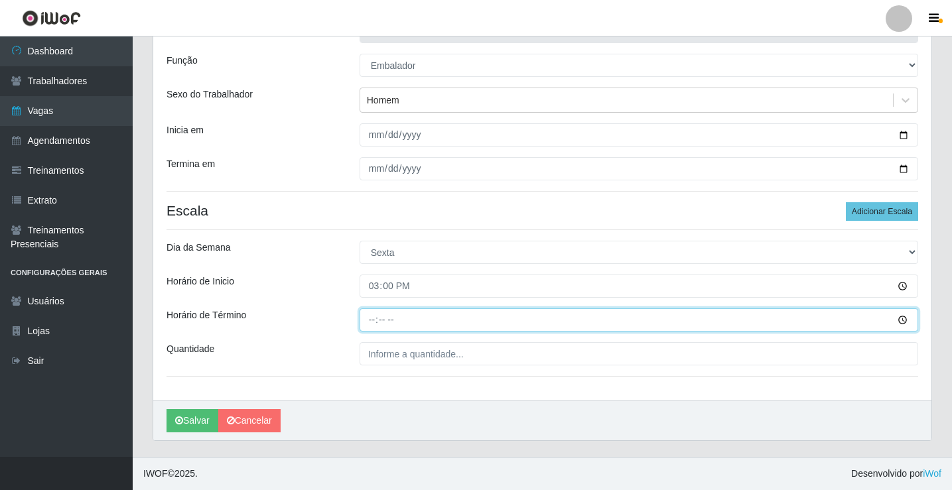
click at [375, 320] on input "Horário de Término" at bounding box center [639, 320] width 559 height 23
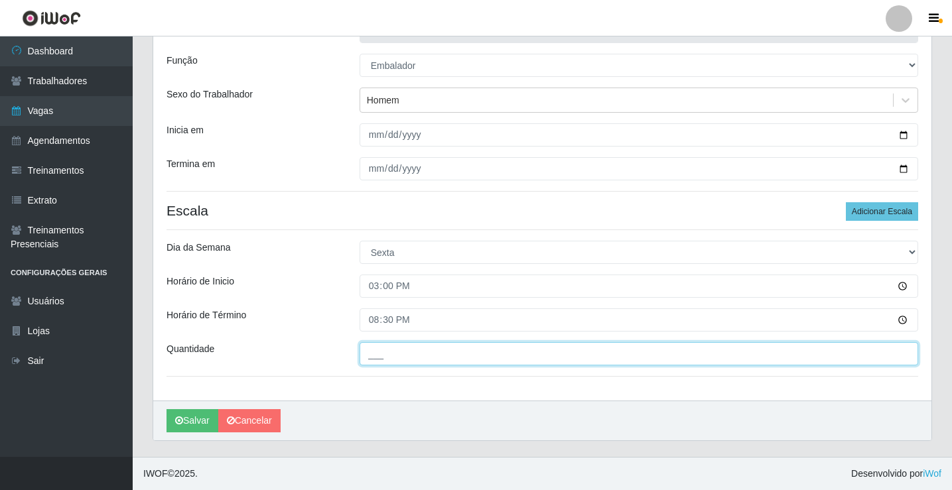
click at [388, 357] on input "___" at bounding box center [639, 353] width 559 height 23
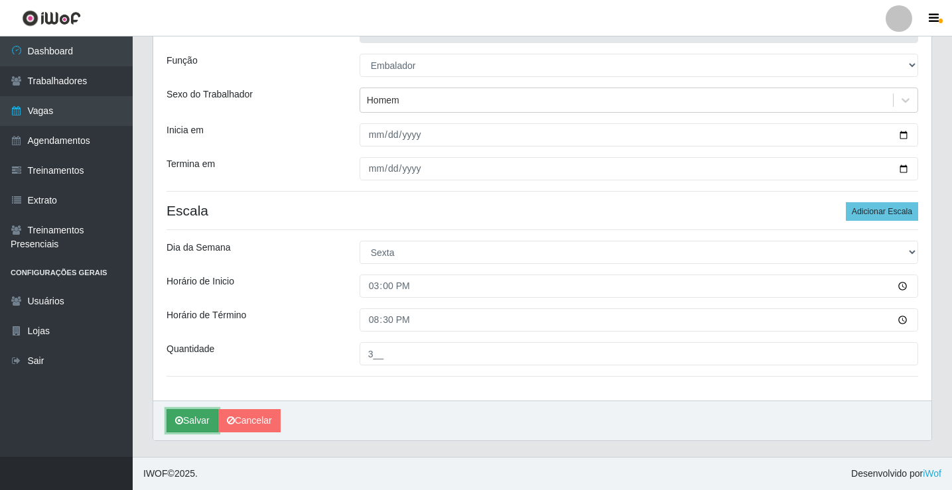
click at [200, 423] on button "Salvar" at bounding box center [193, 420] width 52 height 23
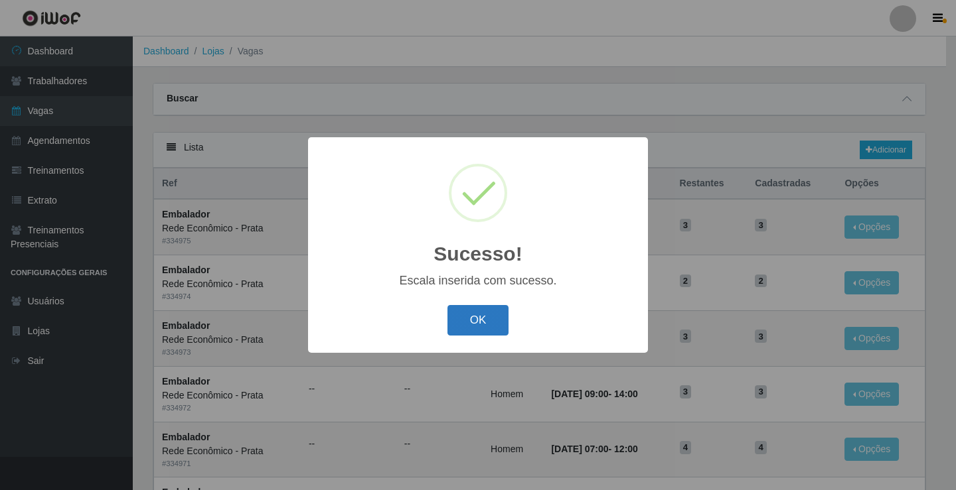
click at [481, 321] on button "OK" at bounding box center [478, 320] width 62 height 31
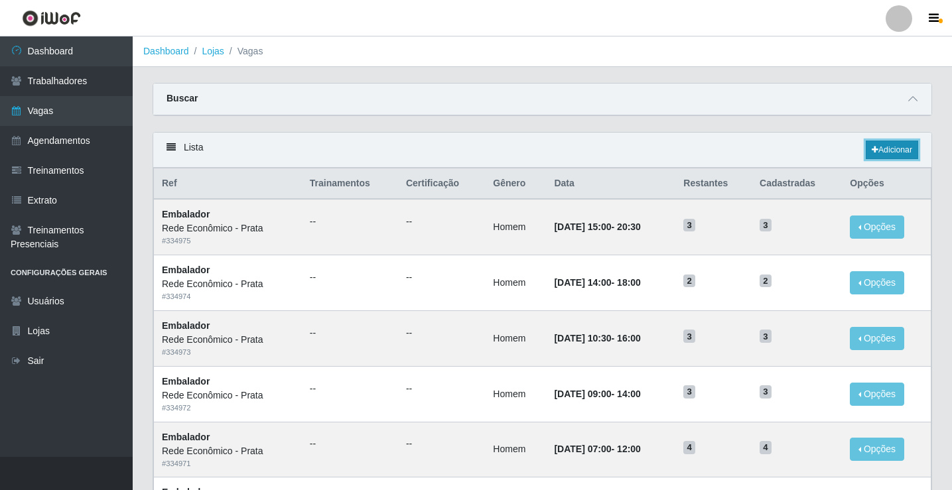
click at [892, 150] on link "Adicionar" at bounding box center [892, 150] width 52 height 19
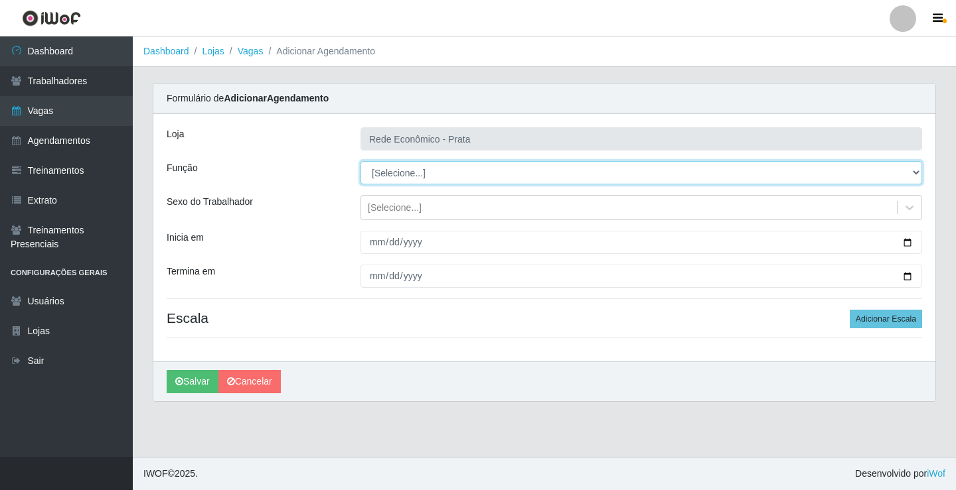
click at [396, 171] on select "[Selecione...] ASG ASG + ASG ++ Embalador Embalador + Embalador ++ Operador de …" at bounding box center [640, 172] width 561 height 23
click at [360, 161] on select "[Selecione...] ASG ASG + ASG ++ Embalador Embalador + Embalador ++ Operador de …" at bounding box center [640, 172] width 561 height 23
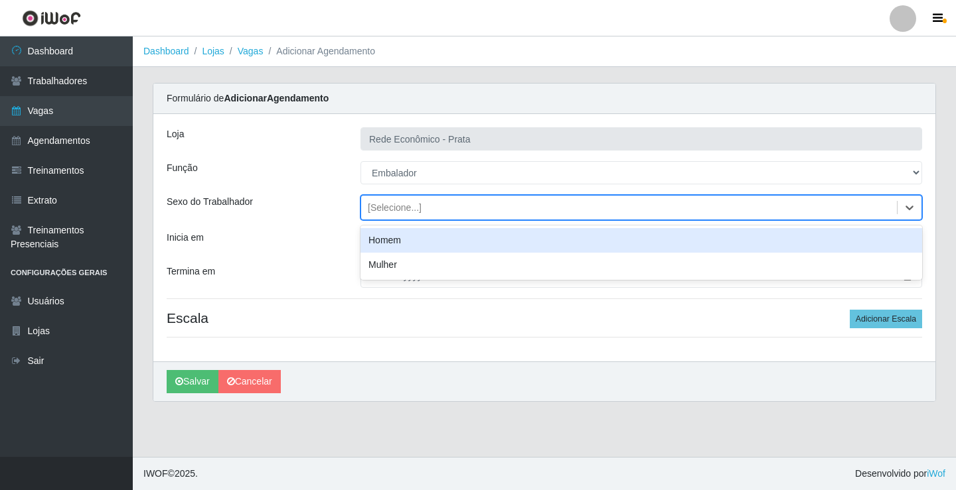
click at [384, 210] on div "[Selecione...]" at bounding box center [395, 208] width 54 height 14
click at [384, 241] on div "Homem" at bounding box center [640, 240] width 561 height 25
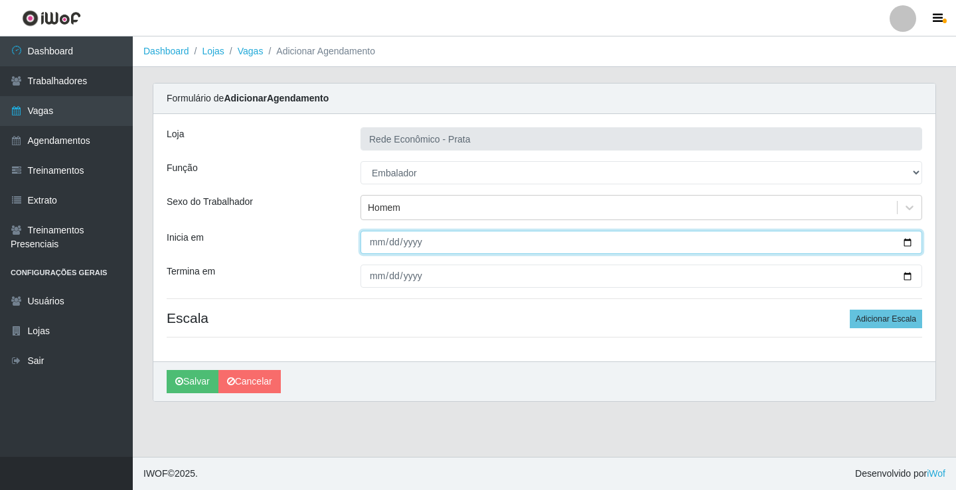
drag, startPoint x: 909, startPoint y: 242, endPoint x: 894, endPoint y: 244, distance: 15.4
click at [908, 241] on input "Inicia em" at bounding box center [640, 242] width 561 height 23
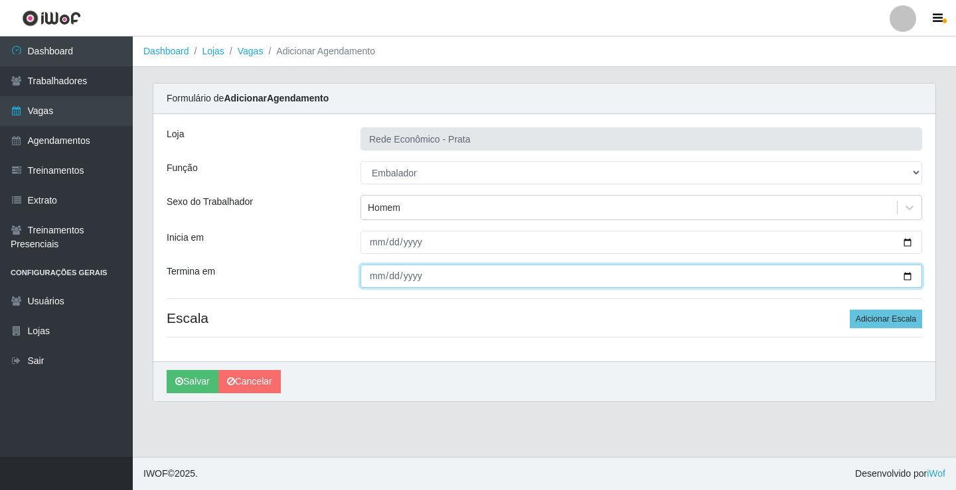
click at [900, 274] on input "Termina em" at bounding box center [640, 276] width 561 height 23
click at [909, 278] on input "Termina em" at bounding box center [640, 276] width 561 height 23
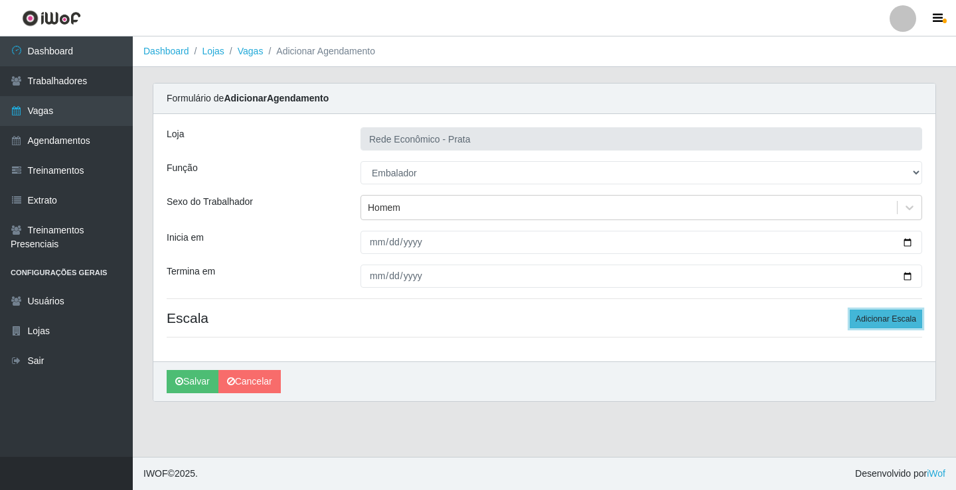
click at [897, 324] on button "Adicionar Escala" at bounding box center [885, 319] width 72 height 19
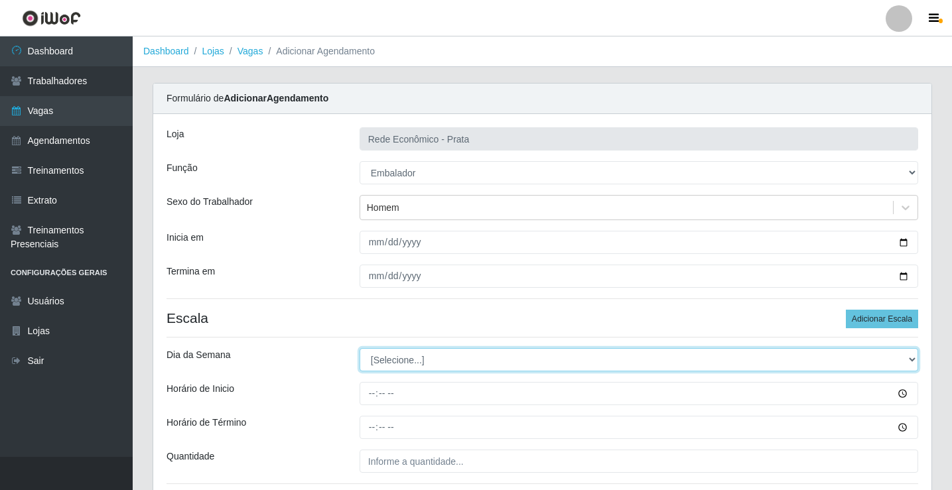
click at [409, 363] on select "[Selecione...] Segunda Terça Quarta Quinta Sexta Sábado Domingo" at bounding box center [639, 359] width 559 height 23
click at [360, 348] on select "[Selecione...] Segunda Terça Quarta Quinta Sexta Sábado Domingo" at bounding box center [639, 359] width 559 height 23
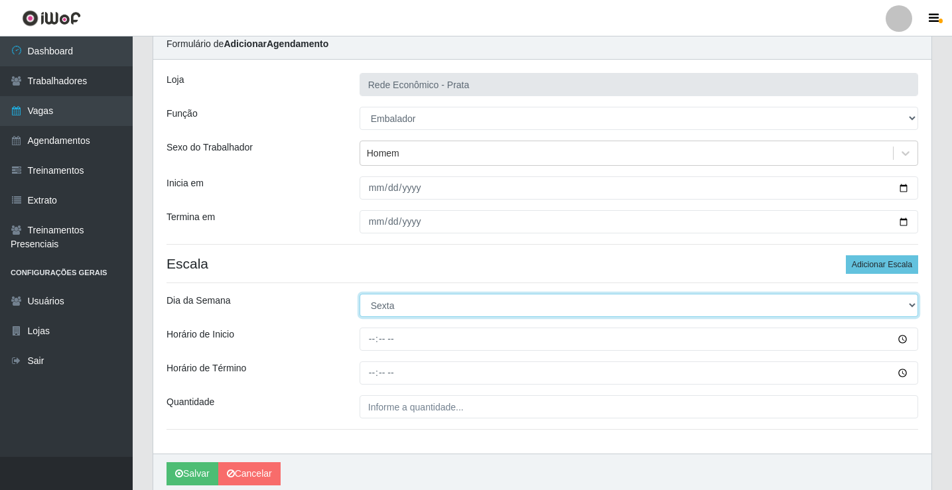
scroll to position [107, 0]
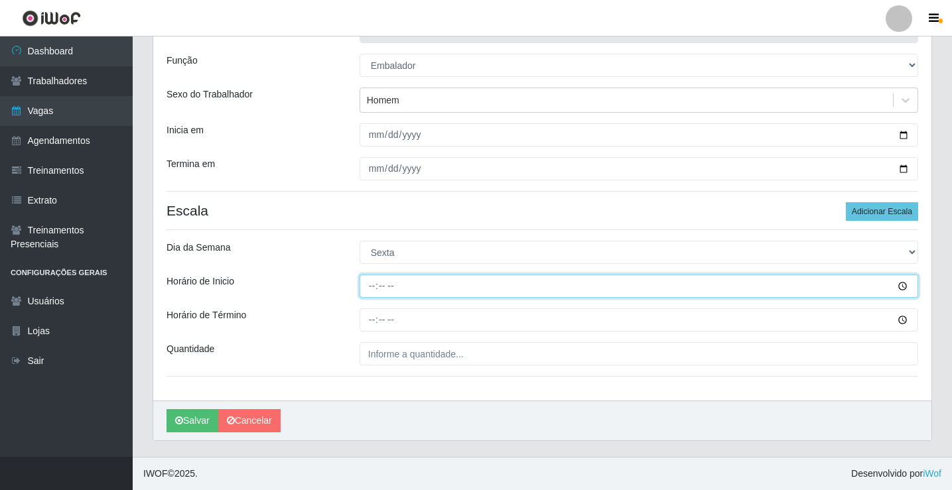
click at [371, 288] on input "Horário de Inicio" at bounding box center [639, 286] width 559 height 23
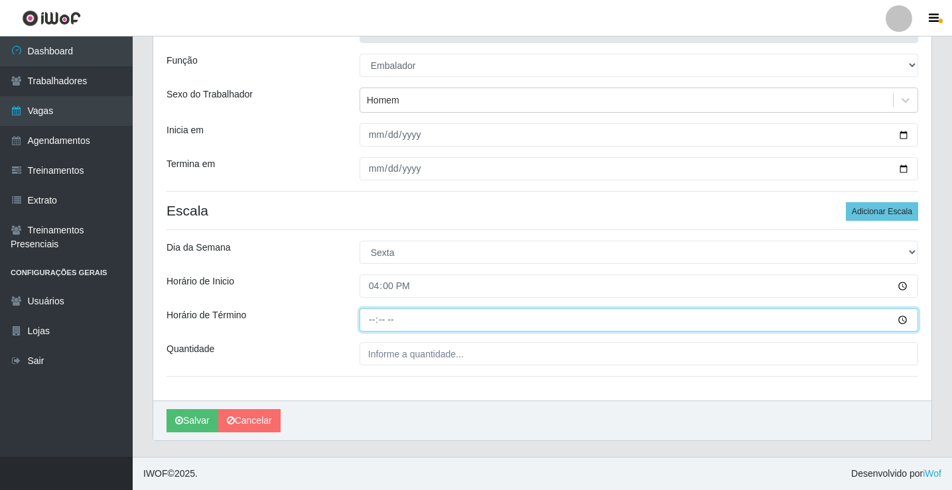
click at [375, 317] on input "Horário de Término" at bounding box center [639, 320] width 559 height 23
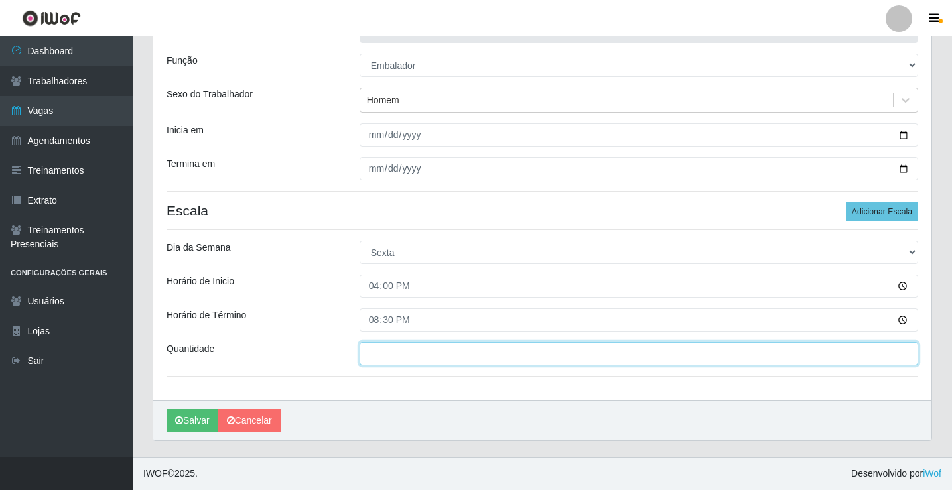
click at [401, 356] on input "___" at bounding box center [639, 353] width 559 height 23
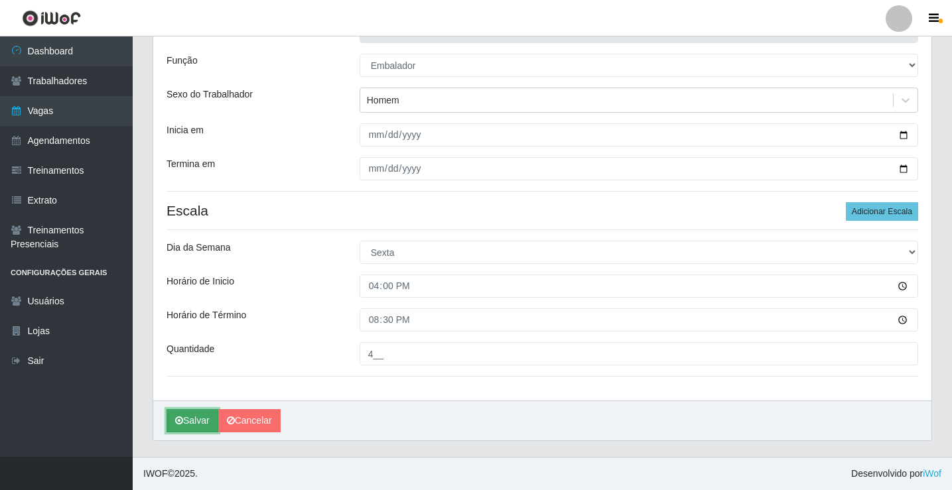
click at [194, 426] on button "Salvar" at bounding box center [193, 420] width 52 height 23
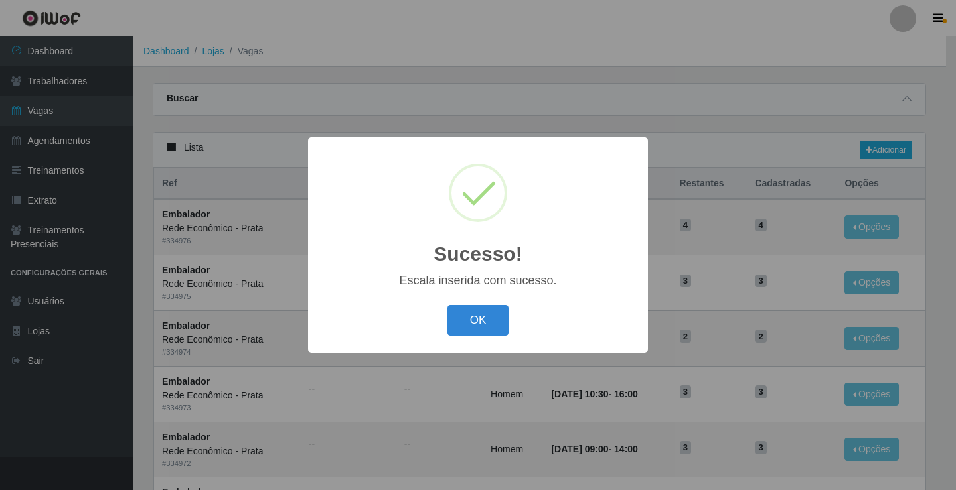
click at [472, 324] on button "OK" at bounding box center [478, 320] width 62 height 31
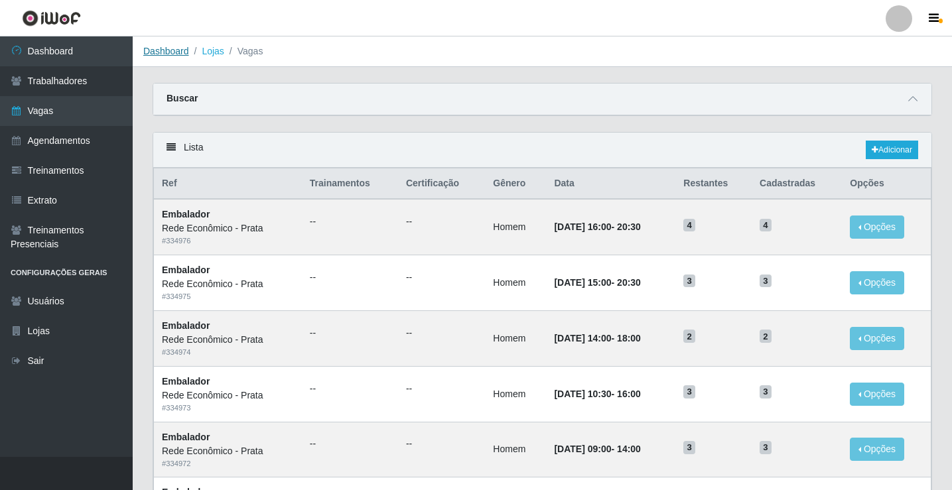
click at [159, 50] on link "Dashboard" at bounding box center [166, 51] width 46 height 11
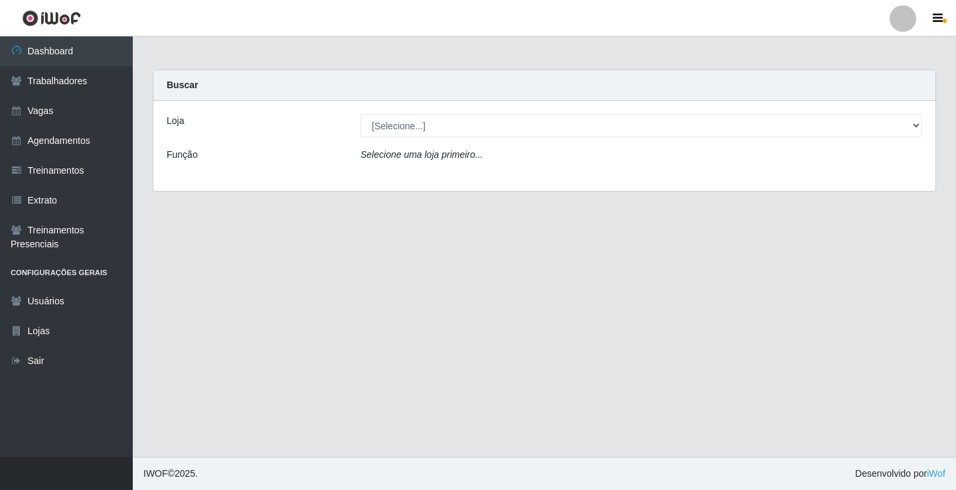
click at [394, 120] on select "[Selecione...] Rede Econômico - Prata" at bounding box center [640, 125] width 561 height 23
click at [405, 131] on select "[Selecione...] Rede Econômico - Prata" at bounding box center [640, 125] width 561 height 23
click at [405, 125] on select "[Selecione...] Rede Econômico - Prata" at bounding box center [640, 125] width 561 height 23
click at [360, 114] on select "[Selecione...] Rede Econômico - Prata" at bounding box center [640, 125] width 561 height 23
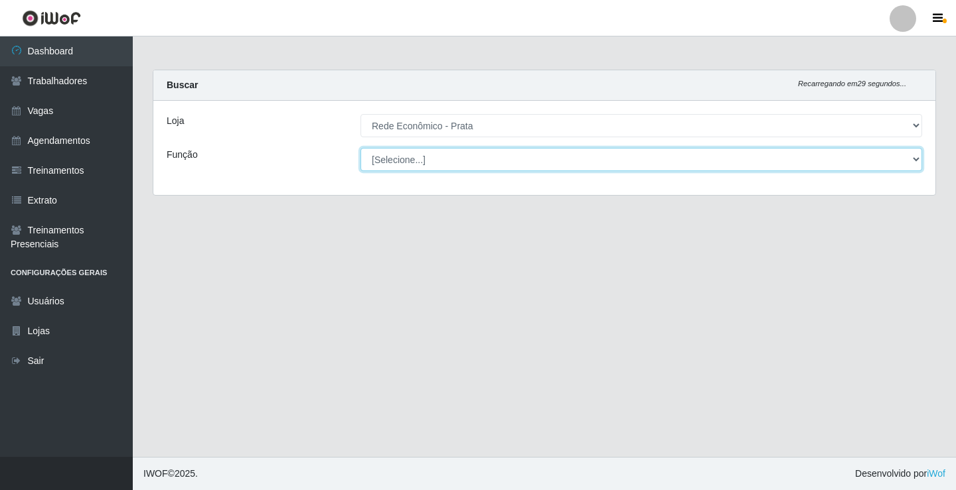
click at [407, 156] on select "[Selecione...] ASG ASG + ASG ++ Embalador Embalador + Embalador ++ Operador de …" at bounding box center [640, 159] width 561 height 23
click at [360, 148] on select "[Selecione...] ASG ASG + ASG ++ Embalador Embalador + Embalador ++ Operador de …" at bounding box center [640, 159] width 561 height 23
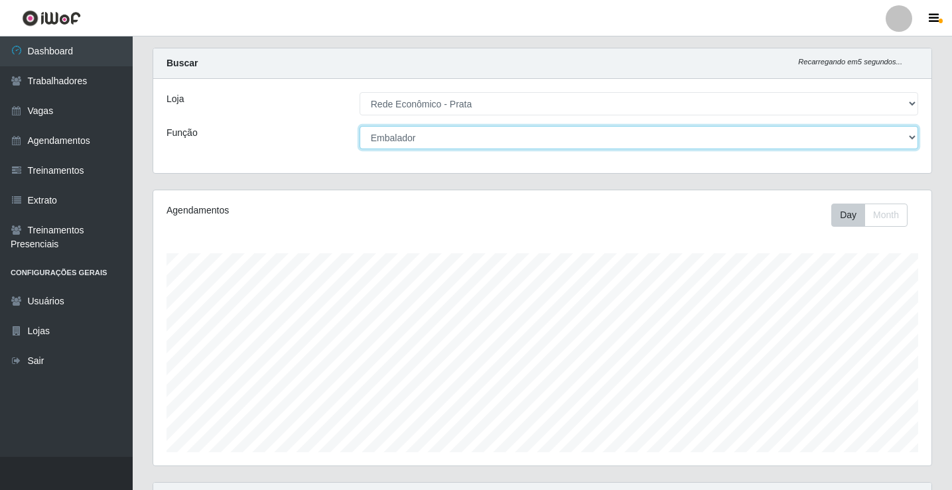
scroll to position [155, 0]
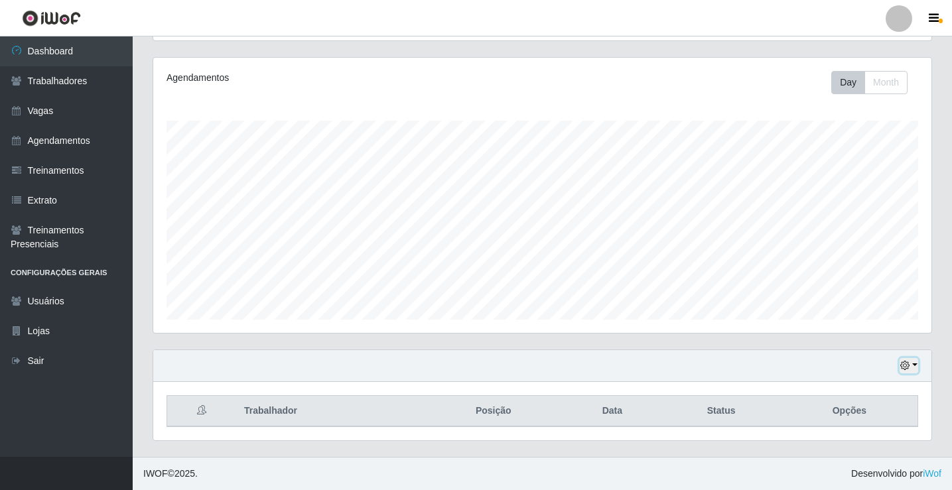
click at [914, 365] on button "button" at bounding box center [909, 365] width 19 height 15
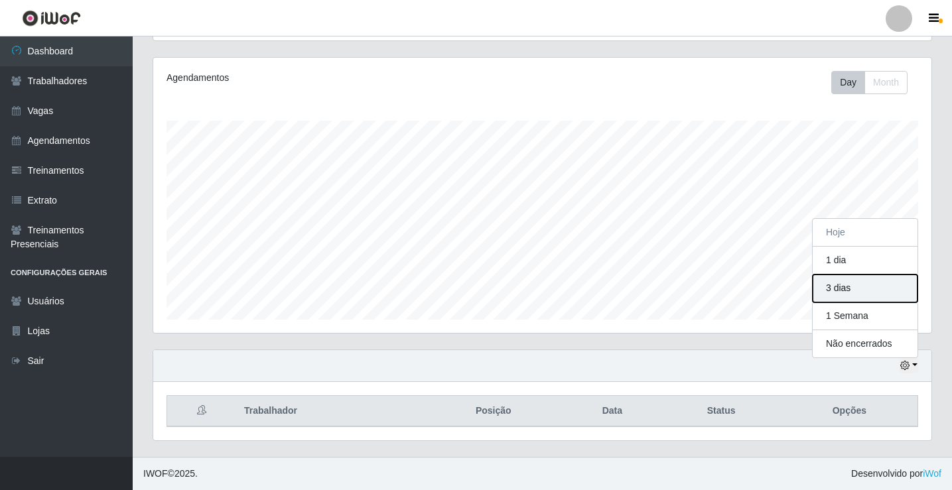
click at [846, 281] on button "3 dias" at bounding box center [865, 289] width 105 height 28
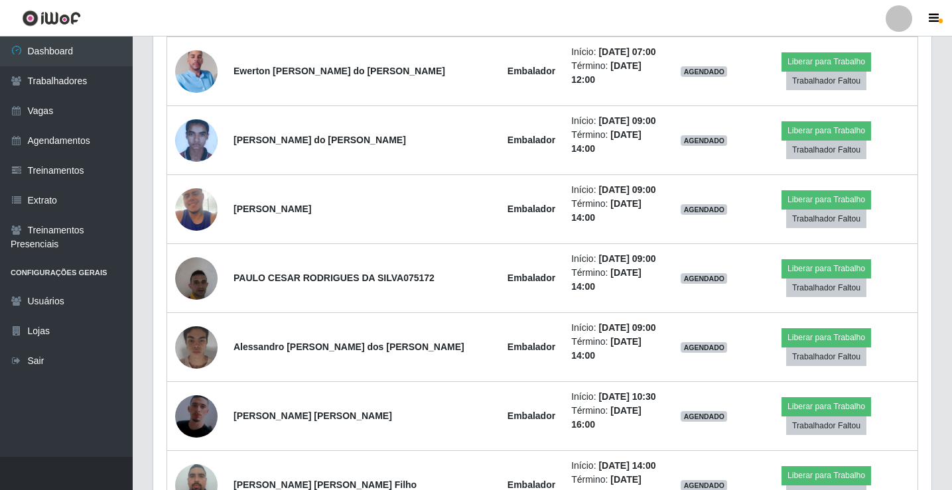
scroll to position [818, 0]
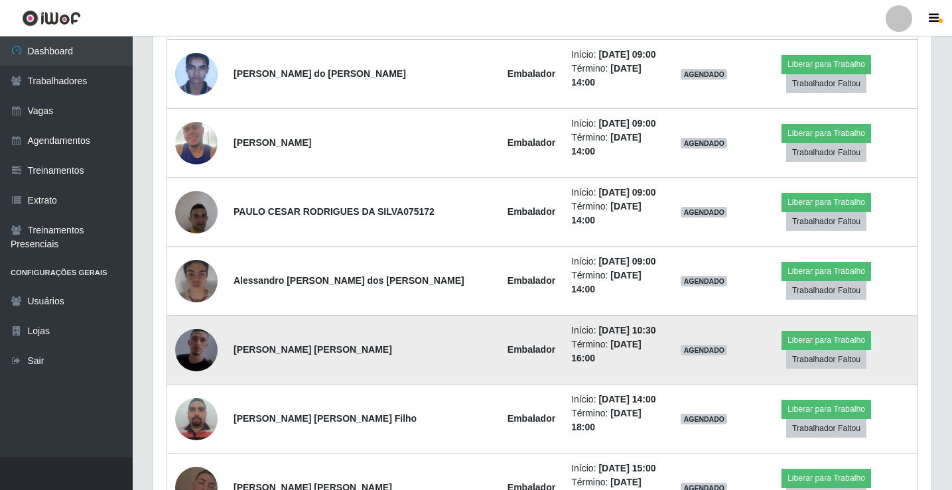
click at [204, 313] on img at bounding box center [196, 351] width 42 height 76
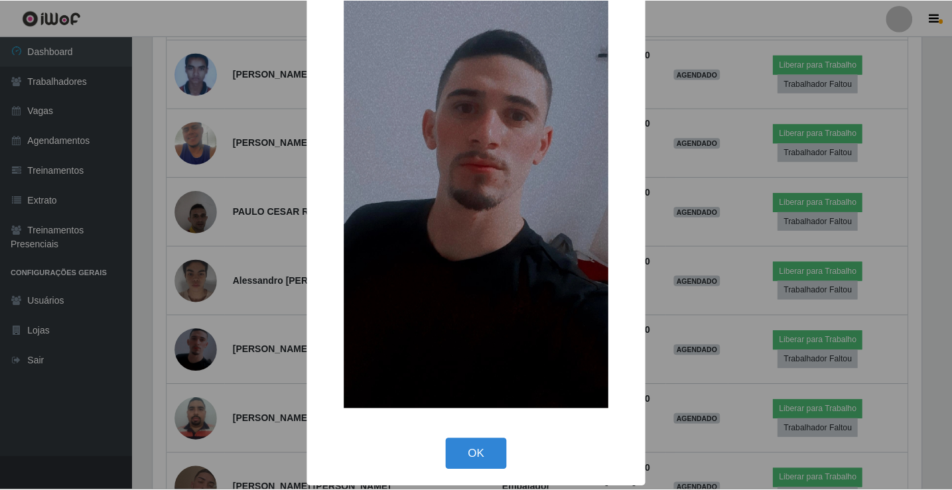
scroll to position [98, 0]
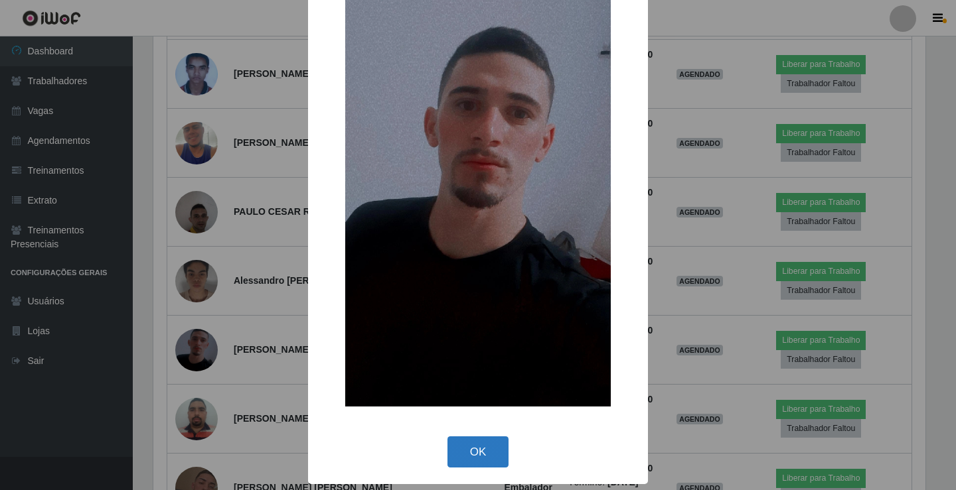
click at [459, 452] on button "OK" at bounding box center [478, 452] width 62 height 31
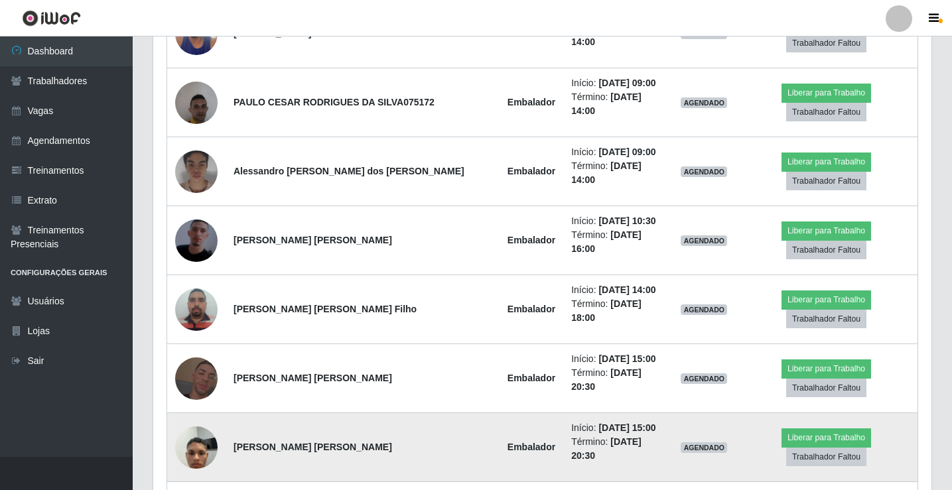
scroll to position [951, 0]
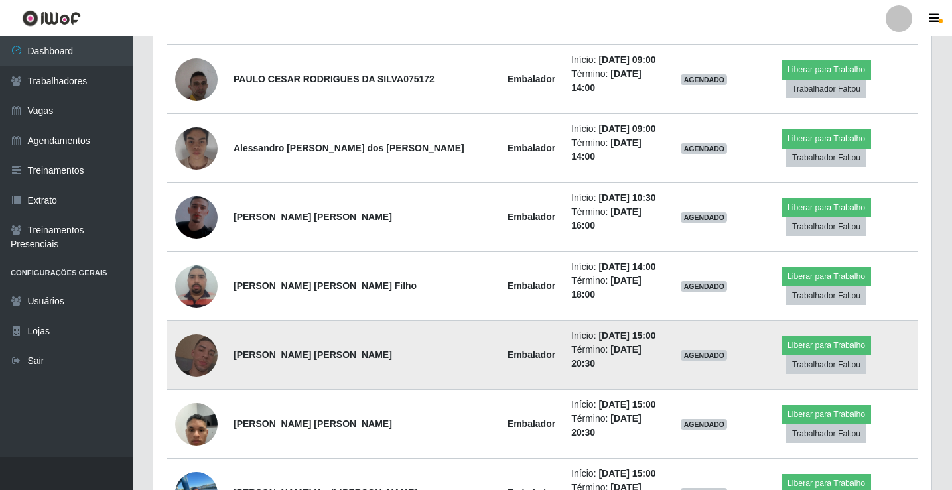
click at [199, 318] on img at bounding box center [196, 356] width 42 height 76
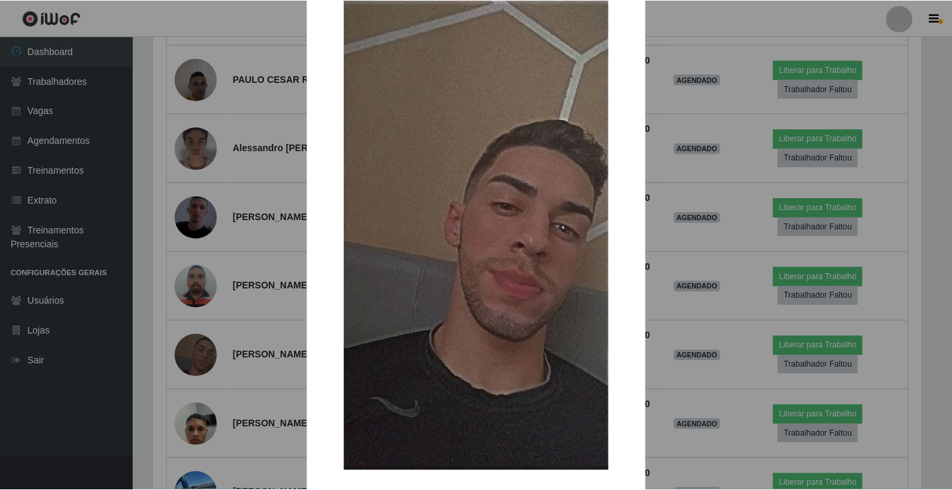
scroll to position [98, 0]
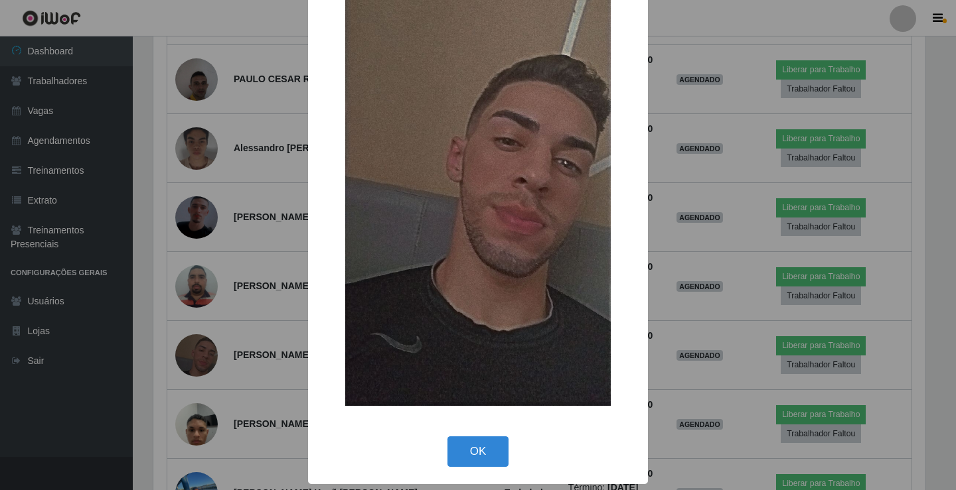
click at [482, 457] on button "OK" at bounding box center [478, 452] width 62 height 31
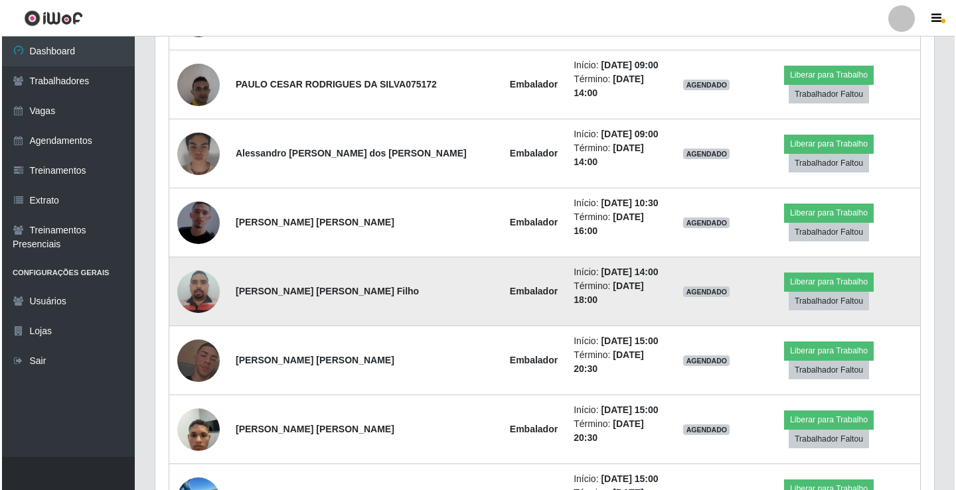
scroll to position [951, 0]
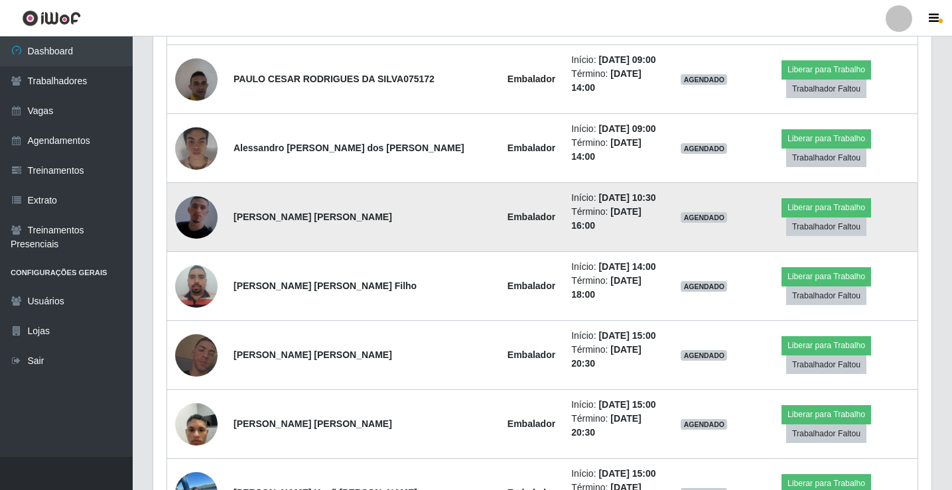
click at [190, 180] on img at bounding box center [196, 218] width 42 height 76
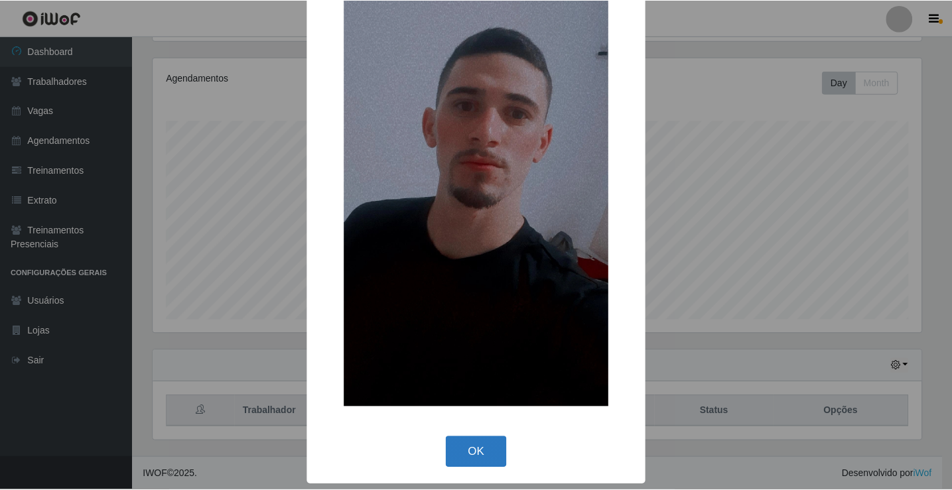
scroll to position [155, 0]
click at [458, 443] on button "OK" at bounding box center [478, 452] width 62 height 31
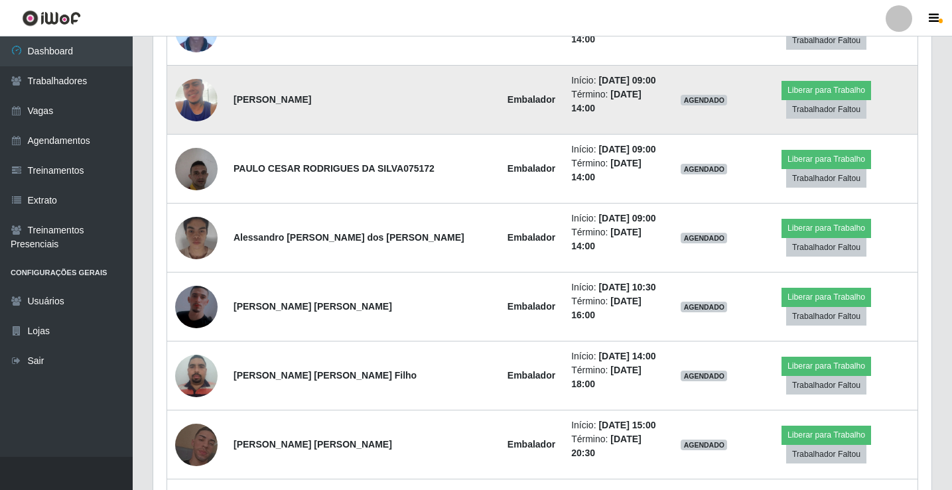
scroll to position [885, 0]
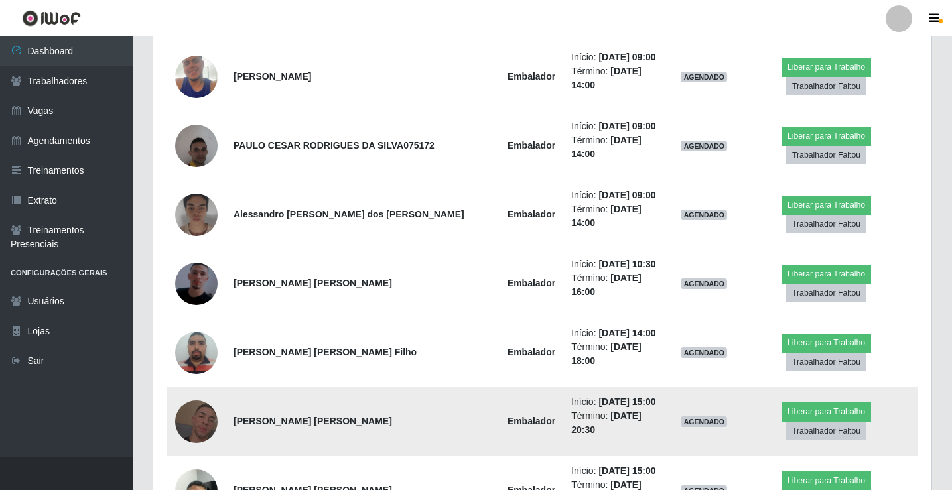
click at [202, 384] on img at bounding box center [196, 422] width 42 height 76
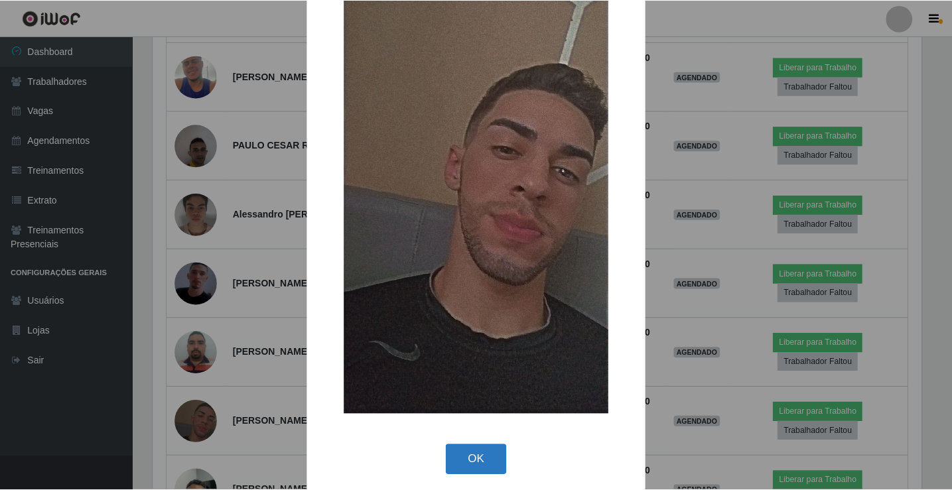
scroll to position [98, 0]
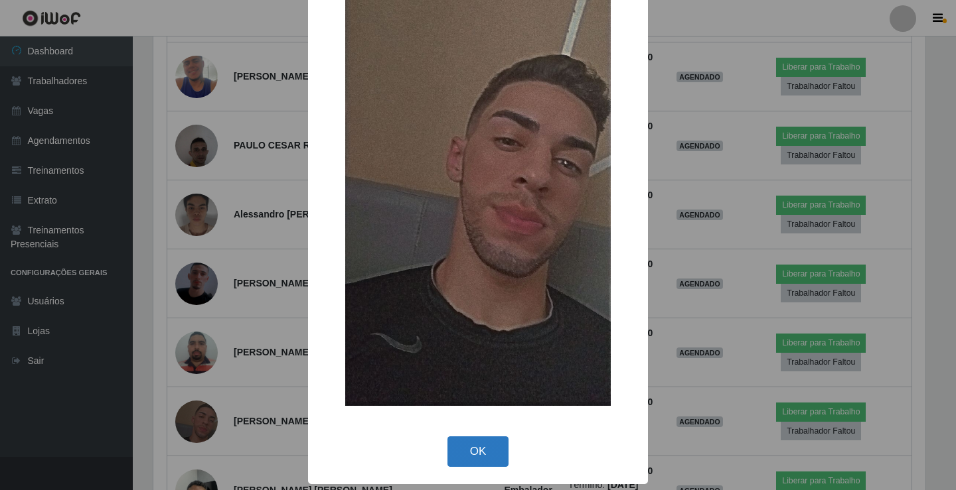
click at [481, 445] on button "OK" at bounding box center [478, 452] width 62 height 31
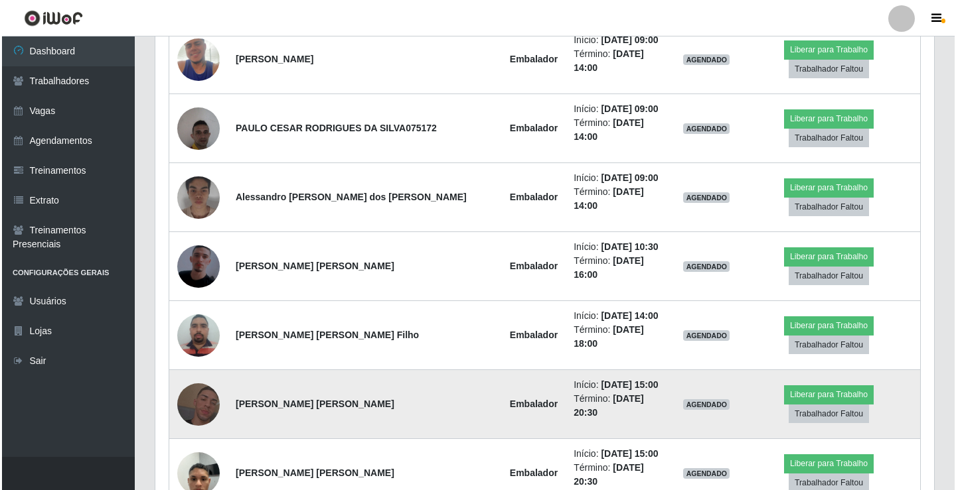
scroll to position [885, 0]
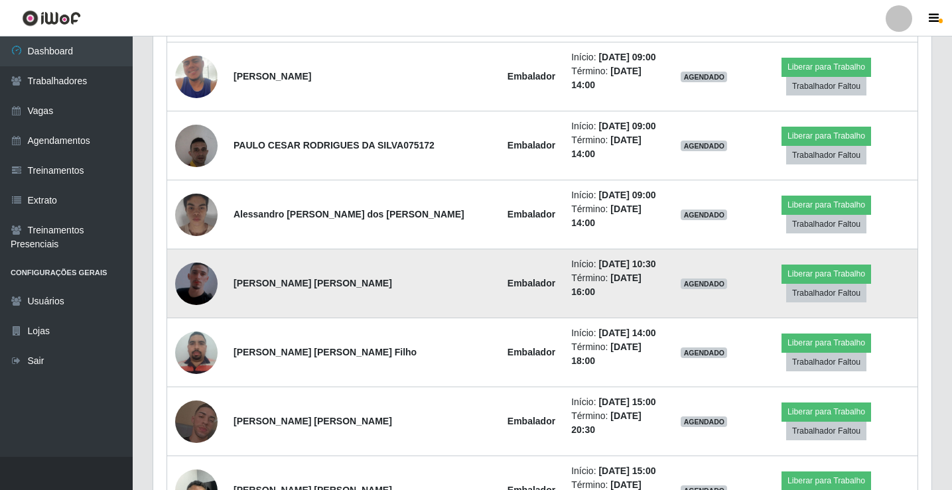
click at [184, 246] on img at bounding box center [196, 284] width 42 height 76
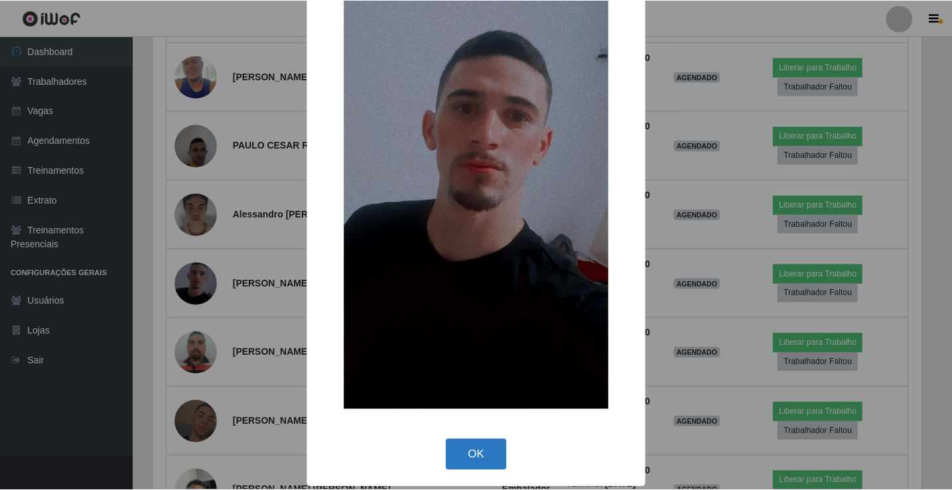
scroll to position [98, 0]
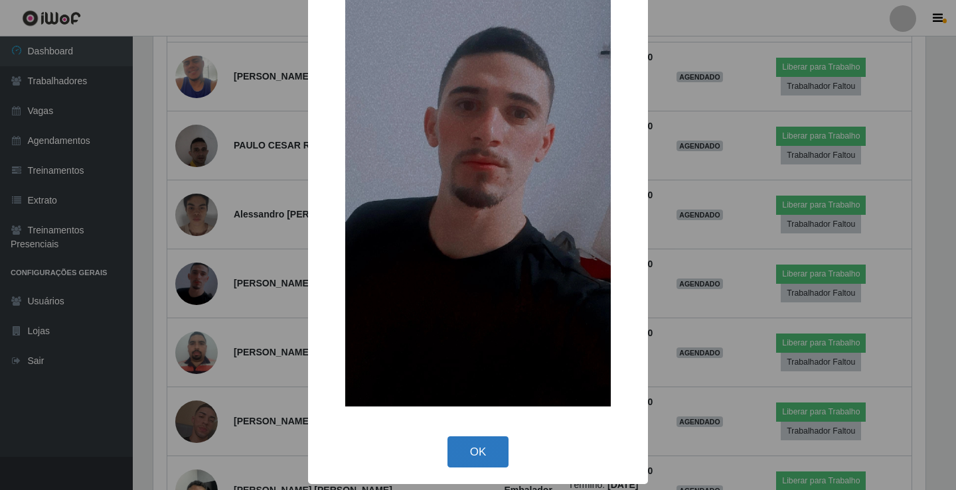
click at [463, 451] on button "OK" at bounding box center [478, 452] width 62 height 31
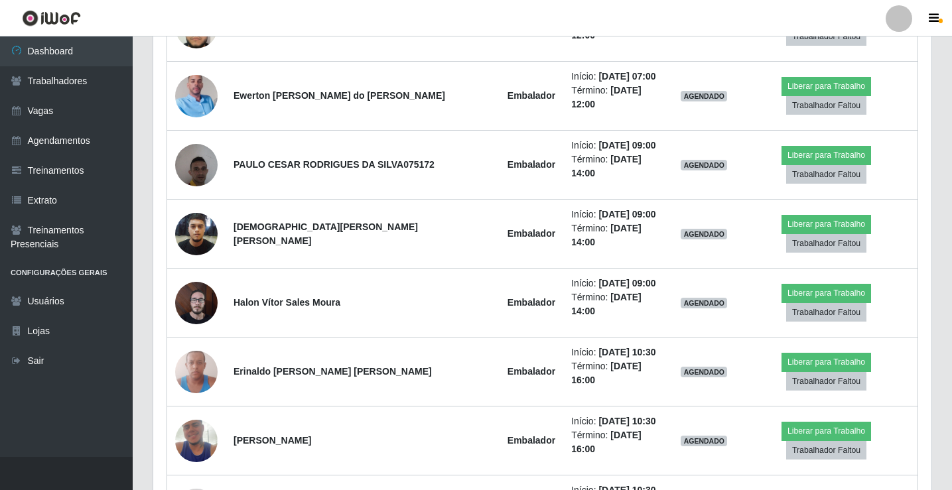
scroll to position [1550, 0]
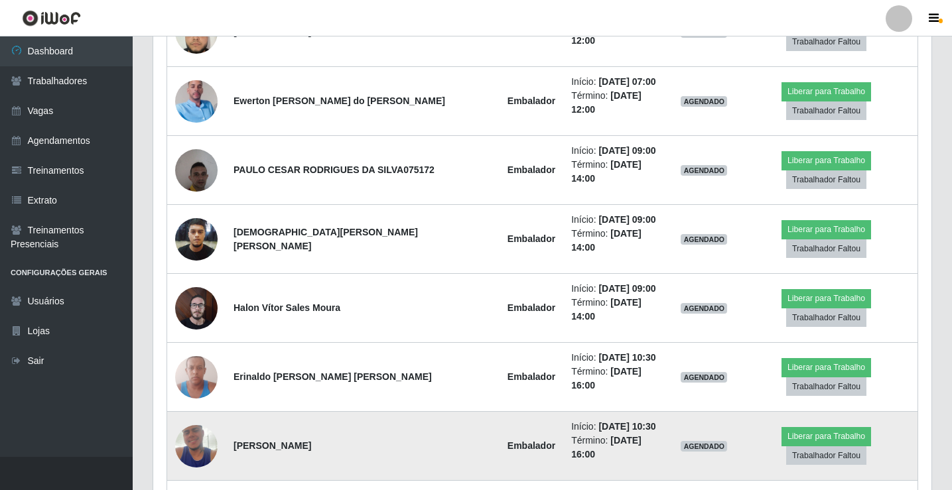
click at [199, 409] on img at bounding box center [196, 447] width 42 height 76
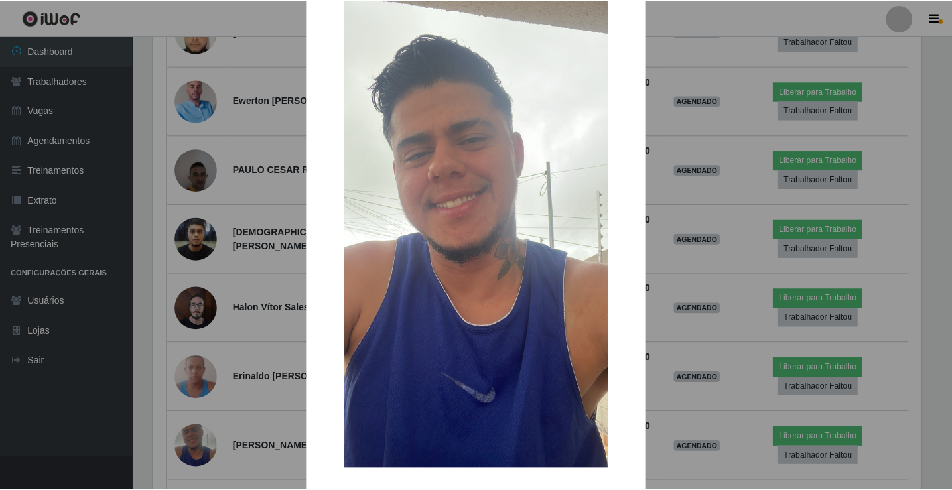
scroll to position [98, 0]
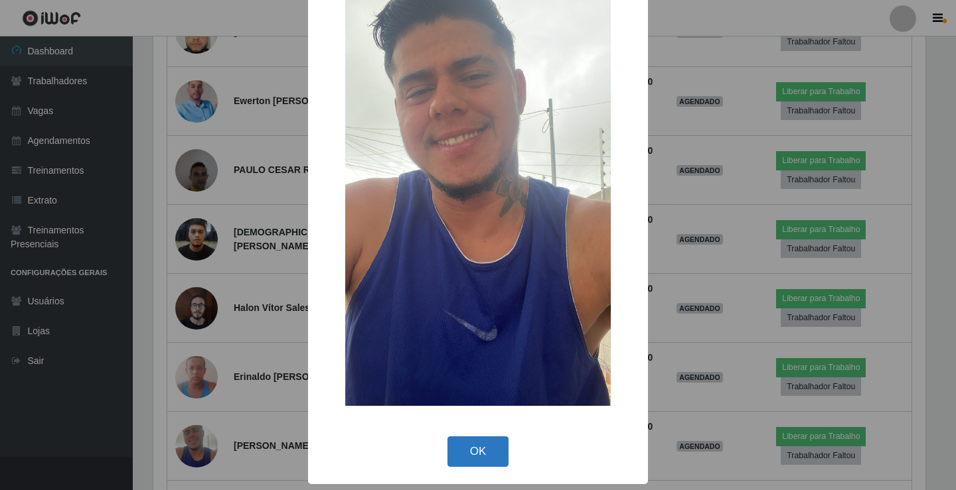
click at [481, 457] on button "OK" at bounding box center [478, 452] width 62 height 31
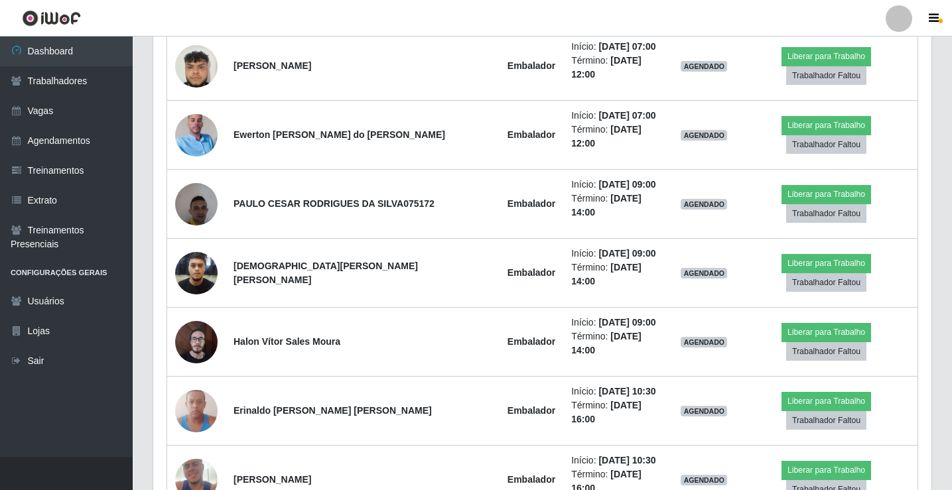
scroll to position [1484, 0]
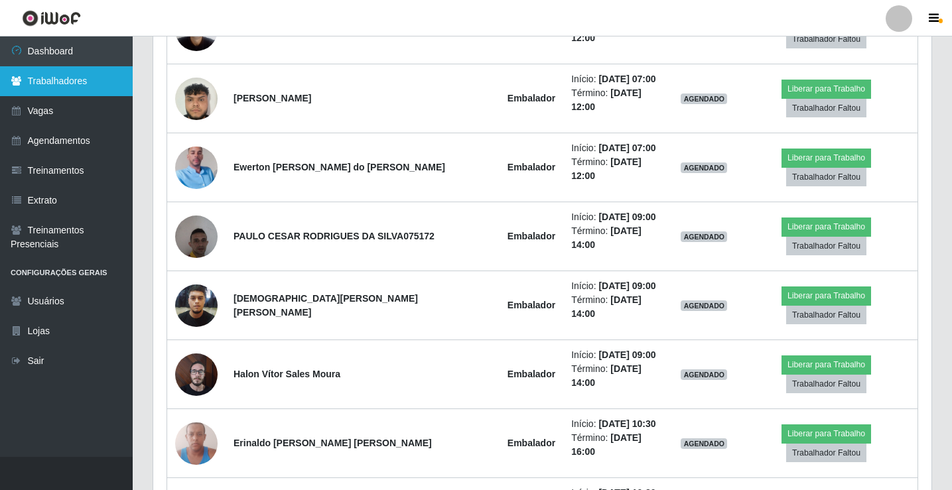
click at [76, 83] on link "Trabalhadores" at bounding box center [66, 81] width 133 height 30
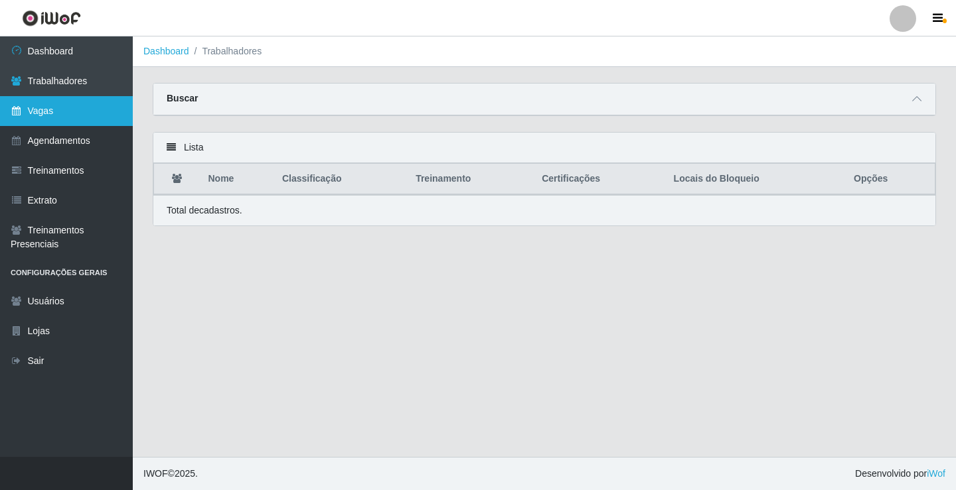
click at [31, 108] on link "Vagas" at bounding box center [66, 111] width 133 height 30
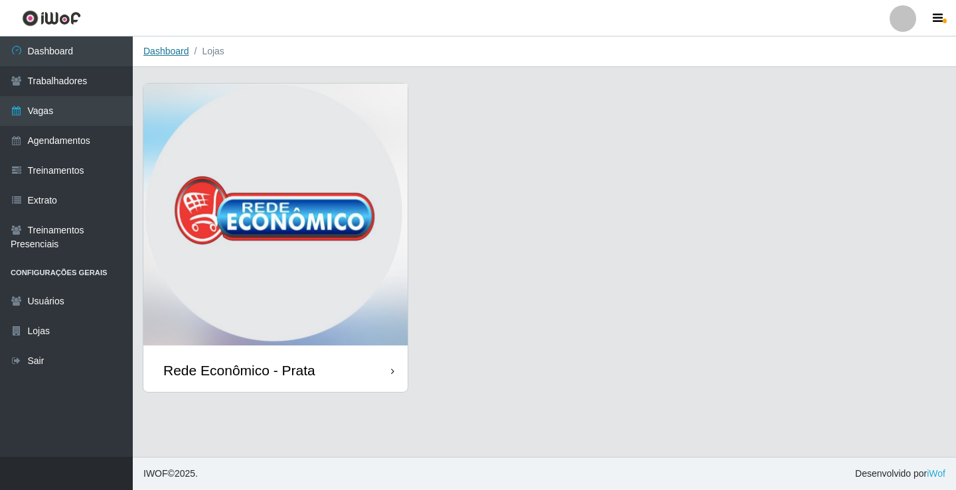
click at [171, 54] on link "Dashboard" at bounding box center [166, 51] width 46 height 11
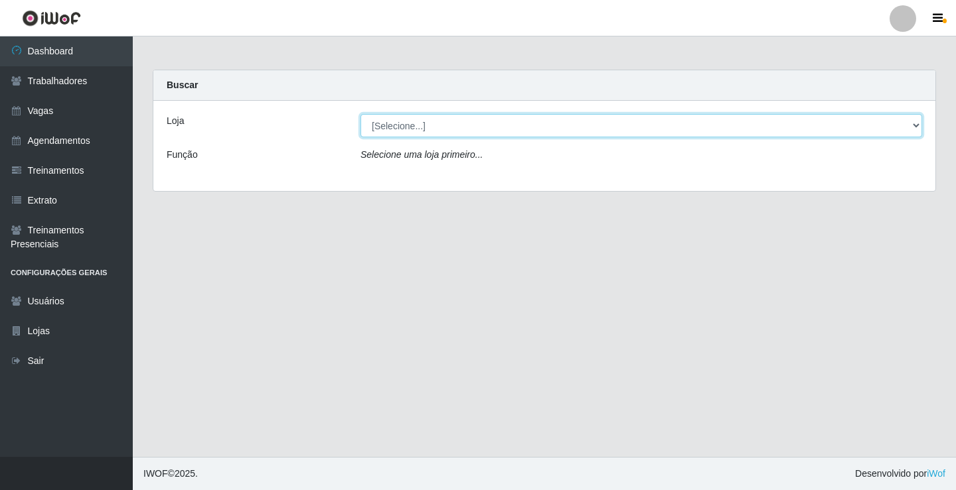
click at [401, 127] on select "[Selecione...] Rede Econômico - Prata" at bounding box center [640, 125] width 561 height 23
click at [360, 114] on select "[Selecione...] Rede Econômico - Prata" at bounding box center [640, 125] width 561 height 23
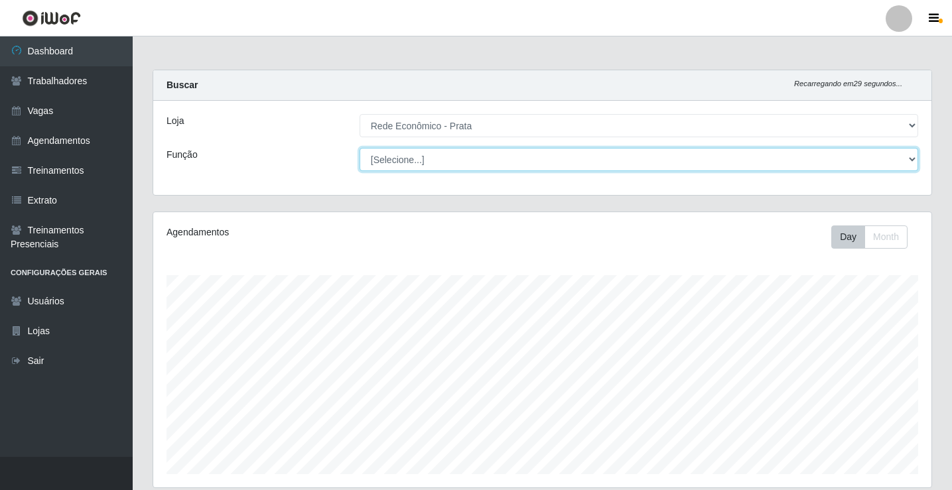
scroll to position [275, 778]
click at [387, 159] on select "[Selecione...] ASG ASG + ASG ++ Embalador Embalador + Embalador ++ Operador de …" at bounding box center [639, 159] width 559 height 23
click at [360, 148] on select "[Selecione...] ASG ASG + ASG ++ Embalador Embalador + Embalador ++ Operador de …" at bounding box center [639, 159] width 559 height 23
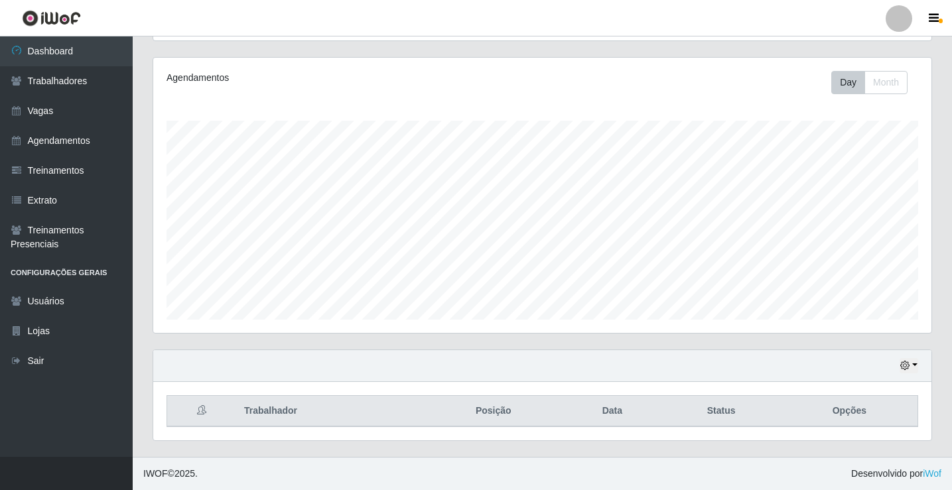
scroll to position [1285, 0]
